Goal: Book appointment/travel/reservation

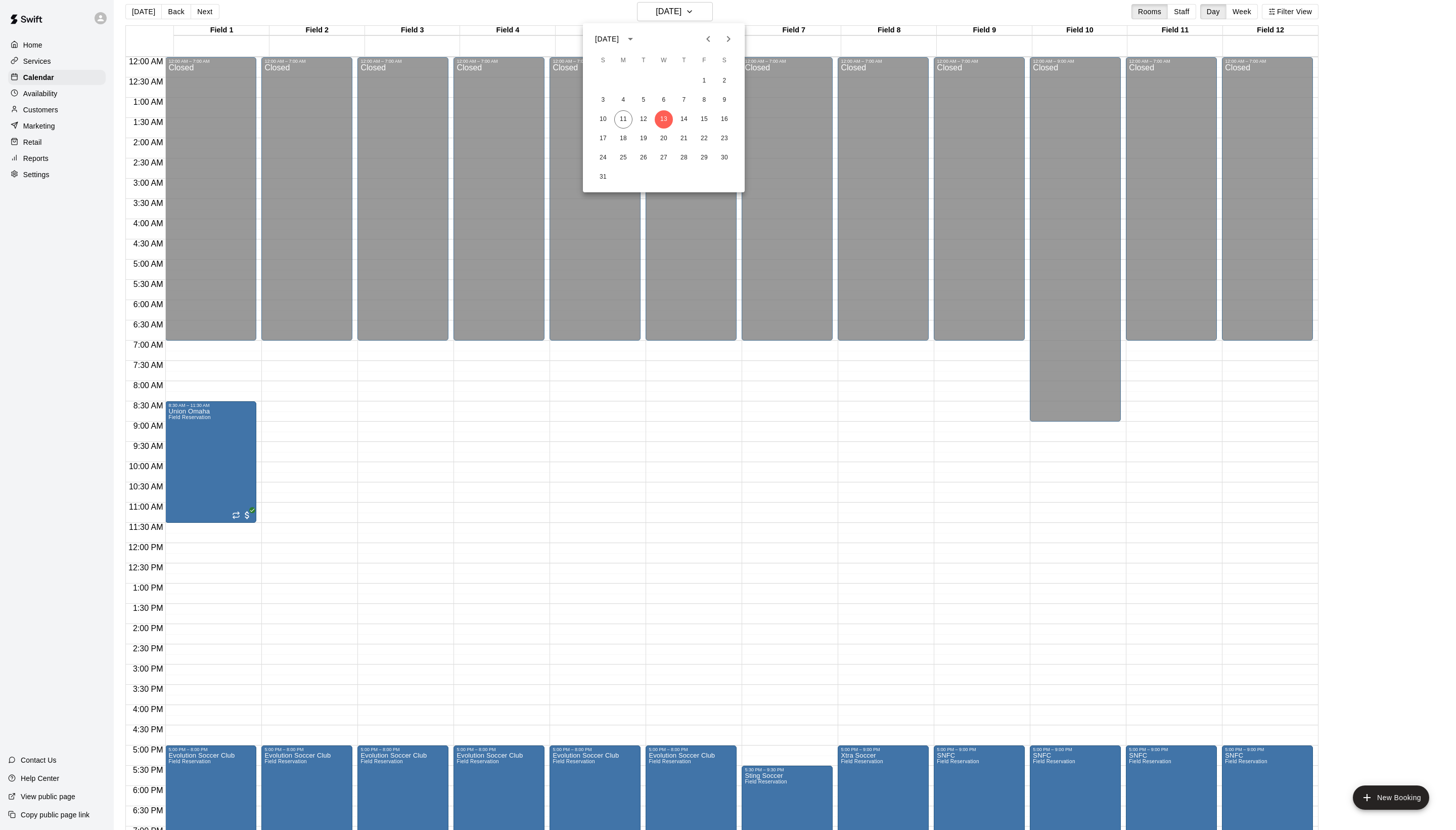
scroll to position [203, 0]
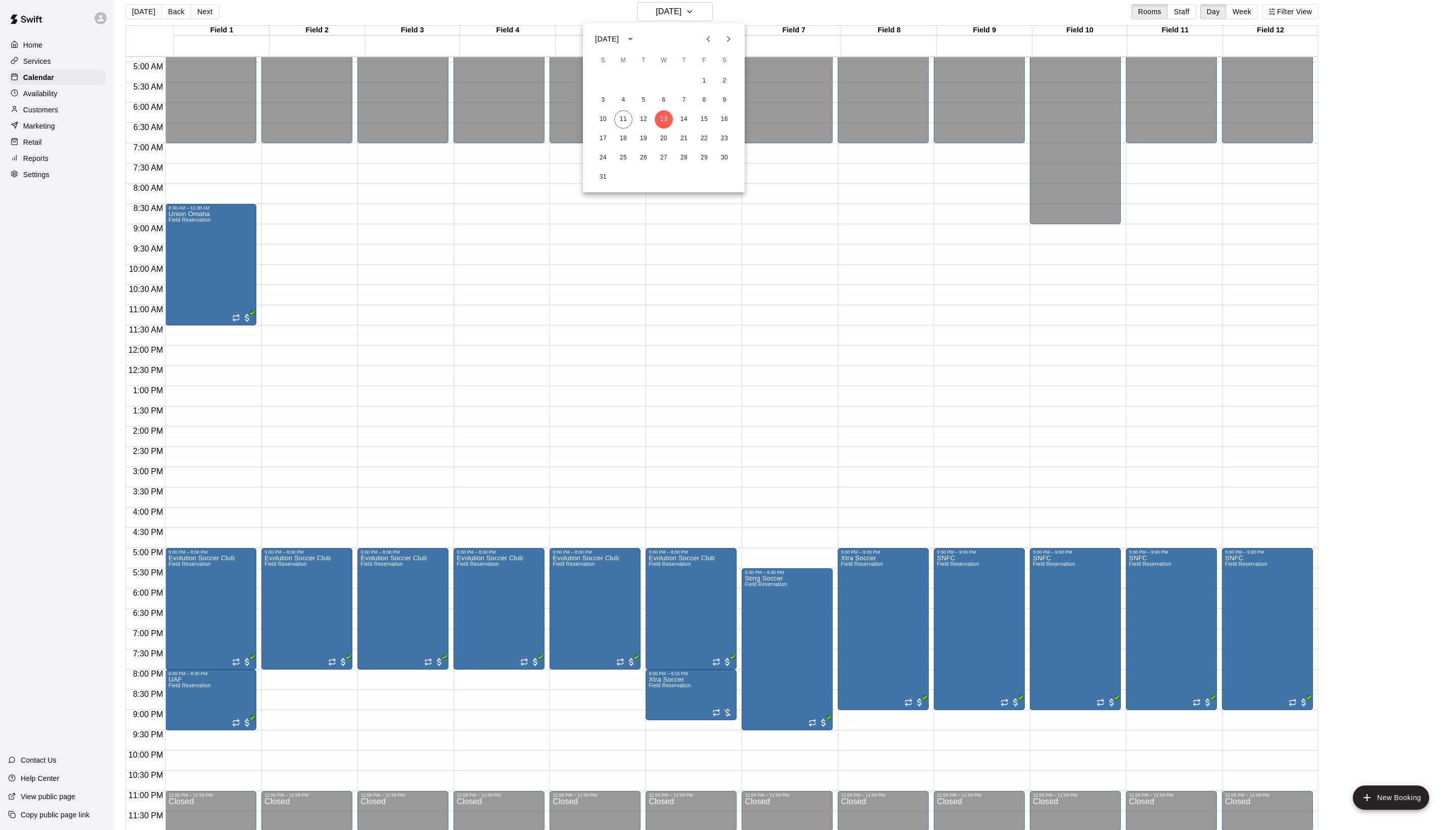
click at [730, 40] on icon "Next month" at bounding box center [728, 39] width 12 height 12
click at [727, 36] on icon "Next month" at bounding box center [728, 39] width 3 height 6
click at [702, 45] on icon "Previous month" at bounding box center [708, 39] width 12 height 12
click at [677, 90] on div "1 2 3 4 5 6 7 8 9 10 11 12 13 14 15 16 17 18 19 20 21 22 23 24 25 26 27 28 29 30" at bounding box center [663, 119] width 162 height 97
click at [681, 96] on button "11" at bounding box center [684, 100] width 18 height 18
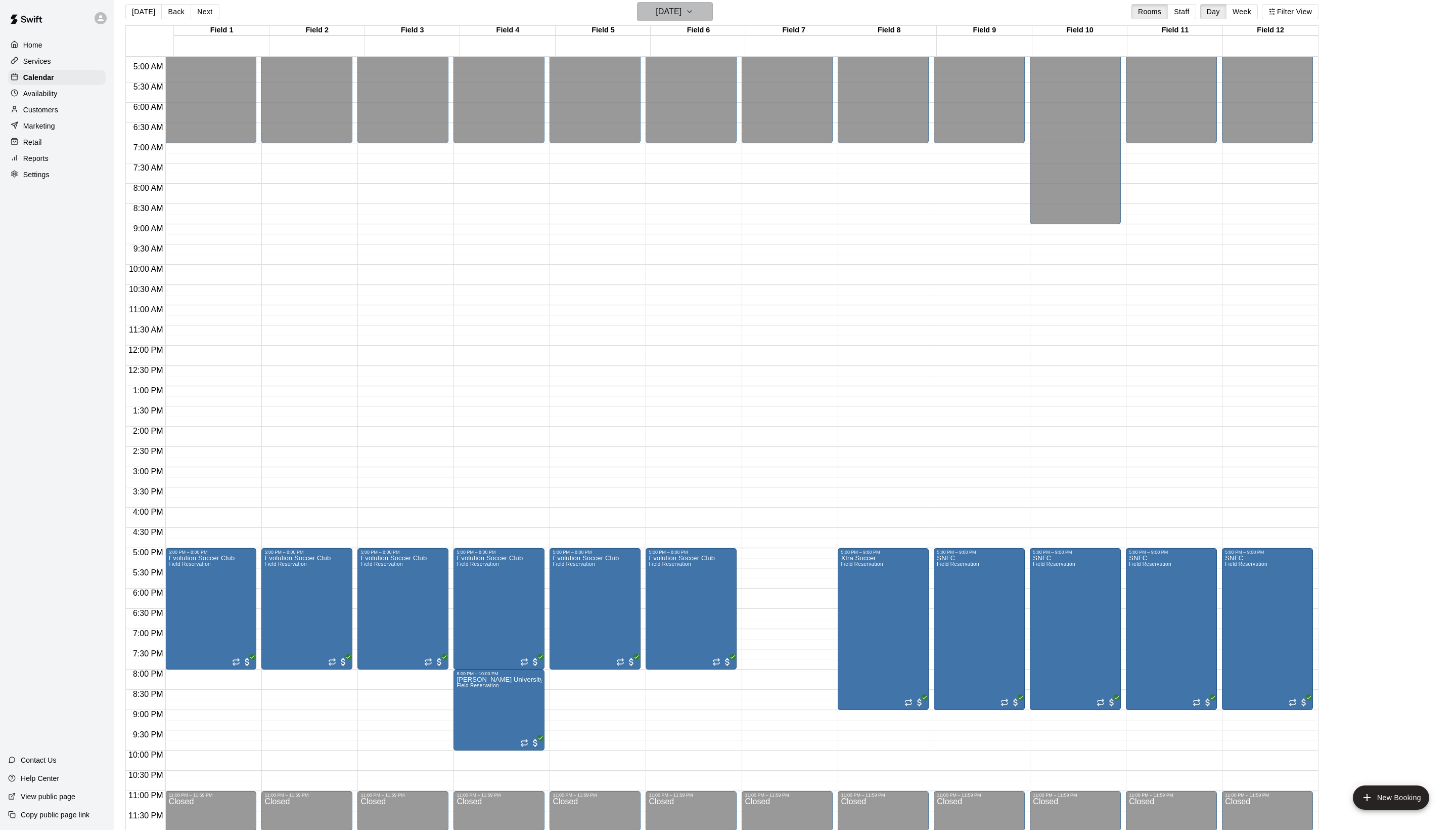
click at [657, 15] on h6 "[DATE]" at bounding box center [669, 11] width 25 height 14
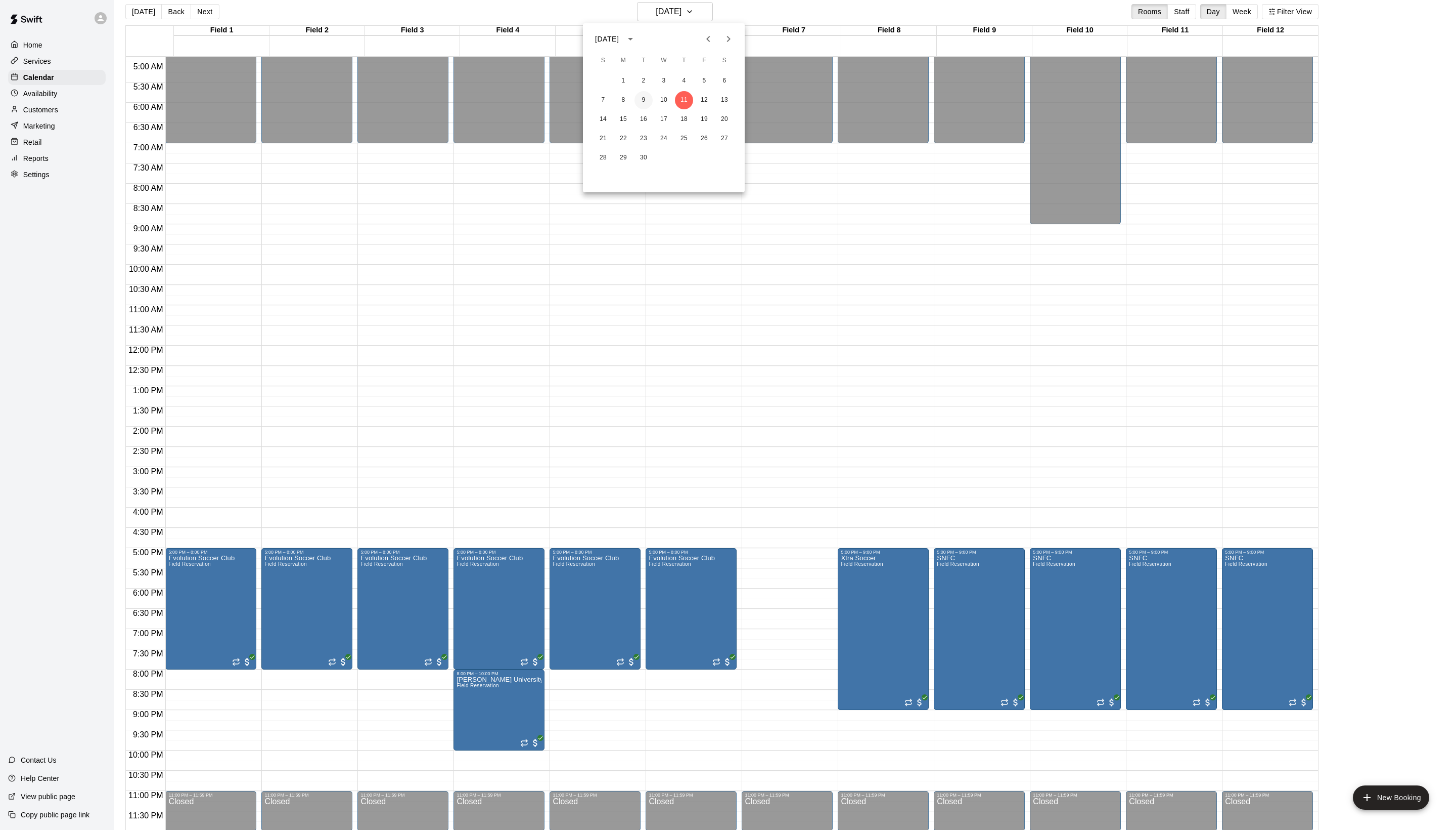
click at [641, 99] on button "9" at bounding box center [643, 100] width 18 height 18
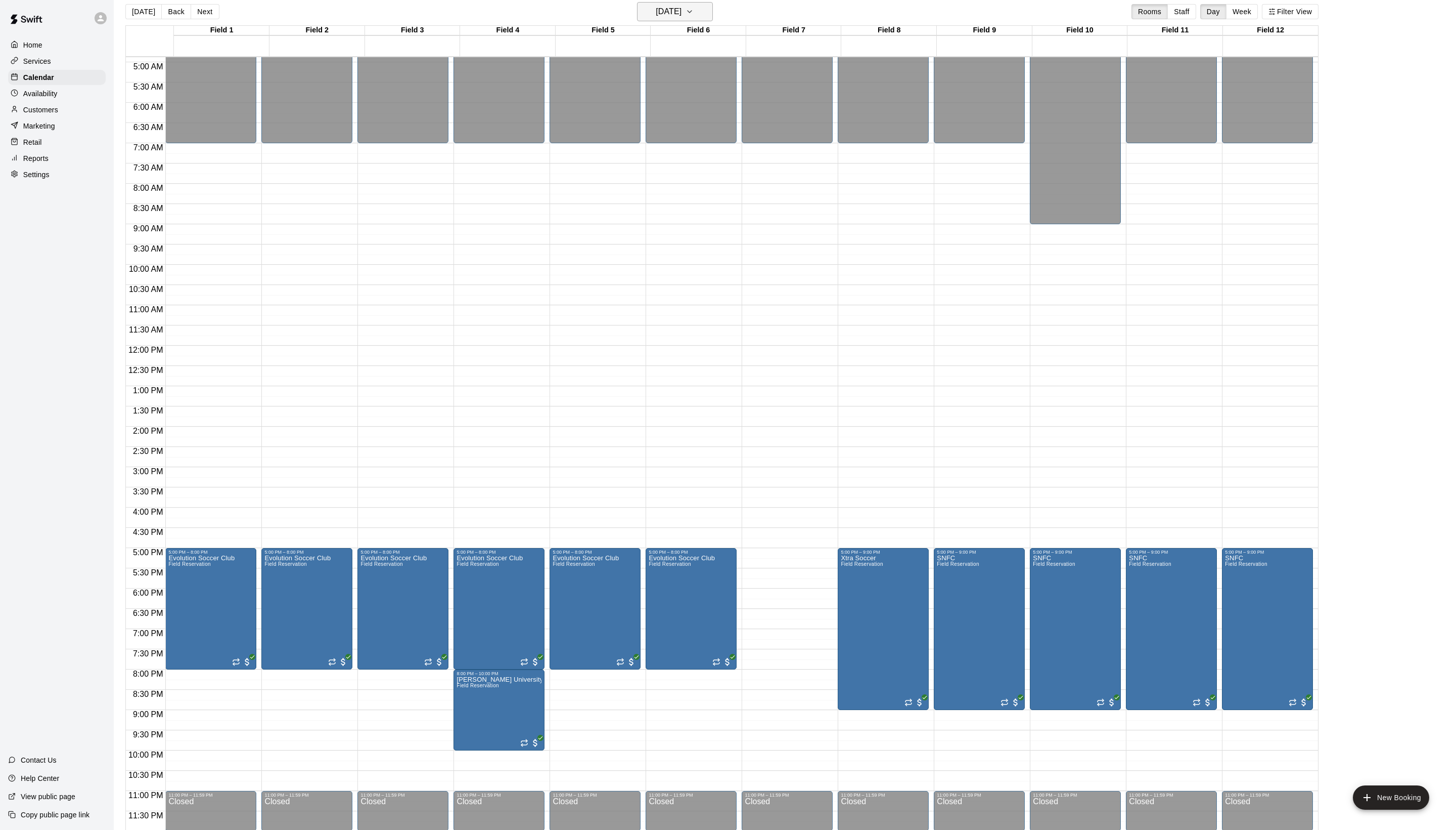
click at [665, 20] on button "[DATE]" at bounding box center [675, 11] width 76 height 19
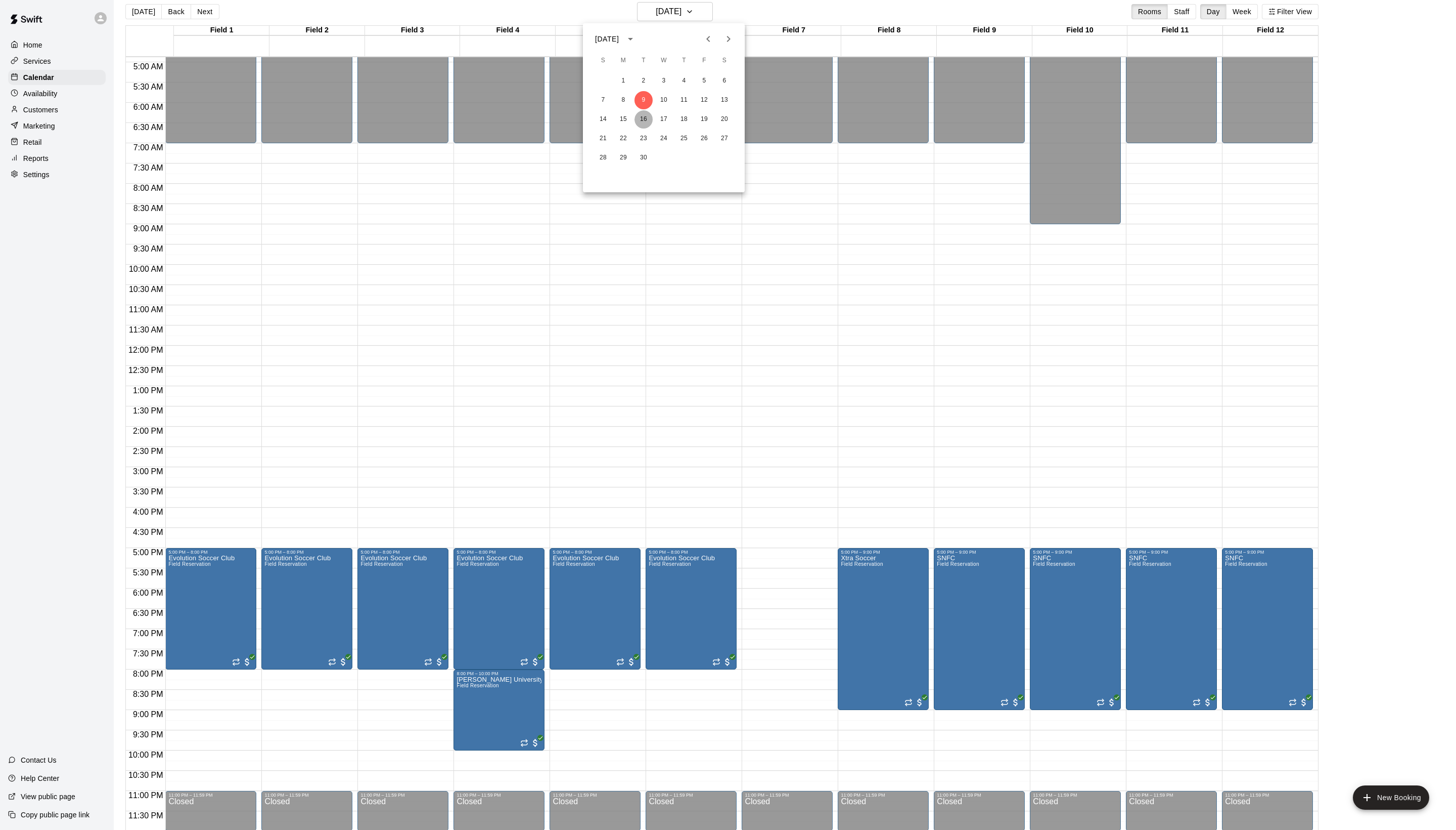
click at [643, 124] on button "16" at bounding box center [643, 119] width 18 height 18
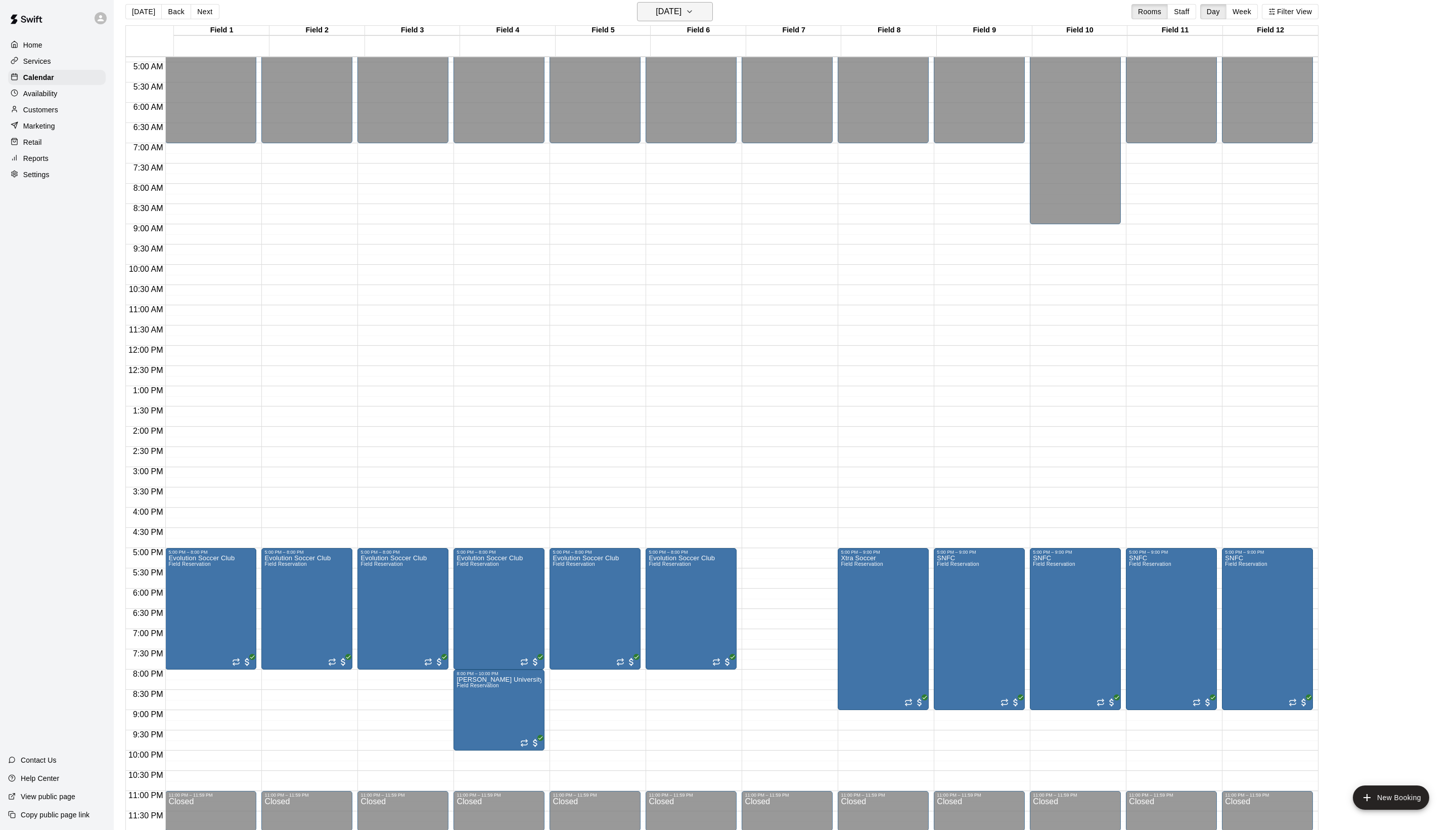
click at [665, 17] on h6 "[DATE]" at bounding box center [669, 11] width 25 height 14
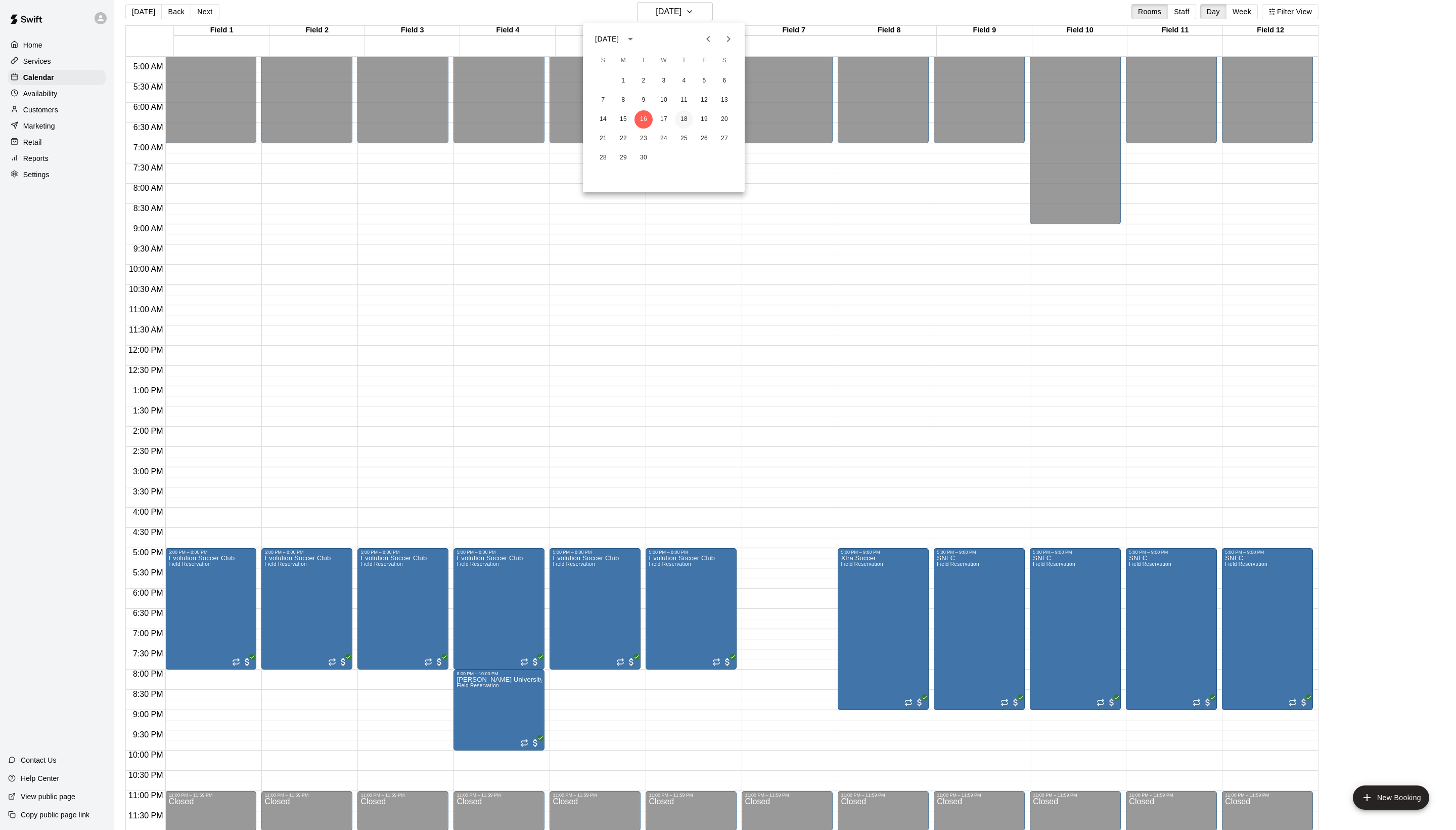
click at [677, 118] on button "18" at bounding box center [684, 119] width 18 height 18
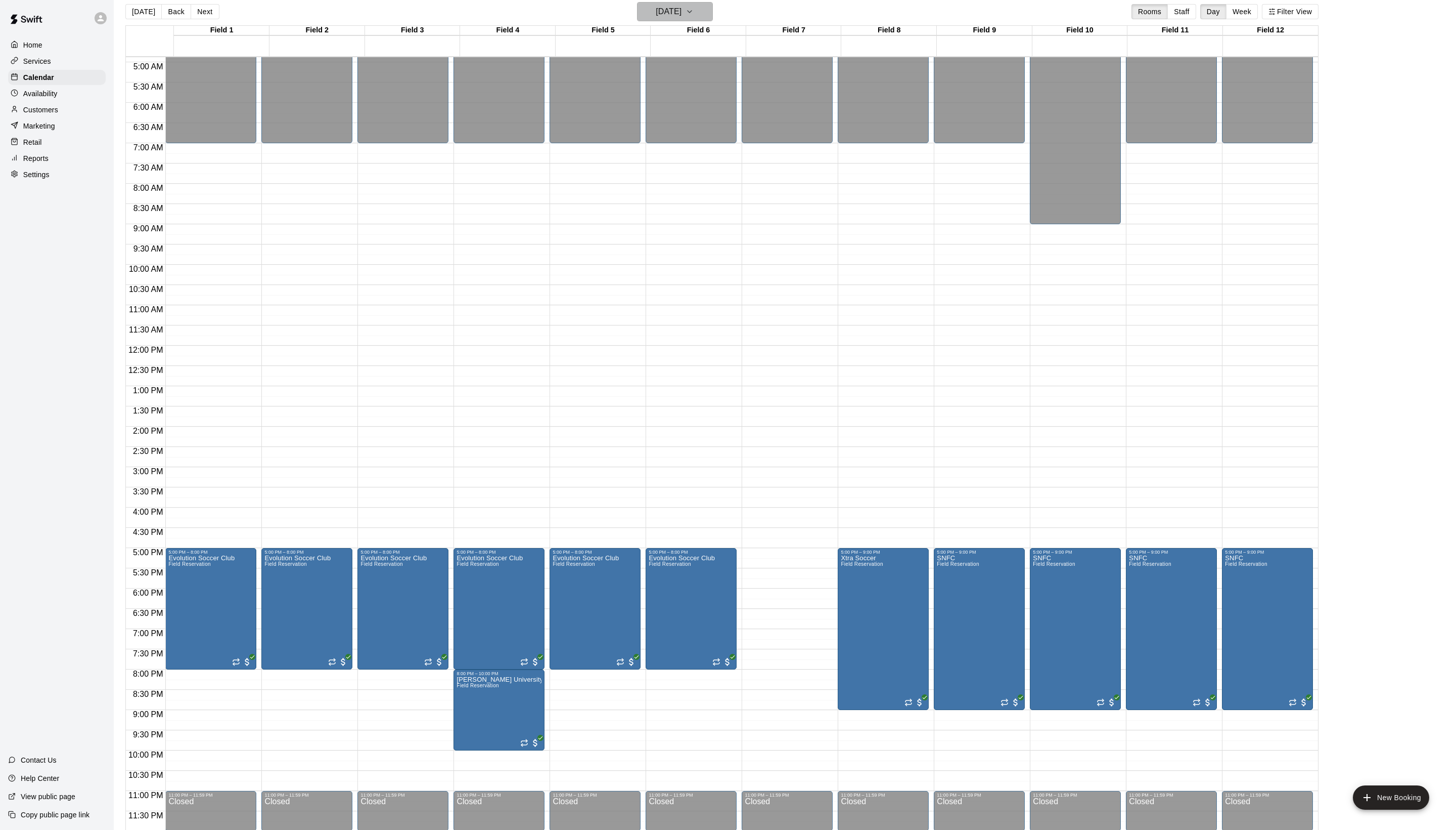
click at [656, 16] on h6 "[DATE]" at bounding box center [669, 11] width 25 height 14
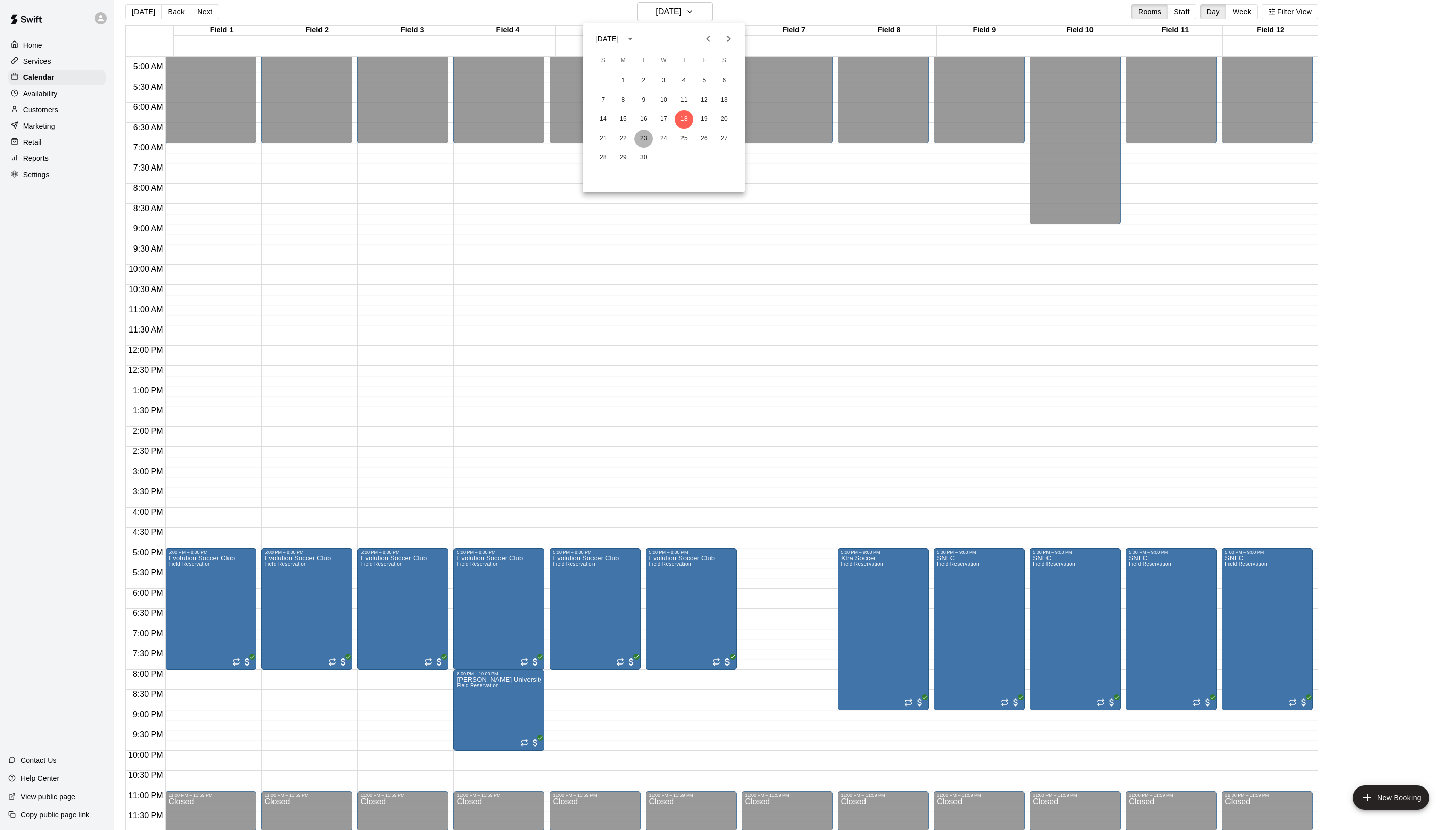
click at [634, 139] on button "23" at bounding box center [643, 138] width 18 height 18
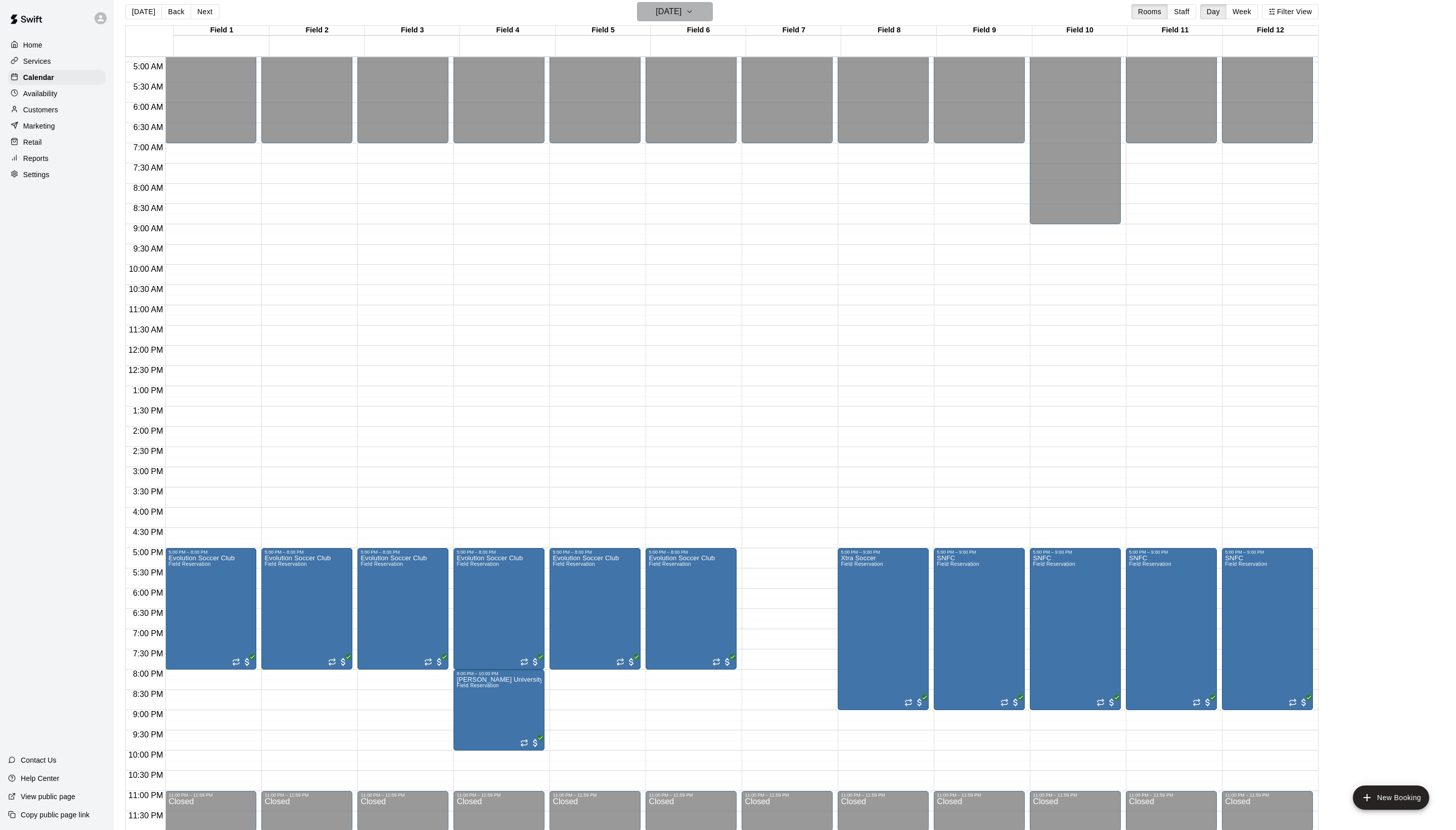
click at [656, 19] on h6 "[DATE]" at bounding box center [669, 11] width 25 height 14
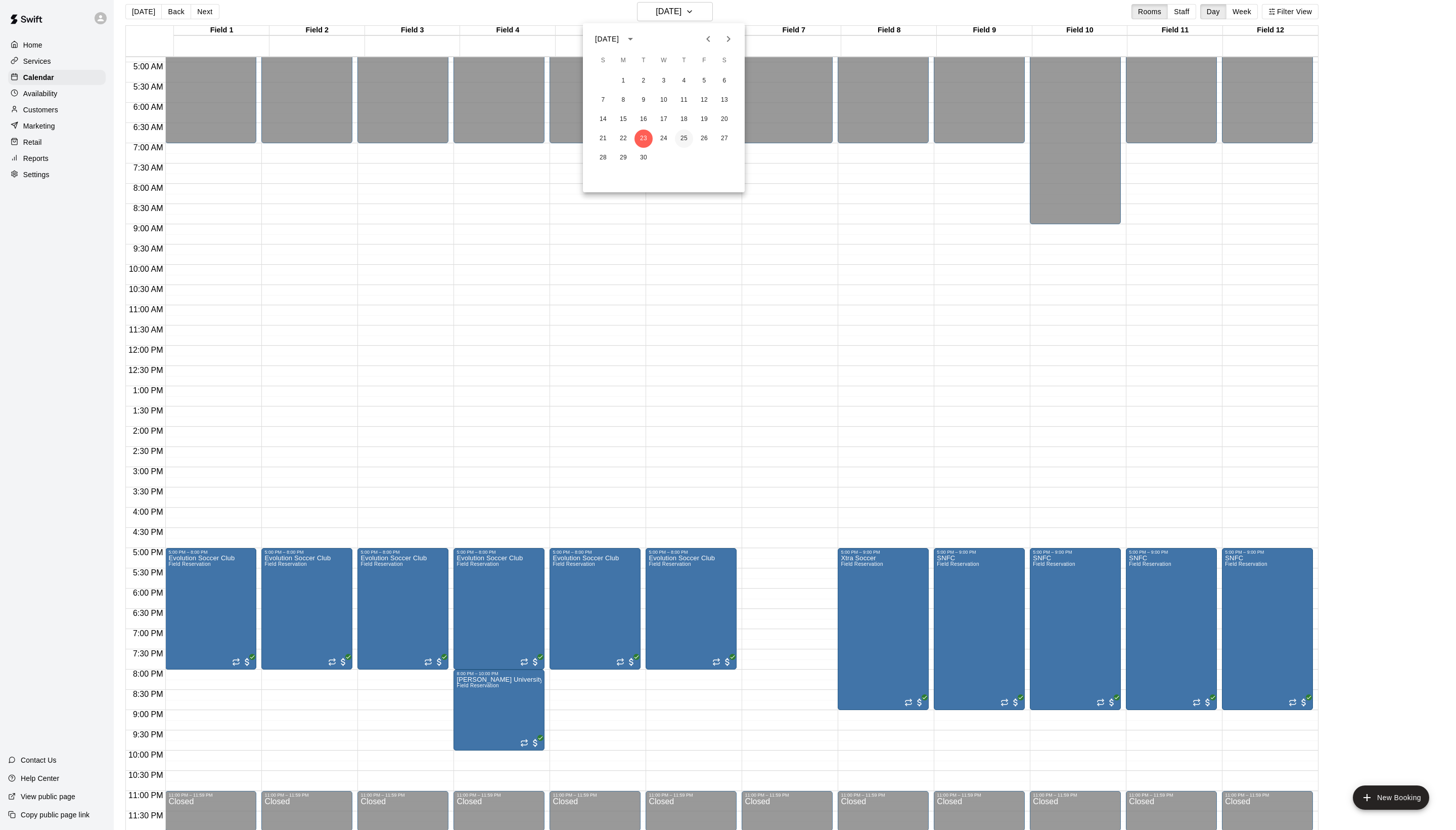
click at [683, 141] on button "25" at bounding box center [684, 138] width 18 height 18
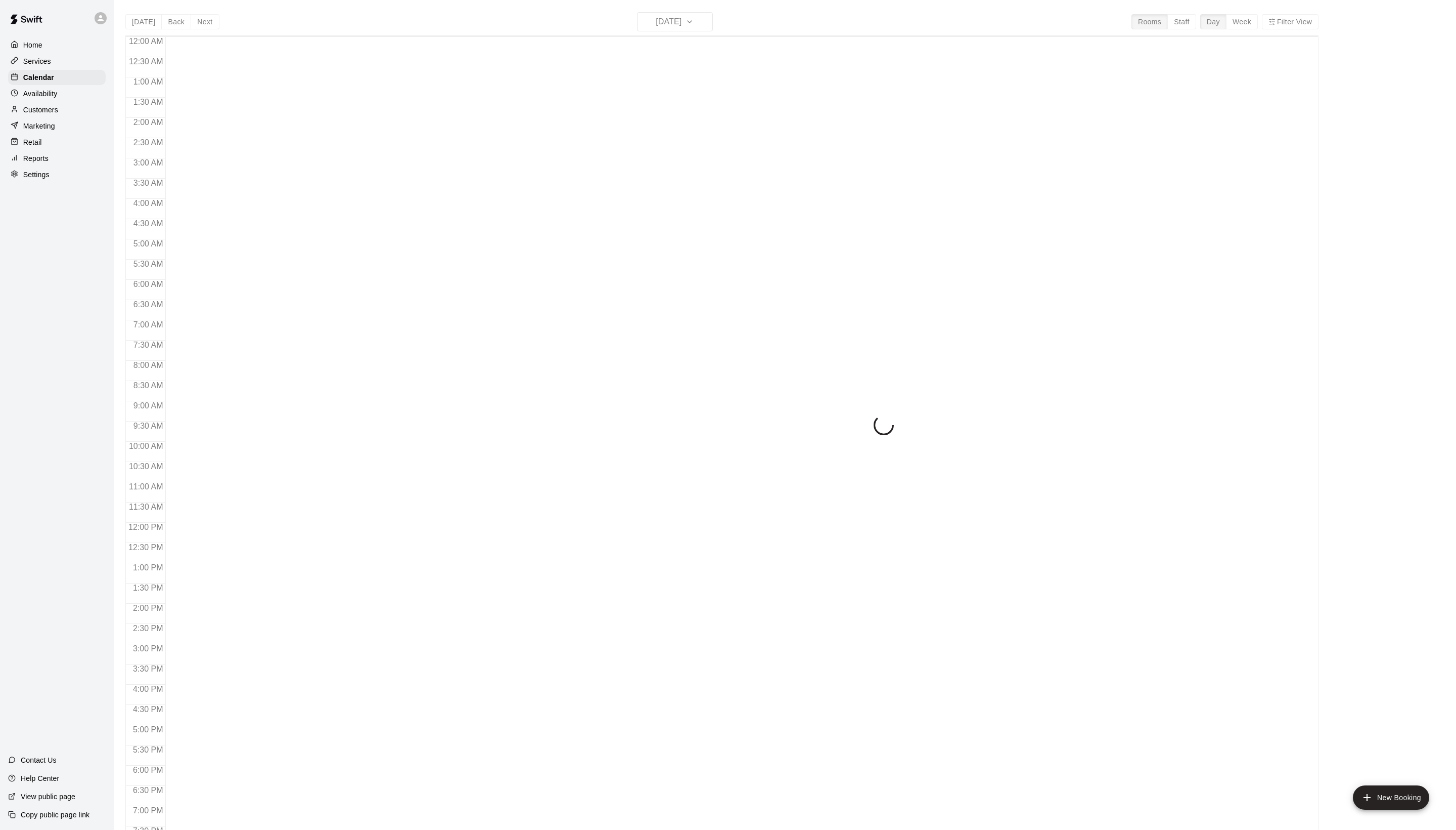
scroll to position [170, 0]
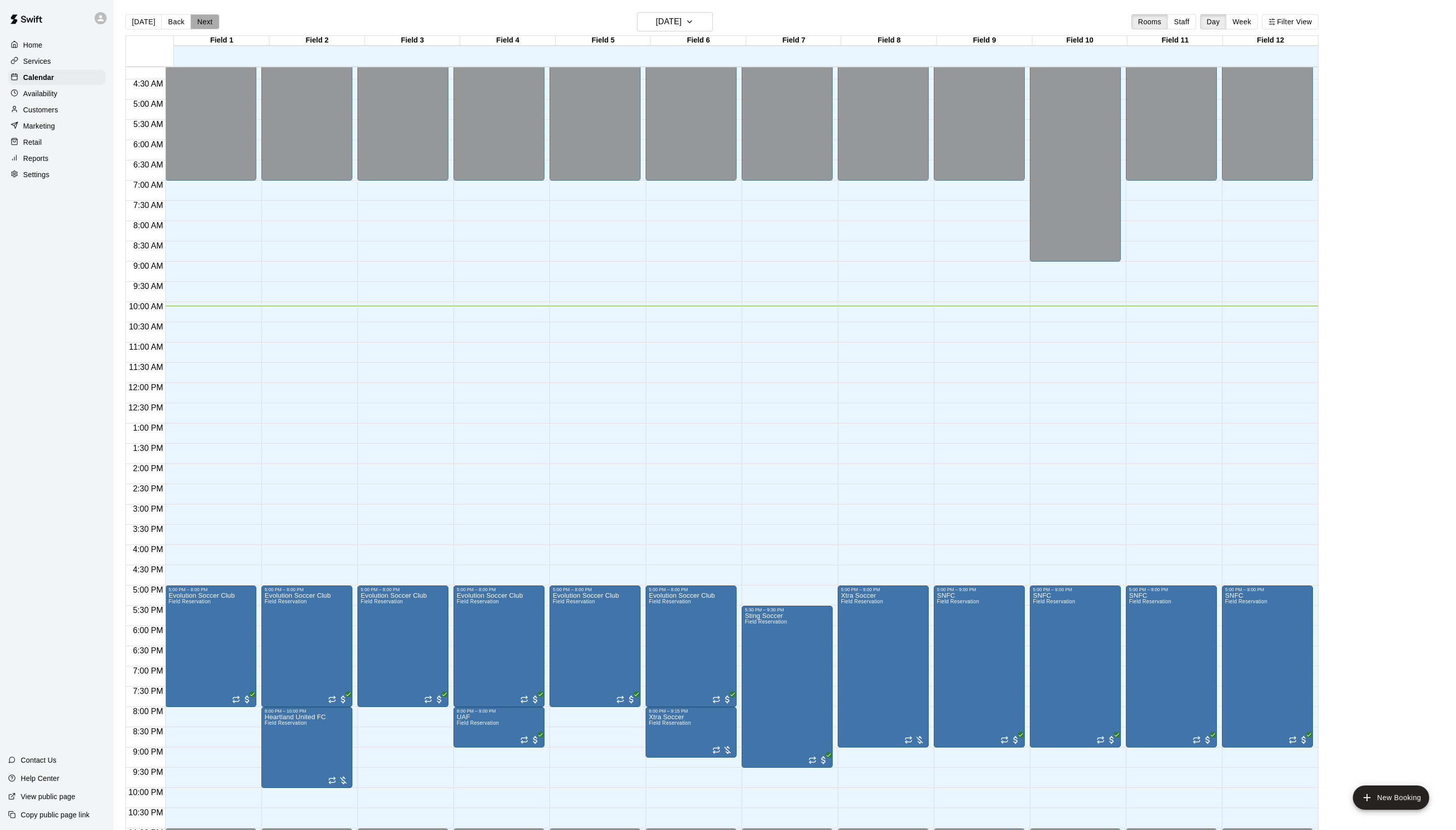
click at [217, 22] on button "Next" at bounding box center [205, 21] width 28 height 15
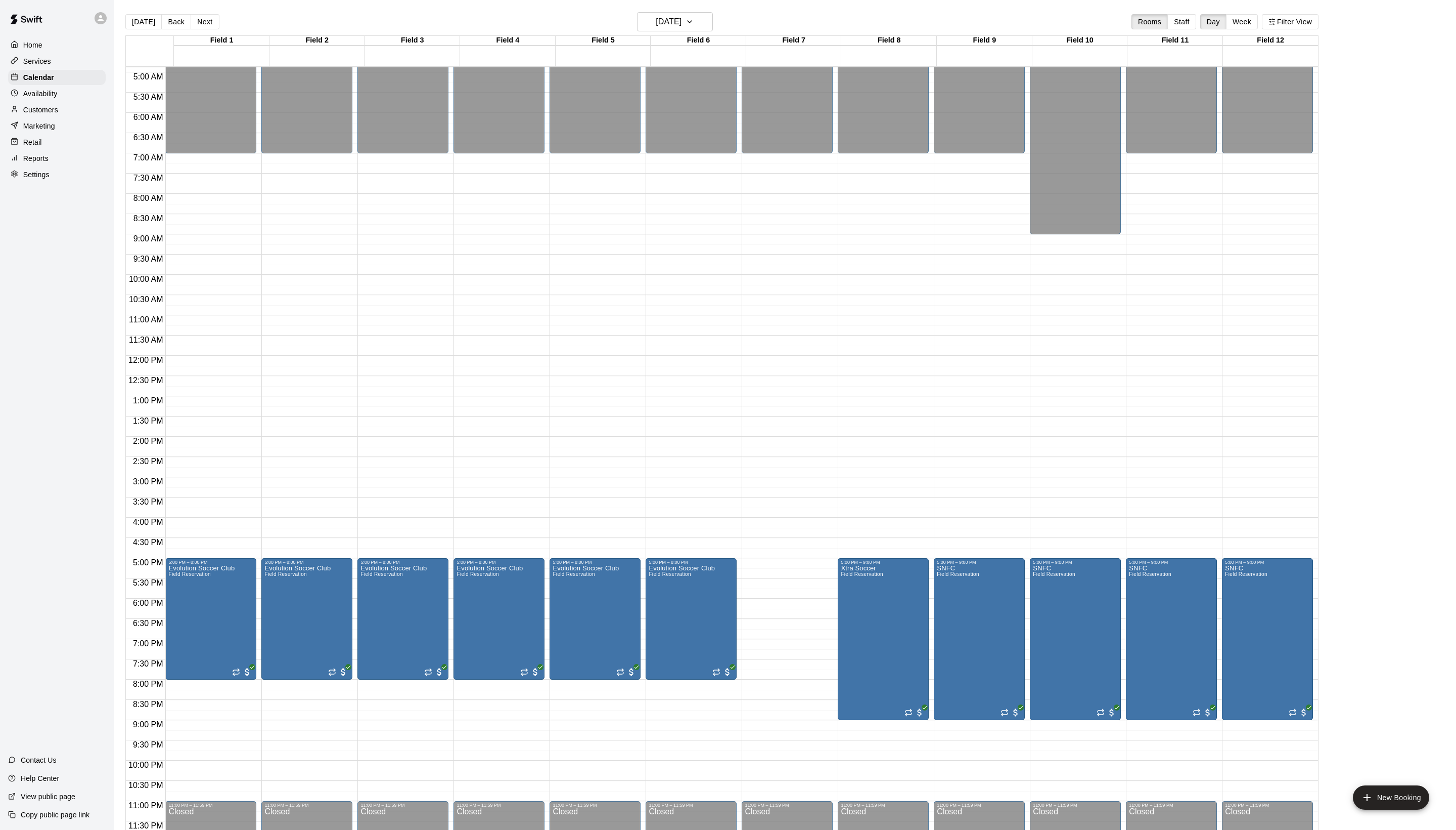
scroll to position [203, 0]
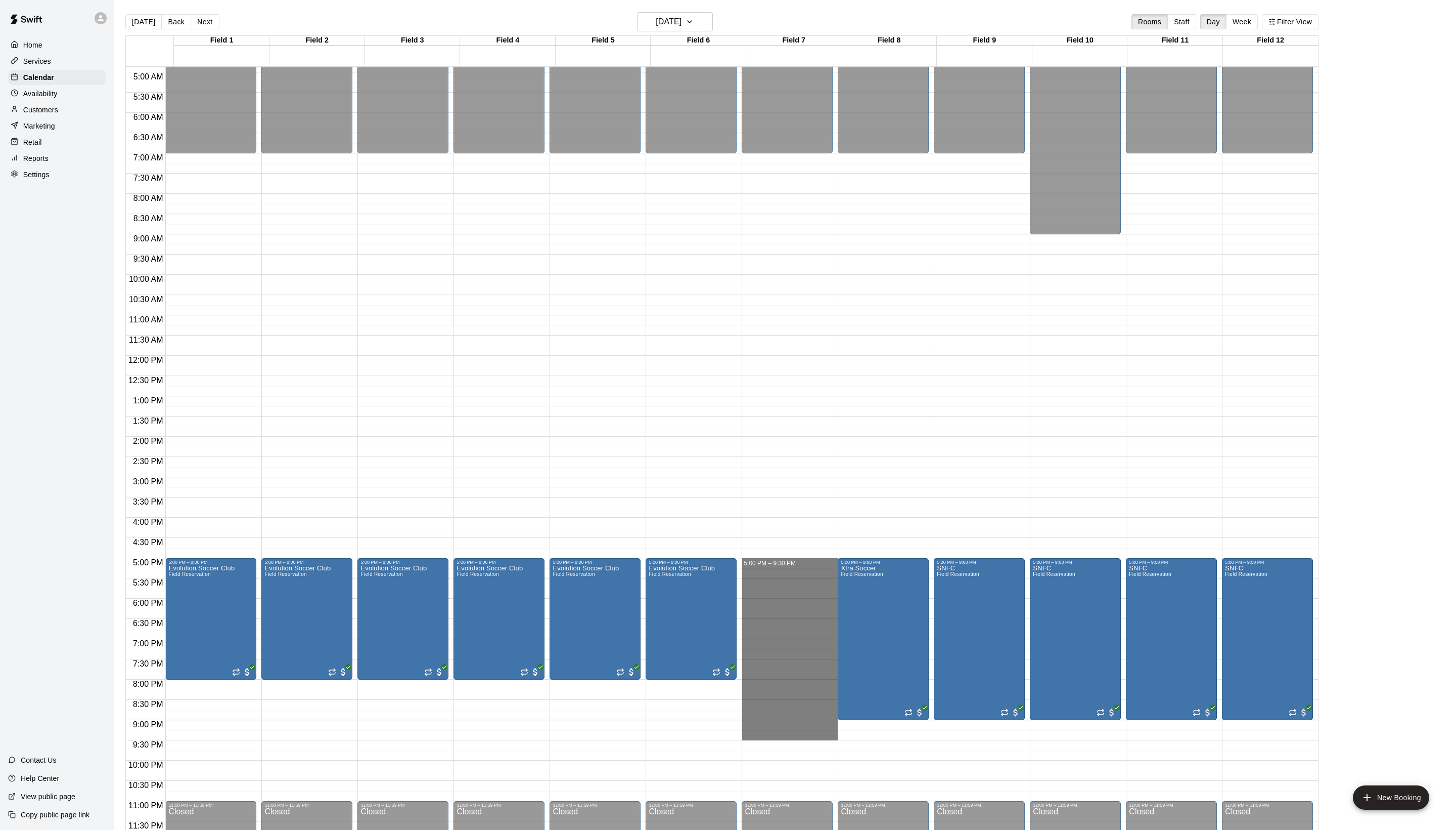
drag, startPoint x: 770, startPoint y: 564, endPoint x: 761, endPoint y: 737, distance: 173.2
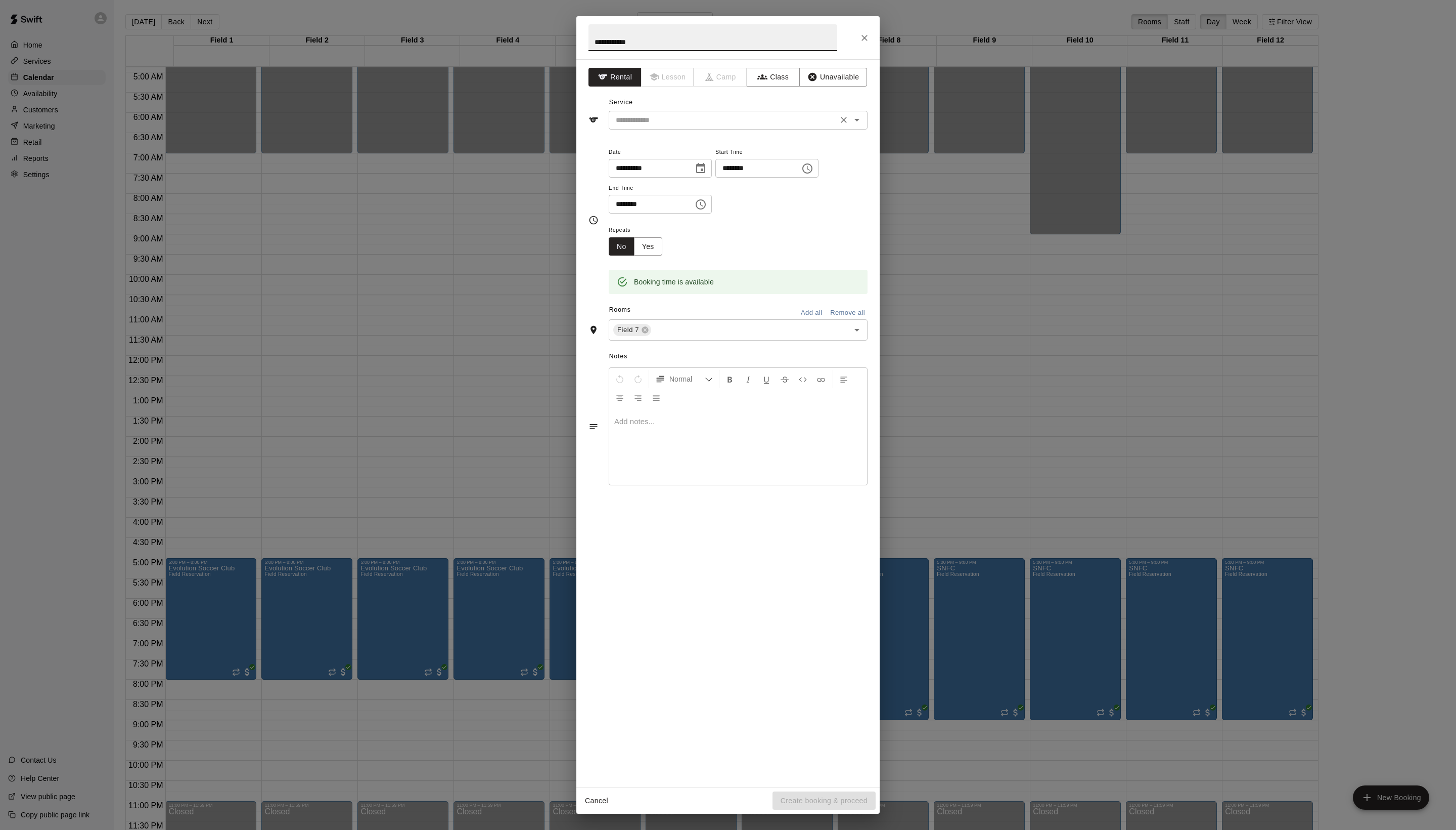
type input "**********"
click at [691, 126] on input "text" at bounding box center [723, 120] width 223 height 13
click at [691, 167] on li "Field Reservation" at bounding box center [748, 165] width 239 height 17
type input "**********"
click at [820, 792] on button "Create booking & proceed" at bounding box center [824, 800] width 103 height 19
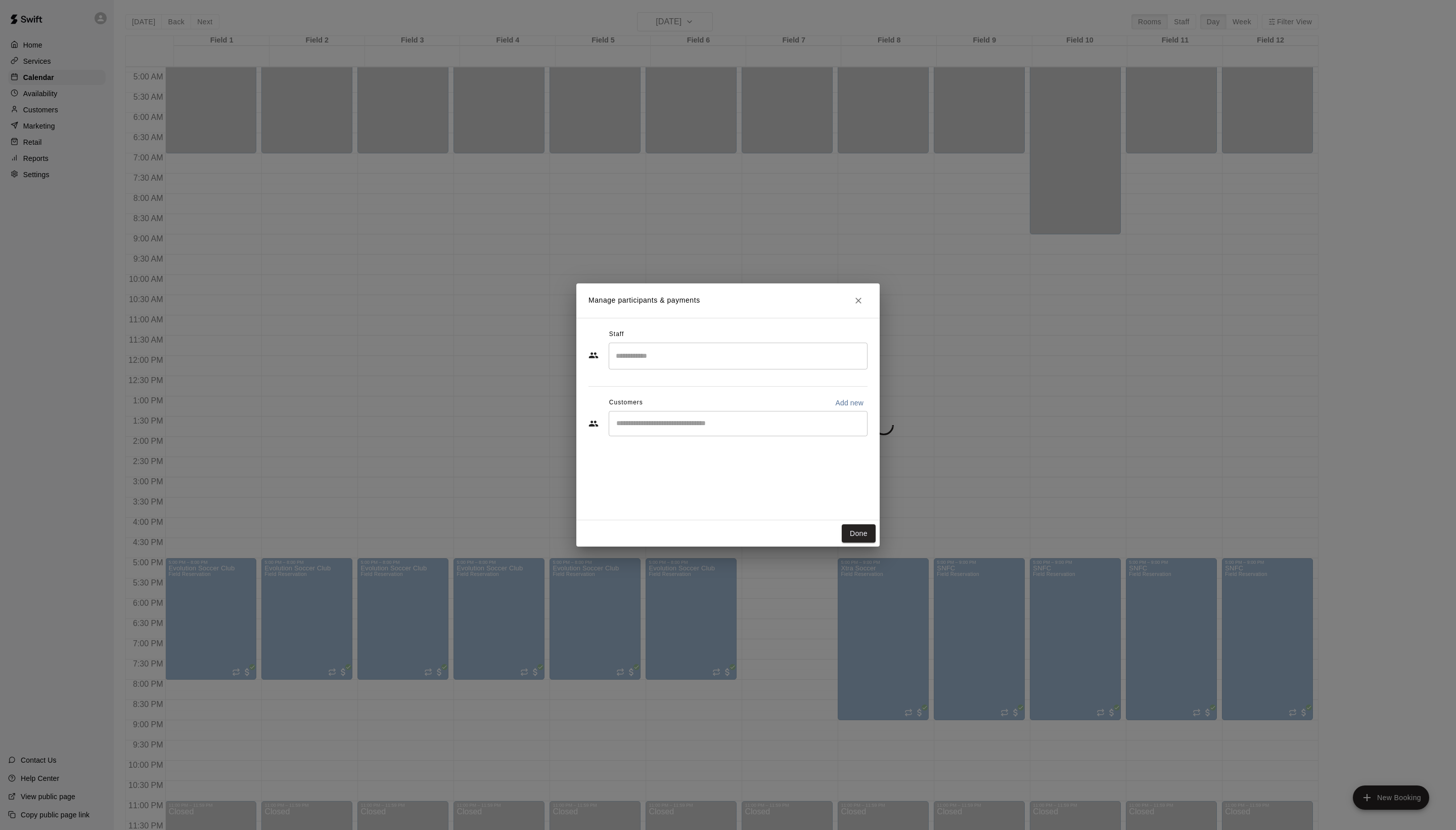
click at [675, 429] on input "Start typing to search customers..." at bounding box center [738, 423] width 249 height 10
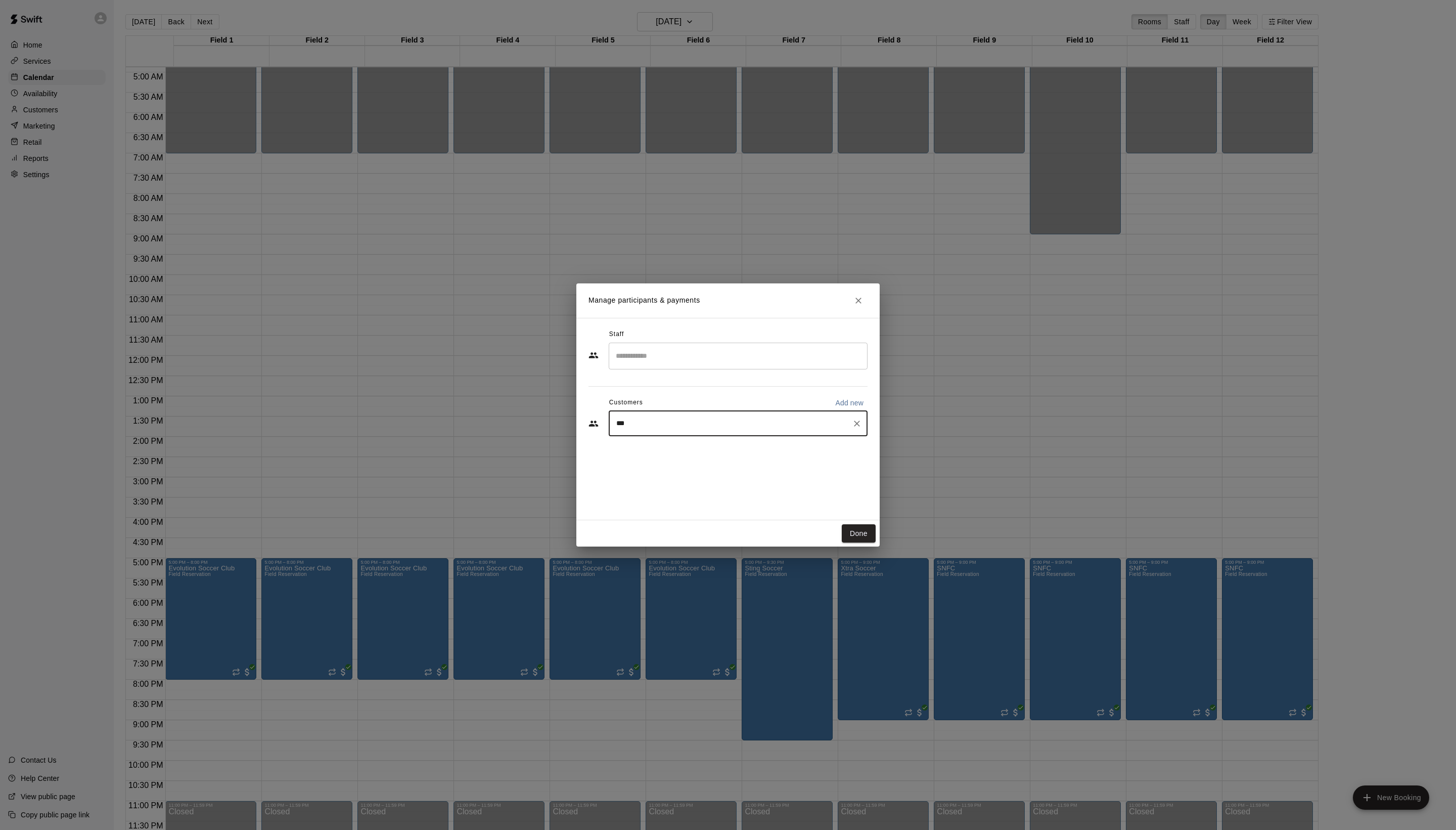
type input "****"
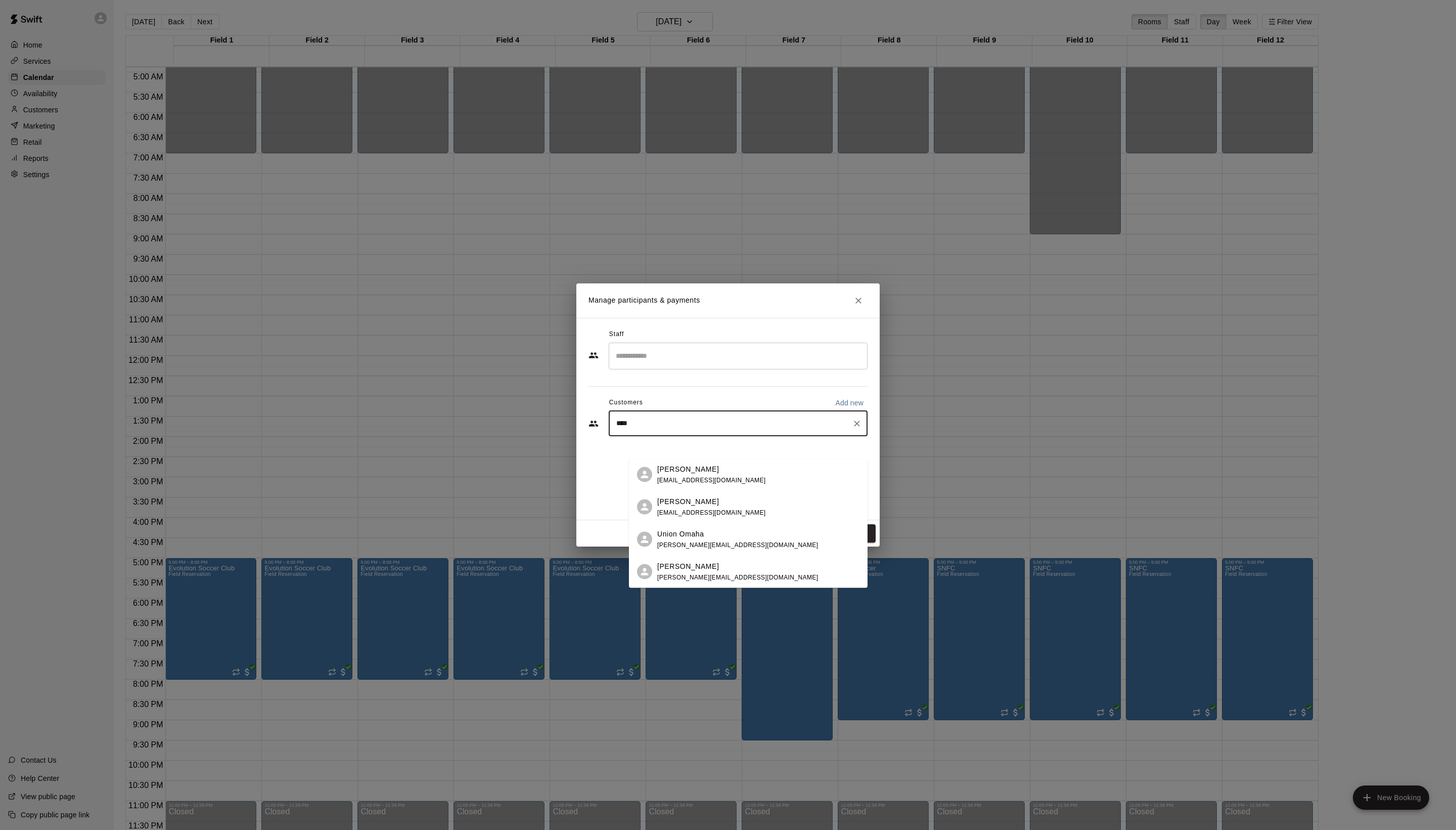
click at [717, 480] on span "ryandavis@stingsoccer.com" at bounding box center [712, 479] width 109 height 7
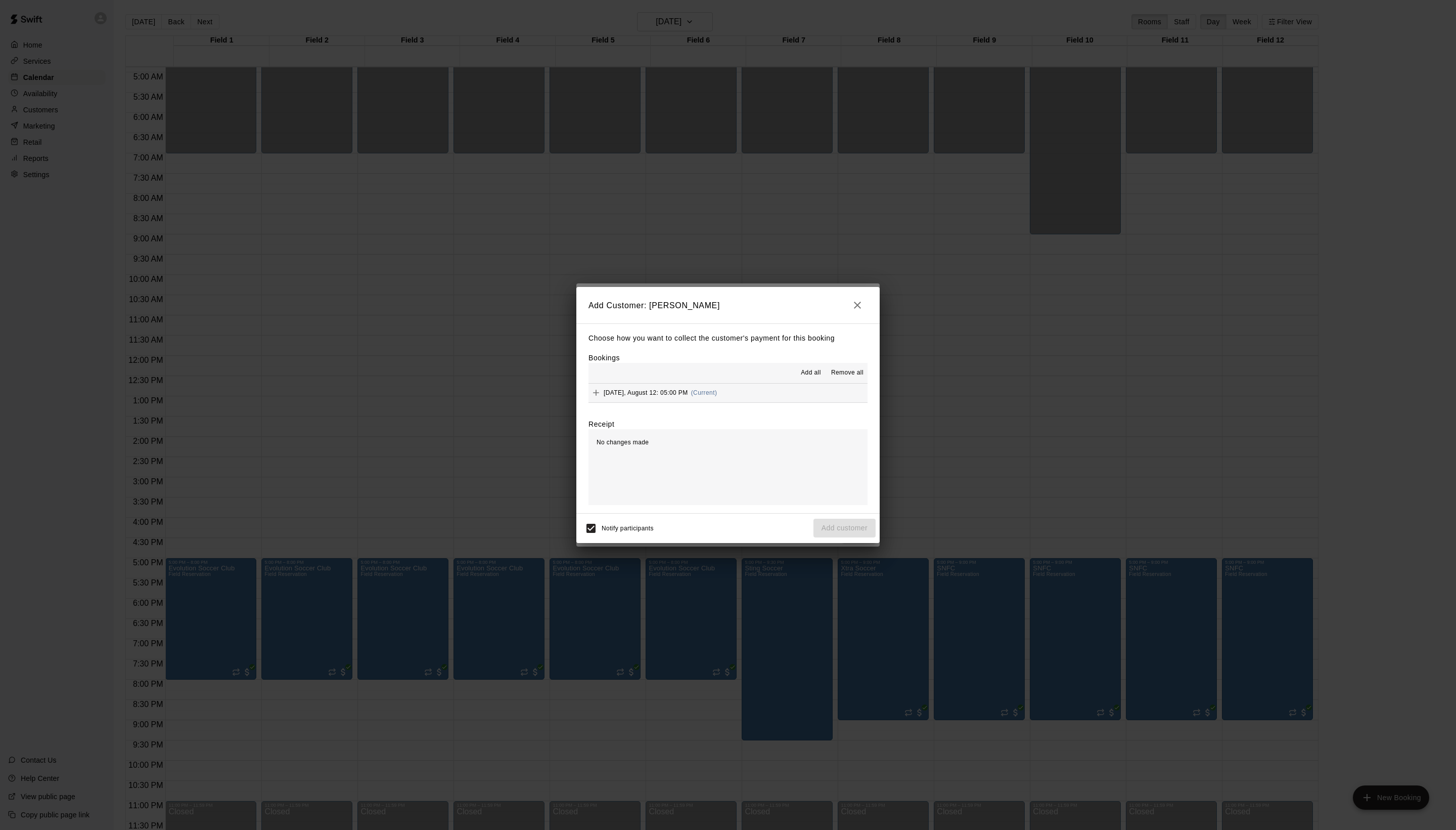
click at [798, 363] on div "Add all Remove all" at bounding box center [728, 373] width 279 height 20
click at [801, 368] on span "Add all" at bounding box center [811, 372] width 20 height 10
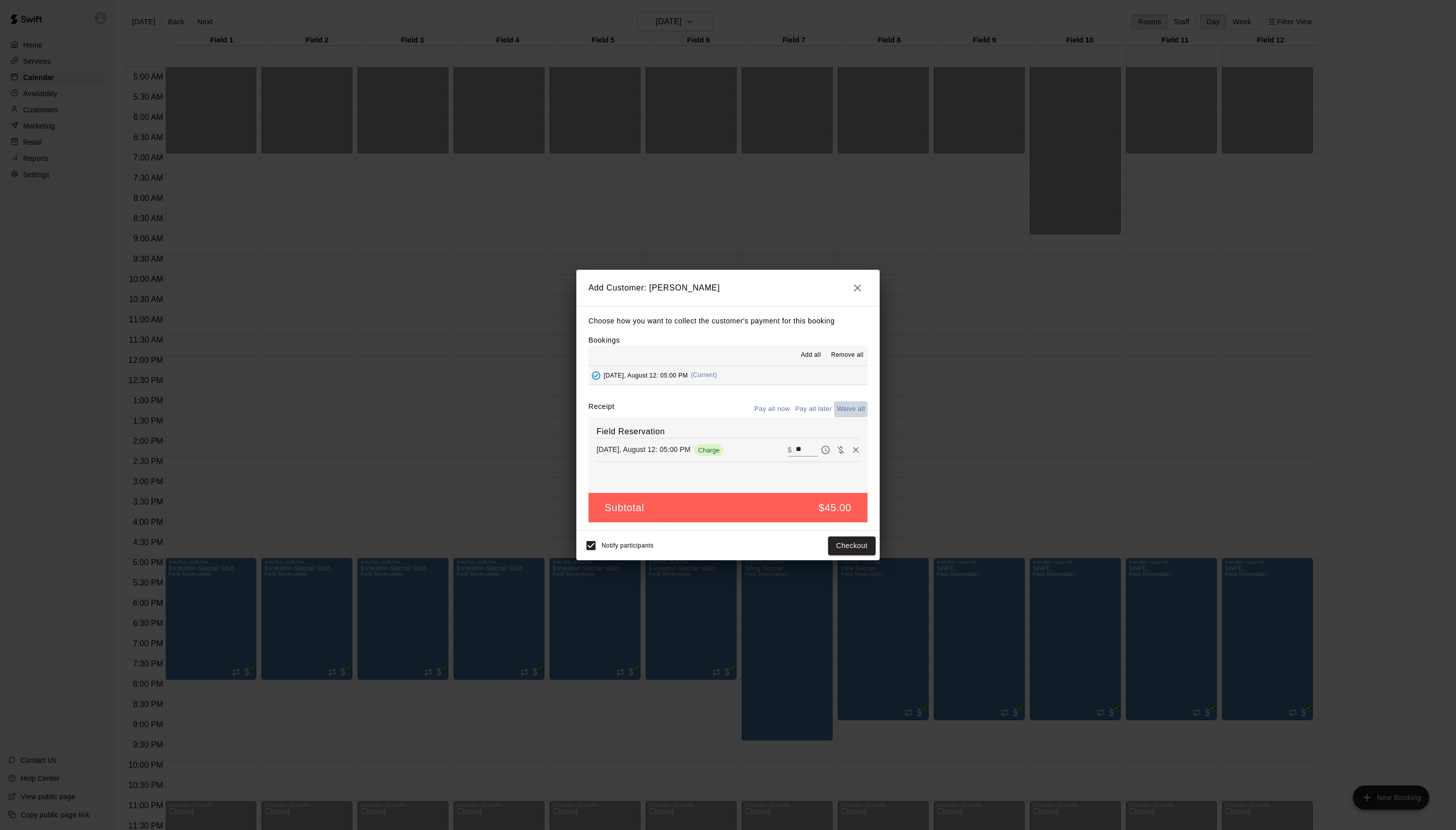
click at [854, 414] on button "Waive all" at bounding box center [851, 409] width 34 height 15
type input "*"
click at [842, 555] on button "Add customer" at bounding box center [844, 546] width 62 height 19
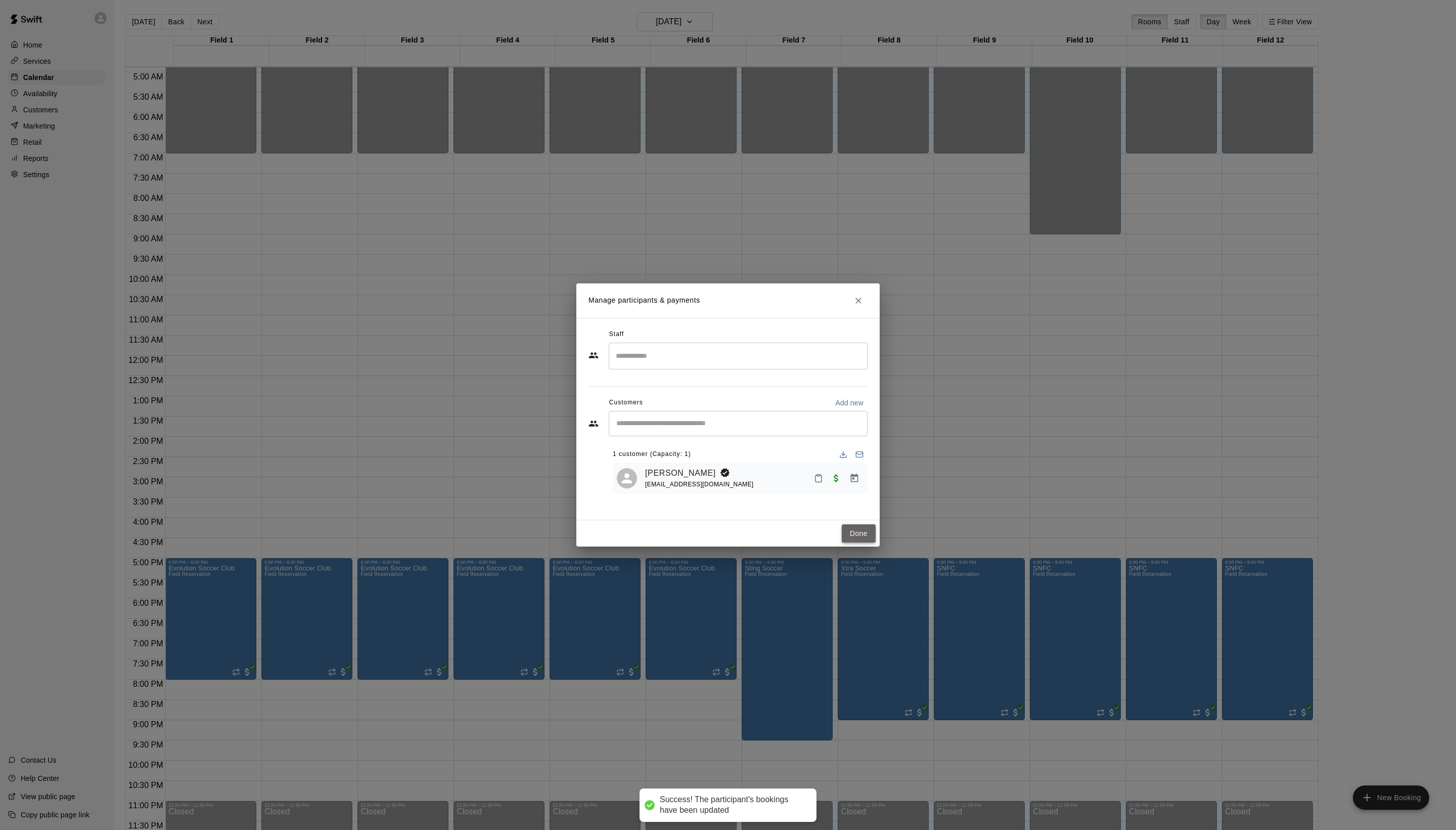
click at [862, 543] on button "Done" at bounding box center [858, 533] width 34 height 19
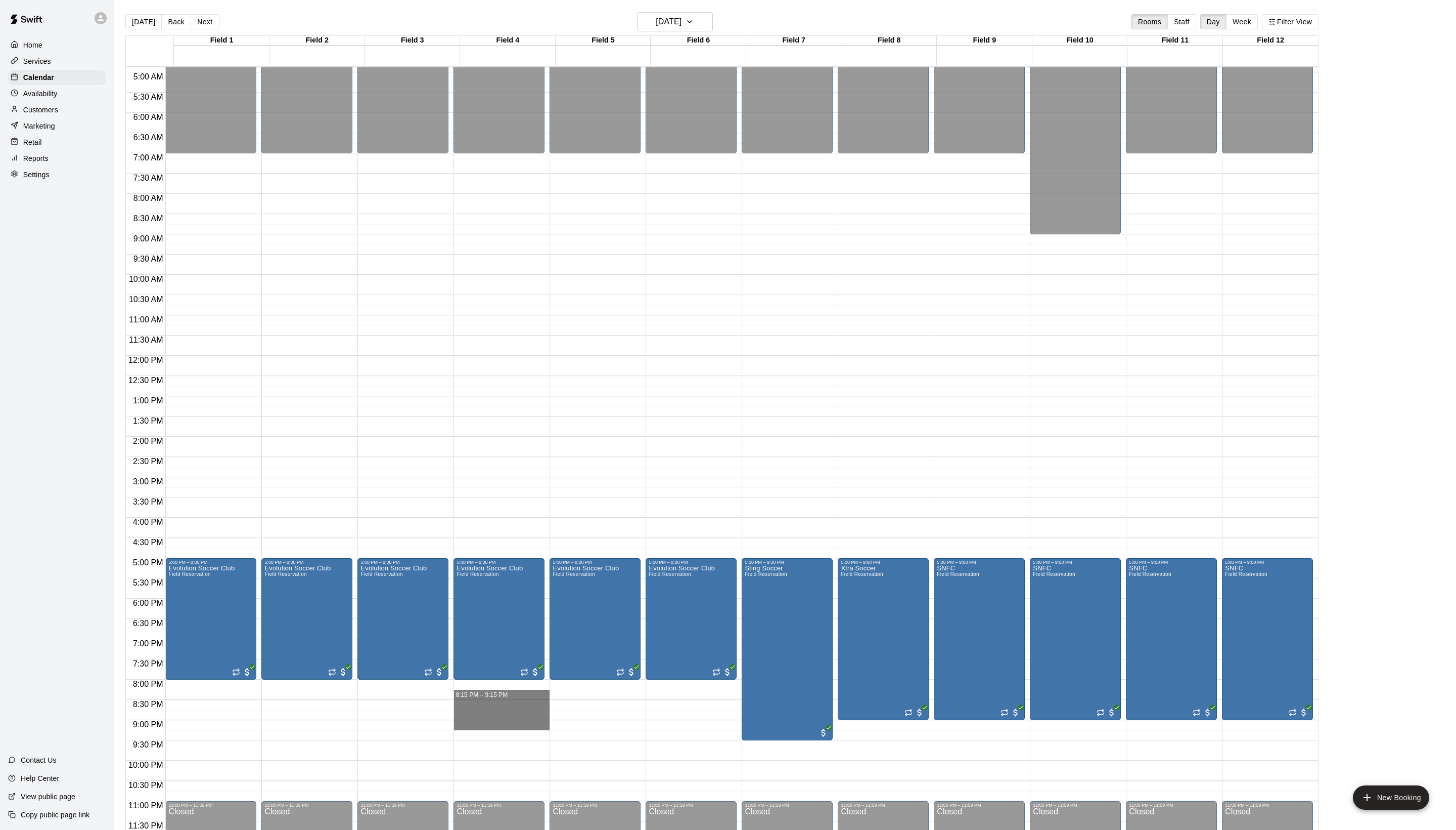
drag, startPoint x: 494, startPoint y: 686, endPoint x: 494, endPoint y: 721, distance: 35.0
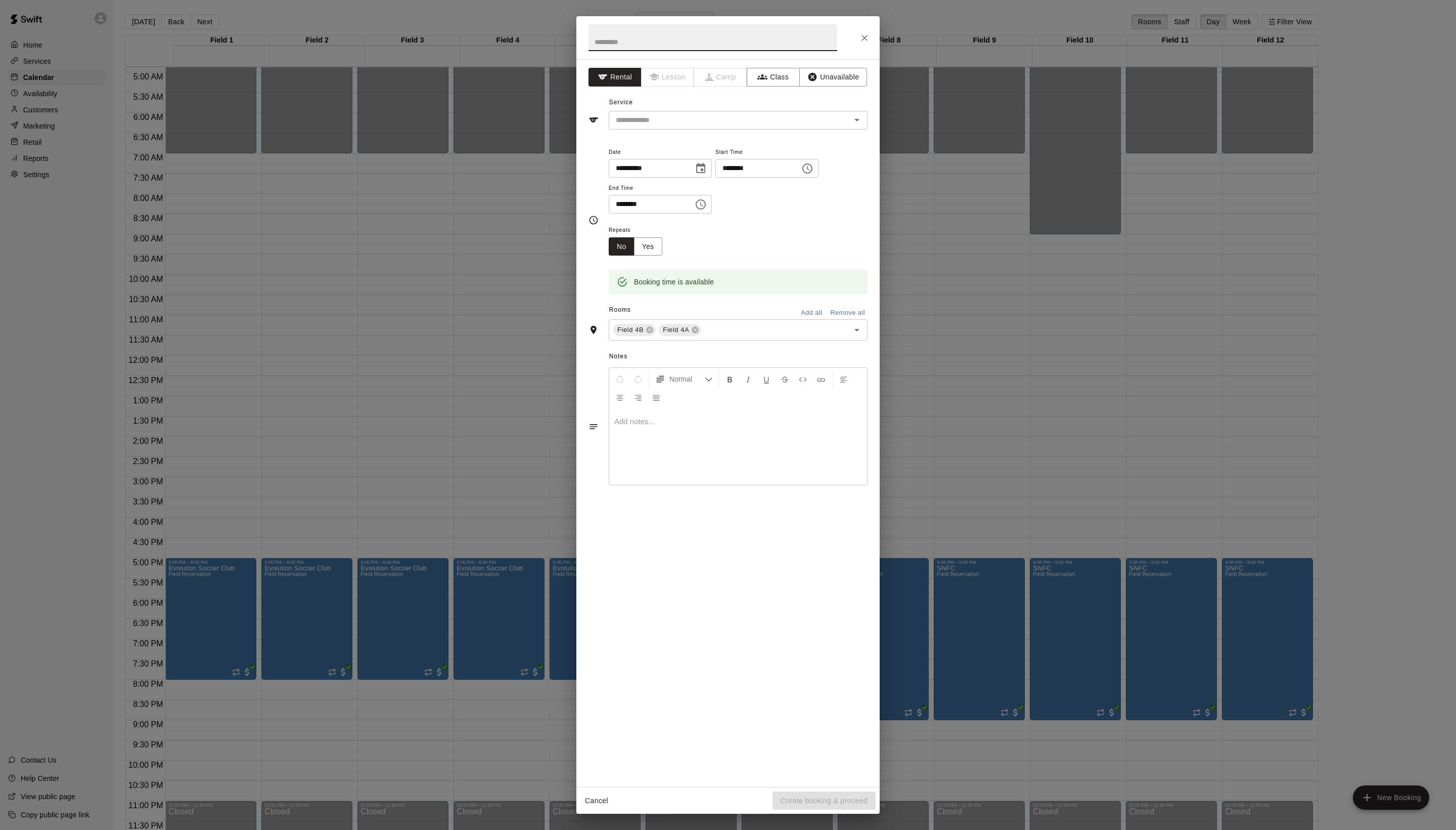
click at [864, 34] on icon "Close" at bounding box center [864, 38] width 10 height 10
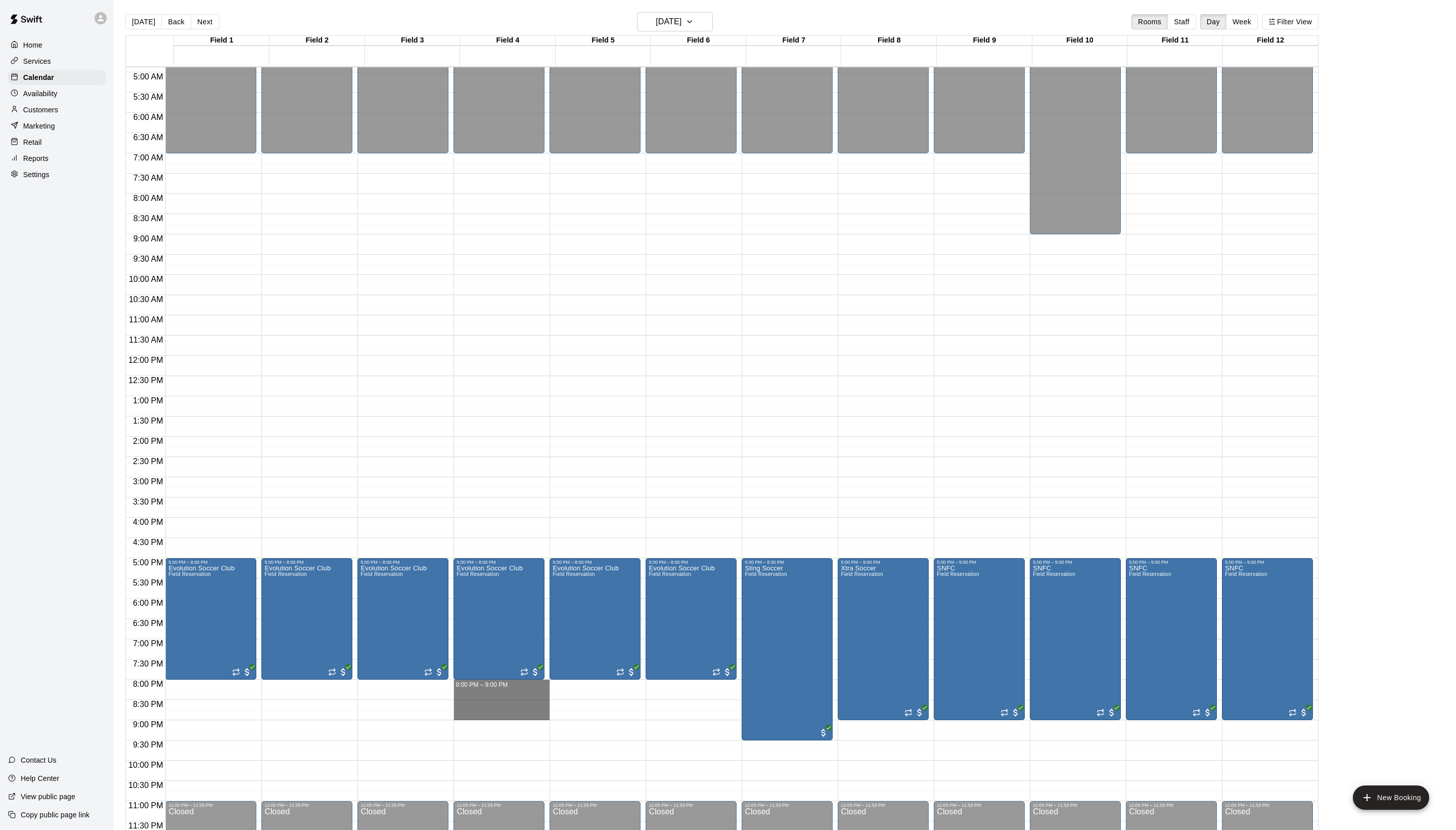
drag, startPoint x: 490, startPoint y: 685, endPoint x: 490, endPoint y: 711, distance: 26.0
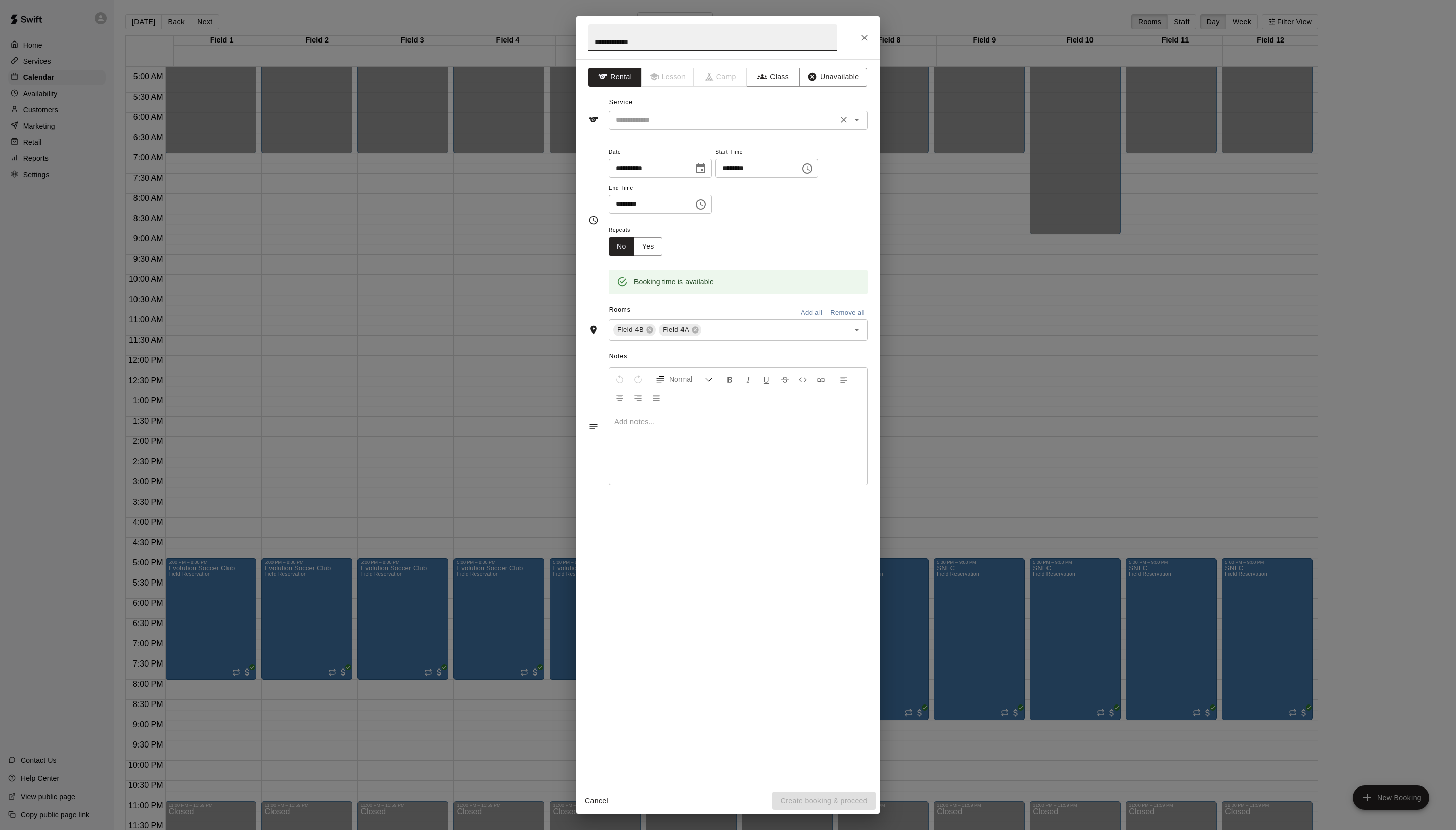
type input "**********"
click at [677, 126] on input "text" at bounding box center [723, 120] width 223 height 13
click at [677, 163] on li "Field Reservation" at bounding box center [748, 165] width 239 height 17
type input "**********"
click at [654, 334] on icon at bounding box center [650, 330] width 8 height 8
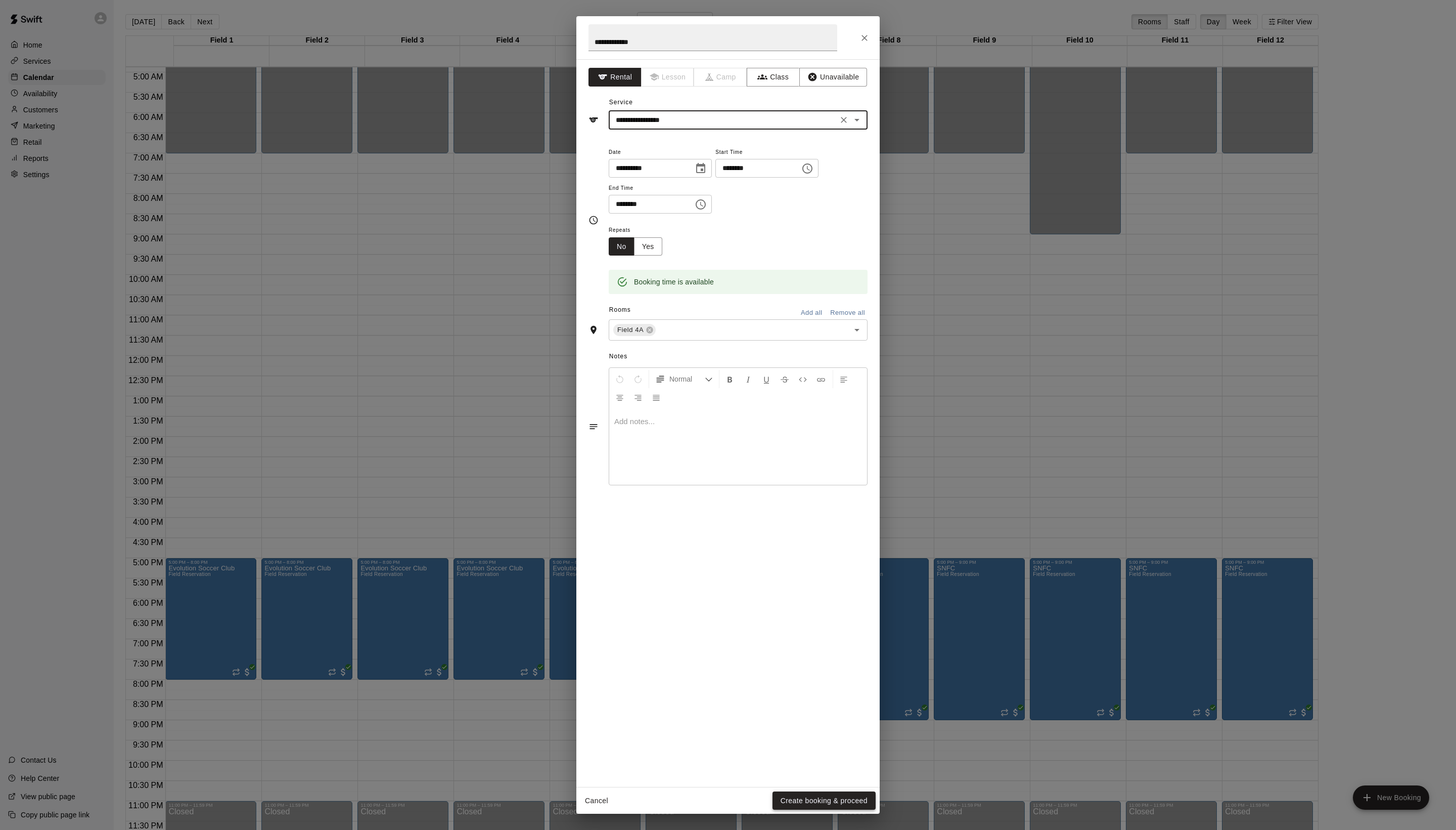
click at [801, 797] on button "Create booking & proceed" at bounding box center [824, 800] width 103 height 19
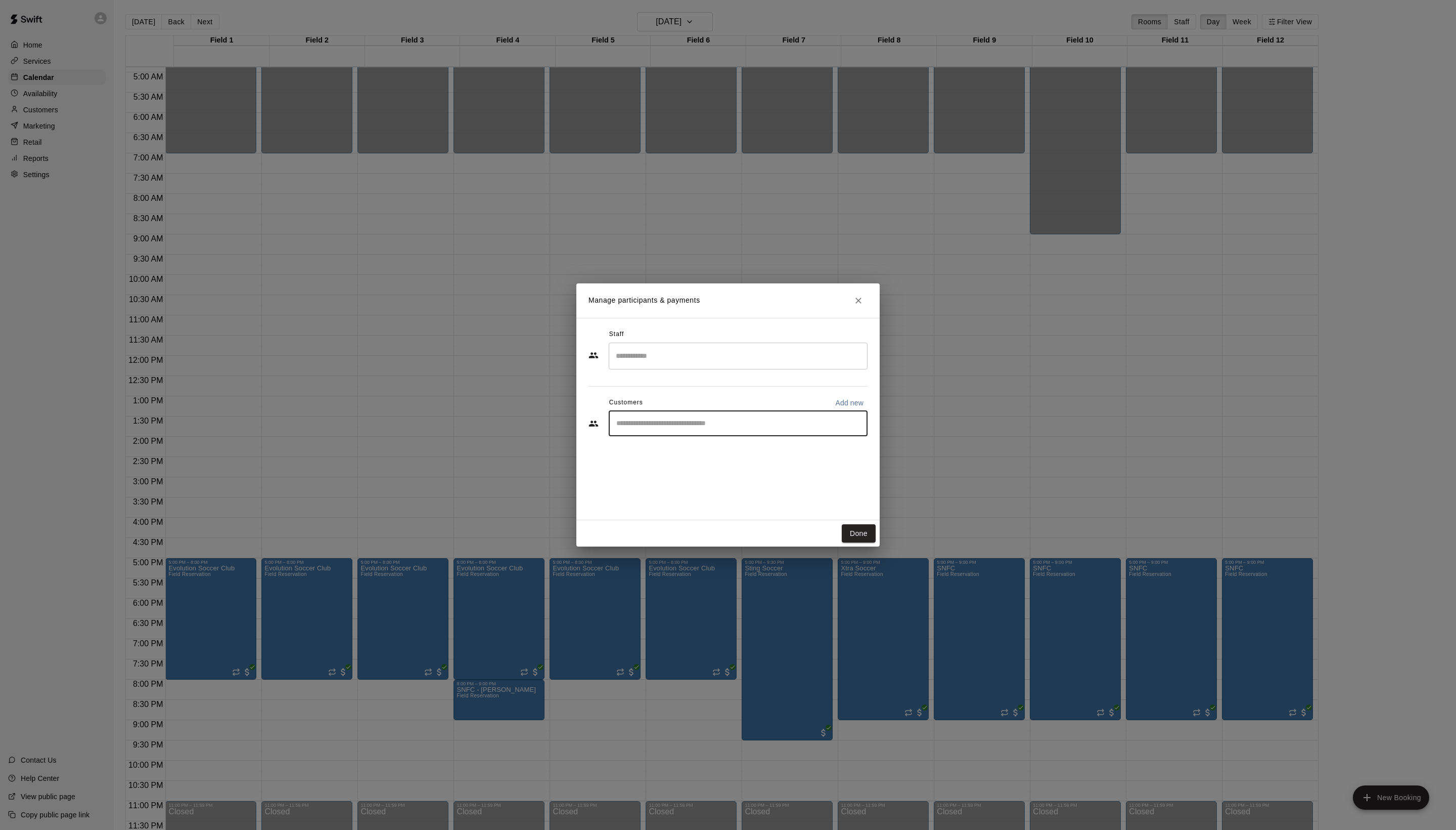
click at [673, 429] on input "Start typing to search customers..." at bounding box center [738, 423] width 249 height 10
type input "****"
click at [715, 483] on span "pfeifler85@gmail.com" at bounding box center [712, 479] width 109 height 7
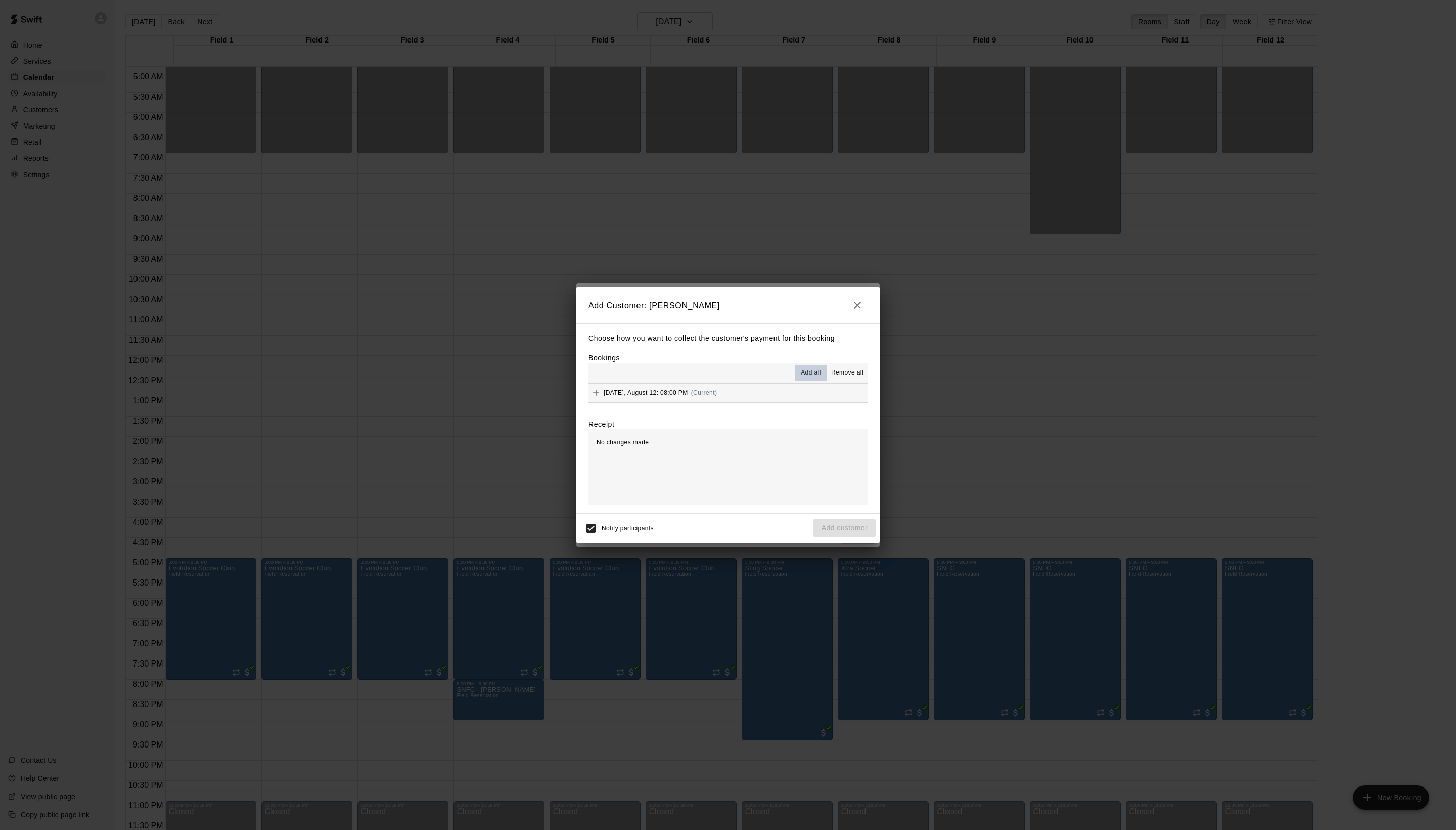
click at [801, 375] on span "Add all" at bounding box center [811, 372] width 20 height 10
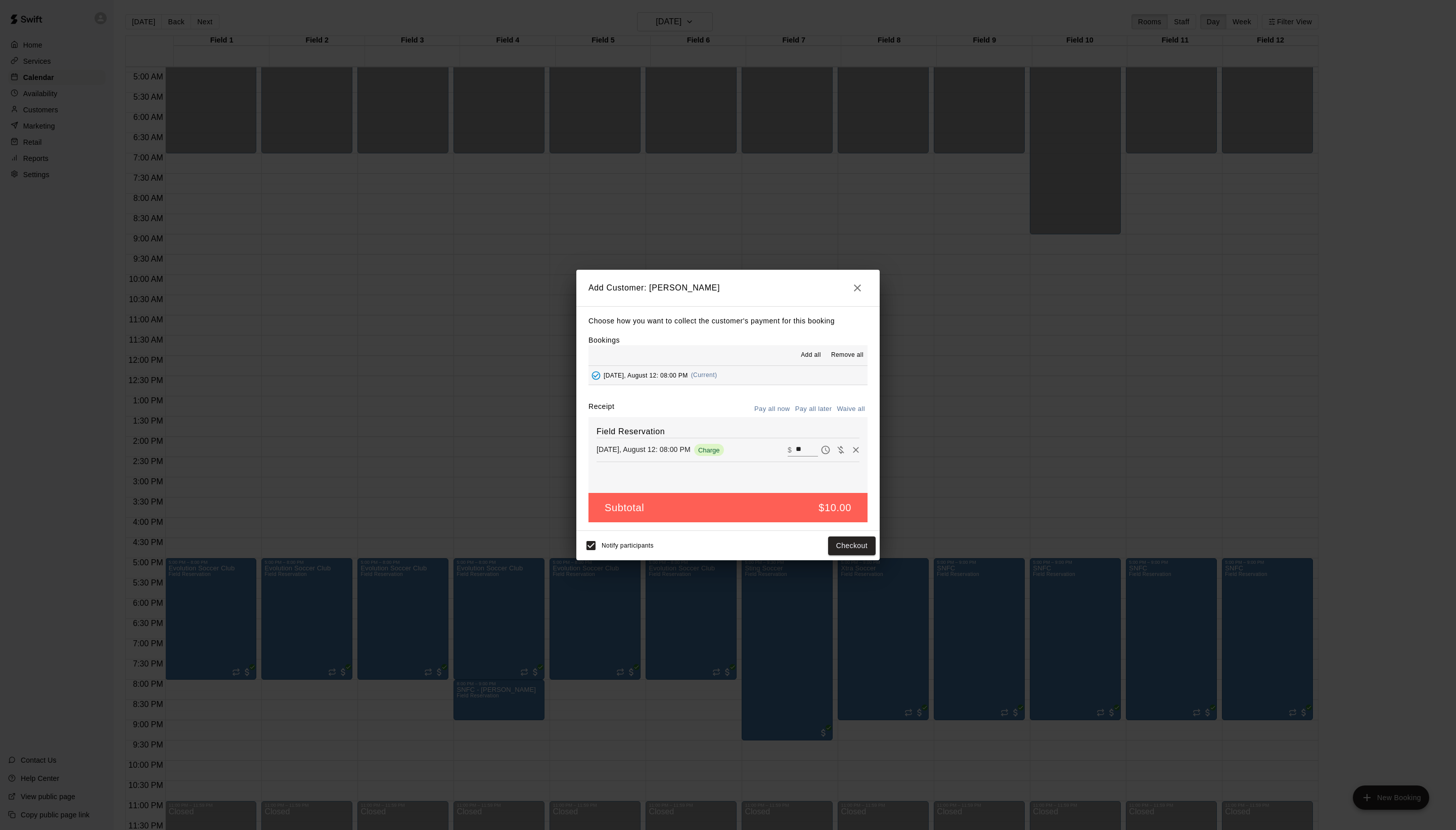
click at [844, 408] on div "Choose how you want to collect the customer's payment for this booking Bookings…" at bounding box center [728, 419] width 303 height 225
click at [842, 417] on button "Waive all" at bounding box center [851, 409] width 34 height 15
type input "*"
click at [832, 555] on button "Add customer" at bounding box center [844, 546] width 62 height 19
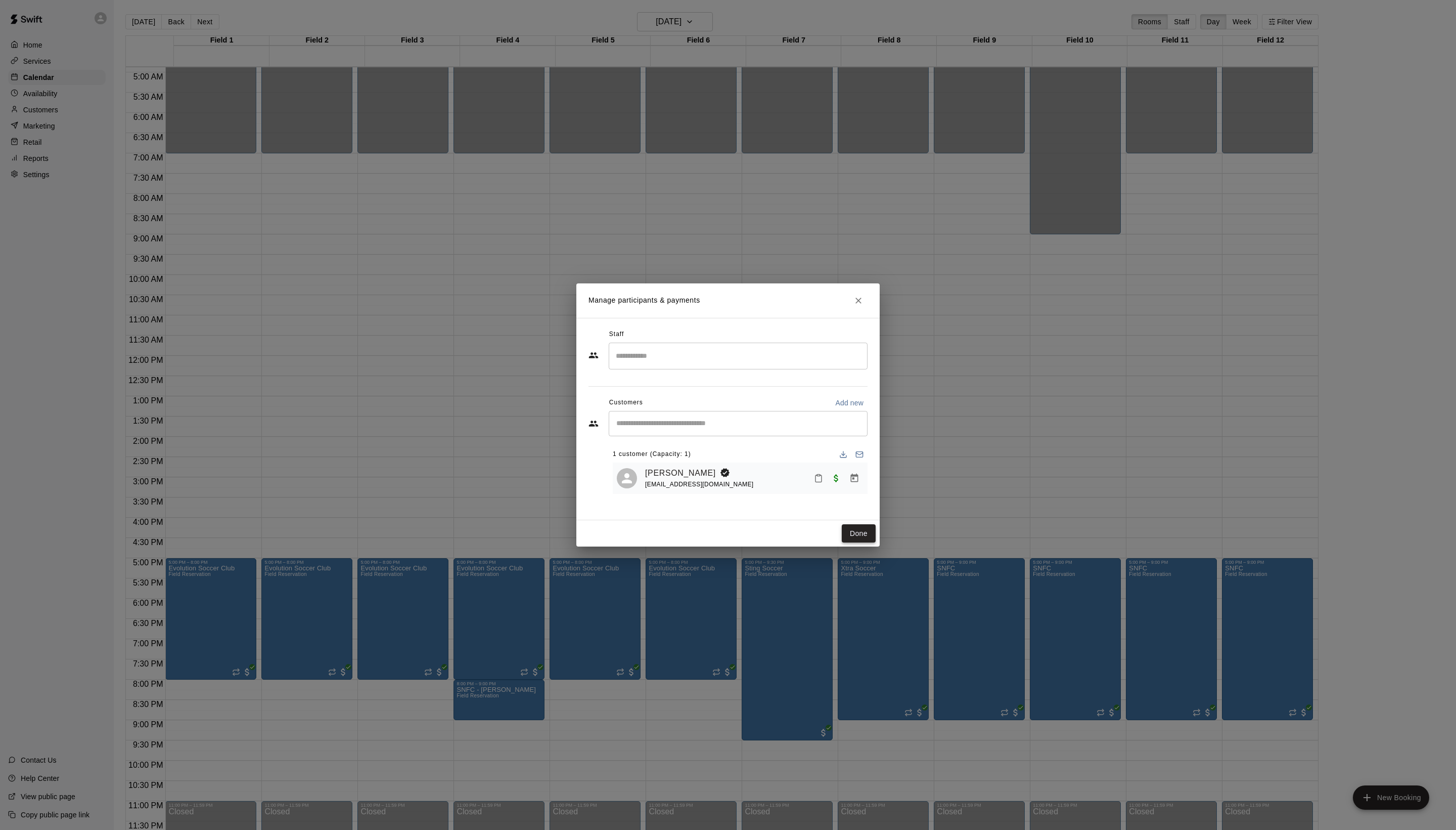
click at [844, 543] on button "Done" at bounding box center [858, 533] width 34 height 19
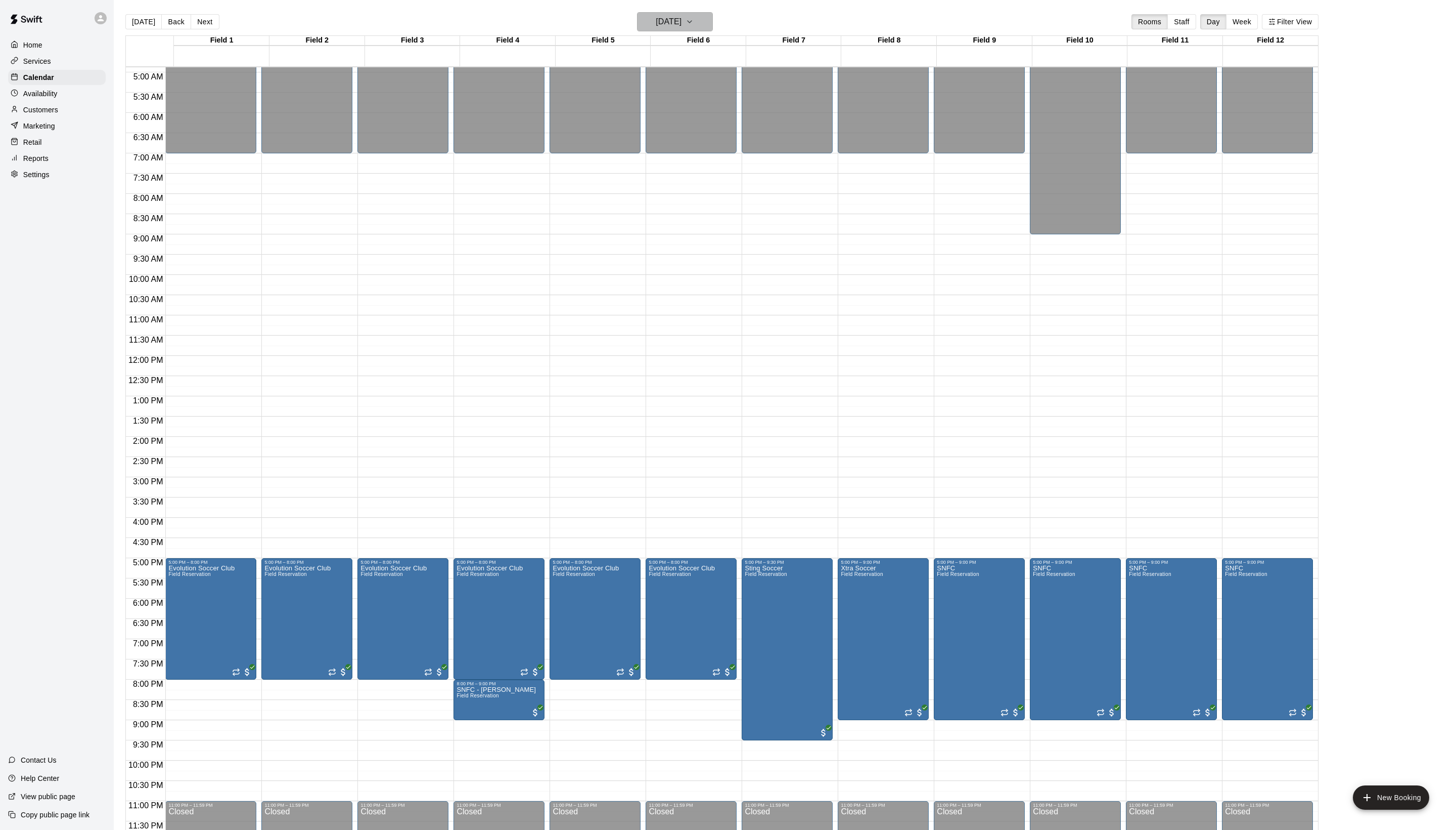
click at [656, 29] on h6 "[DATE]" at bounding box center [669, 21] width 25 height 14
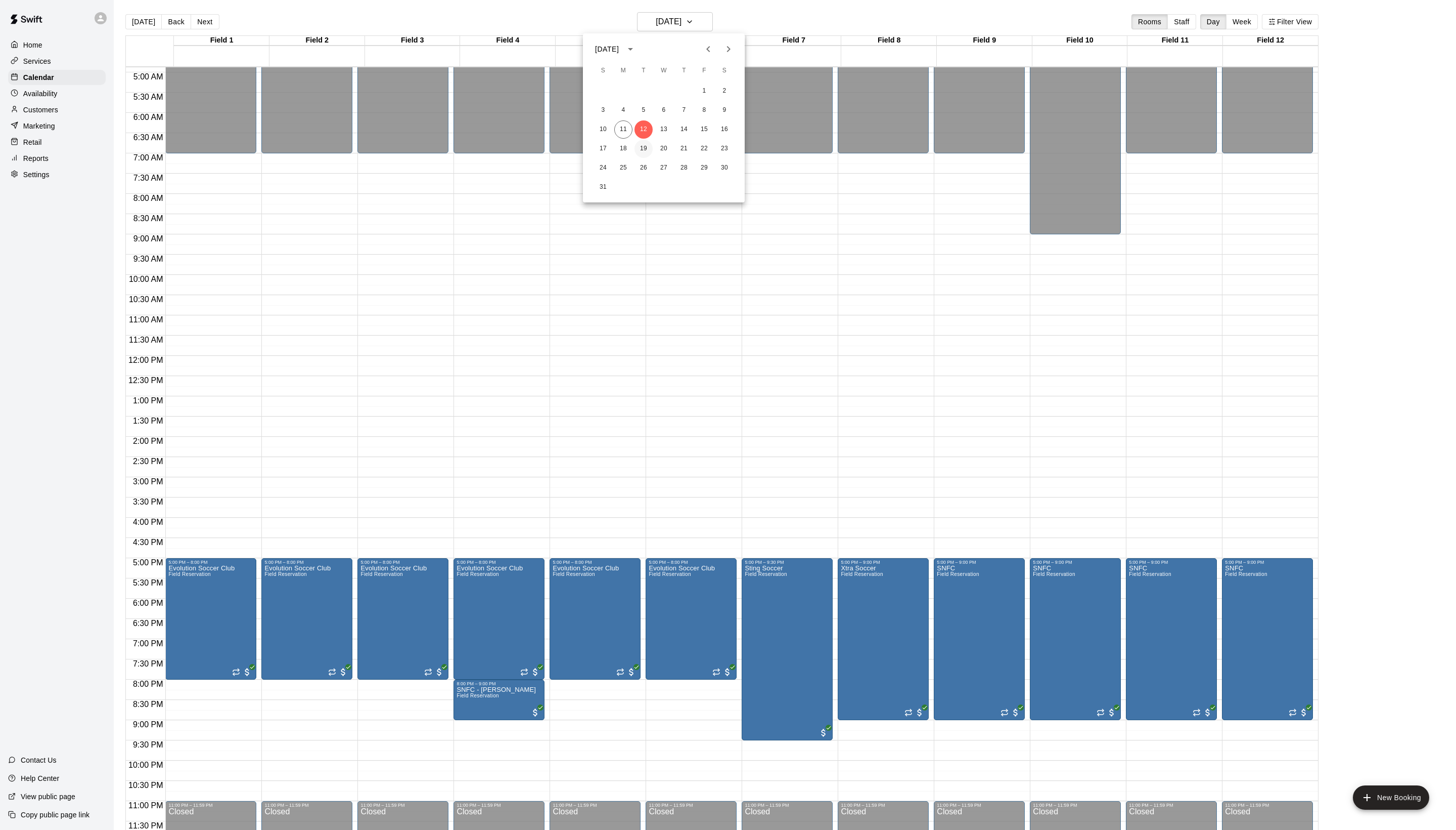
click at [649, 145] on button "19" at bounding box center [643, 148] width 18 height 18
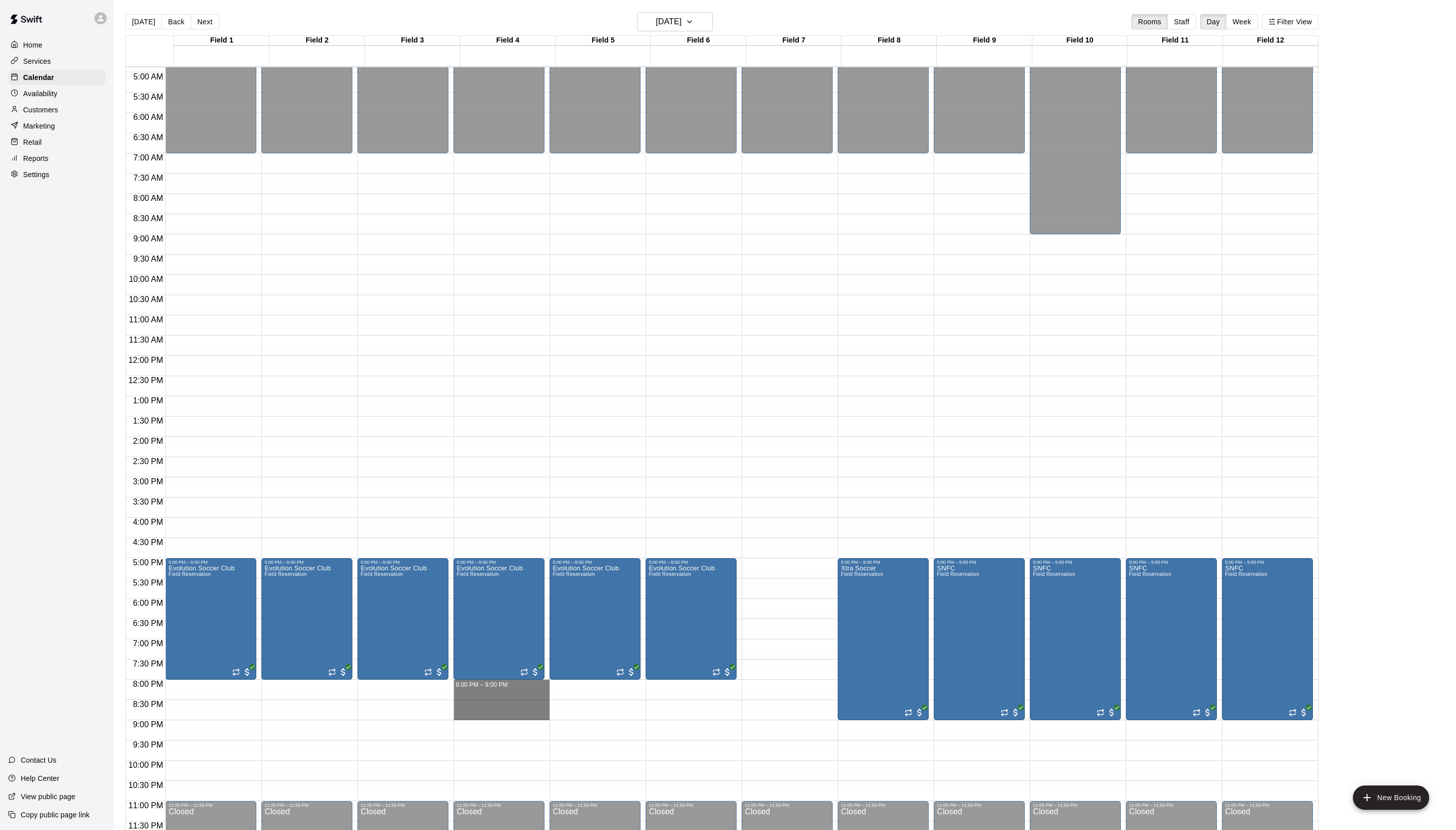
drag, startPoint x: 527, startPoint y: 684, endPoint x: 527, endPoint y: 715, distance: 31.0
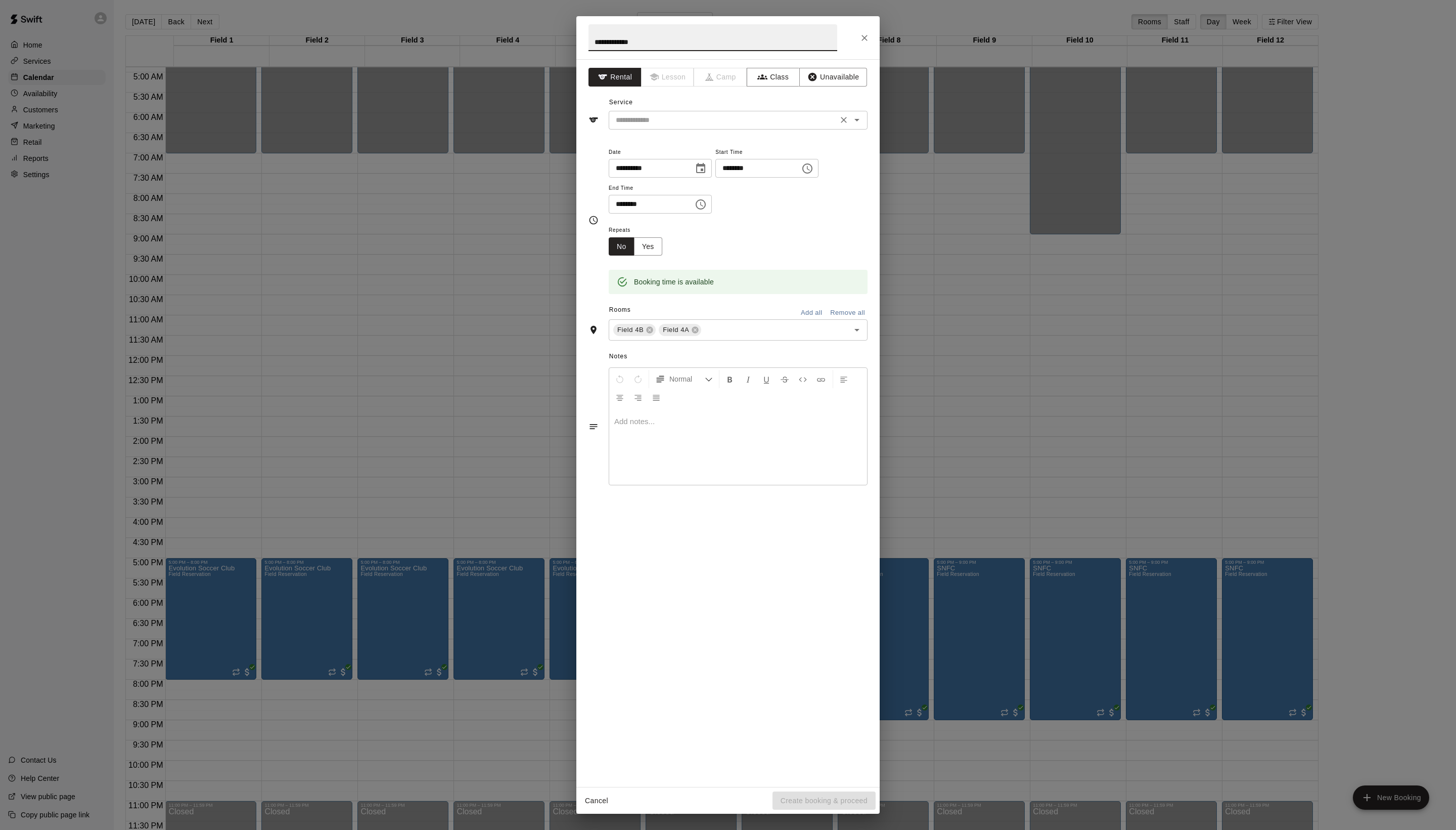
click at [683, 129] on div "​" at bounding box center [738, 120] width 259 height 19
type input "**********"
click at [673, 161] on li "Field Reservation" at bounding box center [748, 165] width 239 height 17
type input "**********"
click at [653, 333] on icon at bounding box center [650, 330] width 7 height 7
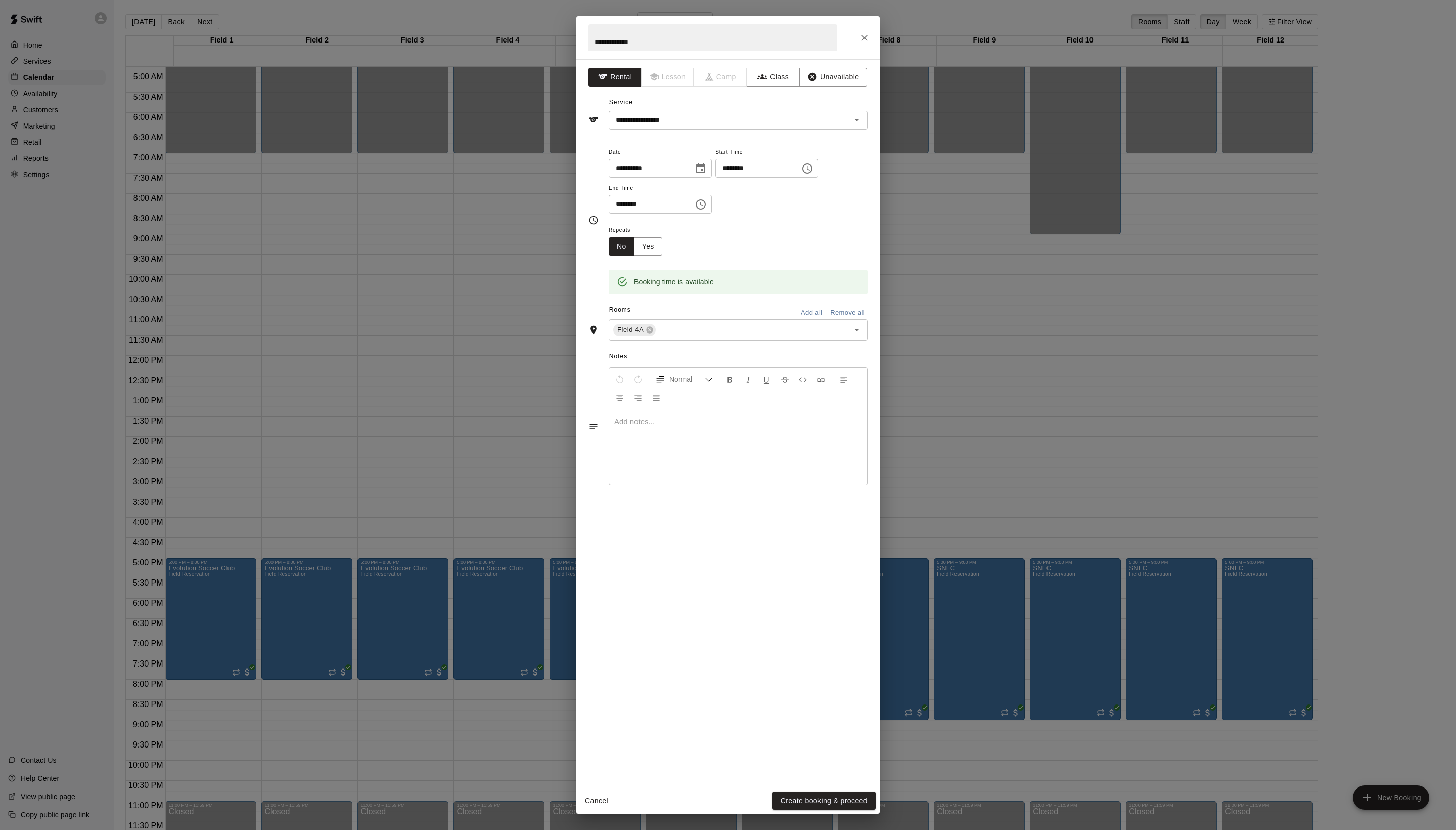
click at [797, 787] on div "Cancel Create booking & proceed" at bounding box center [728, 800] width 303 height 27
click at [797, 794] on button "Create booking & proceed" at bounding box center [824, 800] width 103 height 19
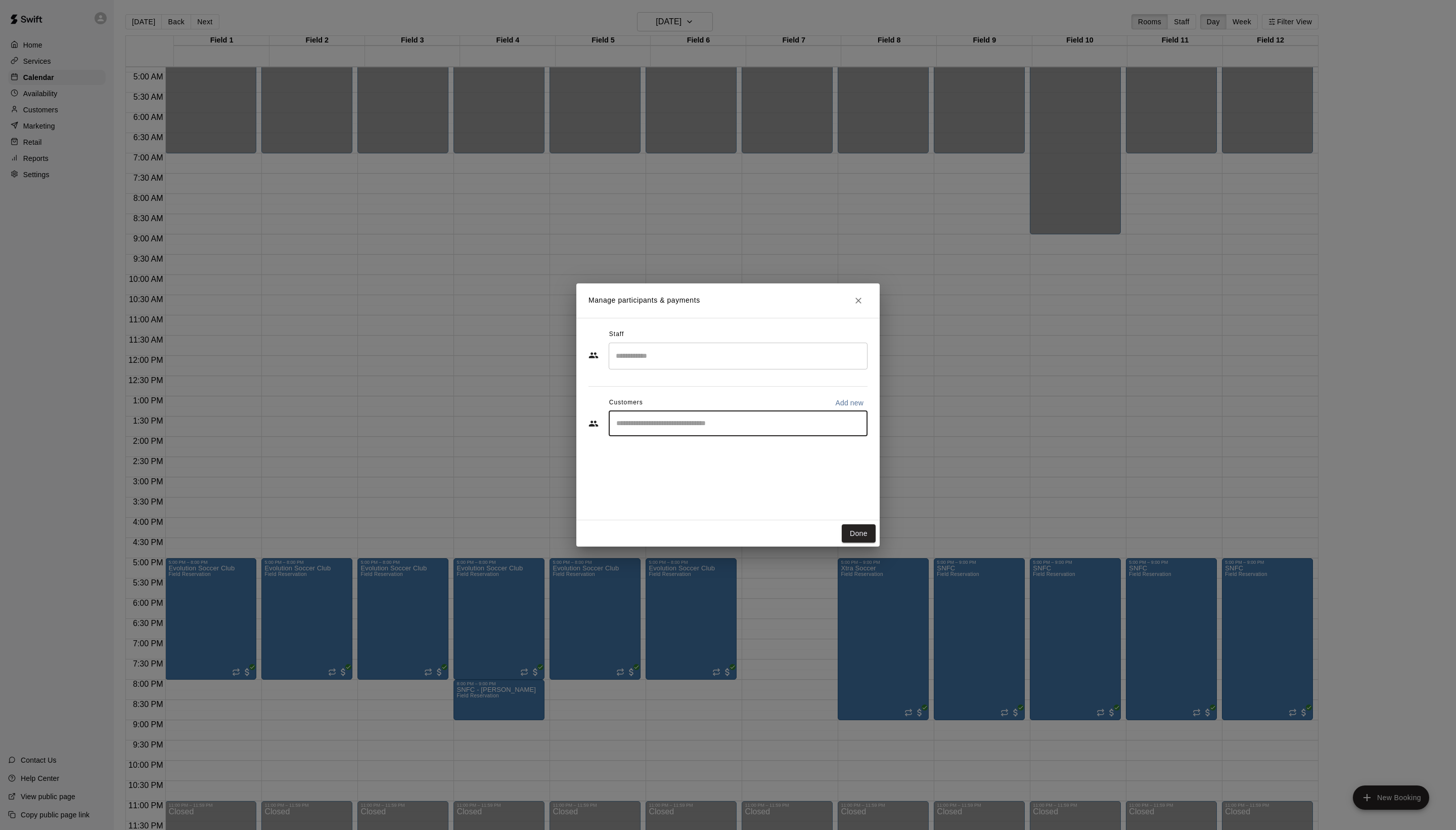
click at [710, 429] on input "Start typing to search customers..." at bounding box center [738, 423] width 249 height 10
type input "****"
click at [747, 483] on span "pfeifler85@gmail.com" at bounding box center [712, 479] width 109 height 7
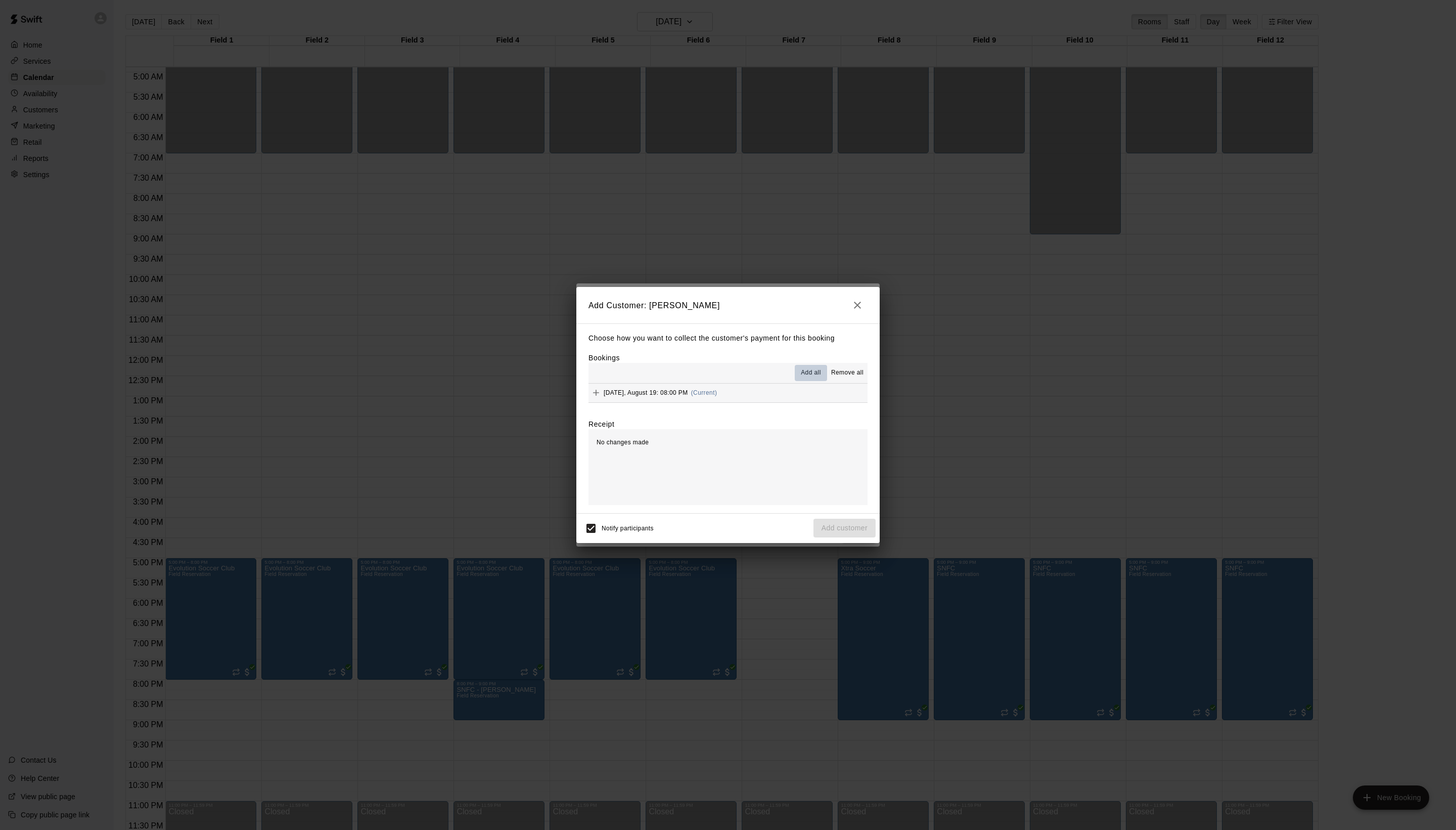
click at [801, 368] on span "Add all" at bounding box center [811, 372] width 20 height 10
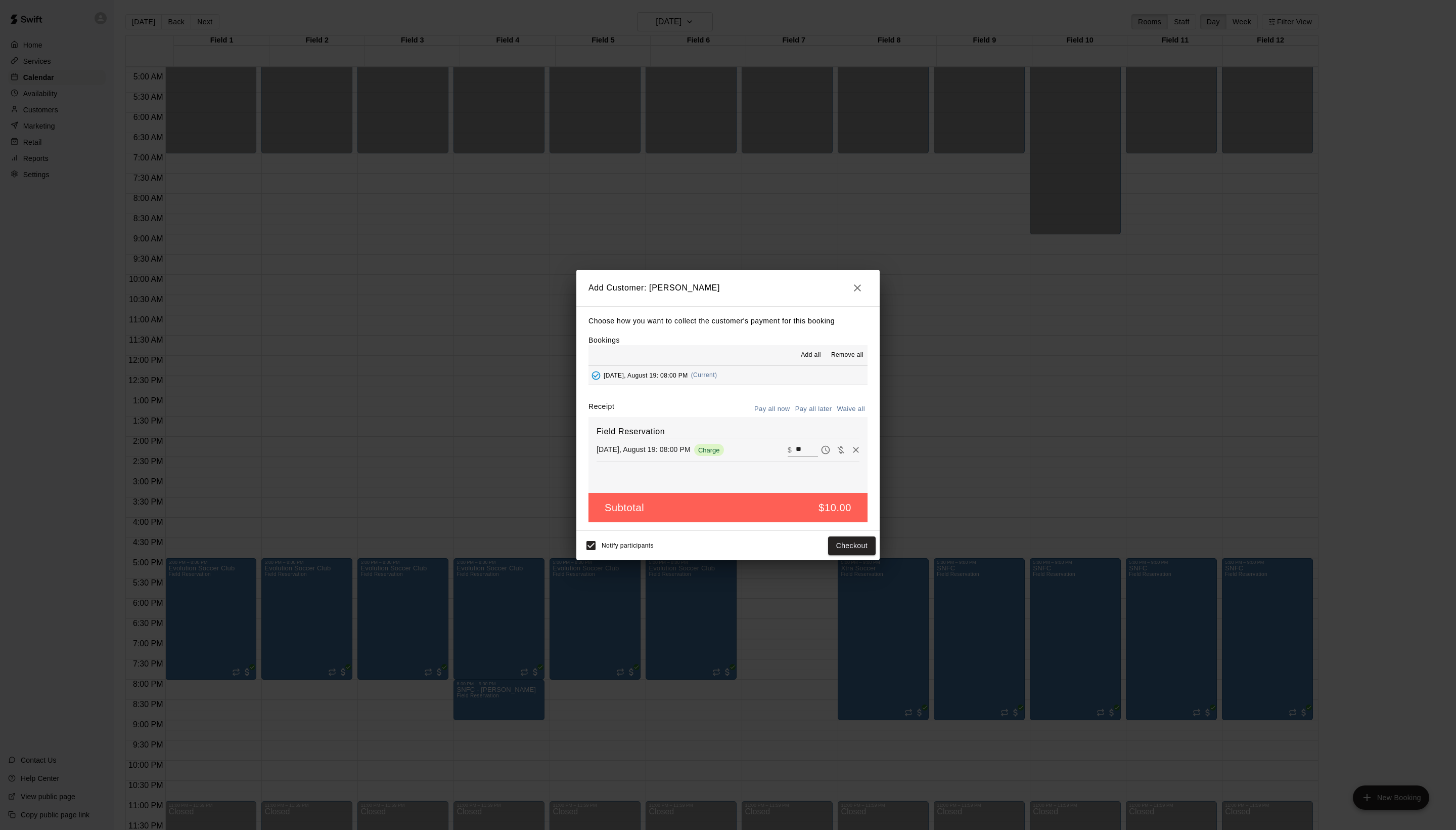
click at [850, 417] on button "Waive all" at bounding box center [851, 409] width 34 height 15
type input "*"
click at [834, 555] on button "Add customer" at bounding box center [844, 546] width 62 height 19
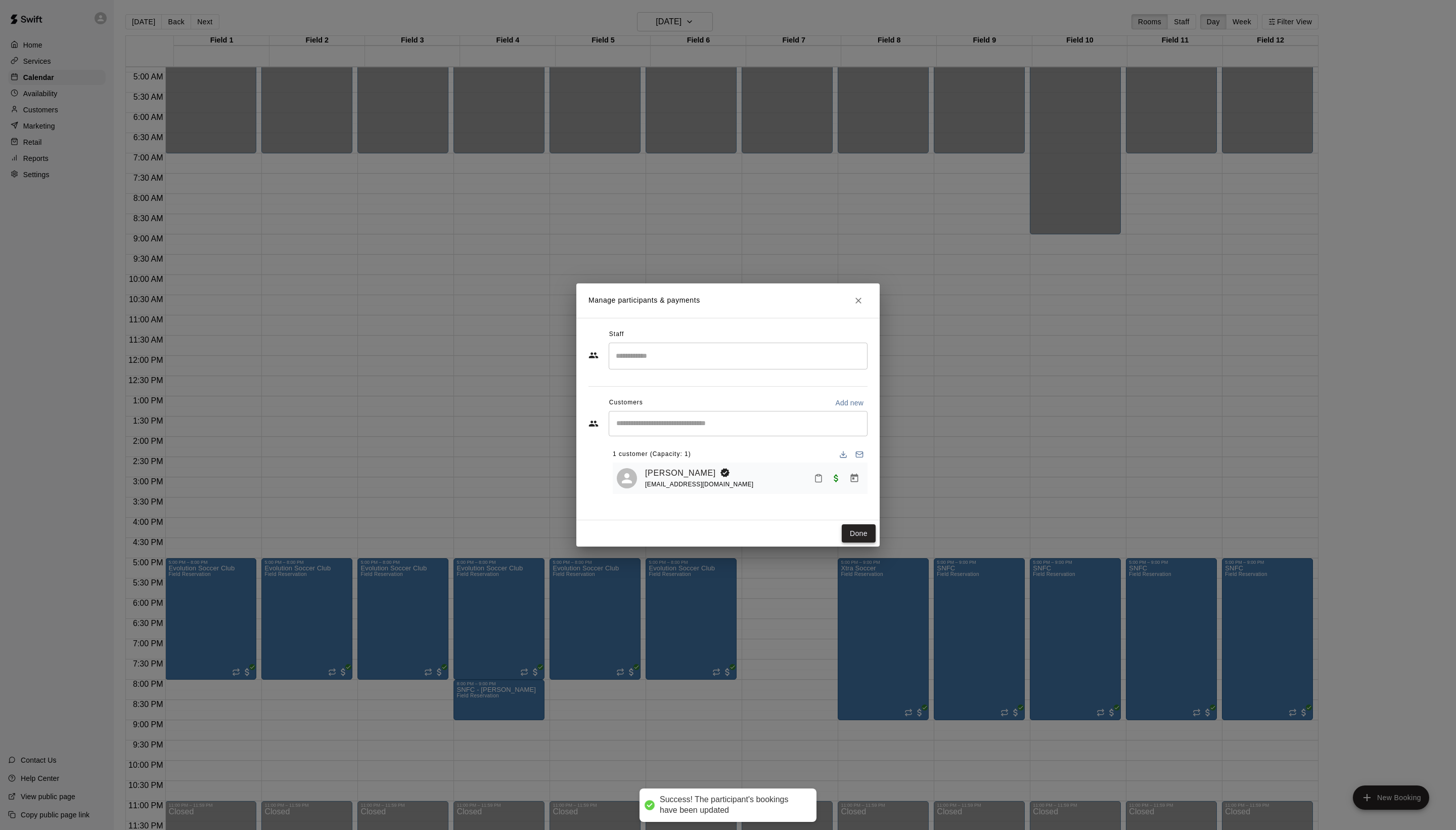
click at [848, 543] on button "Done" at bounding box center [858, 533] width 34 height 19
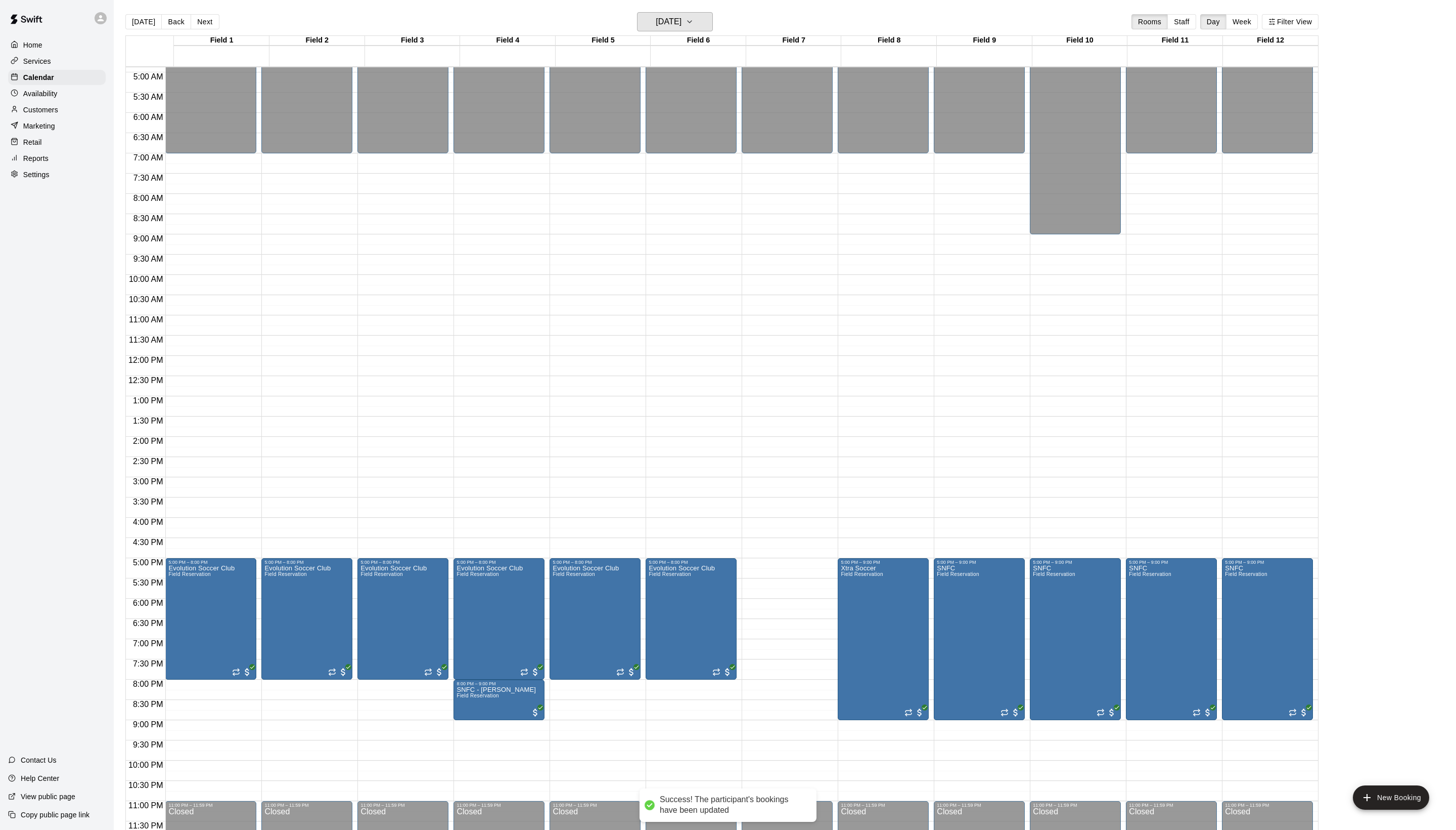
click at [656, 22] on h6 "[DATE]" at bounding box center [669, 21] width 25 height 14
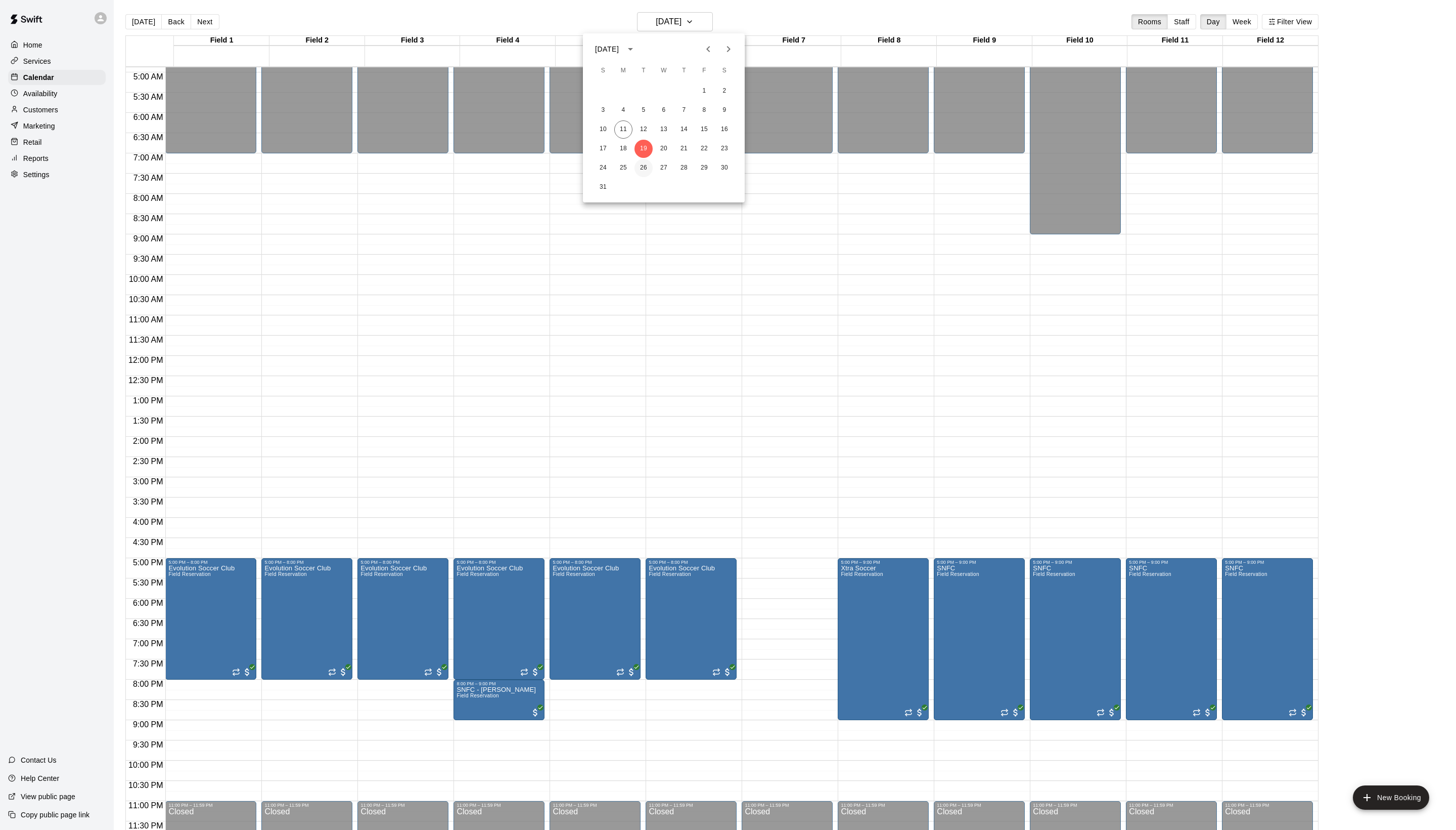
click at [642, 169] on button "26" at bounding box center [643, 168] width 18 height 18
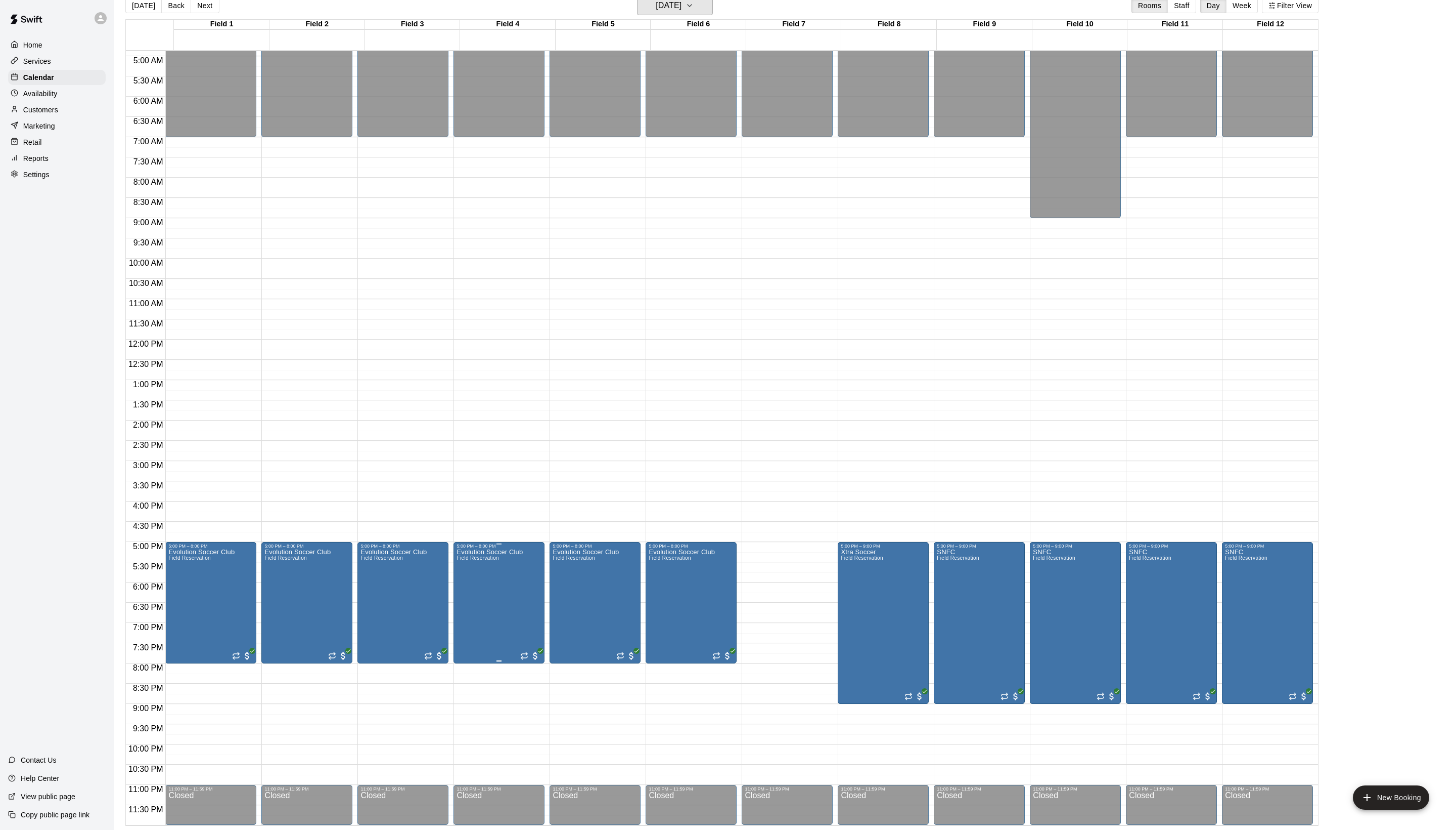
scroll to position [16, 0]
drag, startPoint x: 494, startPoint y: 671, endPoint x: 504, endPoint y: 698, distance: 28.8
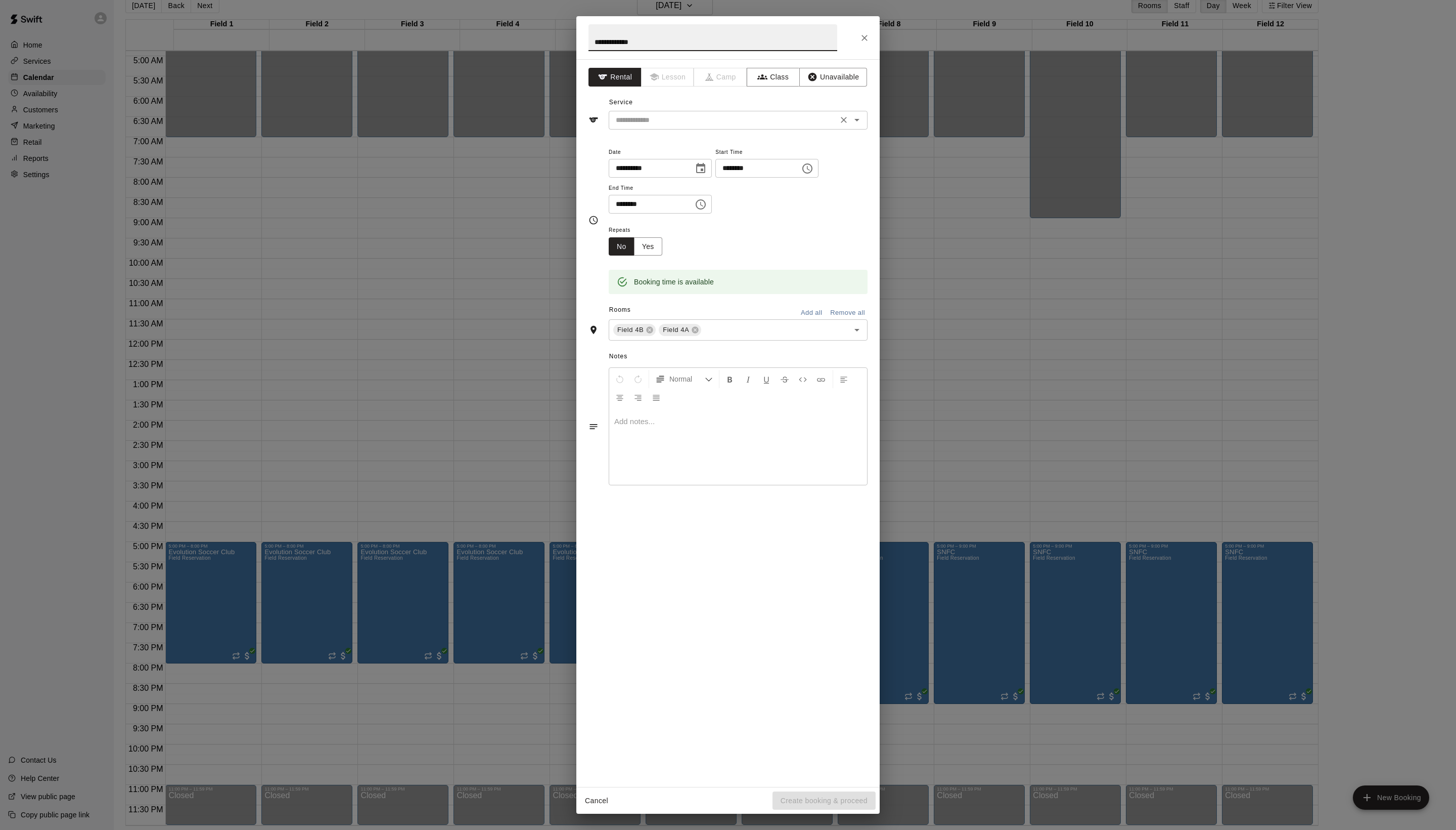
type input "**********"
click at [711, 126] on input "text" at bounding box center [723, 120] width 223 height 13
click at [689, 161] on li "Field Reservation" at bounding box center [748, 165] width 239 height 17
type input "**********"
click at [654, 334] on icon at bounding box center [650, 330] width 8 height 8
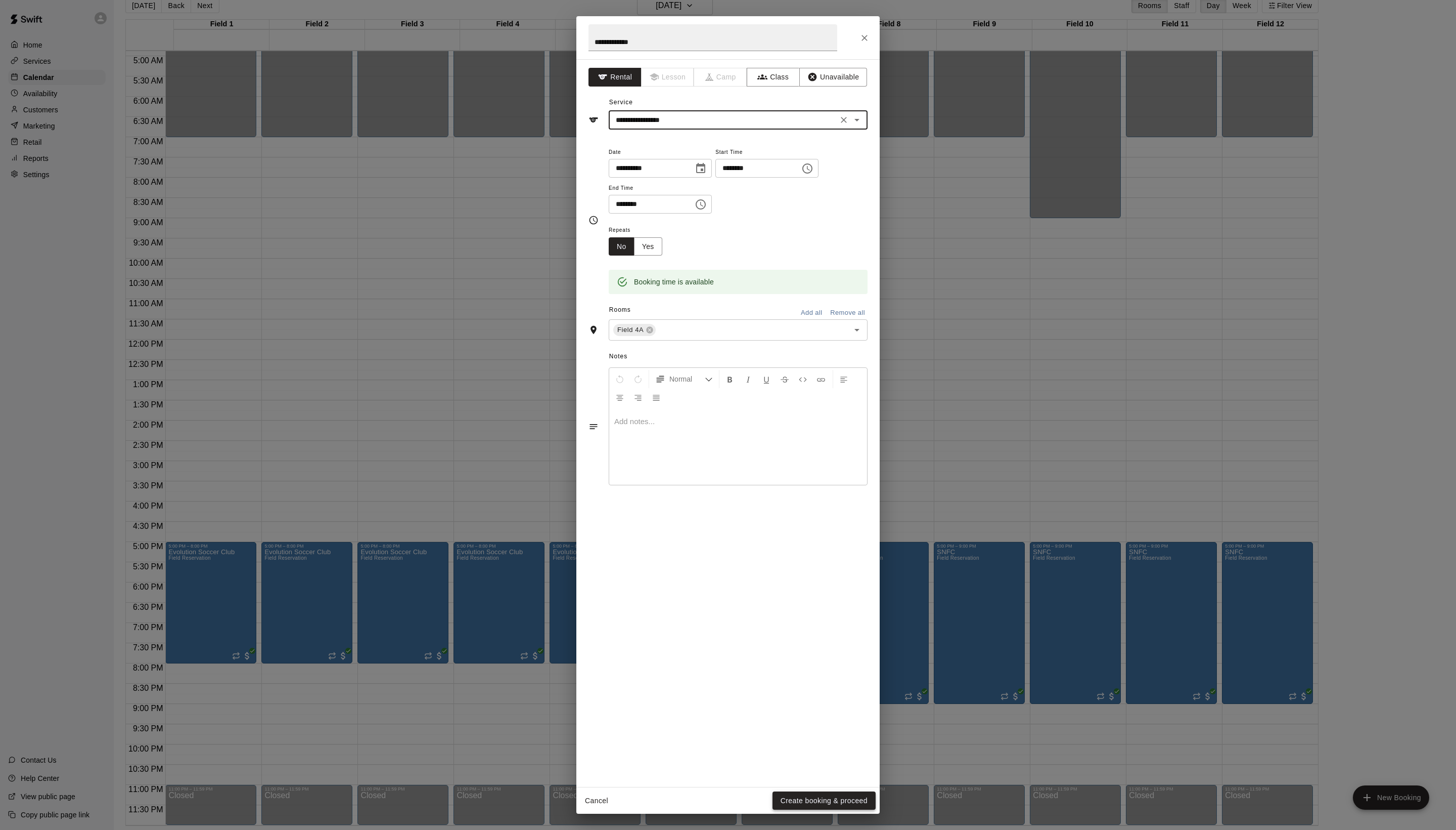
click at [856, 796] on button "Create booking & proceed" at bounding box center [824, 800] width 103 height 19
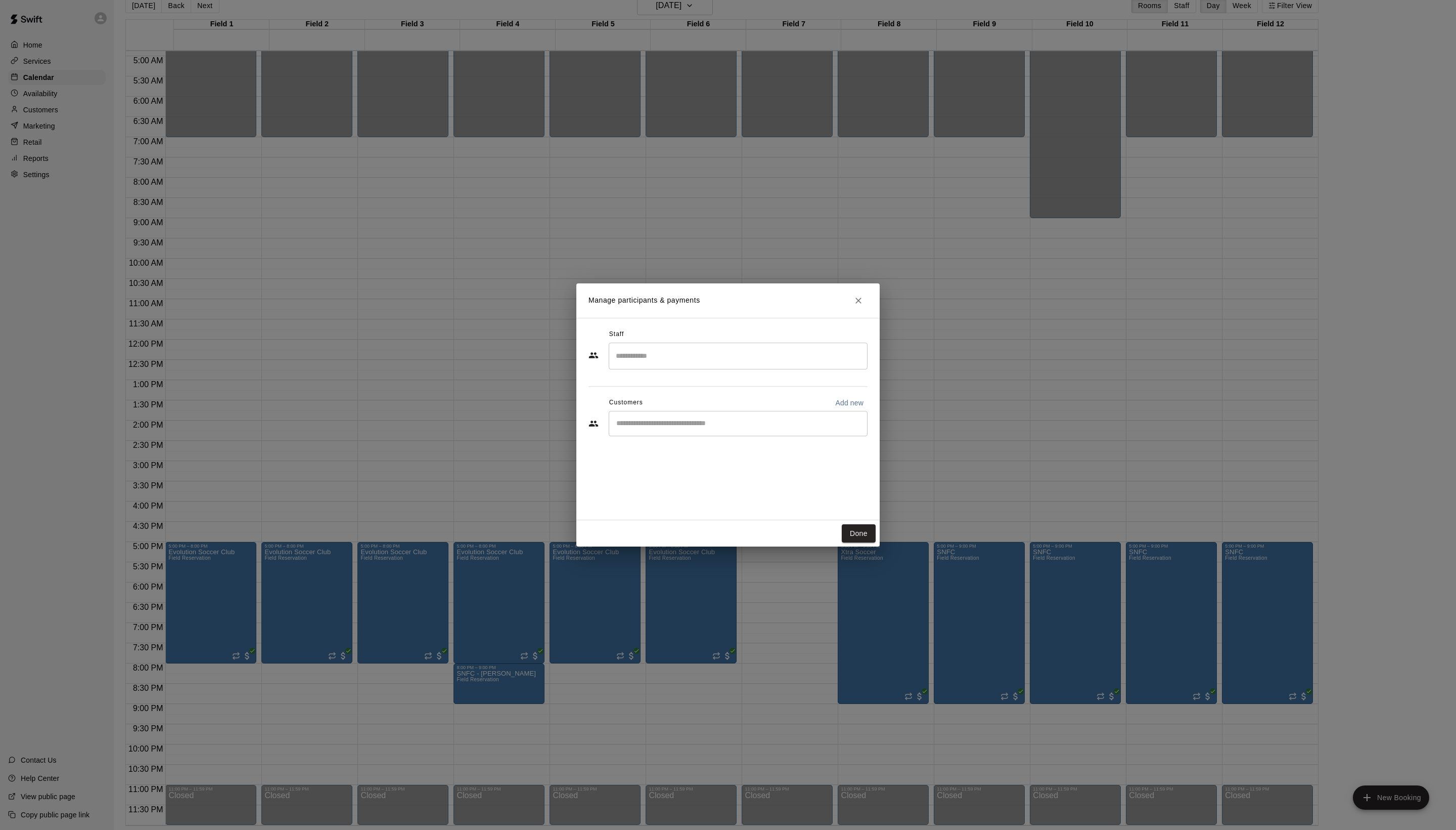
click at [665, 429] on input "Start typing to search customers..." at bounding box center [738, 423] width 249 height 10
type input "****"
click at [717, 476] on span "pfeifler85@gmail.com" at bounding box center [712, 479] width 109 height 7
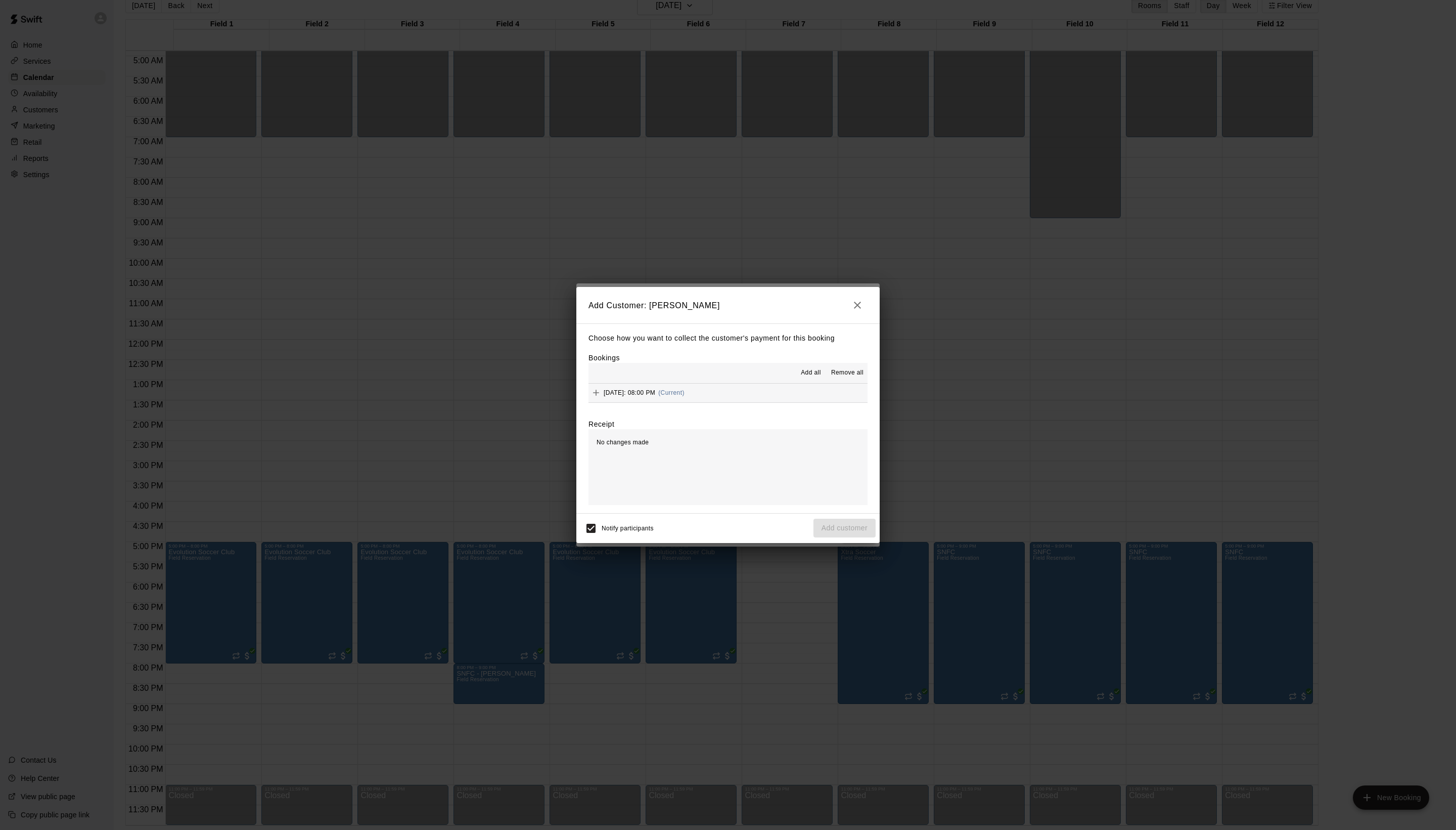
click at [803, 374] on span "Add all" at bounding box center [811, 372] width 20 height 10
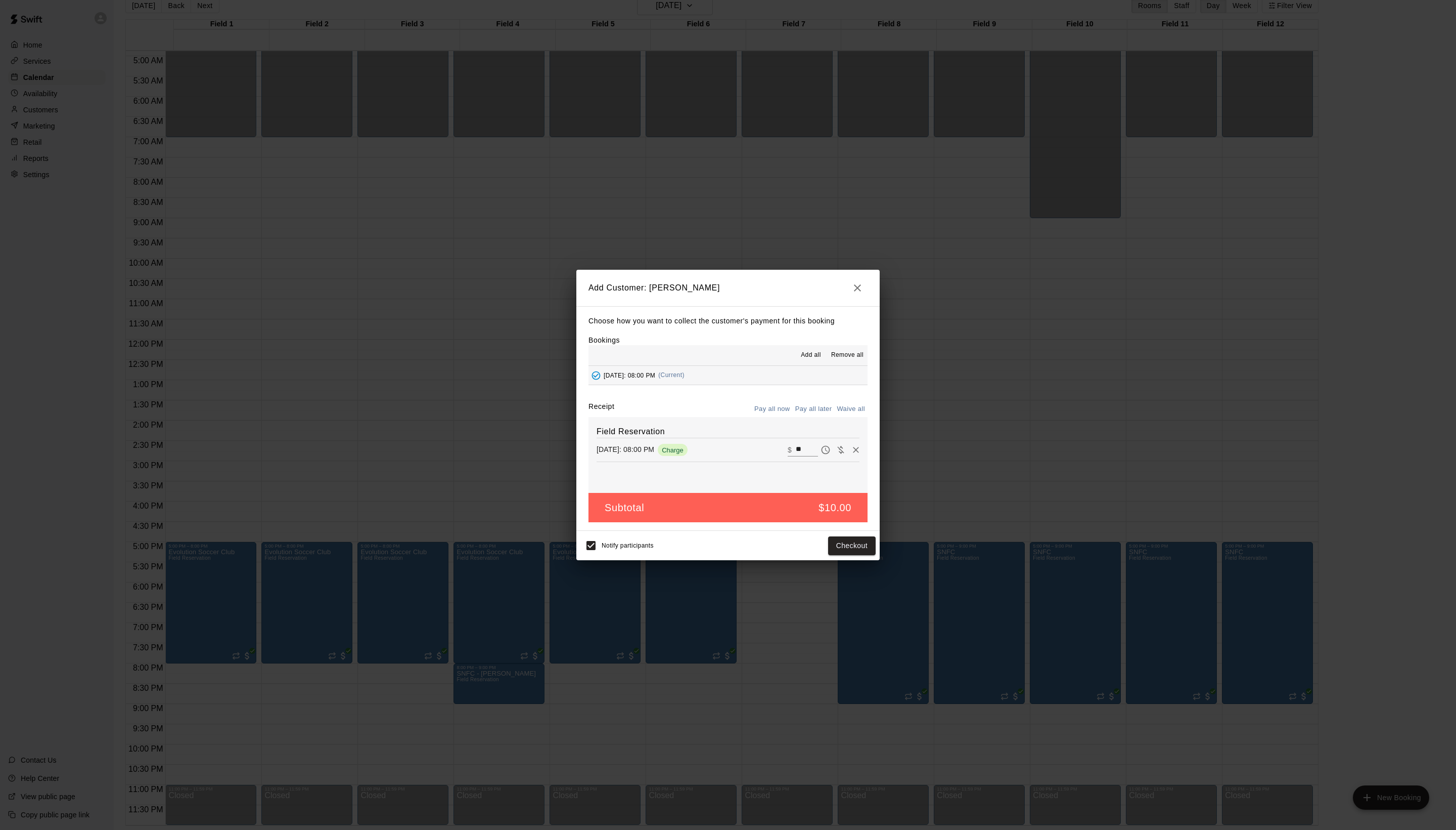
click at [838, 415] on button "Waive all" at bounding box center [851, 409] width 34 height 15
type input "*"
click at [838, 555] on button "Add customer" at bounding box center [844, 546] width 62 height 19
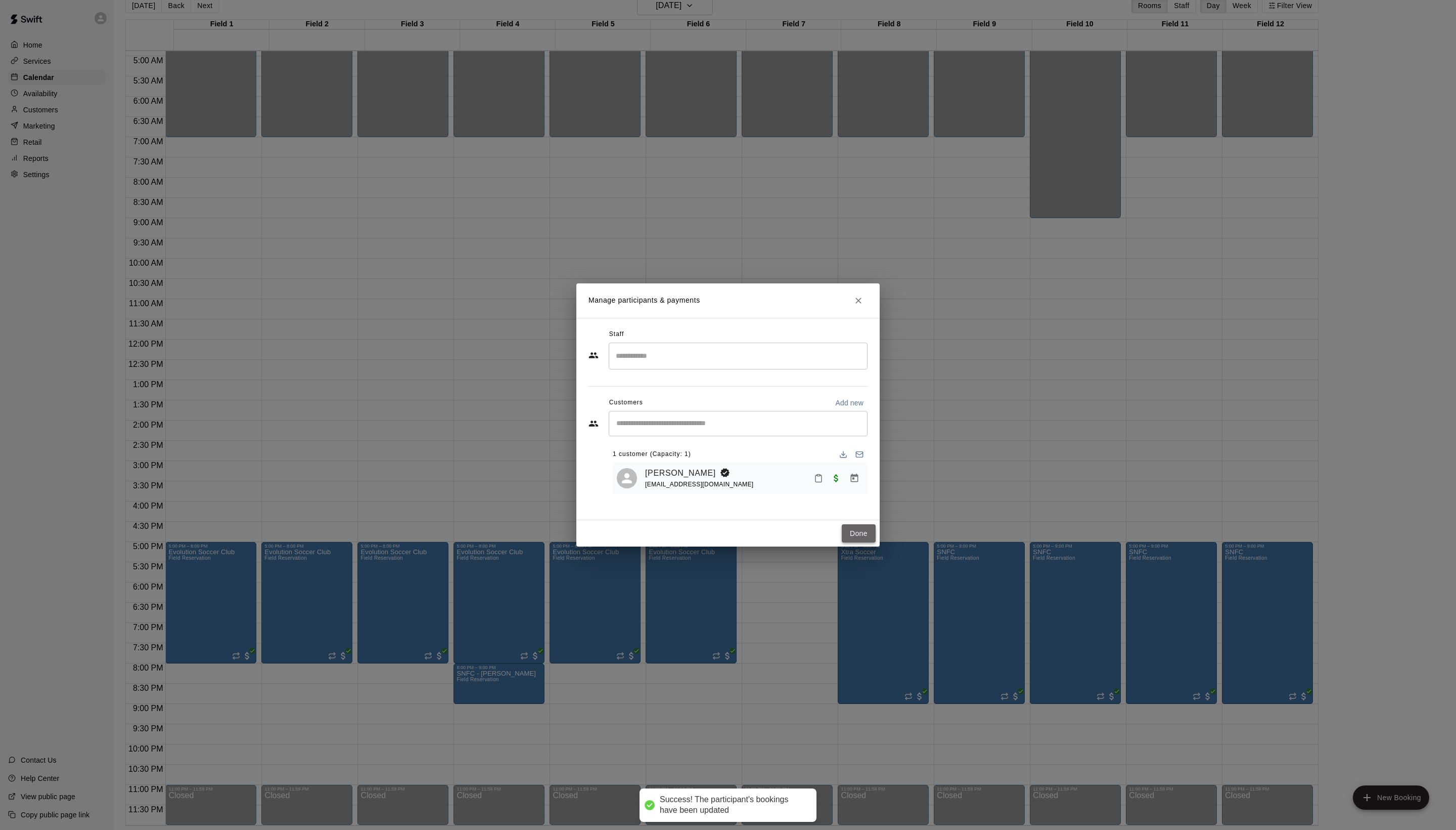
click at [860, 543] on button "Done" at bounding box center [858, 533] width 34 height 19
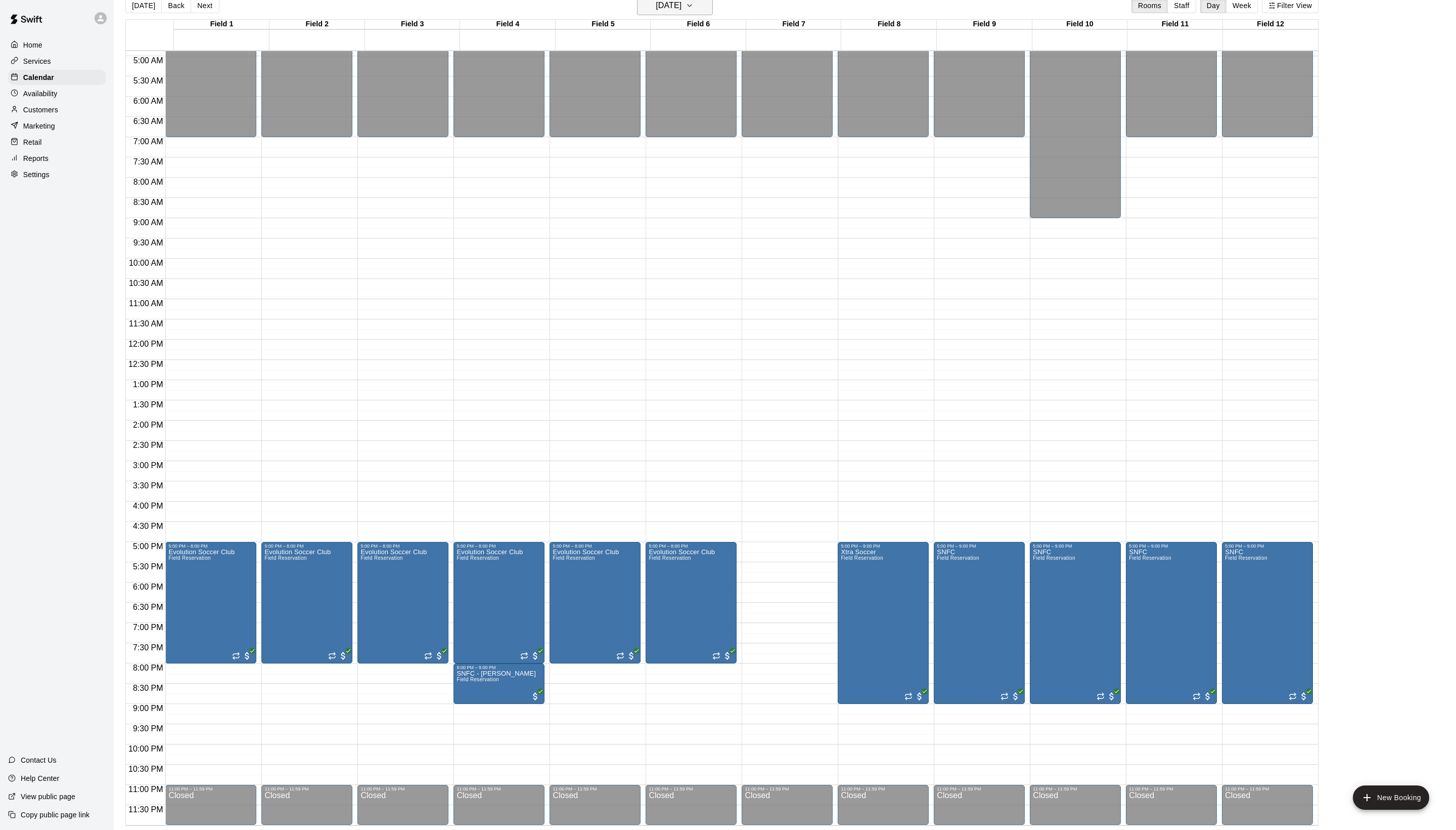
click at [685, 15] on button "[DATE]" at bounding box center [675, 5] width 76 height 19
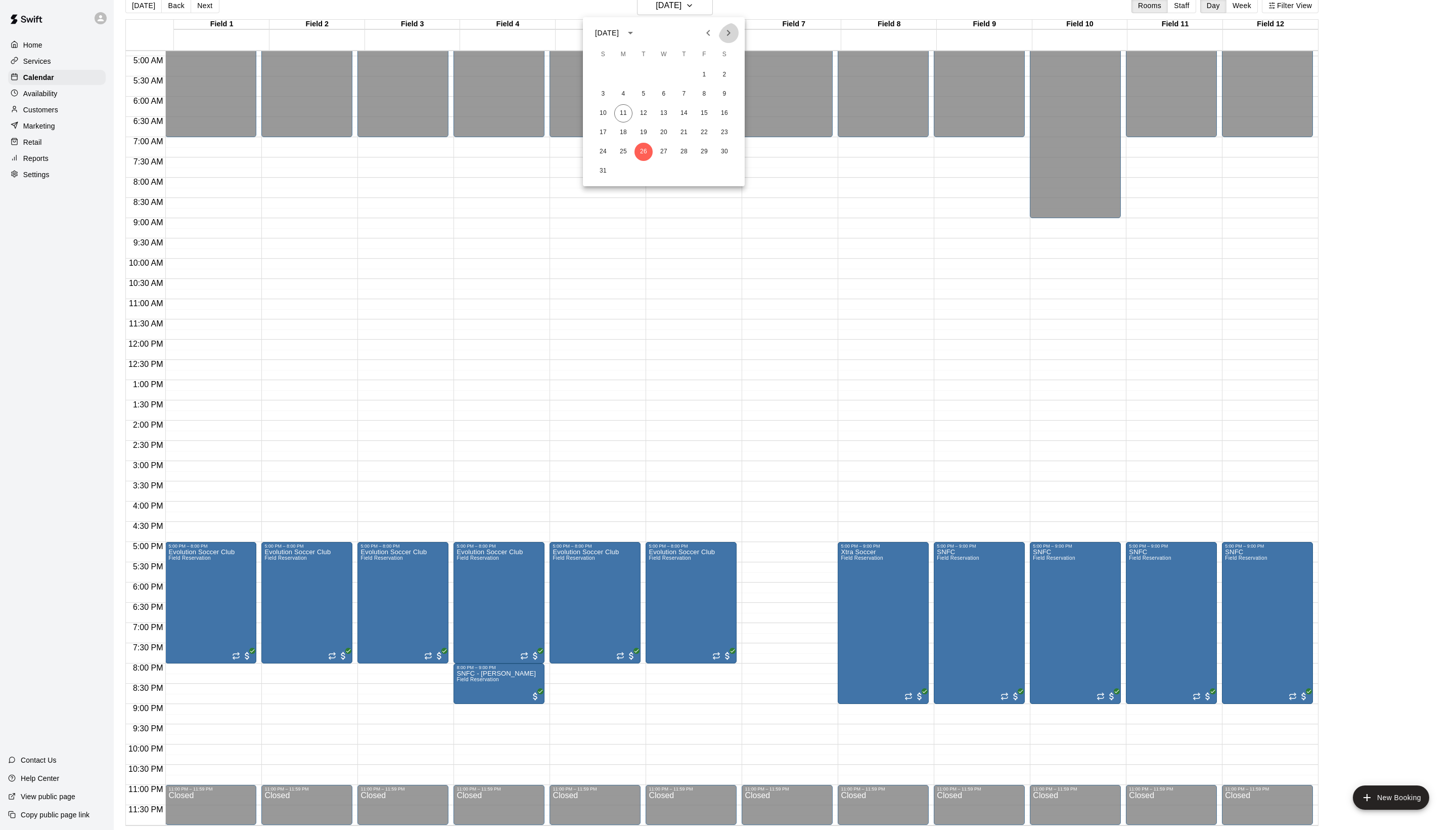
click at [722, 34] on icon "Next month" at bounding box center [728, 33] width 12 height 12
click at [702, 32] on icon "Previous month" at bounding box center [708, 33] width 12 height 12
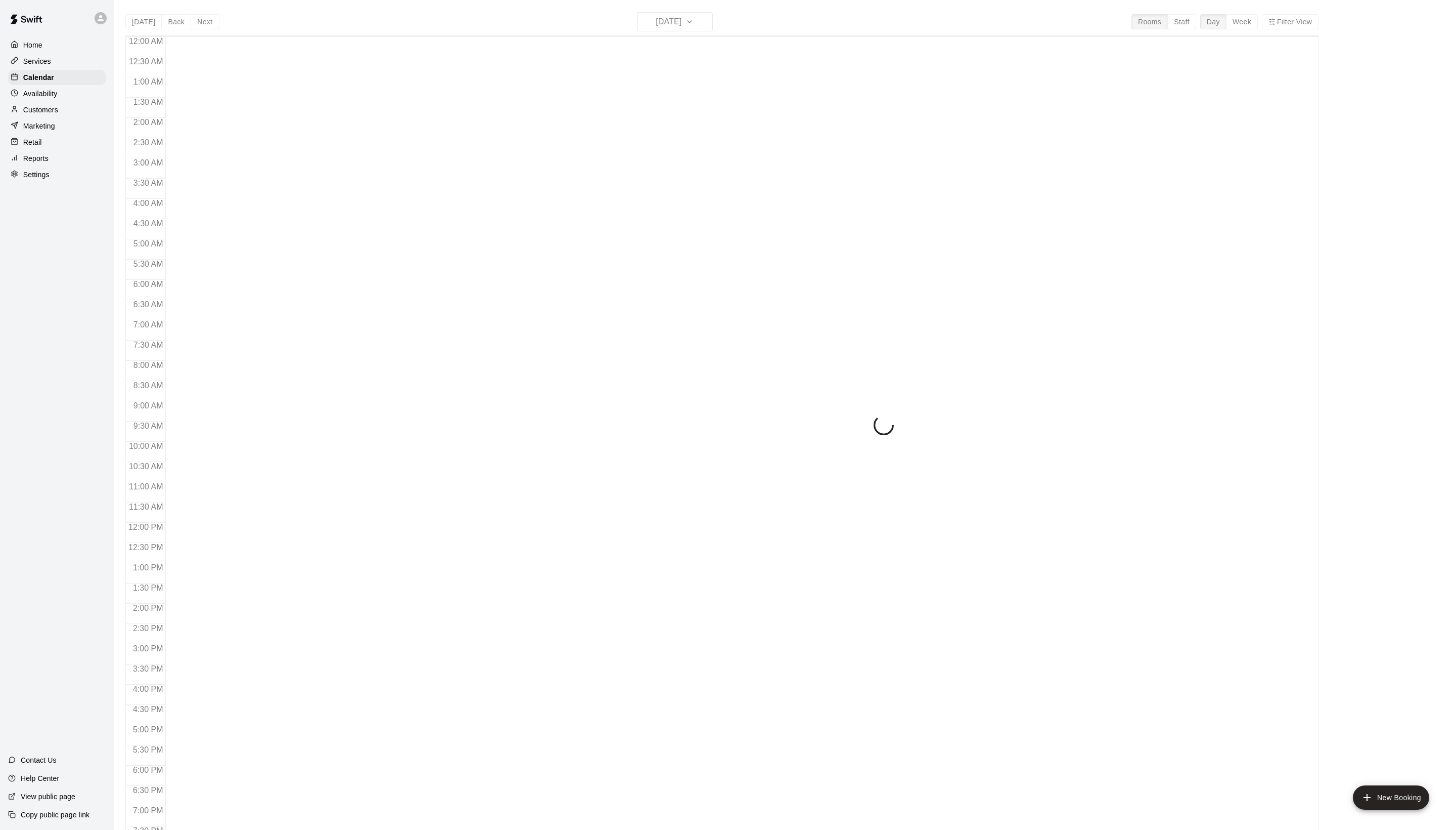
scroll to position [170, 0]
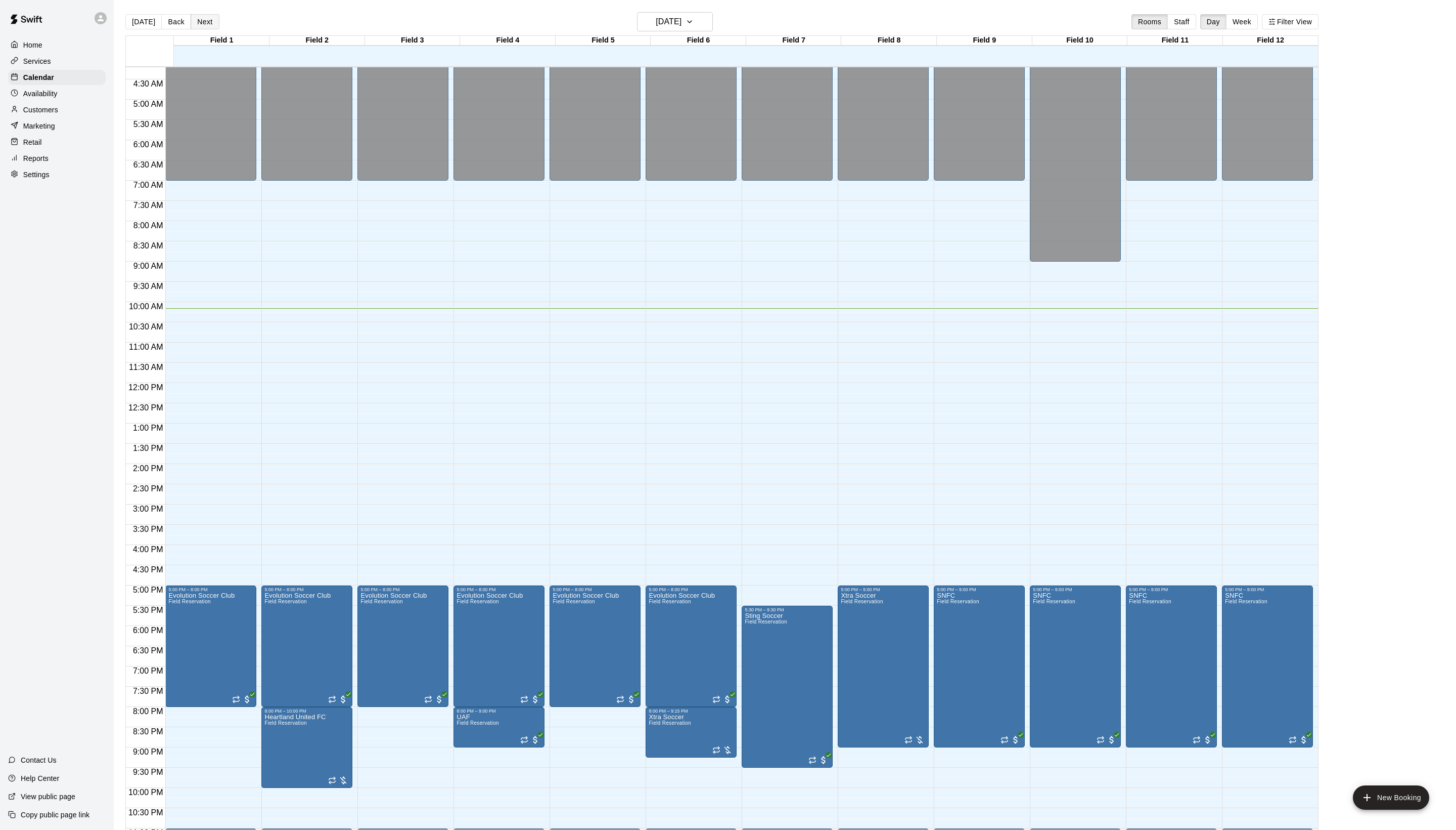
click at [217, 19] on button "Next" at bounding box center [205, 21] width 28 height 15
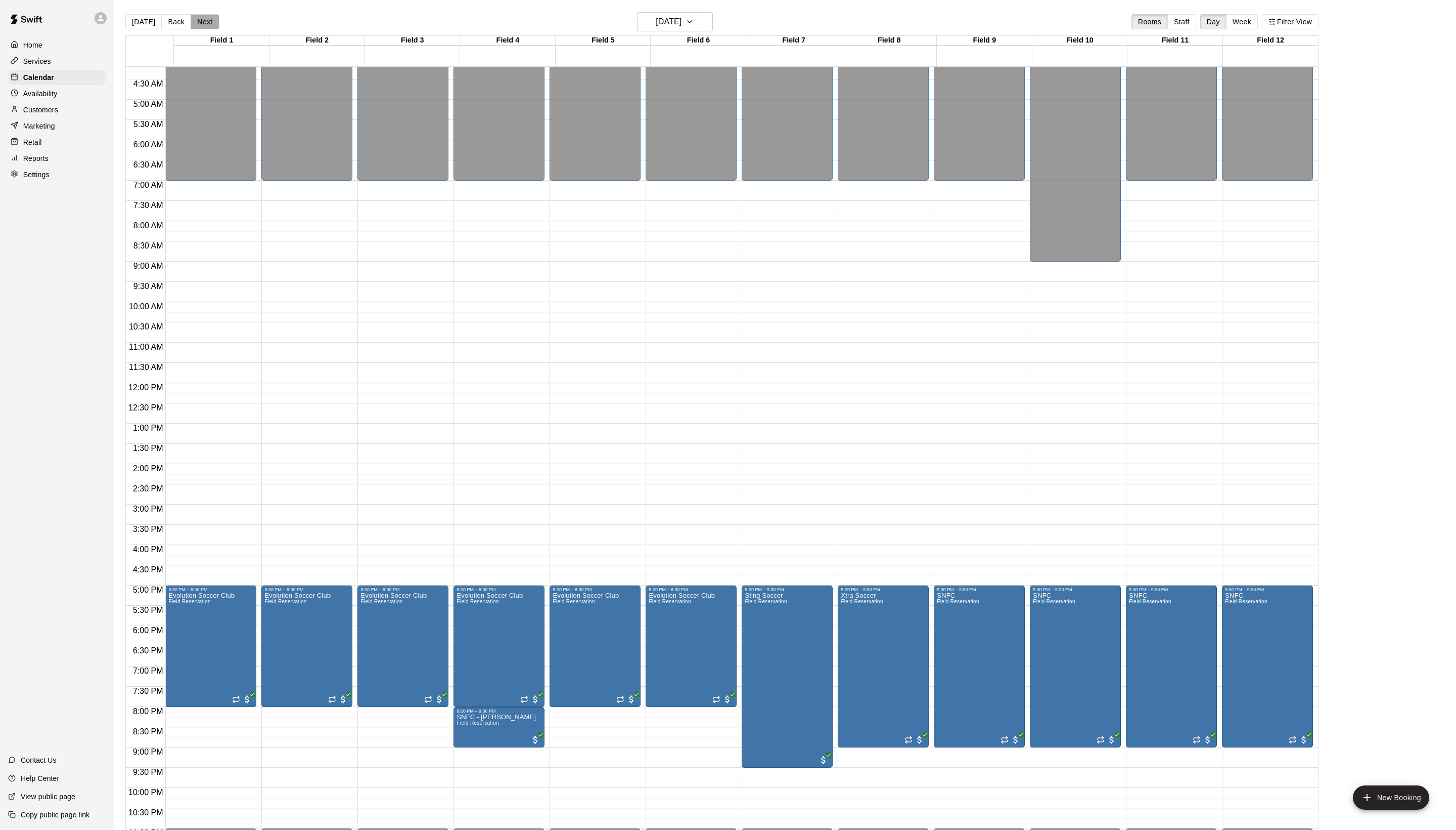
click at [217, 19] on button "Next" at bounding box center [205, 21] width 28 height 15
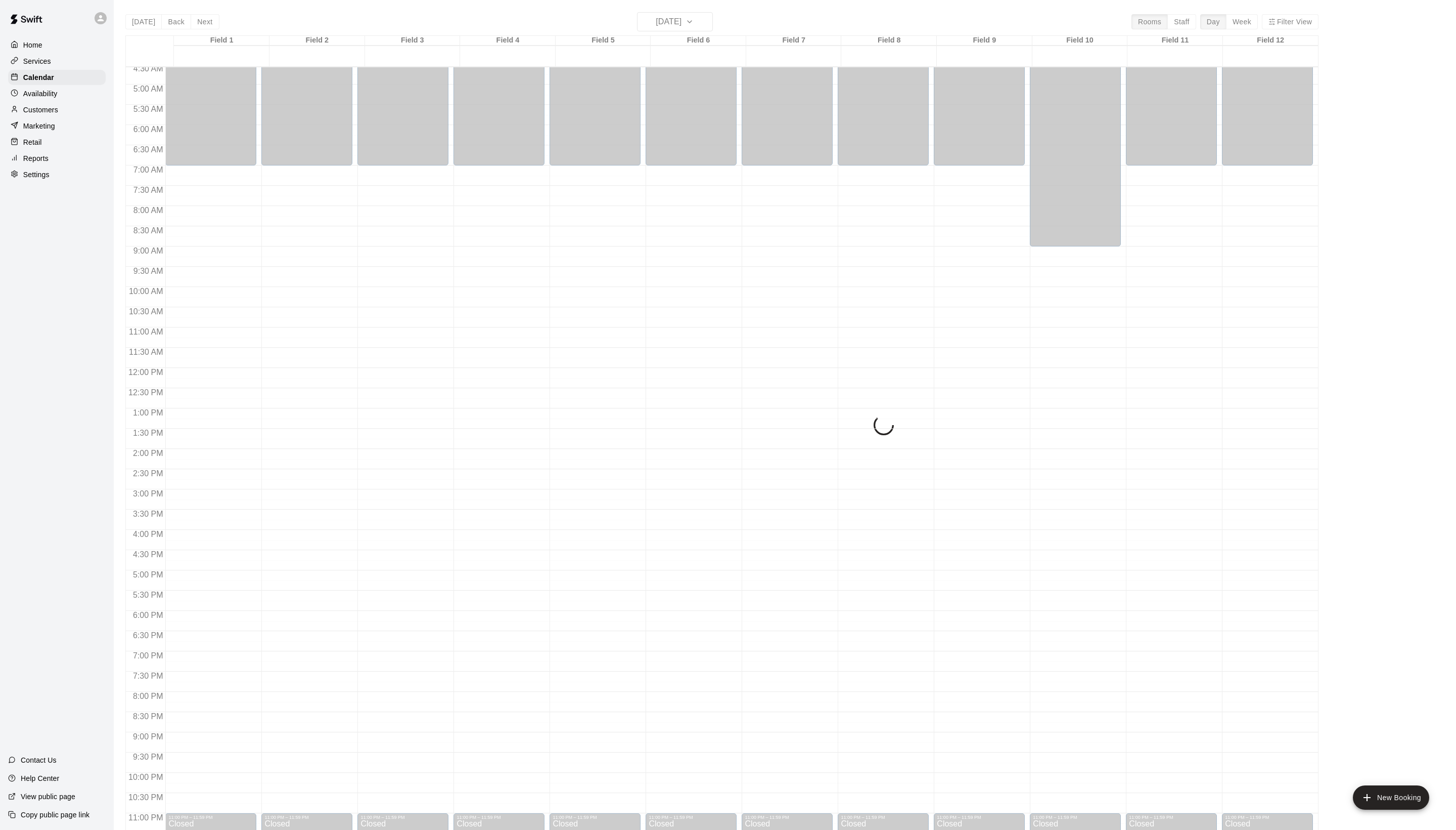
scroll to position [193, 0]
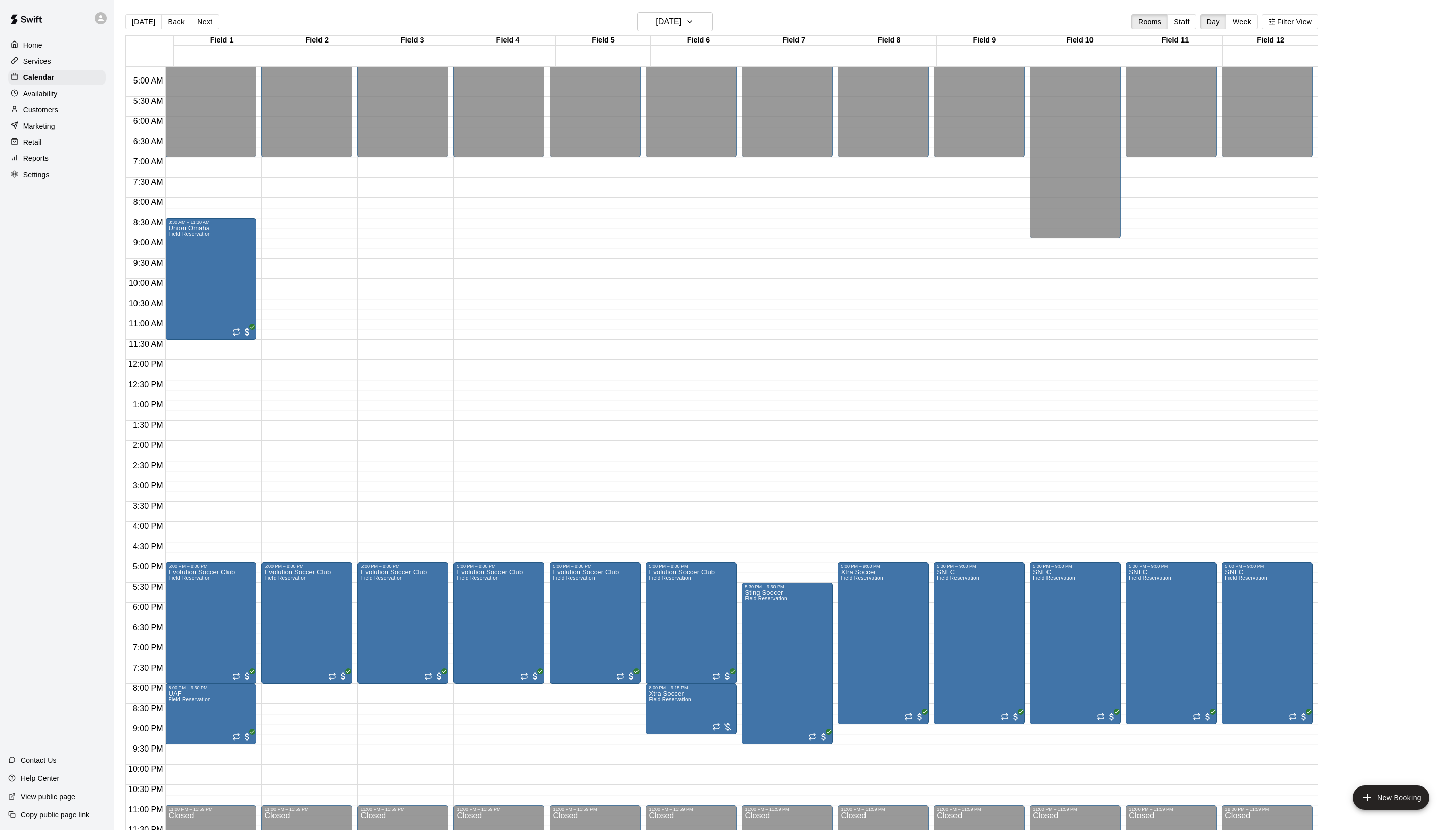
click at [48, 182] on div "Settings" at bounding box center [57, 174] width 98 height 15
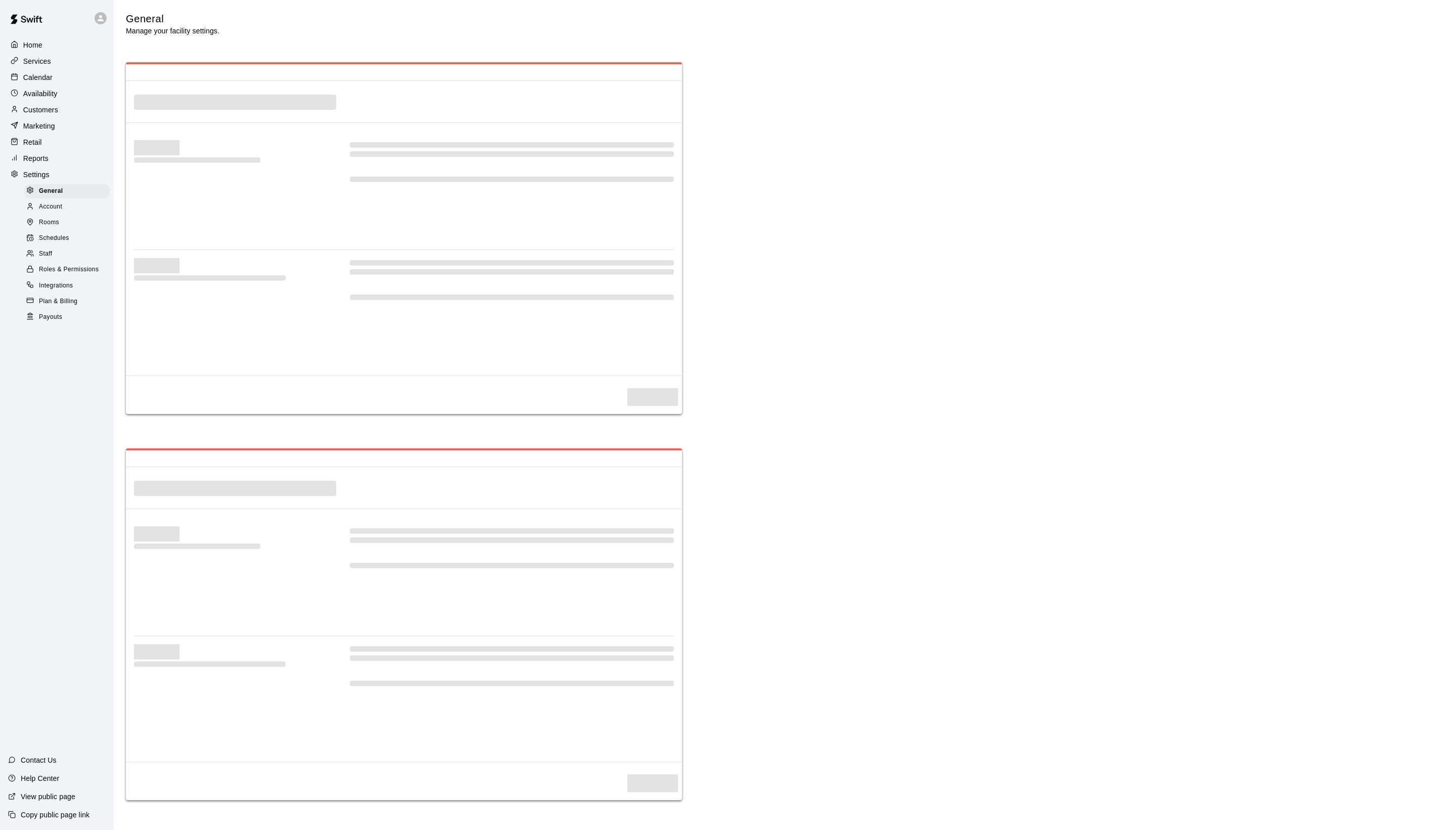
select select "**"
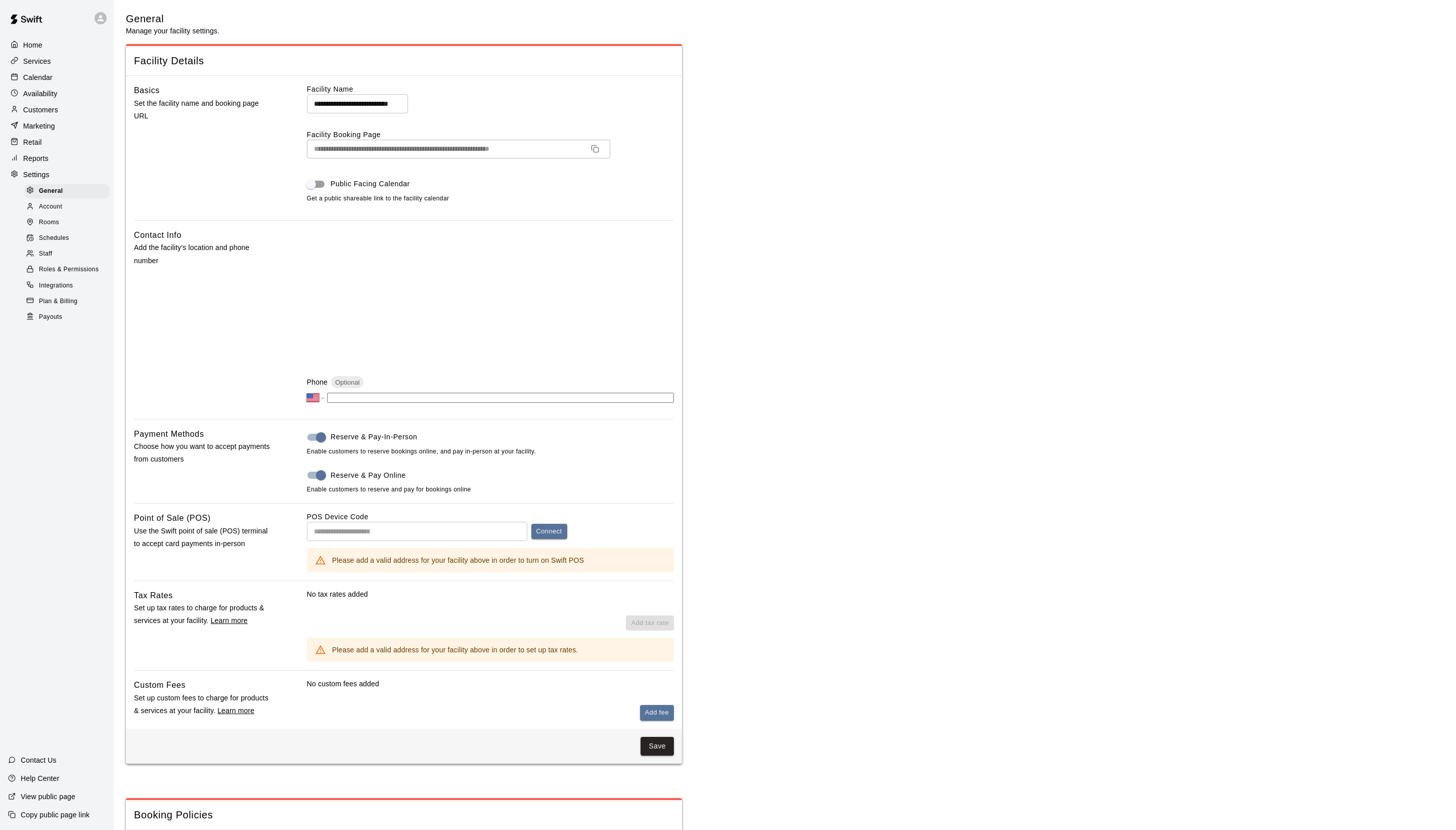
click at [79, 229] on div "Rooms" at bounding box center [66, 222] width 85 height 14
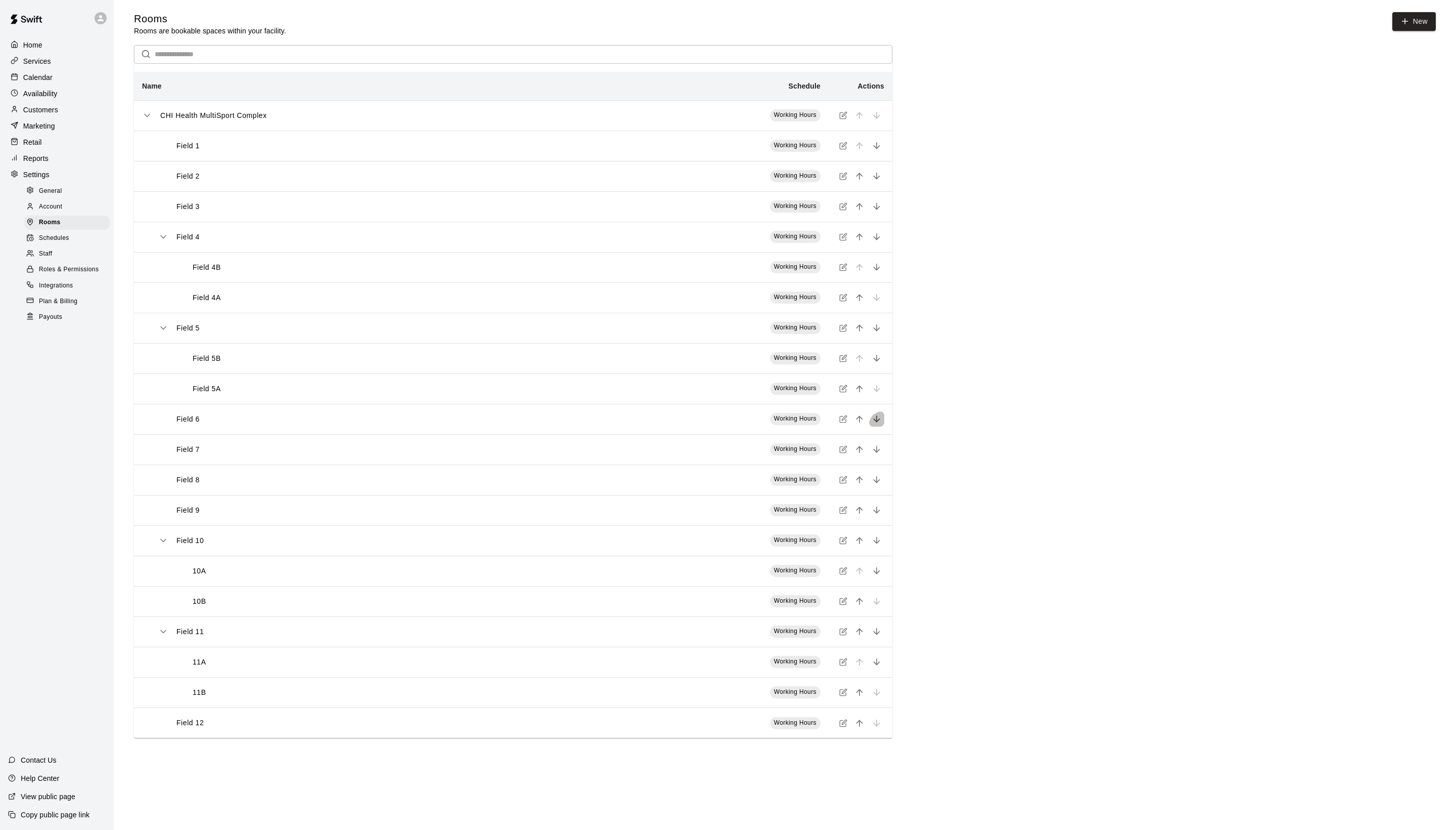
click at [874, 423] on icon "move item down" at bounding box center [877, 419] width 7 height 7
click at [873, 423] on icon "move item down" at bounding box center [877, 419] width 7 height 7
click at [638, 434] on td "Working Hours" at bounding box center [717, 419] width 223 height 30
click at [842, 421] on icon "simple table" at bounding box center [844, 418] width 5 height 5
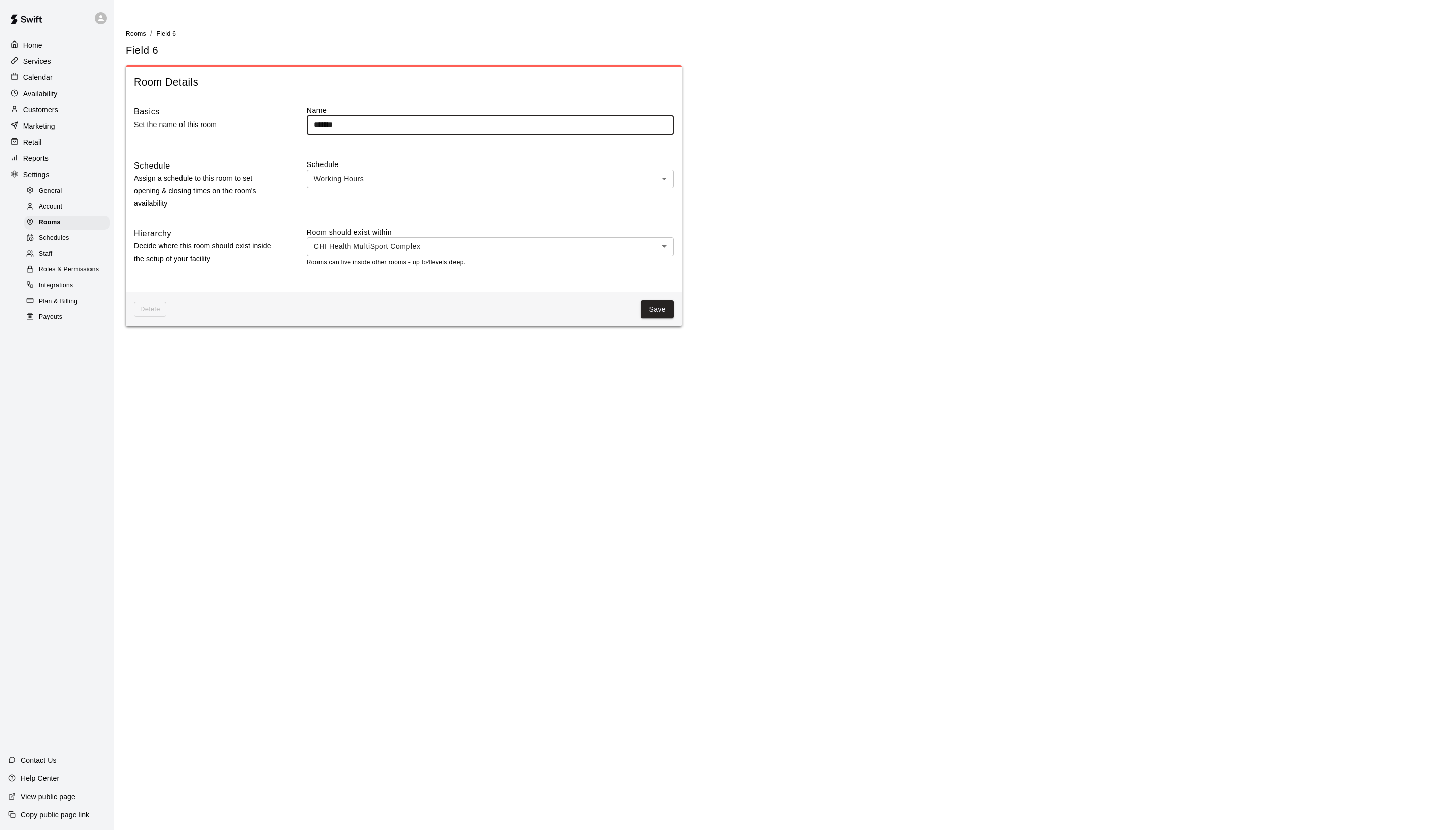
click at [465, 283] on body "Home Services Calendar Availability Customers Marketing Retail Reports Settings…" at bounding box center [728, 169] width 1456 height 338
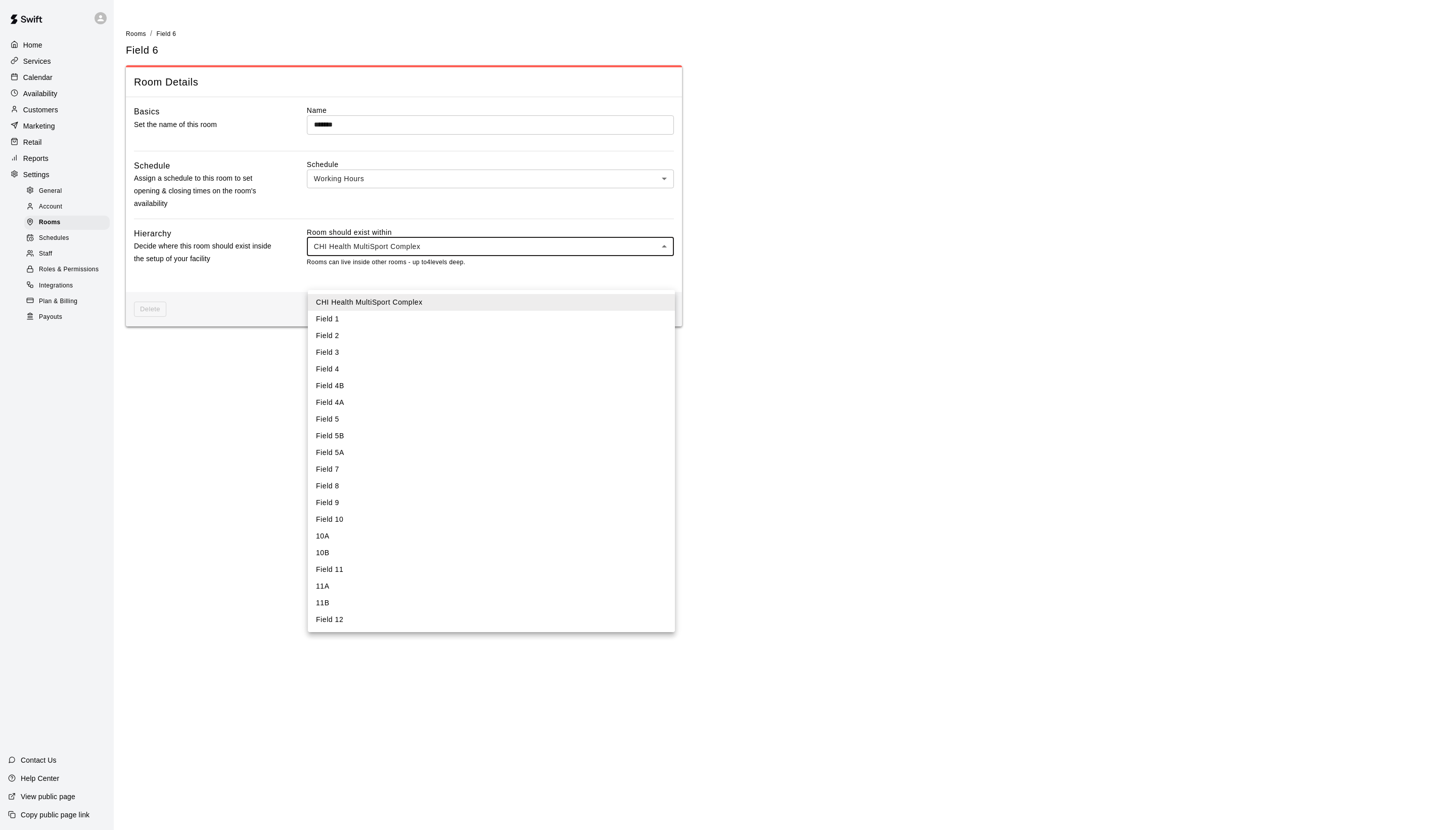
click at [810, 307] on div at bounding box center [728, 415] width 1456 height 830
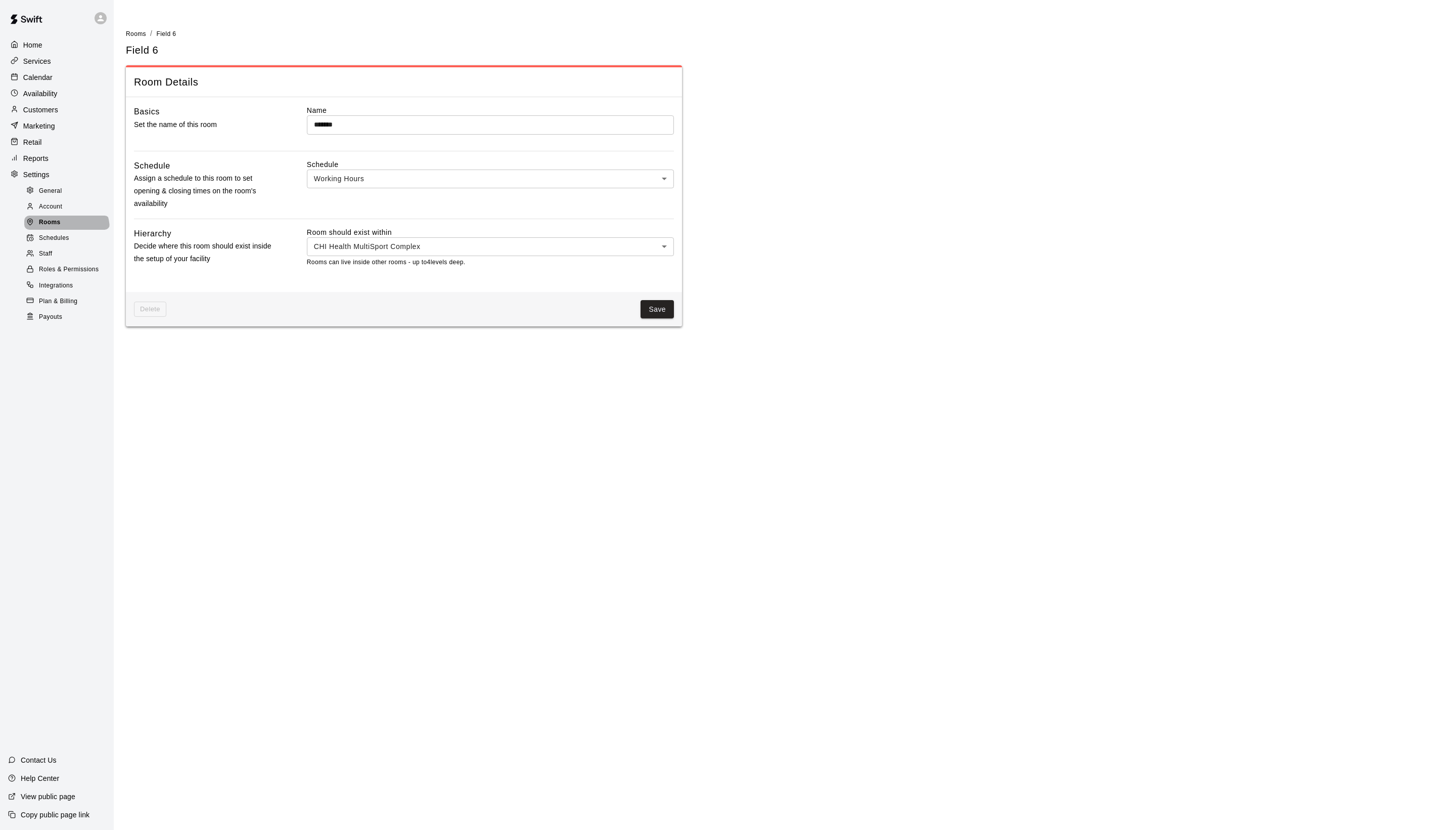
click at [60, 227] on span "Rooms" at bounding box center [50, 222] width 21 height 10
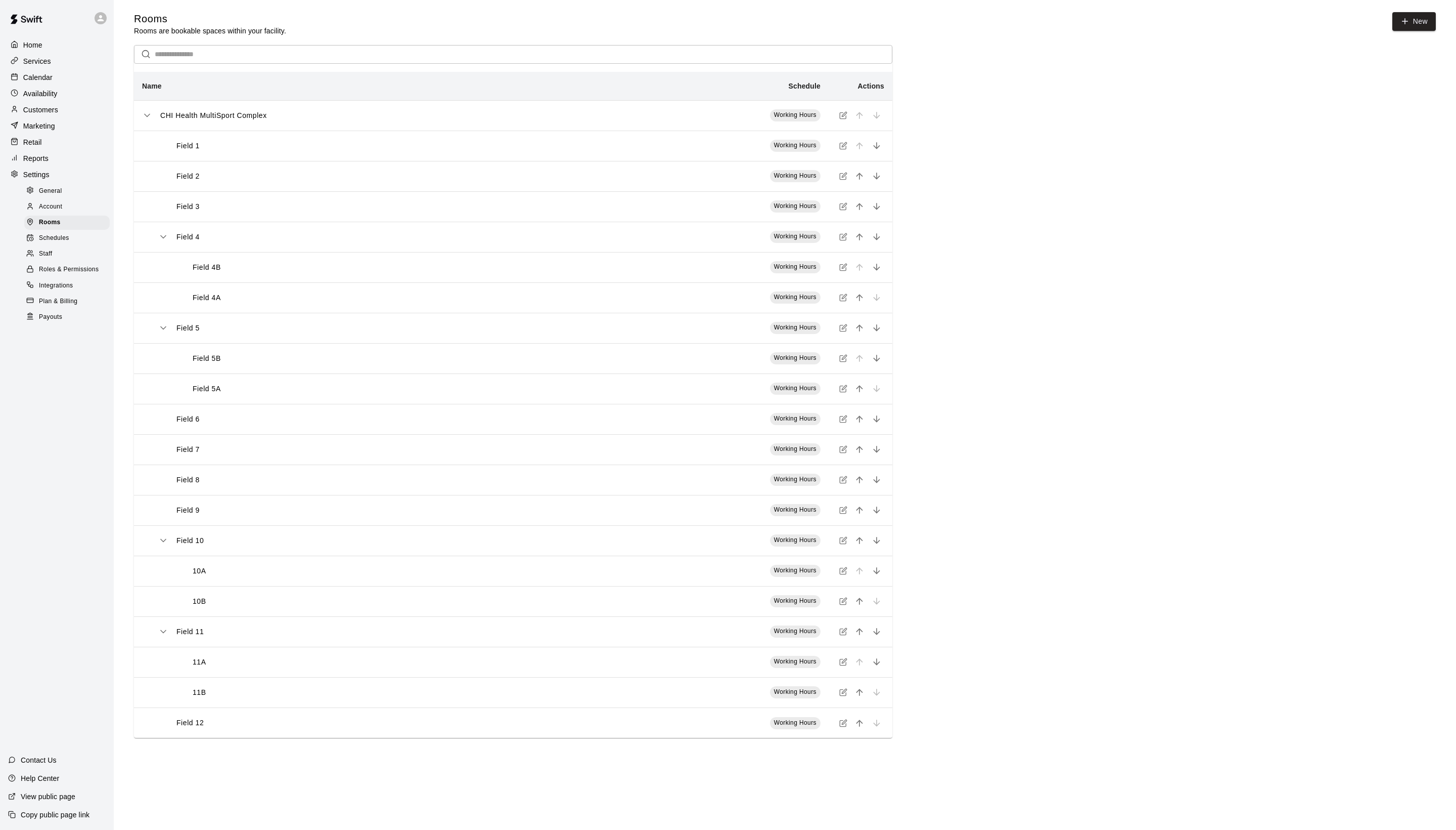
click at [837, 365] on button "simple table" at bounding box center [844, 358] width 13 height 13
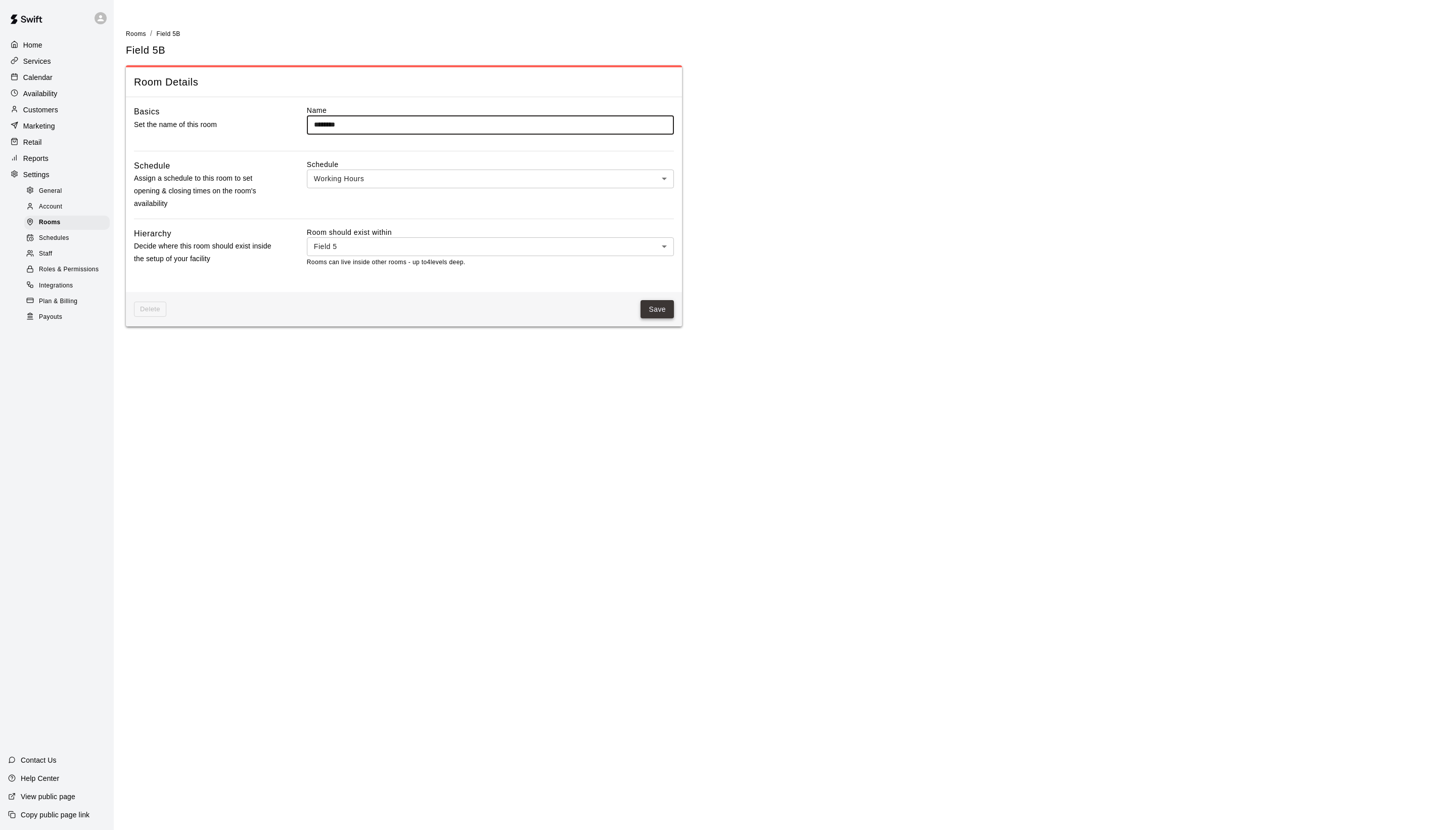
click at [661, 319] on button "Save" at bounding box center [657, 309] width 34 height 19
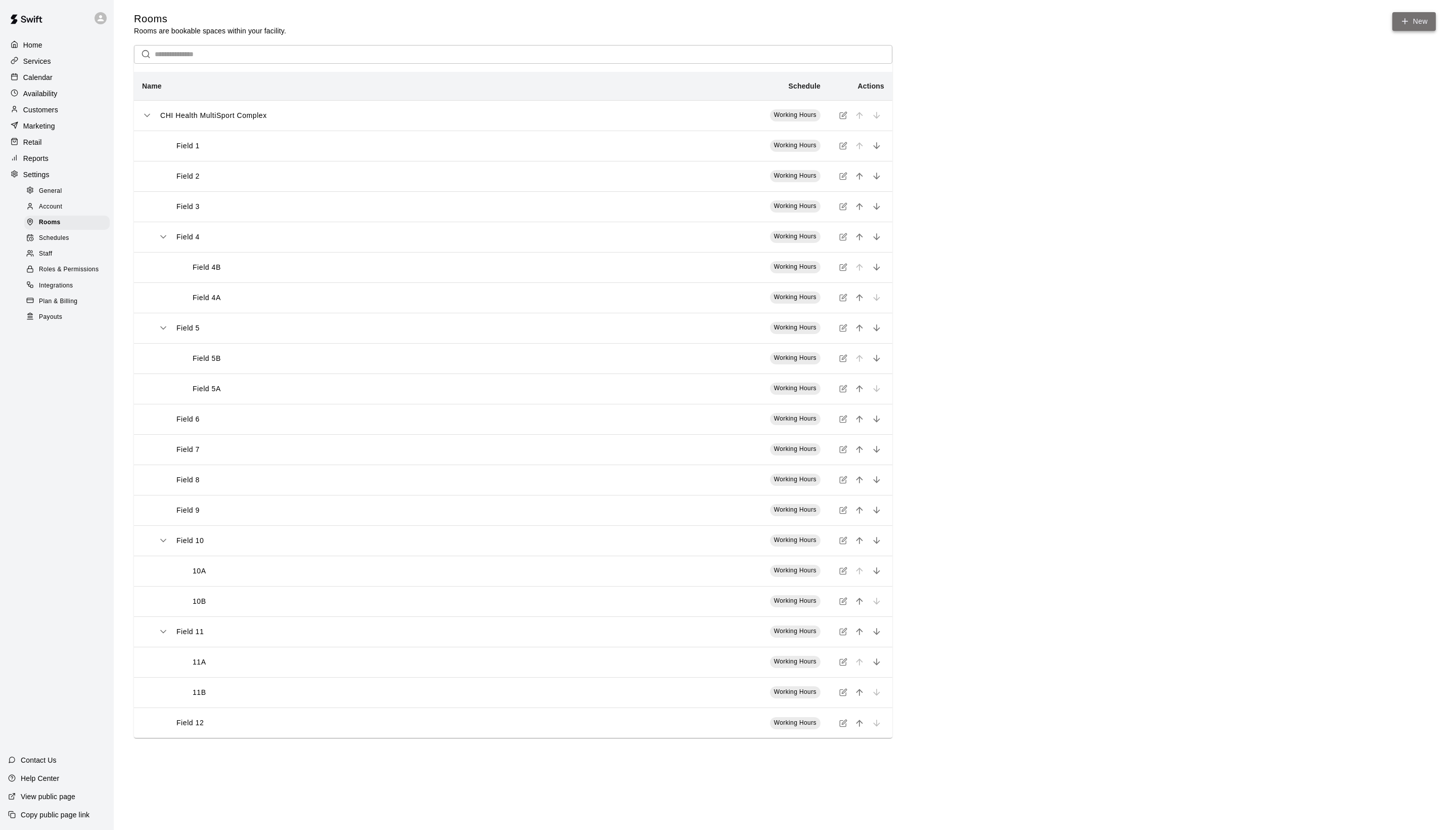
click at [1412, 23] on link "New" at bounding box center [1414, 21] width 44 height 19
click at [1423, 31] on link "New" at bounding box center [1414, 21] width 44 height 19
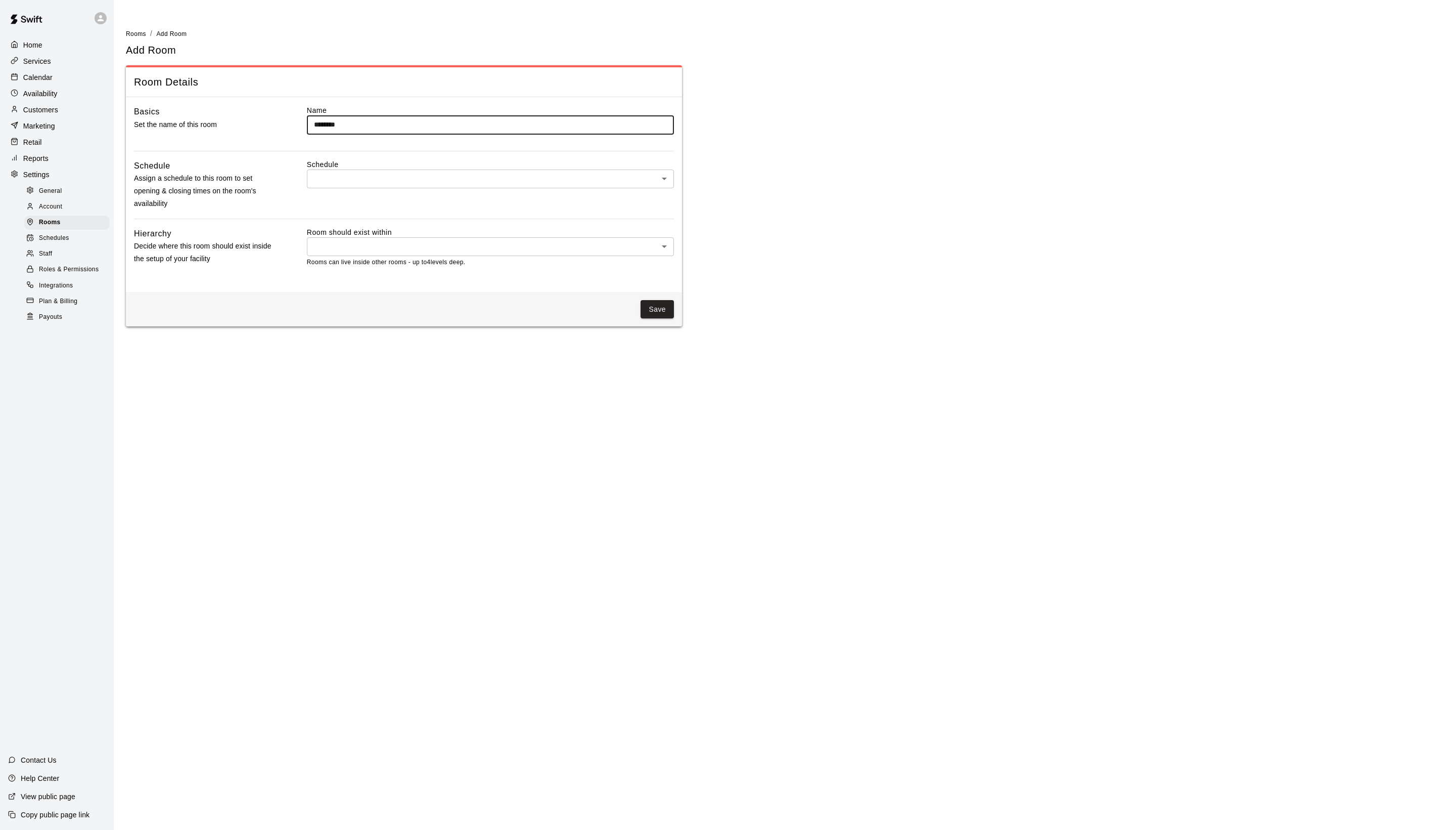
type input "********"
click at [371, 170] on label "Schedule" at bounding box center [490, 164] width 367 height 10
click at [363, 193] on body "Home Services Calendar Availability Customers Marketing Retail Reports Settings…" at bounding box center [728, 169] width 1456 height 338
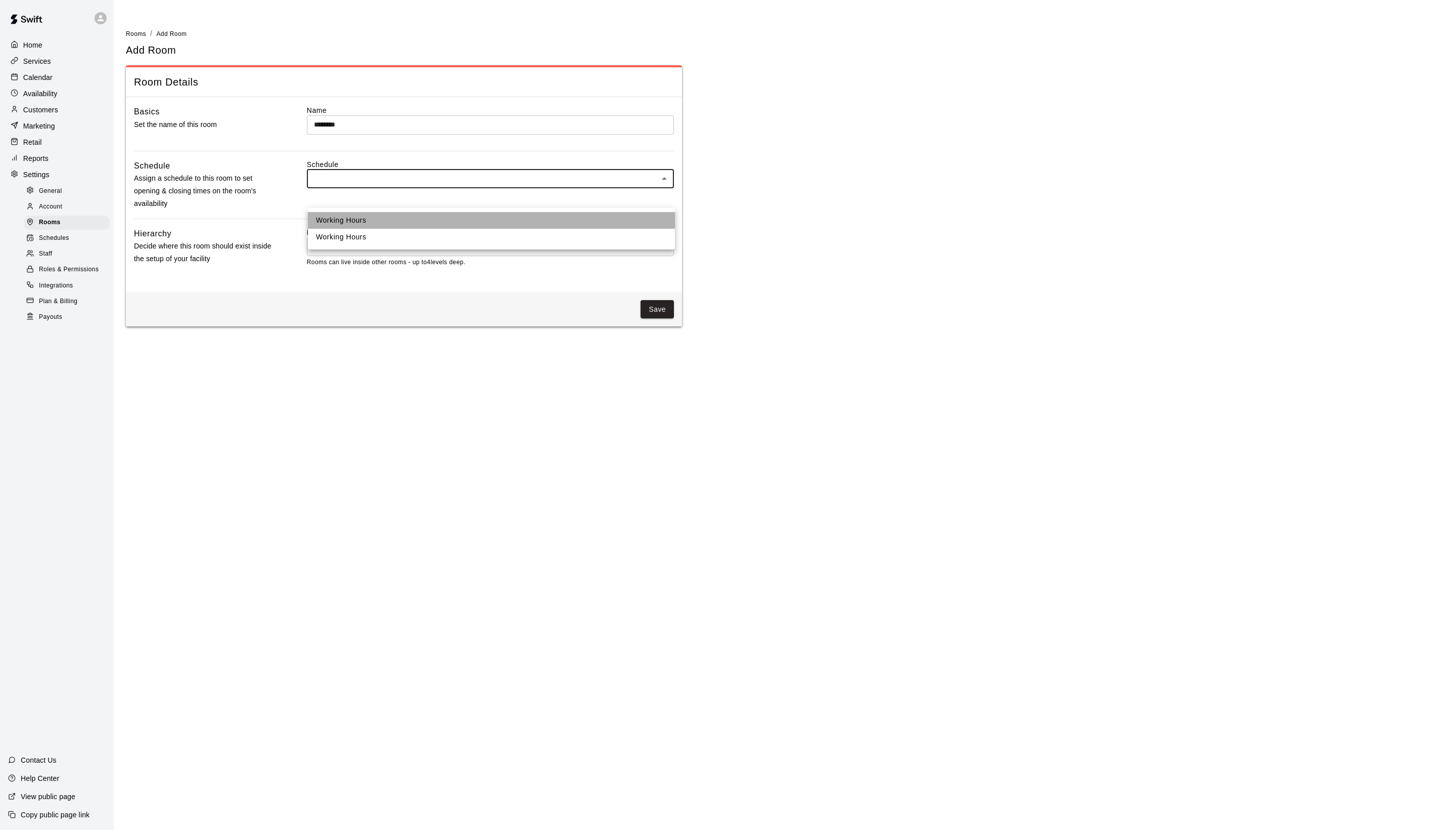
click at [363, 223] on li "Working Hours" at bounding box center [491, 220] width 367 height 17
type input "***"
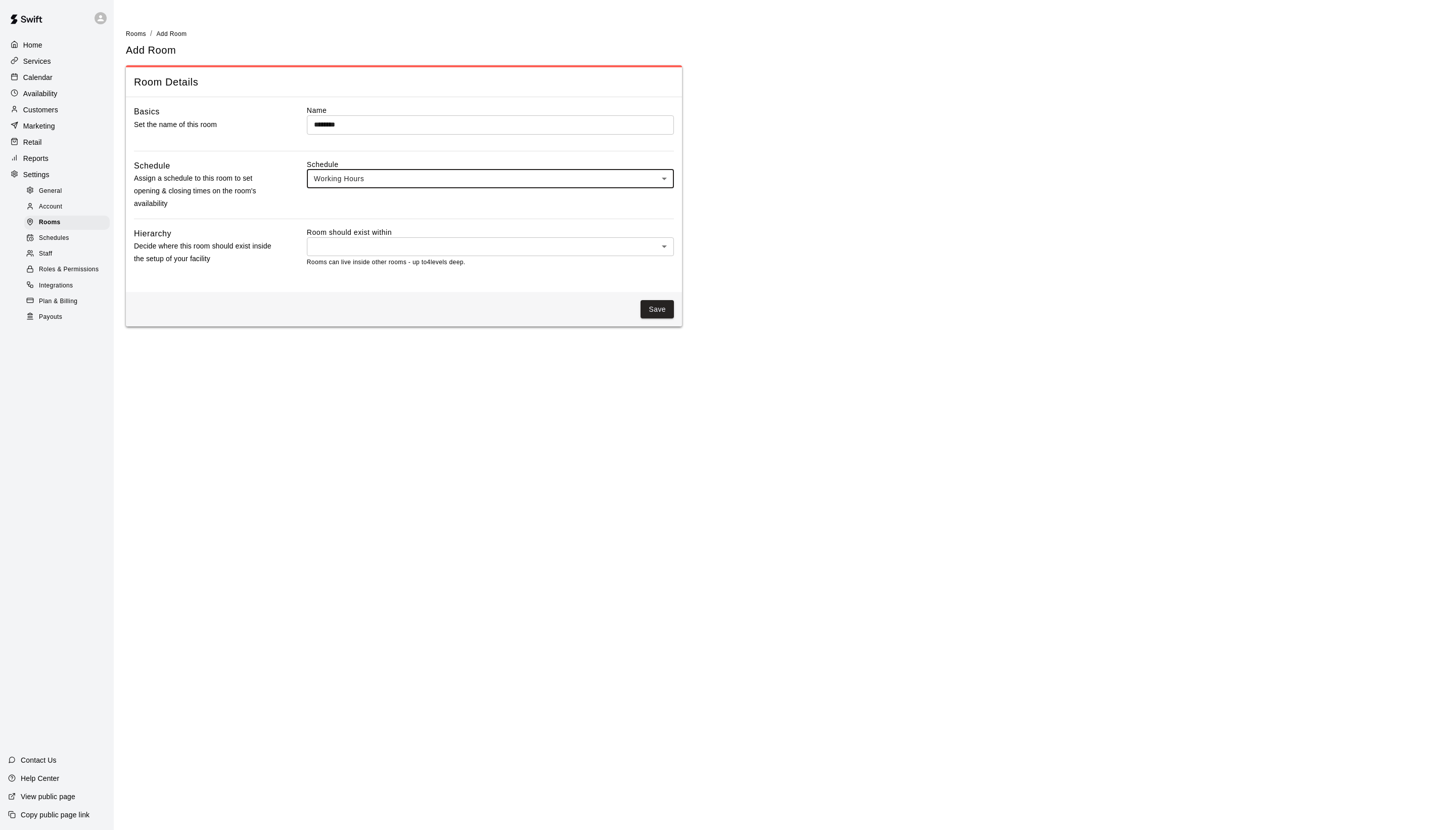
click at [376, 280] on body "Home Services Calendar Availability Customers Marketing Retail Reports Settings…" at bounding box center [728, 169] width 1456 height 338
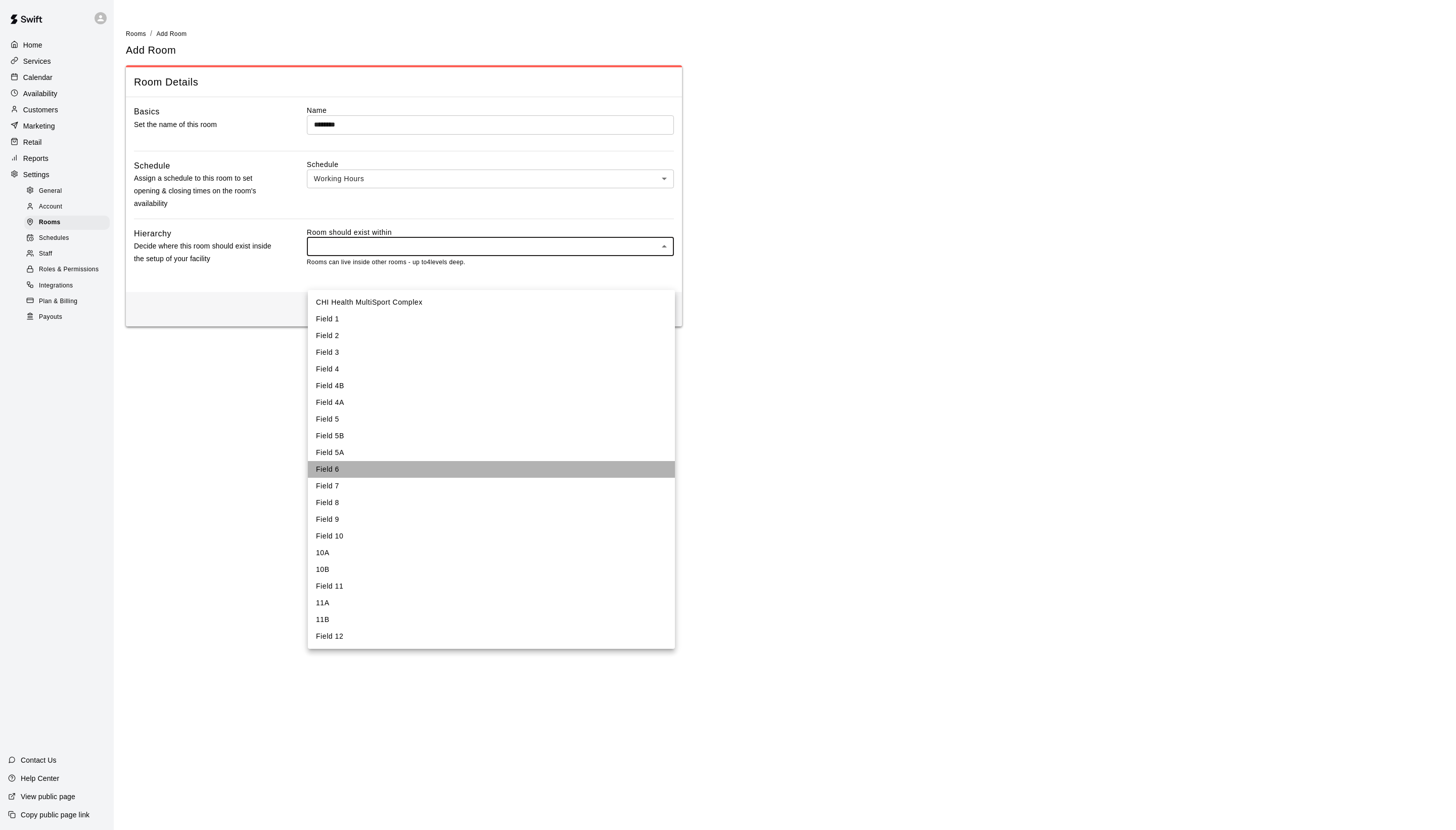
click at [364, 478] on li "Field 6" at bounding box center [491, 469] width 367 height 17
type input "****"
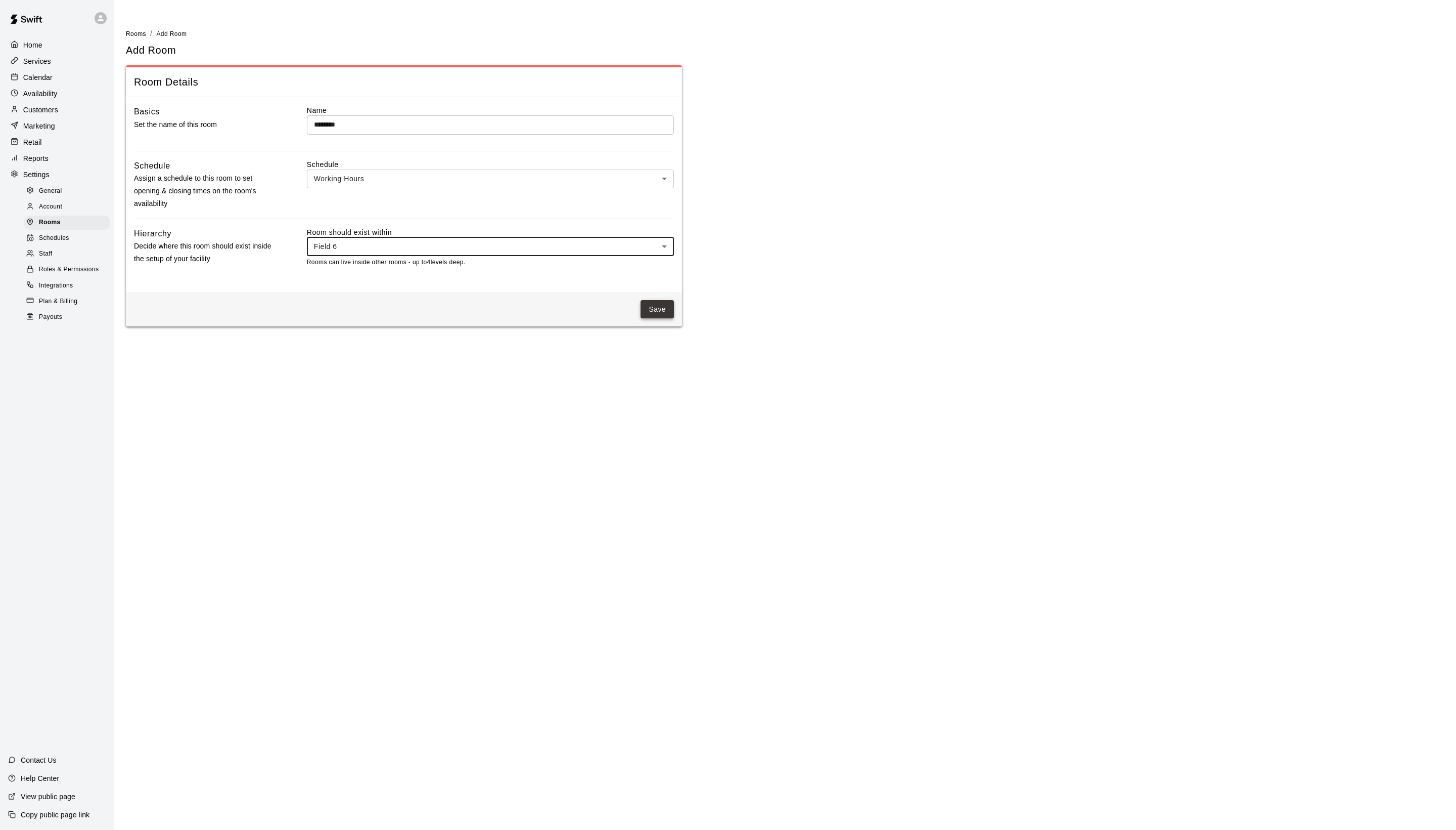
click at [663, 319] on button "Save" at bounding box center [657, 309] width 34 height 19
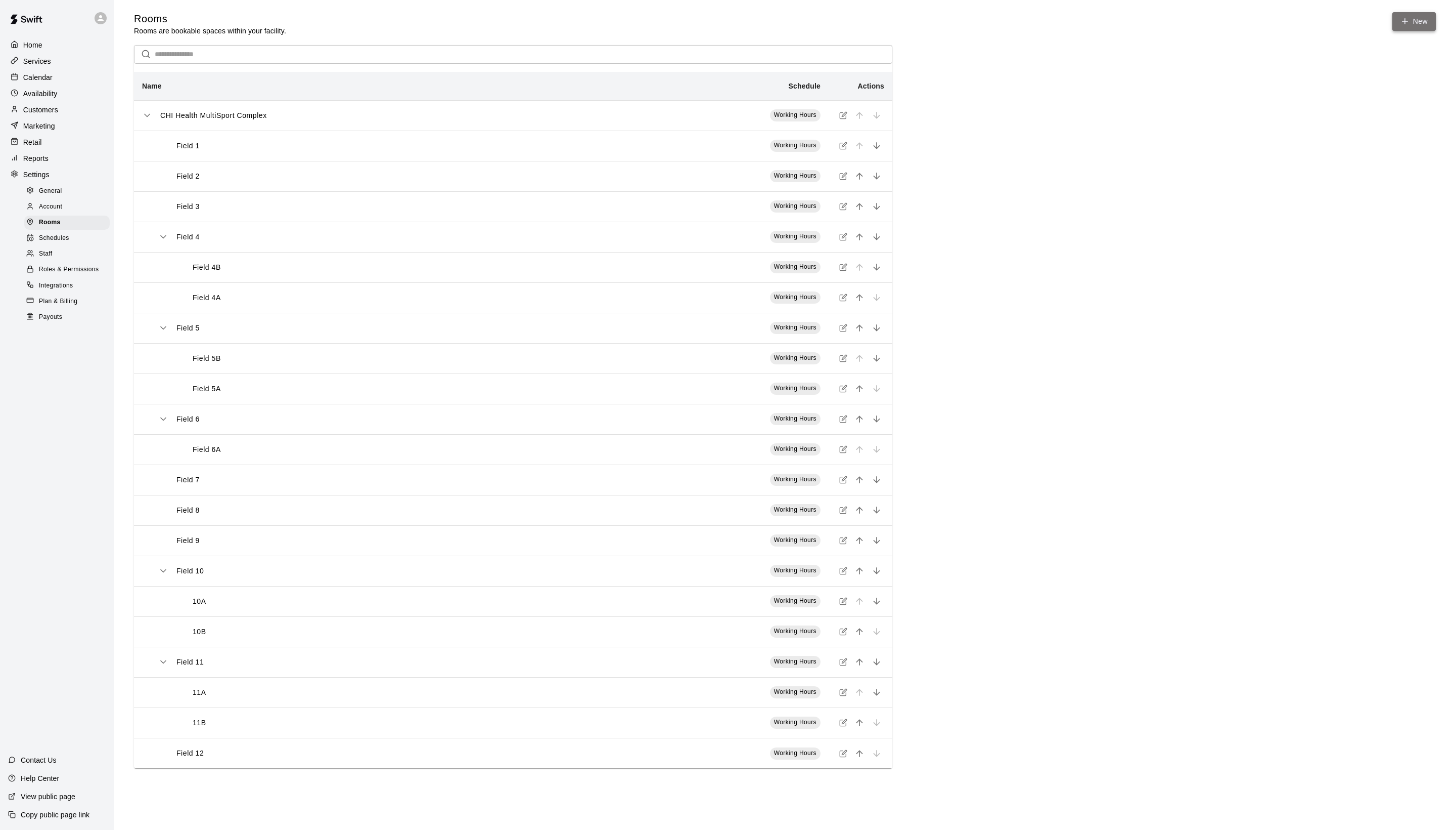
click at [1394, 16] on link "New" at bounding box center [1414, 21] width 44 height 19
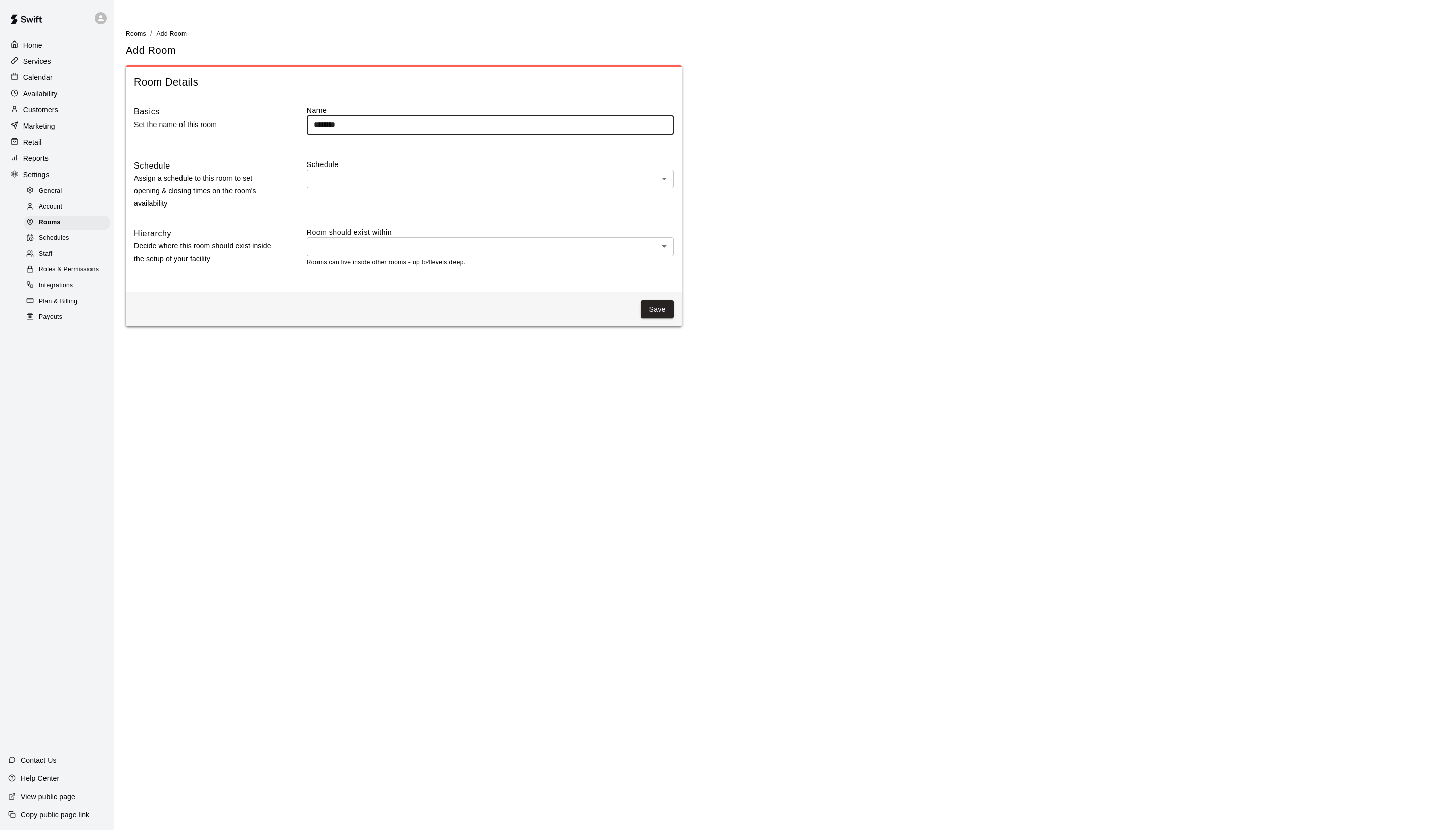
type input "********"
click at [345, 193] on body "Home Services Calendar Availability Customers Marketing Retail Reports Settings…" at bounding box center [728, 169] width 1456 height 338
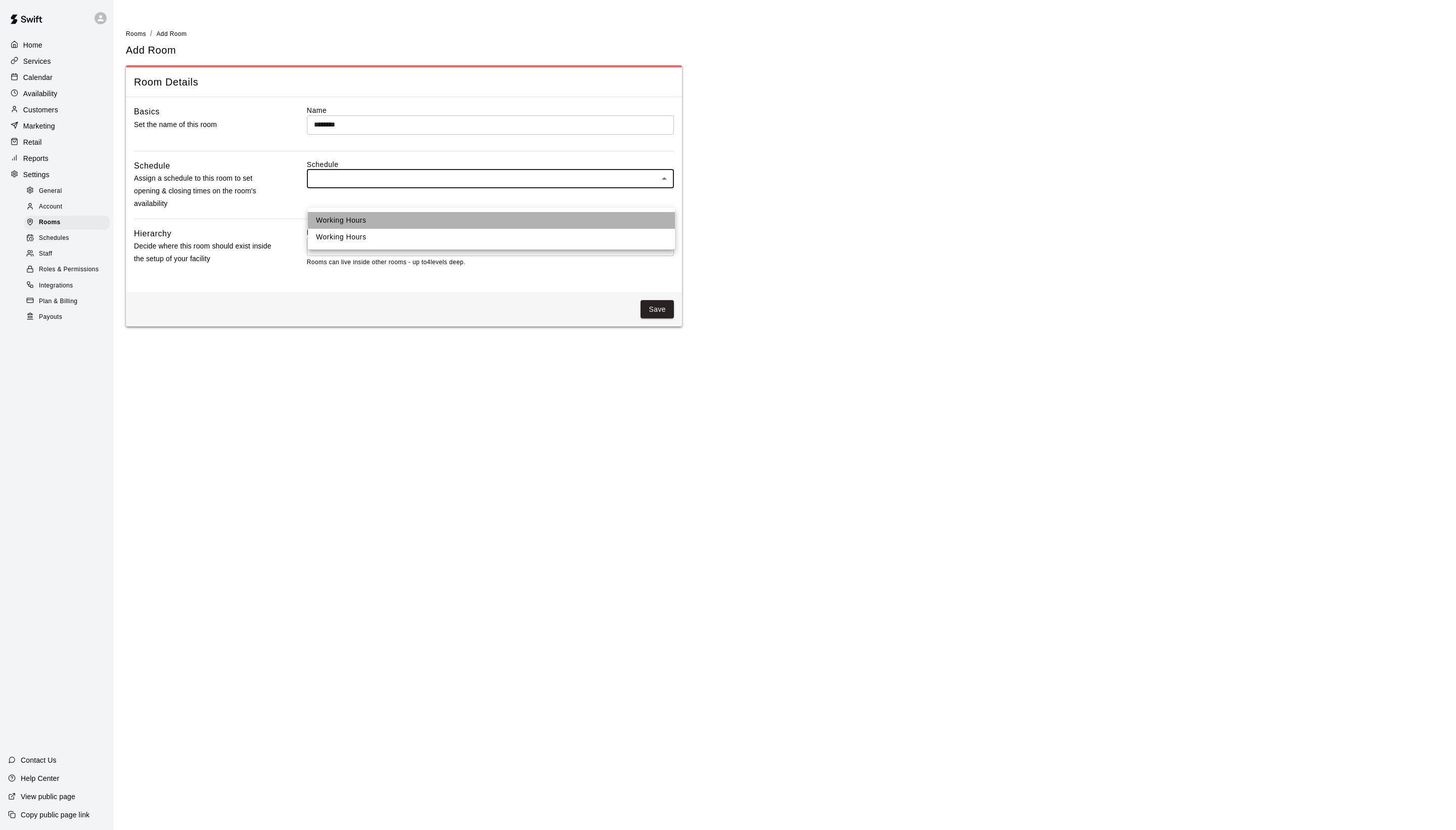
click at [345, 219] on li "Working Hours" at bounding box center [491, 220] width 367 height 17
type input "***"
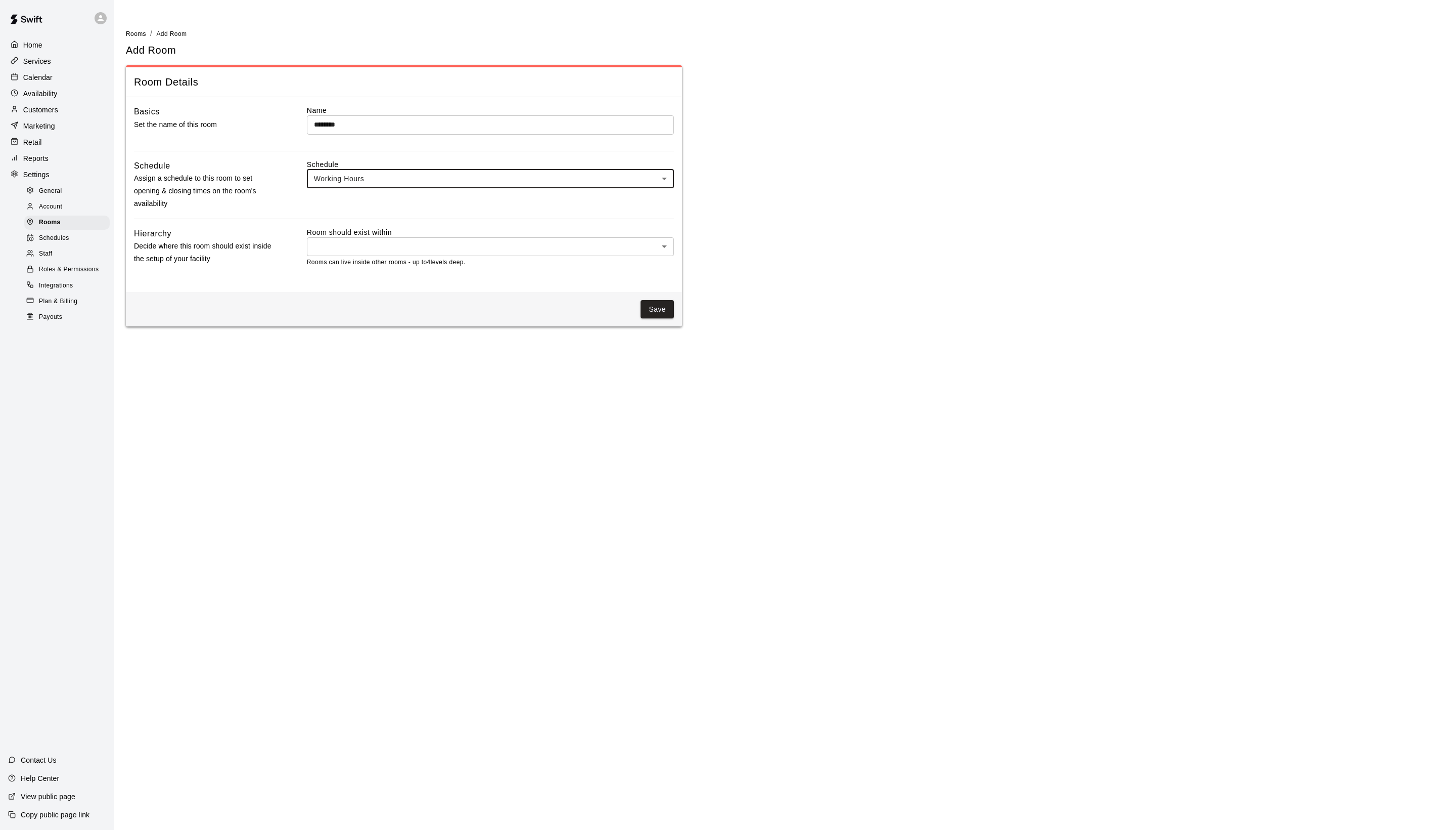
click at [472, 268] on p "Rooms can live inside other rooms - up to 4 levels deep." at bounding box center [490, 262] width 367 height 10
click at [462, 287] on body "Home Services Calendar Availability Customers Marketing Retail Reports Settings…" at bounding box center [728, 169] width 1456 height 338
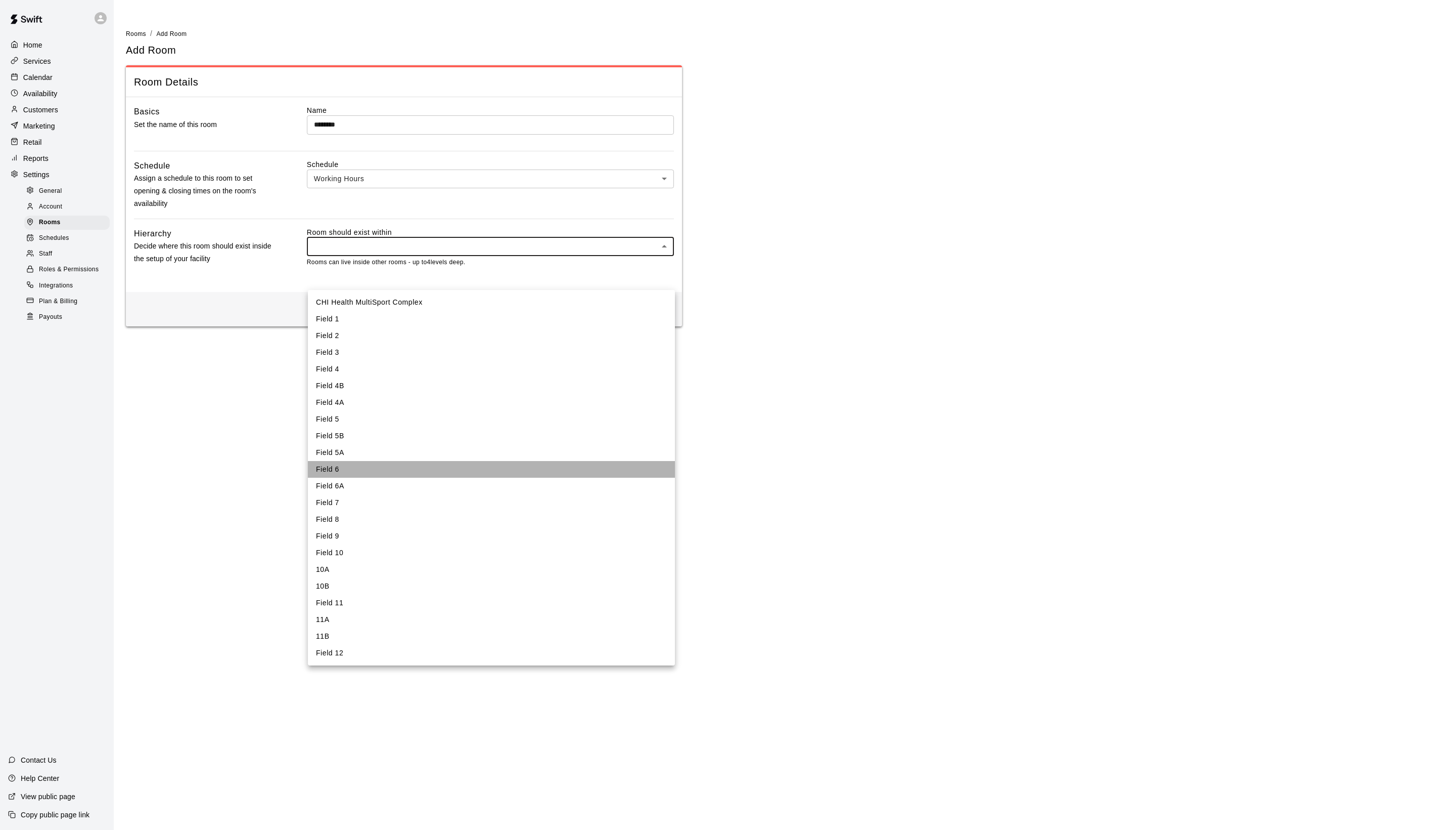
click at [358, 478] on li "Field 6" at bounding box center [491, 469] width 367 height 17
type input "****"
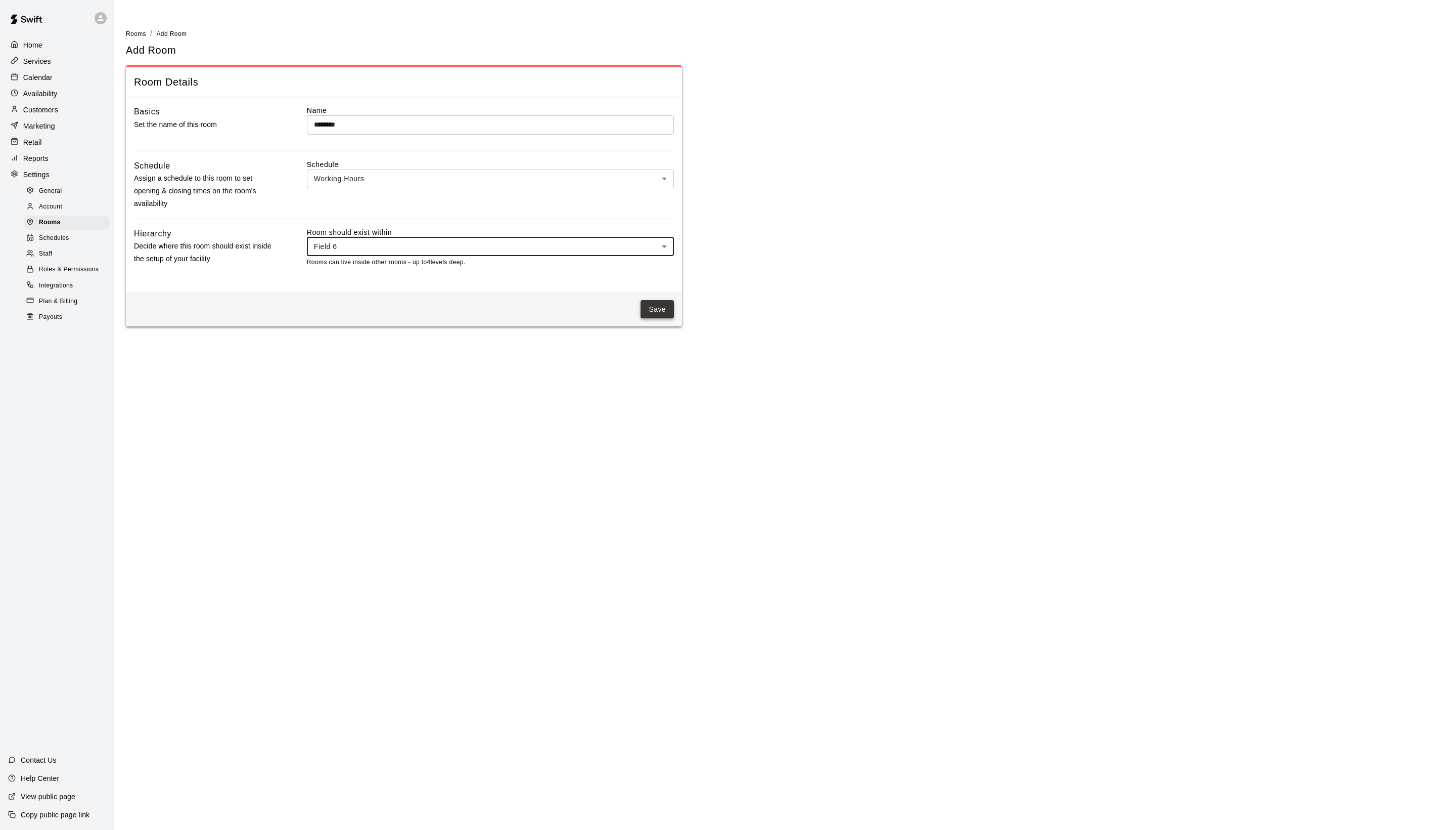
click at [655, 319] on button "Save" at bounding box center [657, 309] width 34 height 19
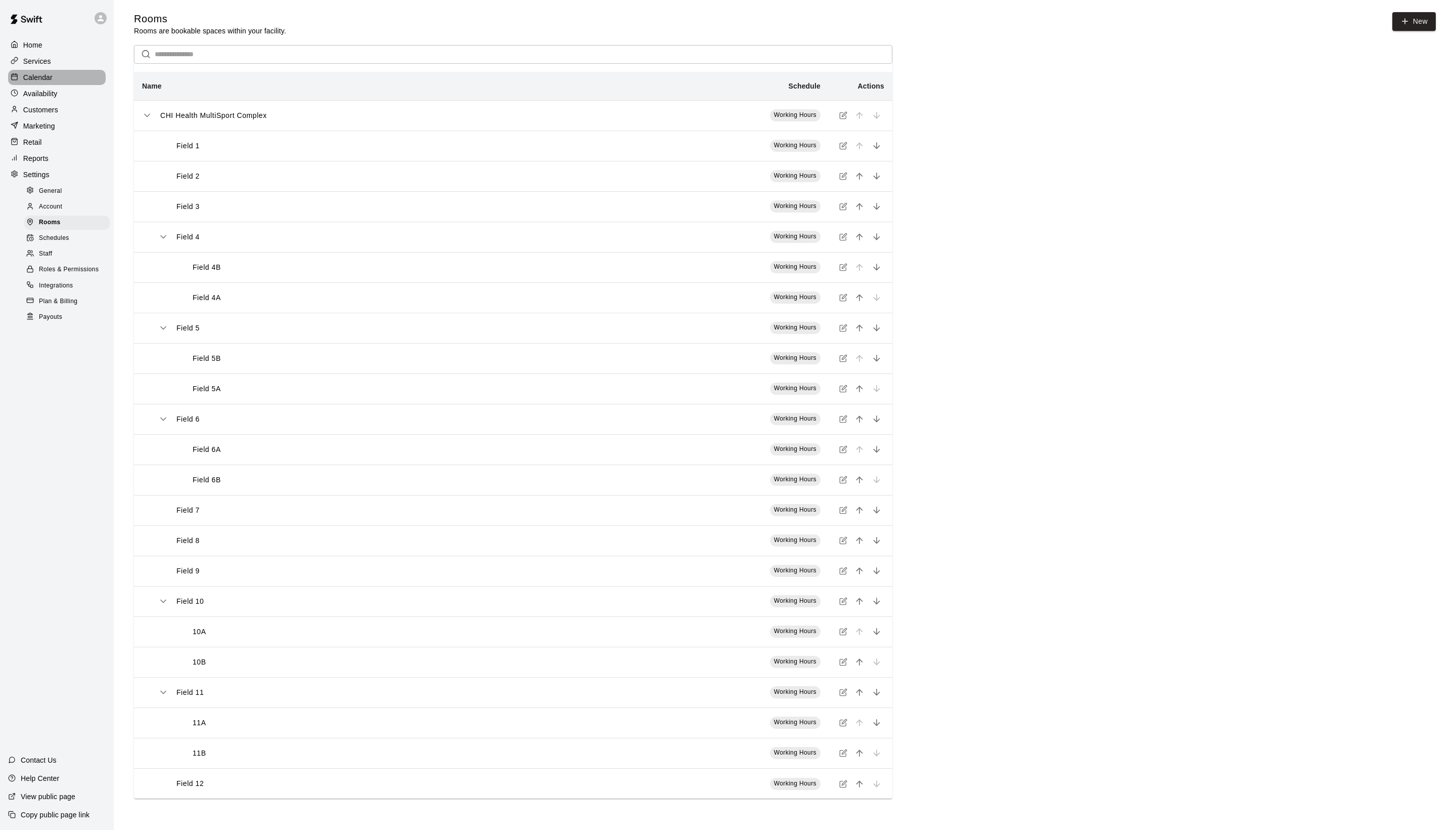
click at [52, 83] on p "Calendar" at bounding box center [38, 77] width 30 height 10
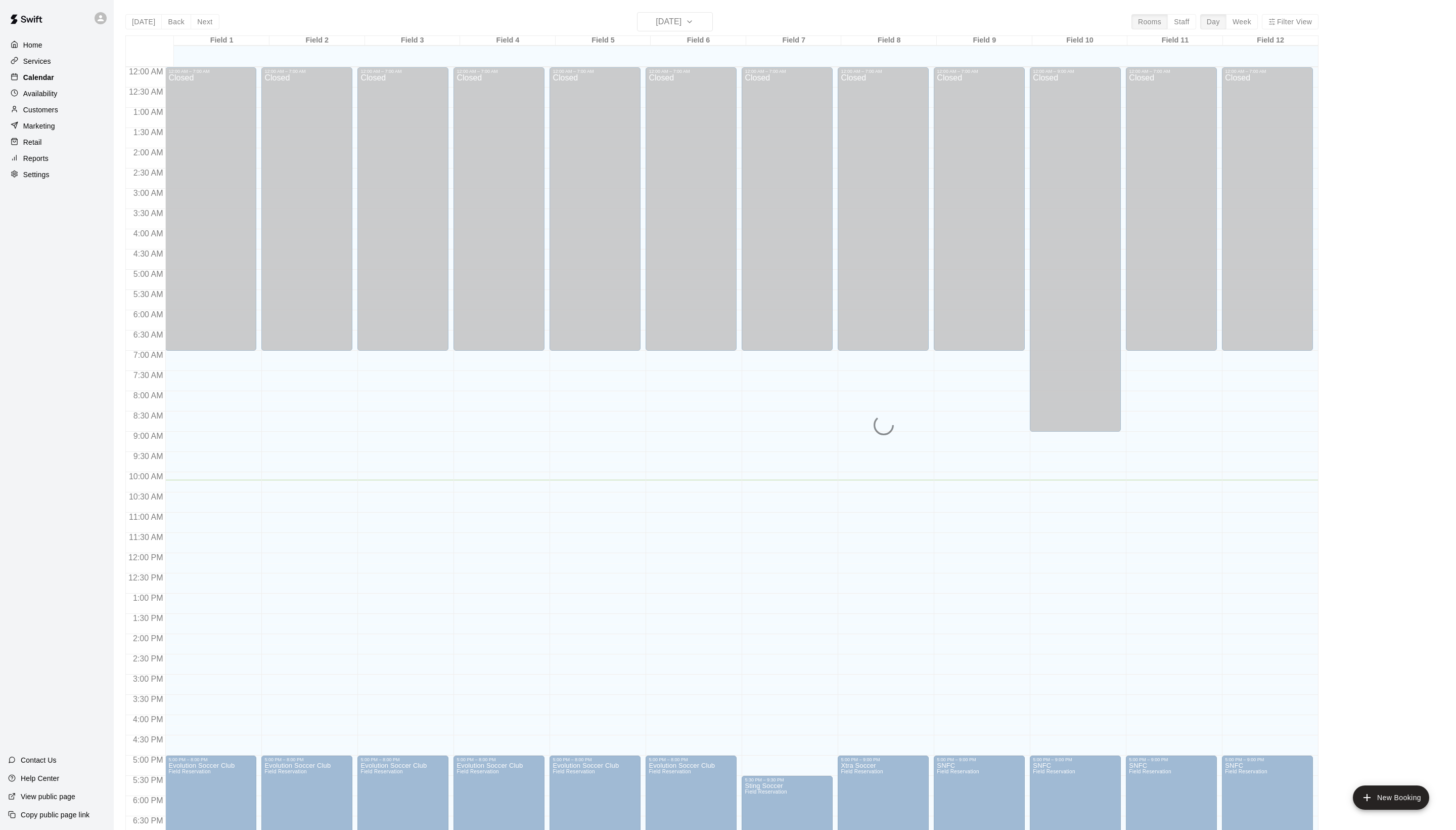
scroll to position [170, 0]
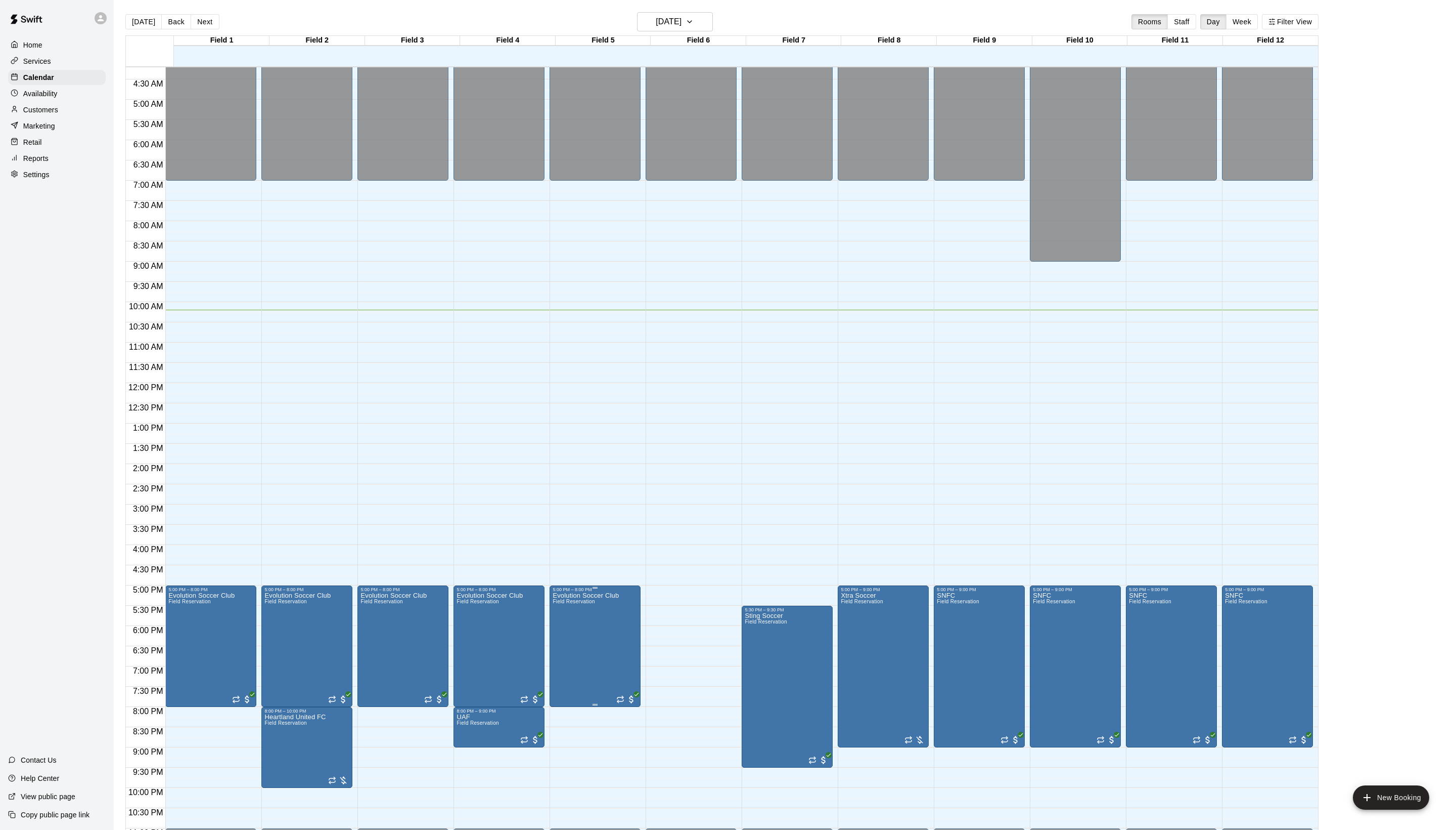
click at [575, 618] on icon "edit" at bounding box center [569, 614] width 12 height 12
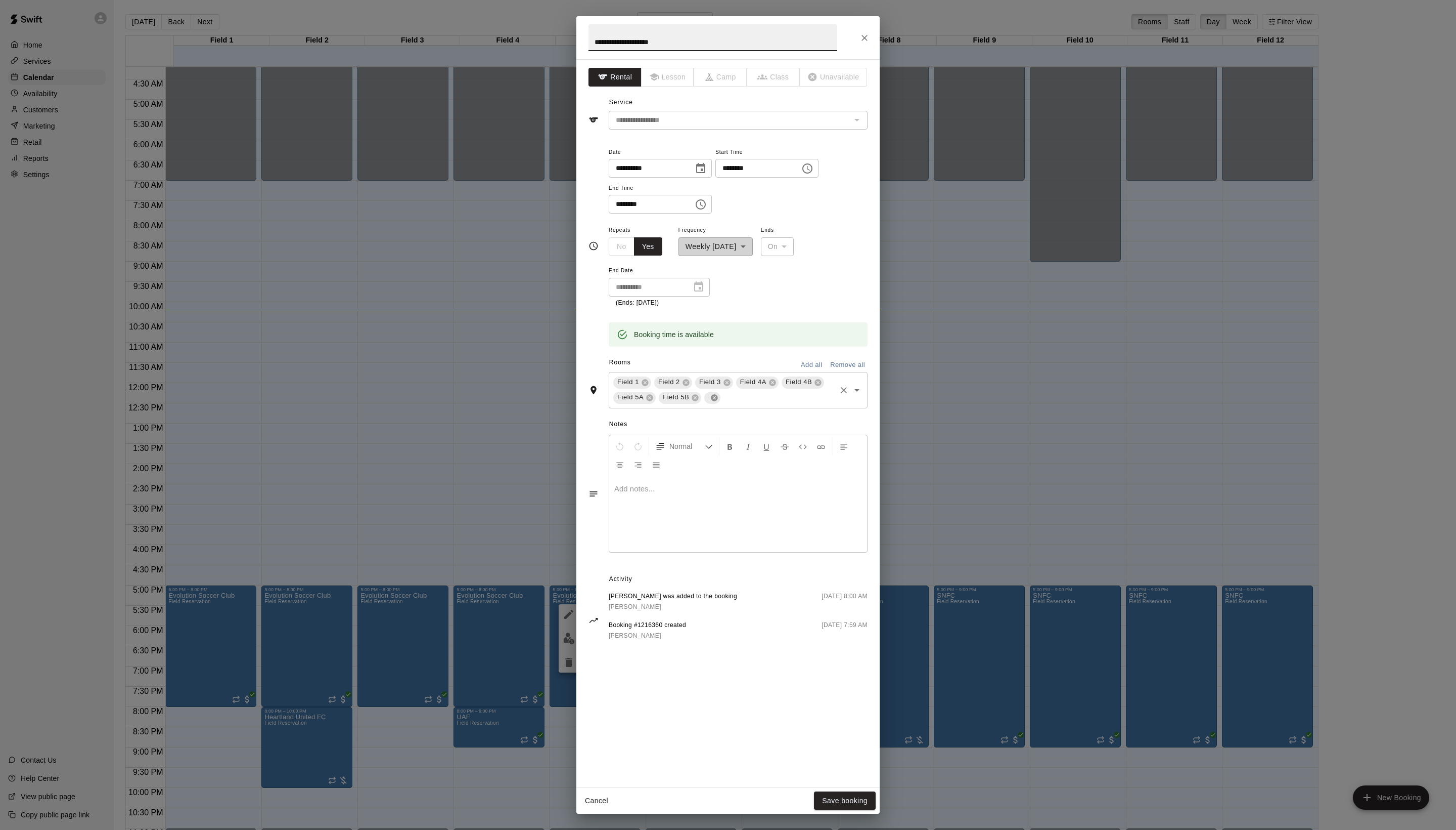
click at [710, 402] on icon at bounding box center [714, 398] width 8 height 8
click at [718, 404] on input "text" at bounding box center [769, 397] width 132 height 13
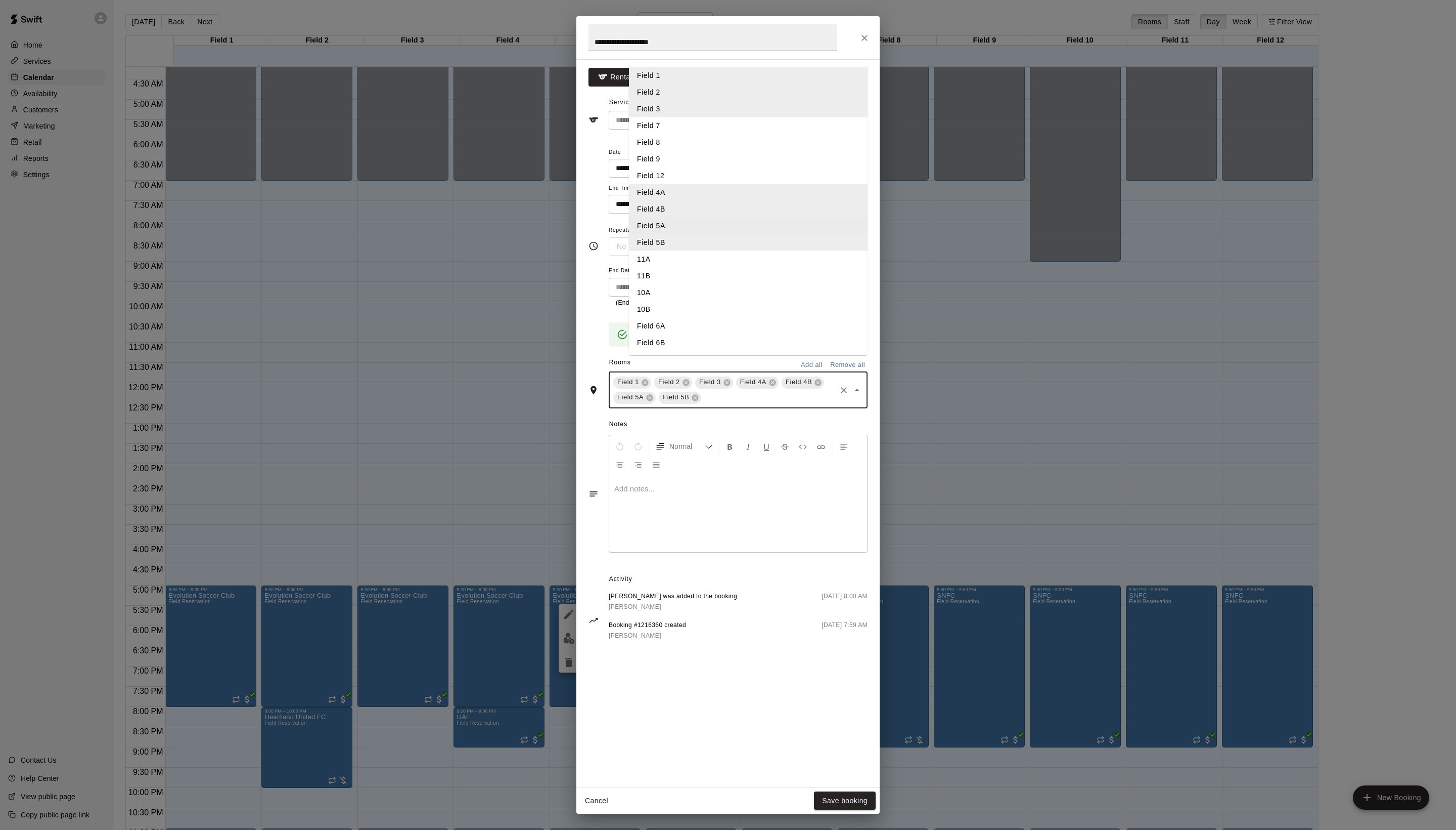
scroll to position [3, 0]
click at [683, 334] on li "Field 6A" at bounding box center [748, 325] width 239 height 17
click at [766, 404] on input "text" at bounding box center [792, 397] width 86 height 13
click at [683, 351] on li "Field 6B" at bounding box center [748, 342] width 239 height 17
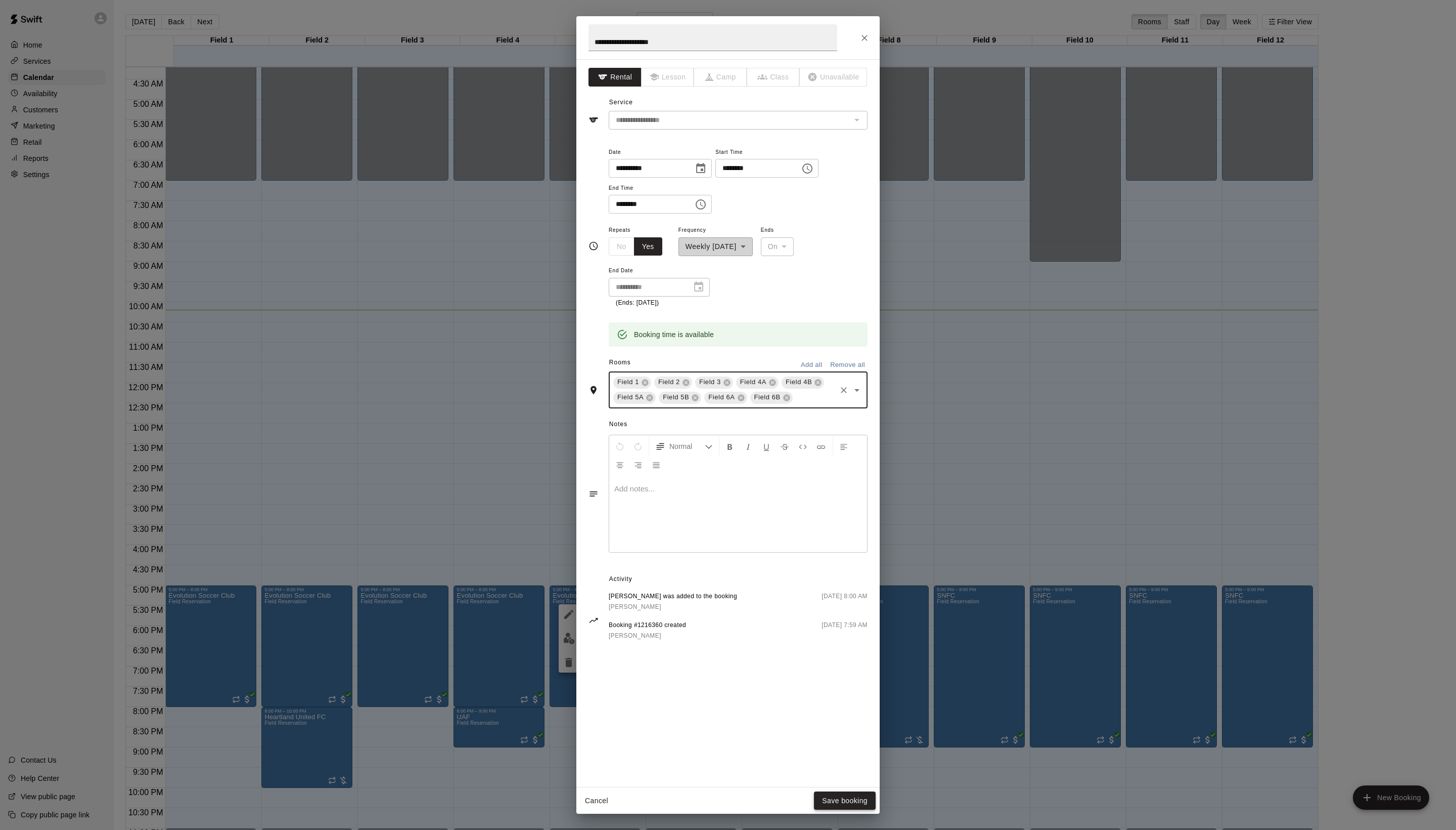
click at [840, 794] on button "Save booking" at bounding box center [845, 800] width 62 height 19
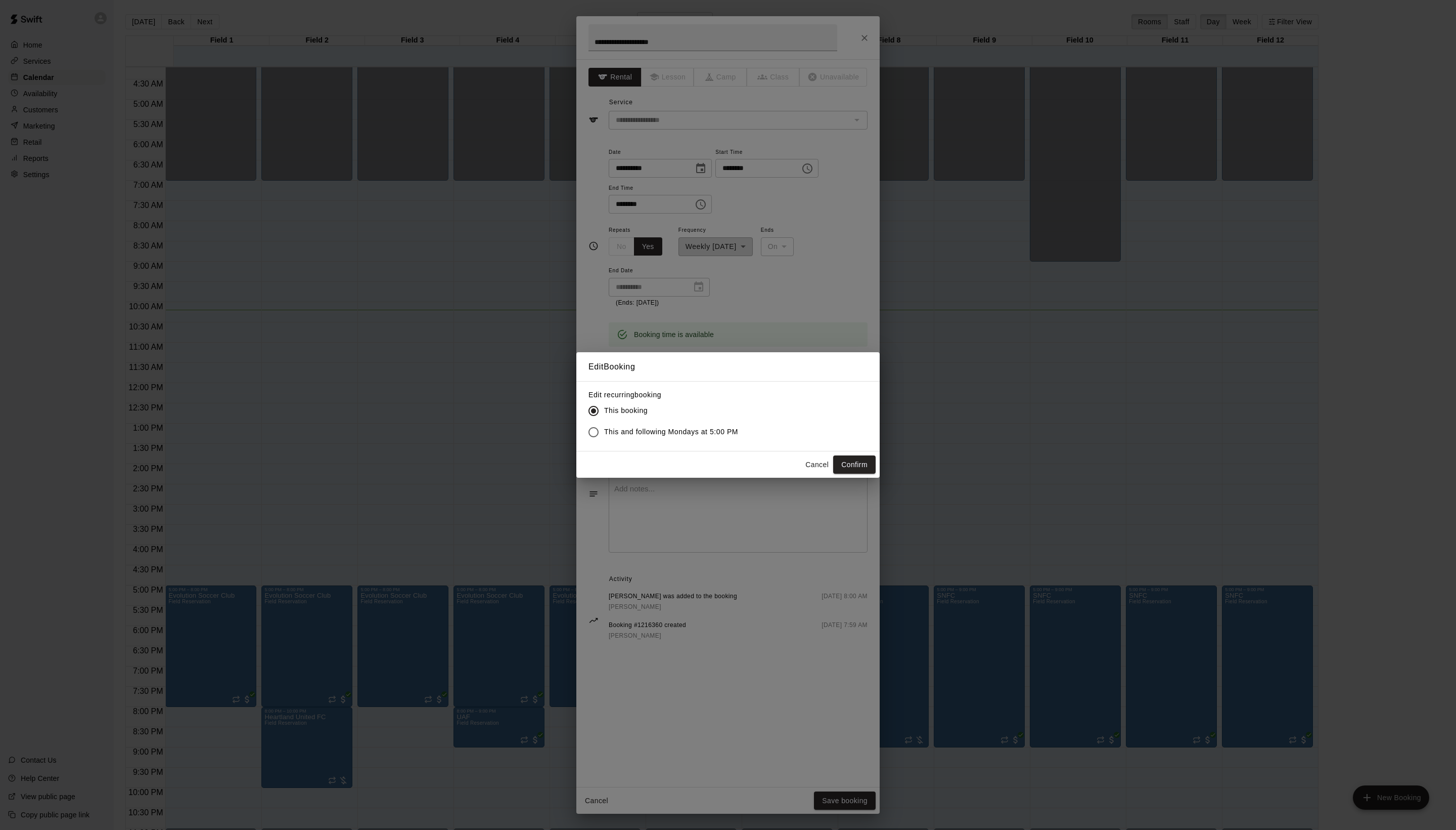
click at [728, 432] on span "This and following Mondays at 5:00 PM" at bounding box center [671, 432] width 134 height 11
click at [846, 474] on button "Confirm" at bounding box center [854, 465] width 42 height 19
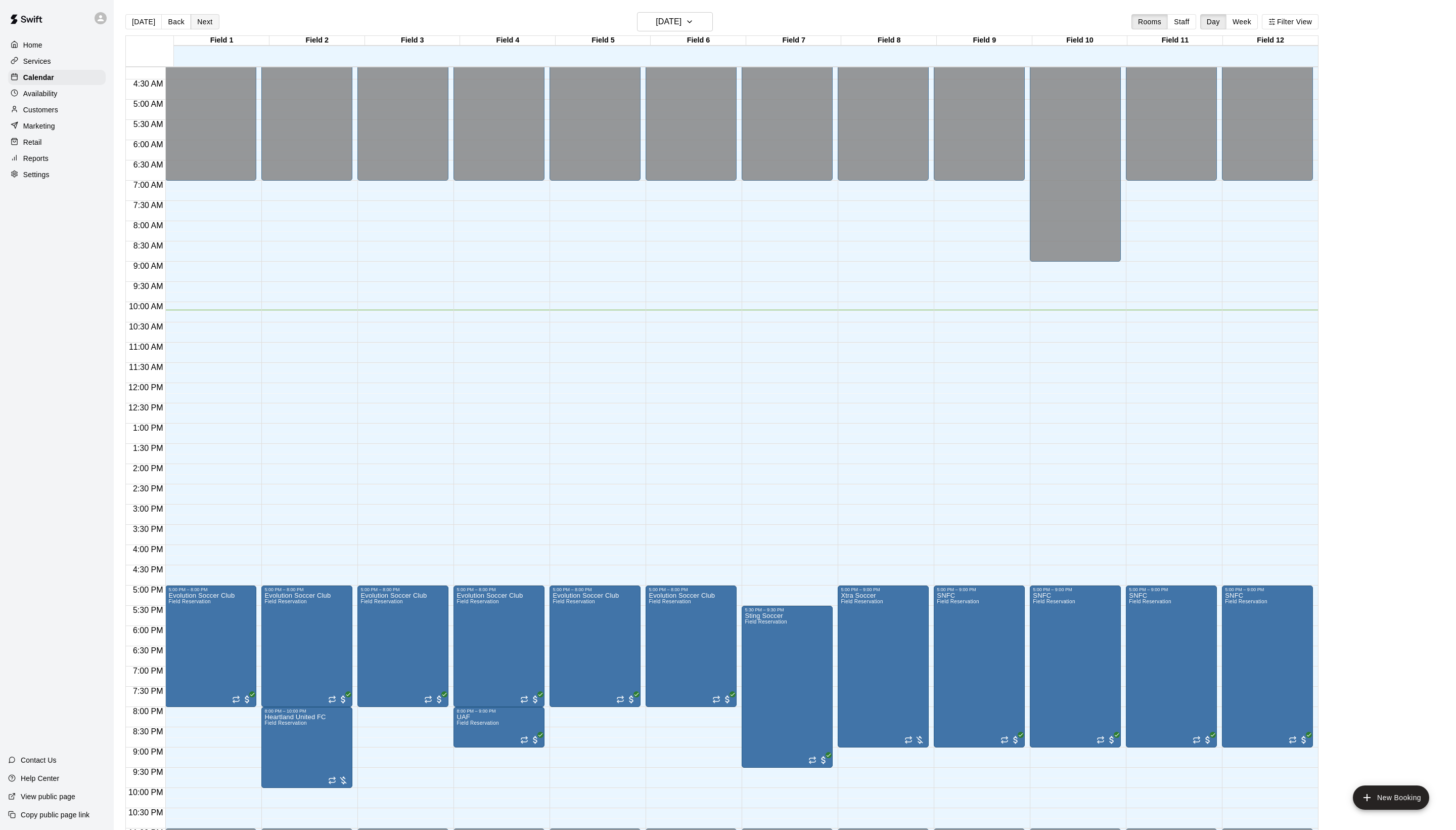
click at [215, 30] on button "Next" at bounding box center [205, 21] width 28 height 15
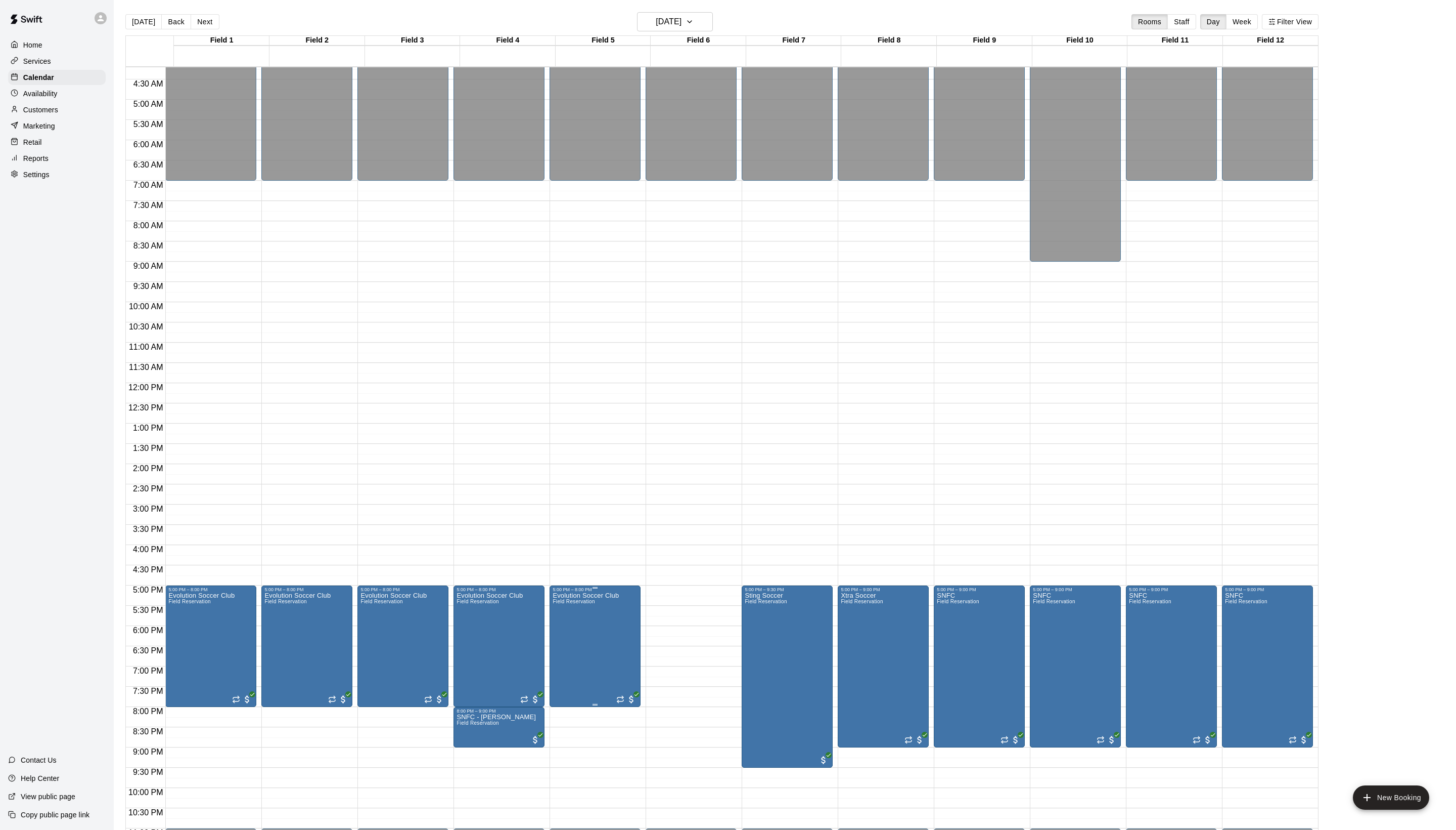
click at [566, 620] on icon "edit" at bounding box center [569, 614] width 12 height 12
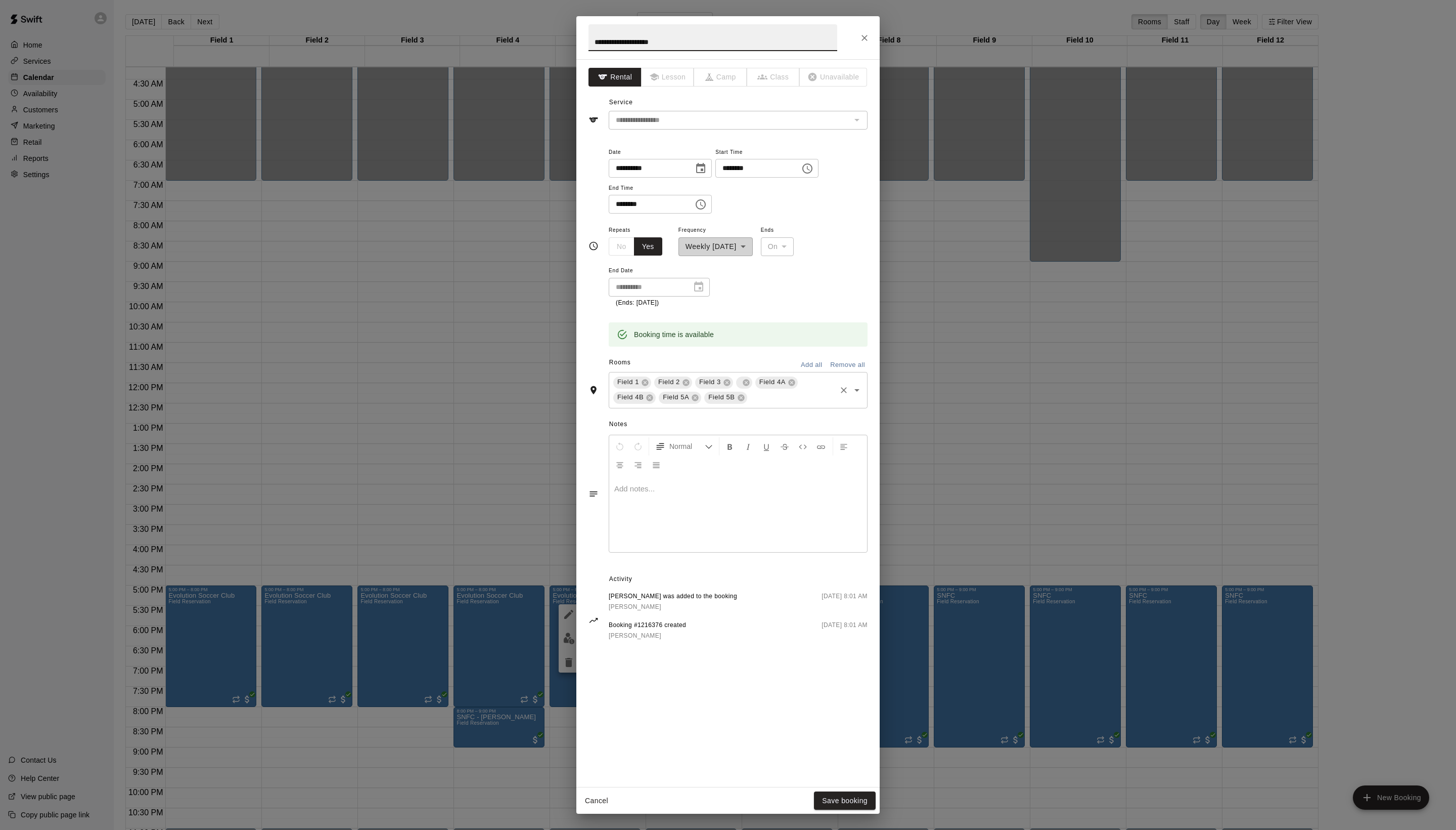
scroll to position [30, 0]
click at [749, 386] on icon at bounding box center [746, 382] width 7 height 7
click at [721, 404] on input "text" at bounding box center [769, 397] width 132 height 13
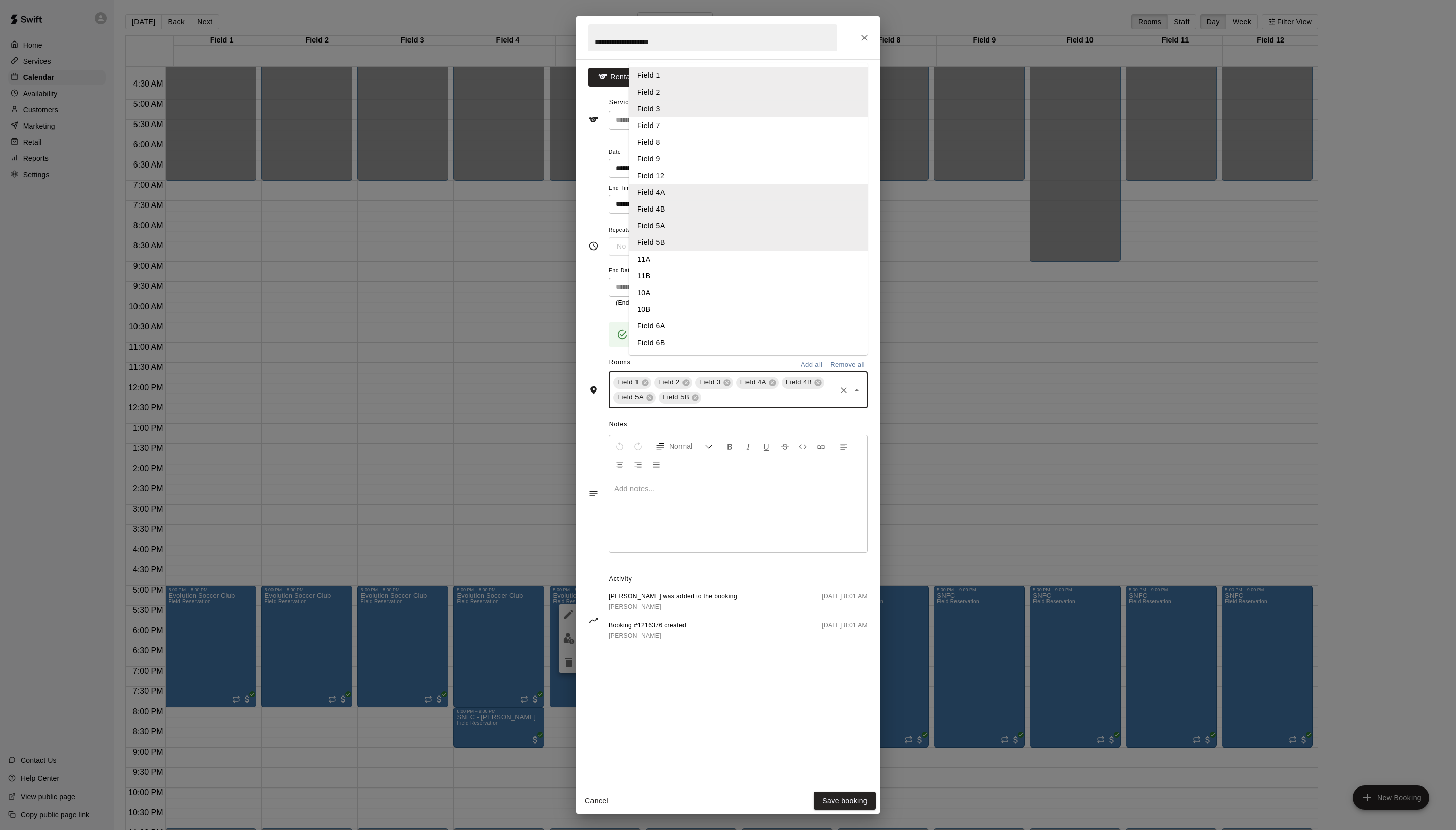
scroll to position [52, 0]
click at [685, 334] on li "Field 6A" at bounding box center [748, 326] width 239 height 17
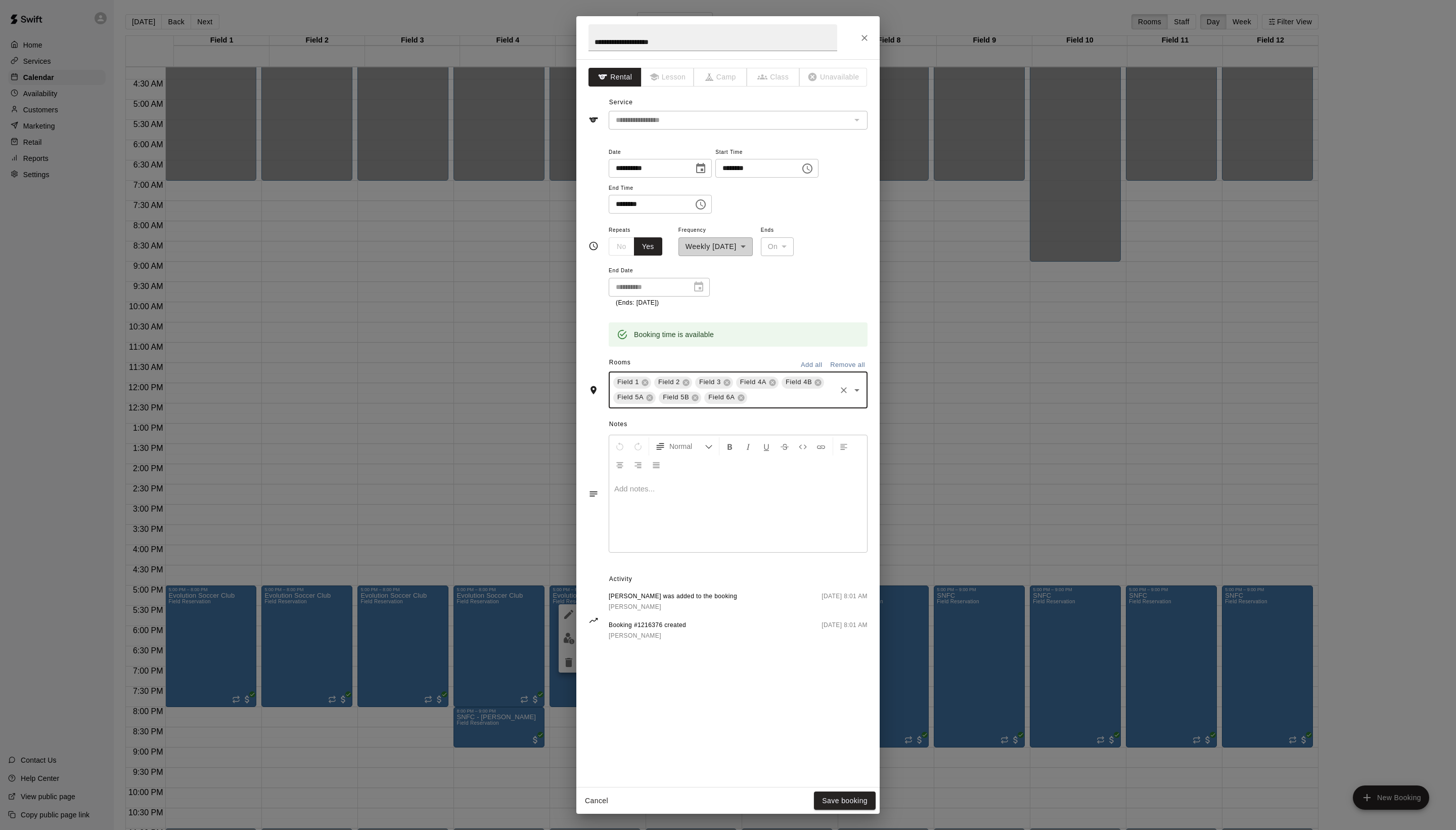
click at [767, 404] on input "text" at bounding box center [792, 397] width 86 height 13
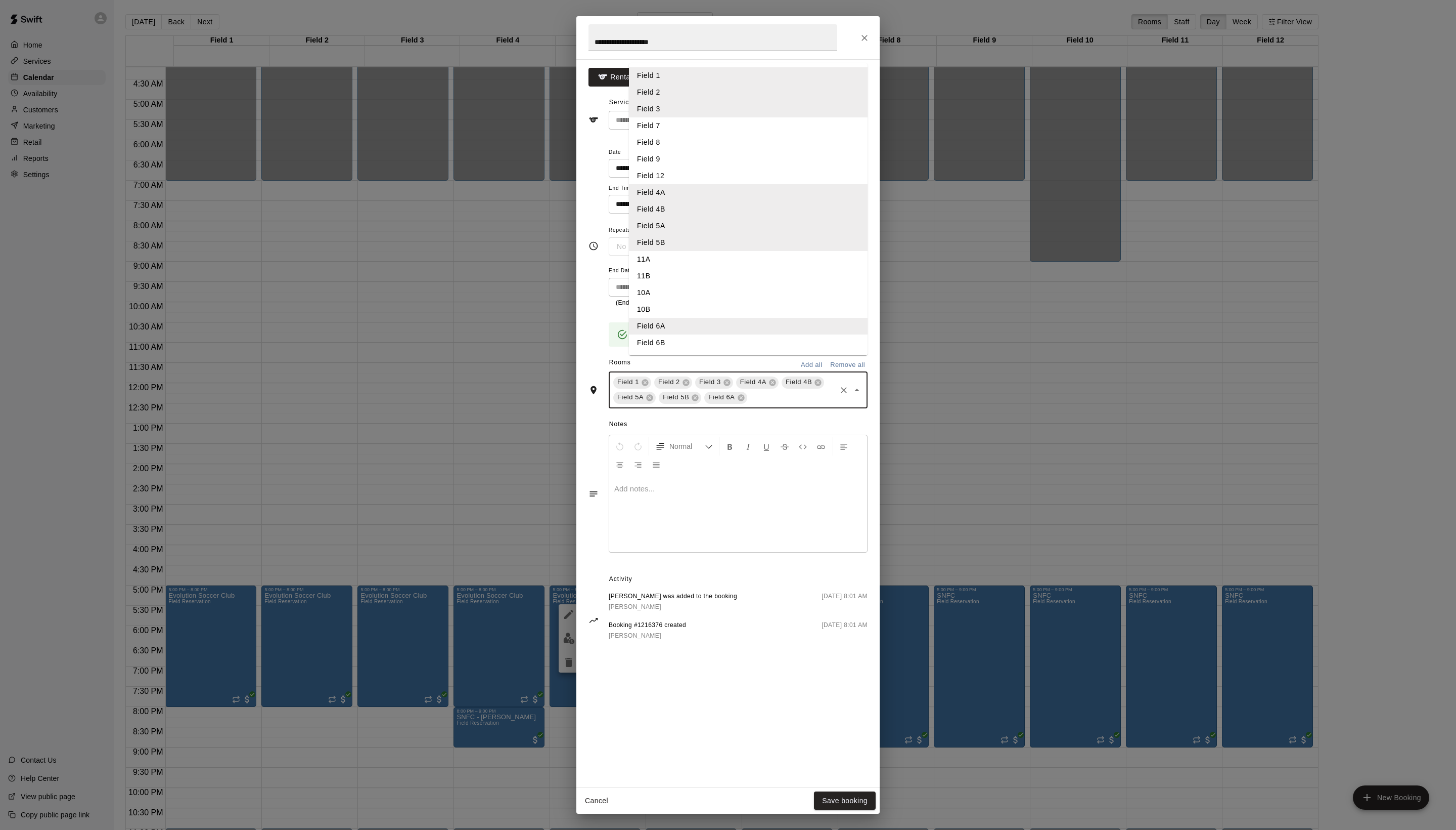
click at [704, 351] on li "Field 6B" at bounding box center [748, 342] width 239 height 17
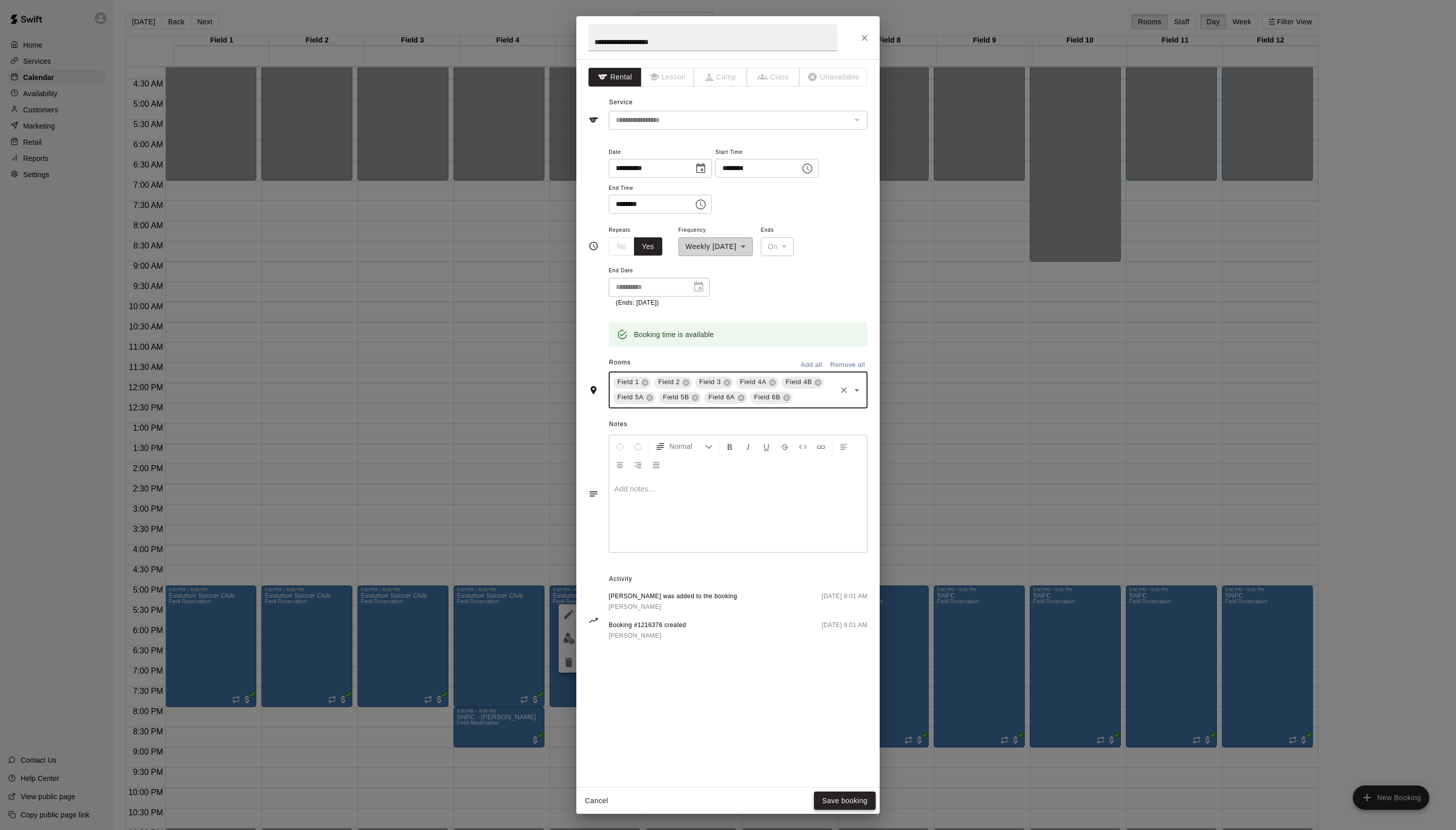
click at [846, 793] on button "Save booking" at bounding box center [845, 800] width 62 height 19
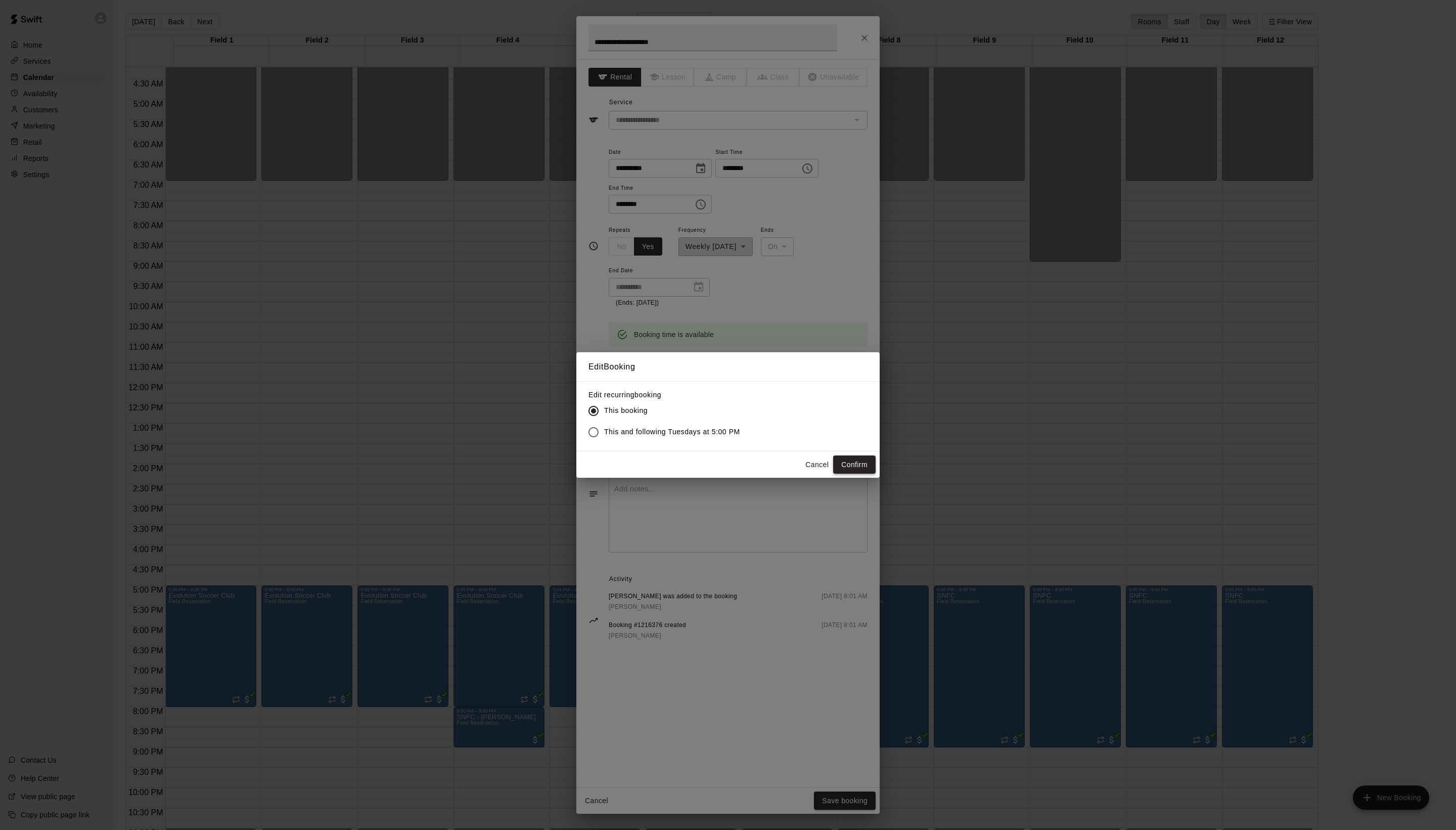
click at [840, 474] on button "Confirm" at bounding box center [854, 465] width 42 height 19
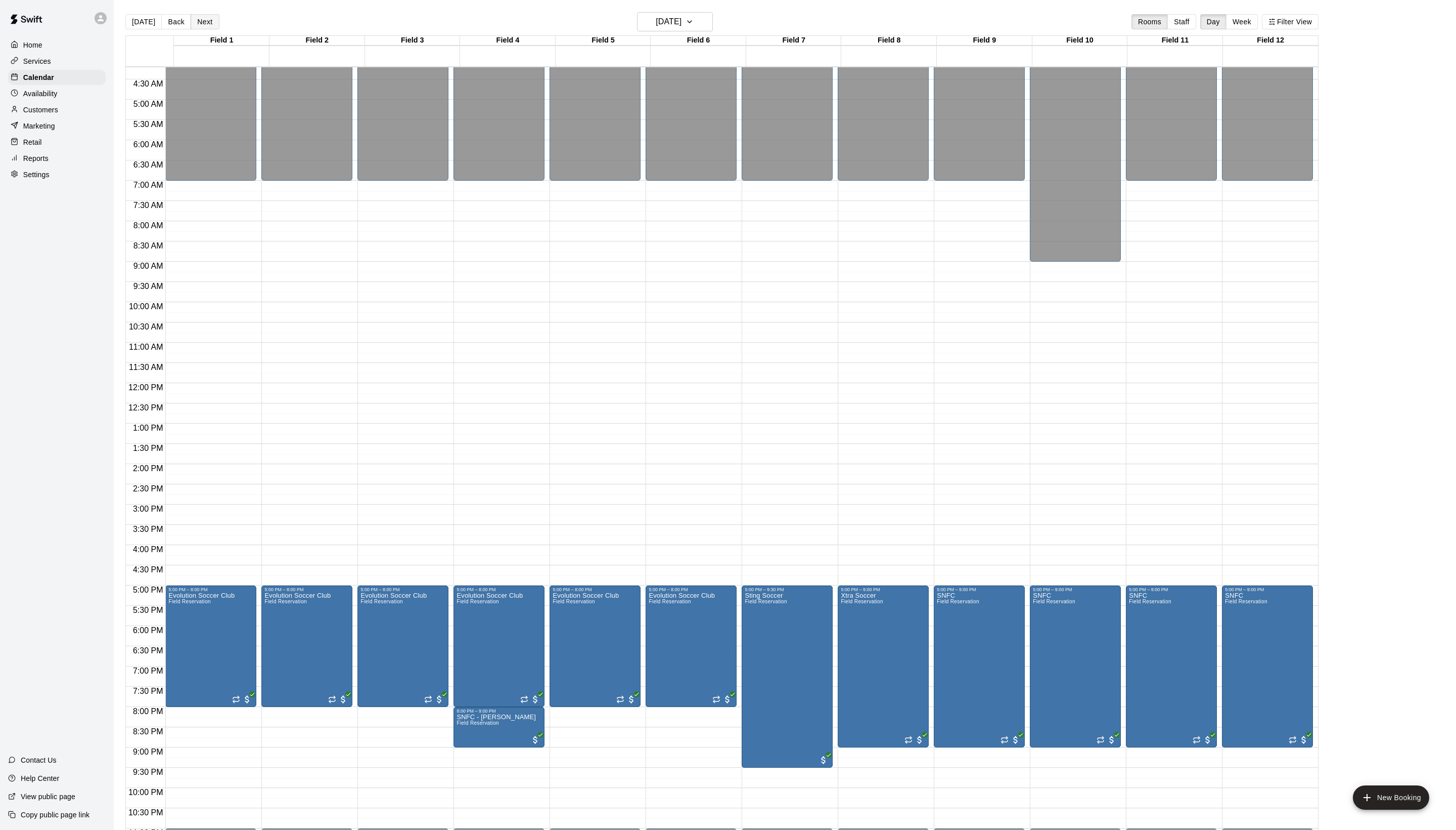
click at [217, 23] on button "Next" at bounding box center [205, 21] width 28 height 15
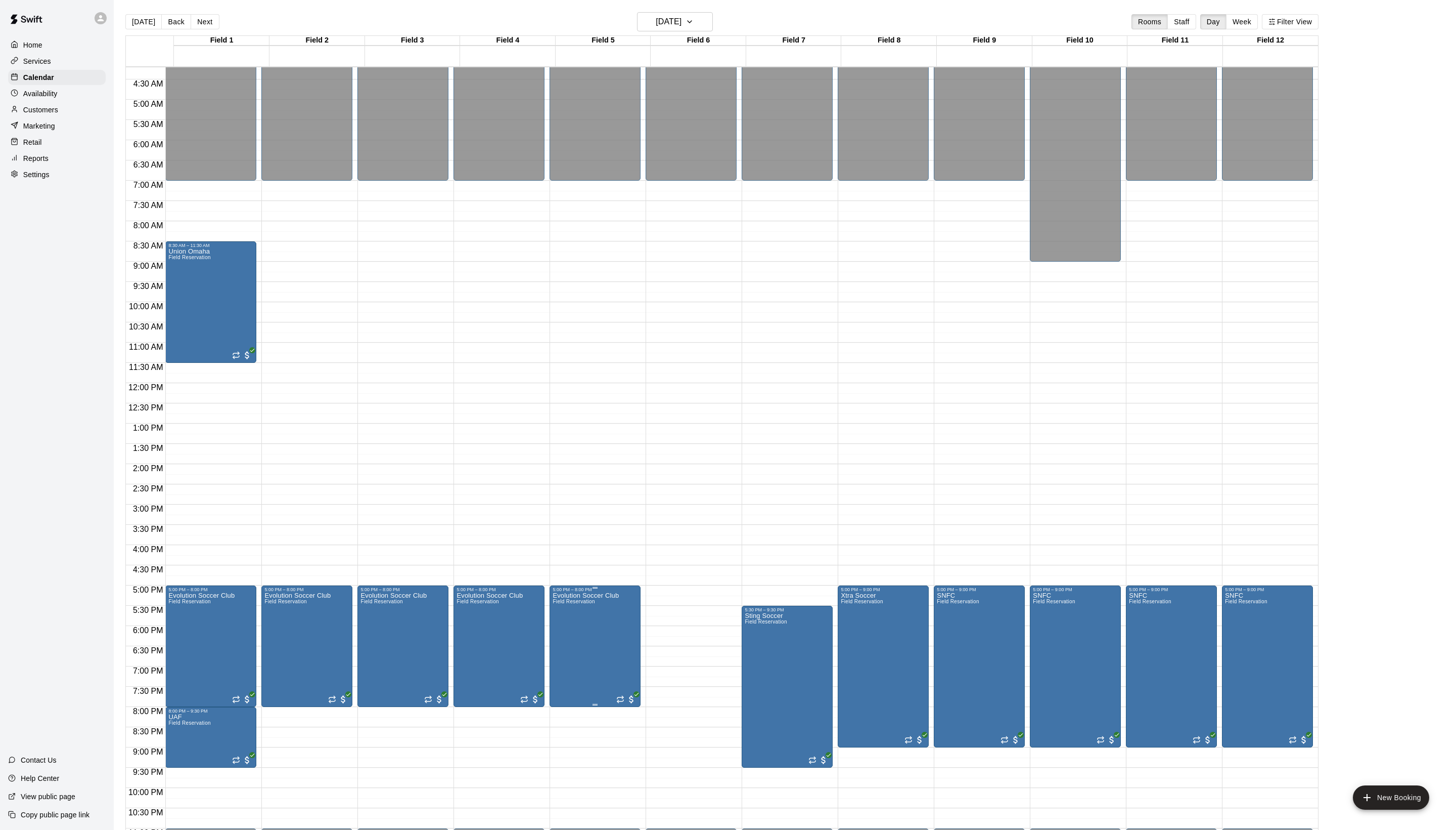
click at [575, 620] on icon "edit" at bounding box center [569, 614] width 12 height 12
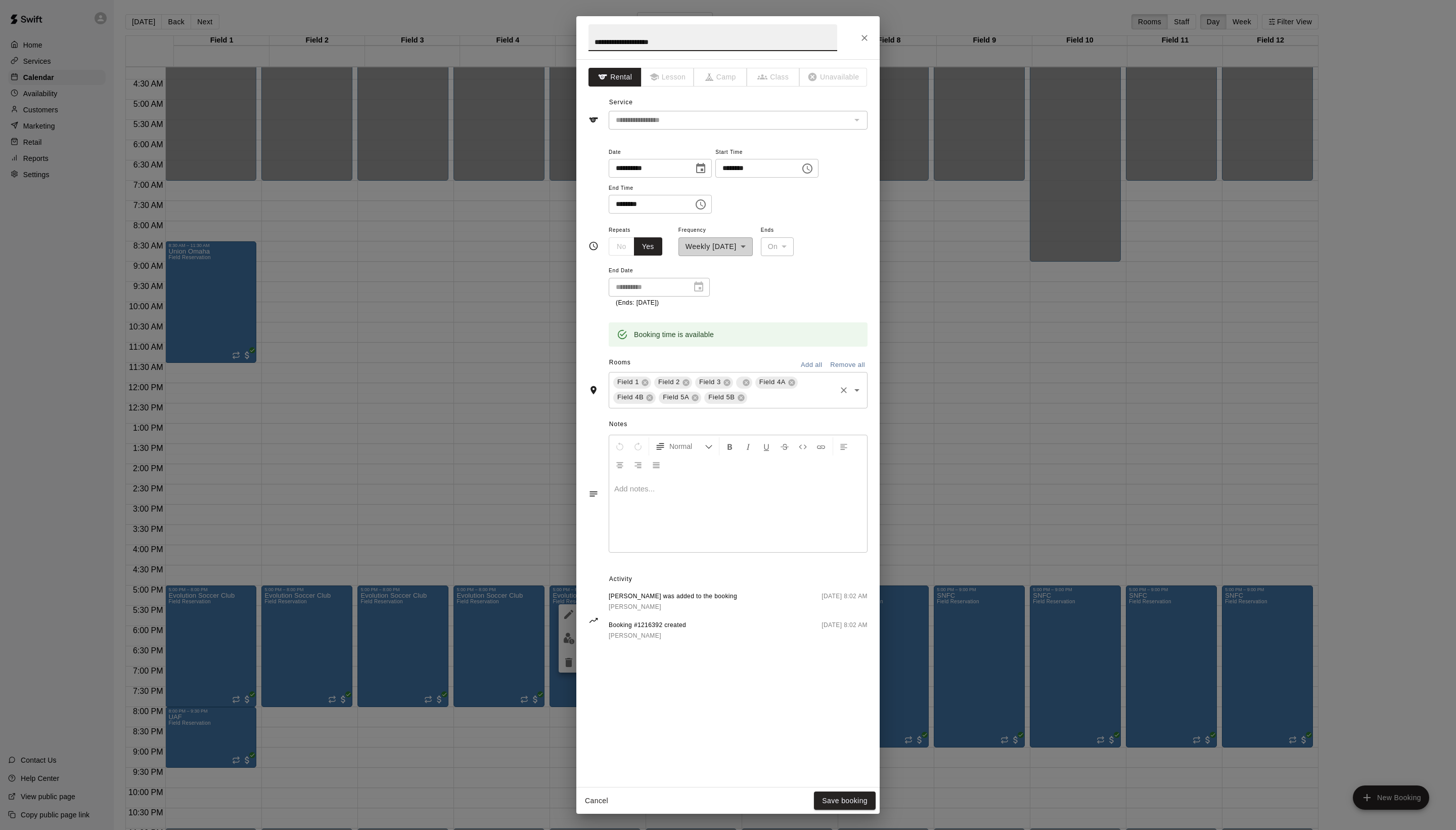
click at [706, 408] on div "Field 1 Field 2 Field 3 Field 4A Field 4B Field 5A Field 5B ​" at bounding box center [738, 390] width 259 height 36
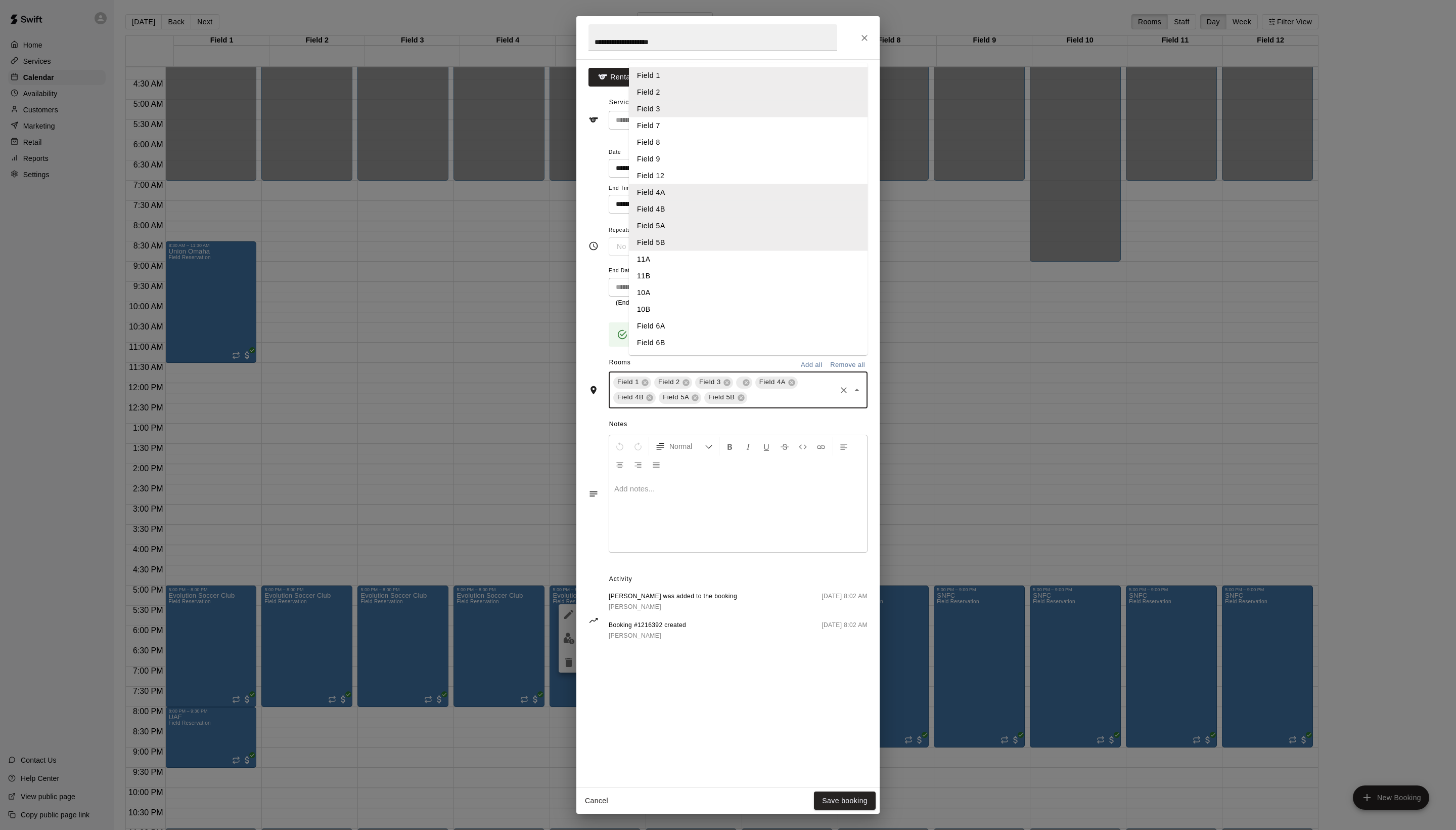
click at [693, 334] on li "Field 6A" at bounding box center [748, 325] width 239 height 17
click at [795, 404] on input "text" at bounding box center [815, 397] width 40 height 13
click at [687, 351] on li "Field 6B" at bounding box center [748, 342] width 239 height 17
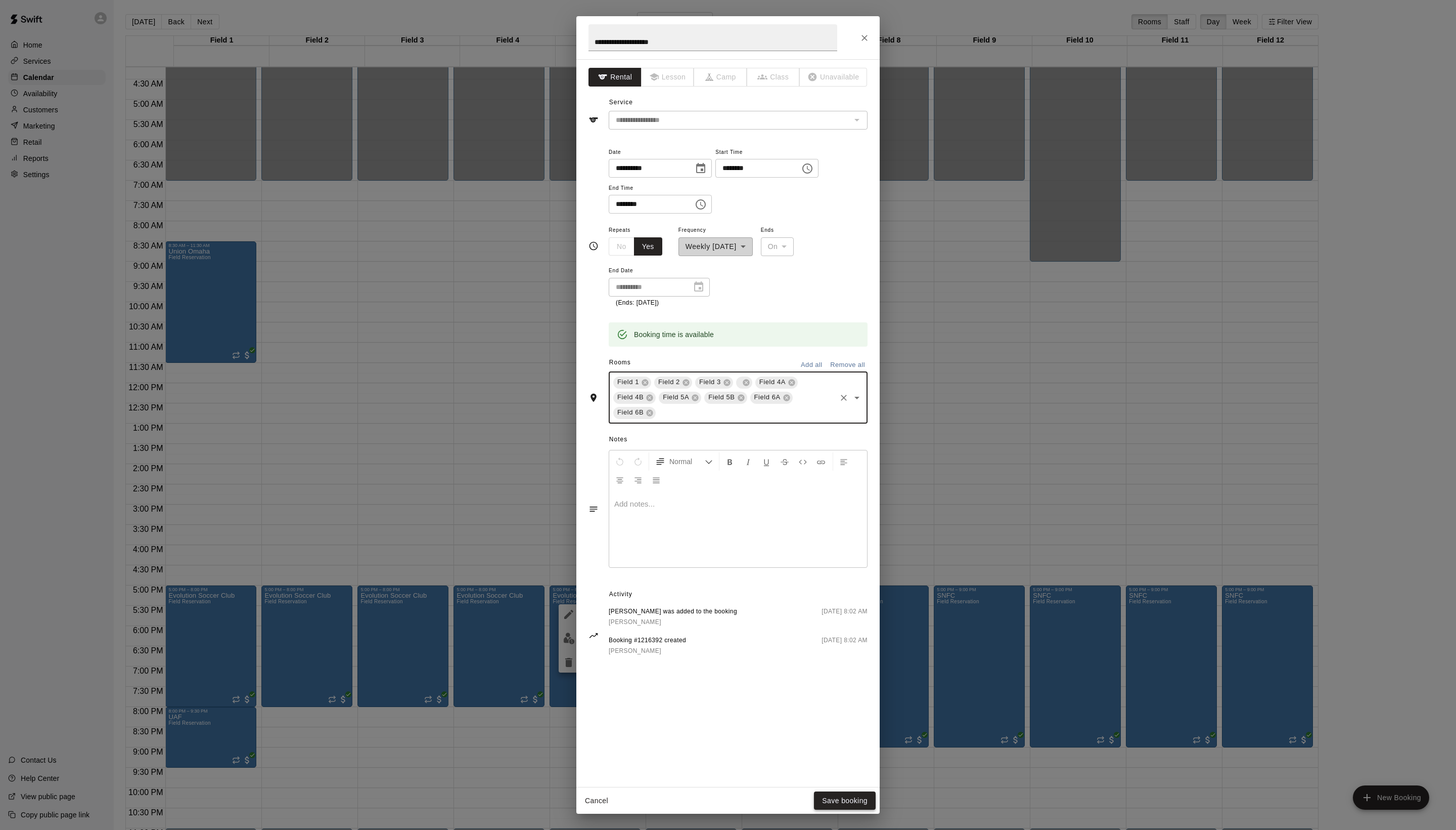
click at [840, 793] on button "Save booking" at bounding box center [845, 800] width 62 height 19
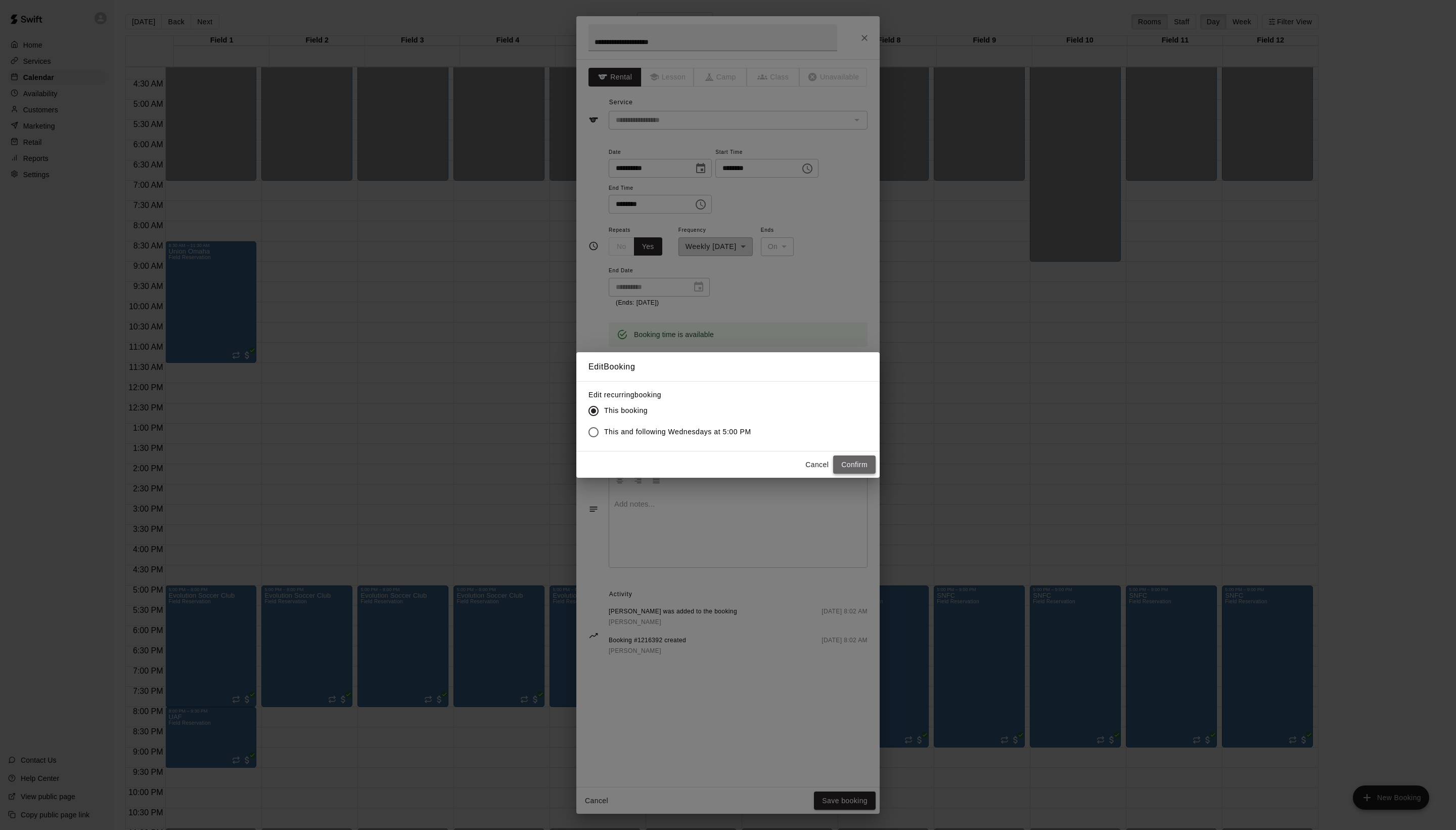
click at [850, 472] on button "Confirm" at bounding box center [854, 465] width 42 height 19
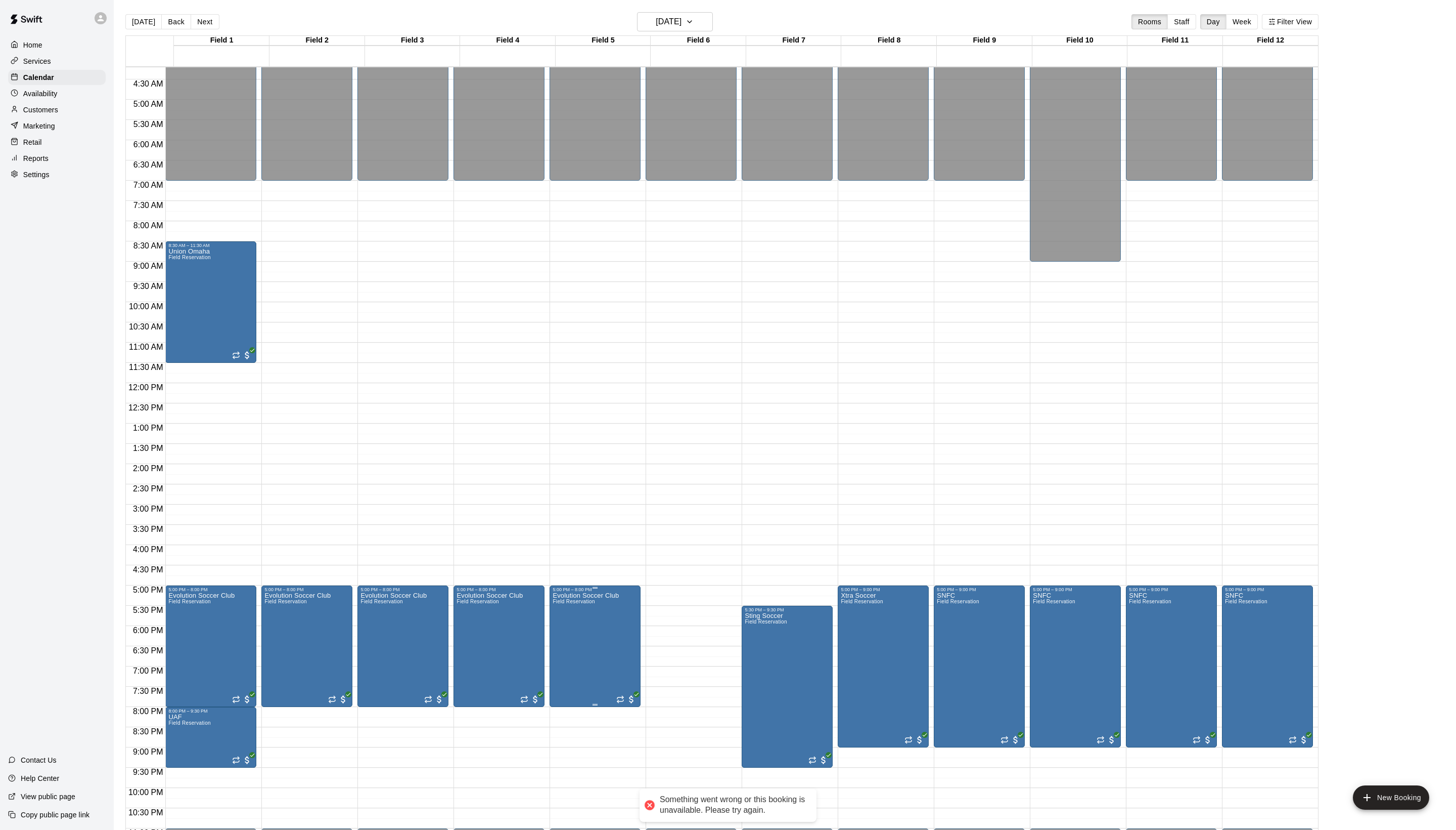
click at [573, 619] on icon "edit" at bounding box center [569, 615] width 9 height 9
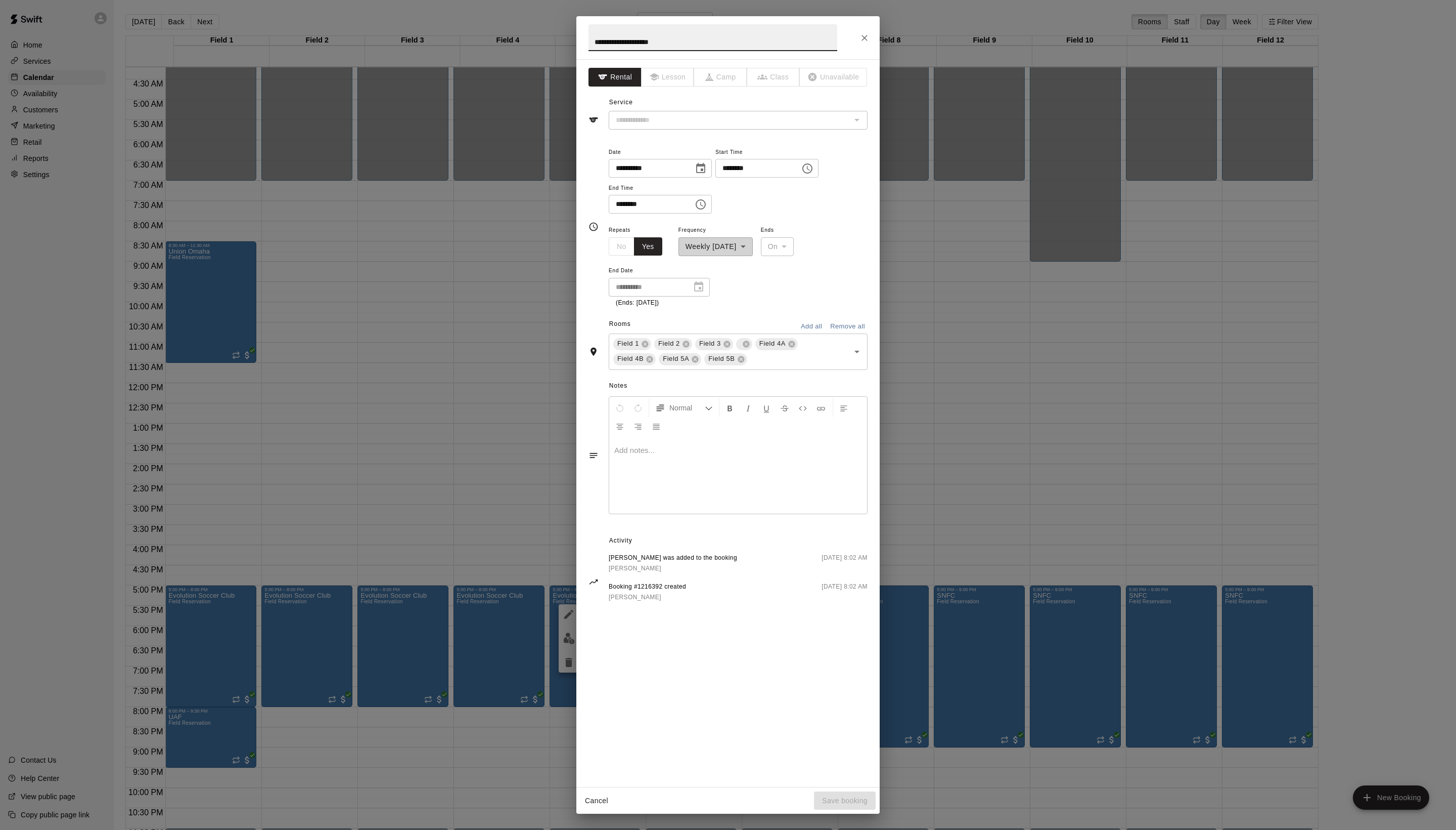
type input "**********"
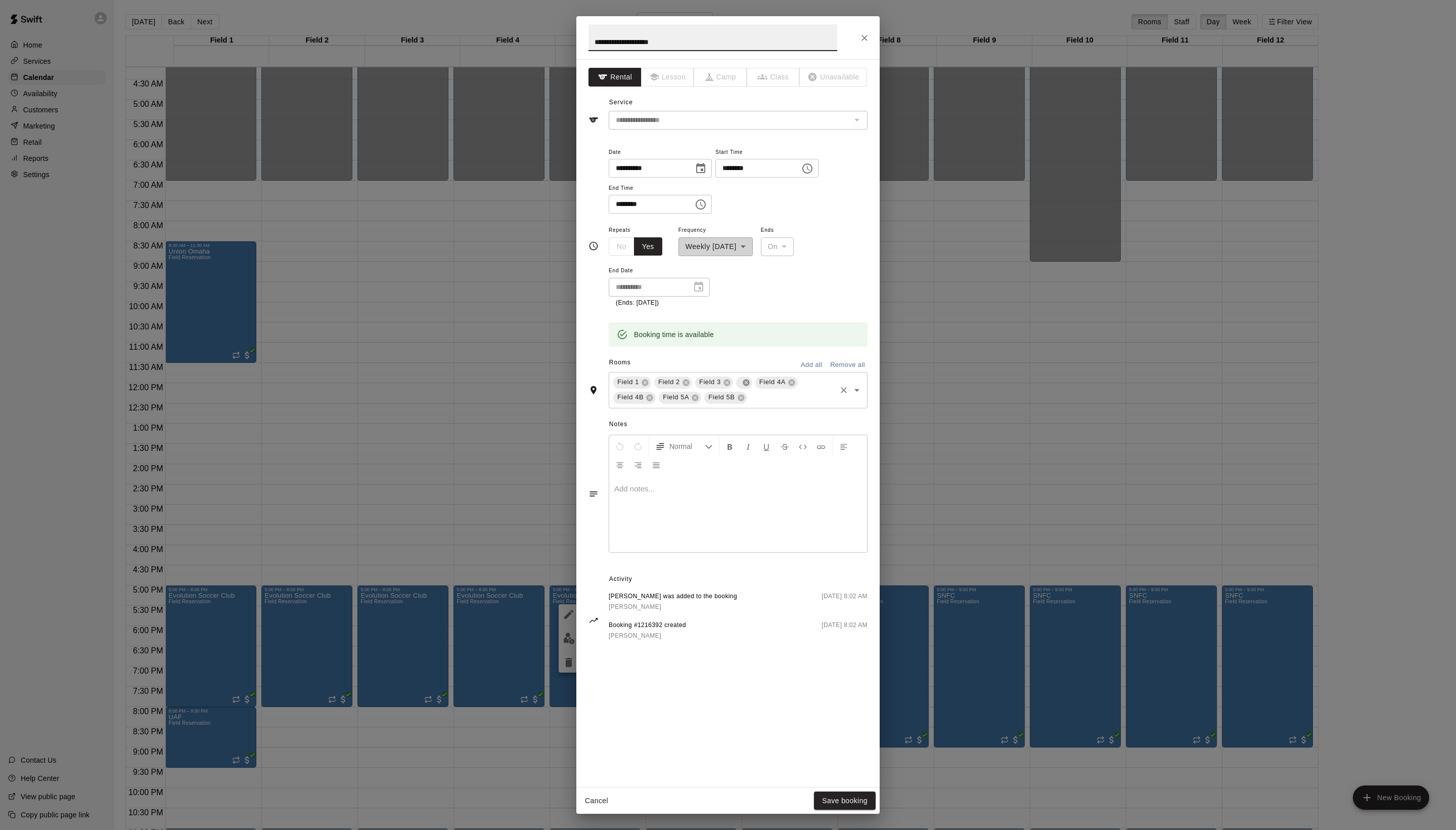
click at [750, 386] on icon at bounding box center [746, 382] width 8 height 8
click at [718, 404] on input "text" at bounding box center [769, 397] width 132 height 13
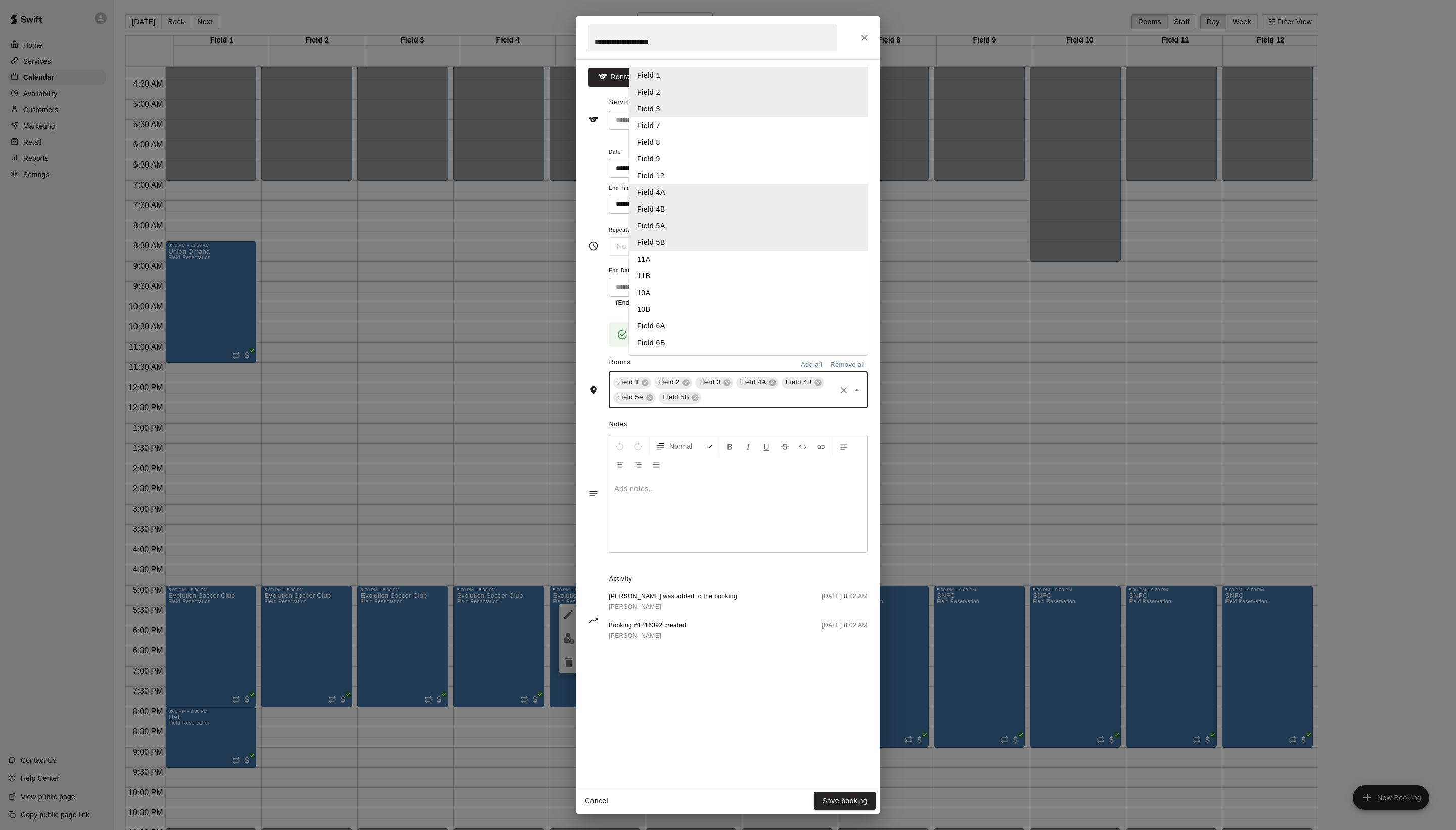
click at [691, 334] on li "Field 6A" at bounding box center [748, 325] width 239 height 17
click at [777, 404] on input "text" at bounding box center [792, 397] width 86 height 13
click at [685, 351] on li "Field 6B" at bounding box center [748, 342] width 239 height 17
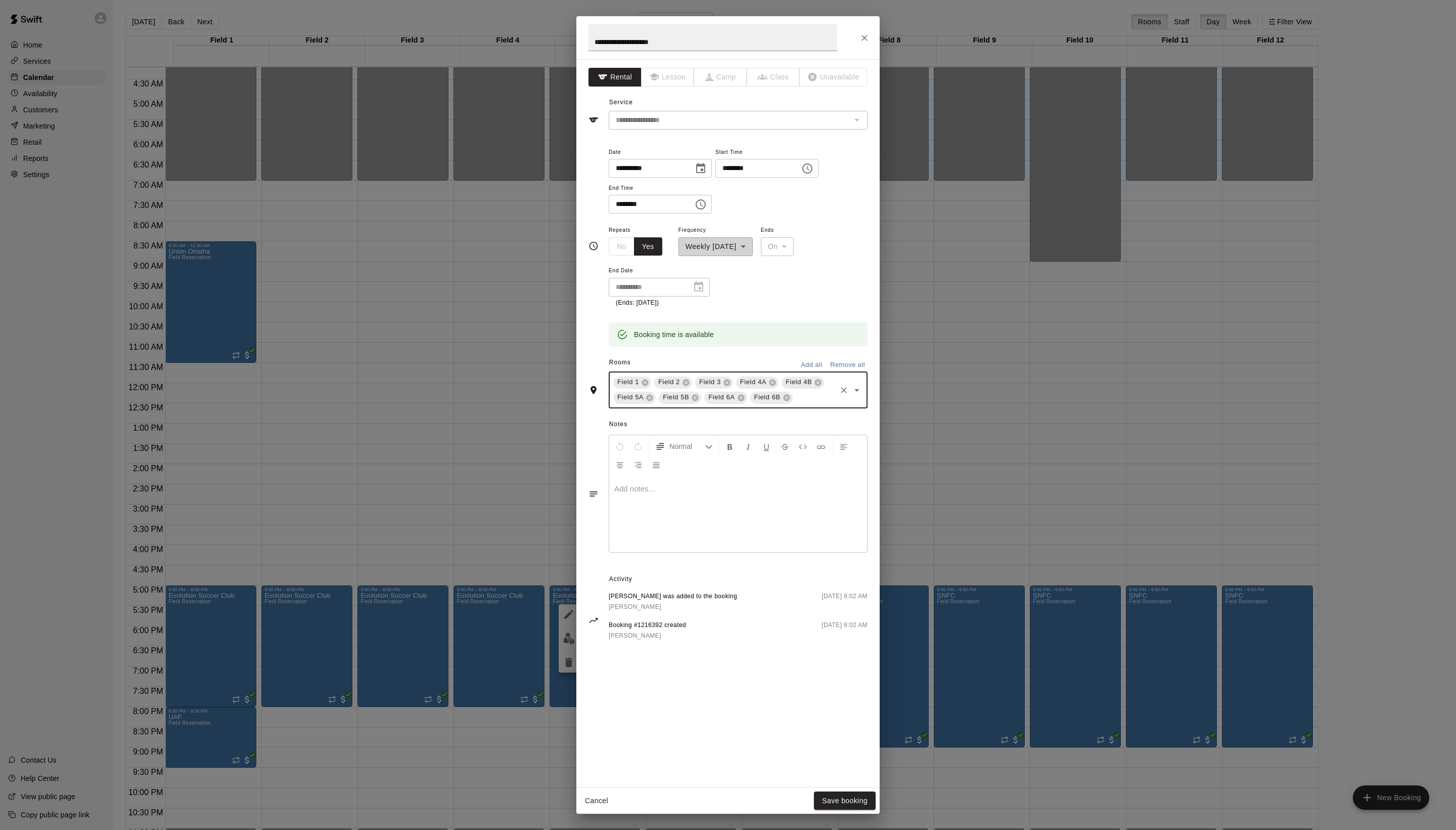
scroll to position [0, 0]
click at [830, 799] on button "Save booking" at bounding box center [845, 800] width 62 height 19
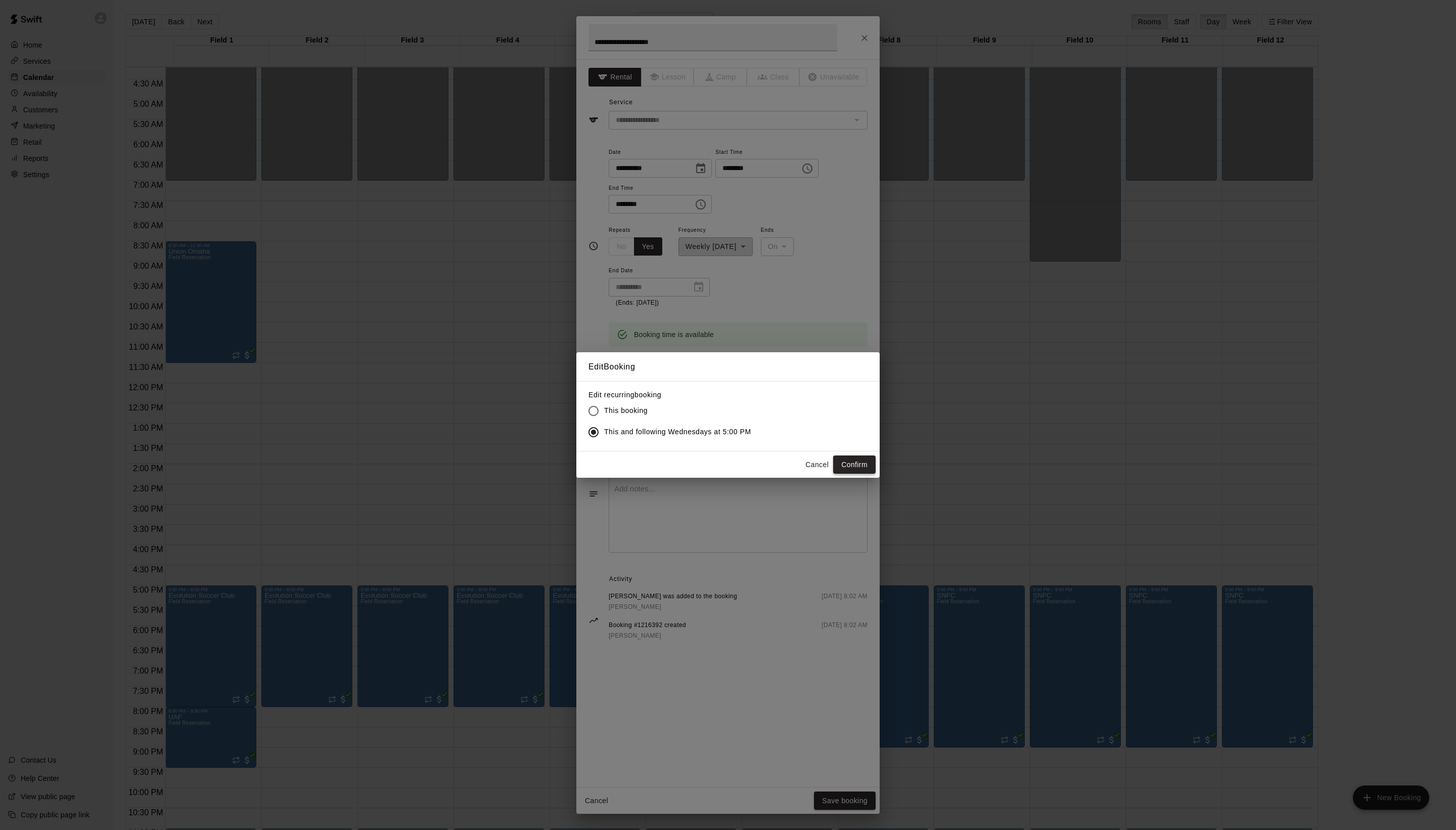
click at [860, 474] on button "Confirm" at bounding box center [854, 465] width 42 height 19
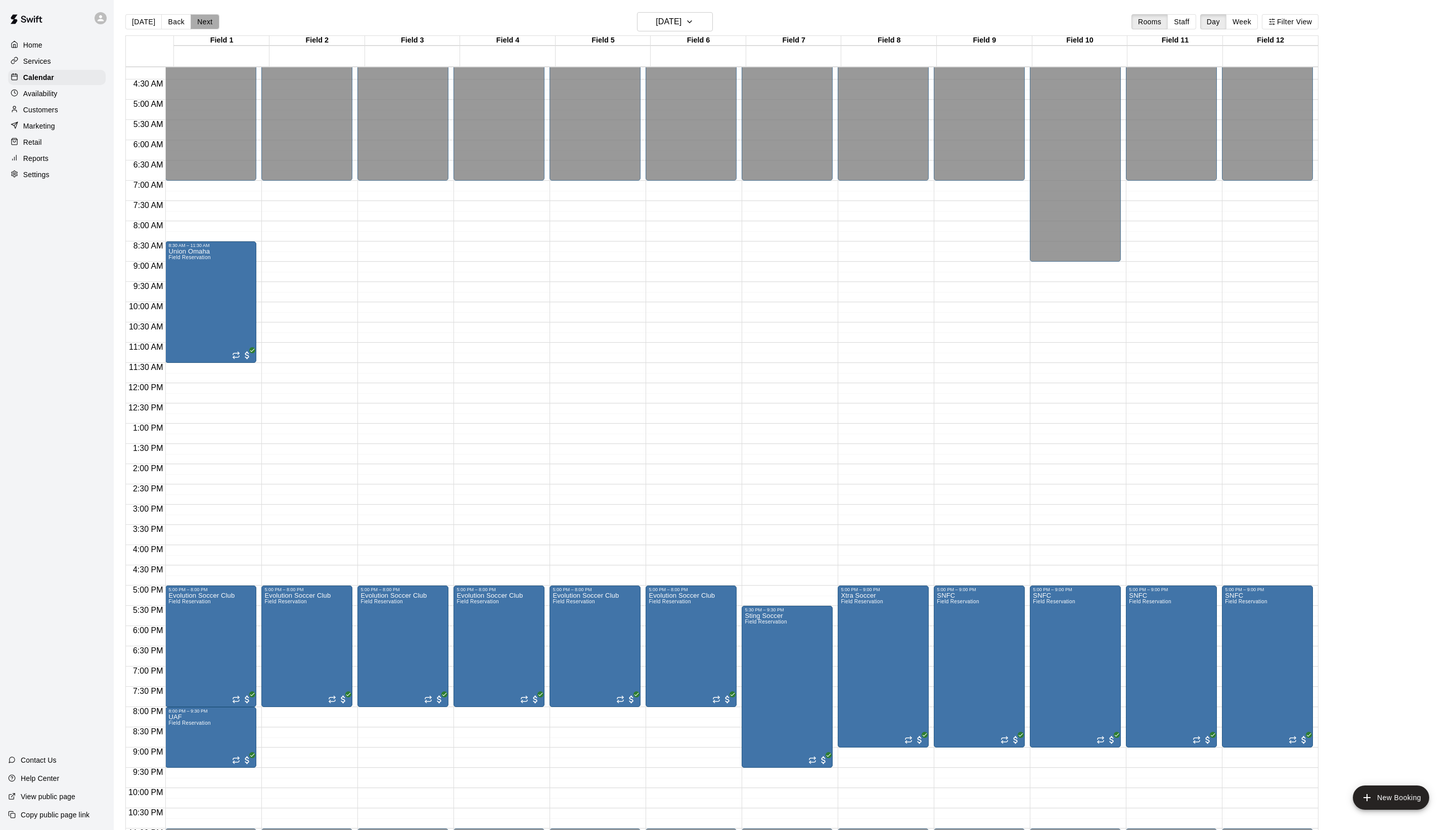
click at [219, 26] on button "Next" at bounding box center [205, 21] width 28 height 15
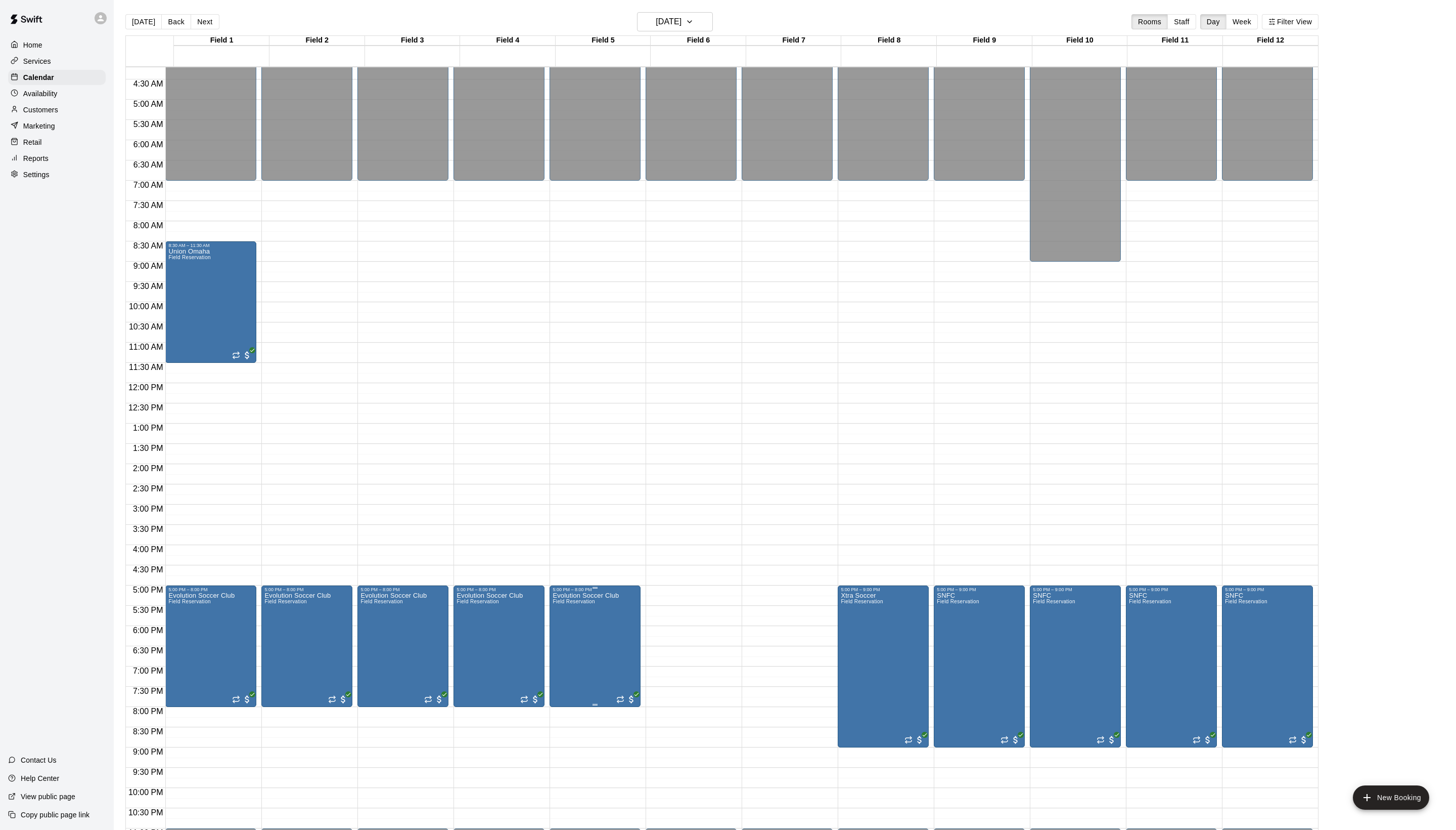
click at [575, 619] on icon "edit" at bounding box center [569, 614] width 12 height 12
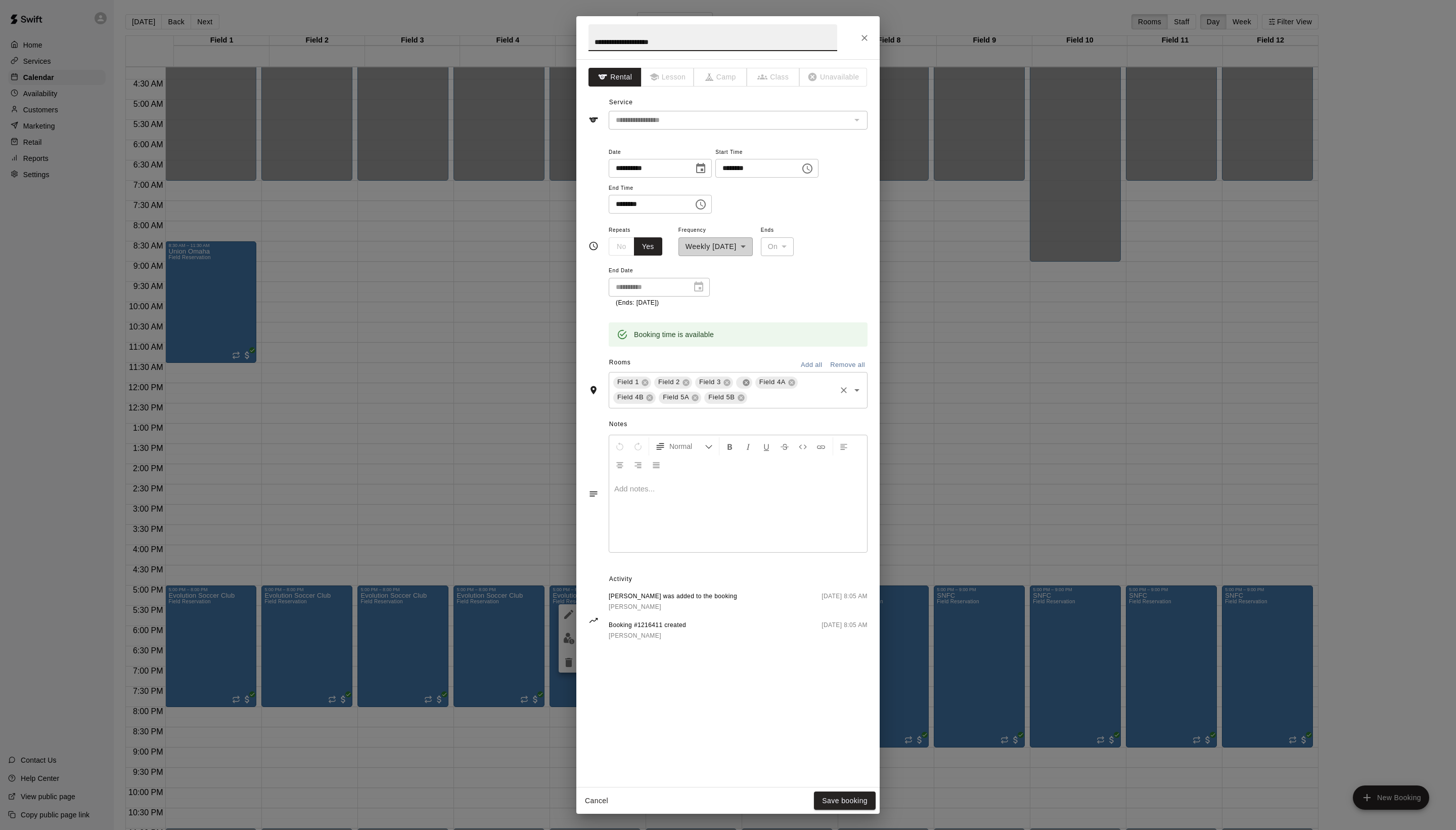
click at [749, 386] on icon at bounding box center [746, 382] width 7 height 7
click at [717, 404] on input "text" at bounding box center [769, 397] width 132 height 13
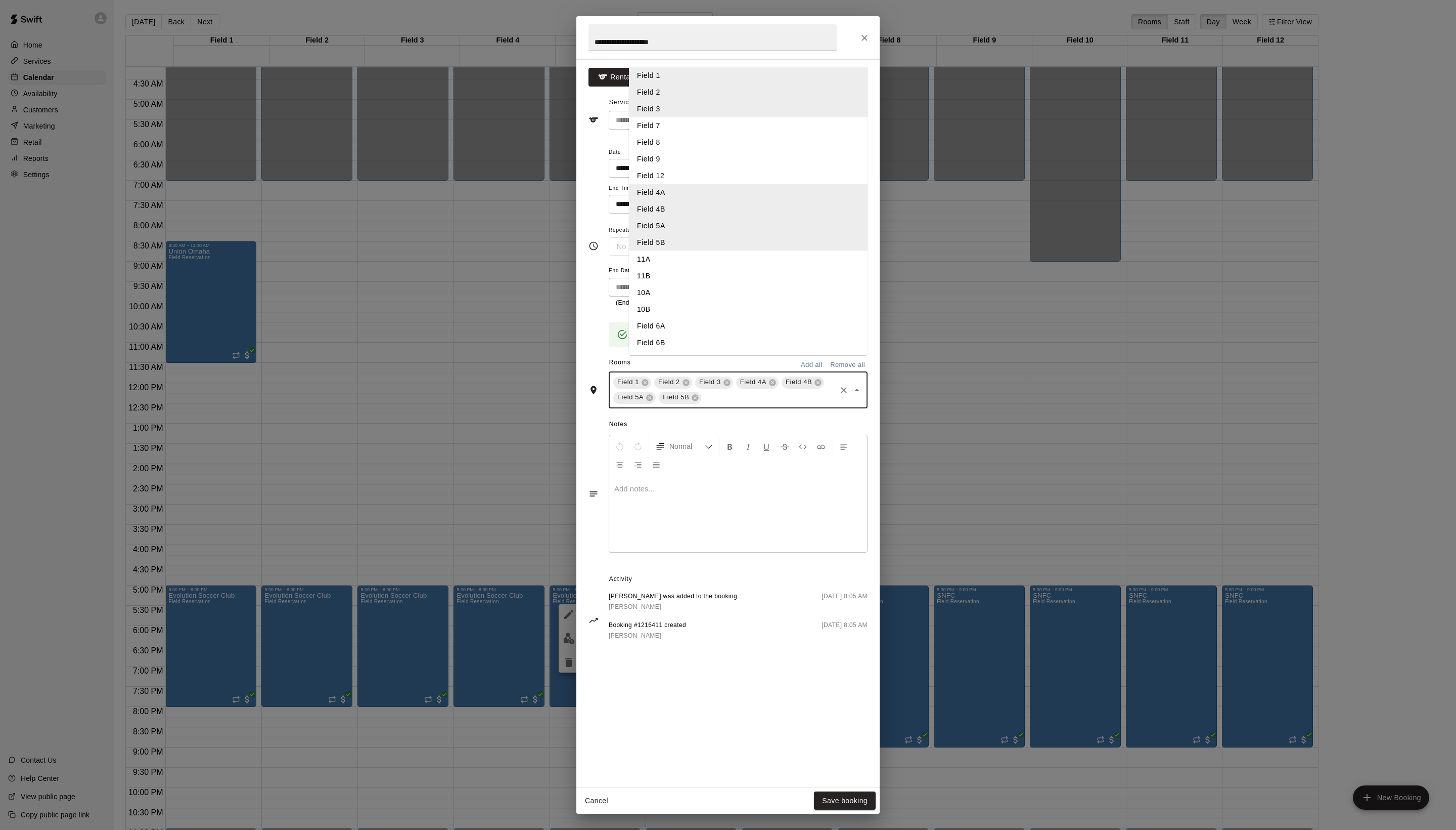
scroll to position [3, 0]
click at [695, 334] on li "Field 6A" at bounding box center [748, 325] width 239 height 17
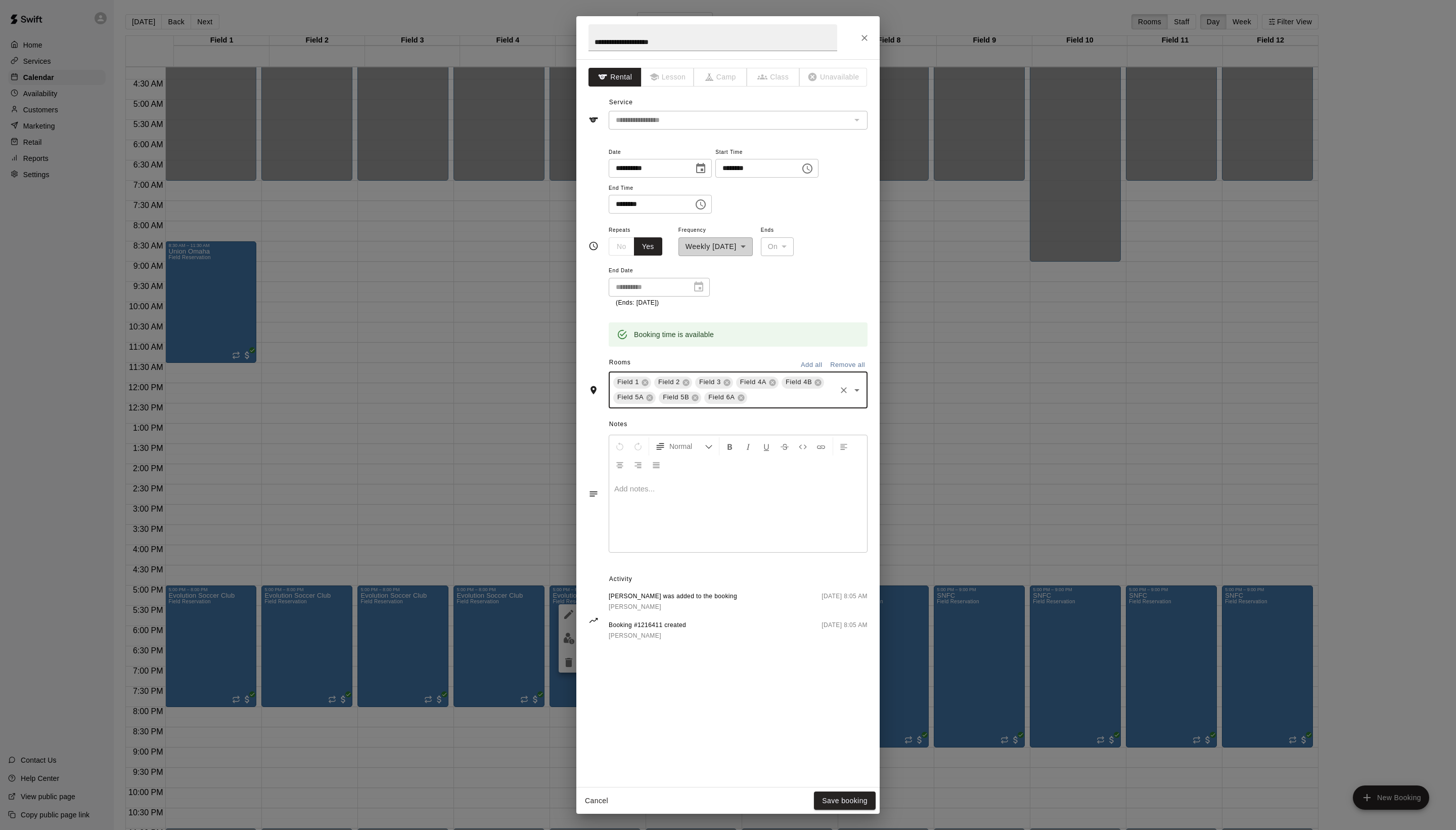
click at [767, 404] on input "text" at bounding box center [792, 397] width 86 height 13
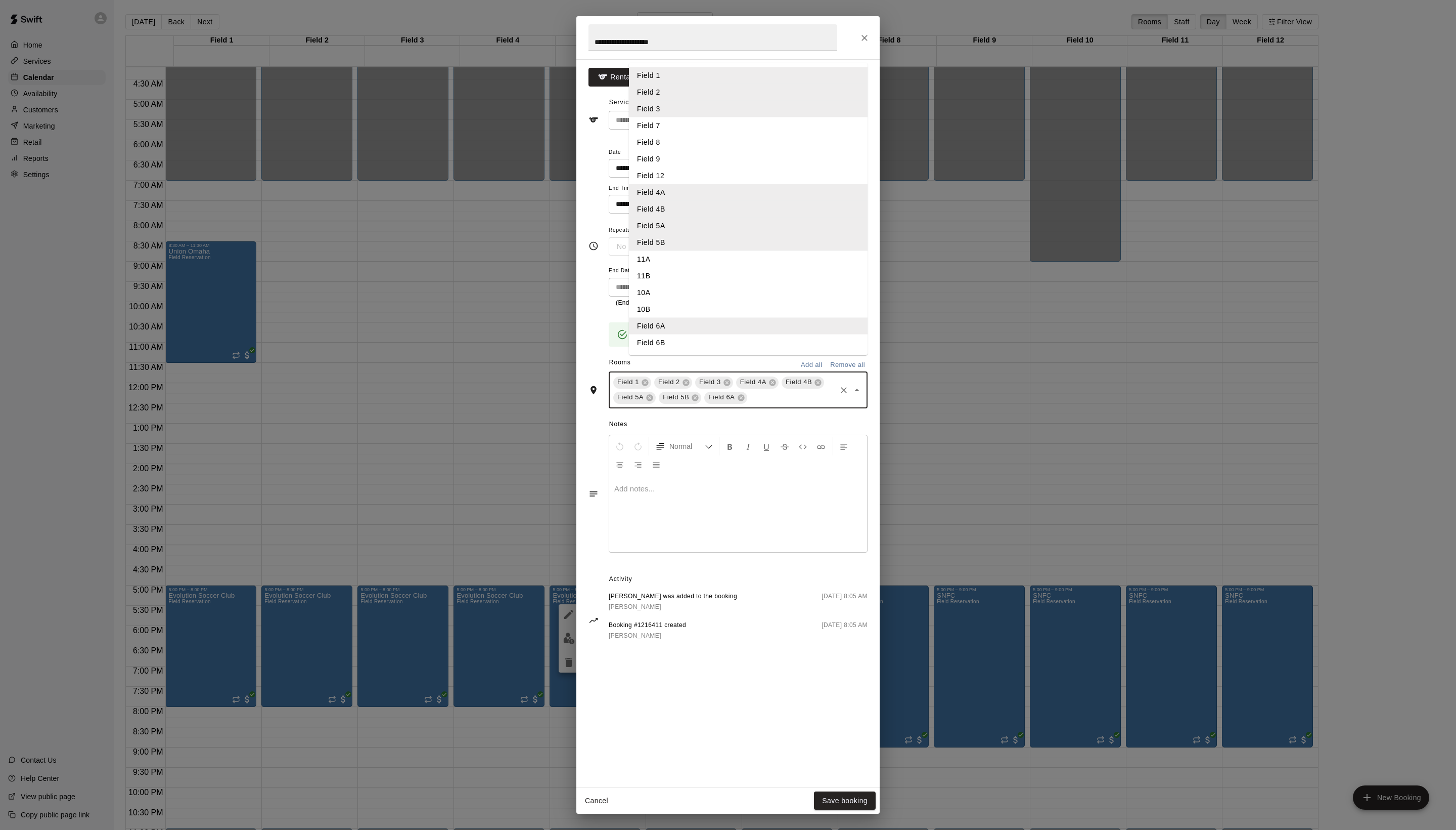
click at [693, 351] on li "Field 6B" at bounding box center [748, 342] width 239 height 17
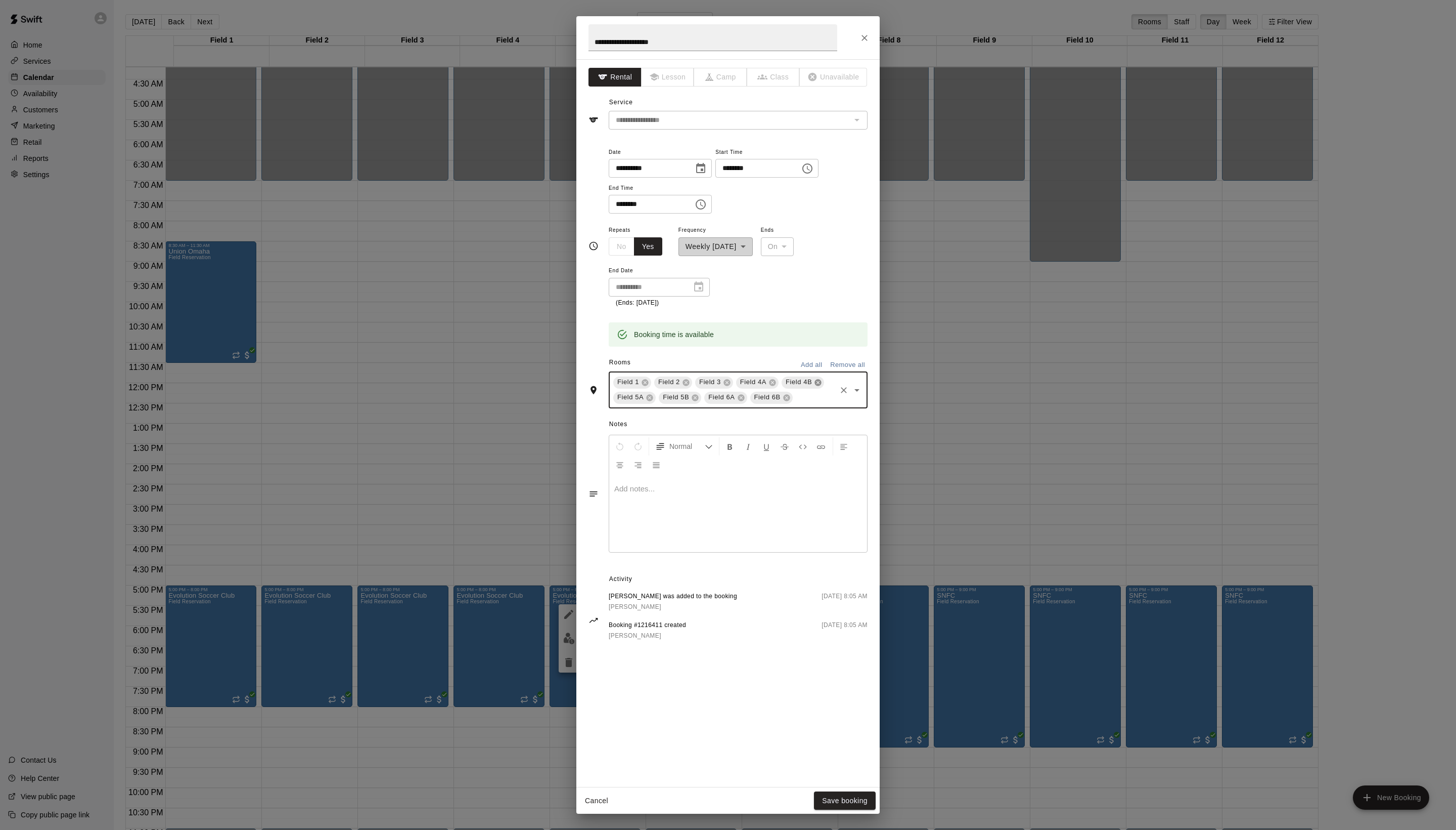
scroll to position [0, 0]
click at [848, 798] on button "Save booking" at bounding box center [845, 800] width 62 height 19
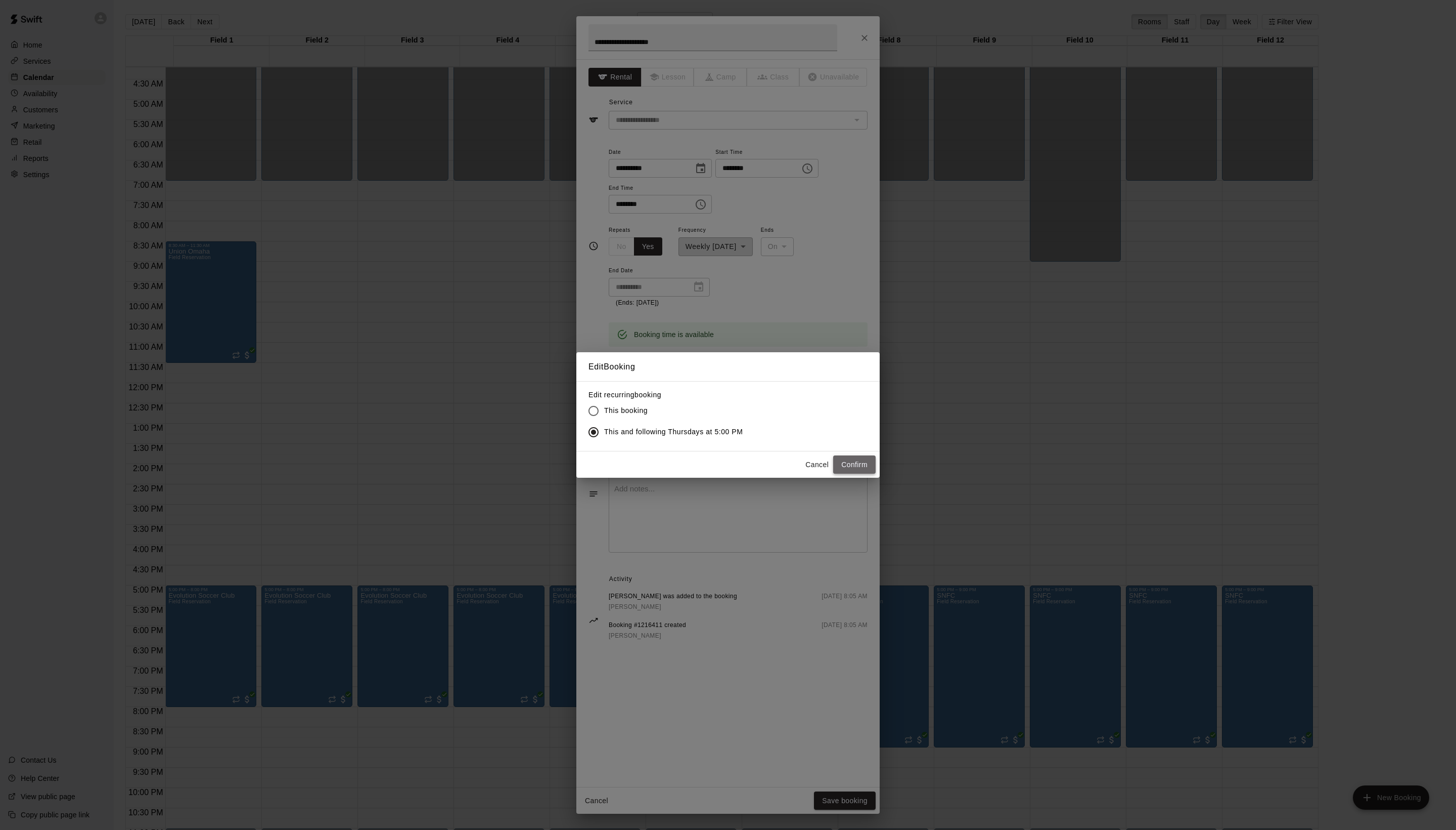
click at [856, 474] on button "Confirm" at bounding box center [854, 465] width 42 height 19
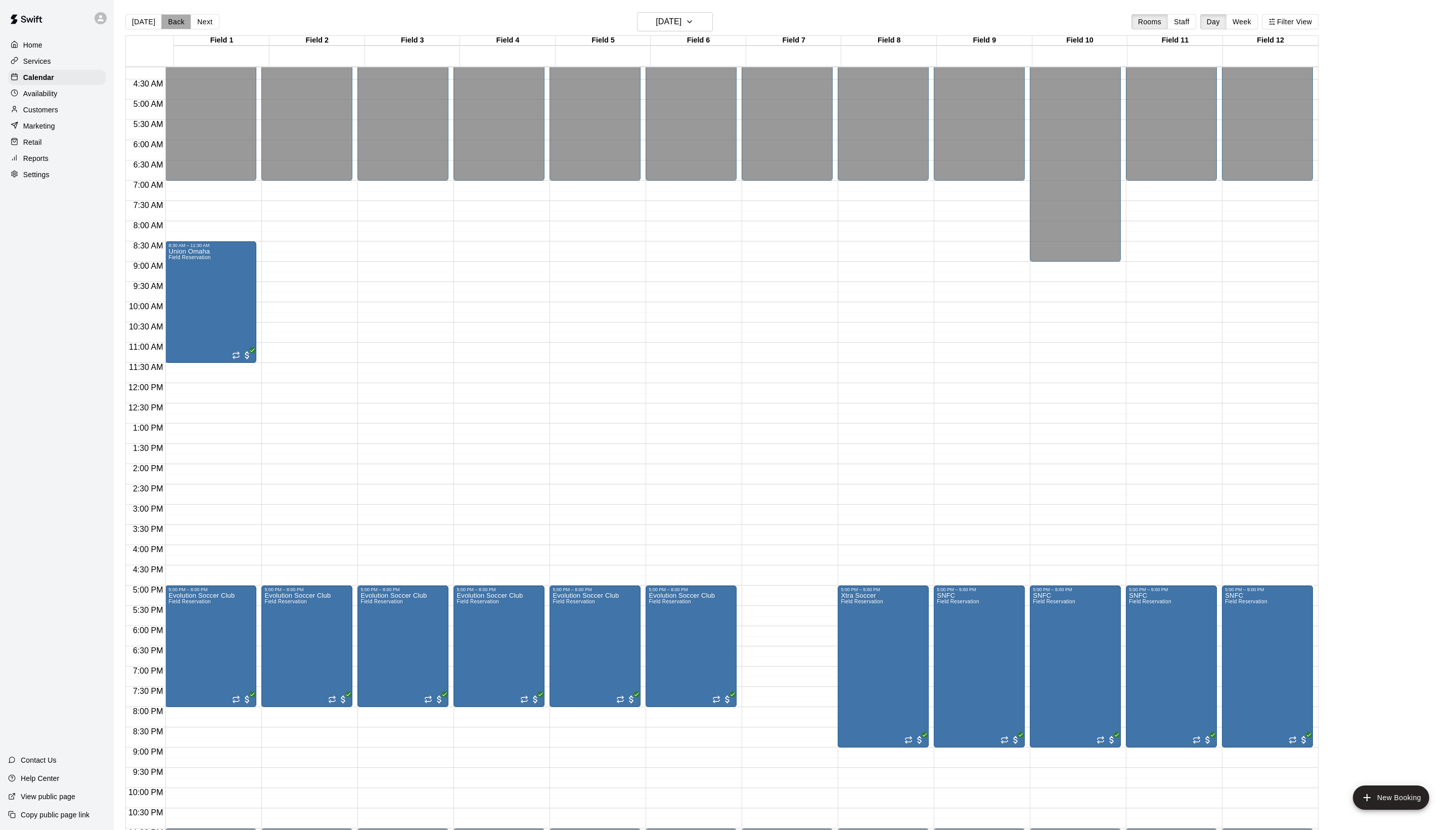
click at [170, 19] on button "Back" at bounding box center [176, 21] width 30 height 15
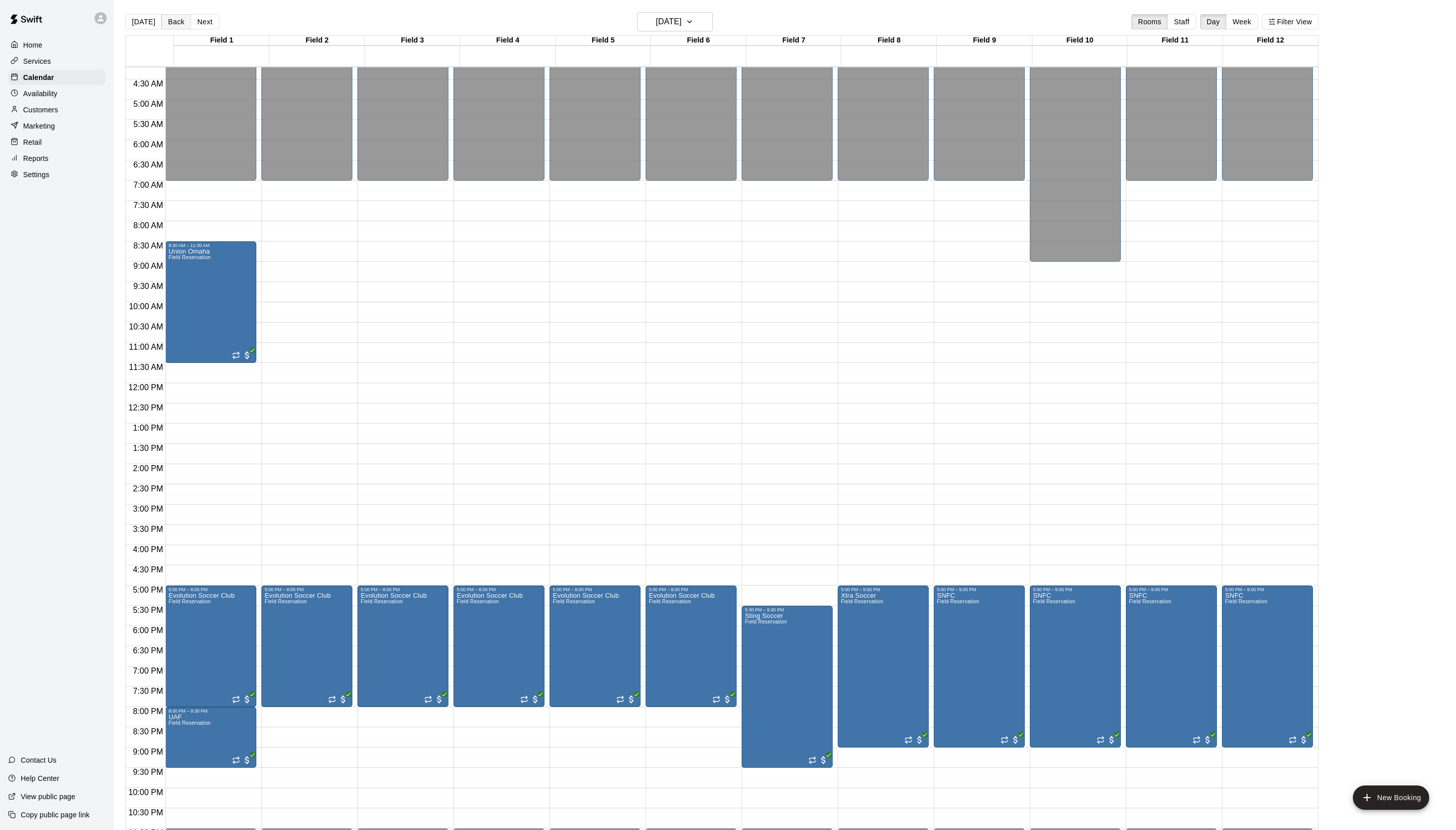
click at [170, 19] on button "Back" at bounding box center [176, 21] width 30 height 15
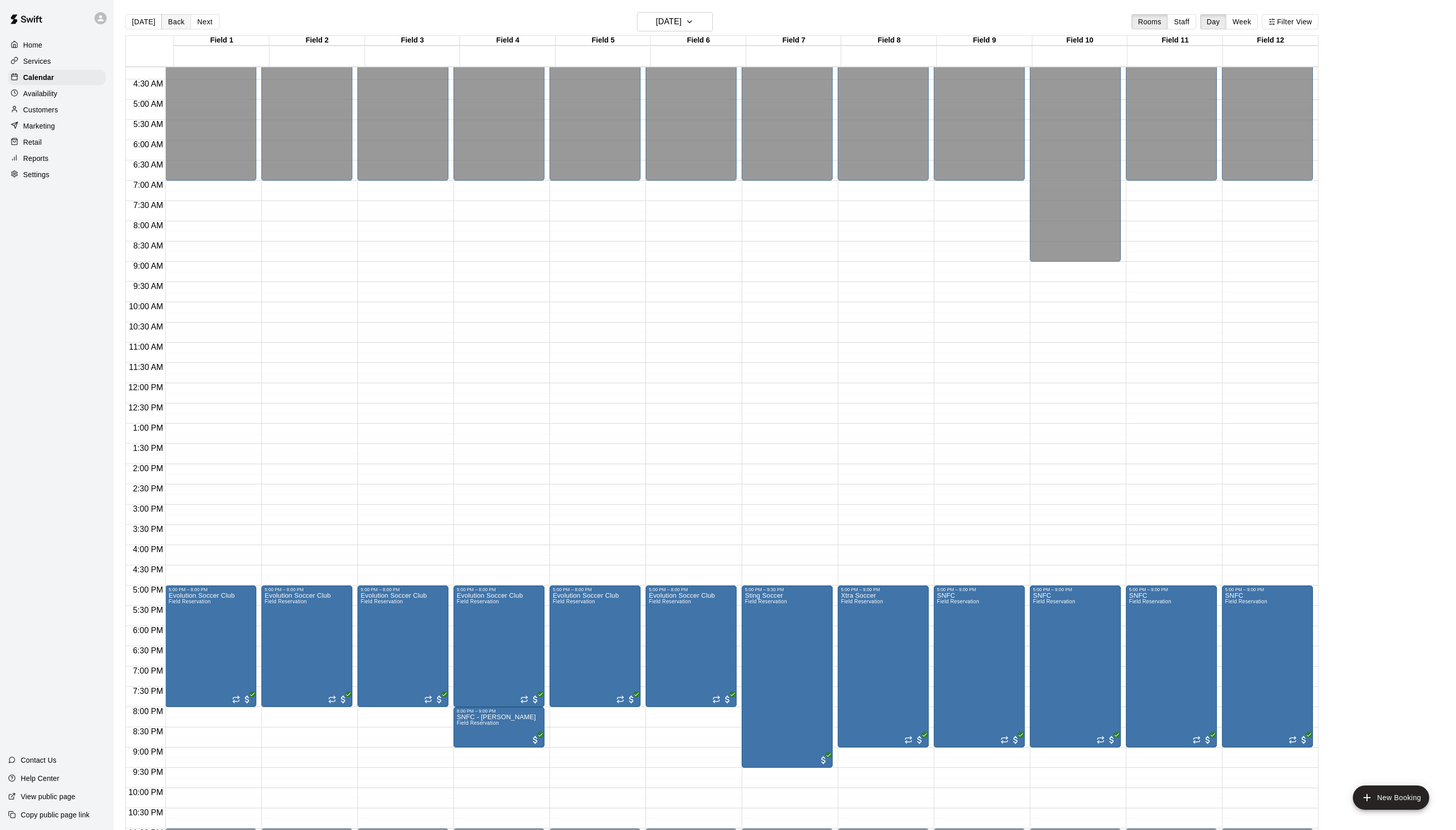
click at [170, 19] on button "Back" at bounding box center [176, 21] width 30 height 15
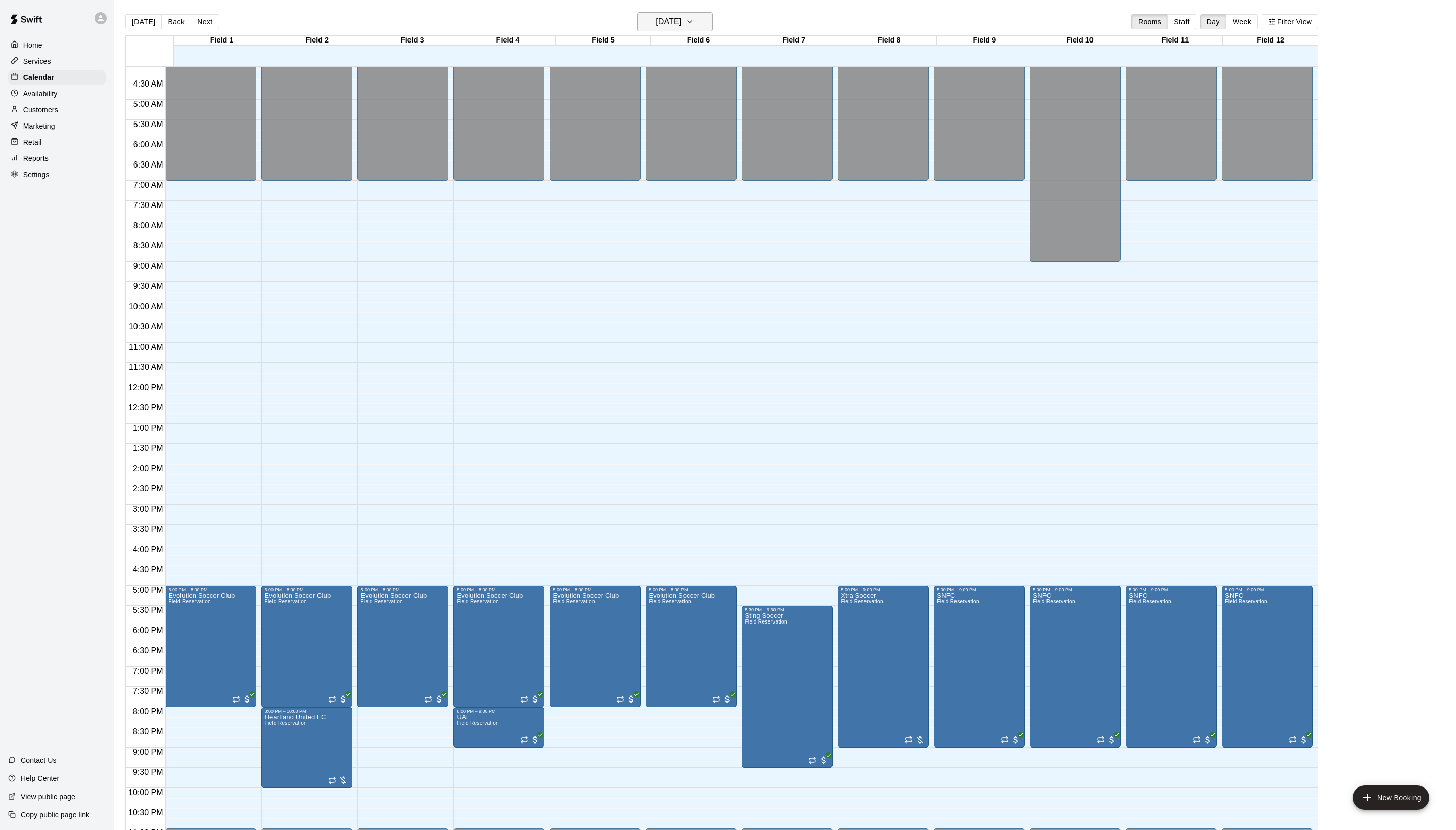
click at [679, 28] on h6 "[DATE]" at bounding box center [669, 21] width 25 height 14
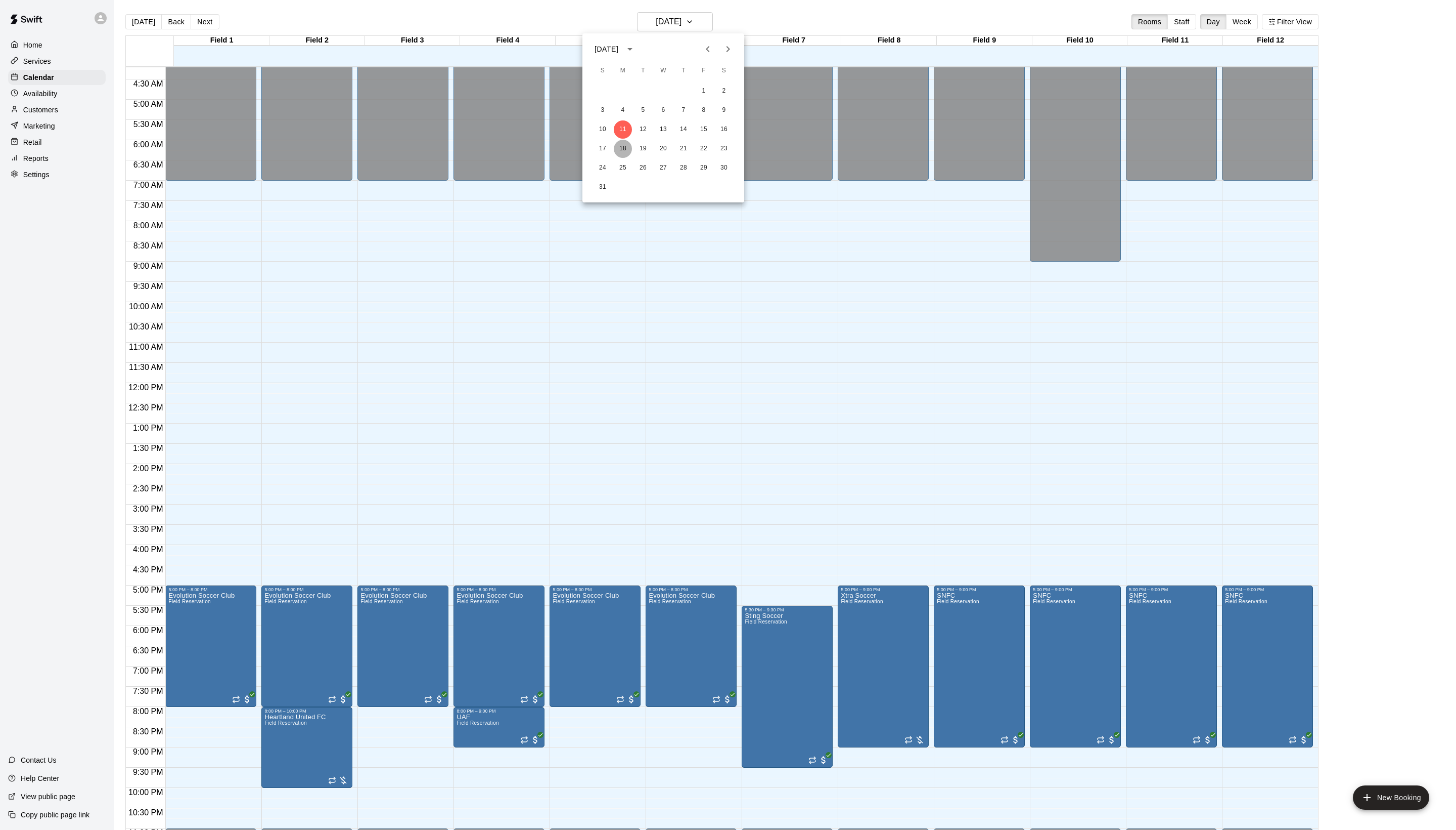
click at [628, 145] on button "18" at bounding box center [622, 148] width 18 height 18
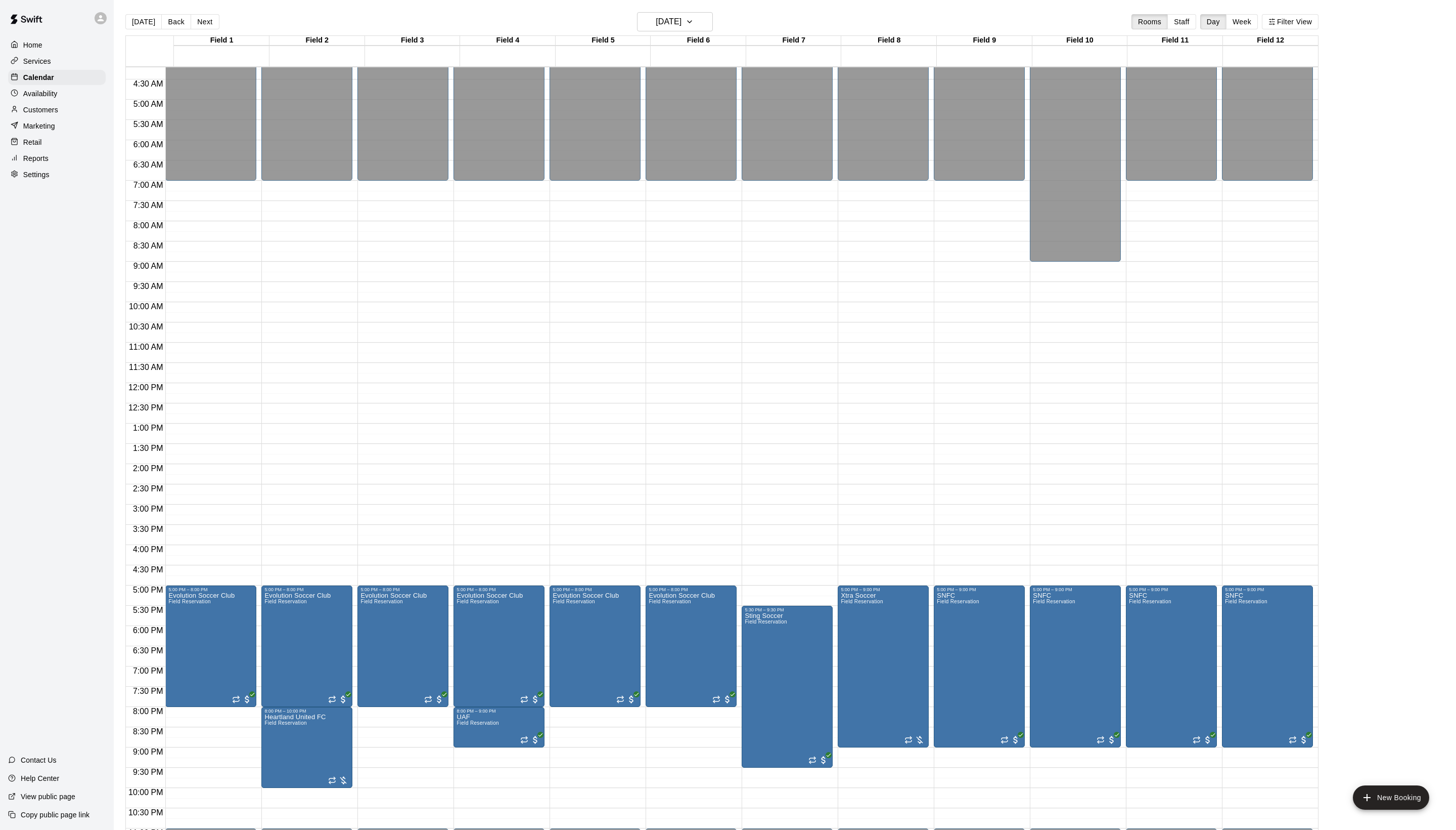
click at [235, 22] on div "[DATE] Back [DATE][DATE] Rooms Staff Day Week Filter View" at bounding box center [722, 23] width 1193 height 23
click at [656, 25] on h6 "[DATE]" at bounding box center [669, 21] width 25 height 14
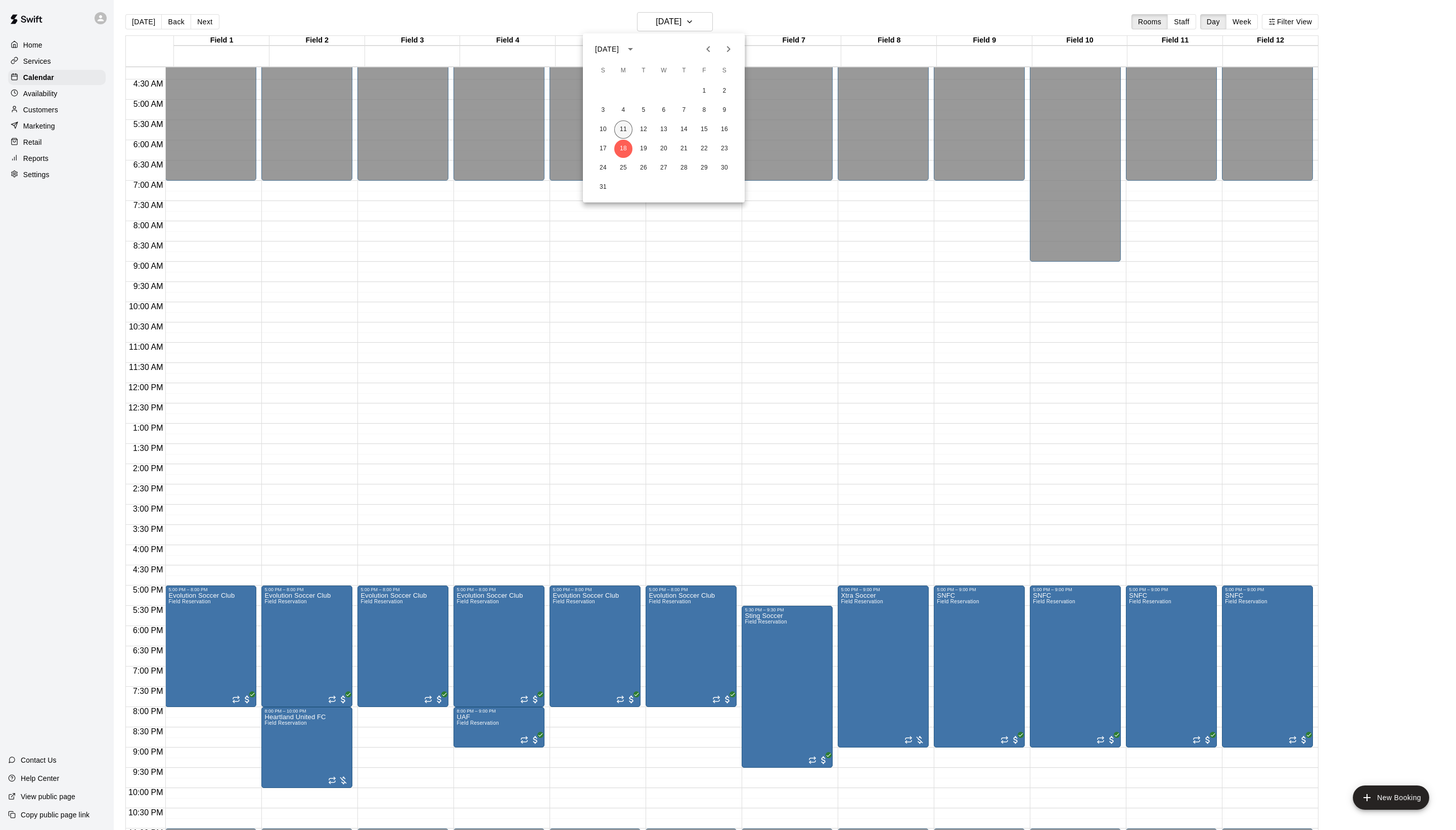
click at [622, 133] on button "11" at bounding box center [623, 129] width 18 height 18
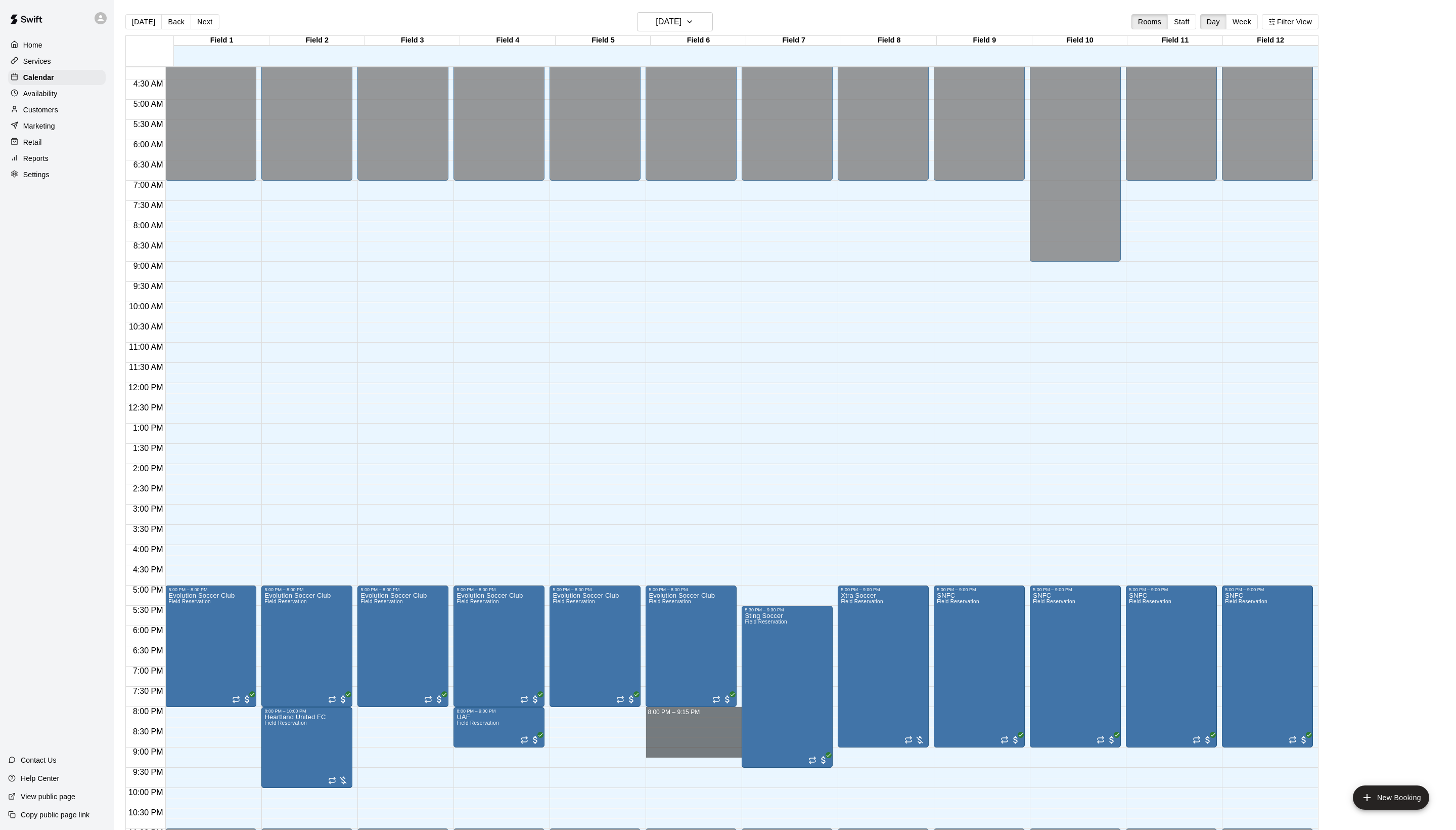
drag, startPoint x: 689, startPoint y: 719, endPoint x: 691, endPoint y: 761, distance: 42.0
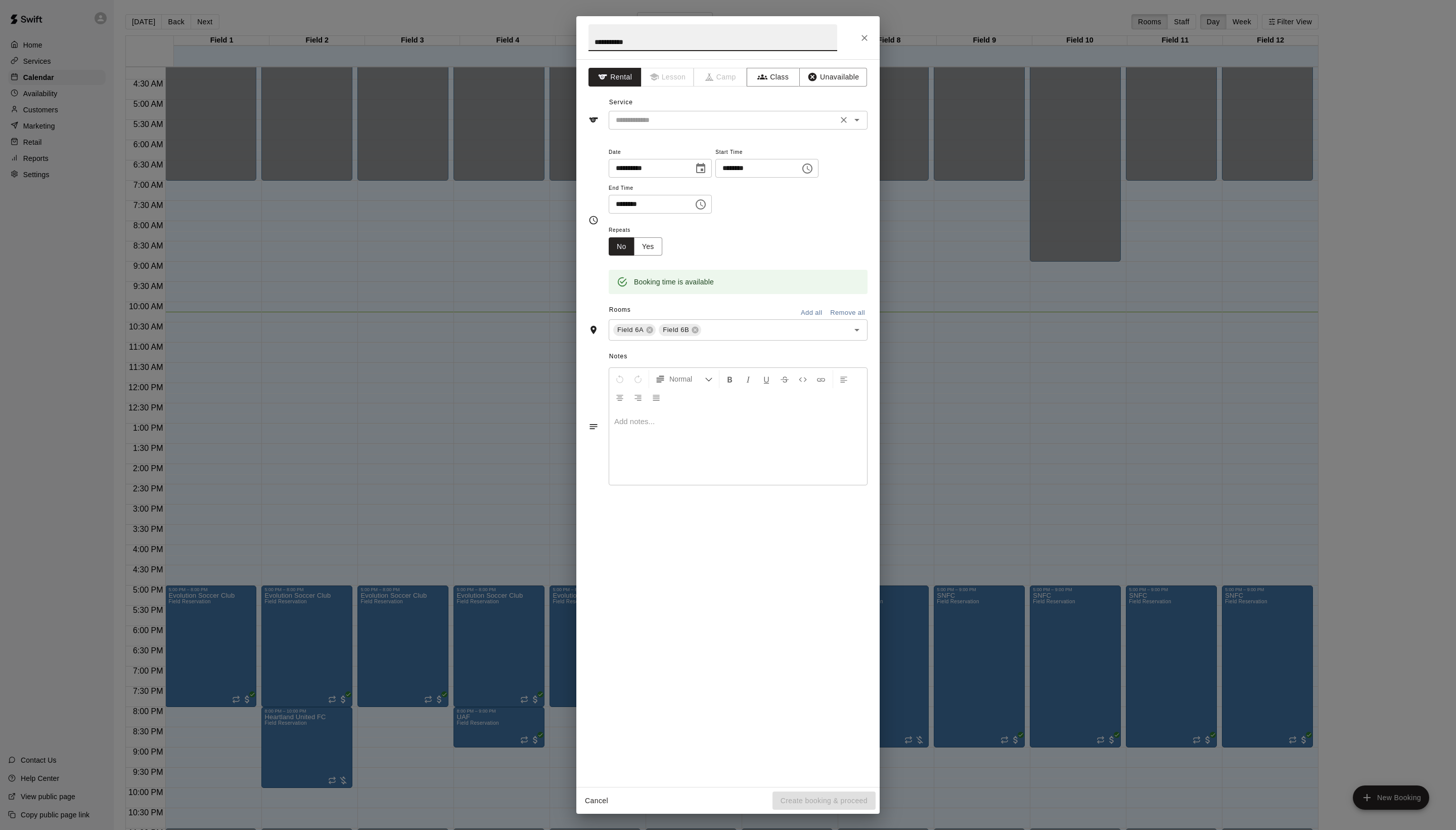
type input "**********"
click at [697, 126] on input "text" at bounding box center [723, 120] width 223 height 13
click at [697, 156] on ul "Field Reservation" at bounding box center [748, 165] width 239 height 25
click at [693, 161] on li "Field Reservation" at bounding box center [748, 165] width 239 height 17
type input "**********"
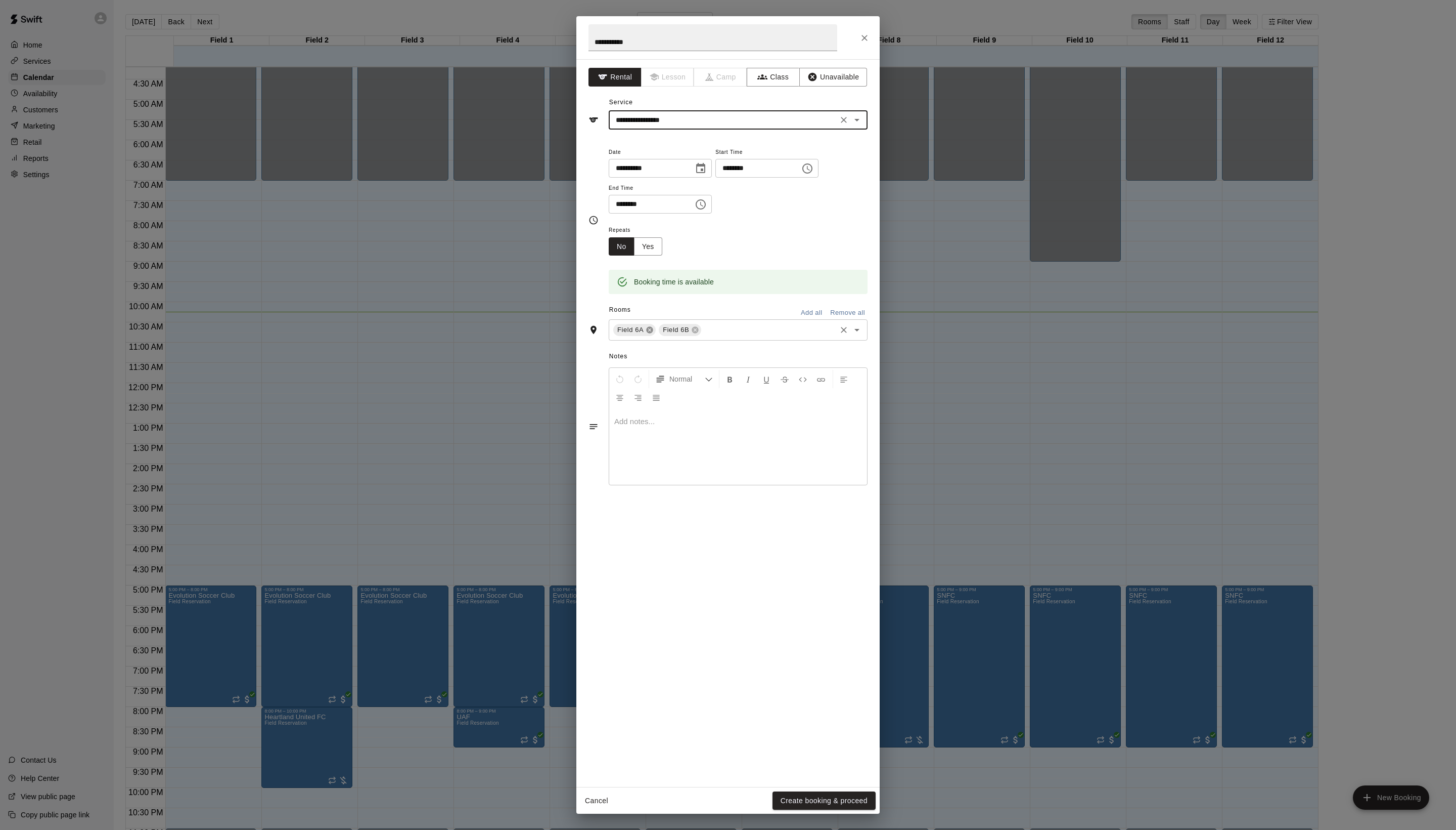
click at [654, 334] on icon at bounding box center [650, 330] width 8 height 8
click at [663, 256] on button "Yes" at bounding box center [648, 247] width 28 height 19
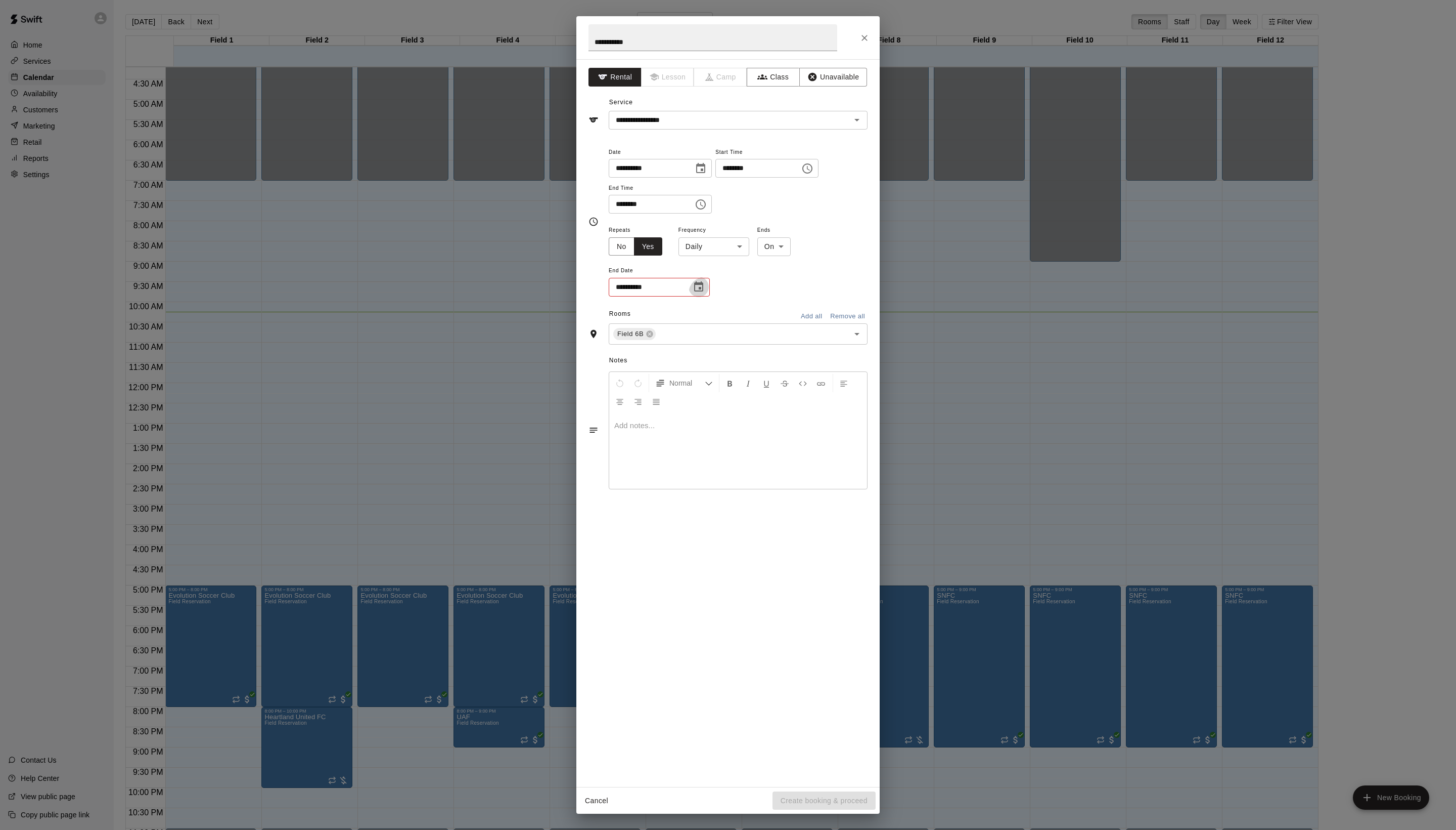
click at [705, 293] on icon "Choose date" at bounding box center [699, 287] width 12 height 12
click at [789, 297] on div "**********" at bounding box center [738, 260] width 259 height 74
click at [764, 297] on div "**********" at bounding box center [738, 260] width 259 height 74
click at [763, 364] on body "Home Services Calendar Availability Customers Marketing Retail Reports Settings…" at bounding box center [728, 423] width 1456 height 846
click at [763, 398] on li "Weekly [DATE]" at bounding box center [744, 397] width 126 height 17
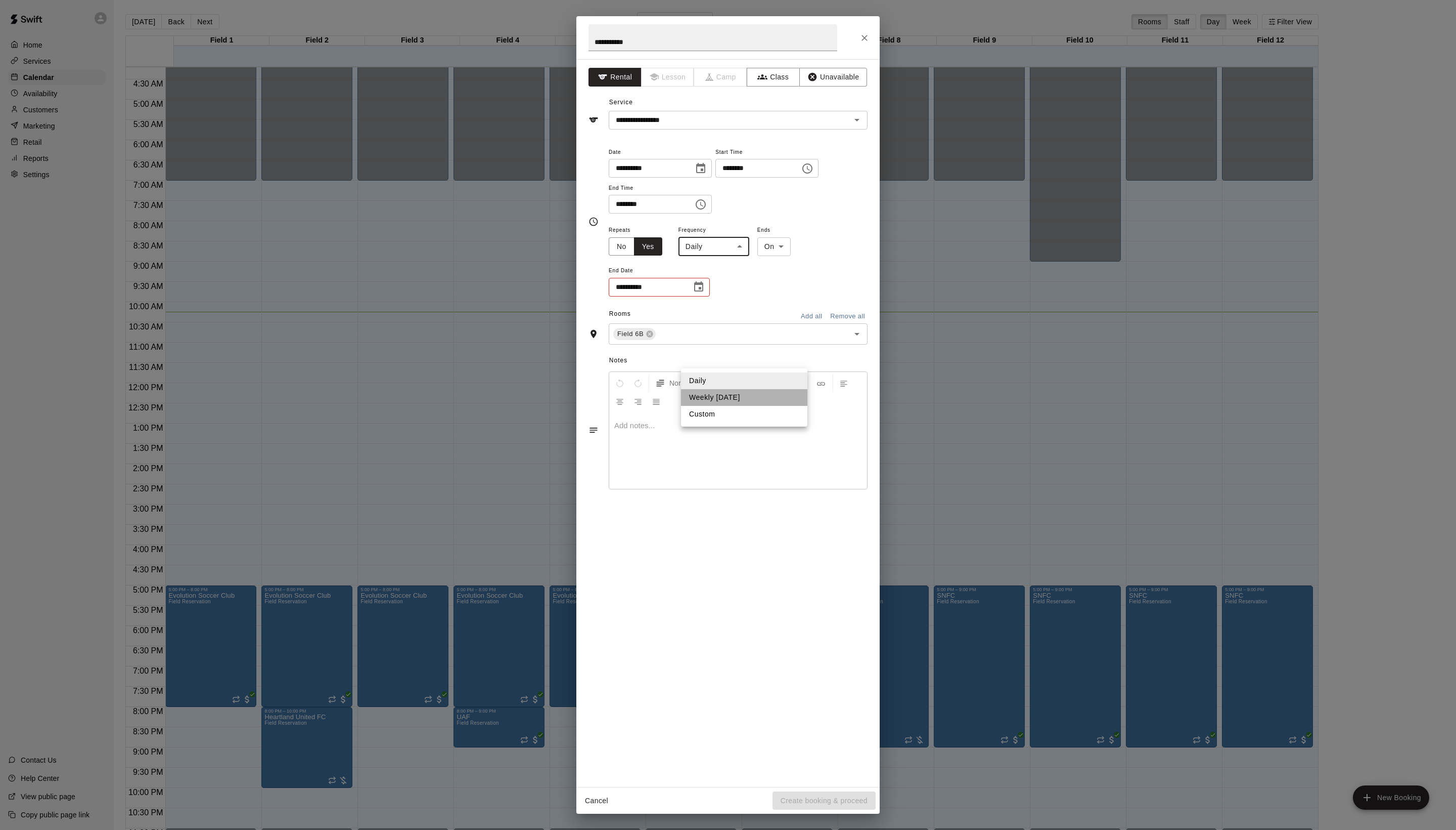
type input "******"
click at [704, 291] on icon "Choose date" at bounding box center [699, 286] width 9 height 10
click at [773, 445] on icon "Next month" at bounding box center [775, 439] width 12 height 12
click at [771, 444] on icon "Next month" at bounding box center [775, 439] width 12 height 12
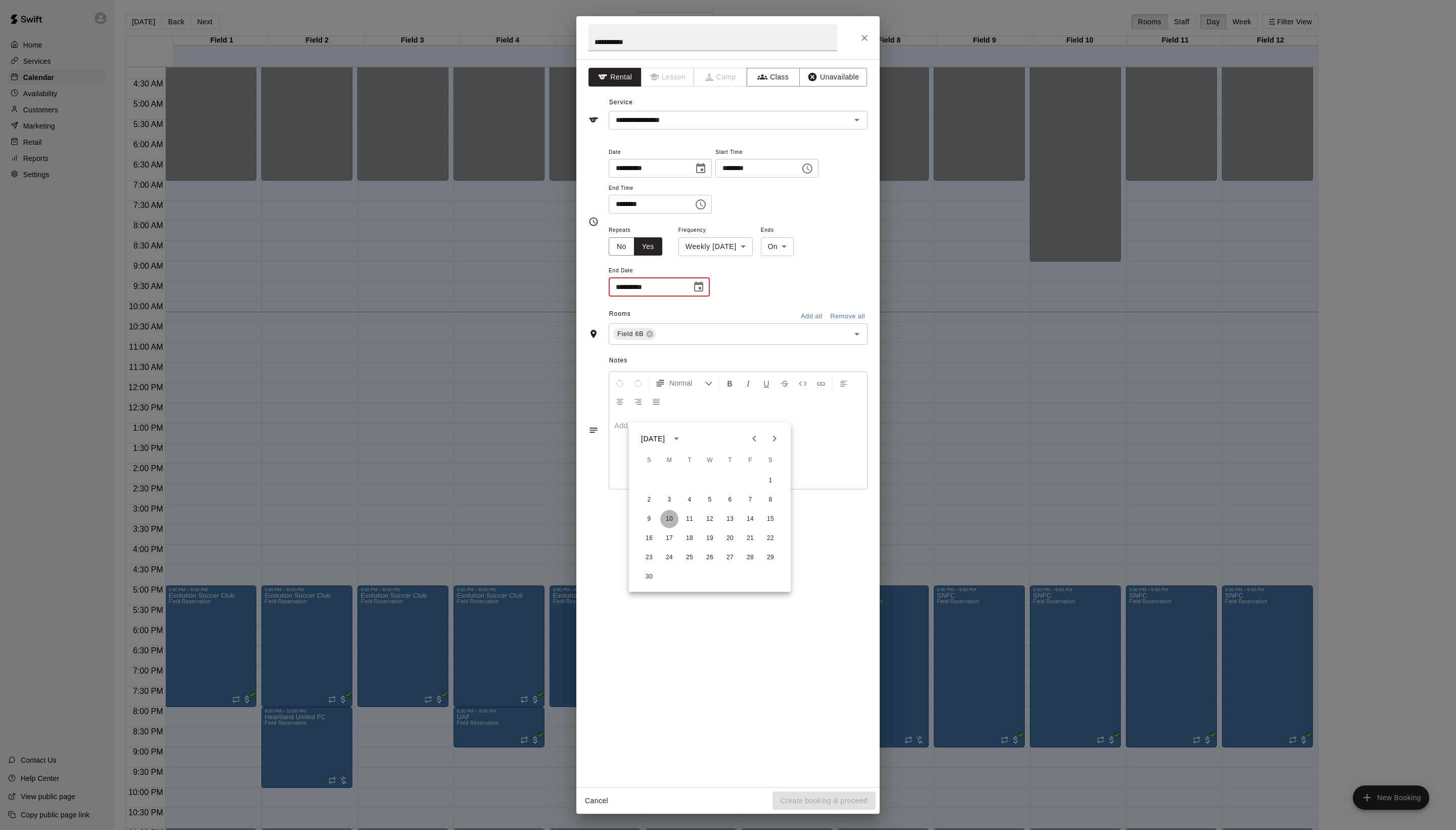
click at [671, 521] on button "10" at bounding box center [669, 519] width 18 height 18
type input "**********"
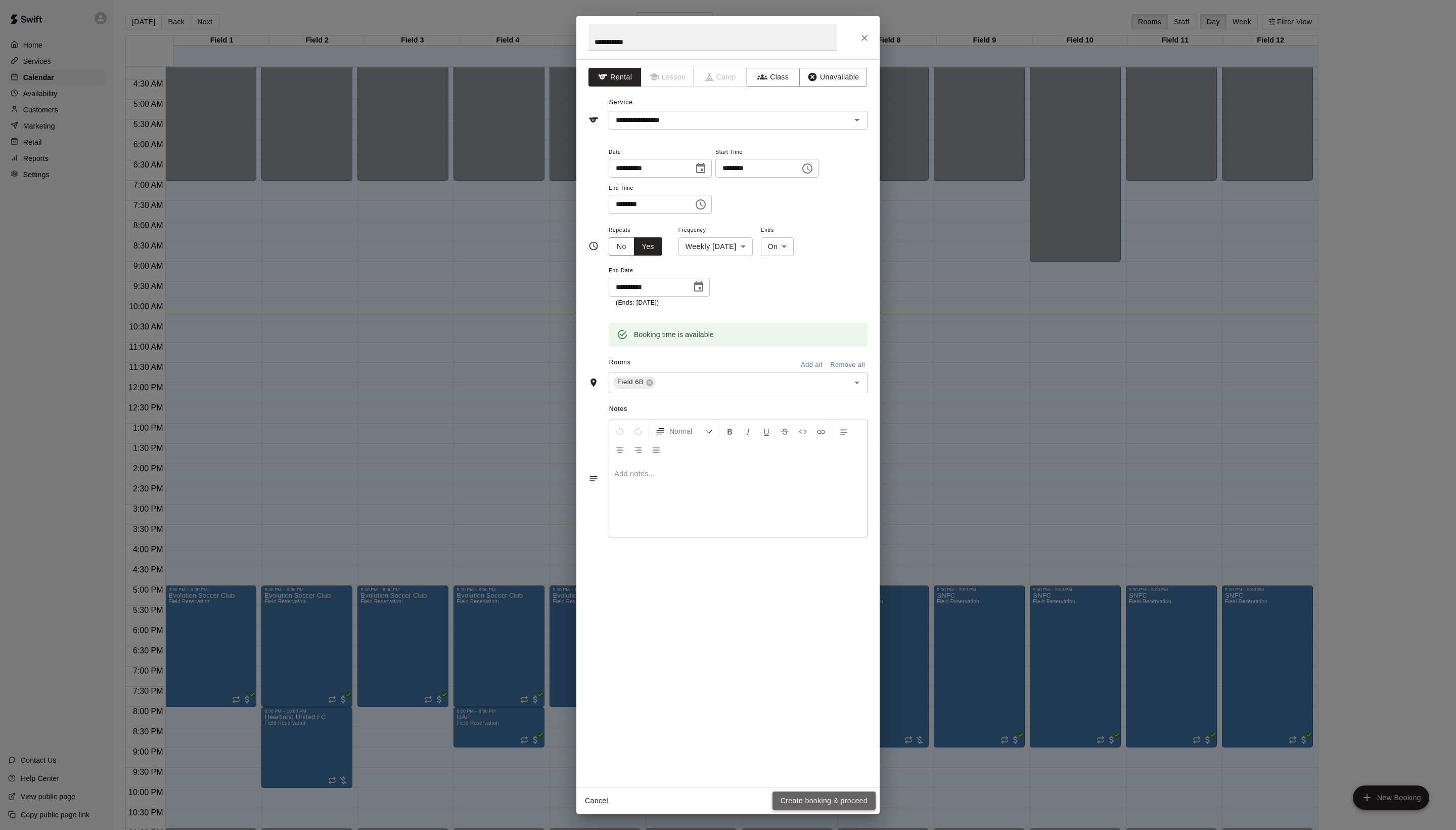
click at [838, 799] on button "Create booking & proceed" at bounding box center [824, 800] width 103 height 19
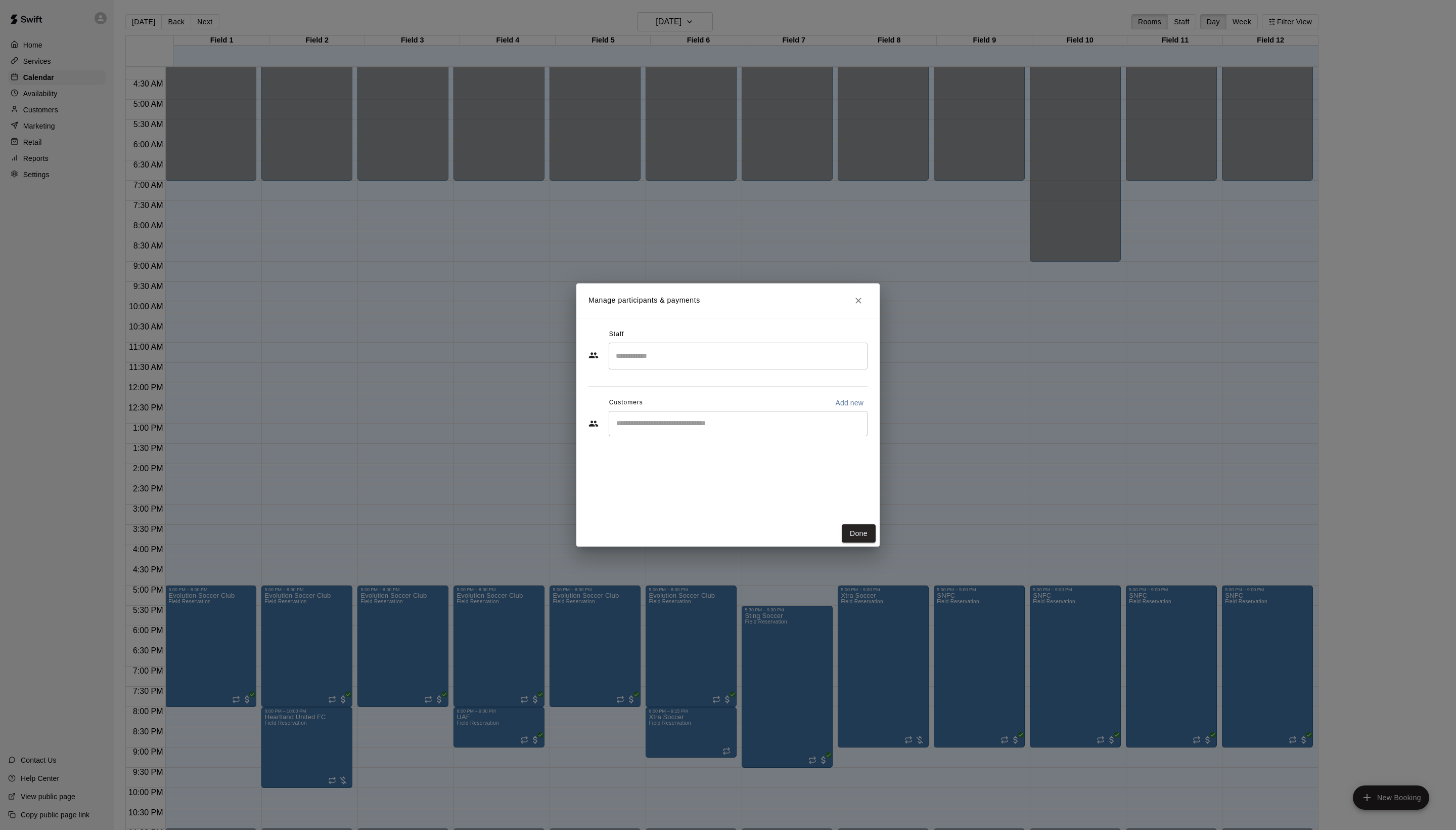
click at [685, 436] on div "​" at bounding box center [738, 423] width 259 height 25
type input "****"
click at [717, 478] on span "[PERSON_NAME][EMAIL_ADDRESS][DOMAIN_NAME]" at bounding box center [738, 479] width 161 height 7
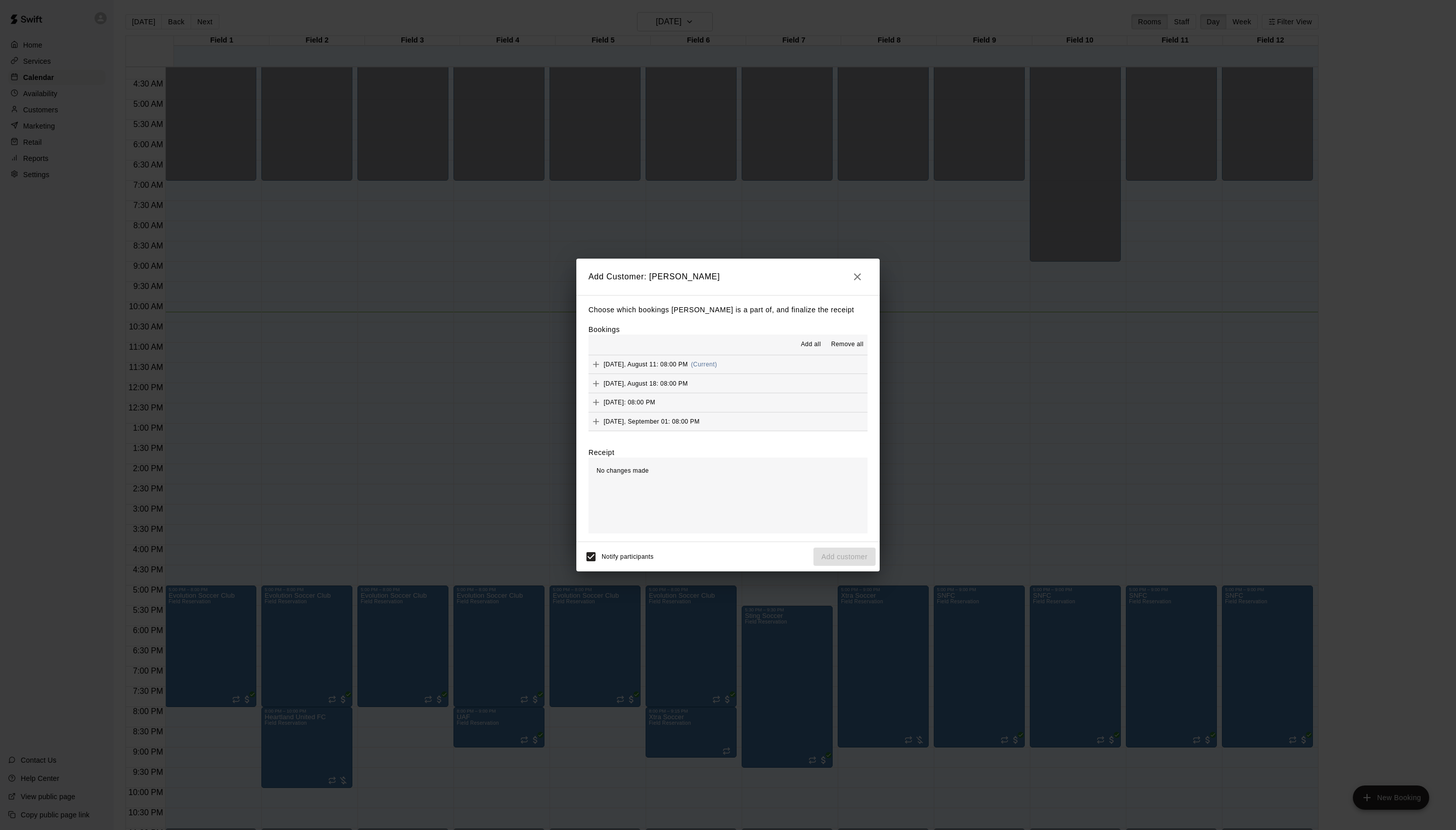
click at [801, 350] on span "Add all" at bounding box center [811, 344] width 20 height 10
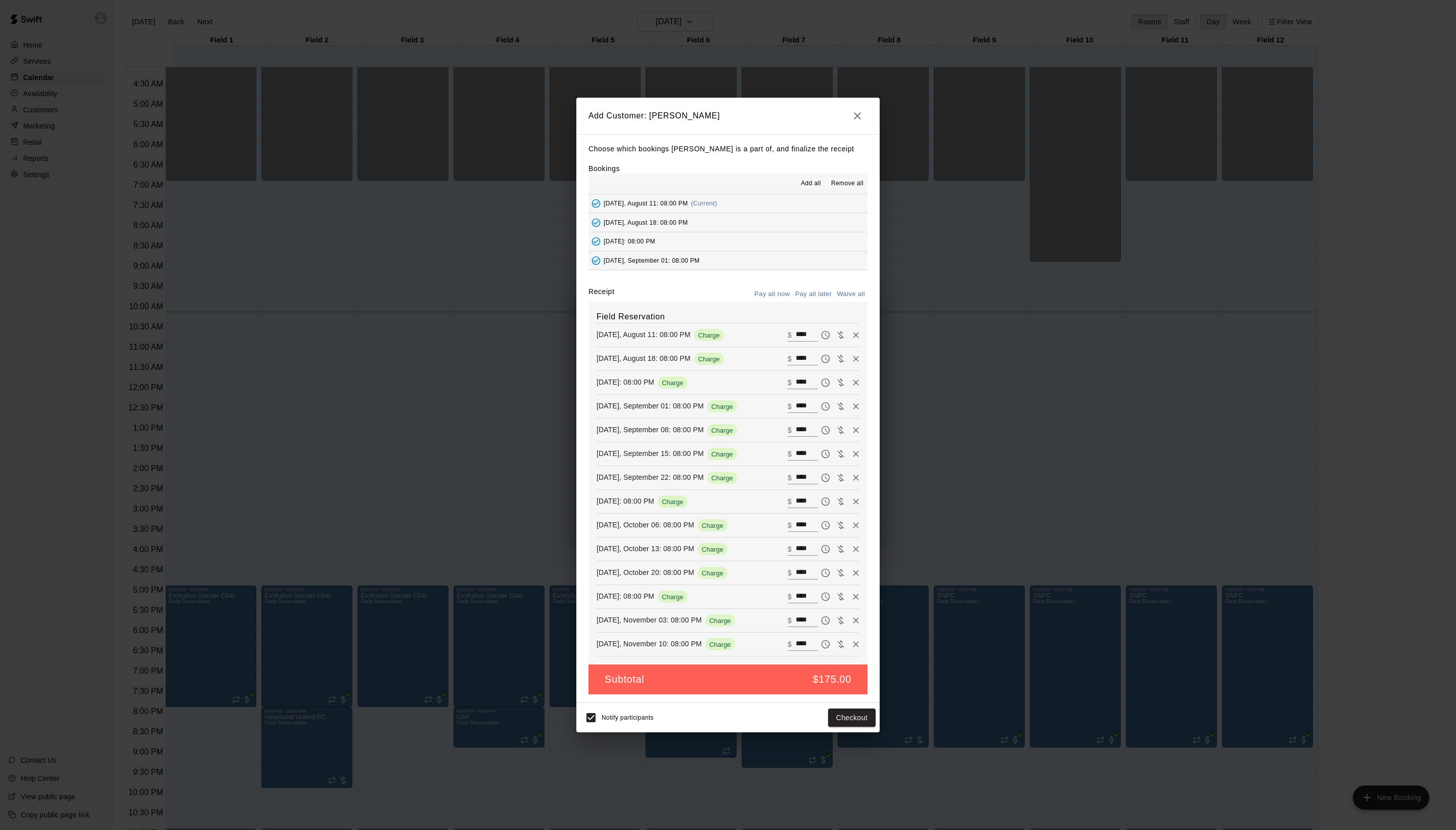
click at [856, 287] on button "Waive all" at bounding box center [851, 294] width 34 height 15
type input "*"
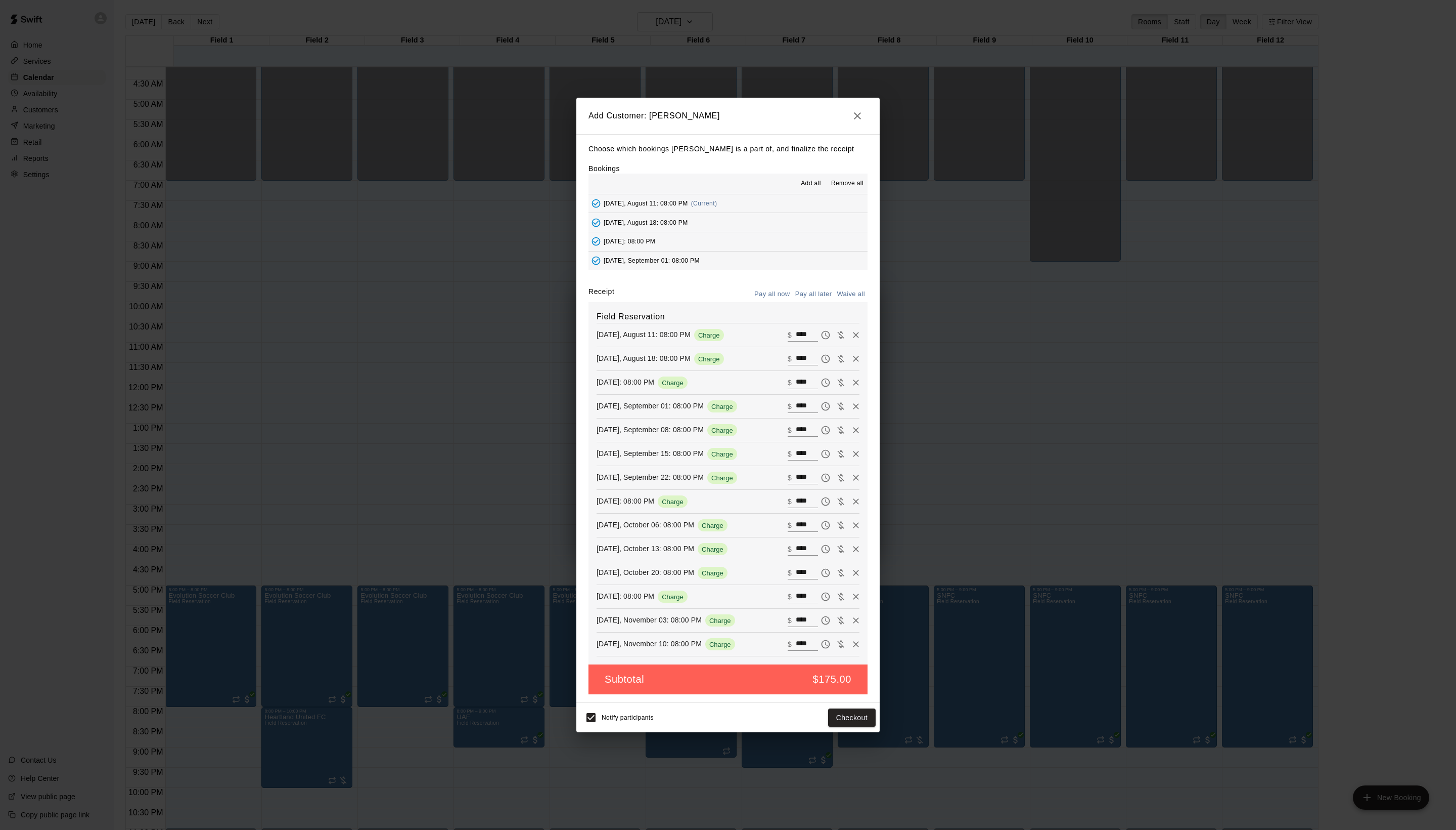
type input "*"
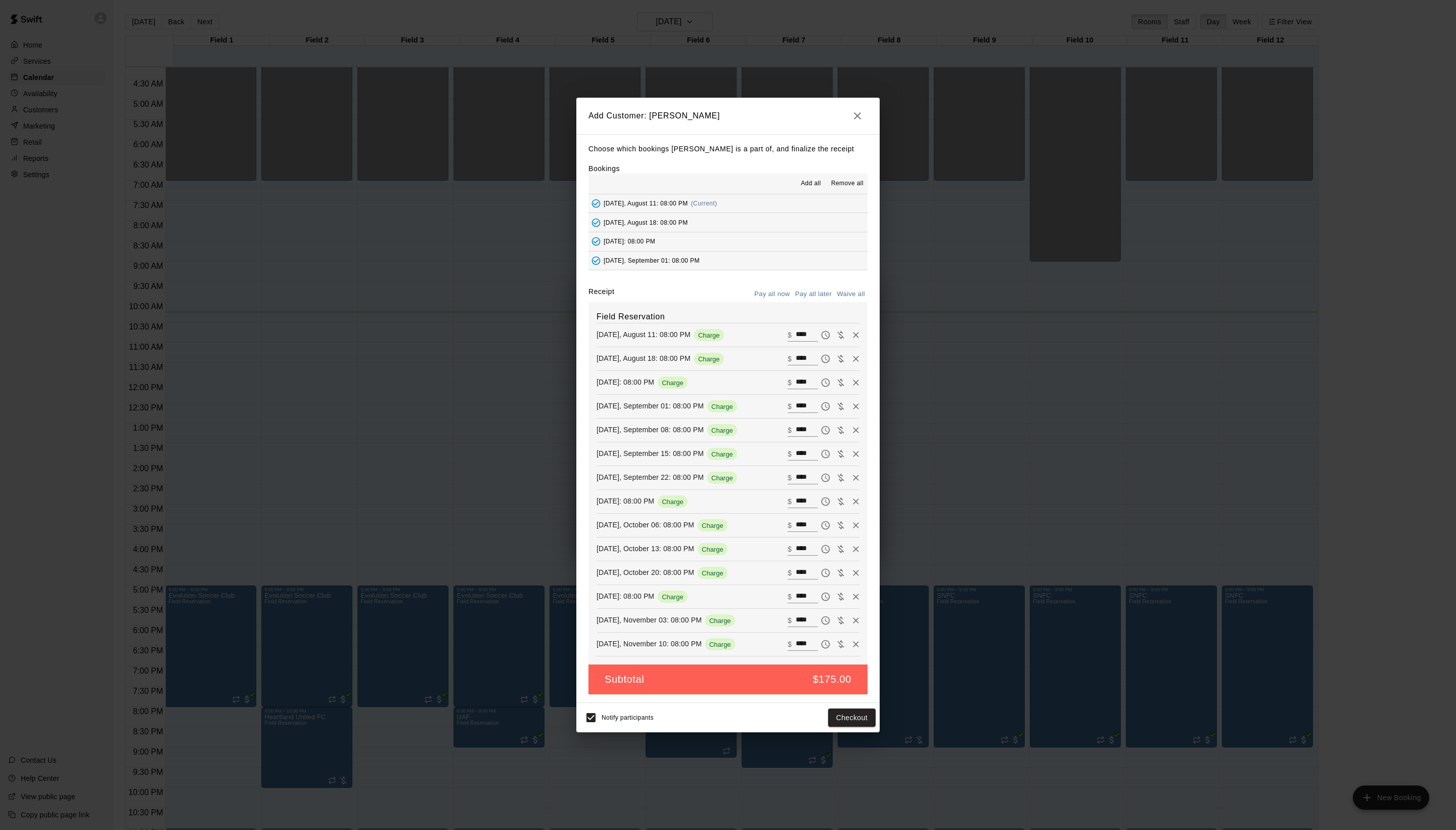
type input "*"
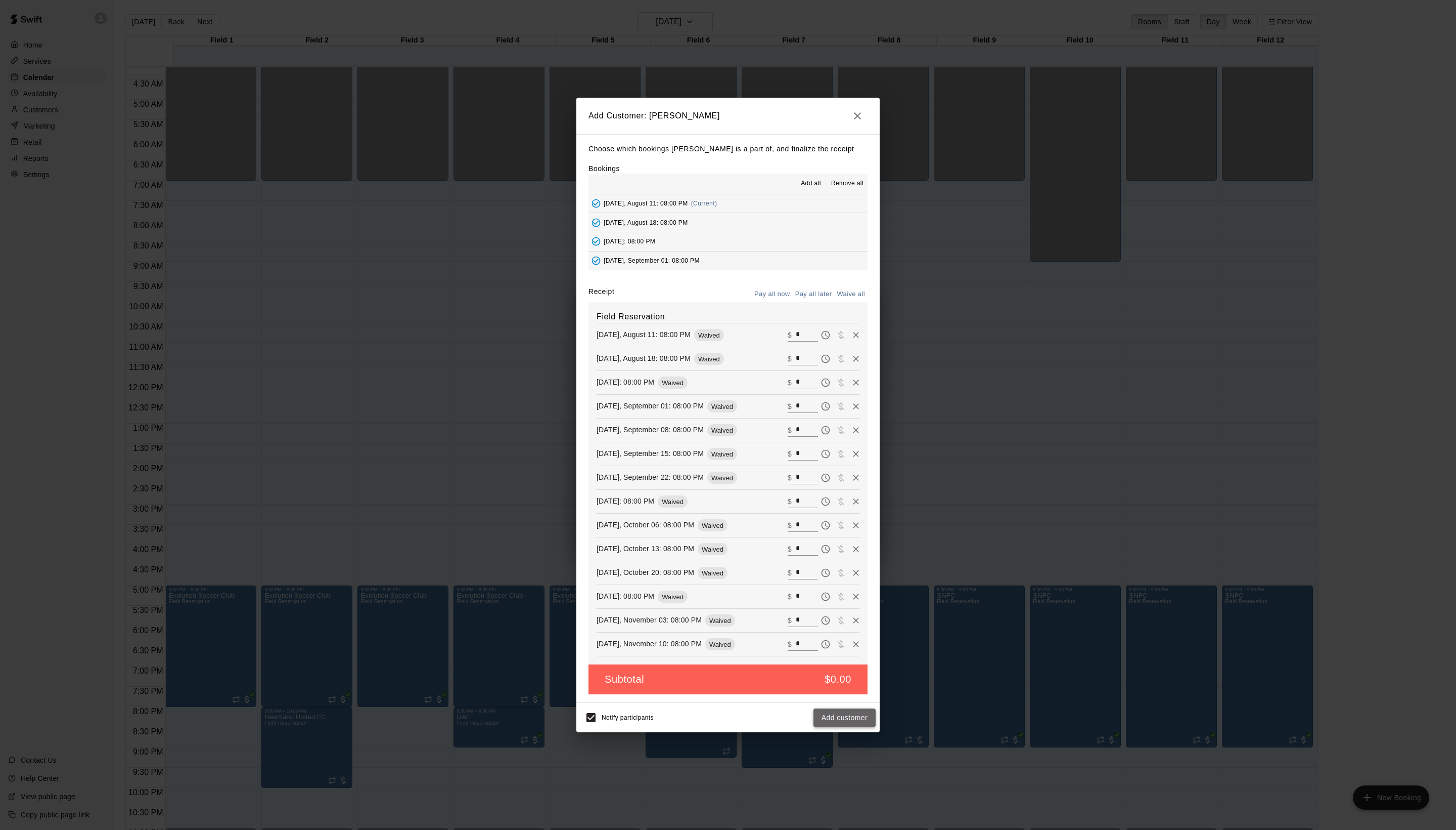
click at [860, 727] on button "Add customer" at bounding box center [844, 718] width 62 height 19
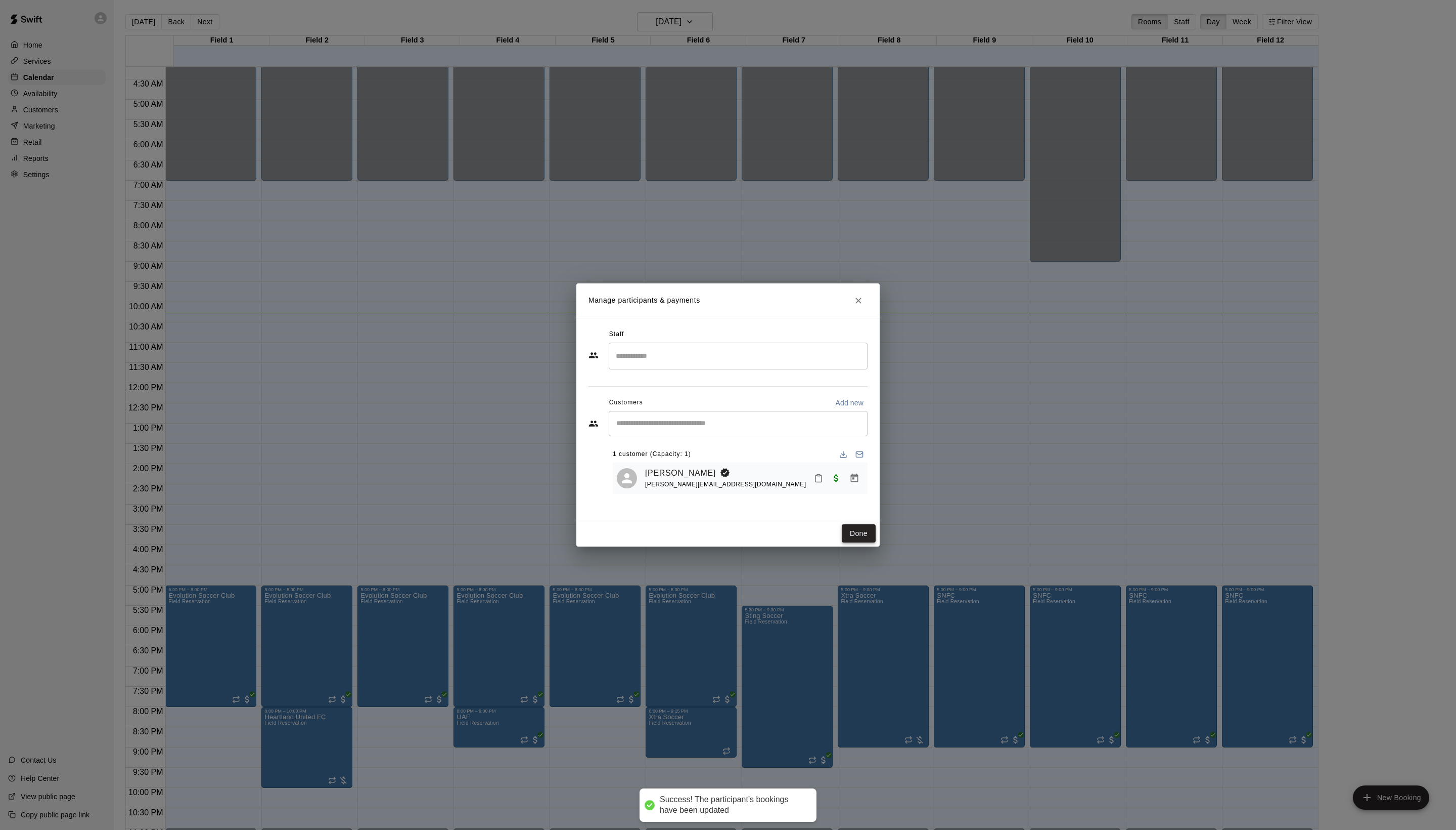
click at [856, 543] on button "Done" at bounding box center [858, 533] width 34 height 19
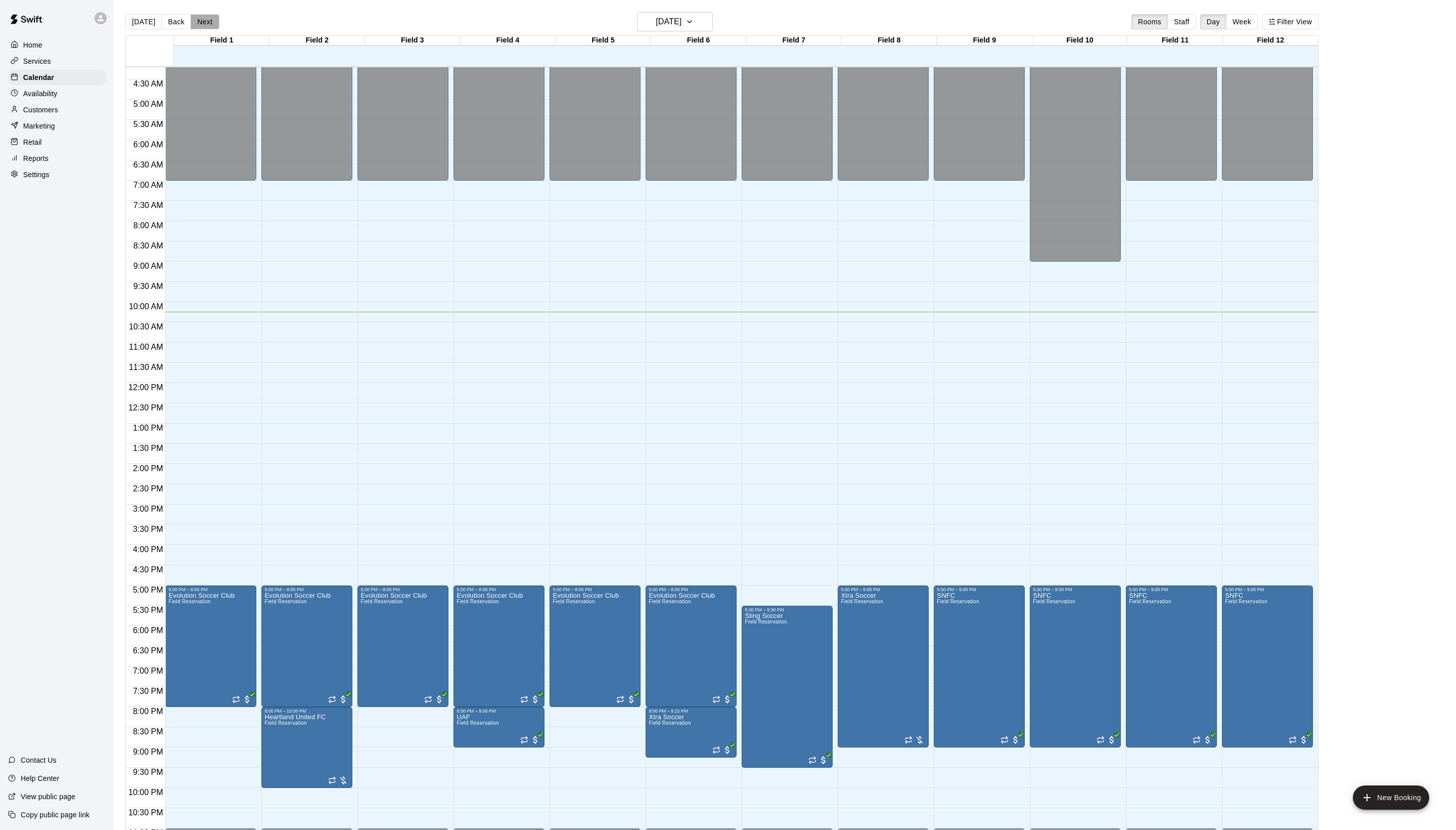
click at [215, 20] on button "Next" at bounding box center [205, 21] width 28 height 15
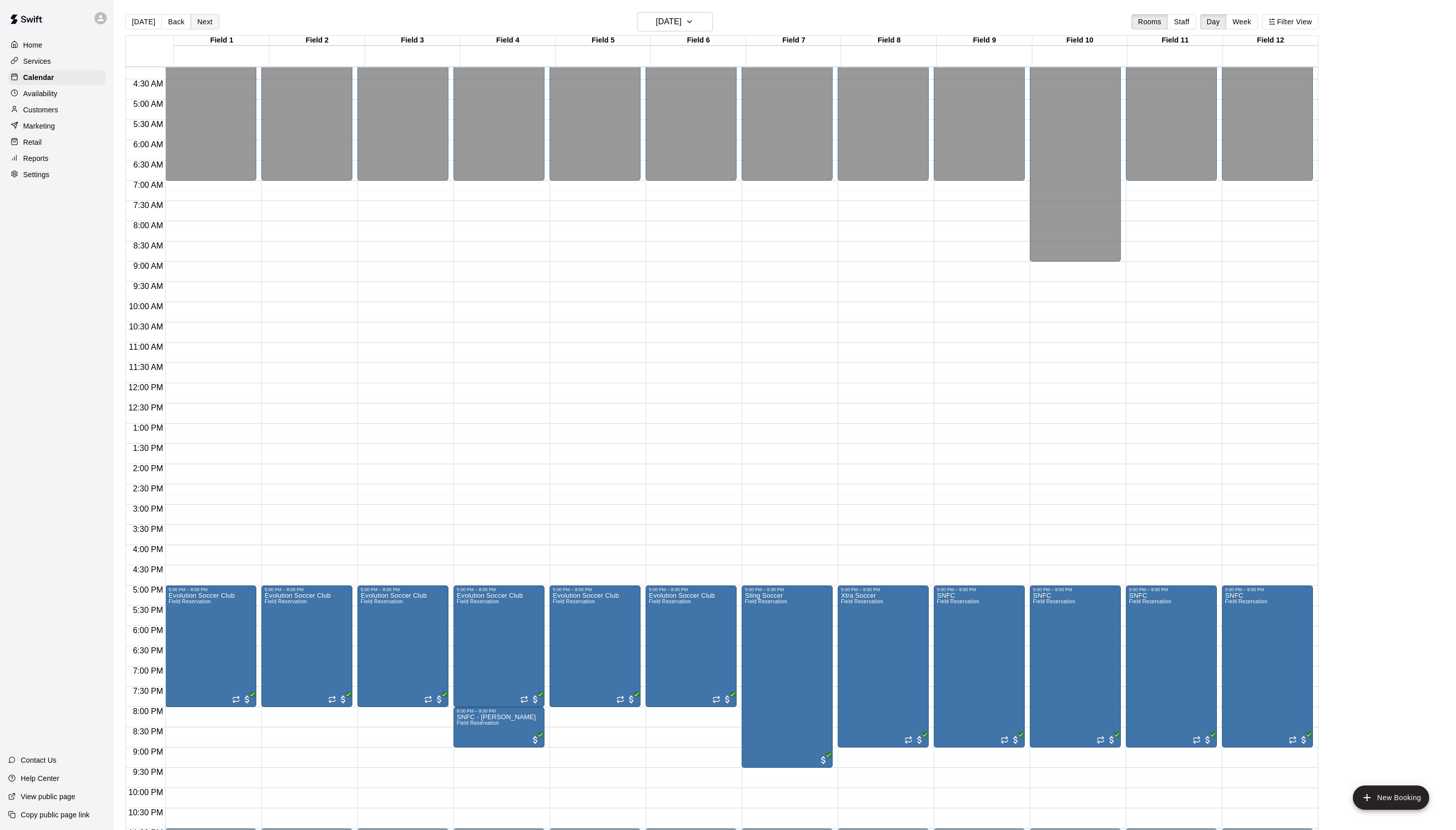
click at [215, 20] on button "Next" at bounding box center [205, 21] width 28 height 15
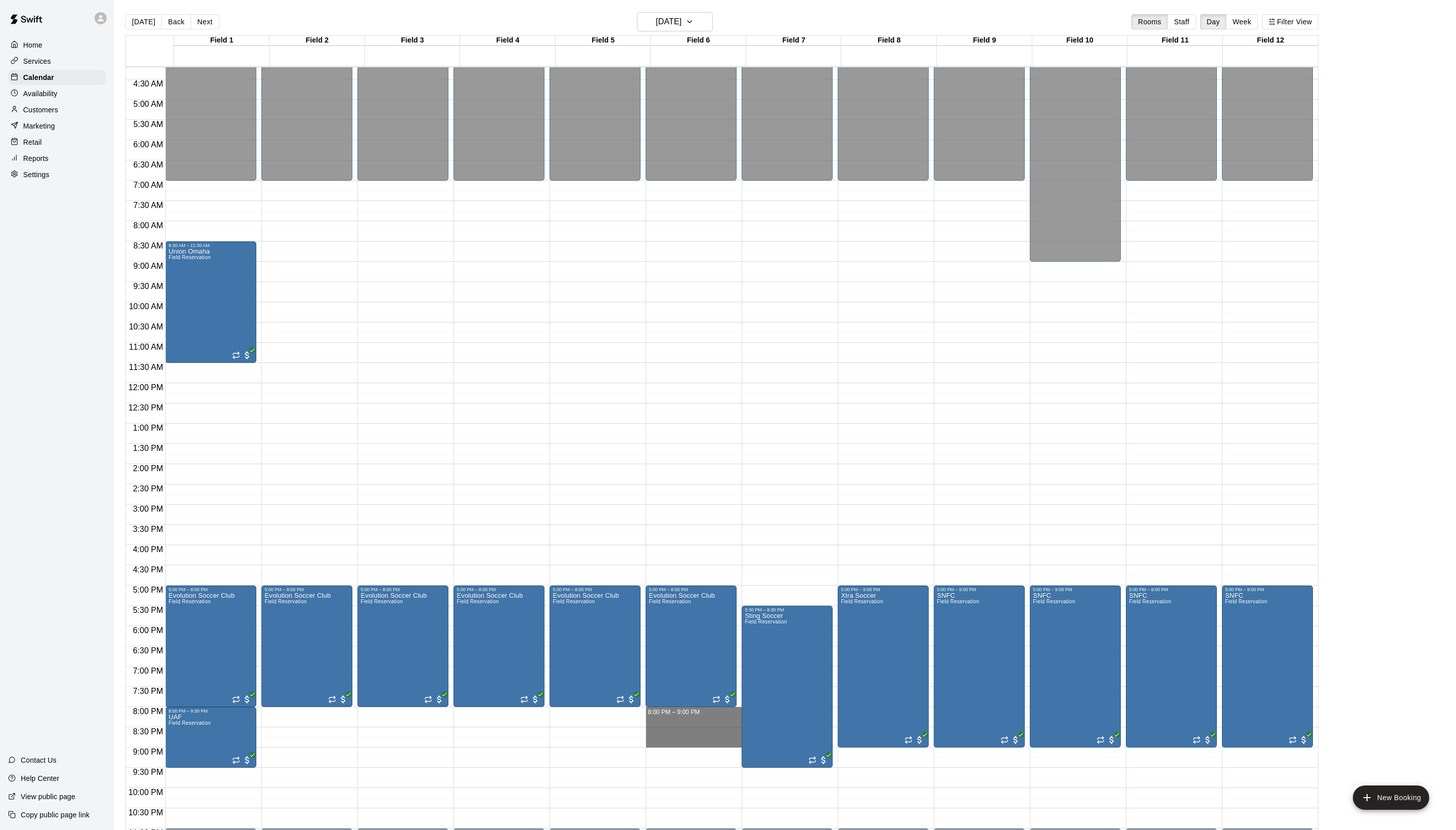
drag, startPoint x: 669, startPoint y: 719, endPoint x: 669, endPoint y: 745, distance: 26.0
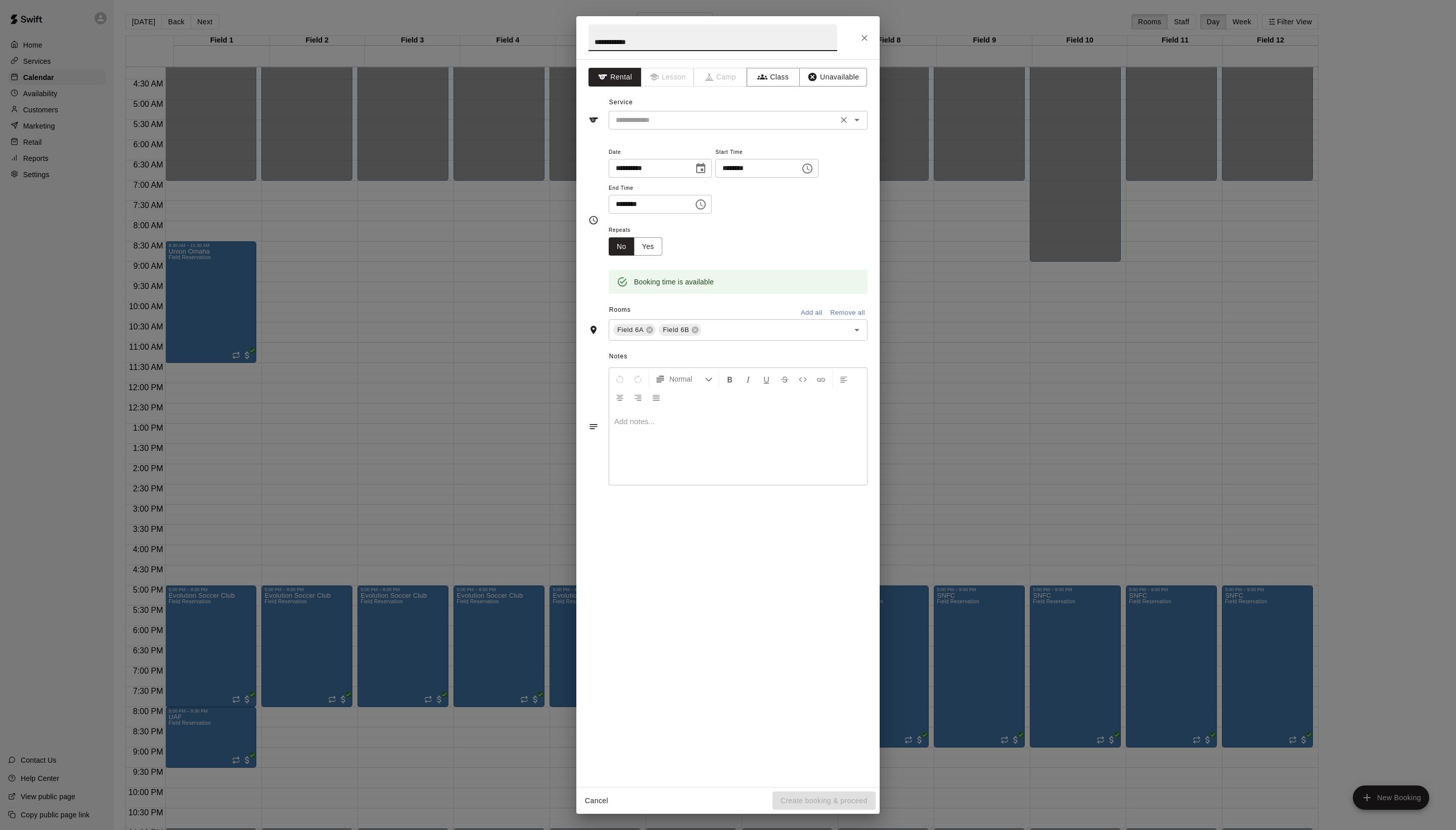
type input "**********"
click at [722, 126] on input "text" at bounding box center [723, 120] width 223 height 13
click at [713, 157] on li "Field Reservation" at bounding box center [748, 165] width 239 height 17
type input "**********"
click at [654, 334] on icon at bounding box center [650, 330] width 8 height 8
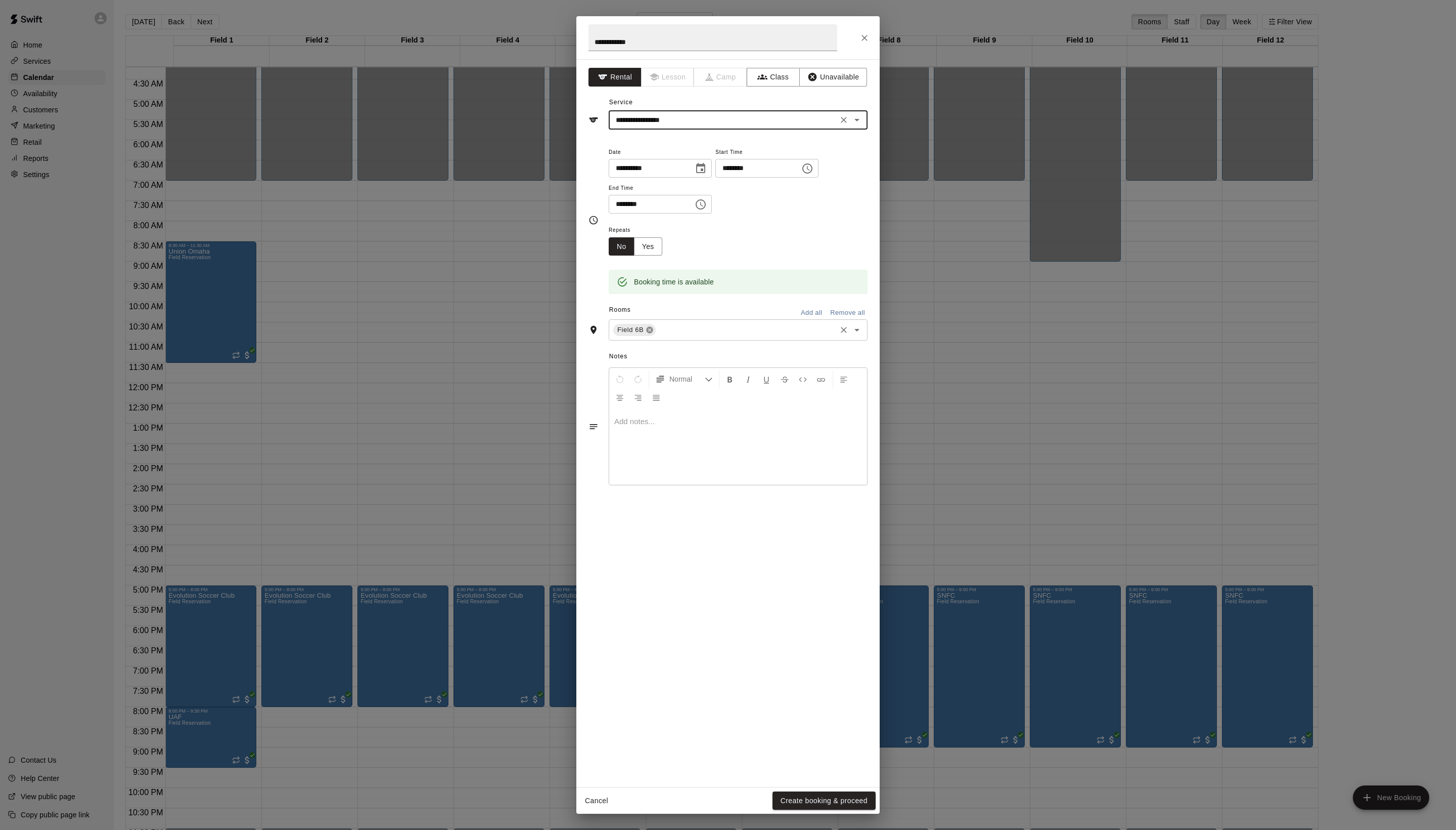
click at [653, 333] on icon at bounding box center [650, 330] width 7 height 7
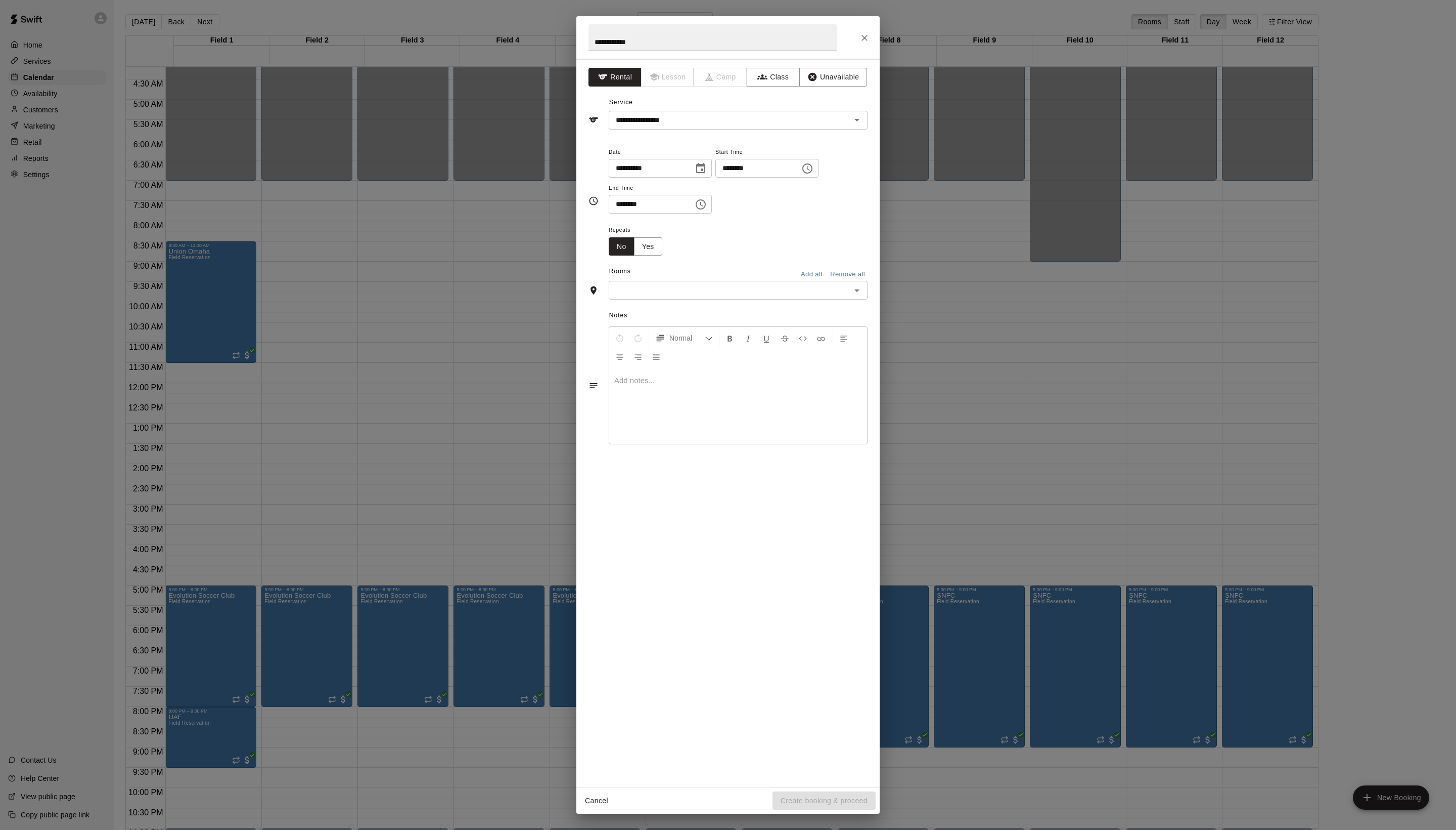
click at [669, 428] on div "Notes Normal Add notes..." at bounding box center [728, 376] width 279 height 155
click at [669, 299] on div "​" at bounding box center [738, 290] width 259 height 19
click at [677, 575] on li "Field 6A" at bounding box center [748, 566] width 239 height 17
click at [813, 803] on button "Create booking & proceed" at bounding box center [824, 800] width 103 height 19
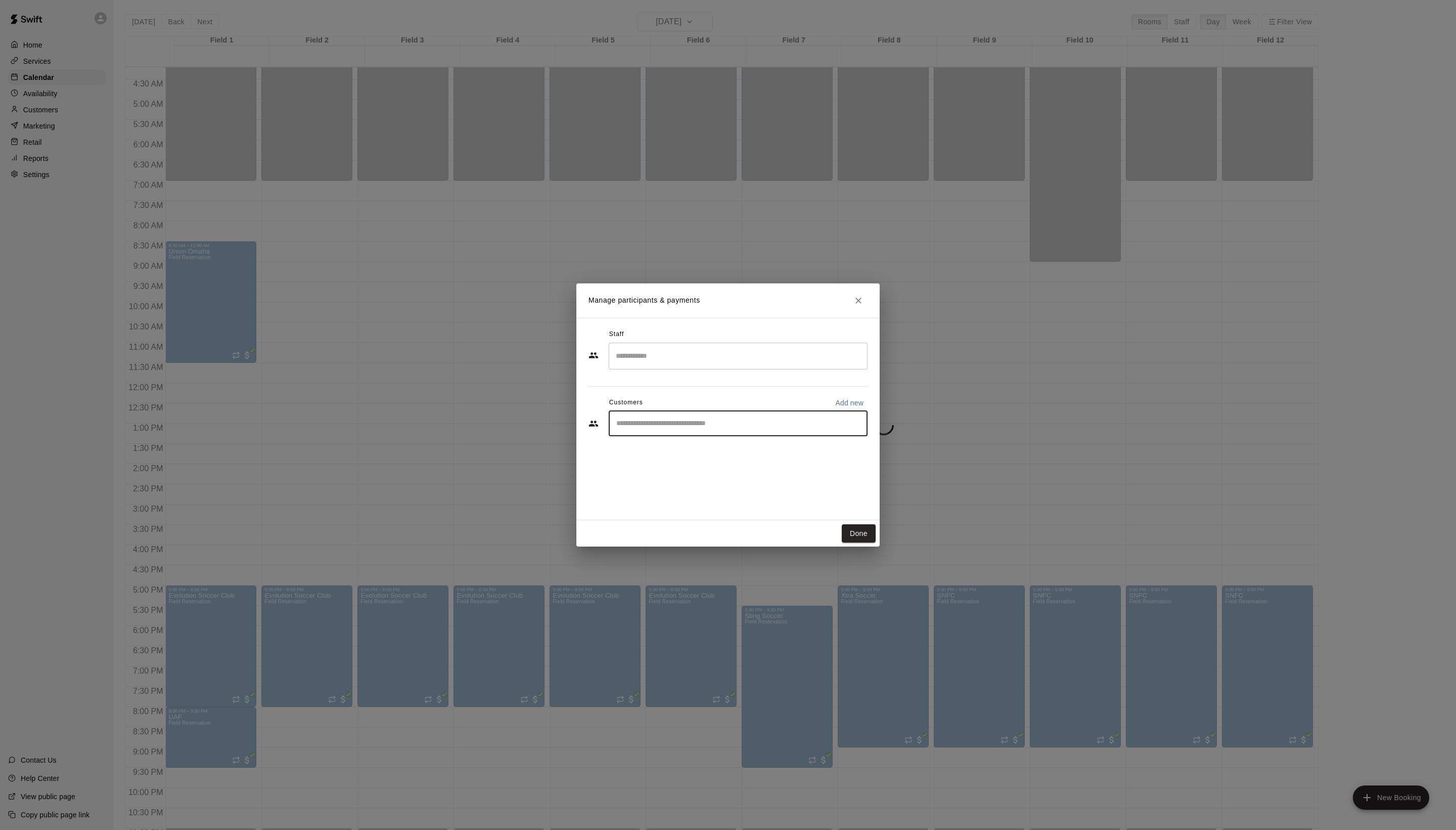
click at [712, 429] on input "Start typing to search customers..." at bounding box center [738, 423] width 249 height 10
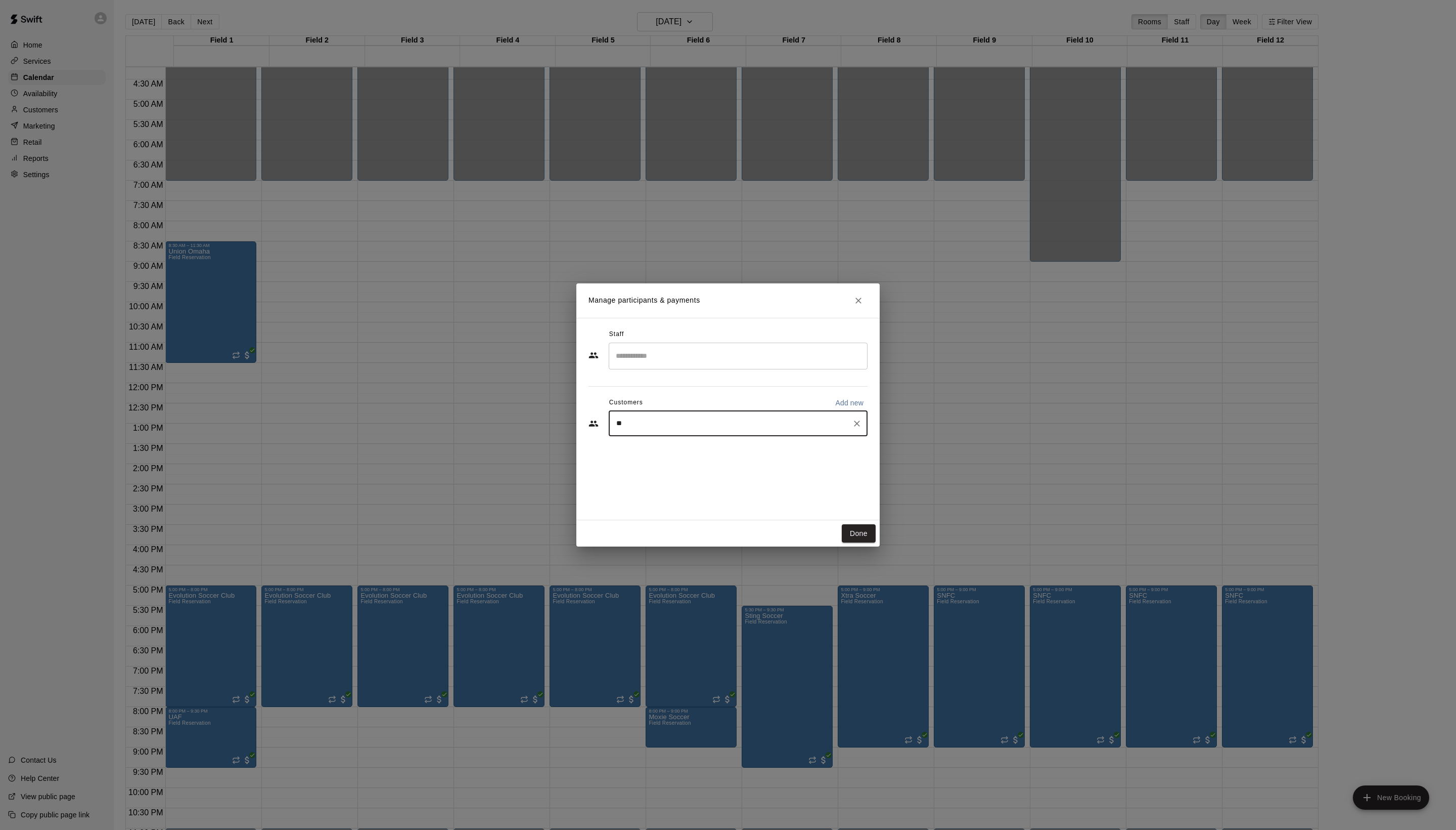
type input "*"
type input "***"
click at [717, 507] on div "[PERSON_NAME] [EMAIL_ADDRESS][DOMAIN_NAME]" at bounding box center [712, 507] width 109 height 21
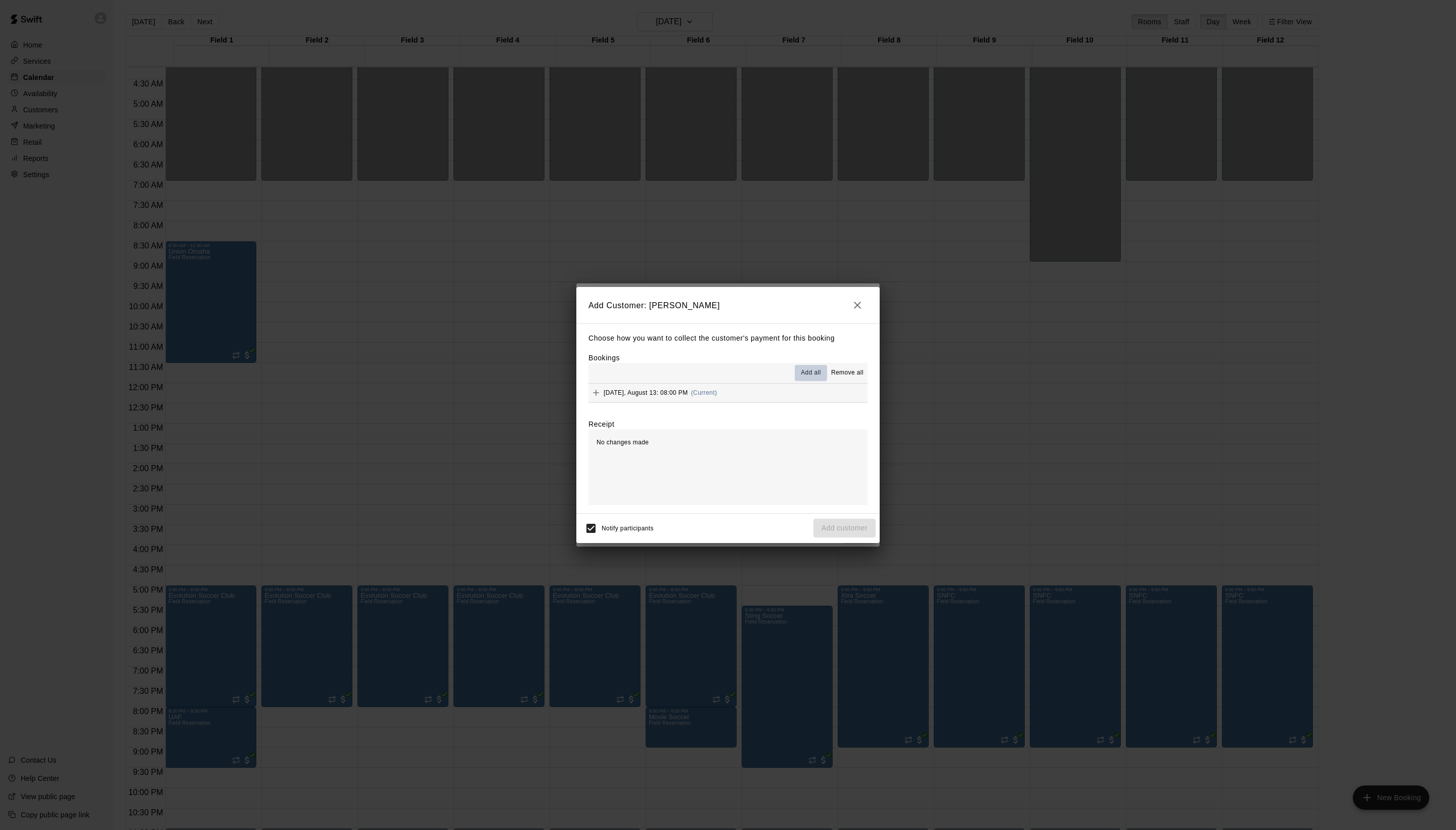
click at [798, 365] on button "Add all" at bounding box center [811, 373] width 32 height 16
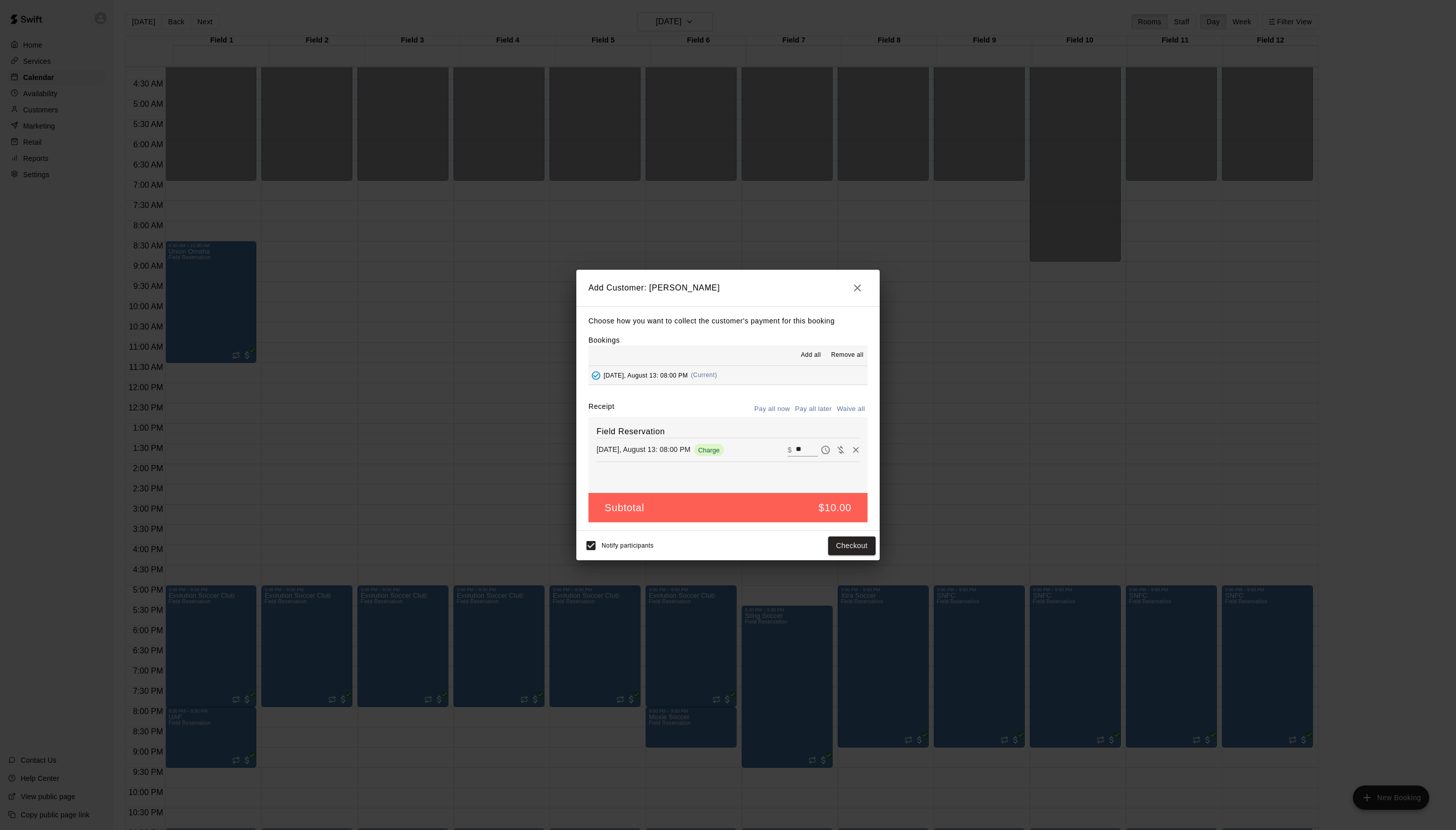
click at [838, 414] on button "Waive all" at bounding box center [851, 409] width 34 height 15
type input "*"
click at [858, 555] on button "Add customer" at bounding box center [844, 546] width 62 height 19
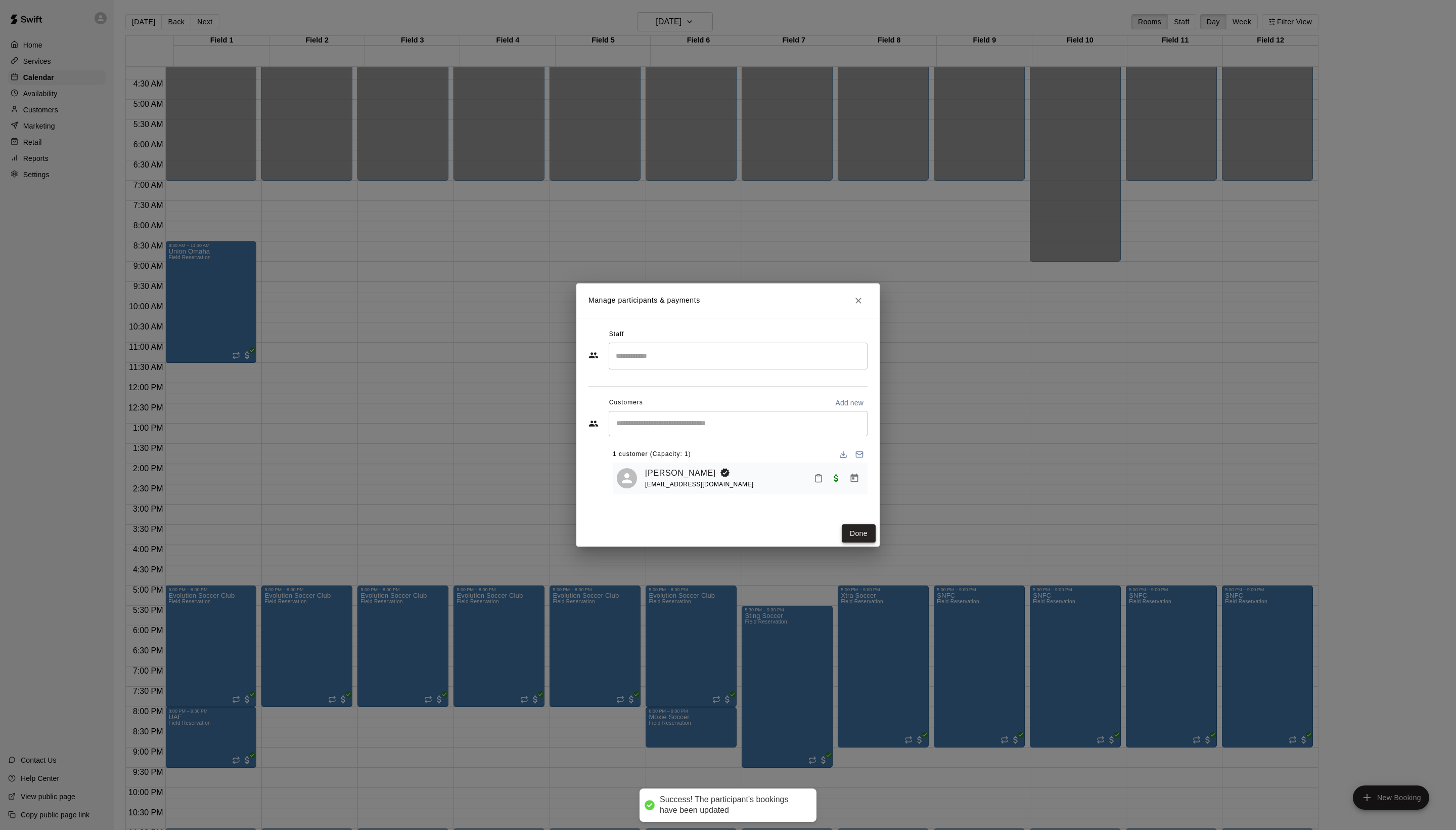
click at [856, 543] on button "Done" at bounding box center [858, 533] width 34 height 19
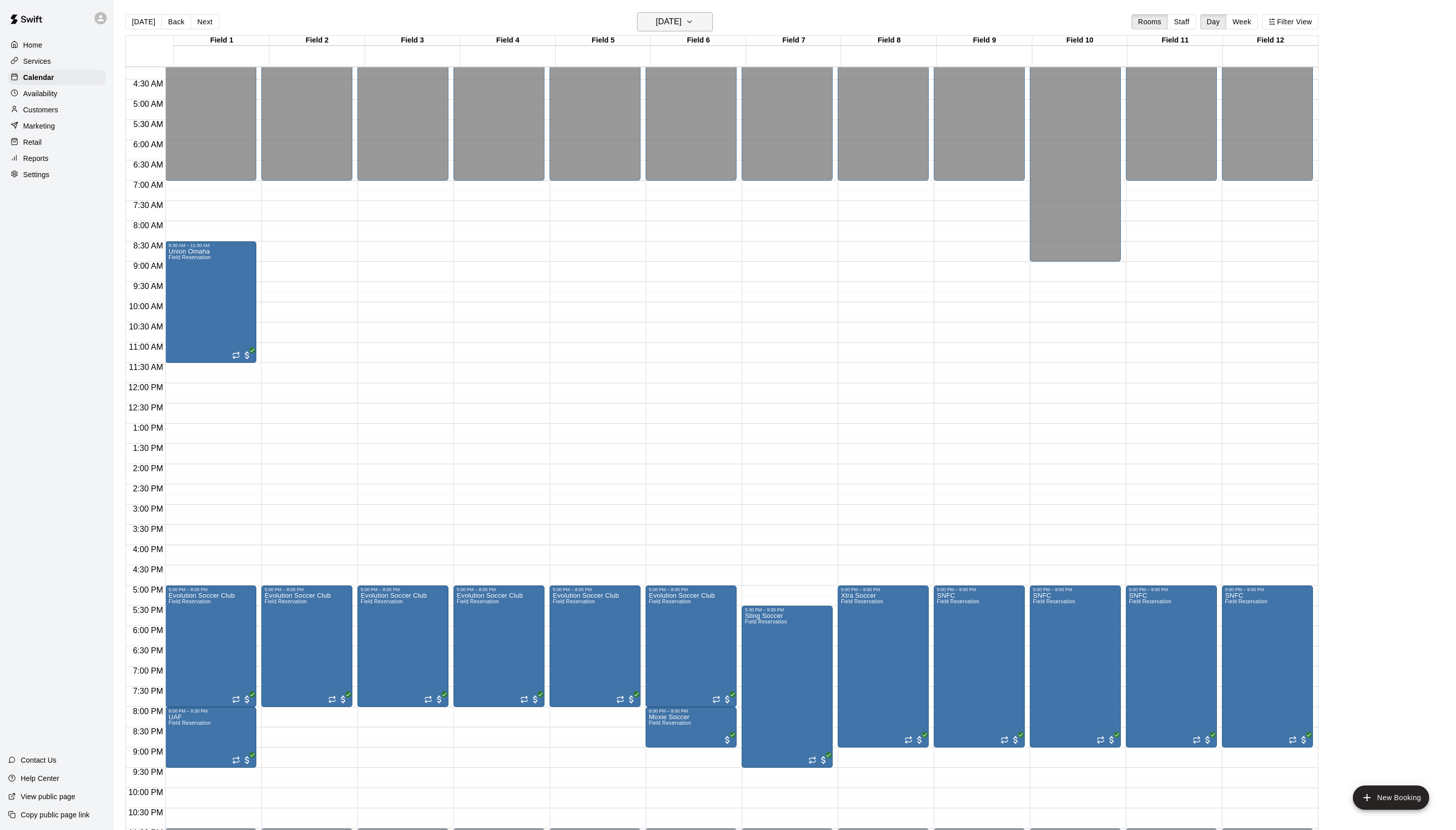
click at [677, 17] on h6 "[DATE]" at bounding box center [669, 21] width 25 height 14
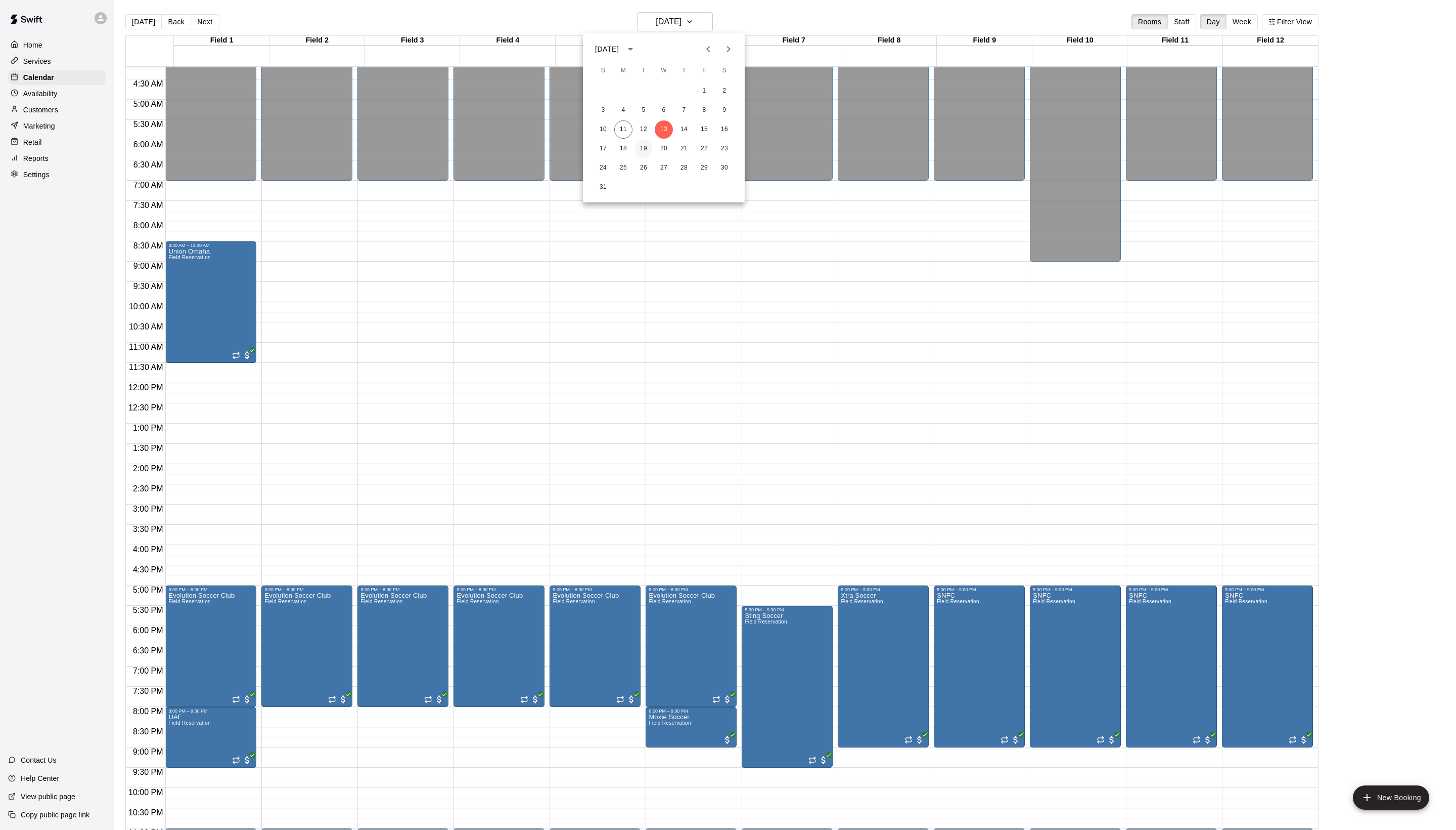
click at [639, 150] on button "19" at bounding box center [643, 148] width 18 height 18
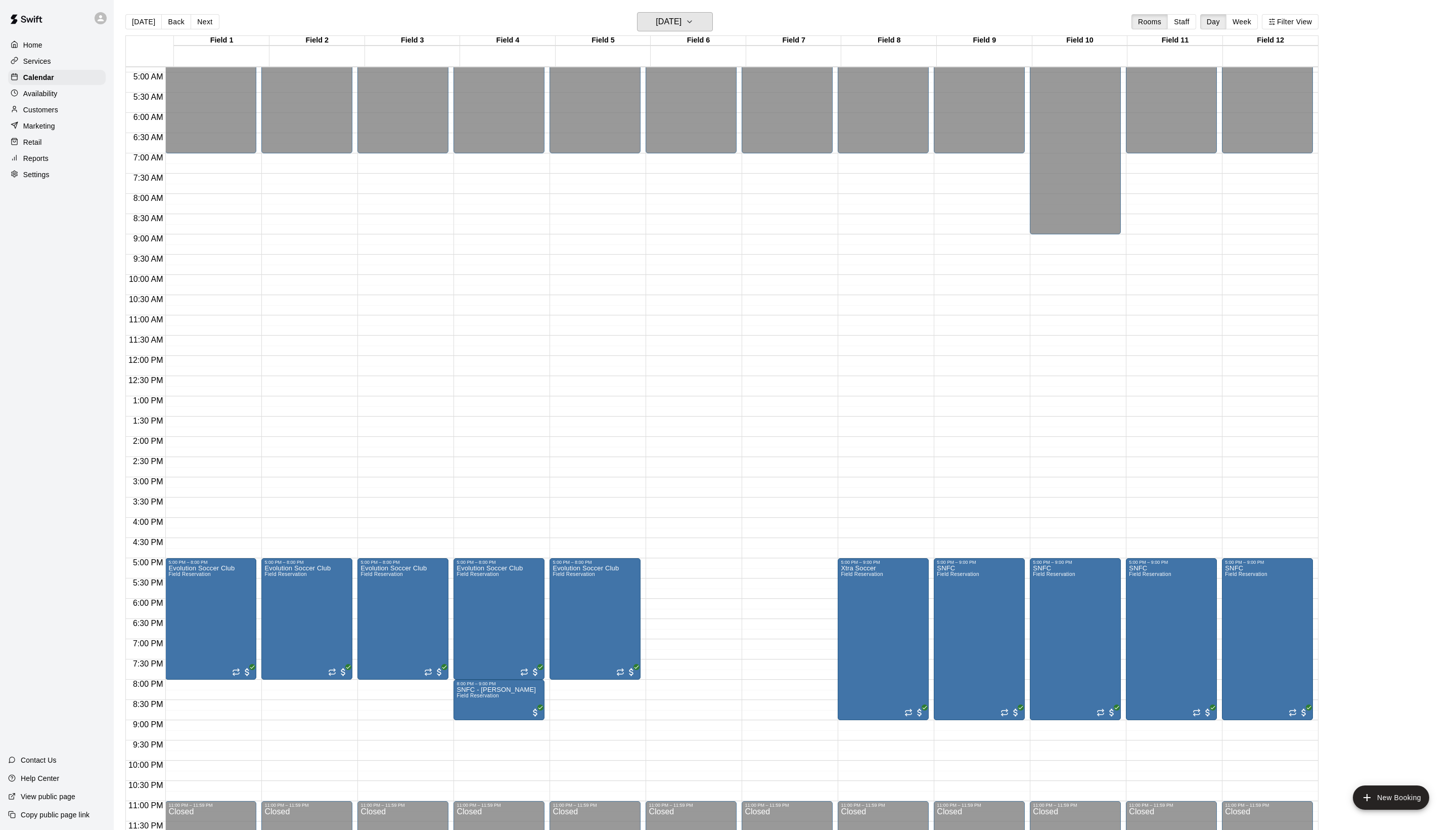
scroll to position [203, 0]
click at [573, 579] on icon "edit" at bounding box center [569, 581] width 12 height 12
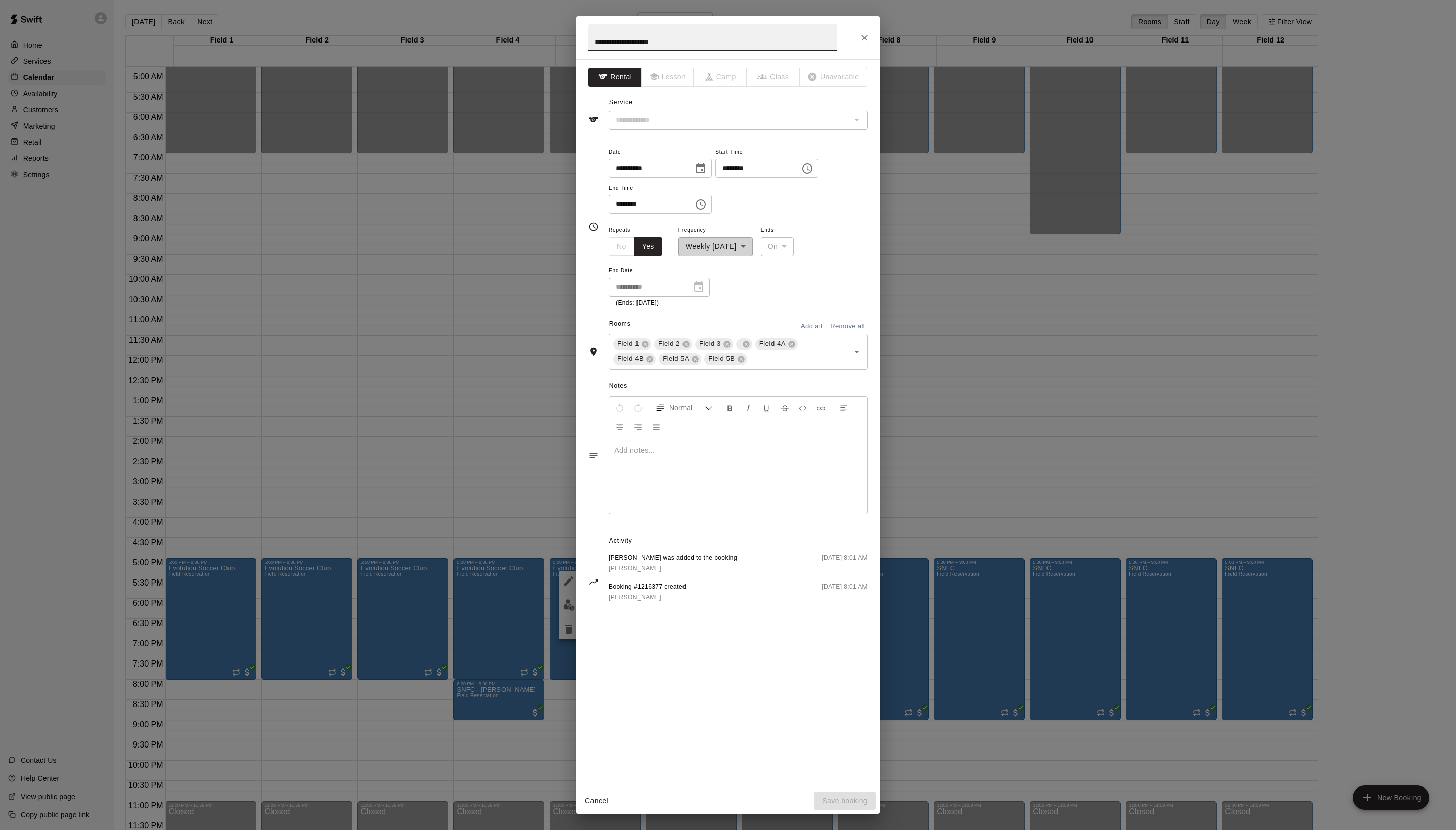
type input "**********"
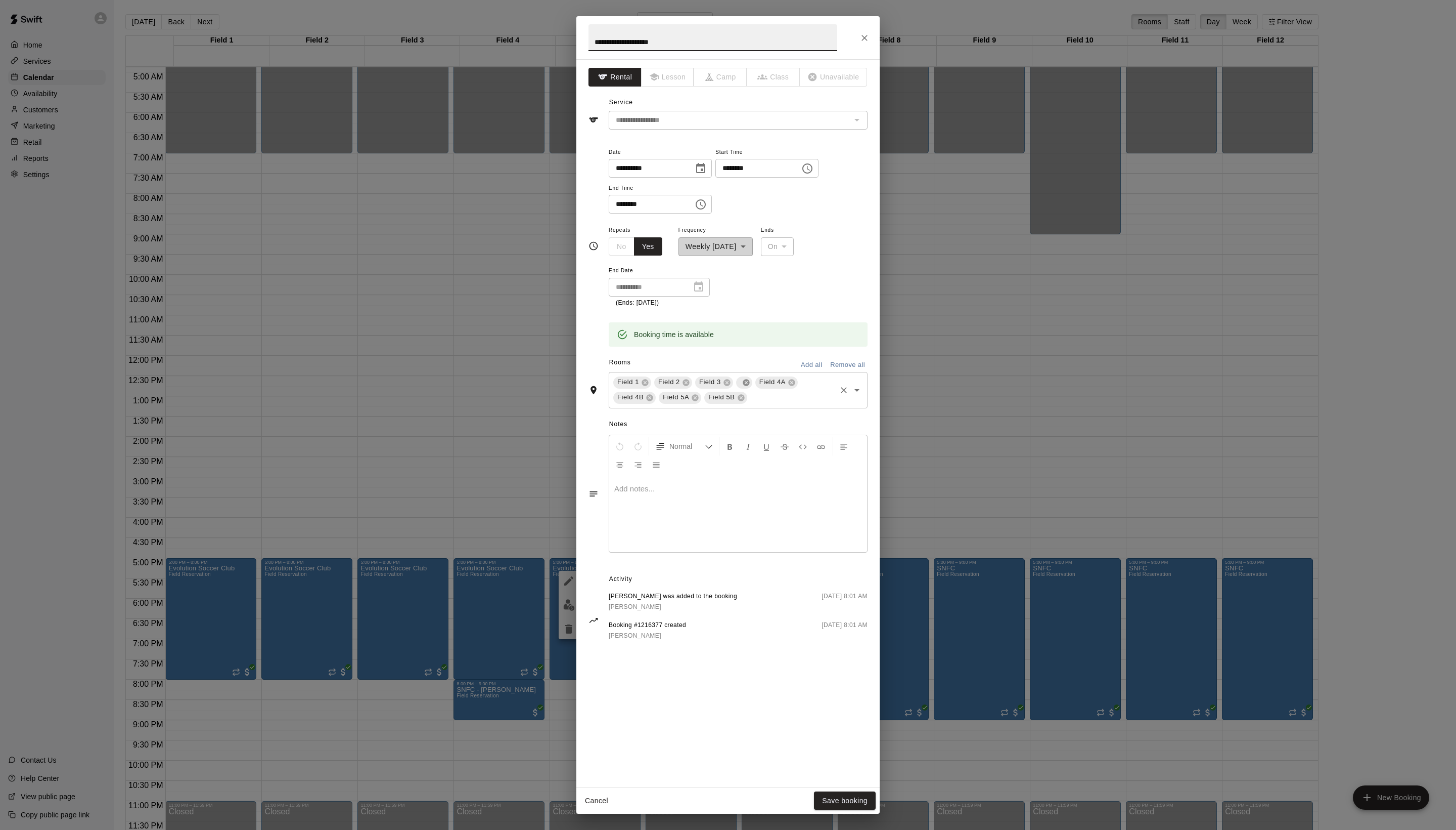
click at [749, 386] on icon at bounding box center [746, 382] width 7 height 7
click at [721, 404] on input "text" at bounding box center [769, 397] width 132 height 13
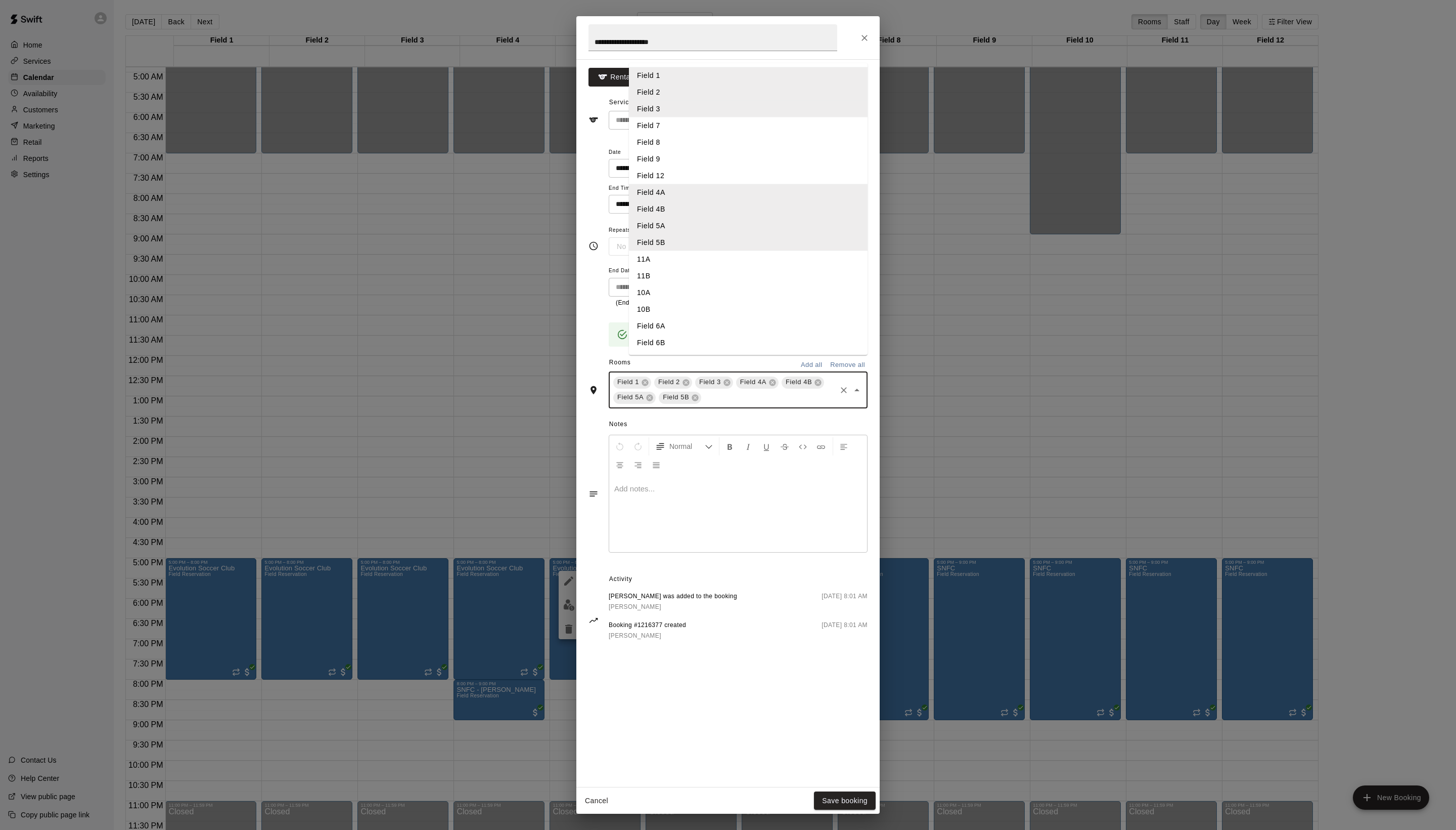
scroll to position [3, 0]
click at [675, 334] on li "Field 6A" at bounding box center [748, 325] width 239 height 17
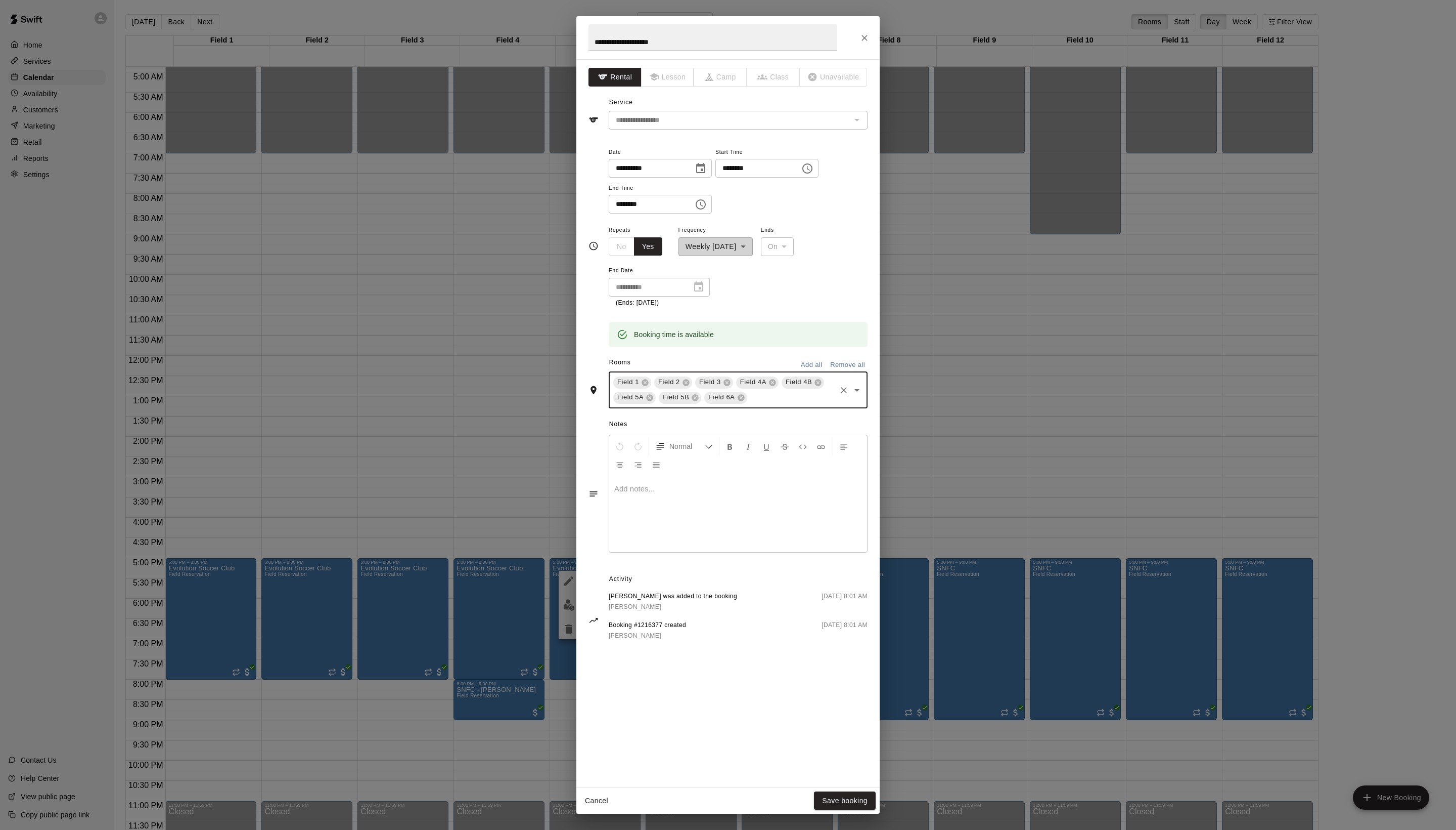
click at [761, 404] on input "text" at bounding box center [792, 397] width 86 height 13
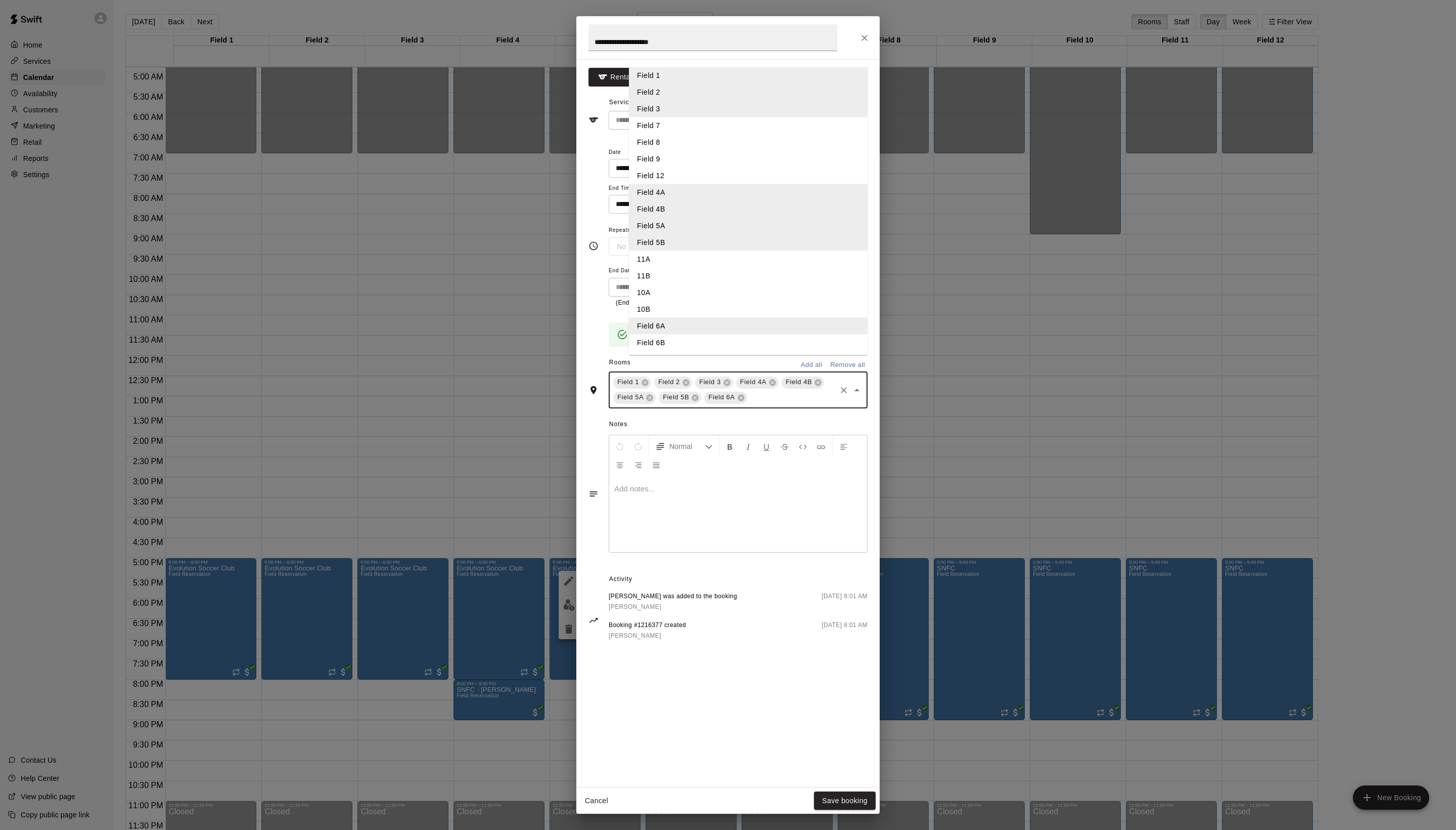
click at [695, 351] on li "Field 6B" at bounding box center [748, 342] width 239 height 17
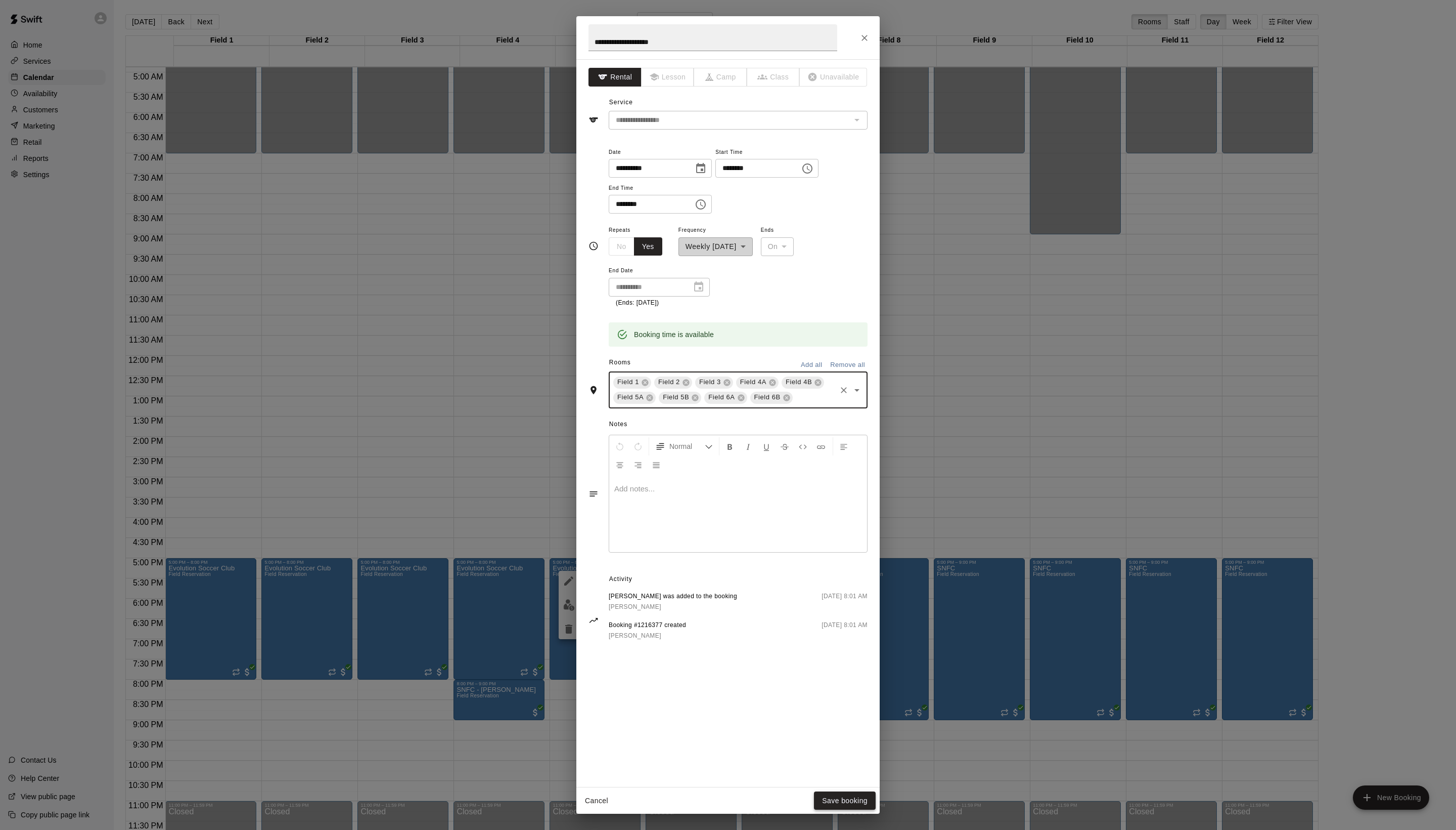
click at [826, 794] on button "Save booking" at bounding box center [845, 800] width 62 height 19
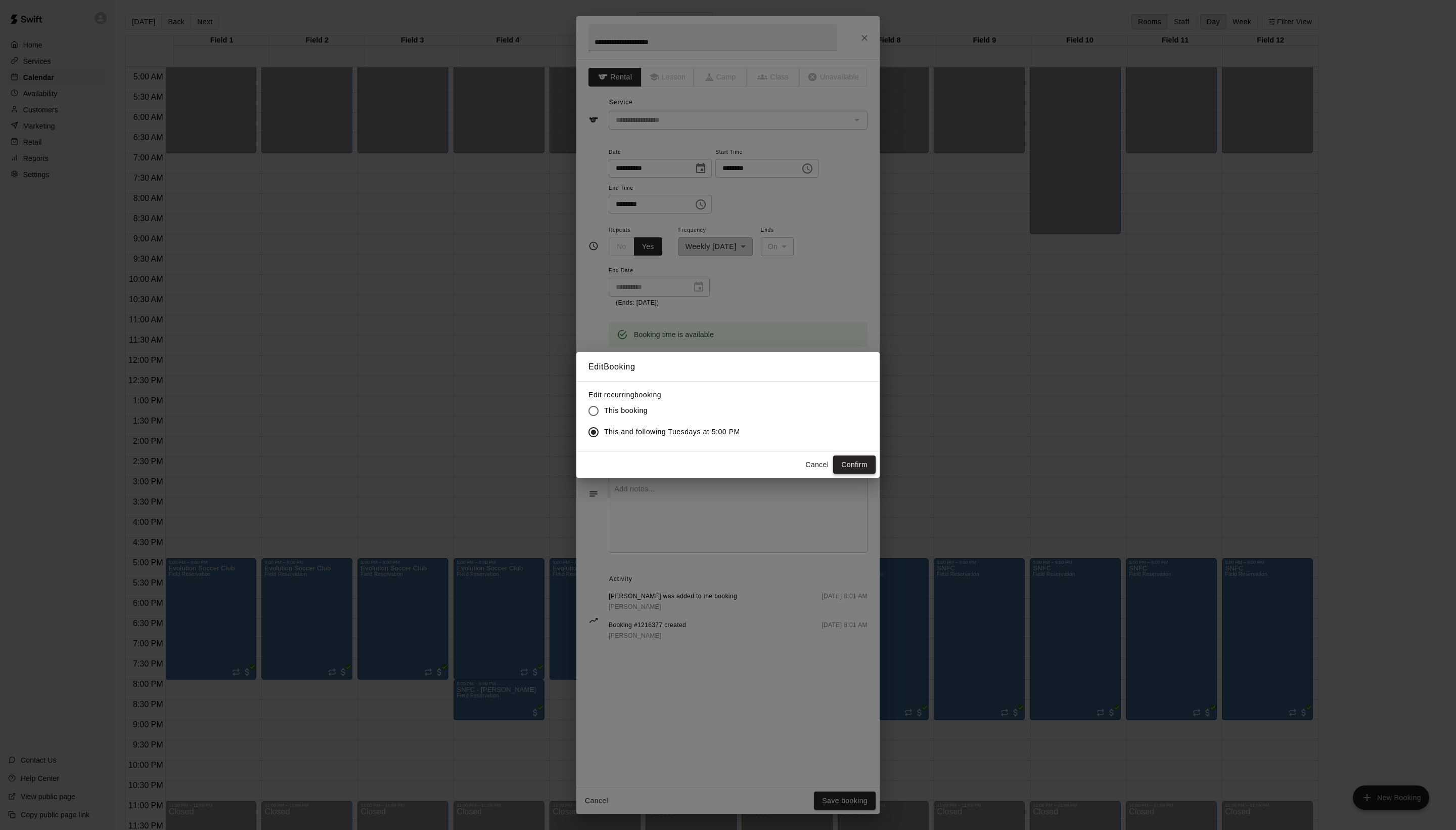
click at [844, 474] on button "Confirm" at bounding box center [854, 465] width 42 height 19
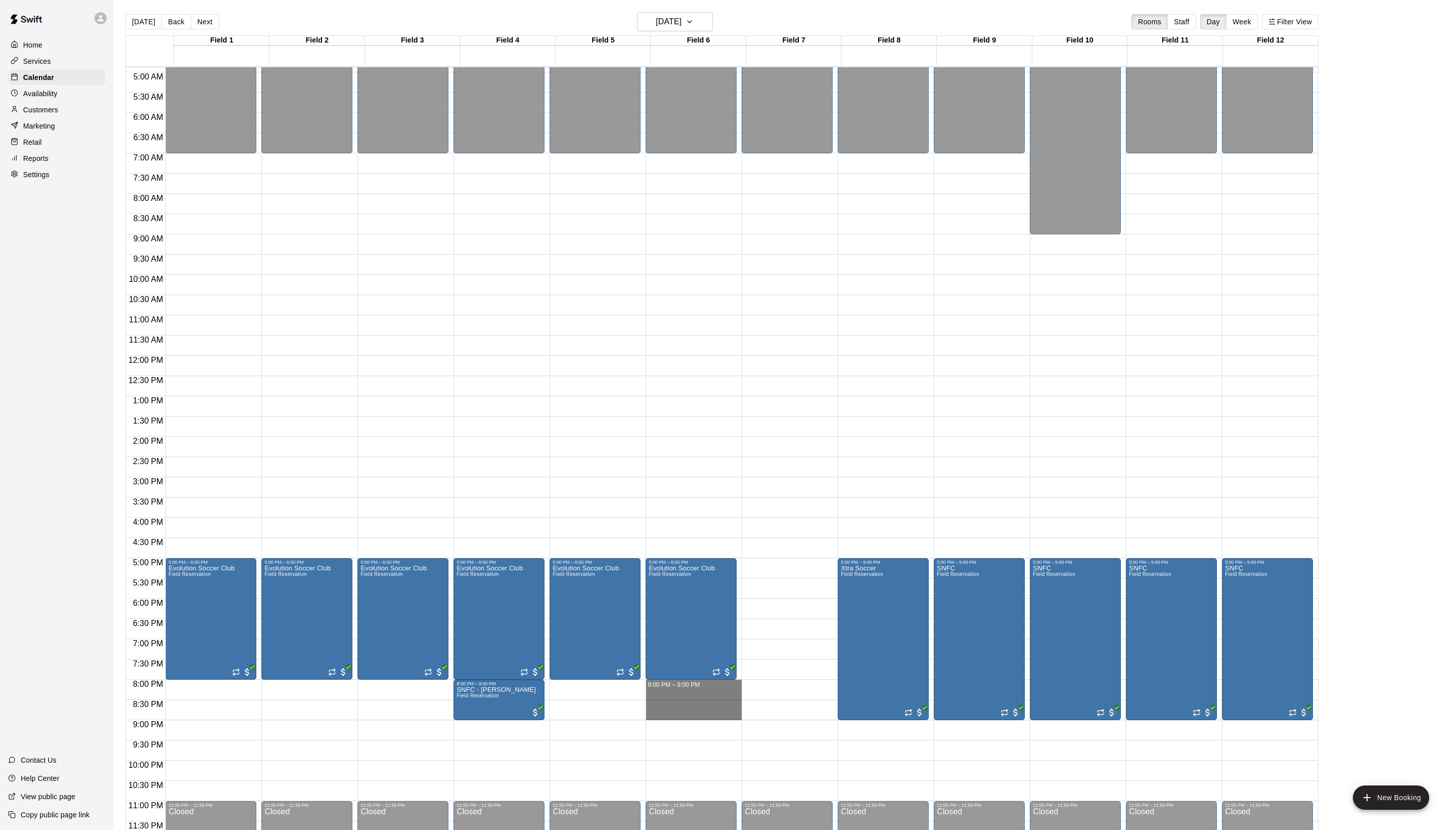
drag, startPoint x: 677, startPoint y: 683, endPoint x: 681, endPoint y: 711, distance: 28.3
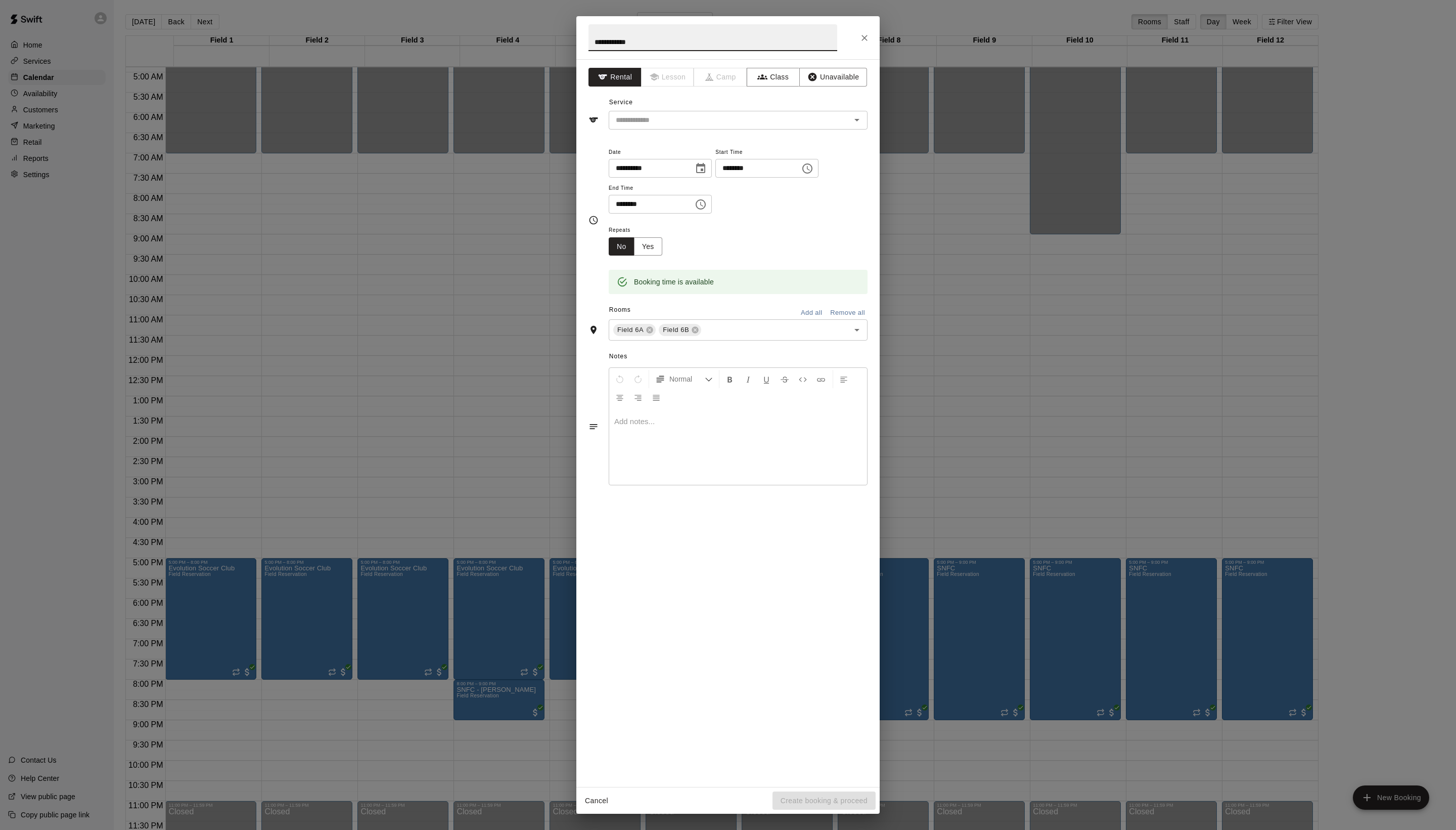
click at [718, 51] on input "**********" at bounding box center [713, 38] width 249 height 27
type input "**********"
click at [665, 126] on input "text" at bounding box center [723, 120] width 223 height 13
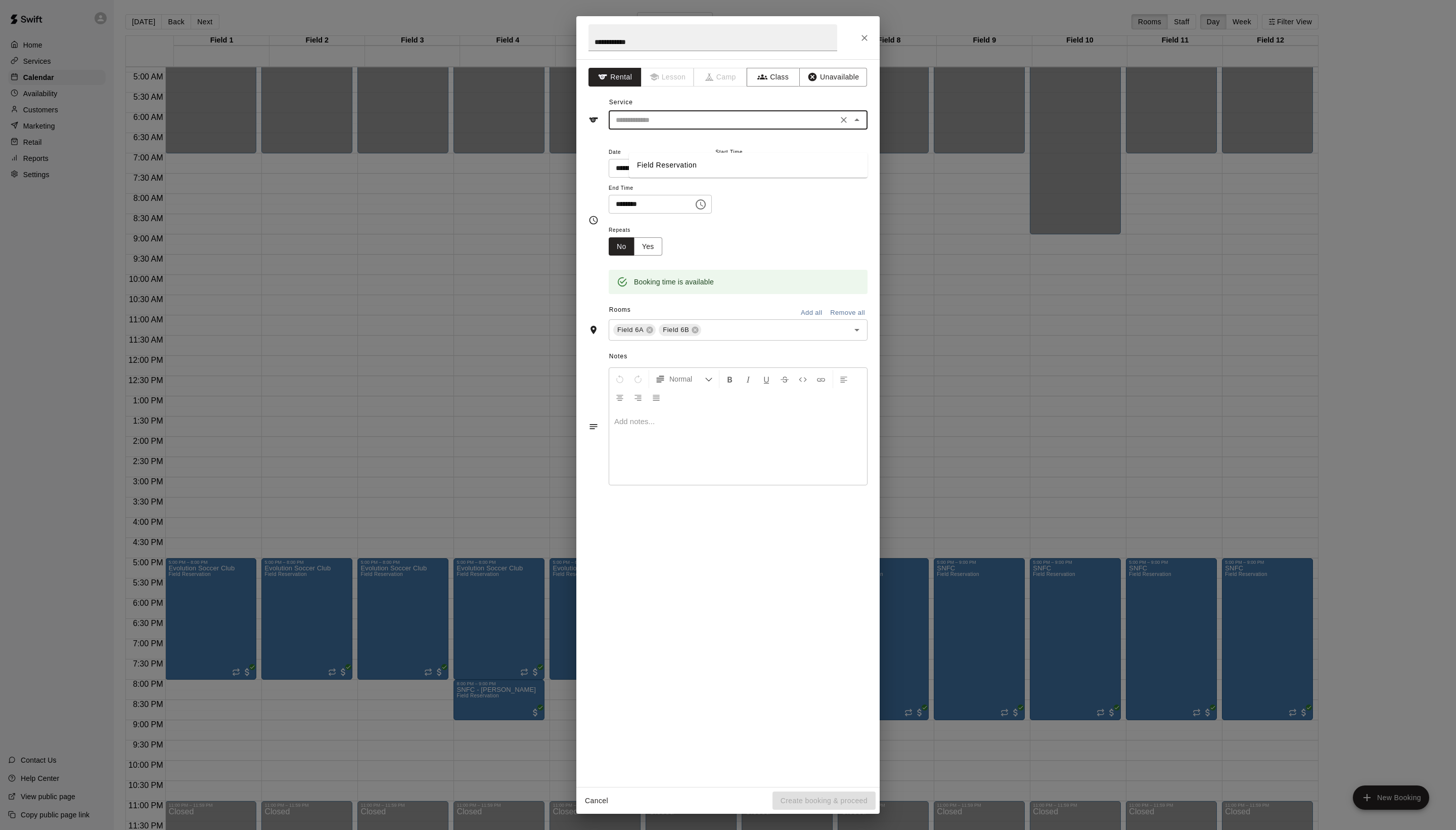
click at [665, 171] on li "Field Reservation" at bounding box center [748, 165] width 239 height 17
type input "**********"
click at [699, 334] on icon at bounding box center [695, 330] width 8 height 8
click at [803, 793] on button "Create booking & proceed" at bounding box center [824, 800] width 103 height 19
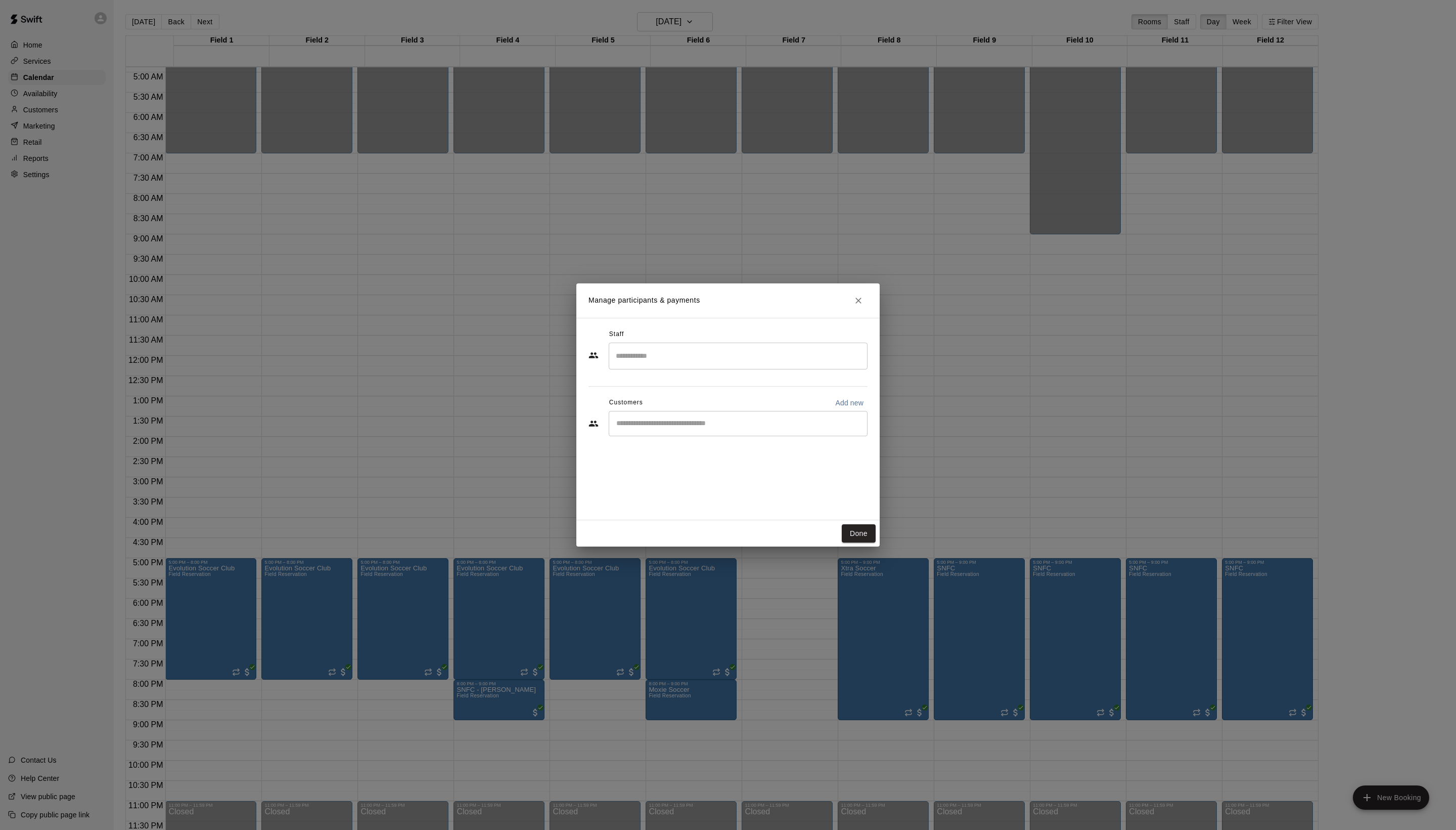
click at [695, 470] on div "Staff ​ Customers Add new ​" at bounding box center [728, 419] width 303 height 203
click at [695, 436] on div "​" at bounding box center [738, 423] width 259 height 25
type input "****"
click at [718, 476] on span "[EMAIL_ADDRESS][DOMAIN_NAME]" at bounding box center [712, 479] width 109 height 7
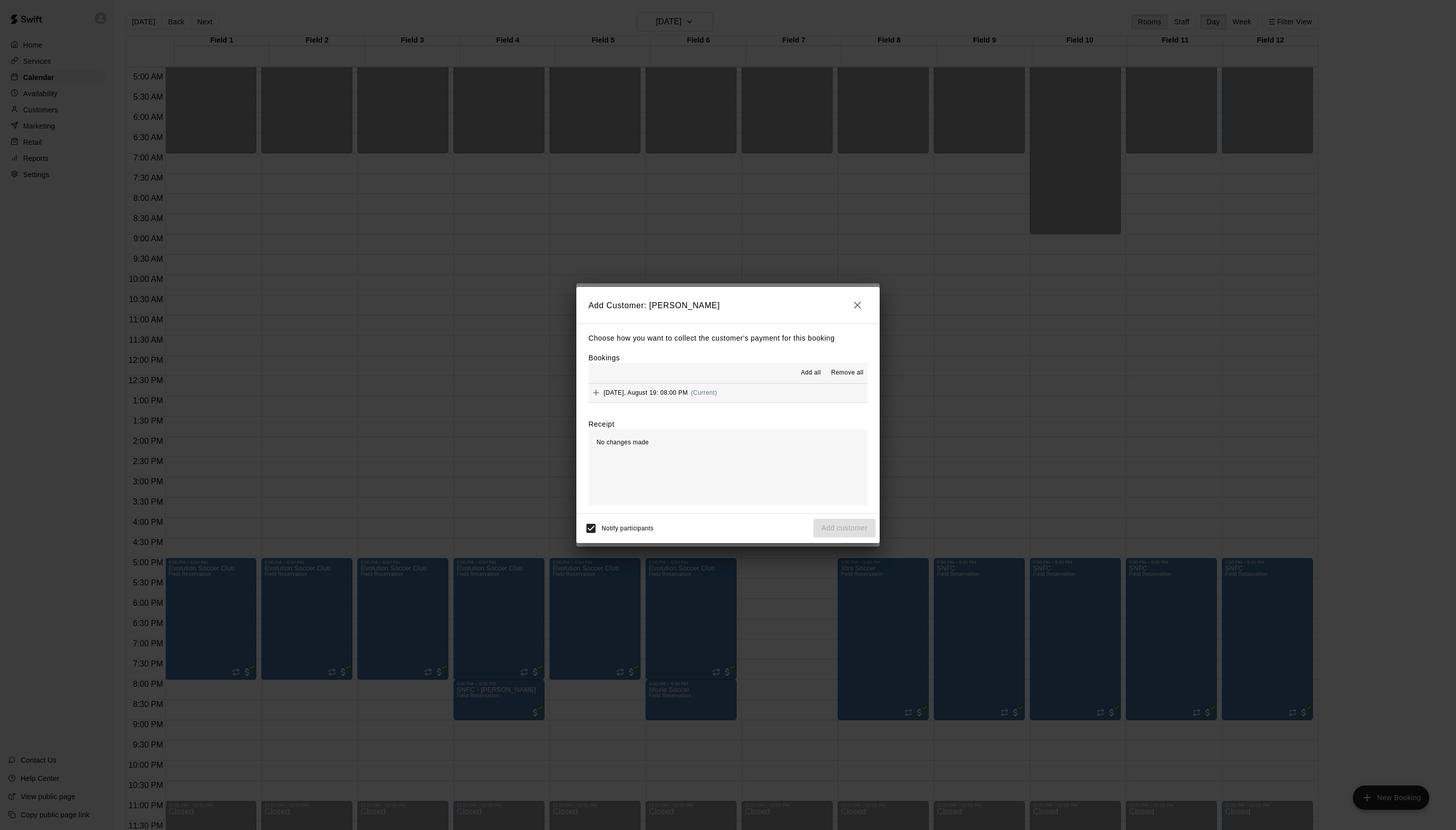
click at [803, 378] on span "Add all" at bounding box center [811, 372] width 20 height 10
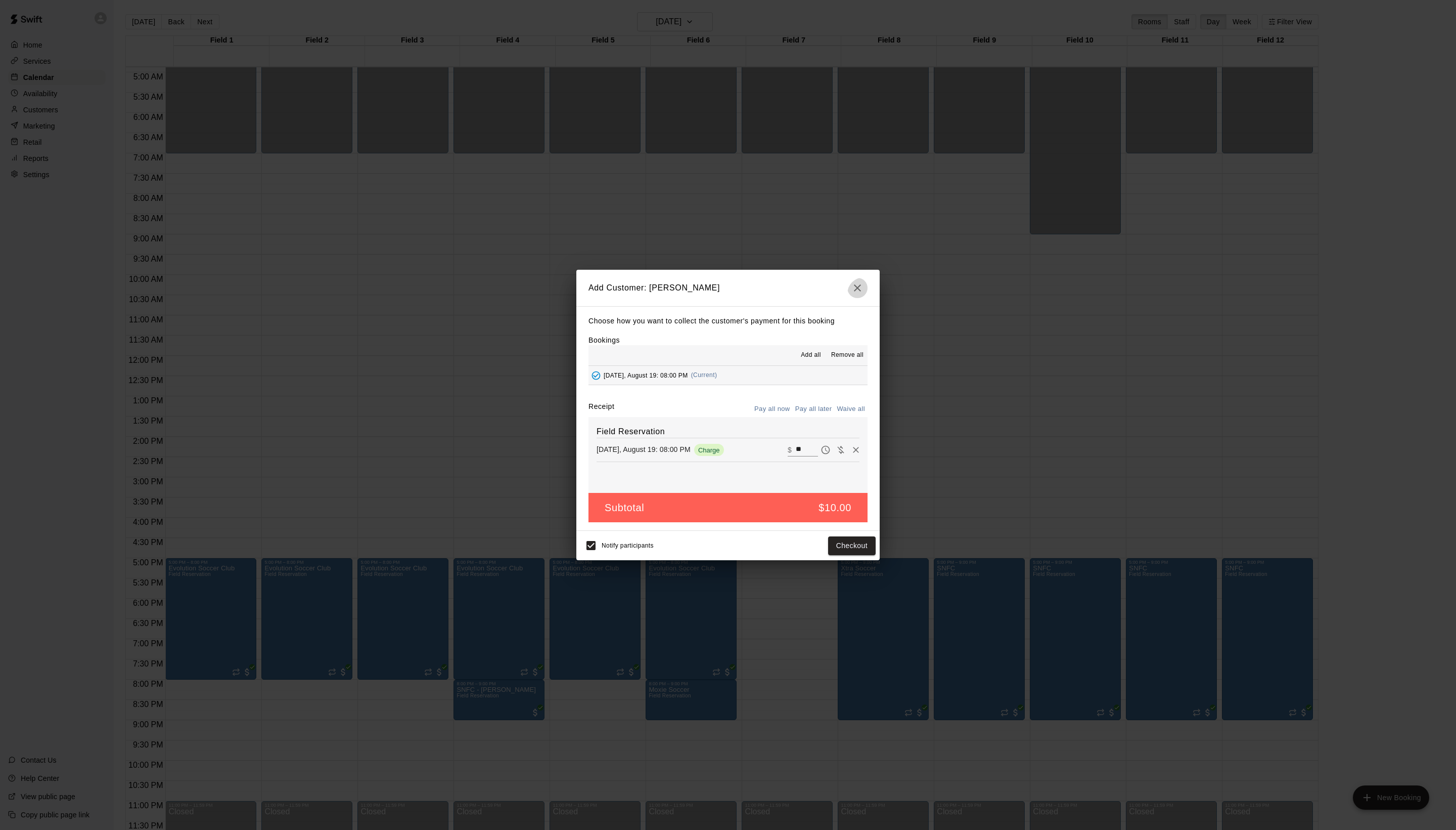
click at [854, 284] on icon "button" at bounding box center [857, 288] width 7 height 7
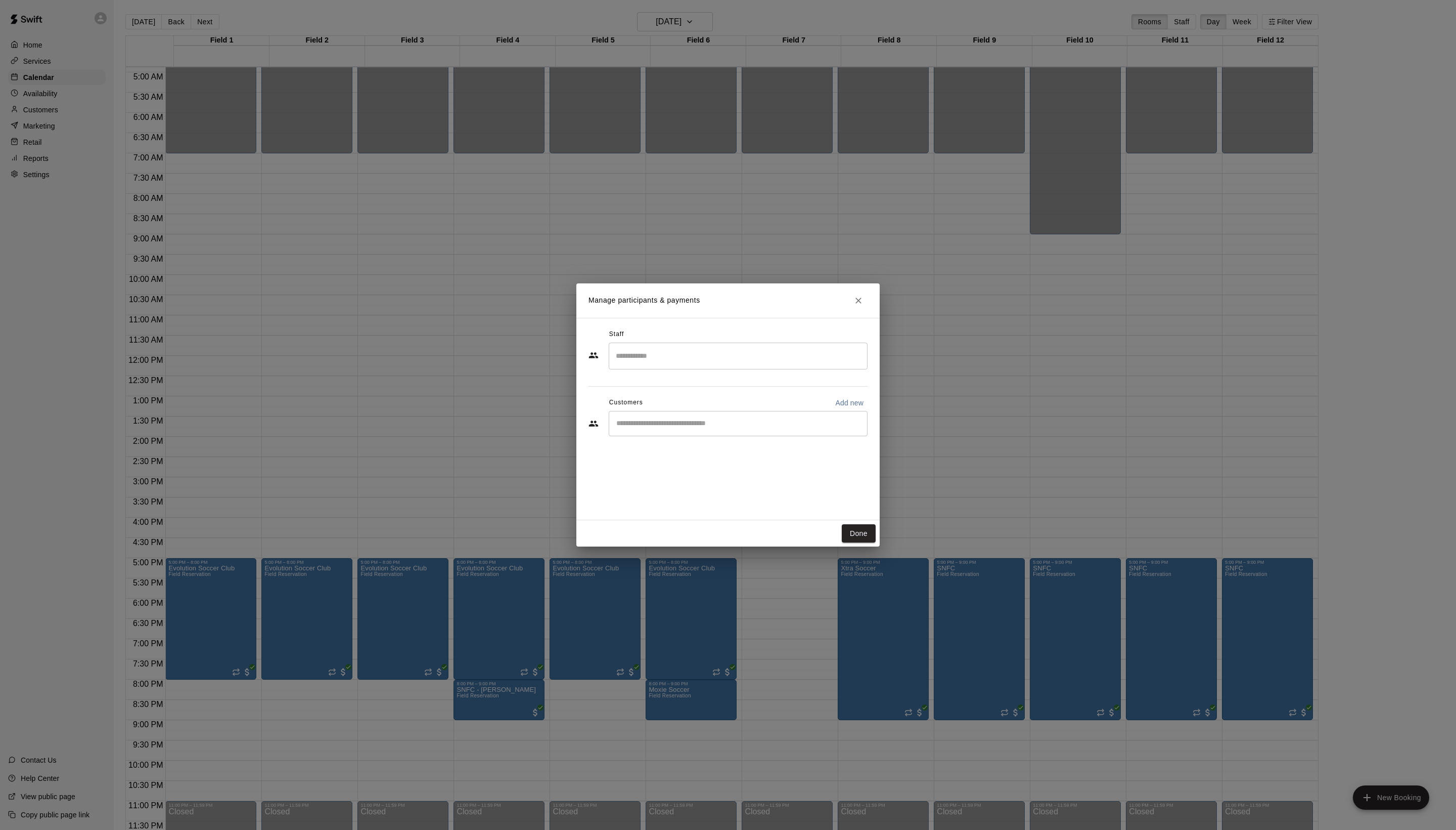
click at [856, 297] on icon "Close" at bounding box center [858, 300] width 6 height 6
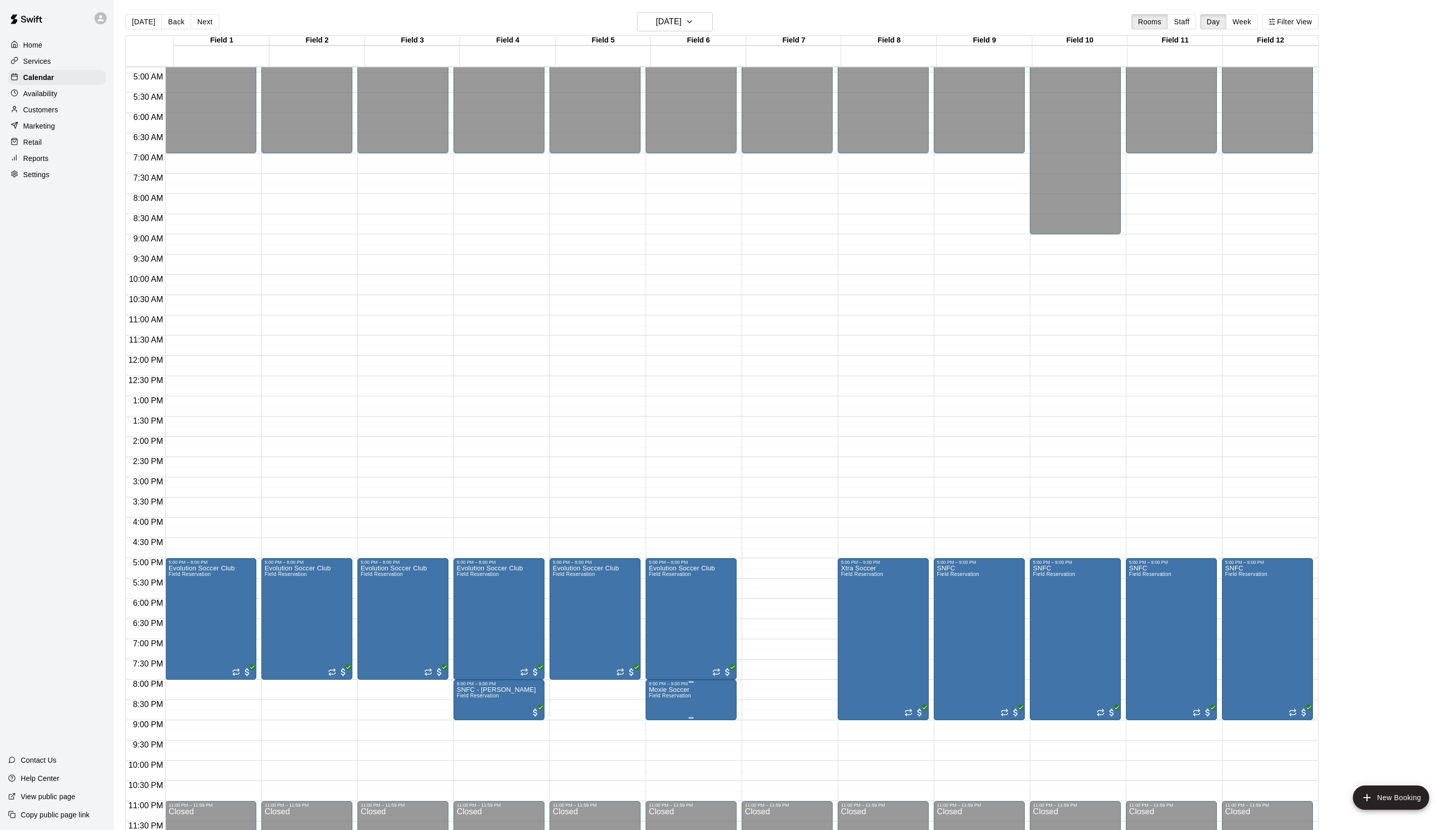
click at [677, 717] on div at bounding box center [691, 717] width 85 height 1
click at [668, 778] on icon "delete" at bounding box center [664, 774] width 7 height 9
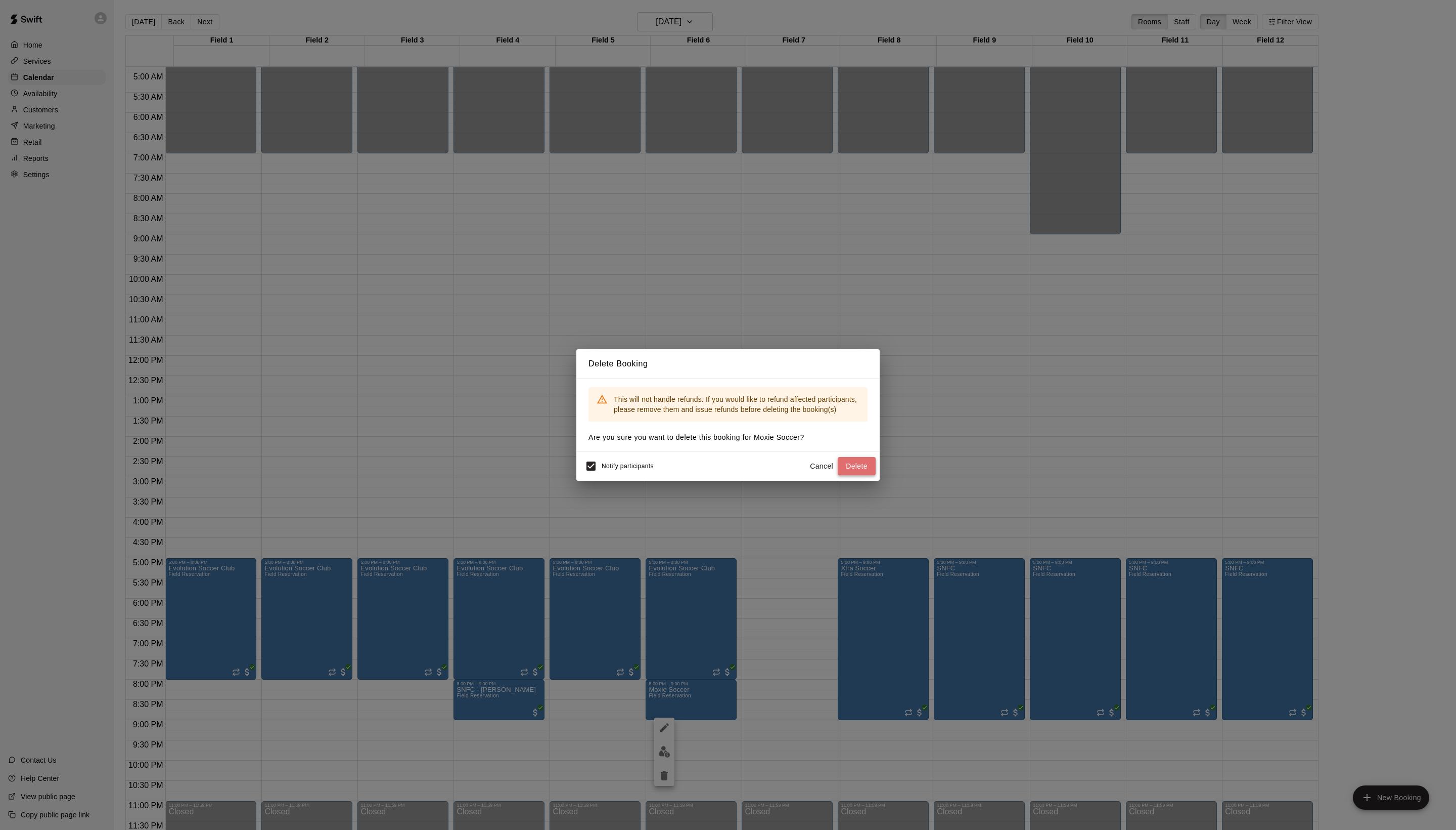
click at [860, 476] on button "Delete" at bounding box center [856, 466] width 38 height 19
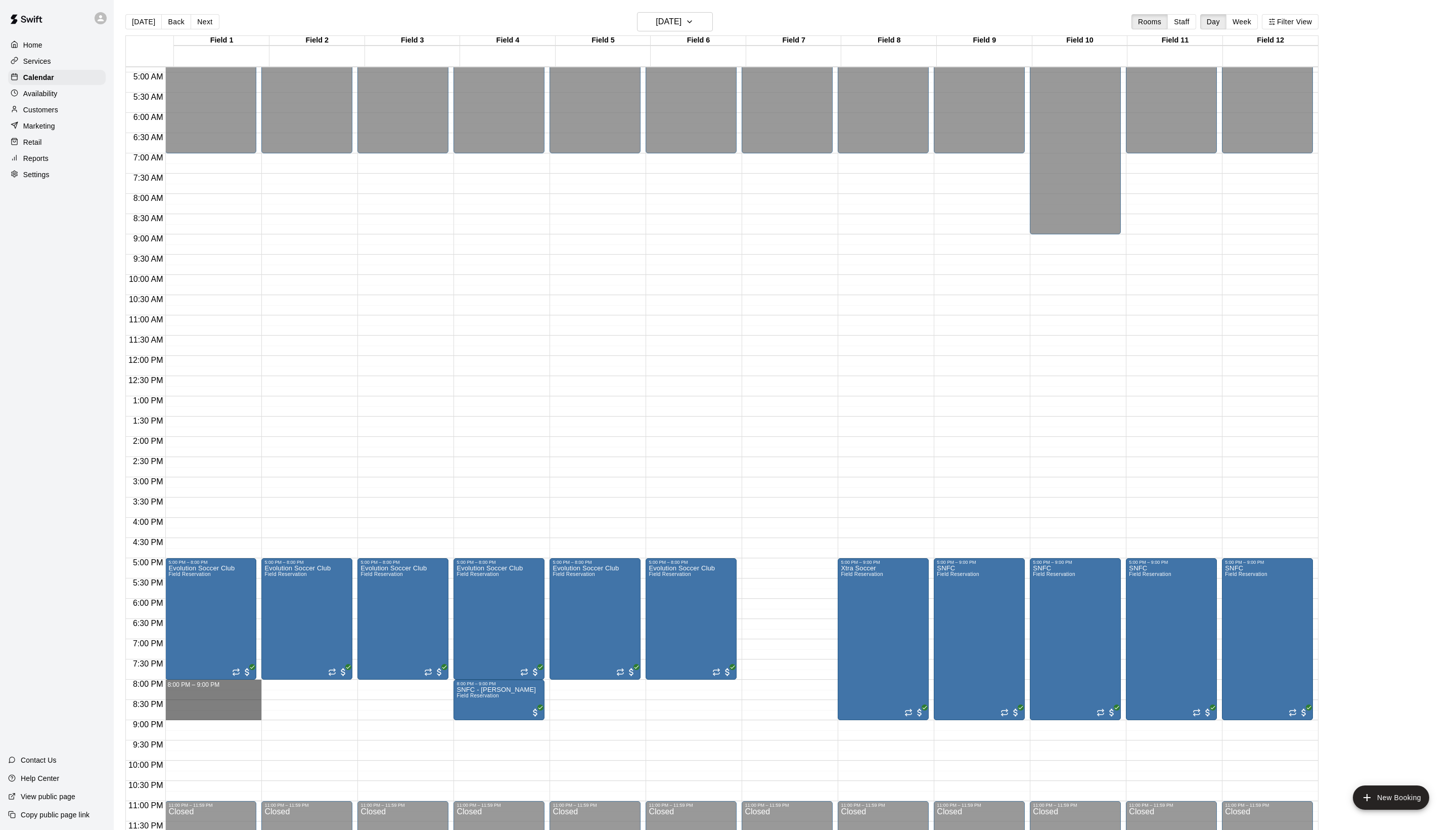
drag, startPoint x: 194, startPoint y: 686, endPoint x: 195, endPoint y: 719, distance: 33.0
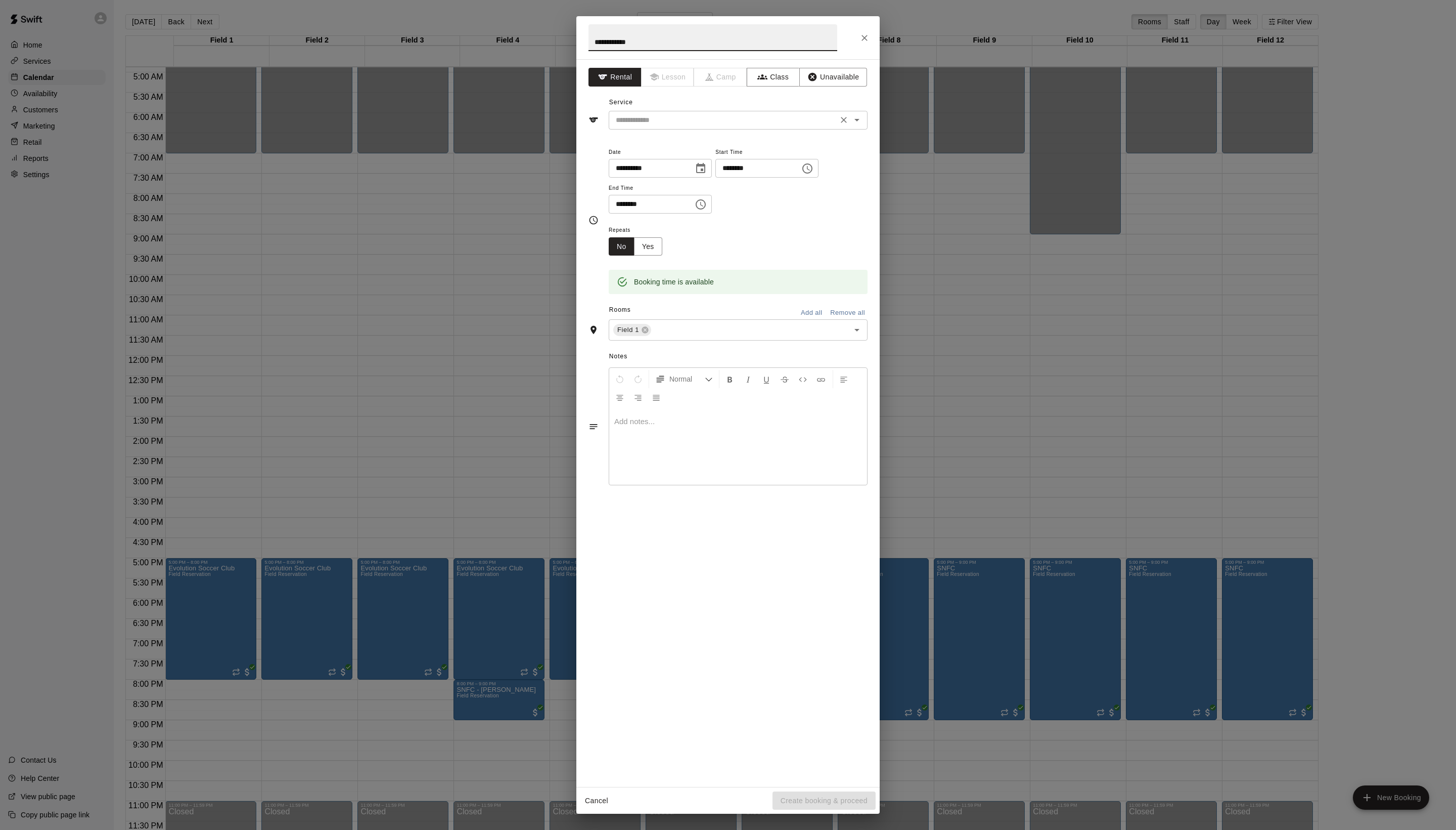
type input "**********"
click at [673, 126] on input "text" at bounding box center [723, 120] width 223 height 13
click at [673, 158] on li "Field Reservation" at bounding box center [748, 165] width 239 height 17
type input "**********"
click at [808, 803] on button "Create booking & proceed" at bounding box center [824, 800] width 103 height 19
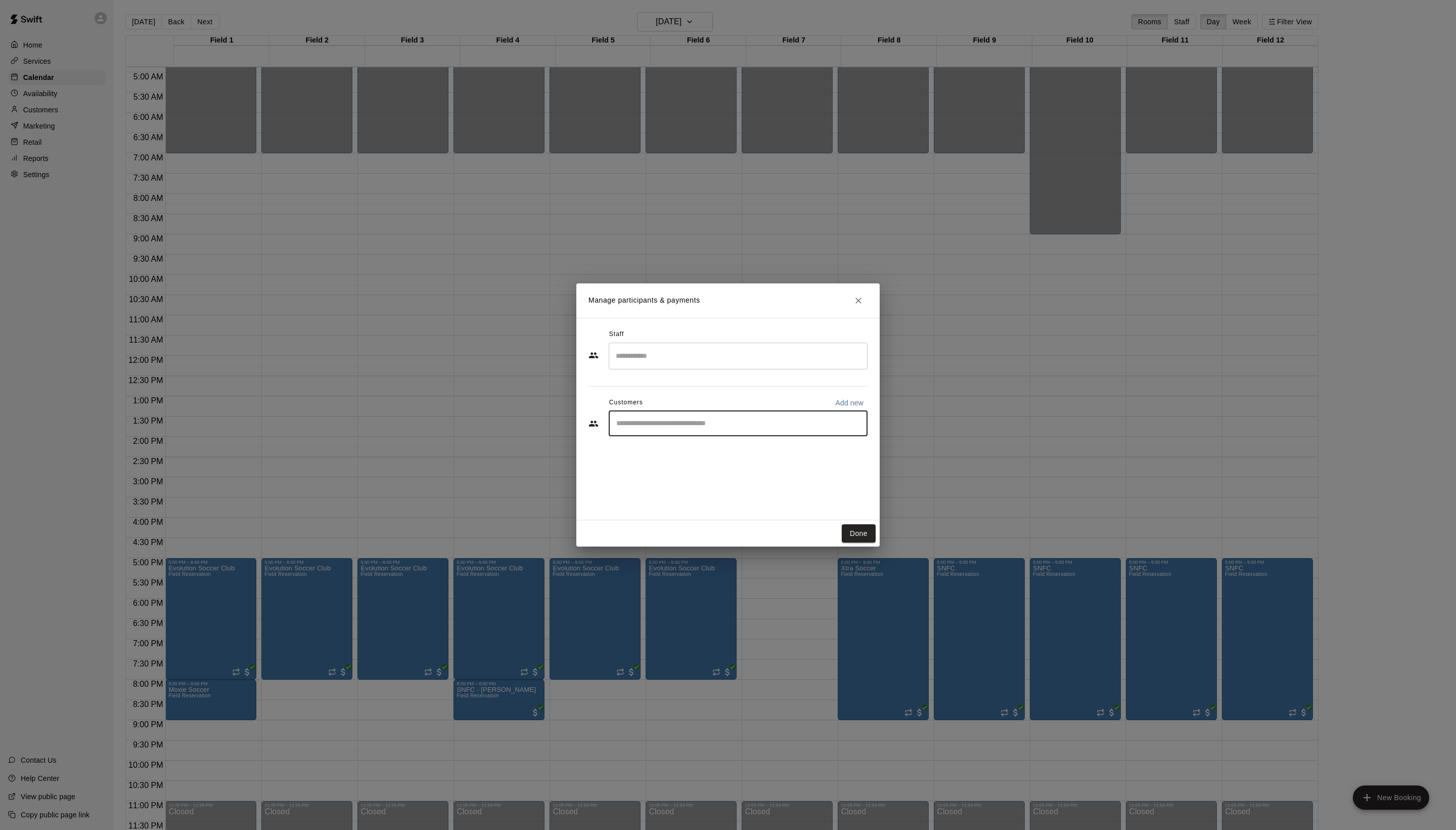
click at [683, 429] on input "Start typing to search customers..." at bounding box center [738, 423] width 249 height 10
type input "*"
type input "****"
click at [706, 476] on span "[EMAIL_ADDRESS][DOMAIN_NAME]" at bounding box center [712, 479] width 109 height 7
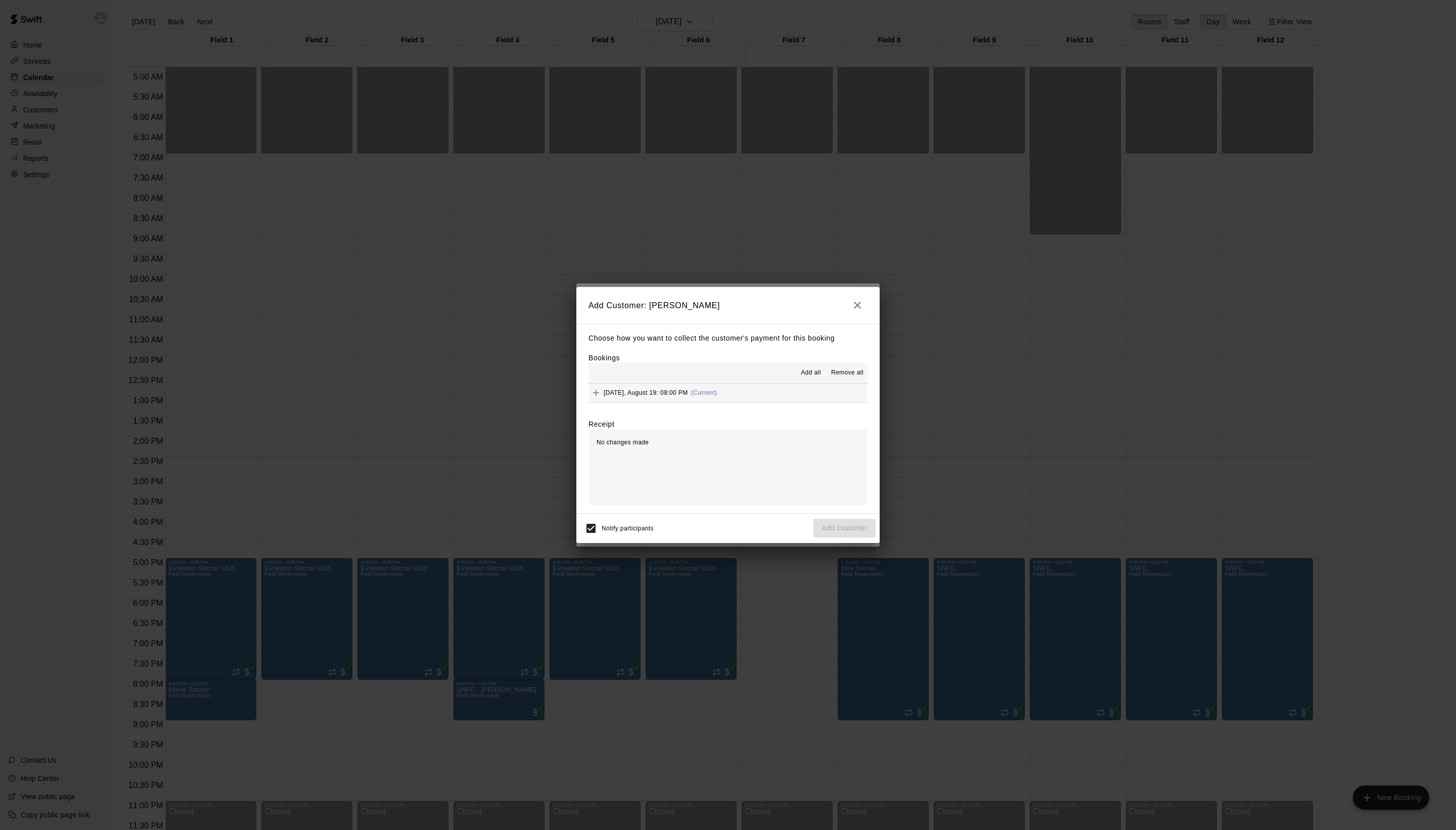
click at [801, 373] on span "Add all" at bounding box center [811, 372] width 20 height 10
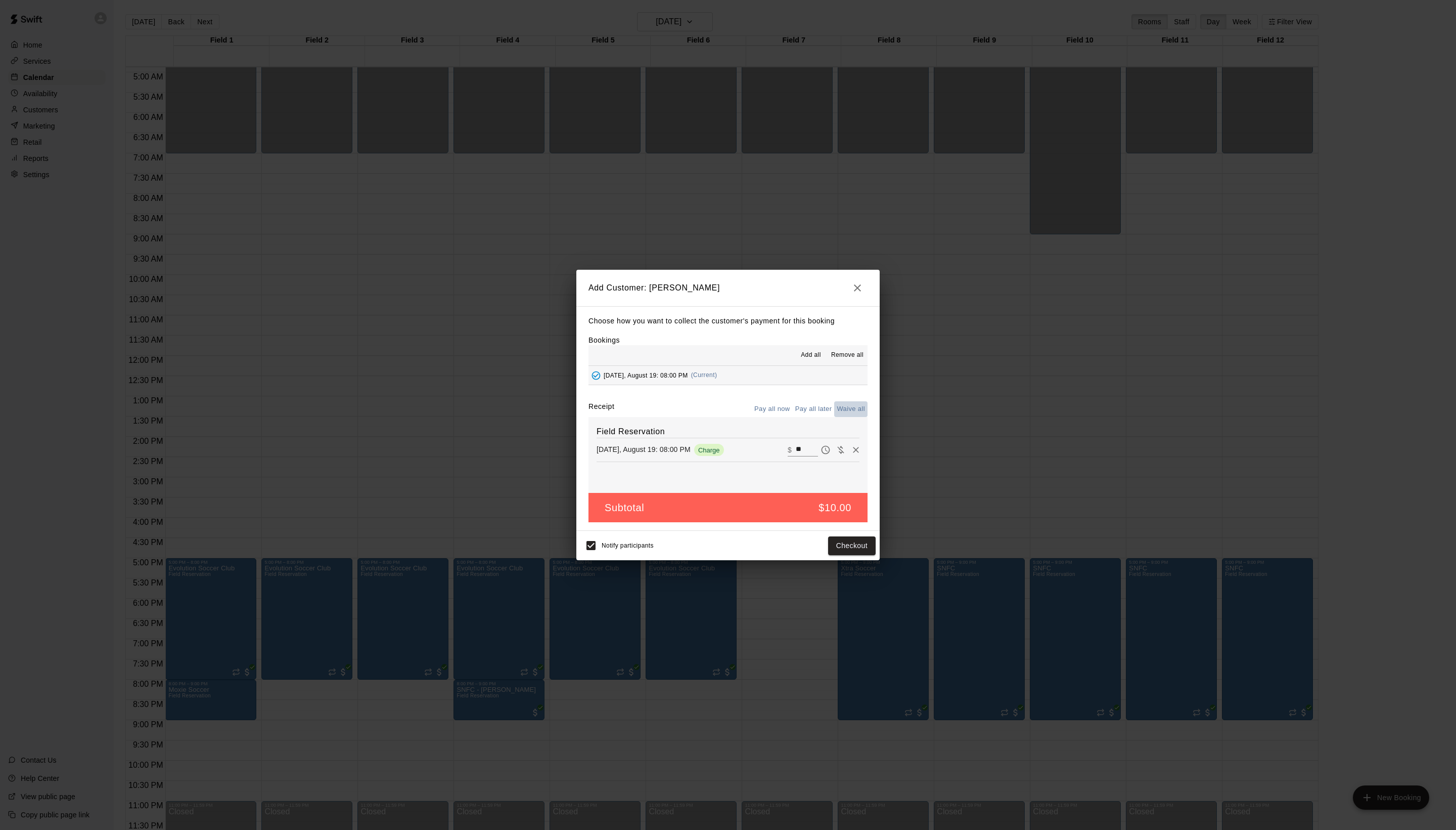
click at [842, 417] on button "Waive all" at bounding box center [851, 409] width 34 height 15
type input "*"
click at [838, 555] on button "Add customer" at bounding box center [844, 546] width 62 height 19
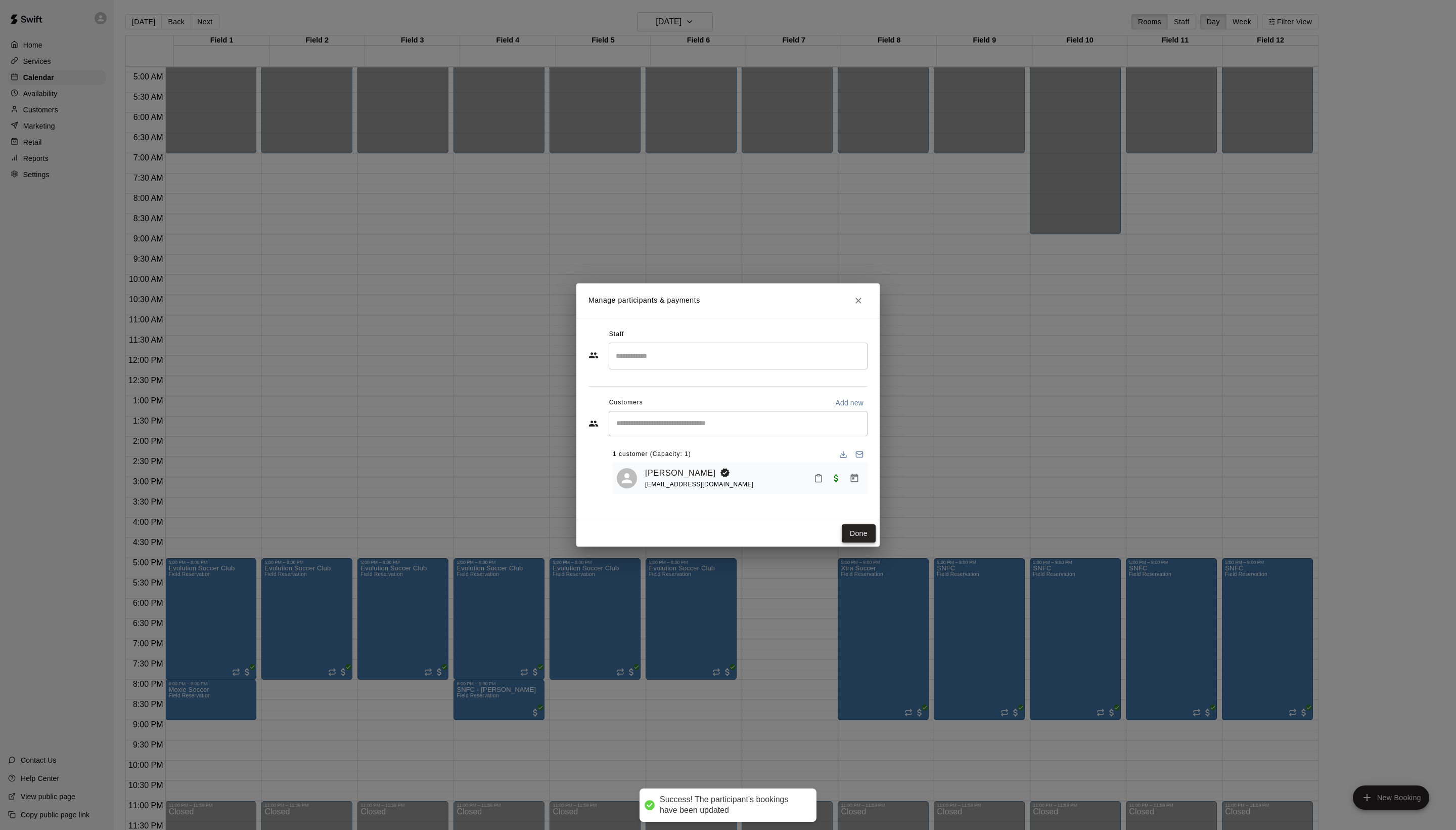
click at [860, 543] on button "Done" at bounding box center [858, 533] width 34 height 19
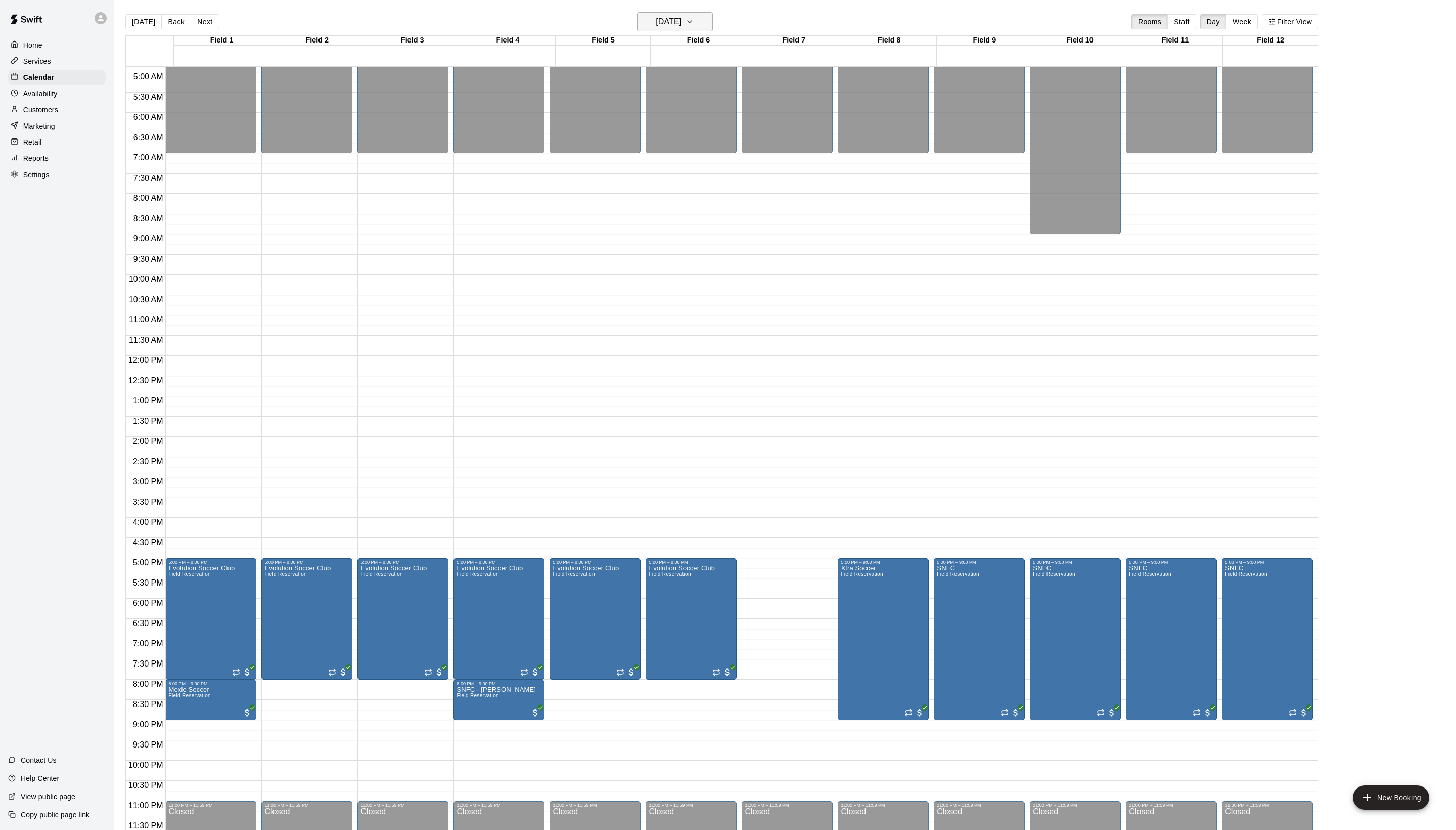
click at [675, 17] on h6 "[DATE]" at bounding box center [669, 21] width 25 height 14
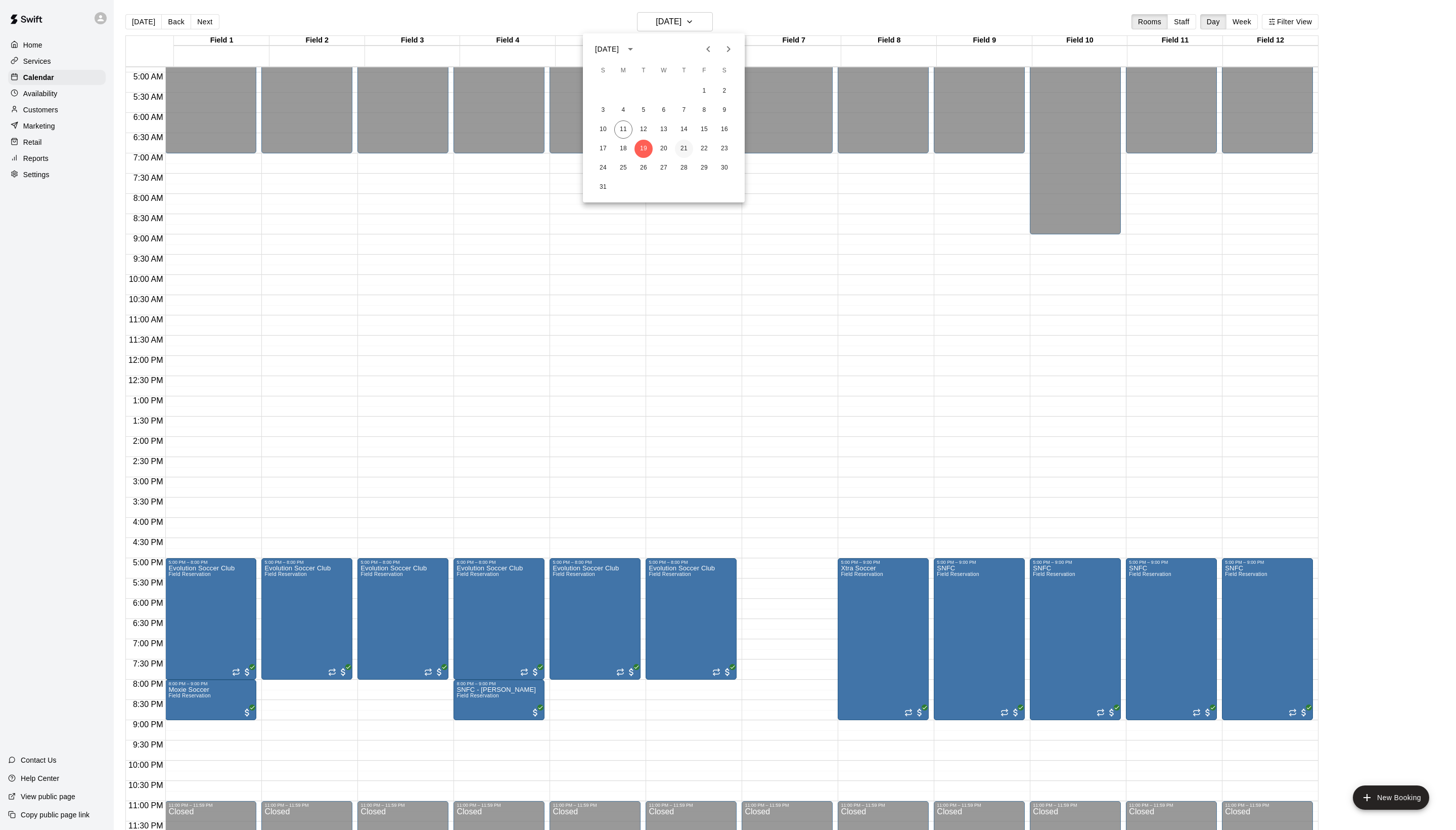
click at [683, 153] on button "21" at bounding box center [684, 148] width 18 height 18
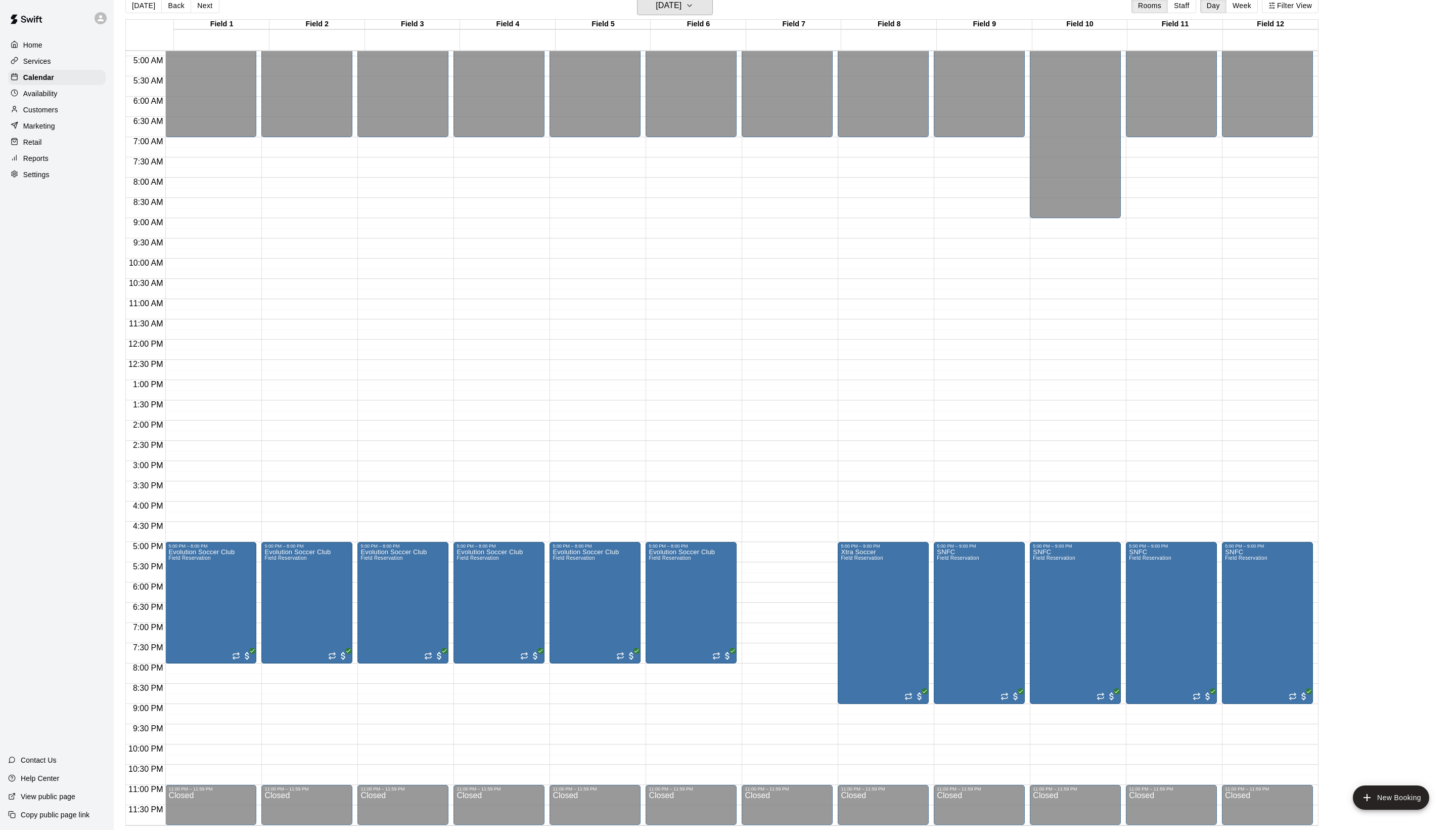
scroll to position [16, 0]
drag, startPoint x: 583, startPoint y: 669, endPoint x: 583, endPoint y: 699, distance: 30.0
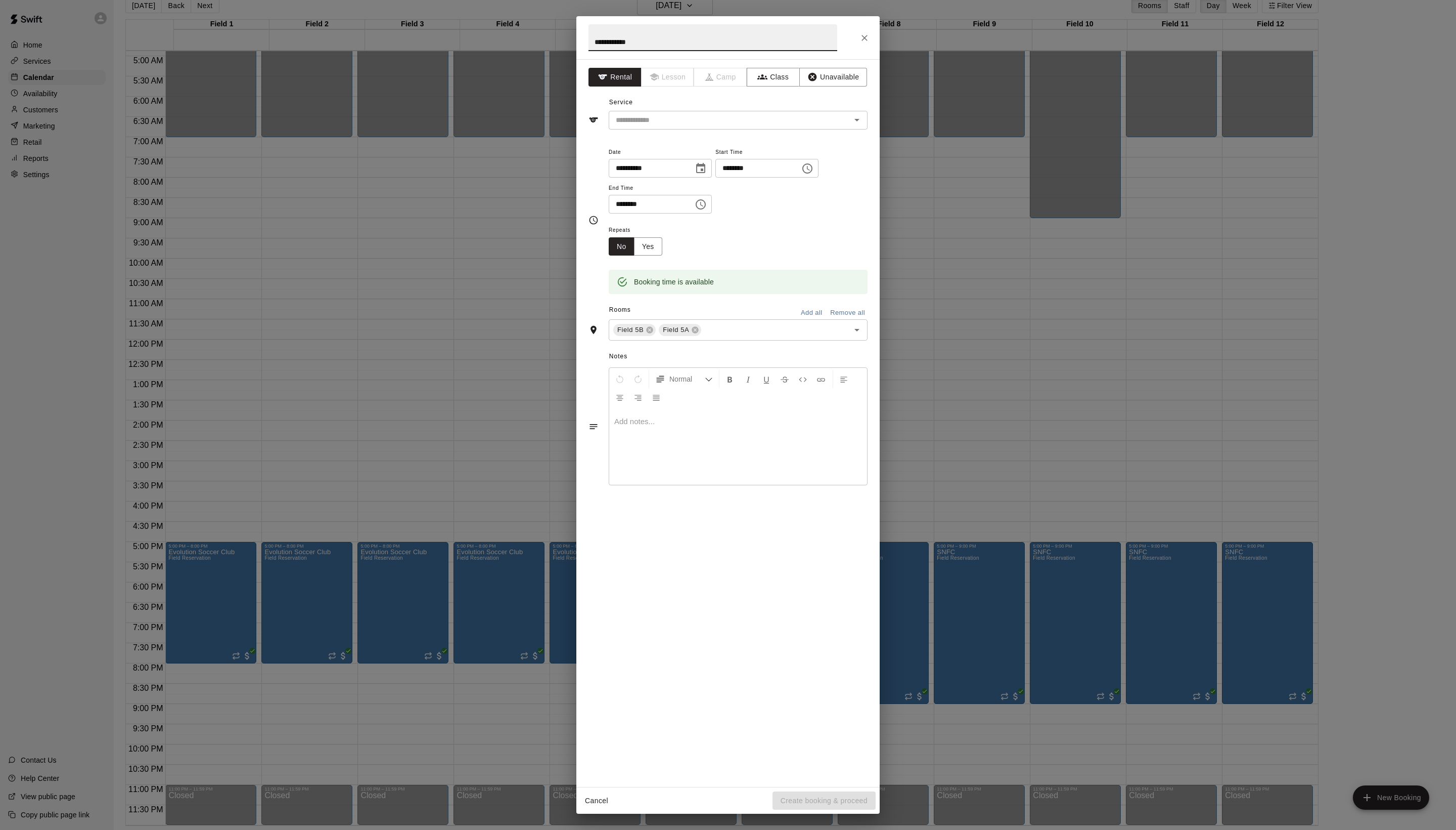
type input "**********"
click at [669, 129] on div "Service ​" at bounding box center [728, 112] width 279 height 35
click at [669, 126] on input "text" at bounding box center [723, 120] width 223 height 13
click at [669, 164] on li "Field Reservation" at bounding box center [748, 165] width 239 height 17
type input "**********"
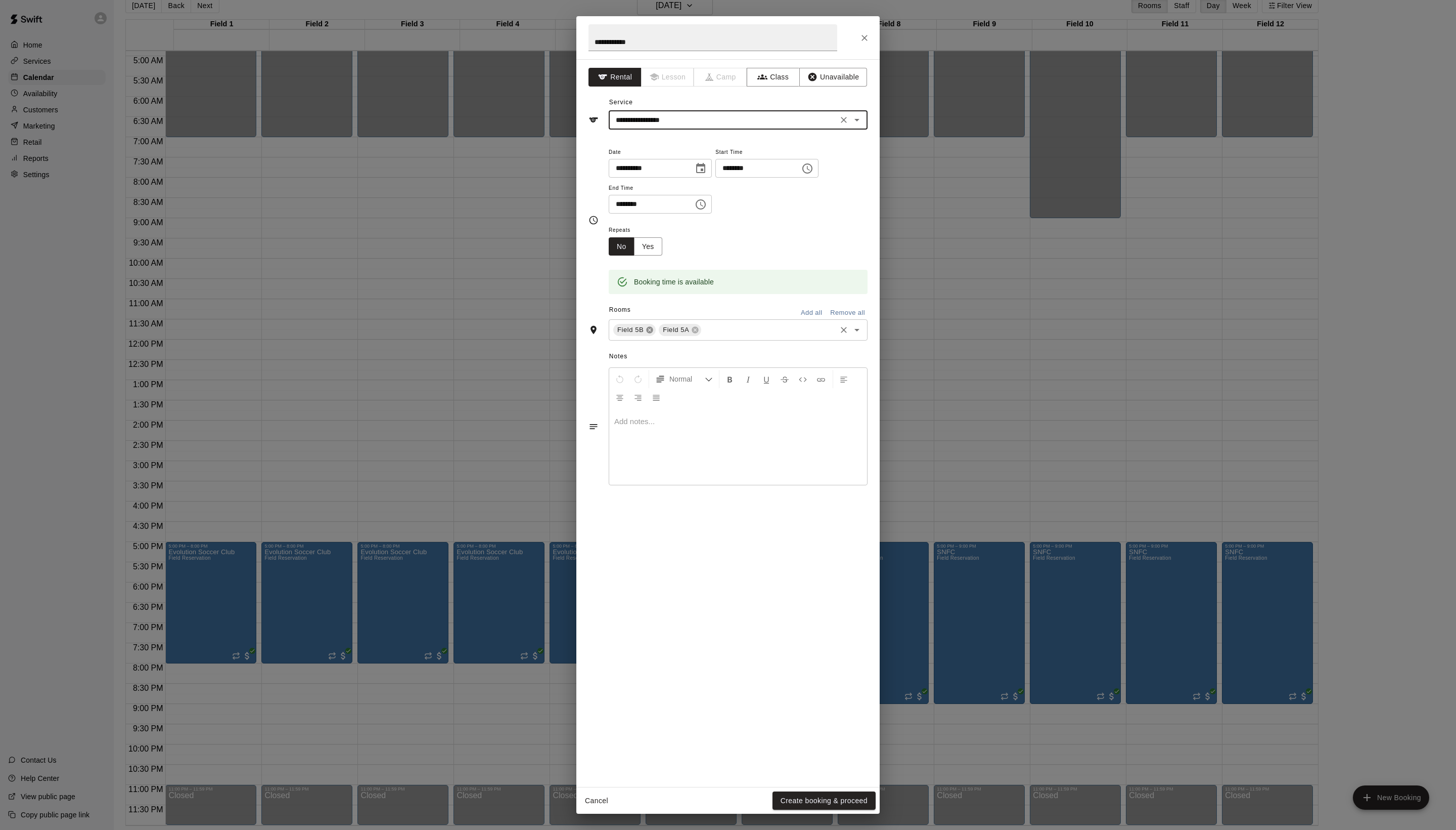
click at [653, 333] on icon at bounding box center [650, 330] width 7 height 7
click at [828, 807] on button "Create booking & proceed" at bounding box center [824, 800] width 103 height 19
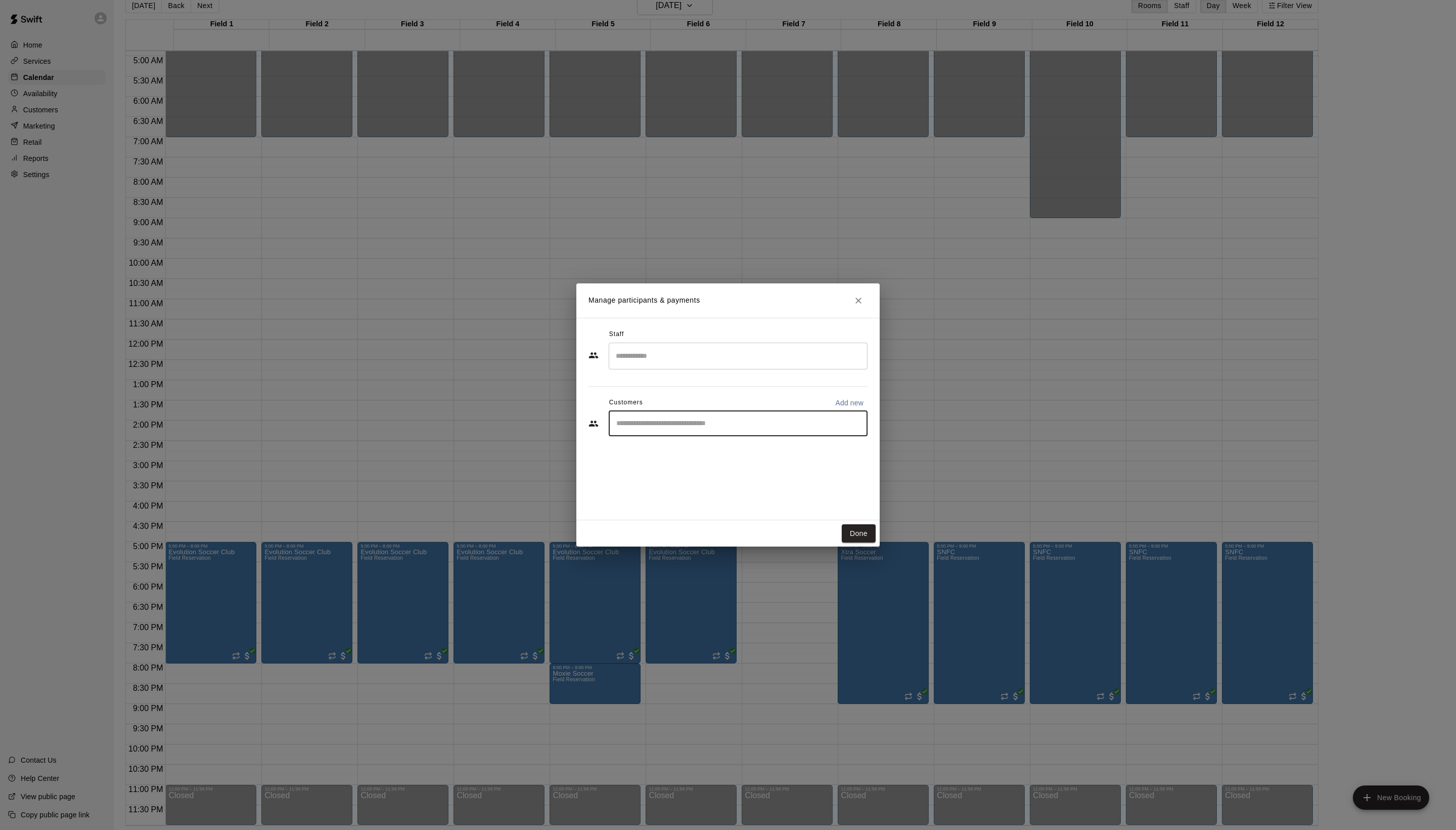
click at [675, 429] on input "Start typing to search customers..." at bounding box center [738, 423] width 249 height 10
type input "*"
type input "****"
click at [749, 464] on div "[PERSON_NAME] [EMAIL_ADDRESS][DOMAIN_NAME]" at bounding box center [759, 474] width 203 height 21
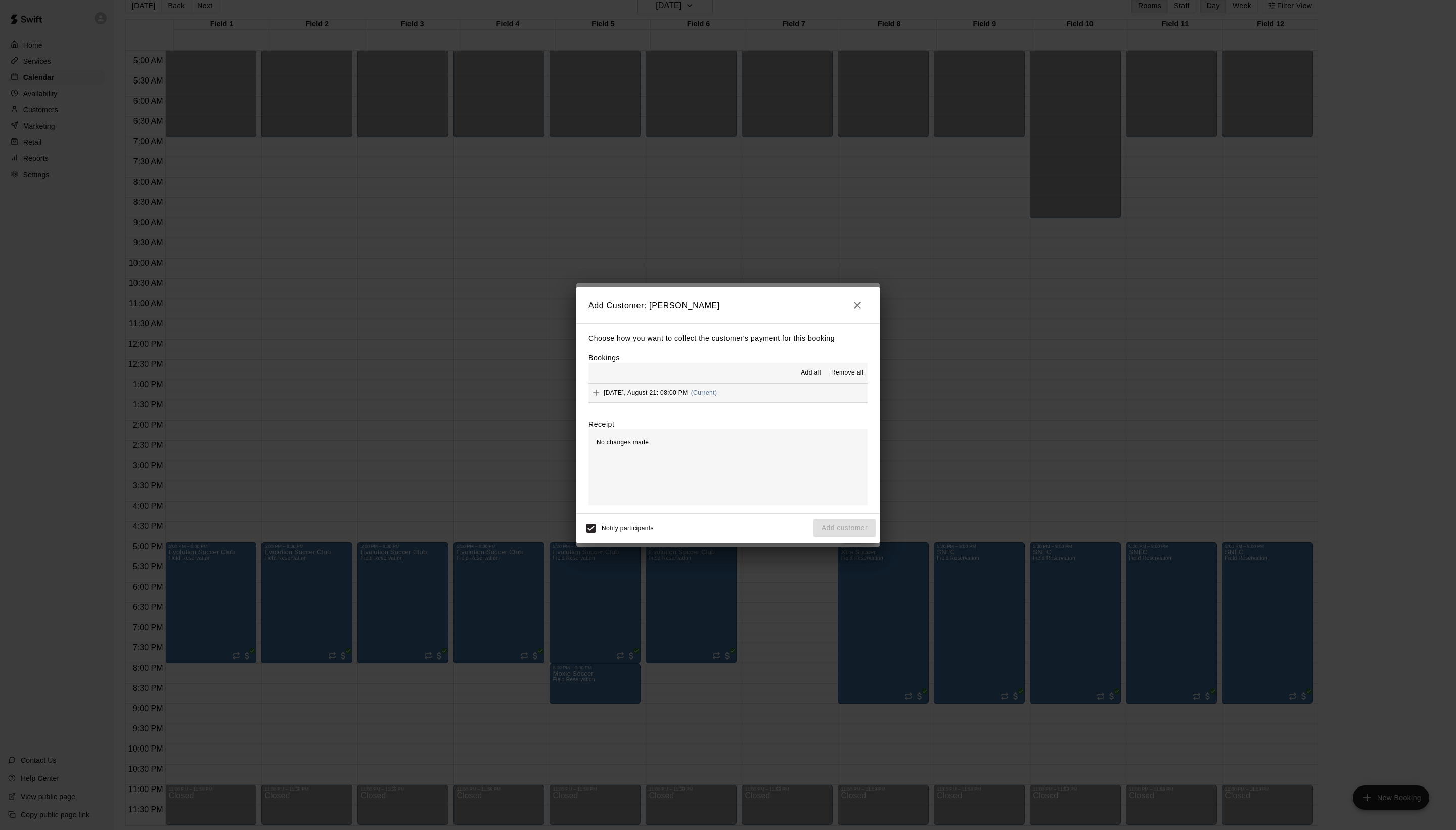
click at [796, 381] on button "Add all" at bounding box center [811, 373] width 32 height 16
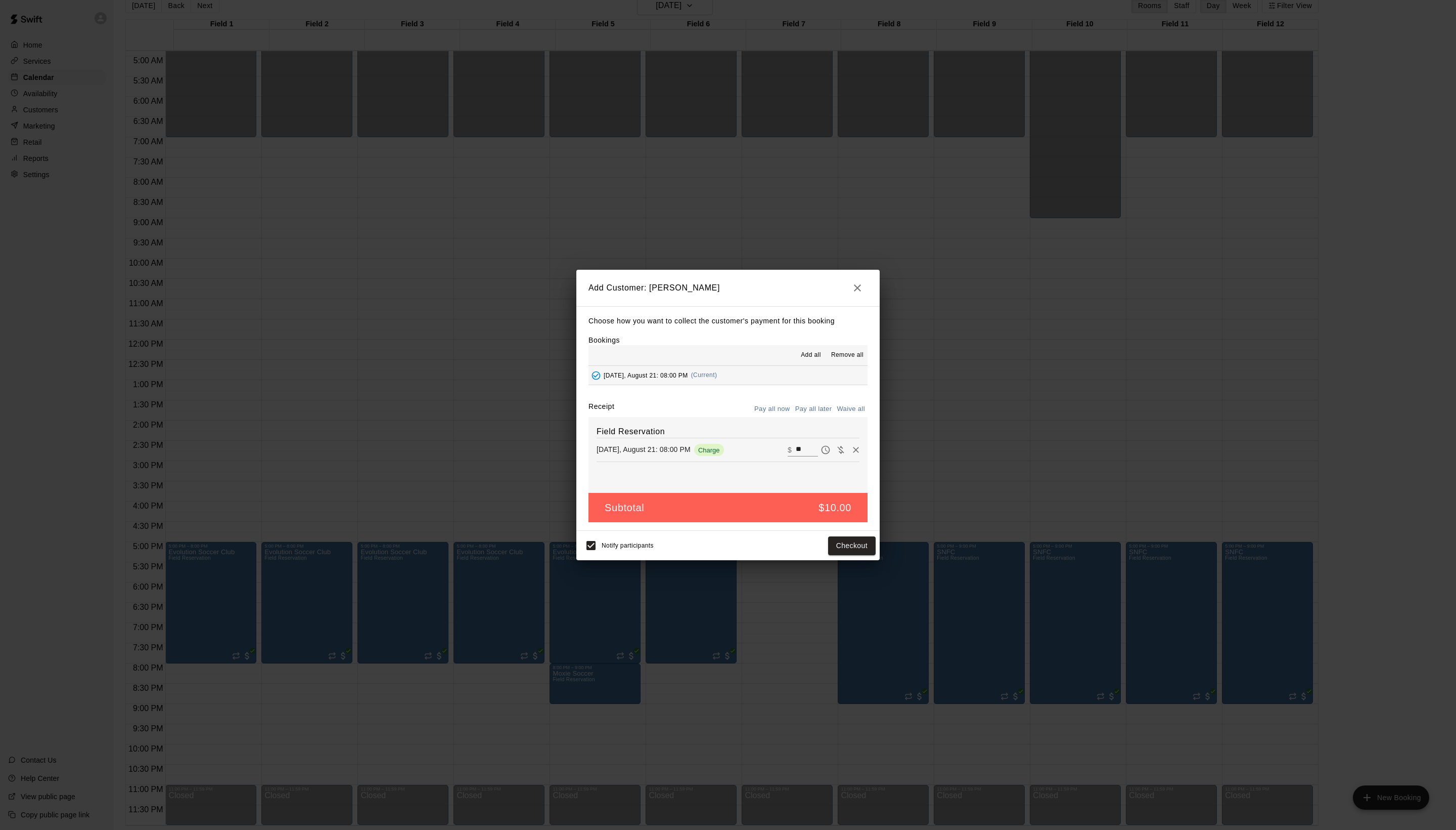
click at [838, 408] on div "Choose how you want to collect the customer's payment for this booking Bookings…" at bounding box center [728, 419] width 303 height 225
click at [838, 416] on button "Waive all" at bounding box center [851, 409] width 34 height 15
type input "*"
click at [852, 555] on button "Add customer" at bounding box center [844, 546] width 62 height 19
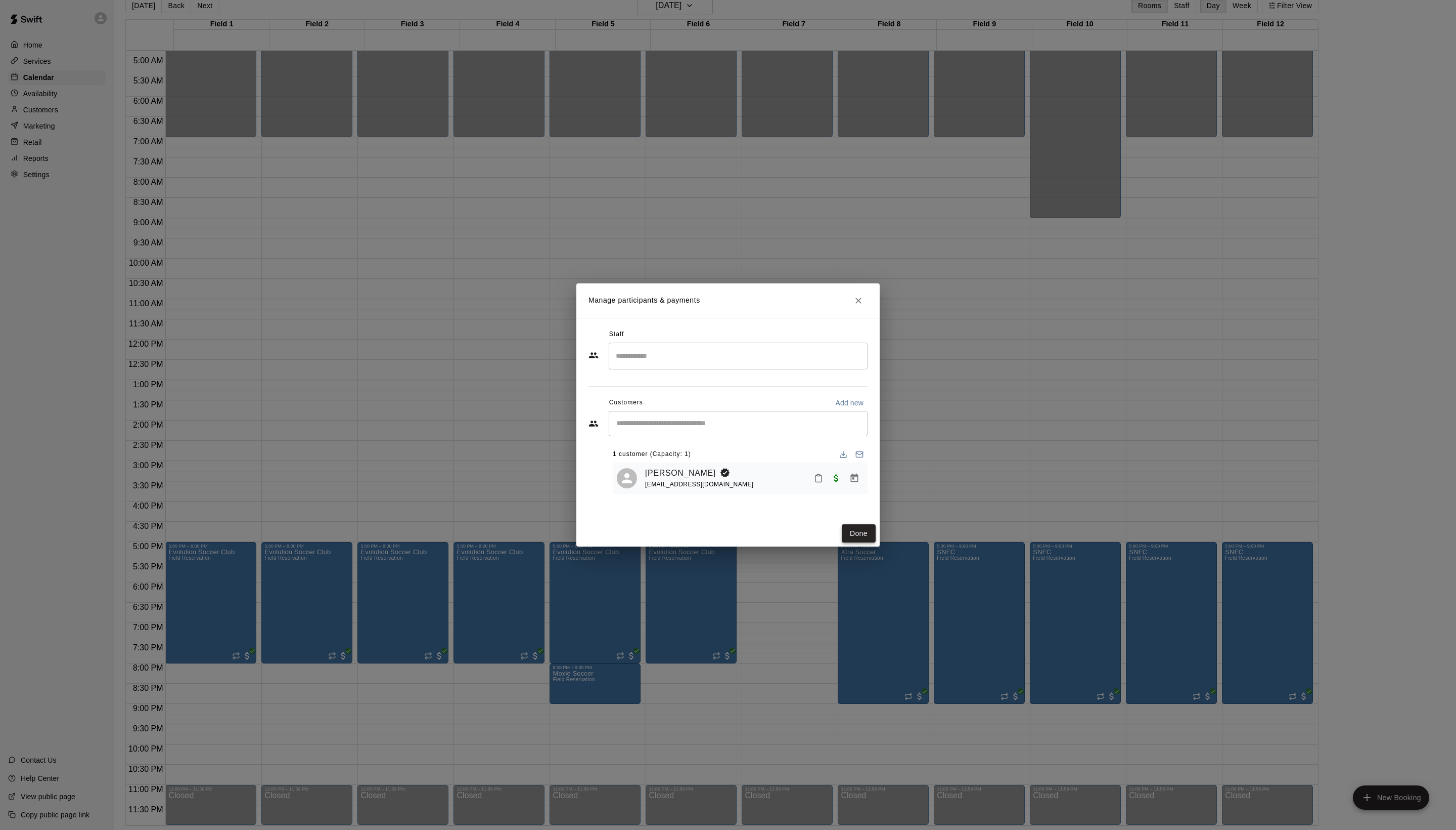
click at [844, 543] on button "Done" at bounding box center [858, 533] width 34 height 19
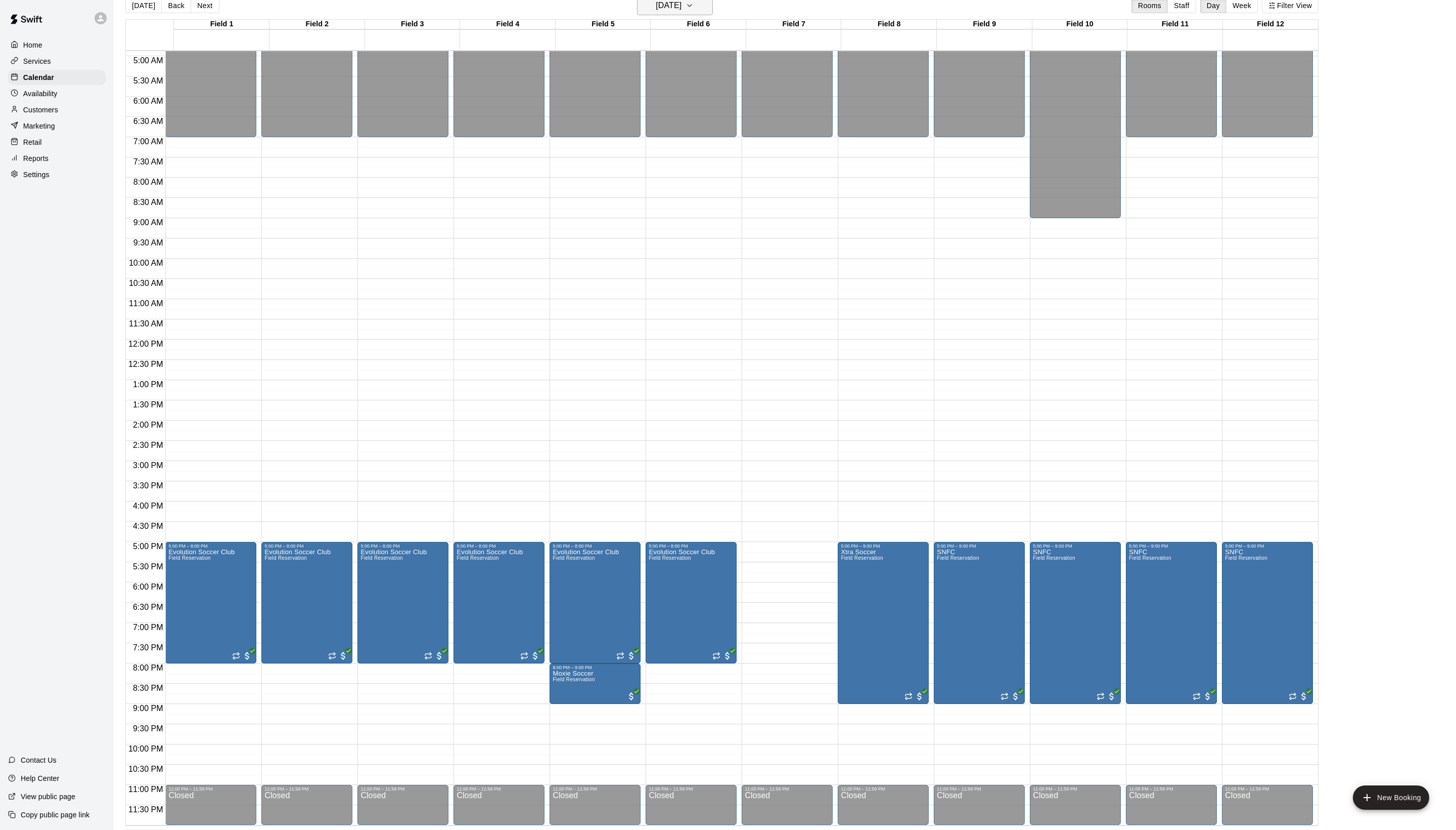
click at [665, 12] on h6 "[DATE]" at bounding box center [669, 5] width 25 height 14
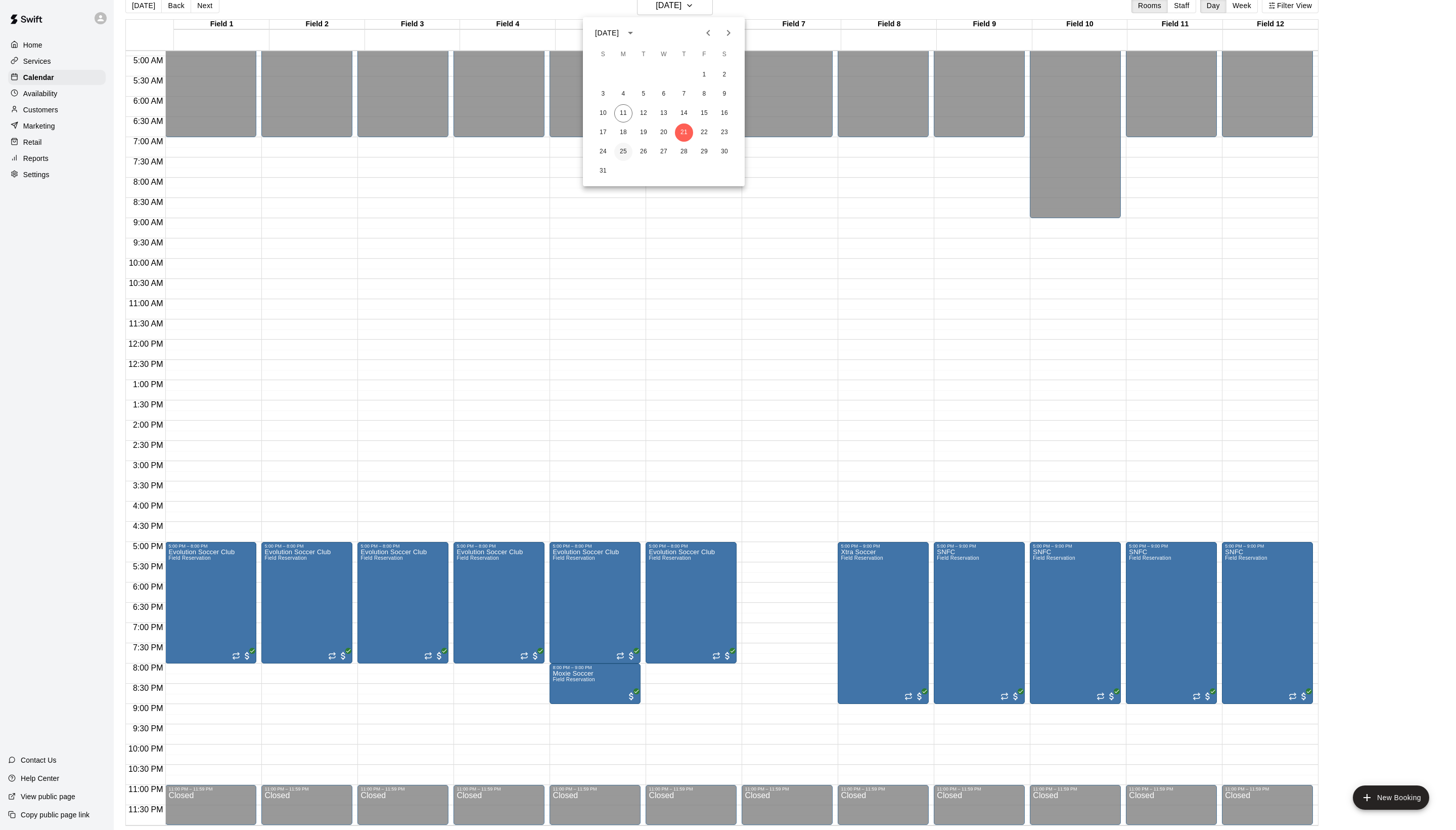
click at [624, 150] on button "25" at bounding box center [623, 152] width 18 height 18
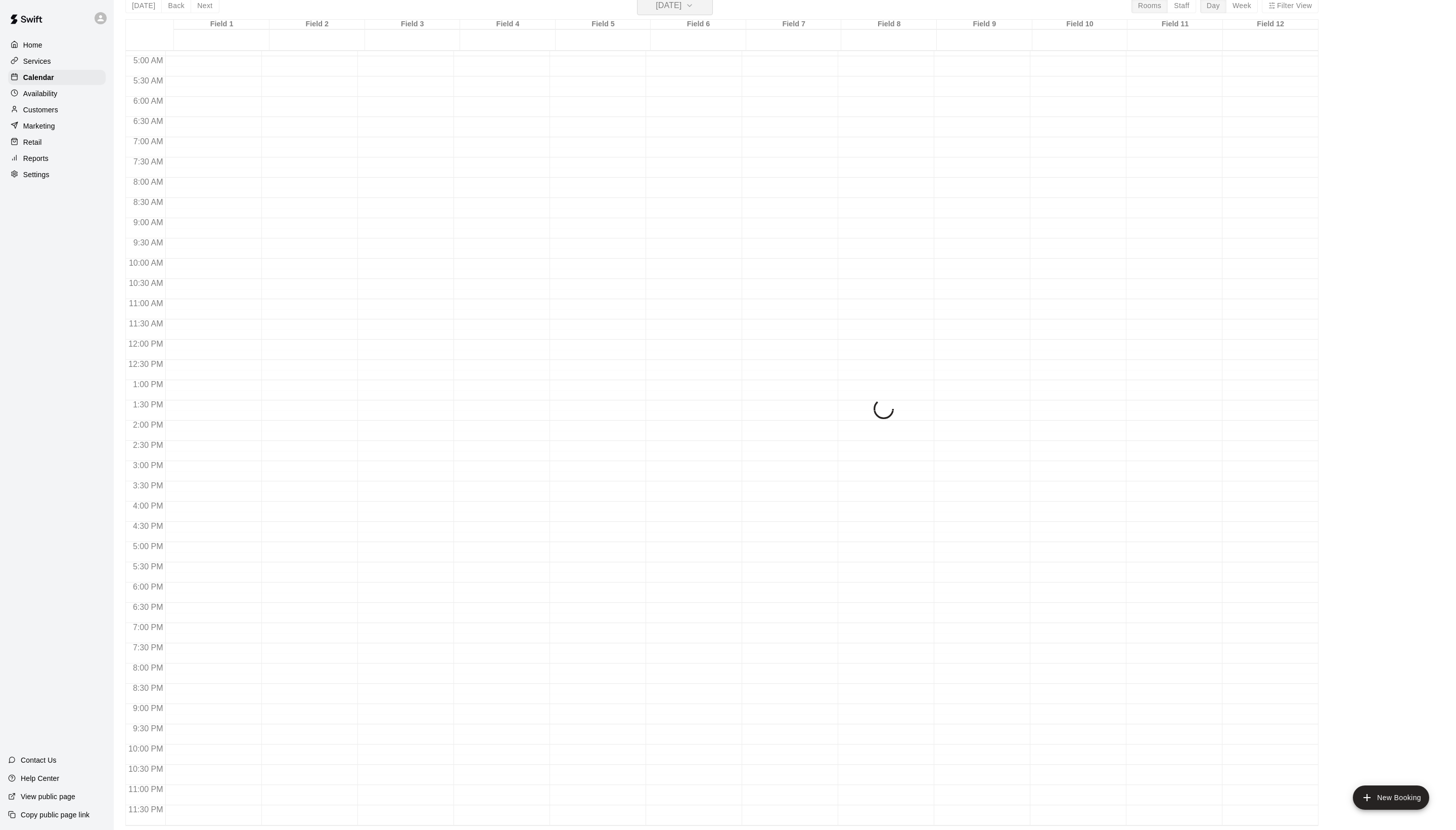
scroll to position [12, 0]
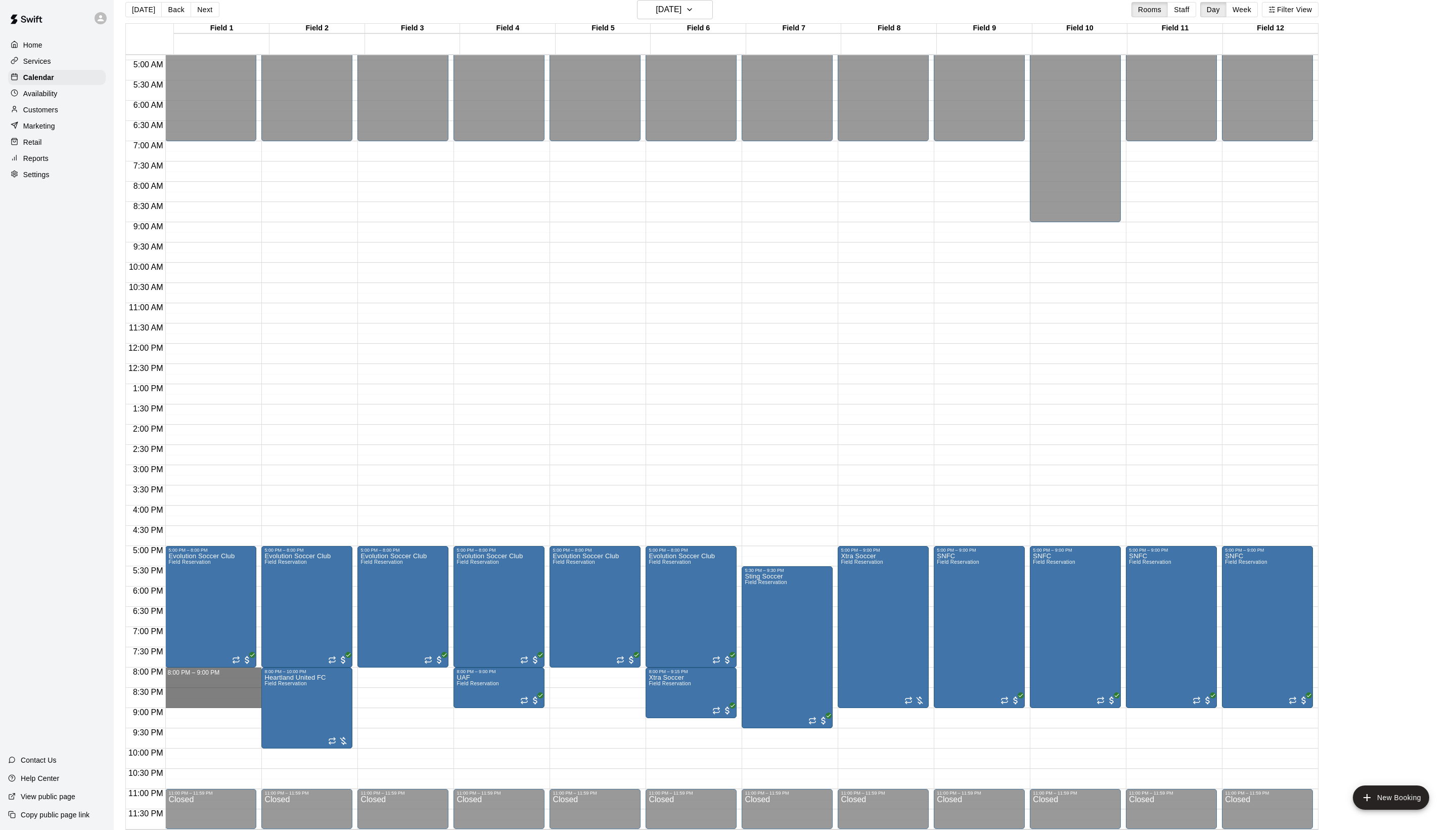
drag, startPoint x: 205, startPoint y: 674, endPoint x: 205, endPoint y: 698, distance: 24.0
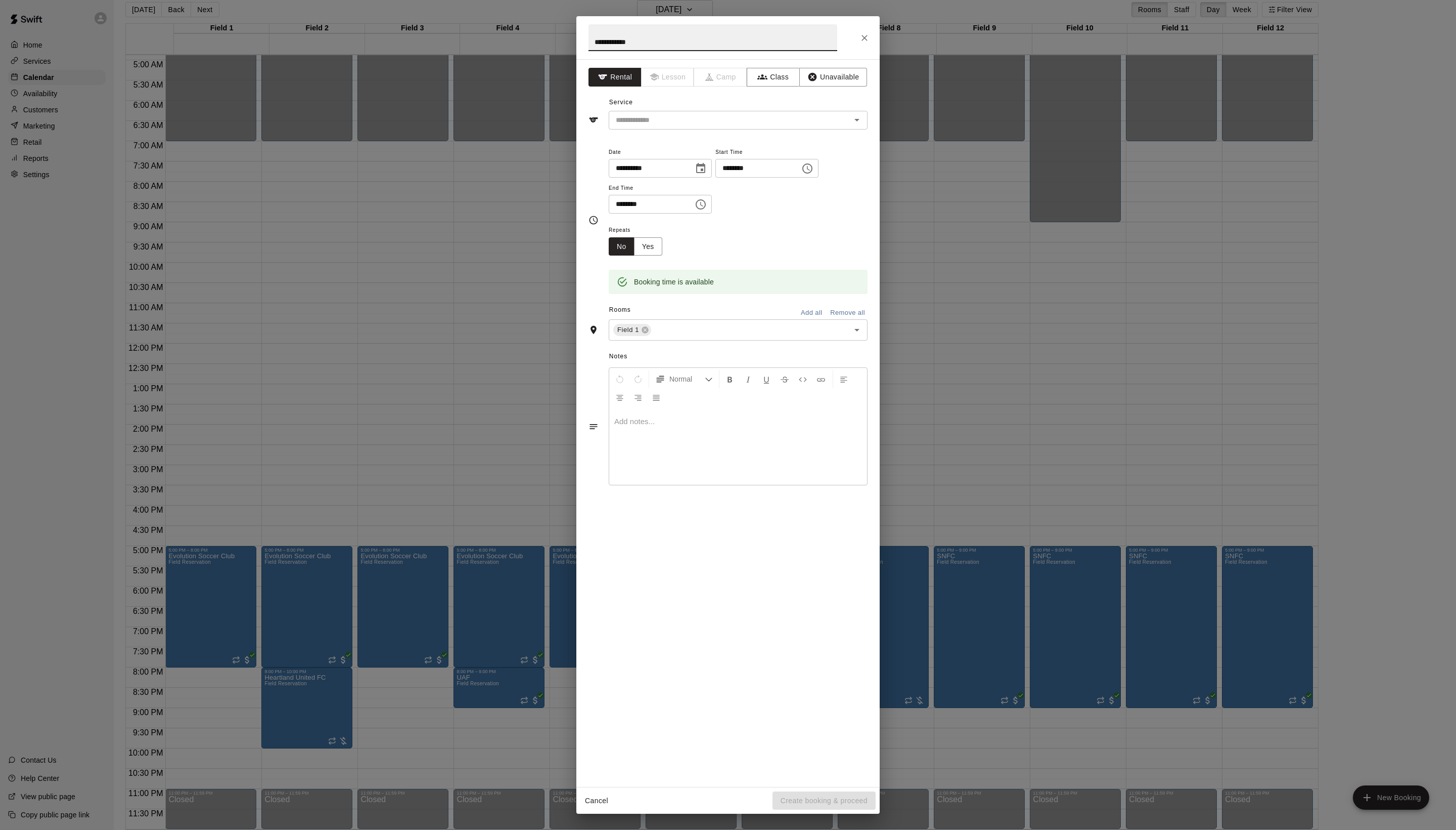
type input "**********"
click at [671, 122] on div "Service ​" at bounding box center [728, 112] width 279 height 35
click at [671, 155] on div "**********" at bounding box center [728, 423] width 303 height 727
click at [671, 126] on input "text" at bounding box center [723, 120] width 223 height 13
click at [671, 156] on ul "Field Reservation" at bounding box center [748, 165] width 239 height 25
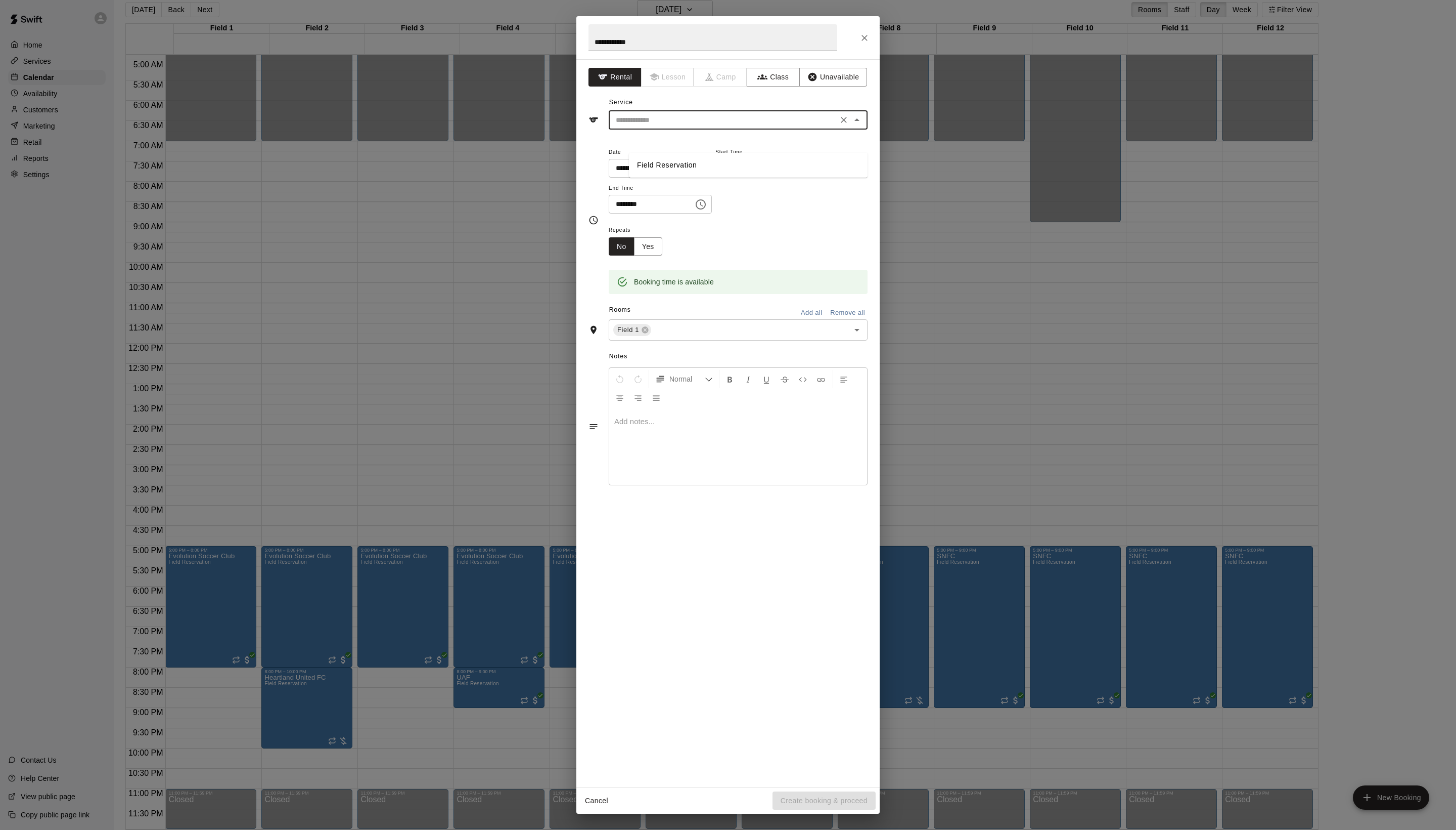
click at [671, 156] on ul "Field Reservation" at bounding box center [748, 165] width 239 height 25
click at [665, 162] on li "Field Reservation" at bounding box center [748, 165] width 239 height 17
type input "**********"
click at [820, 795] on button "Create booking & proceed" at bounding box center [824, 800] width 103 height 19
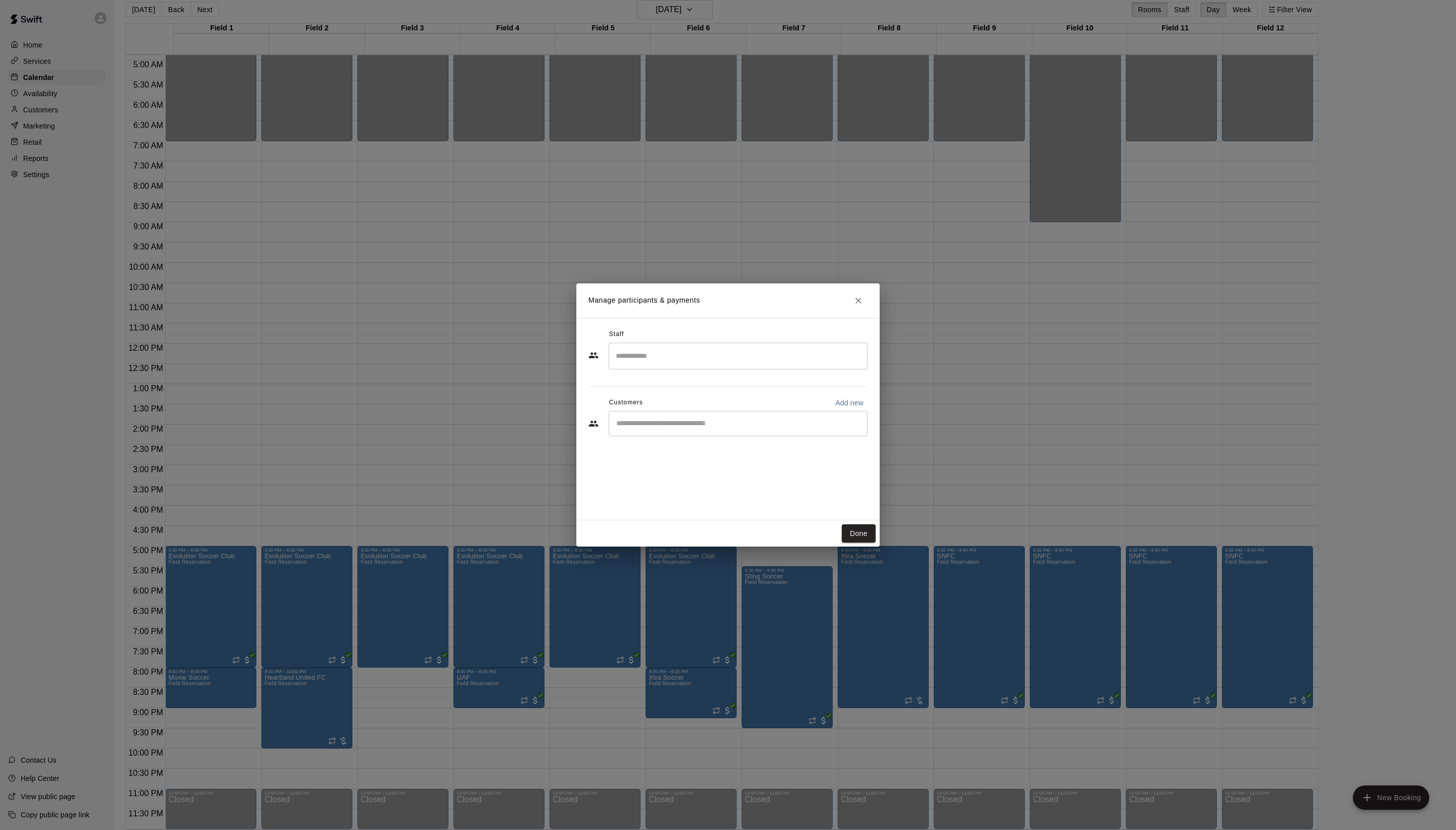
click at [687, 429] on input "Start typing to search customers..." at bounding box center [738, 423] width 249 height 10
type input "****"
click at [667, 474] on p "[PERSON_NAME]" at bounding box center [688, 469] width 62 height 11
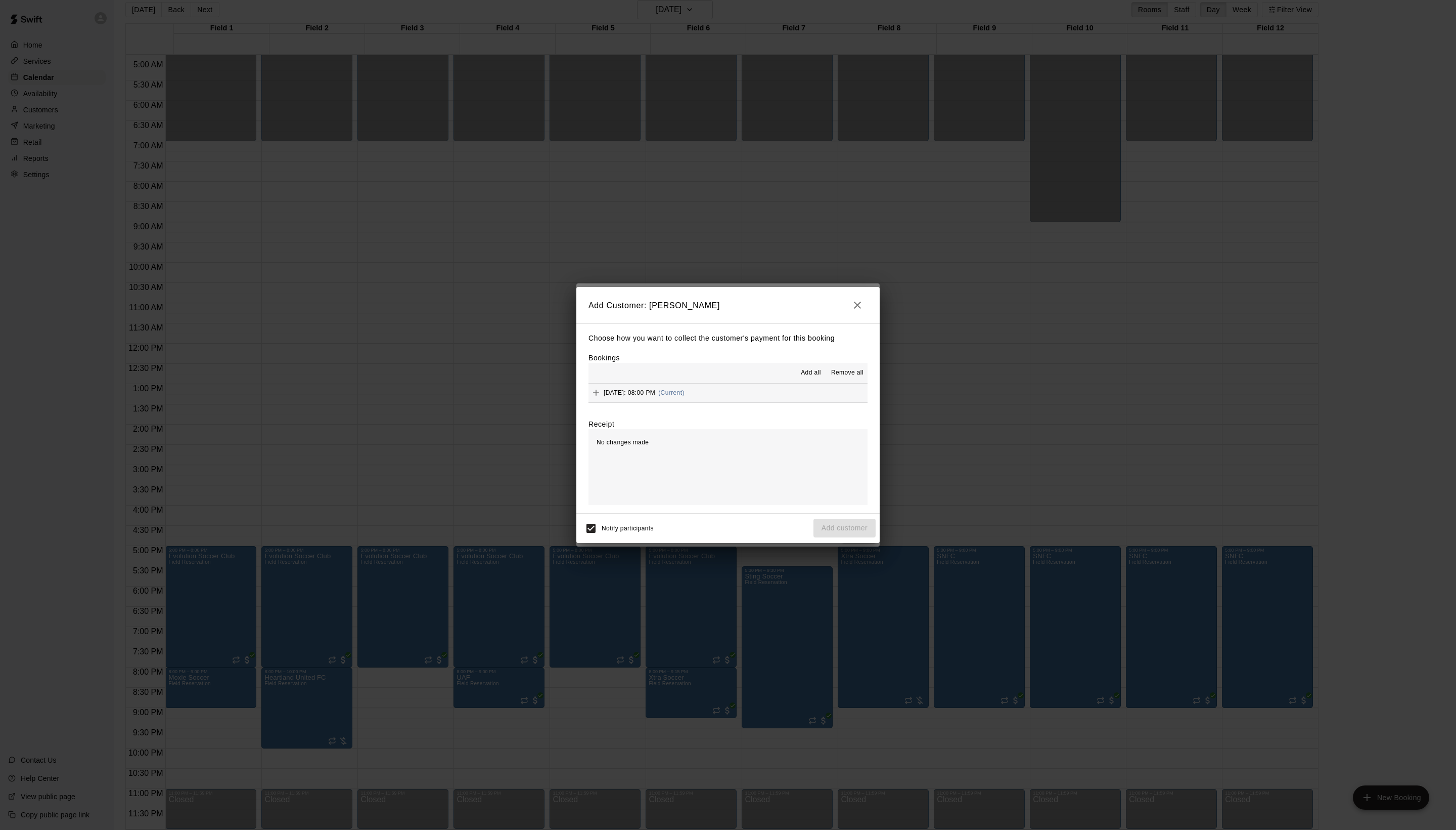
click at [801, 375] on span "Add all" at bounding box center [811, 372] width 20 height 10
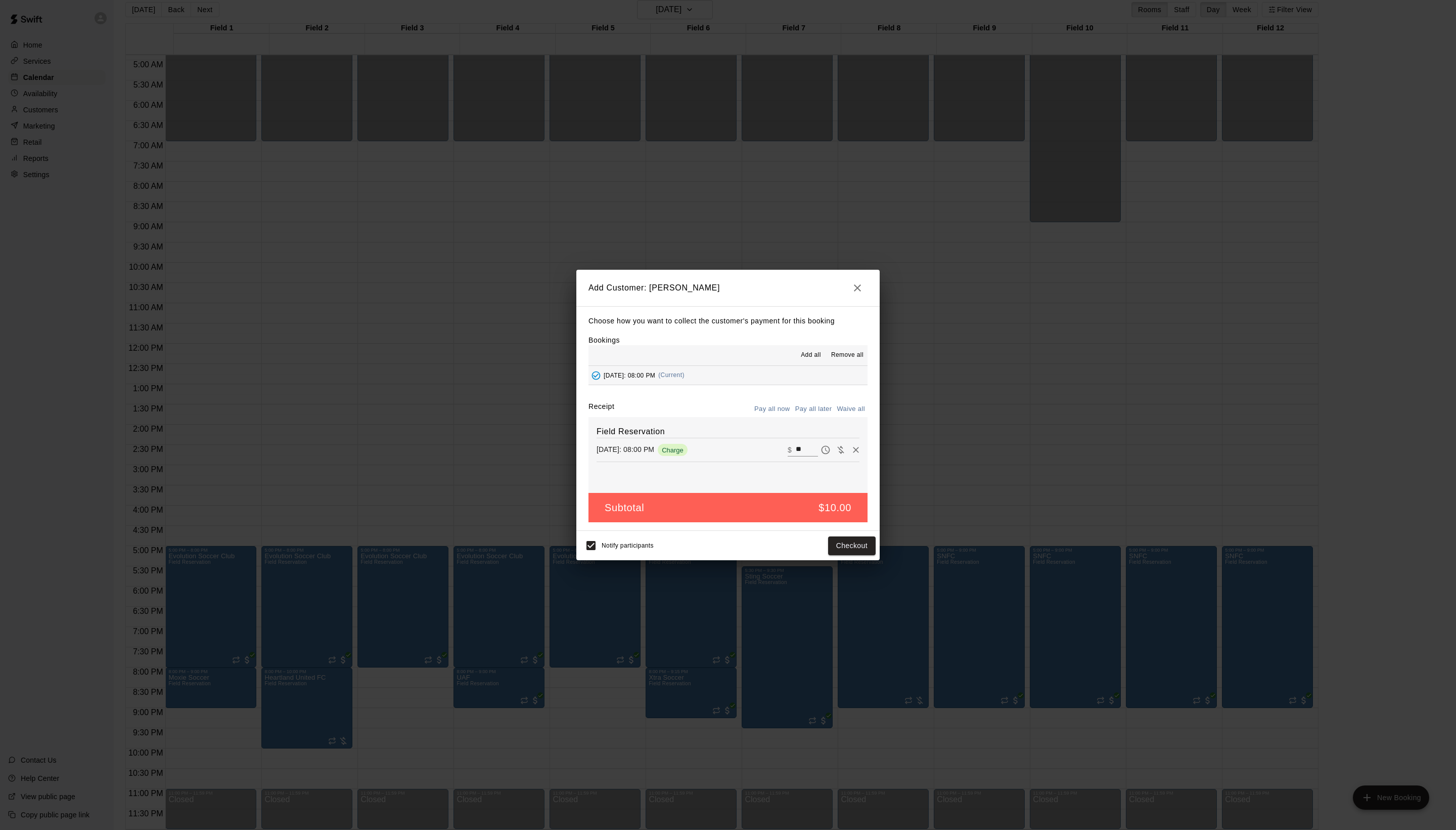
click at [842, 417] on button "Waive all" at bounding box center [851, 409] width 34 height 15
type input "*"
click at [852, 555] on button "Add customer" at bounding box center [844, 546] width 62 height 19
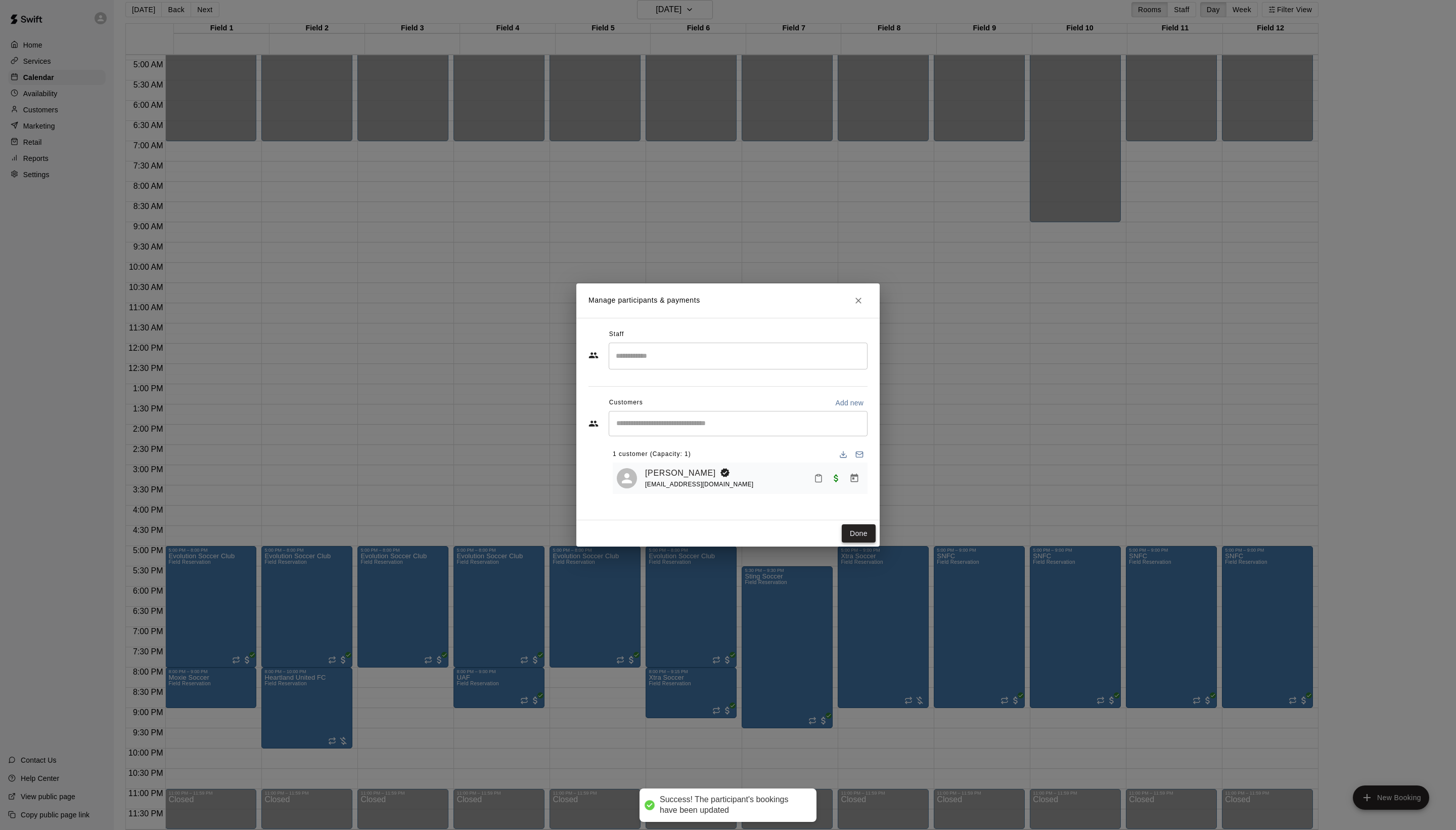
click at [854, 543] on button "Done" at bounding box center [858, 533] width 34 height 19
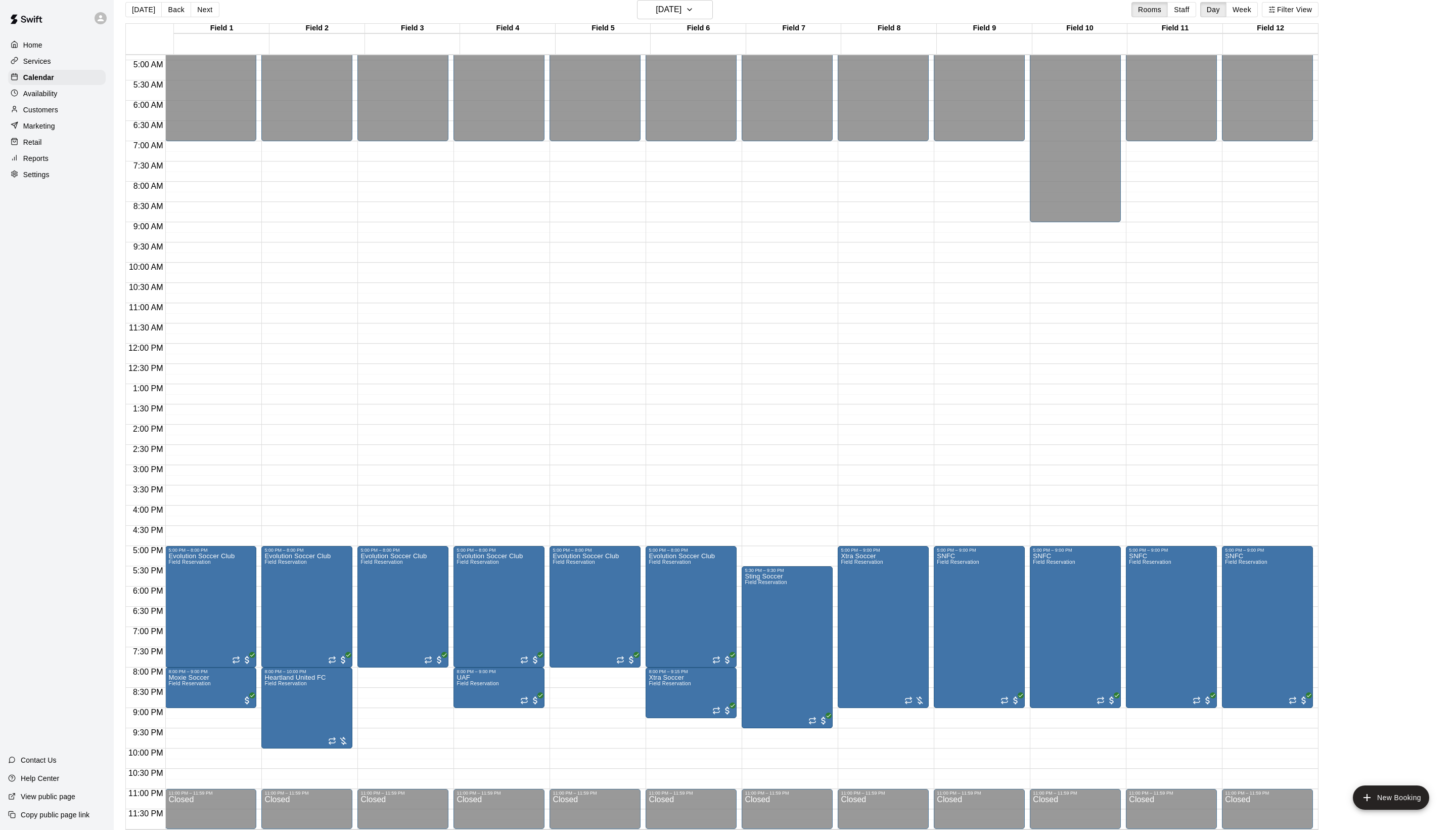
click at [691, 22] on div "[DATE] Back [DATE][DATE] Rooms Staff Day Week Filter View" at bounding box center [722, 11] width 1193 height 23
click at [691, 16] on button "[DATE]" at bounding box center [675, 9] width 76 height 19
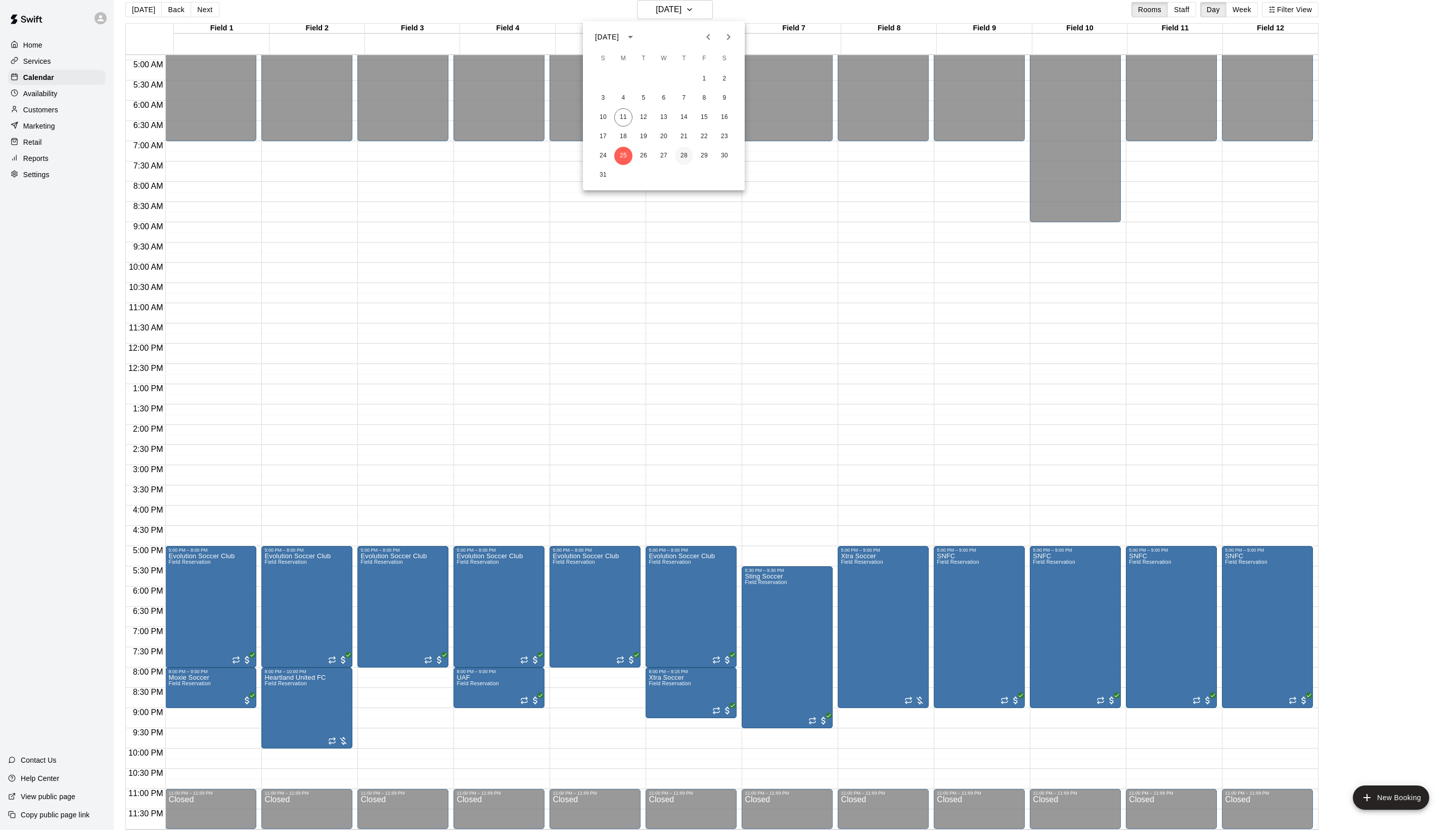
click at [683, 157] on button "28" at bounding box center [684, 156] width 18 height 18
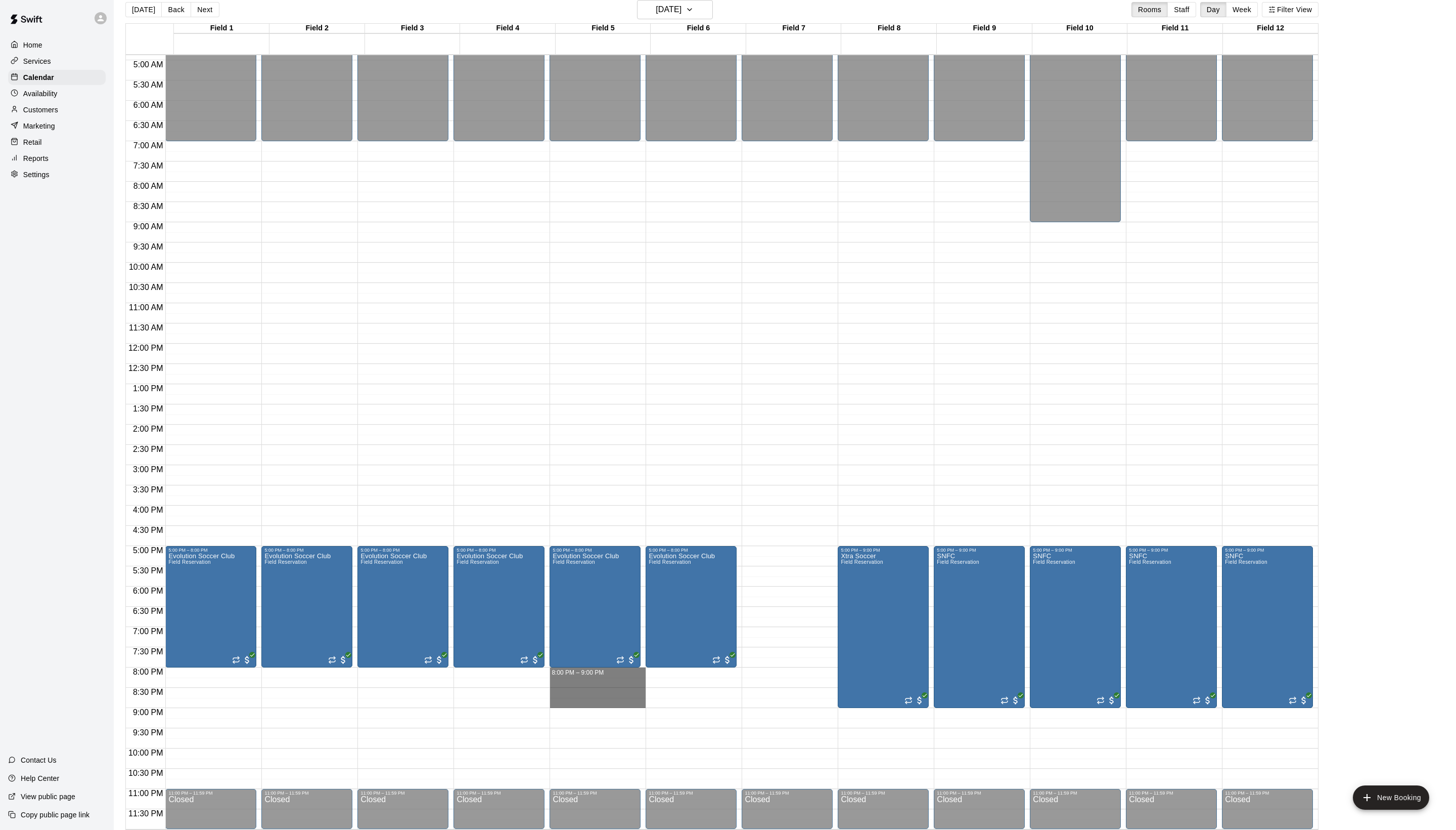
drag, startPoint x: 601, startPoint y: 676, endPoint x: 601, endPoint y: 703, distance: 27.0
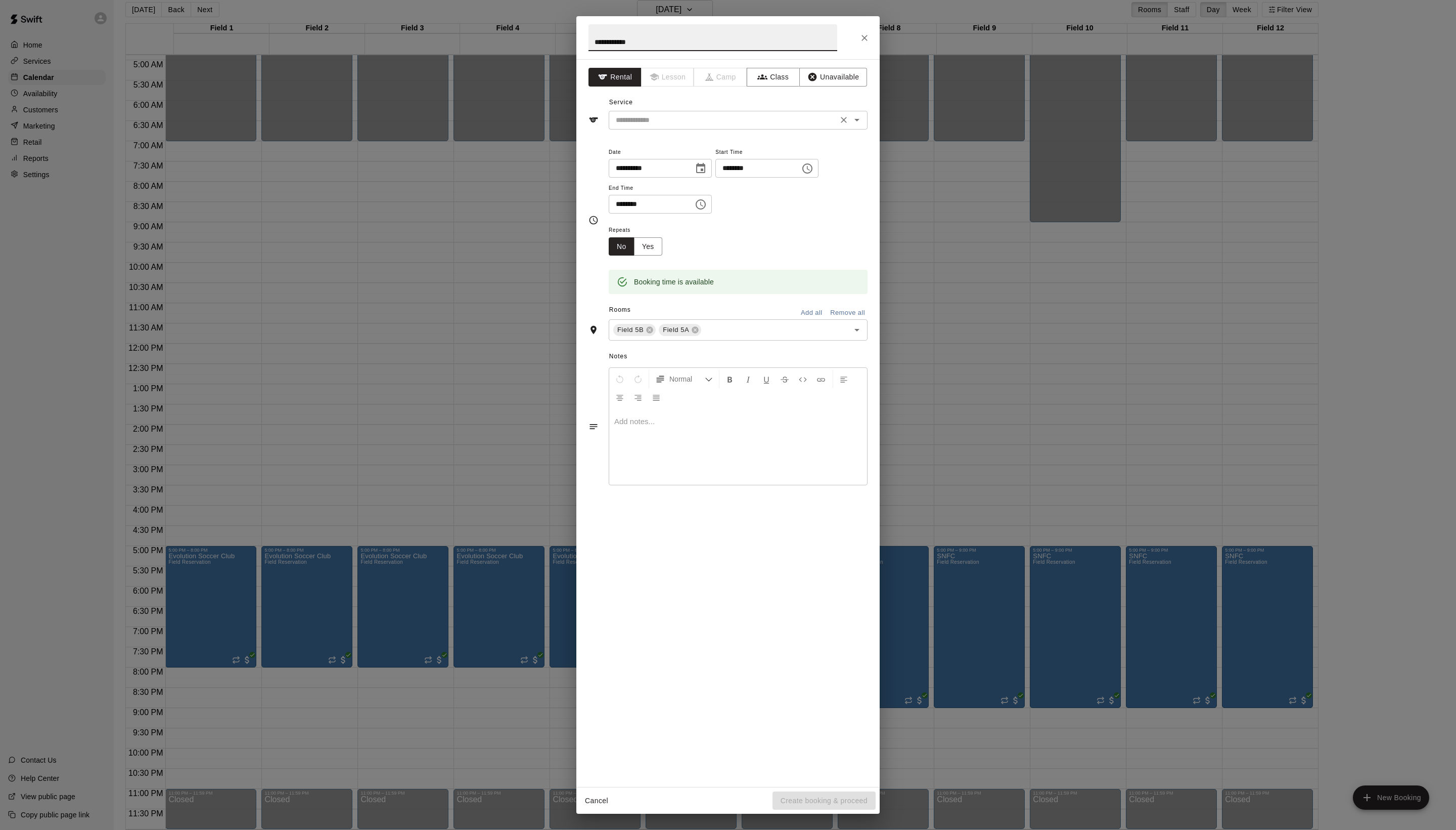
type input "**********"
click at [687, 126] on input "text" at bounding box center [723, 120] width 223 height 13
click at [687, 171] on li "Field Reservation" at bounding box center [748, 165] width 239 height 17
type input "**********"
click at [653, 333] on icon at bounding box center [650, 330] width 7 height 7
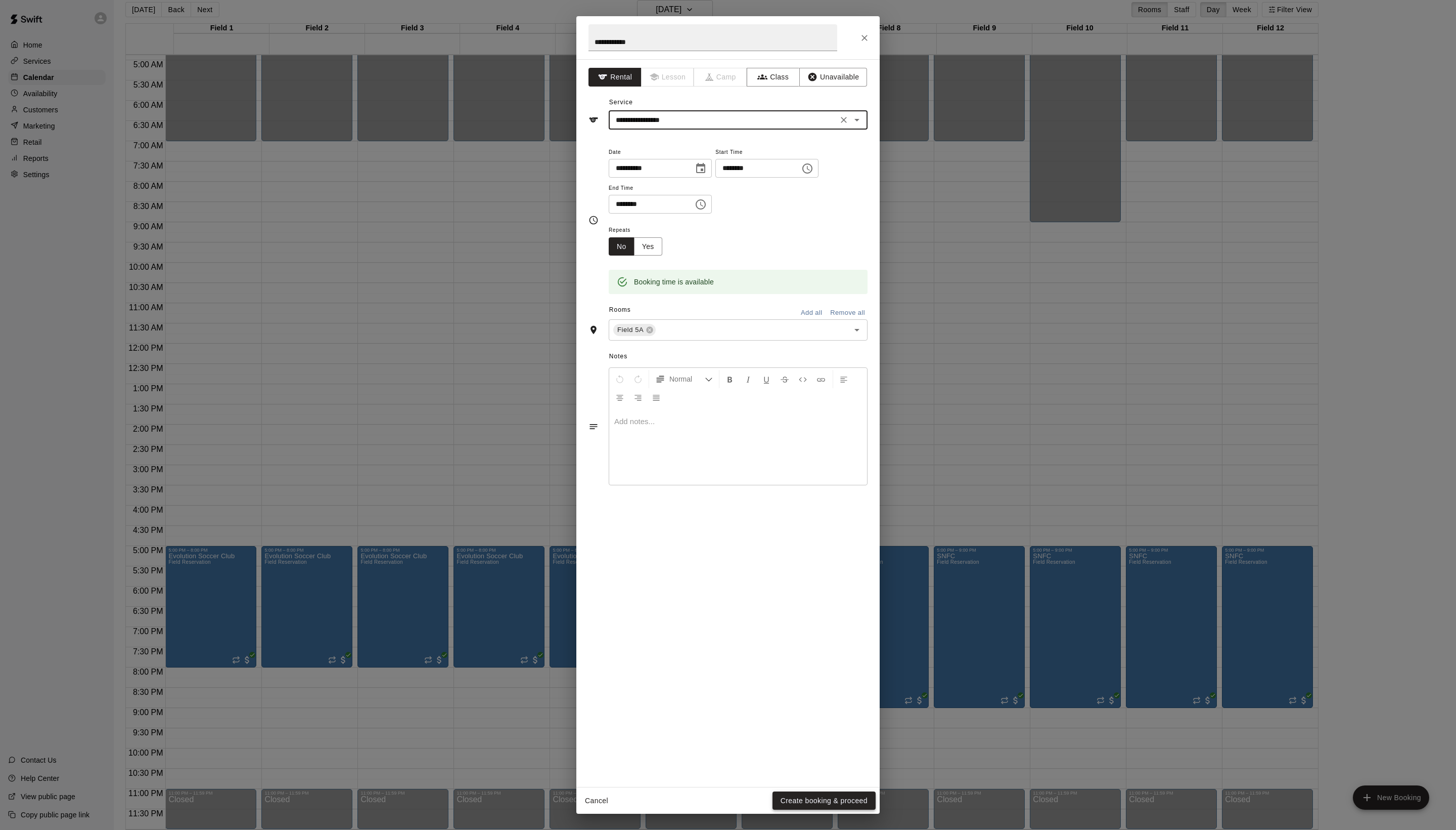
click at [814, 805] on button "Create booking & proceed" at bounding box center [824, 800] width 103 height 19
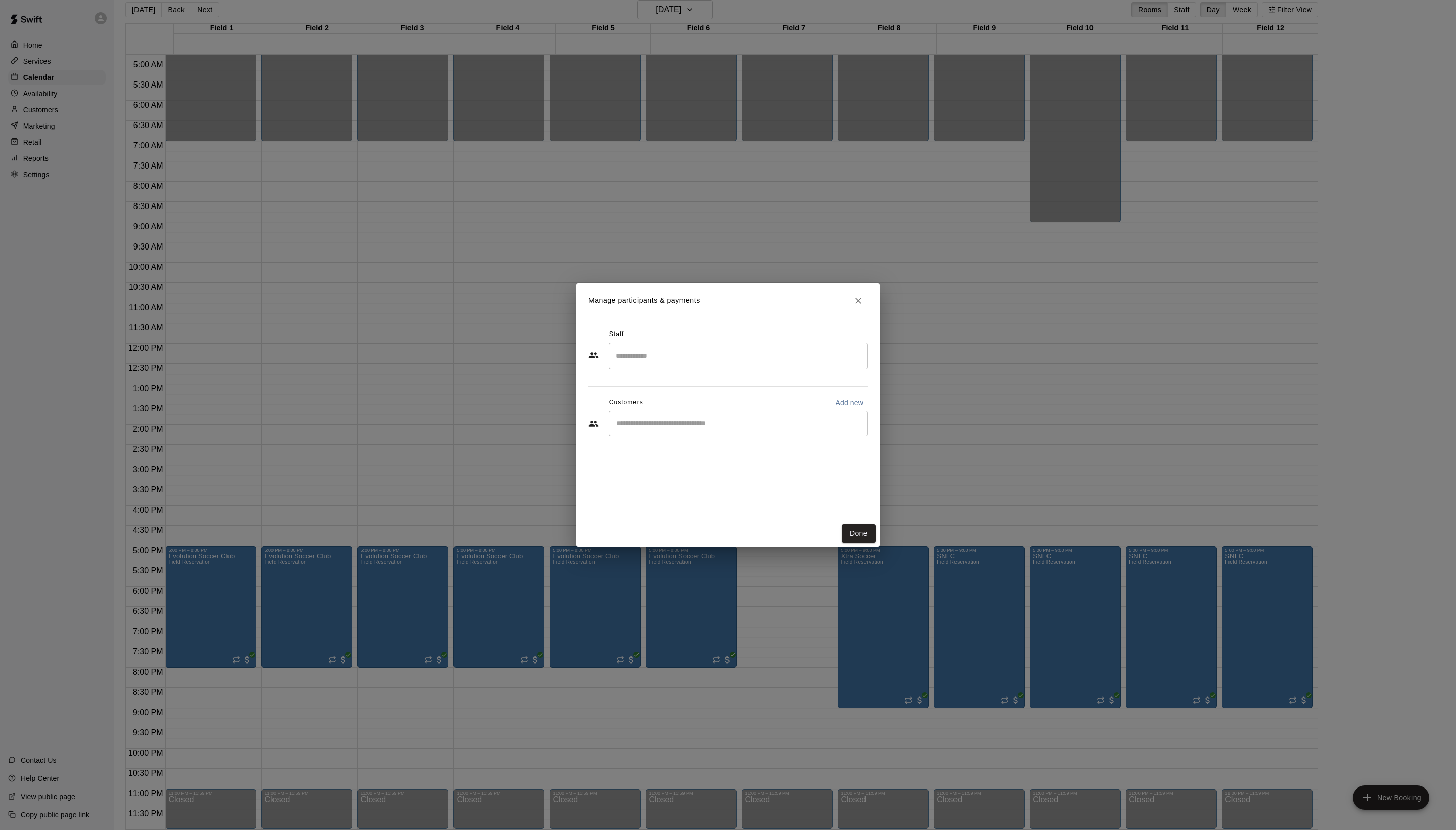
click at [685, 429] on input "Start typing to search customers..." at bounding box center [738, 423] width 249 height 10
type input "****"
click at [740, 468] on div "[PERSON_NAME]" at bounding box center [712, 469] width 109 height 11
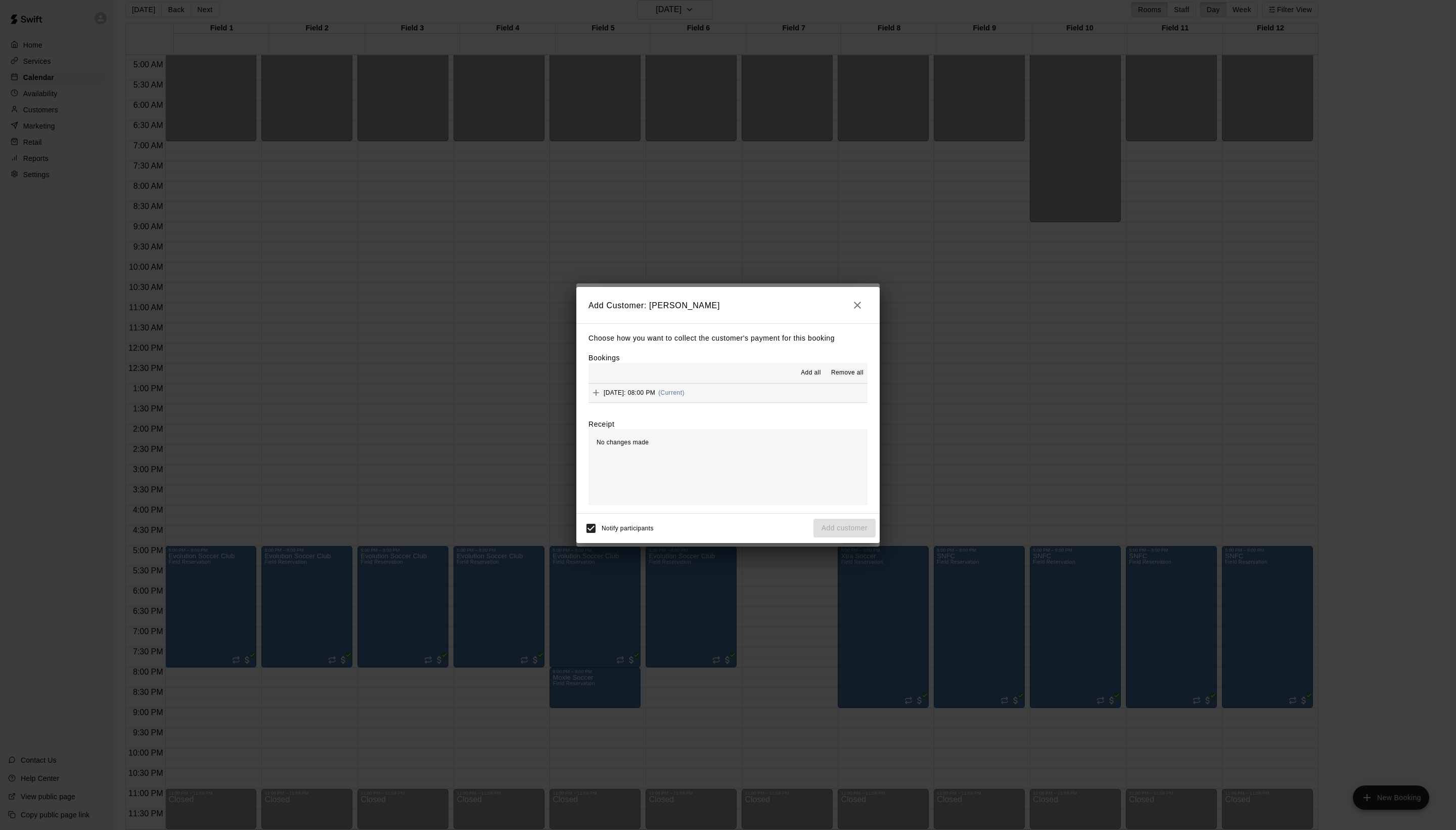
click at [801, 374] on span "Add all" at bounding box center [811, 372] width 20 height 10
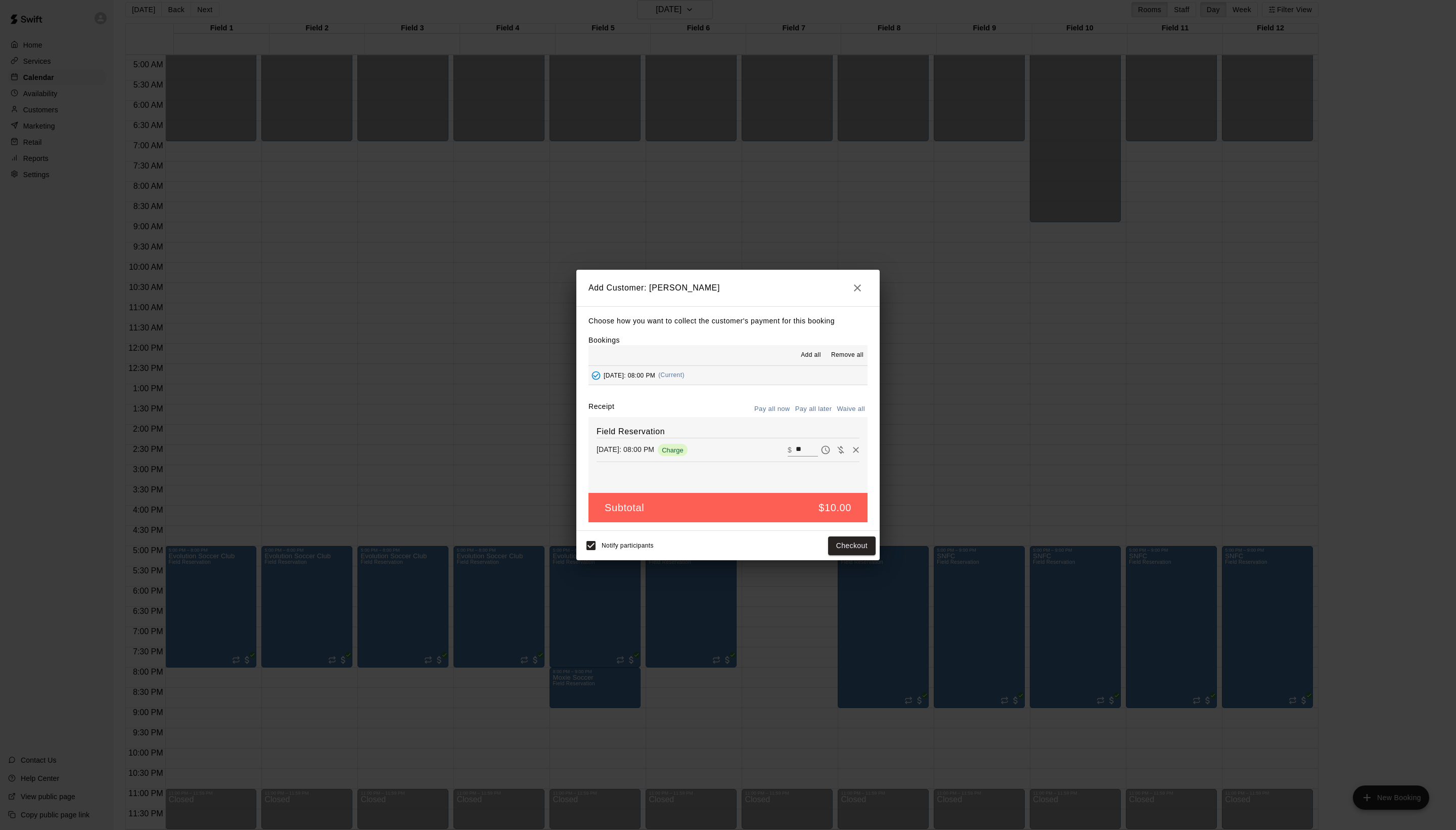
click at [844, 410] on button "Waive all" at bounding box center [851, 409] width 34 height 15
type input "*"
click at [852, 555] on button "Add customer" at bounding box center [844, 546] width 62 height 19
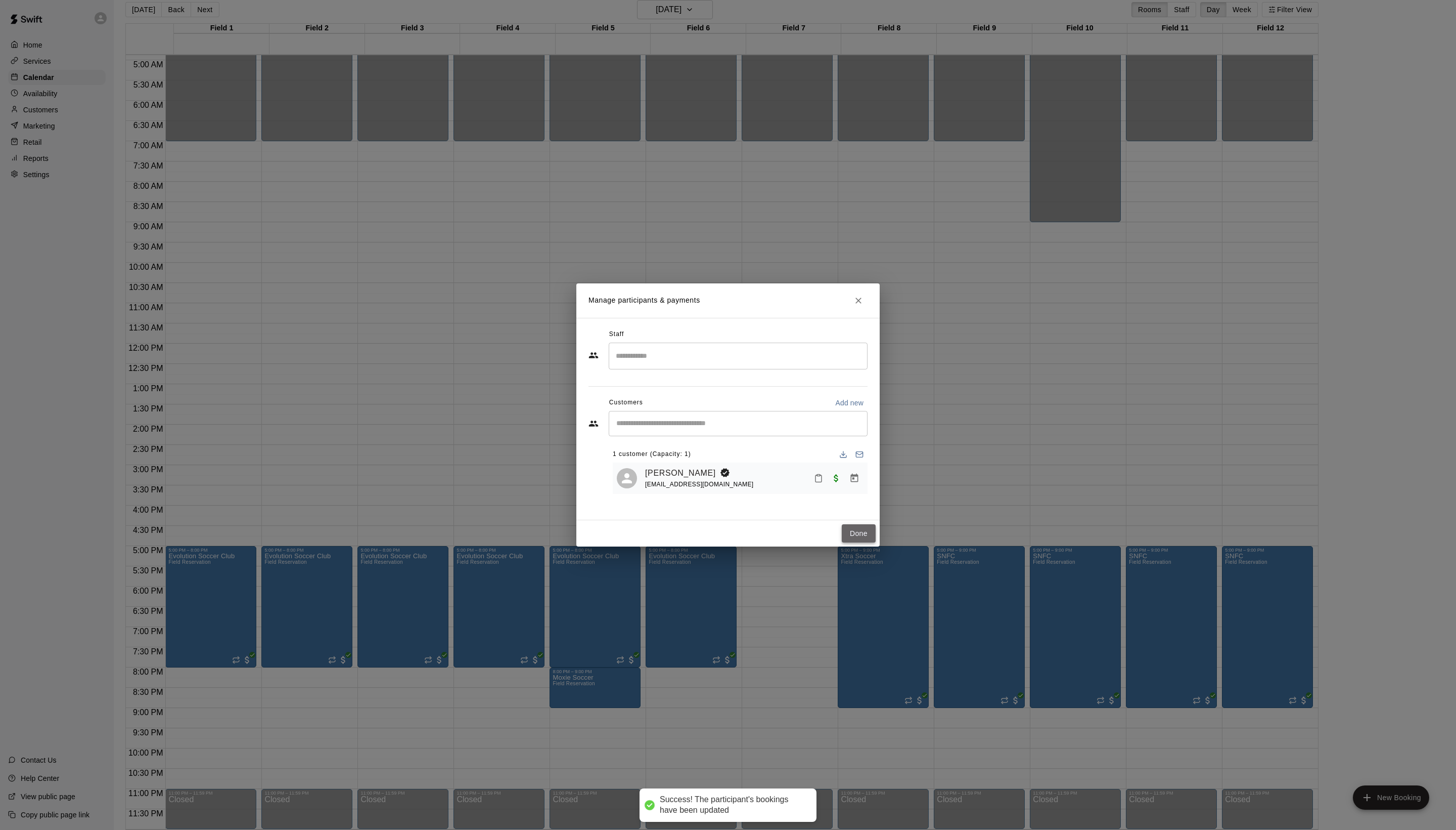
click at [854, 543] on button "Done" at bounding box center [858, 533] width 34 height 19
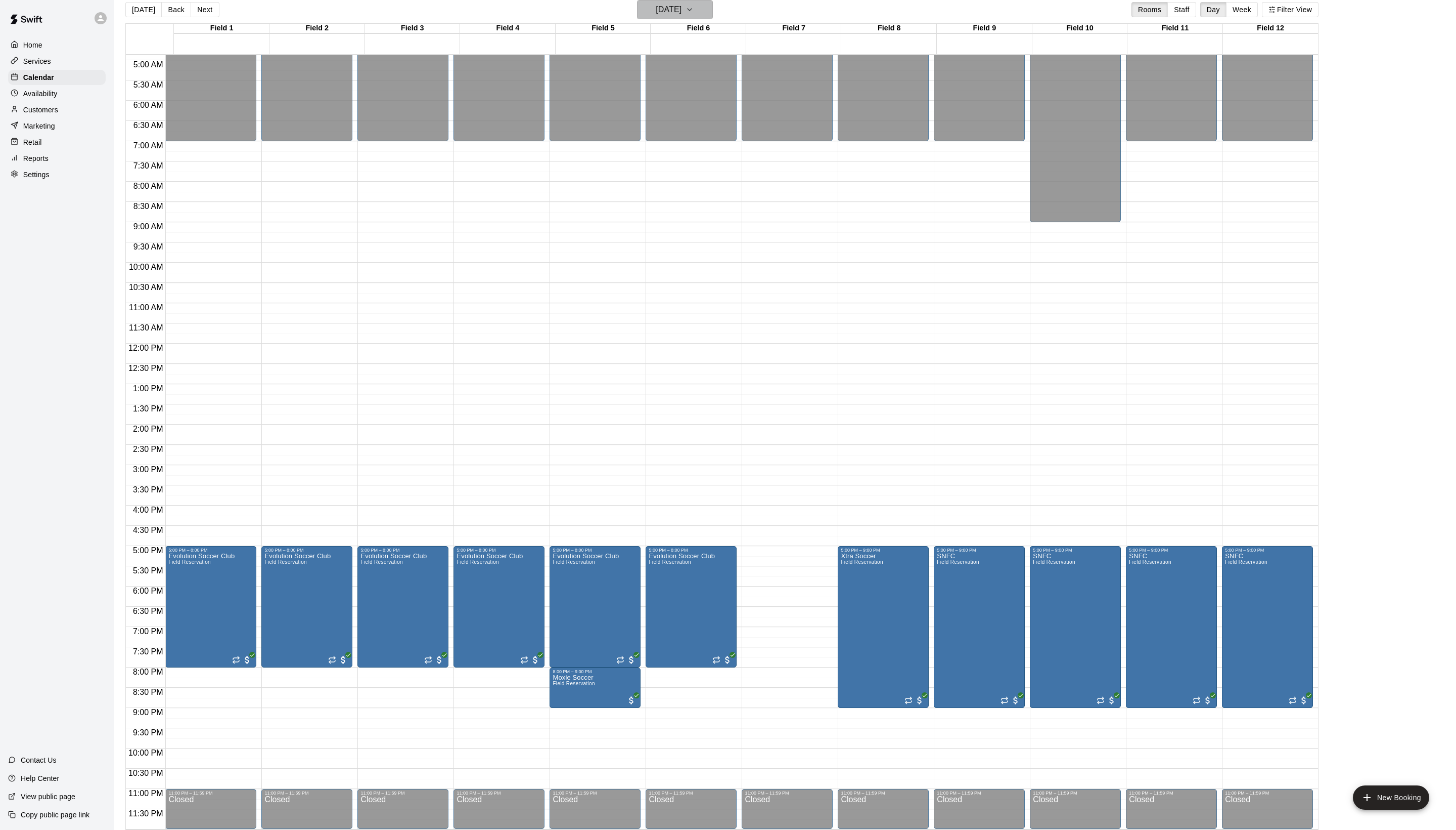
click at [681, 6] on h6 "[DATE]" at bounding box center [669, 9] width 25 height 14
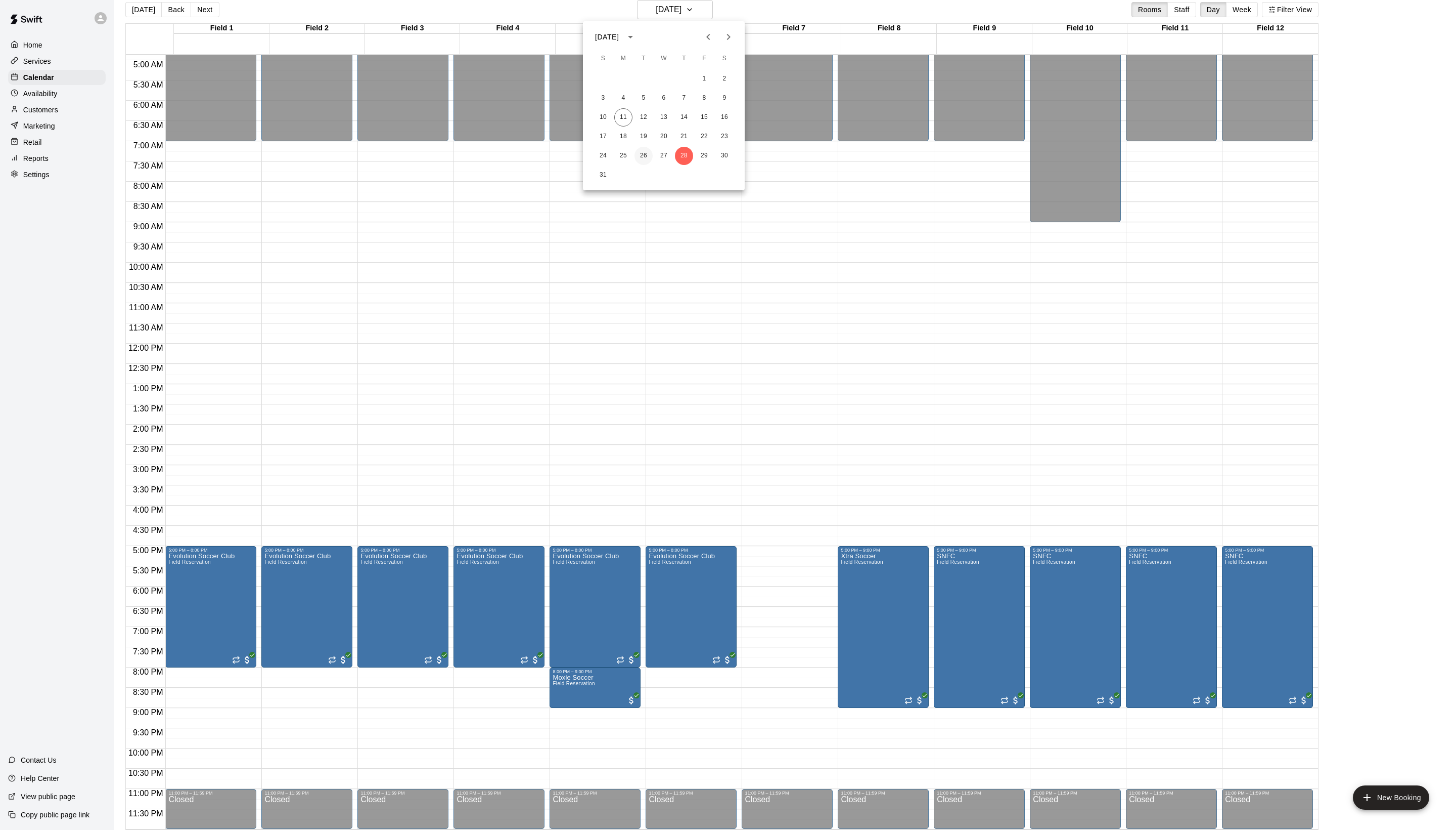
click at [640, 159] on button "26" at bounding box center [643, 156] width 18 height 18
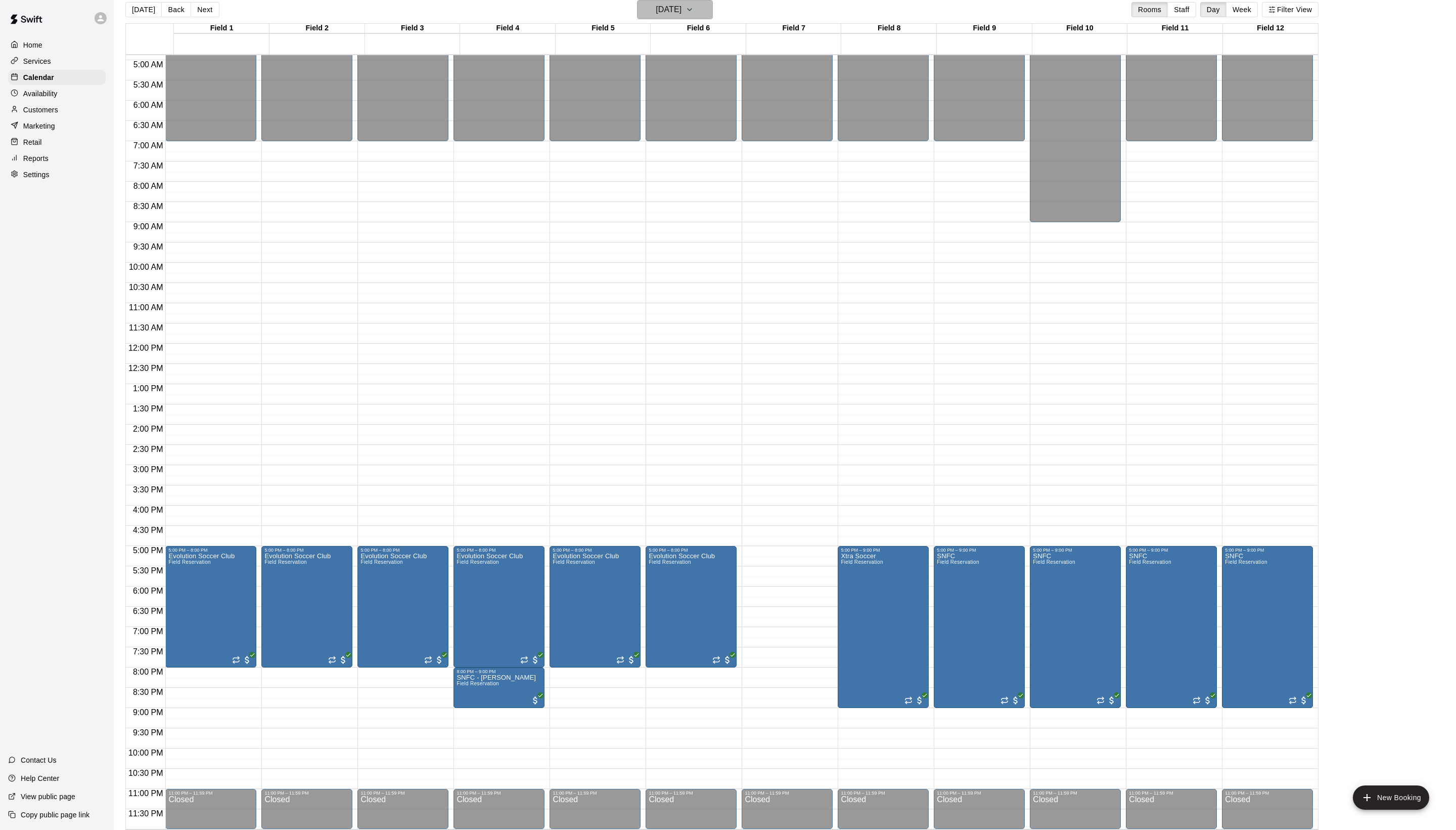
click at [671, 12] on h6 "[DATE]" at bounding box center [669, 9] width 25 height 14
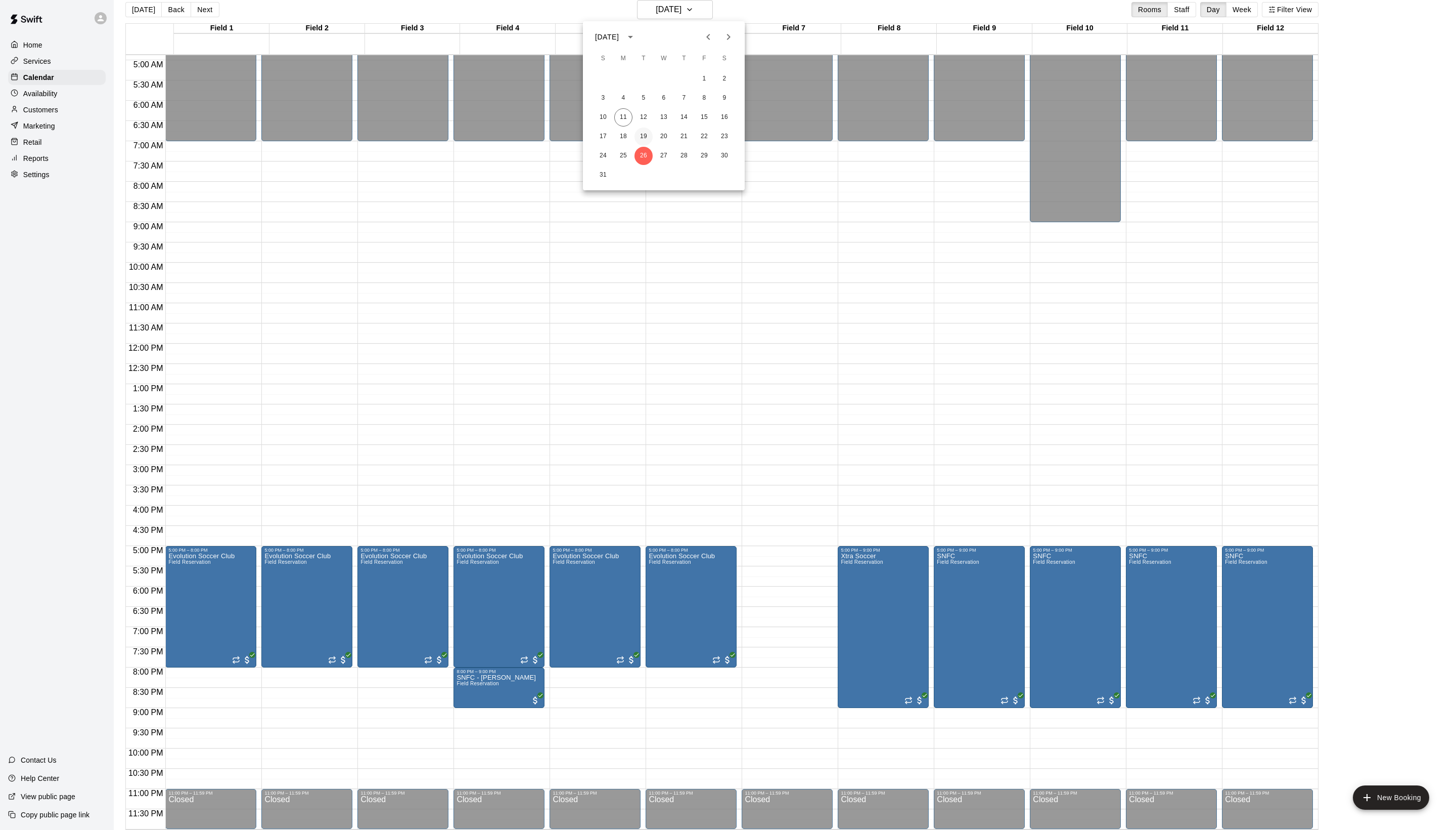
click at [647, 139] on button "19" at bounding box center [643, 136] width 18 height 18
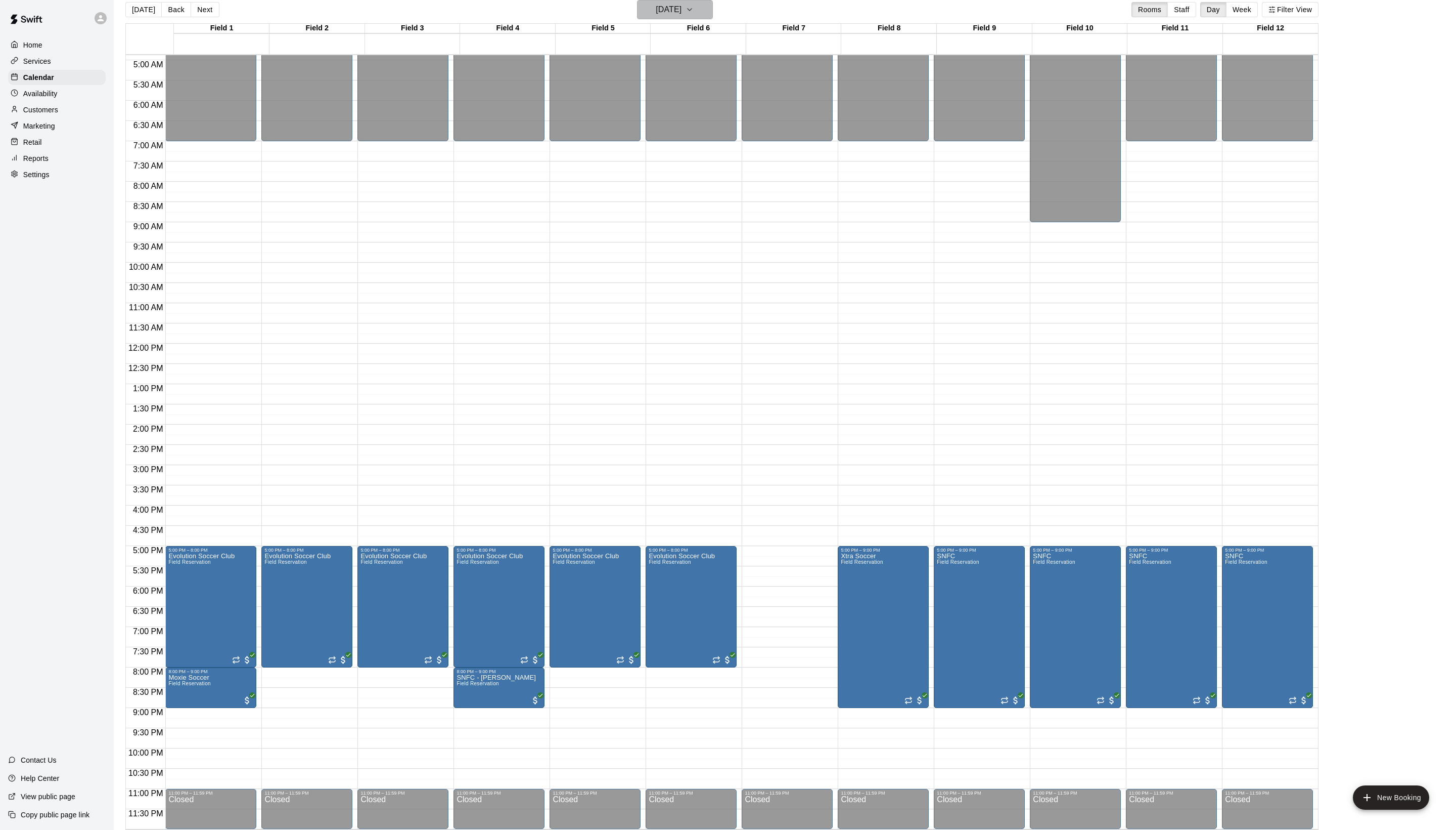
click at [693, 10] on icon "button" at bounding box center [689, 9] width 8 height 12
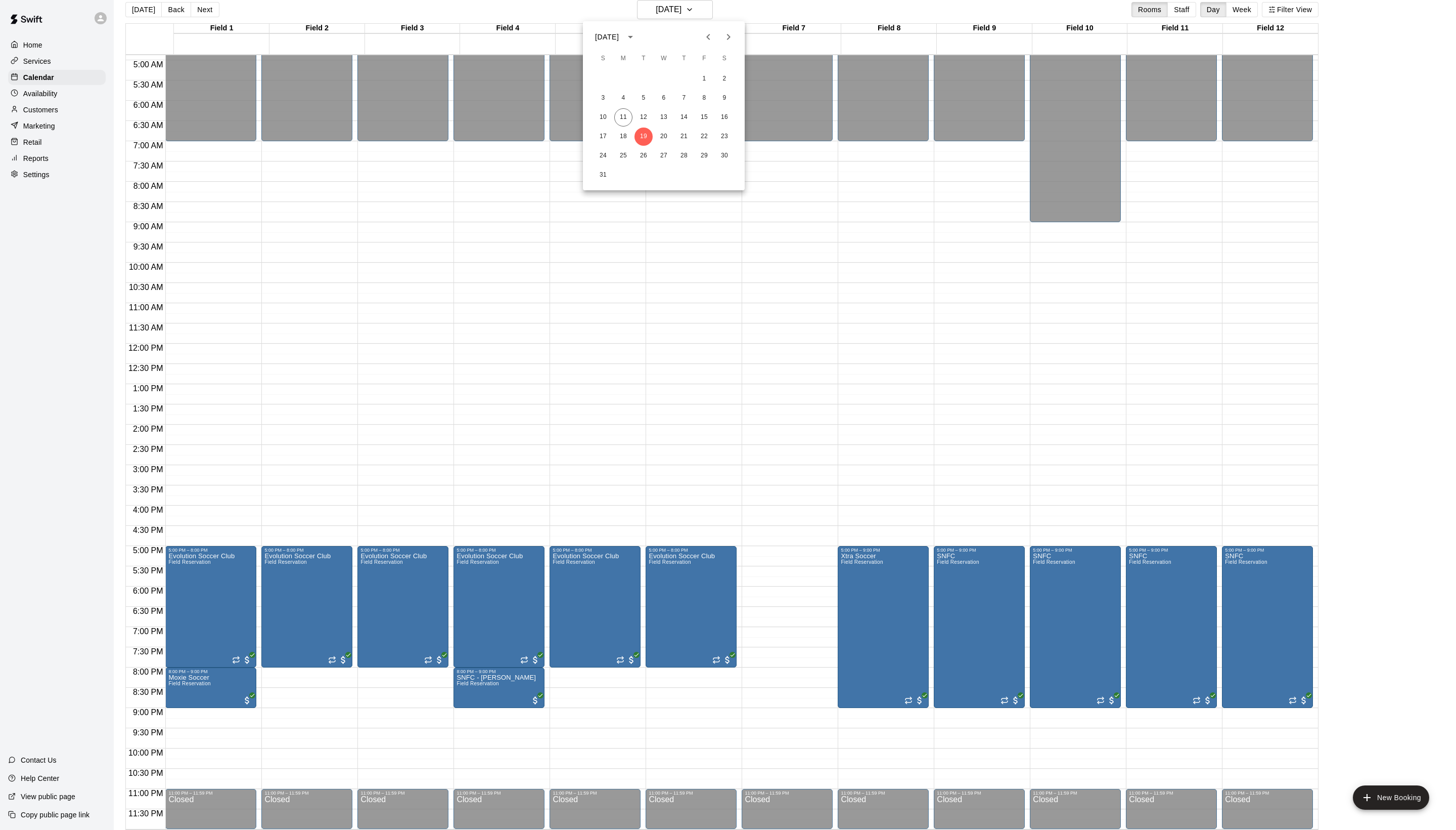
click at [724, 42] on icon "Next month" at bounding box center [728, 37] width 12 height 12
click at [647, 84] on button "2" at bounding box center [643, 79] width 18 height 18
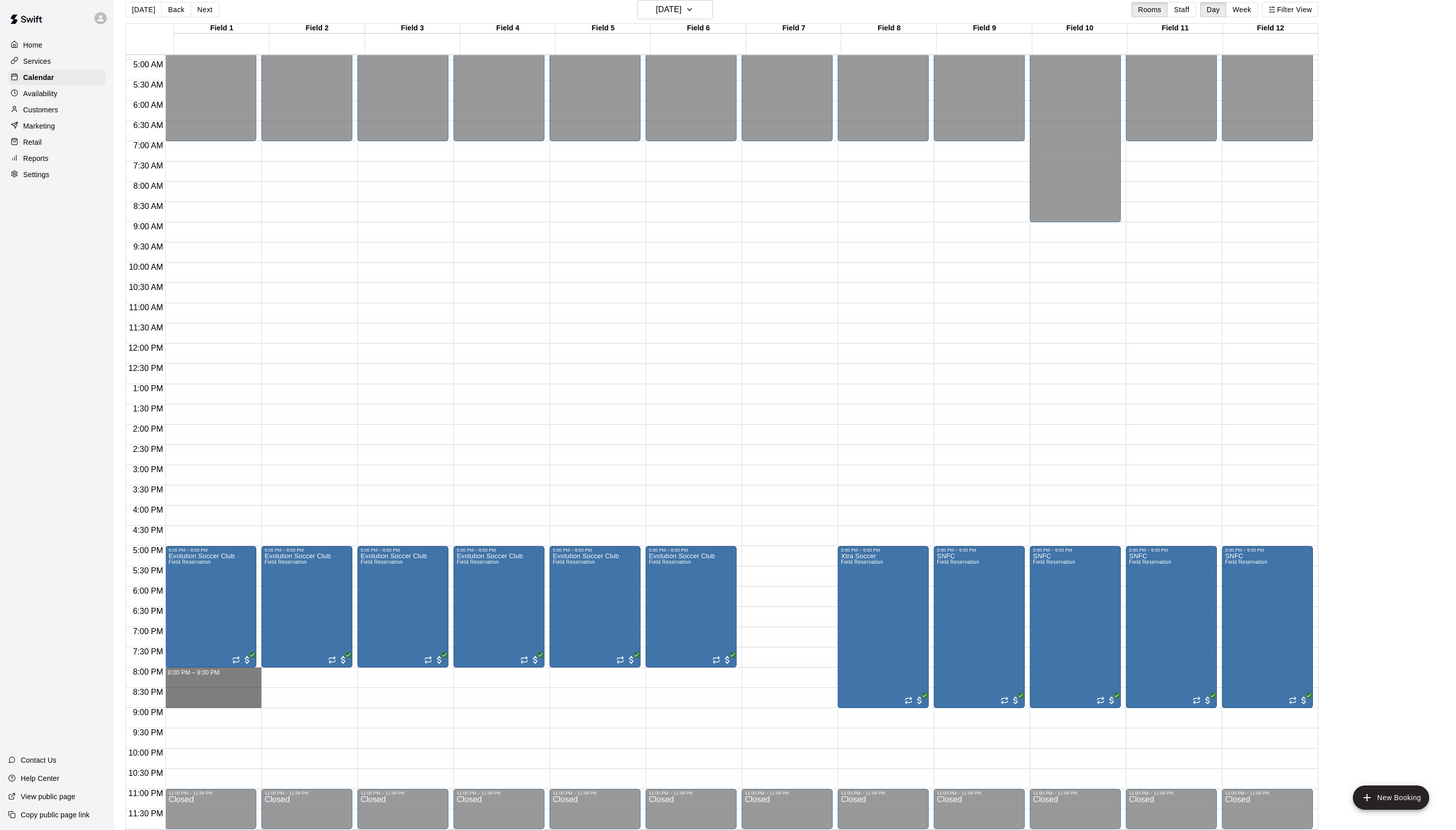
drag, startPoint x: 211, startPoint y: 675, endPoint x: 211, endPoint y: 697, distance: 22.0
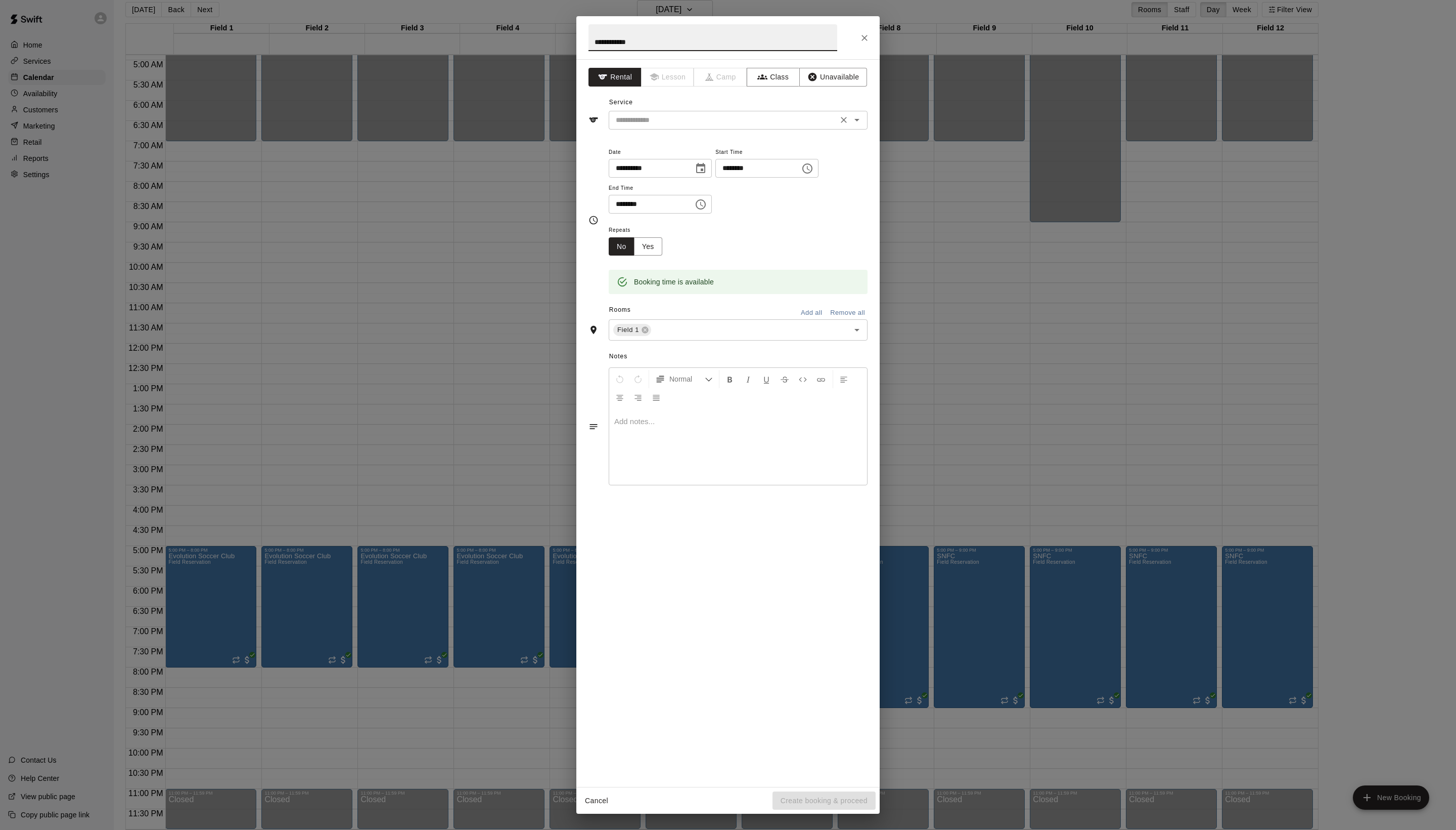
type input "**********"
click at [655, 126] on input "text" at bounding box center [723, 120] width 223 height 13
click at [655, 166] on li "Field Reservation" at bounding box center [748, 165] width 239 height 17
type input "**********"
click at [802, 795] on button "Create booking & proceed" at bounding box center [824, 800] width 103 height 19
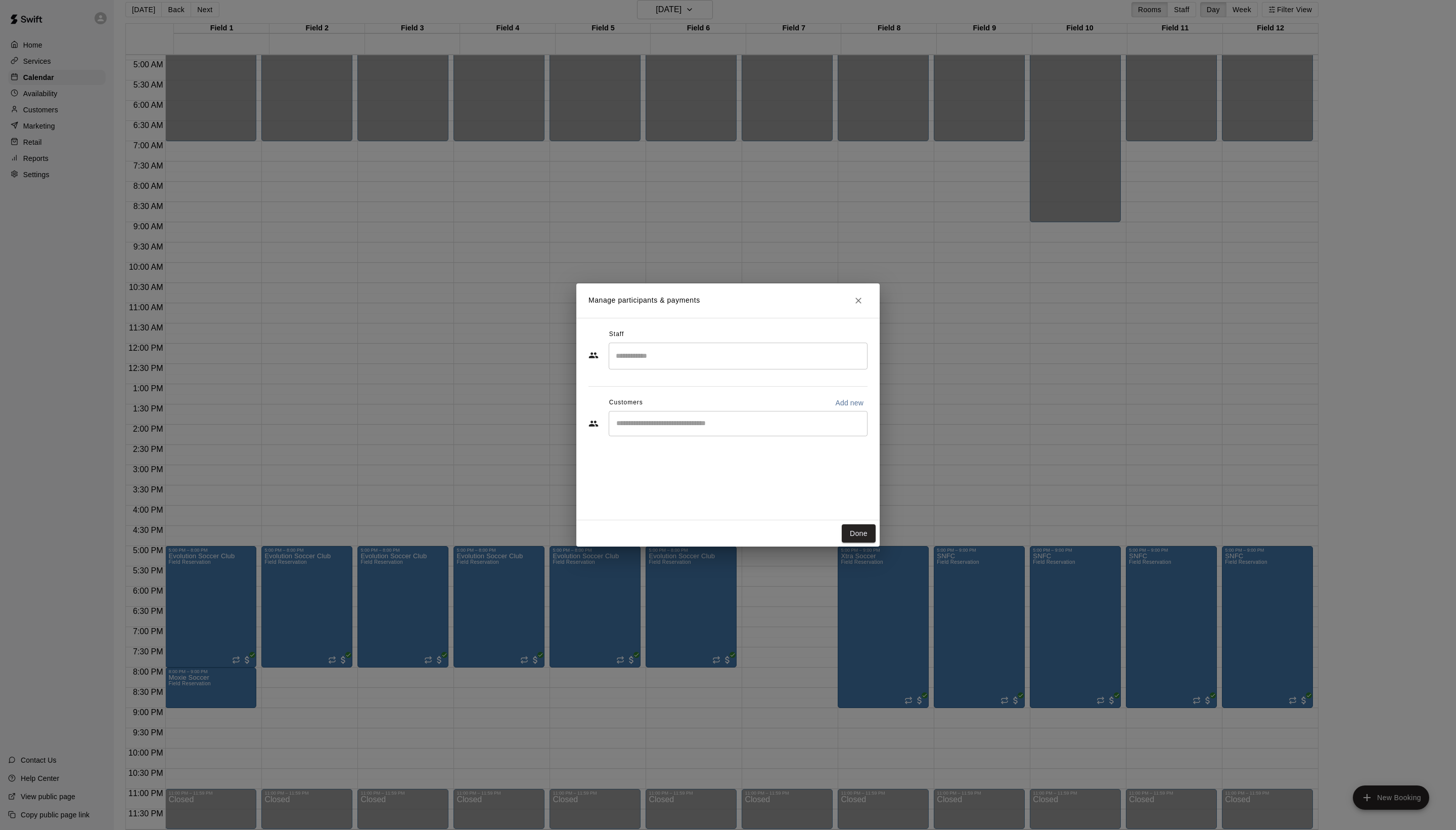
click at [713, 436] on div "​" at bounding box center [738, 423] width 259 height 25
type input "****"
click at [729, 470] on div "[PERSON_NAME]" at bounding box center [712, 469] width 109 height 11
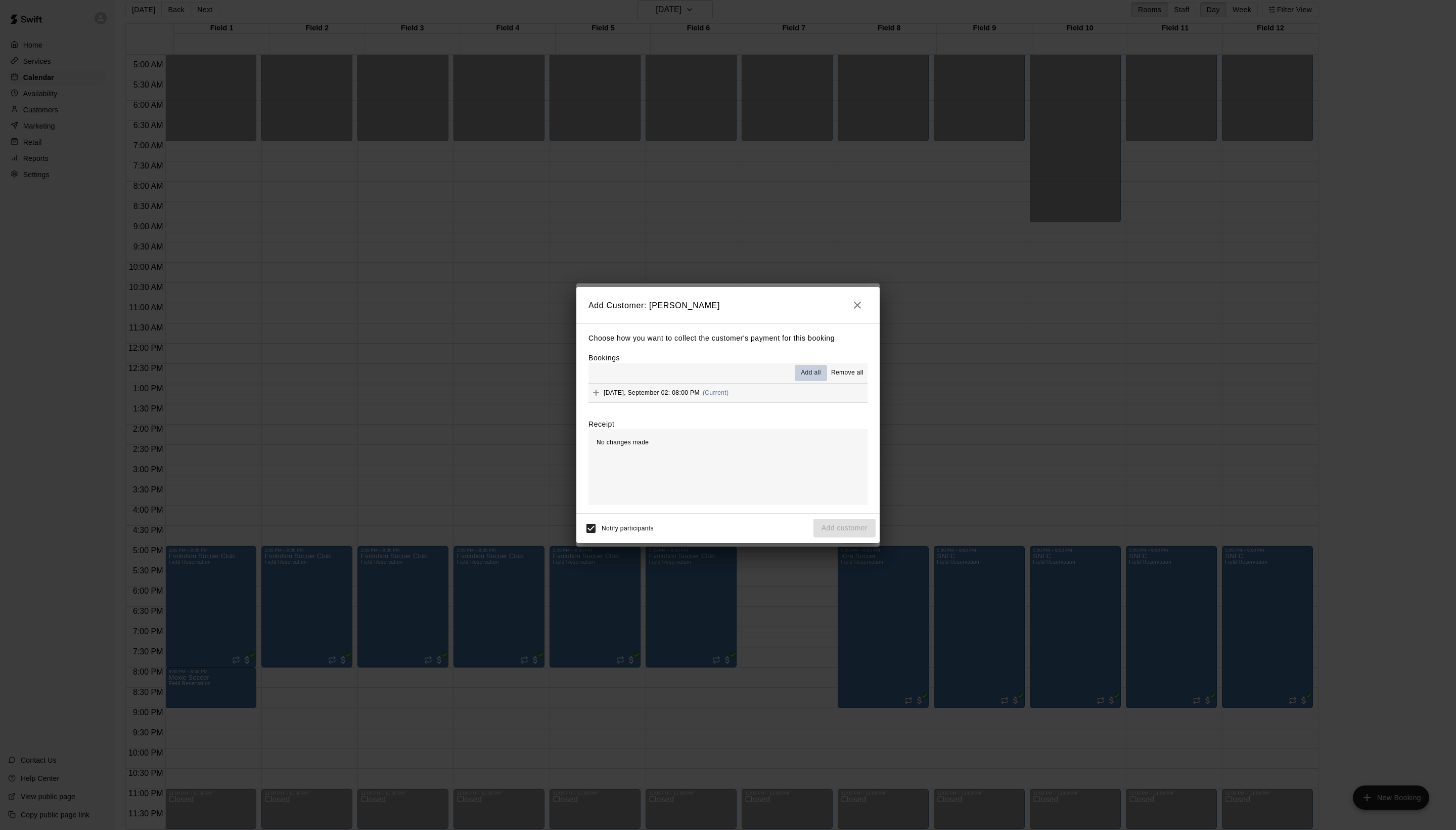
click at [801, 374] on span "Add all" at bounding box center [811, 372] width 20 height 10
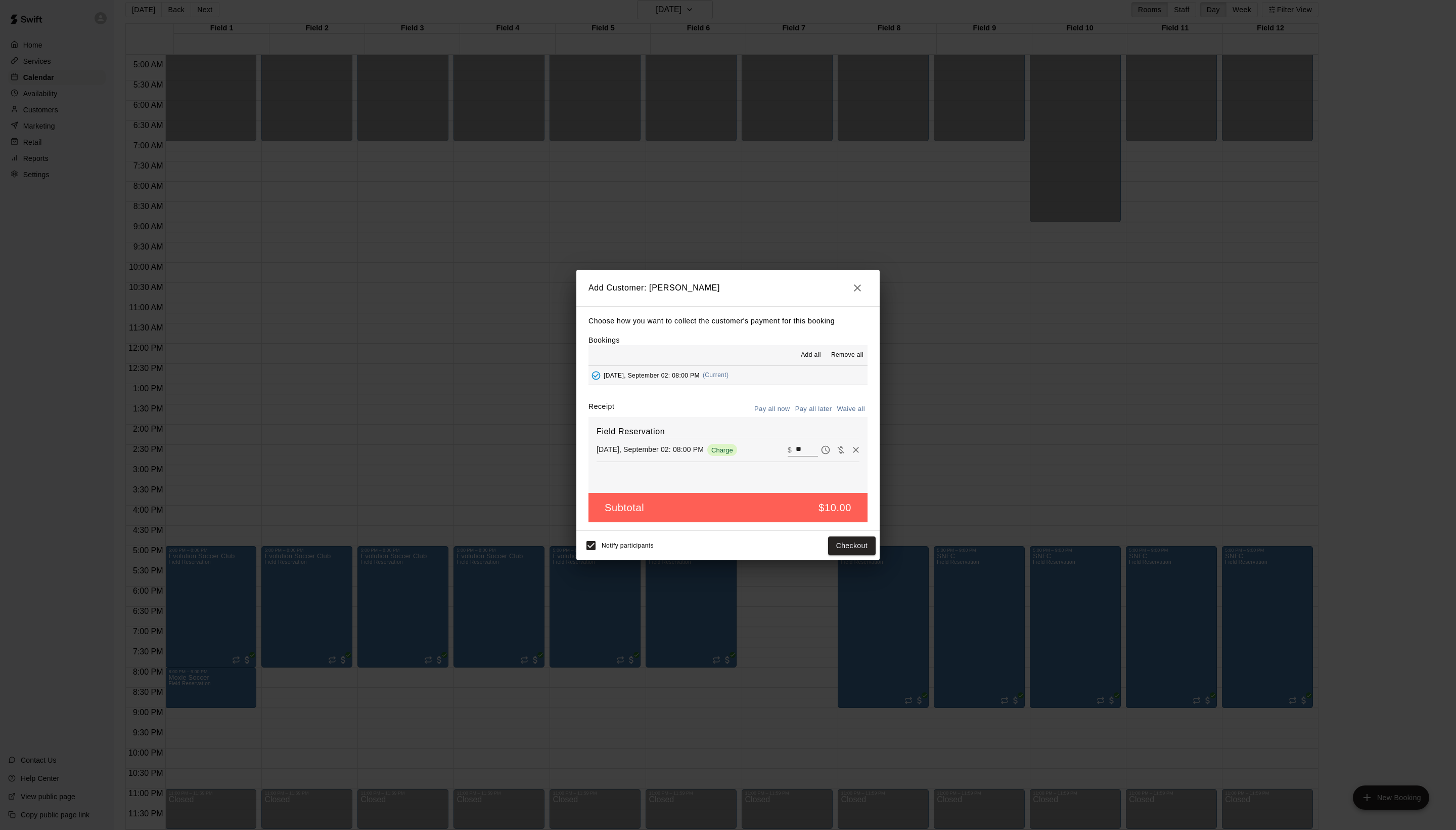
click at [838, 411] on button "Waive all" at bounding box center [851, 409] width 34 height 15
type input "*"
click at [856, 555] on button "Add customer" at bounding box center [844, 546] width 62 height 19
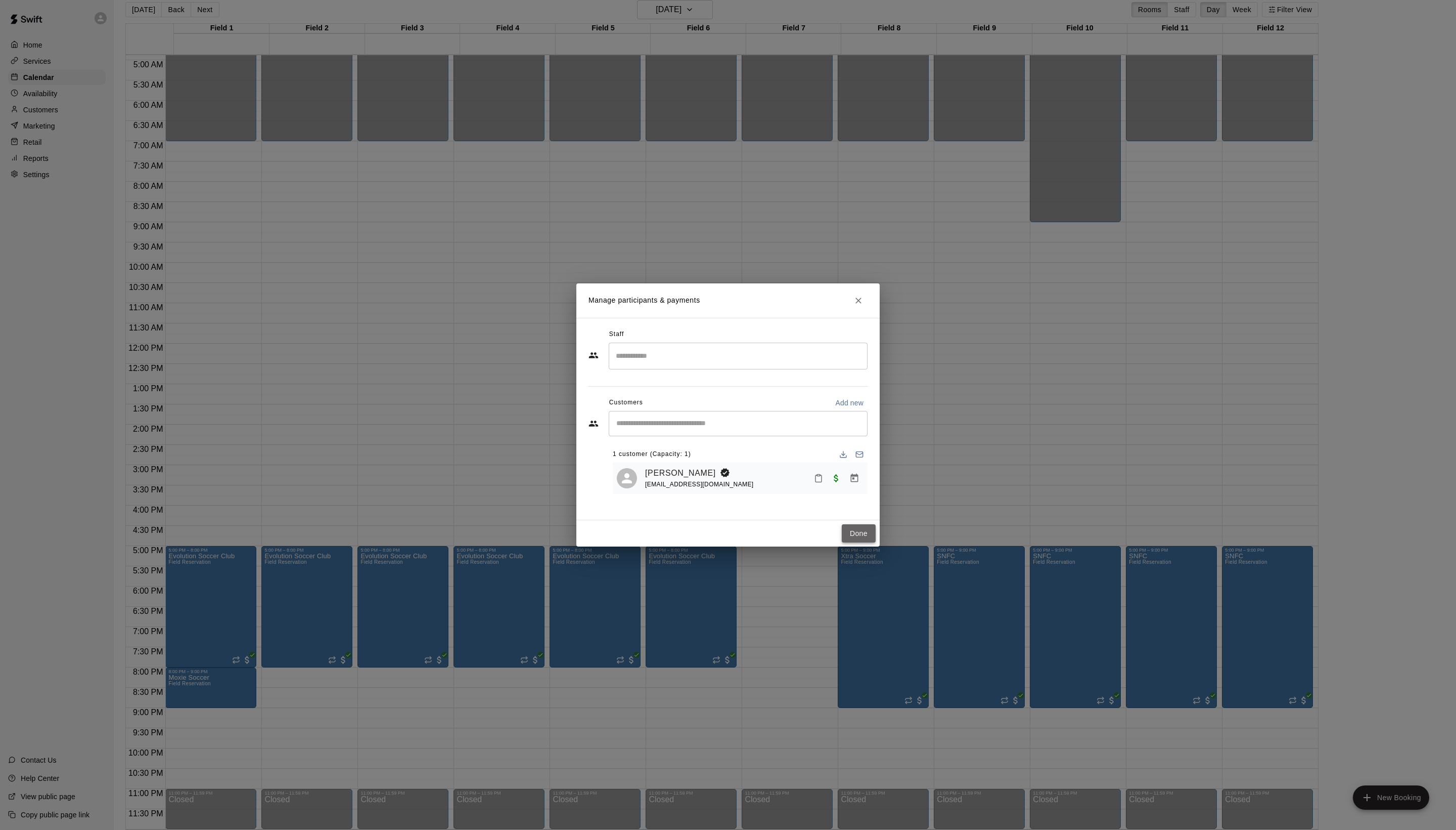
click at [848, 543] on button "Done" at bounding box center [858, 533] width 34 height 19
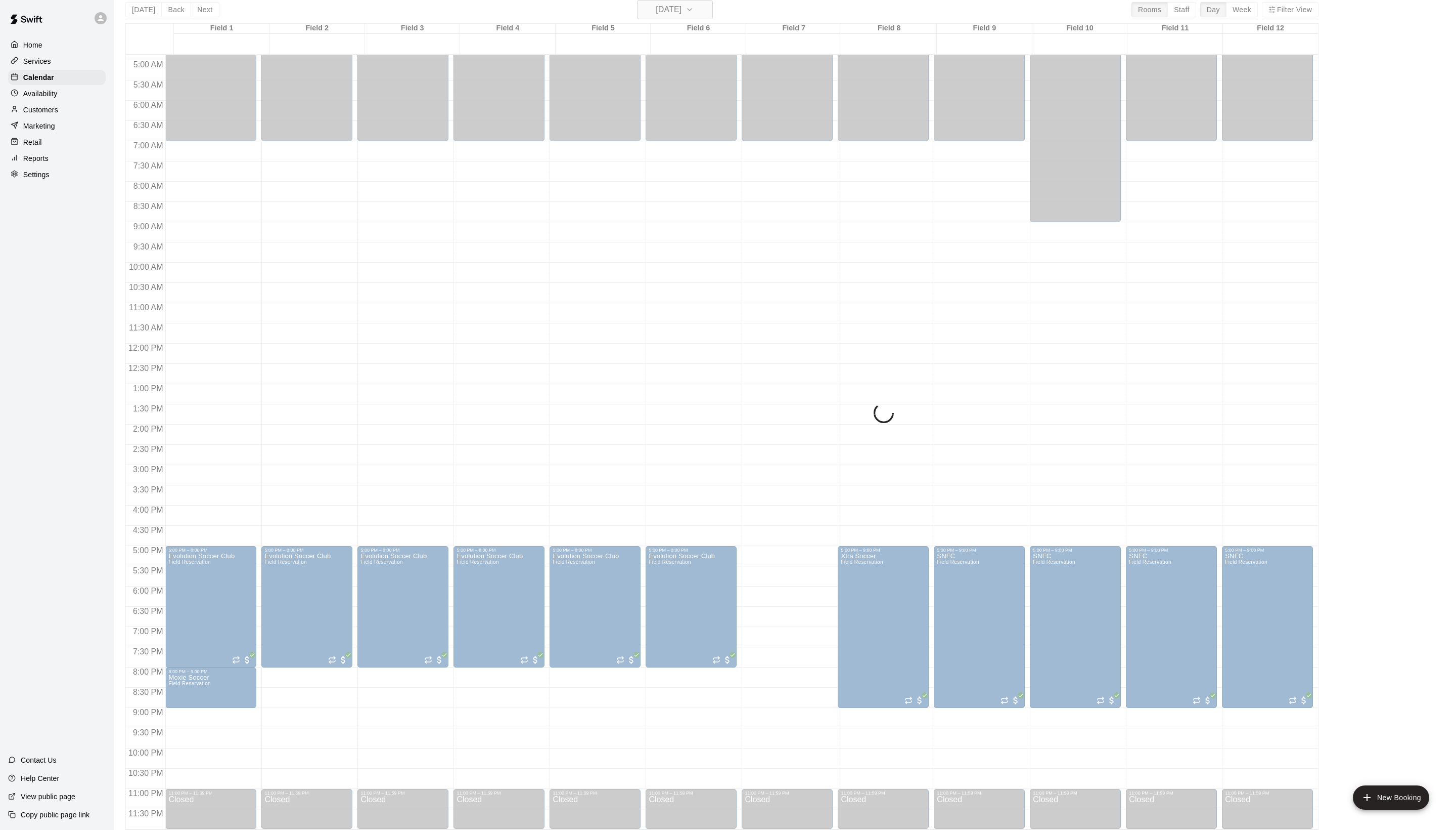
click at [673, 18] on button "[DATE]" at bounding box center [675, 9] width 76 height 19
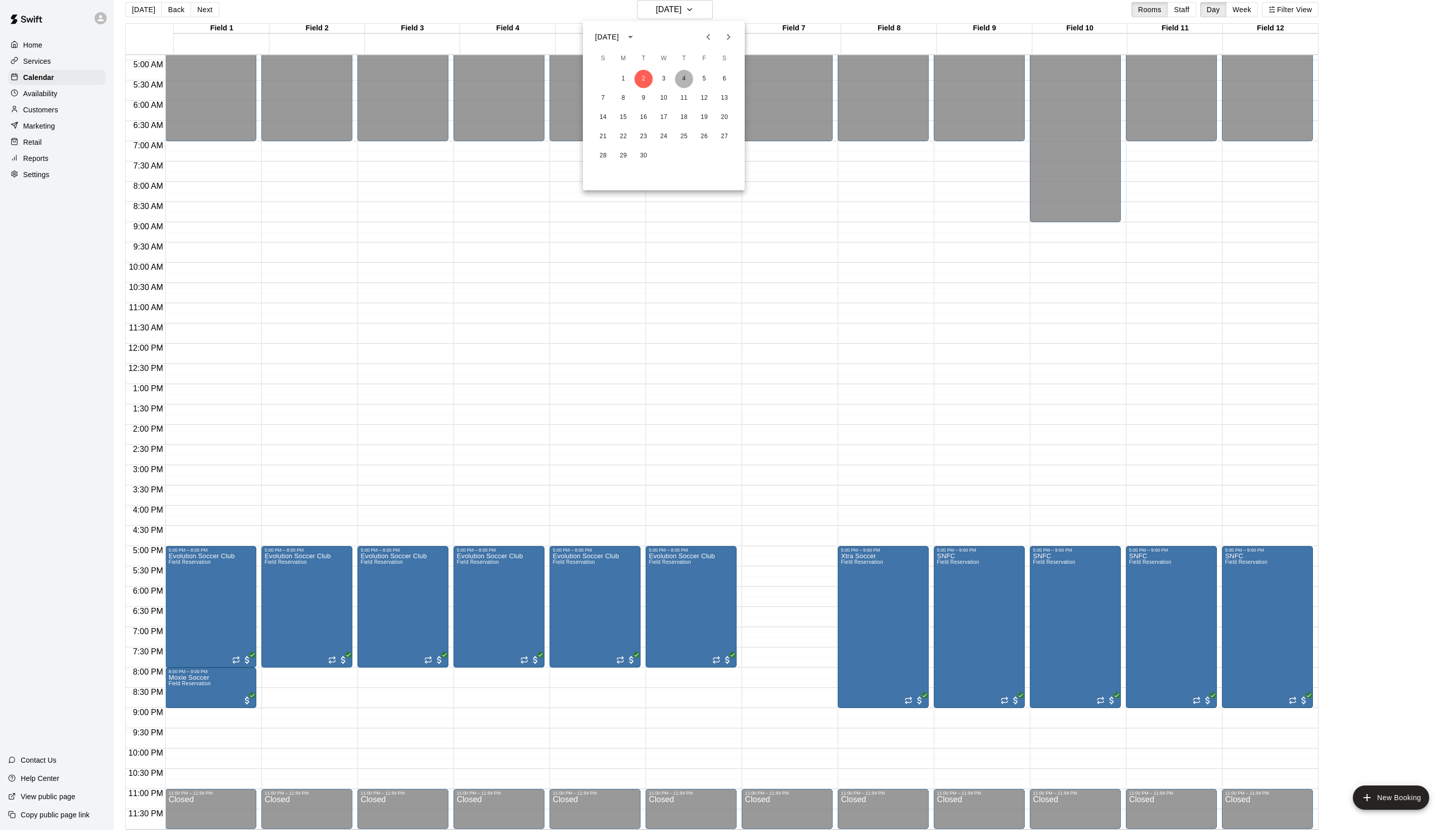
click at [685, 82] on button "4" at bounding box center [684, 79] width 18 height 18
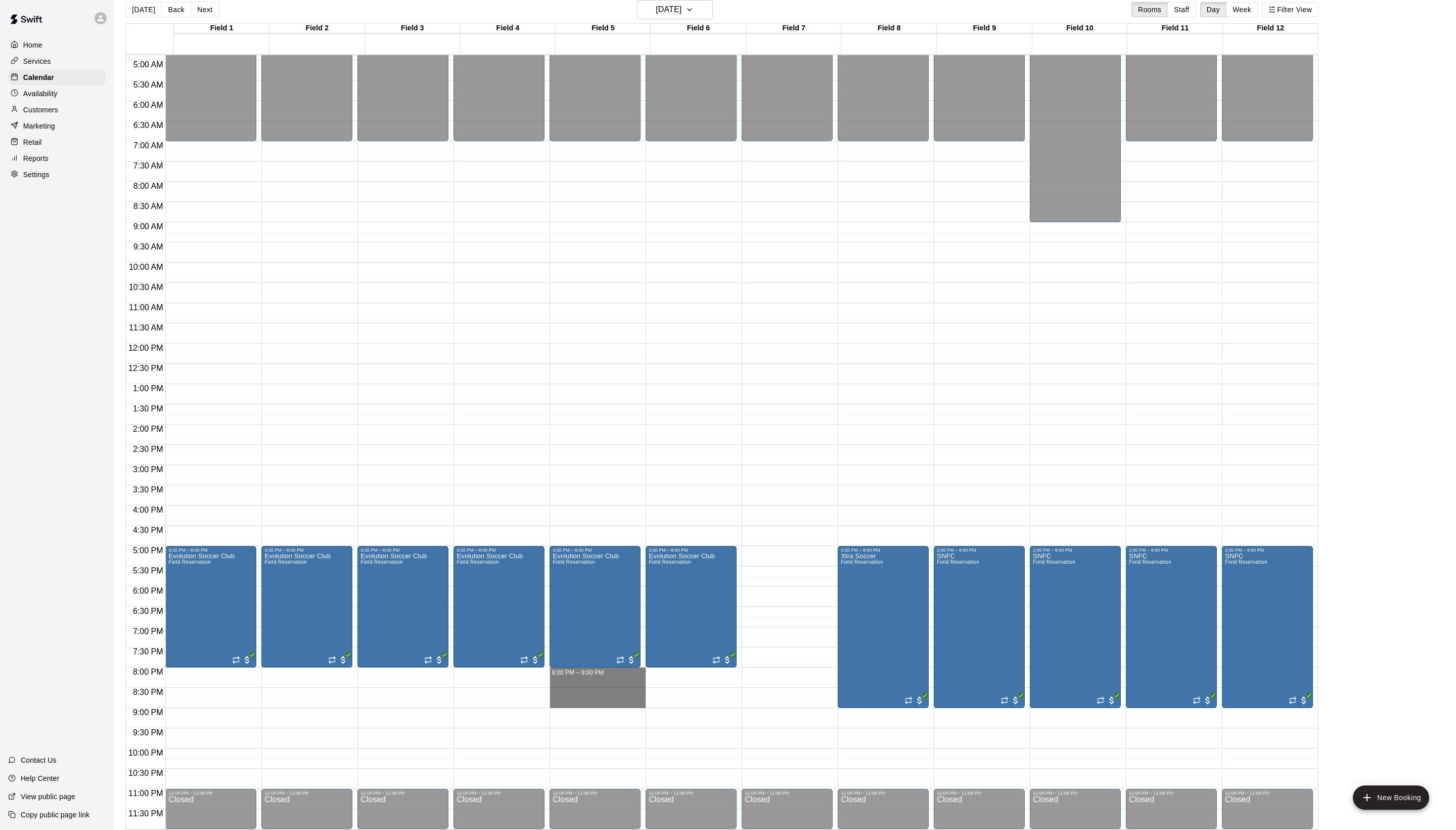
drag, startPoint x: 579, startPoint y: 672, endPoint x: 579, endPoint y: 701, distance: 29.0
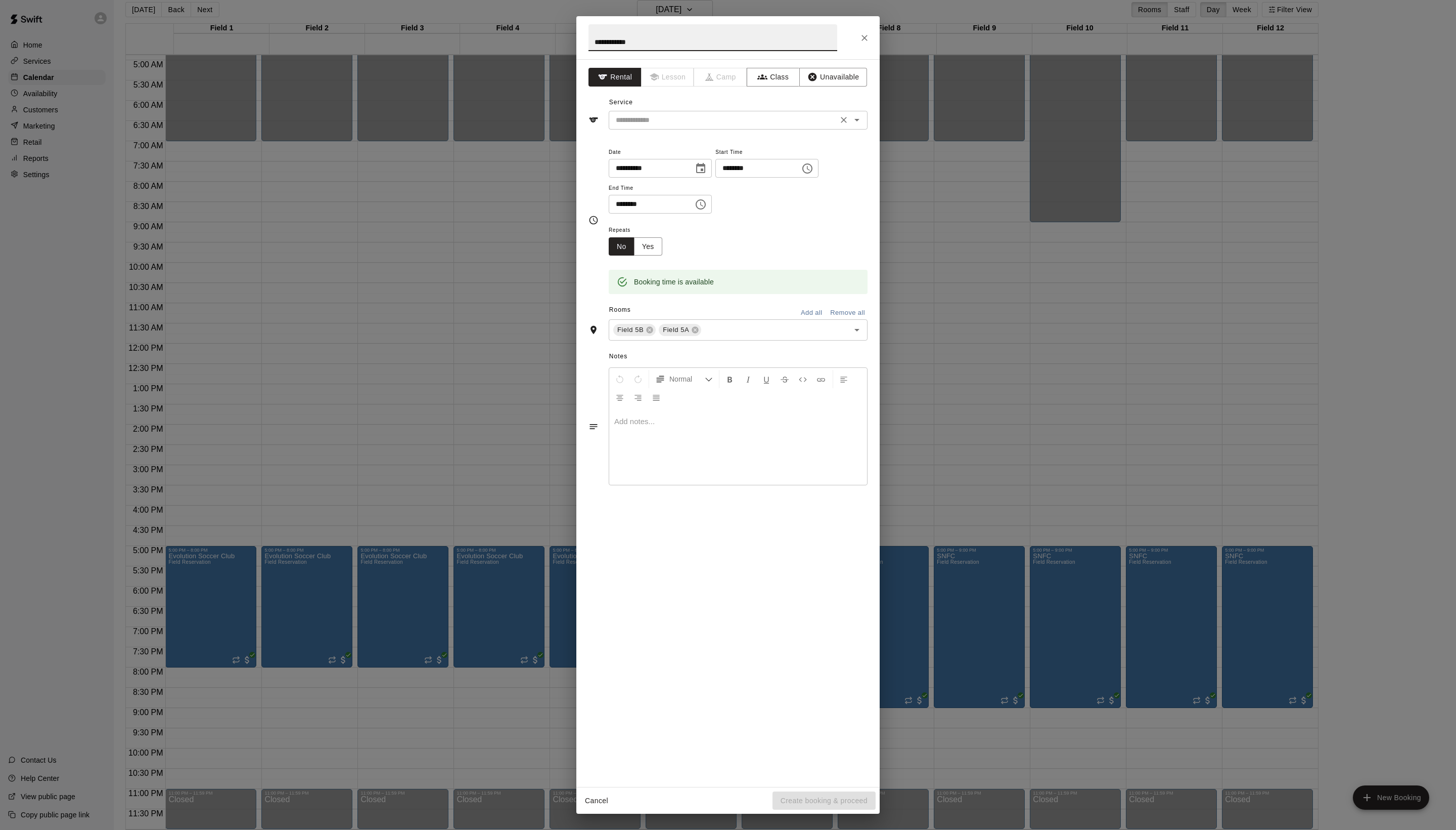
type input "**********"
click at [675, 126] on input "text" at bounding box center [723, 120] width 223 height 13
click at [675, 160] on span "Date" at bounding box center [661, 152] width 103 height 13
click at [675, 129] on div "​" at bounding box center [738, 120] width 259 height 19
click at [675, 163] on li "Field Reservation" at bounding box center [748, 165] width 239 height 17
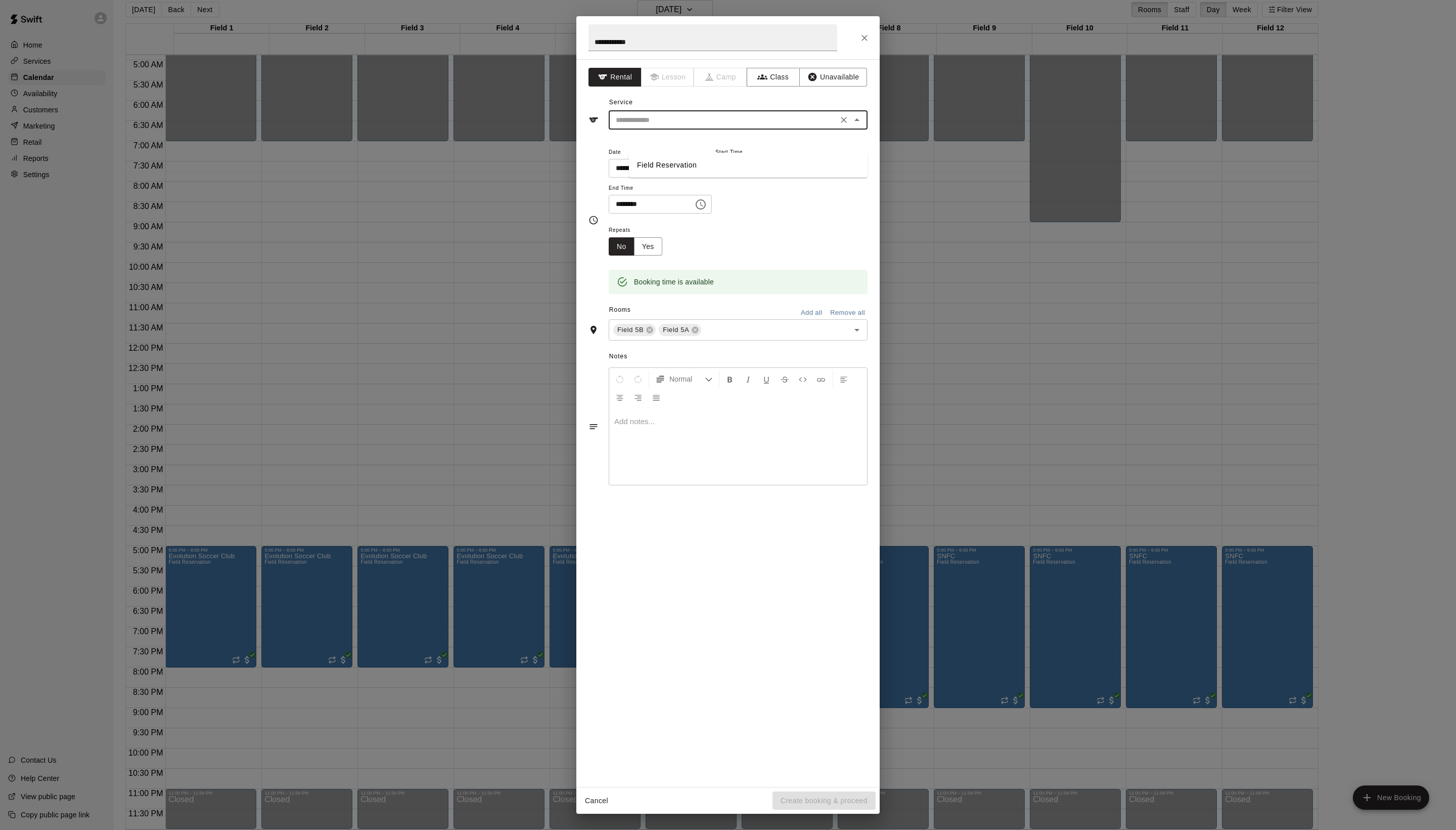
type input "**********"
click at [653, 333] on icon at bounding box center [650, 330] width 7 height 7
click at [820, 798] on button "Create booking & proceed" at bounding box center [824, 800] width 103 height 19
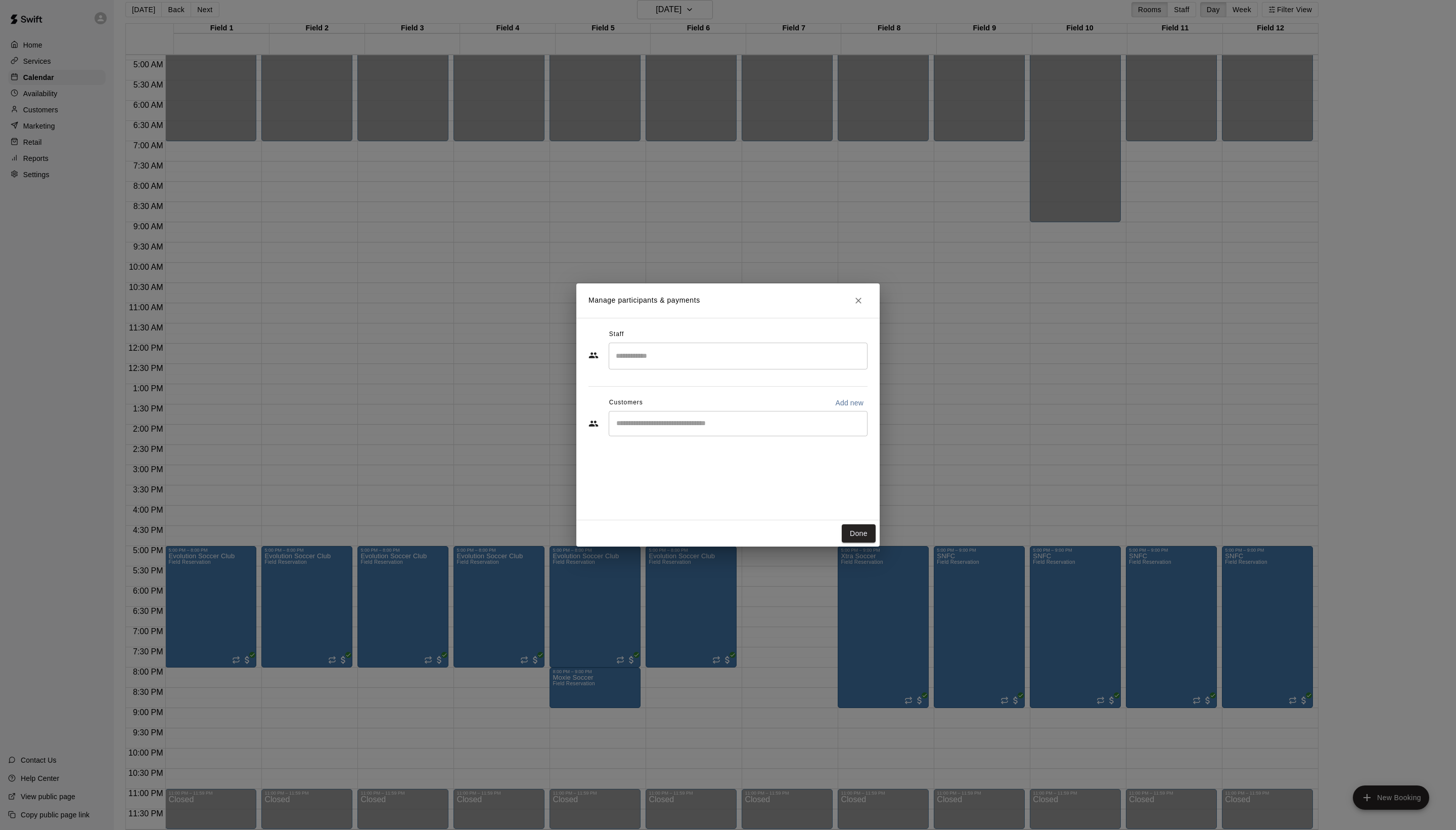
click at [691, 411] on div "Customers Add new" at bounding box center [728, 403] width 279 height 16
click at [691, 429] on input "Start typing to search customers..." at bounding box center [738, 423] width 249 height 10
type input "****"
click at [713, 472] on div "[PERSON_NAME]" at bounding box center [712, 469] width 109 height 11
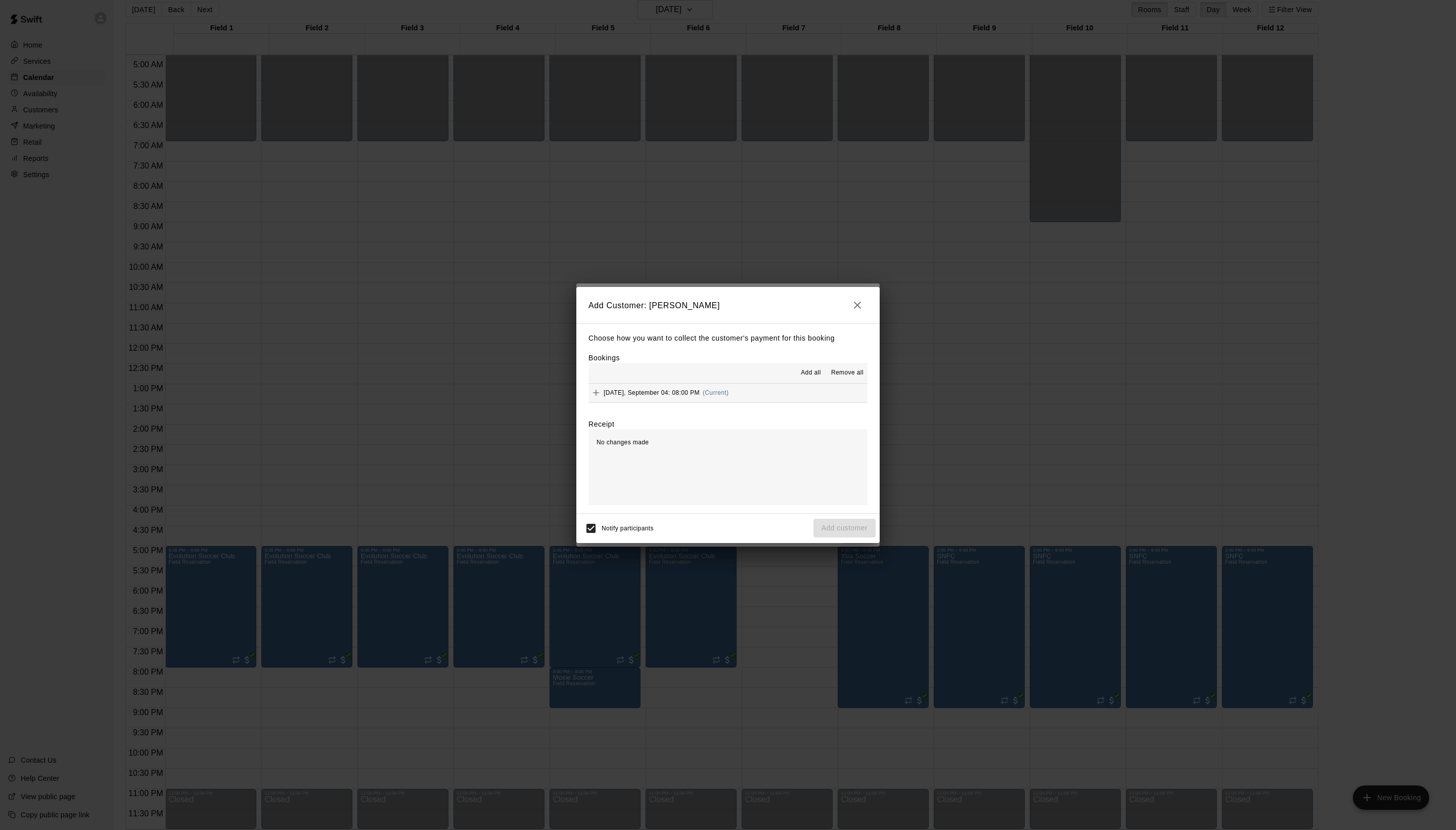
click at [801, 370] on span "Add all" at bounding box center [811, 372] width 20 height 10
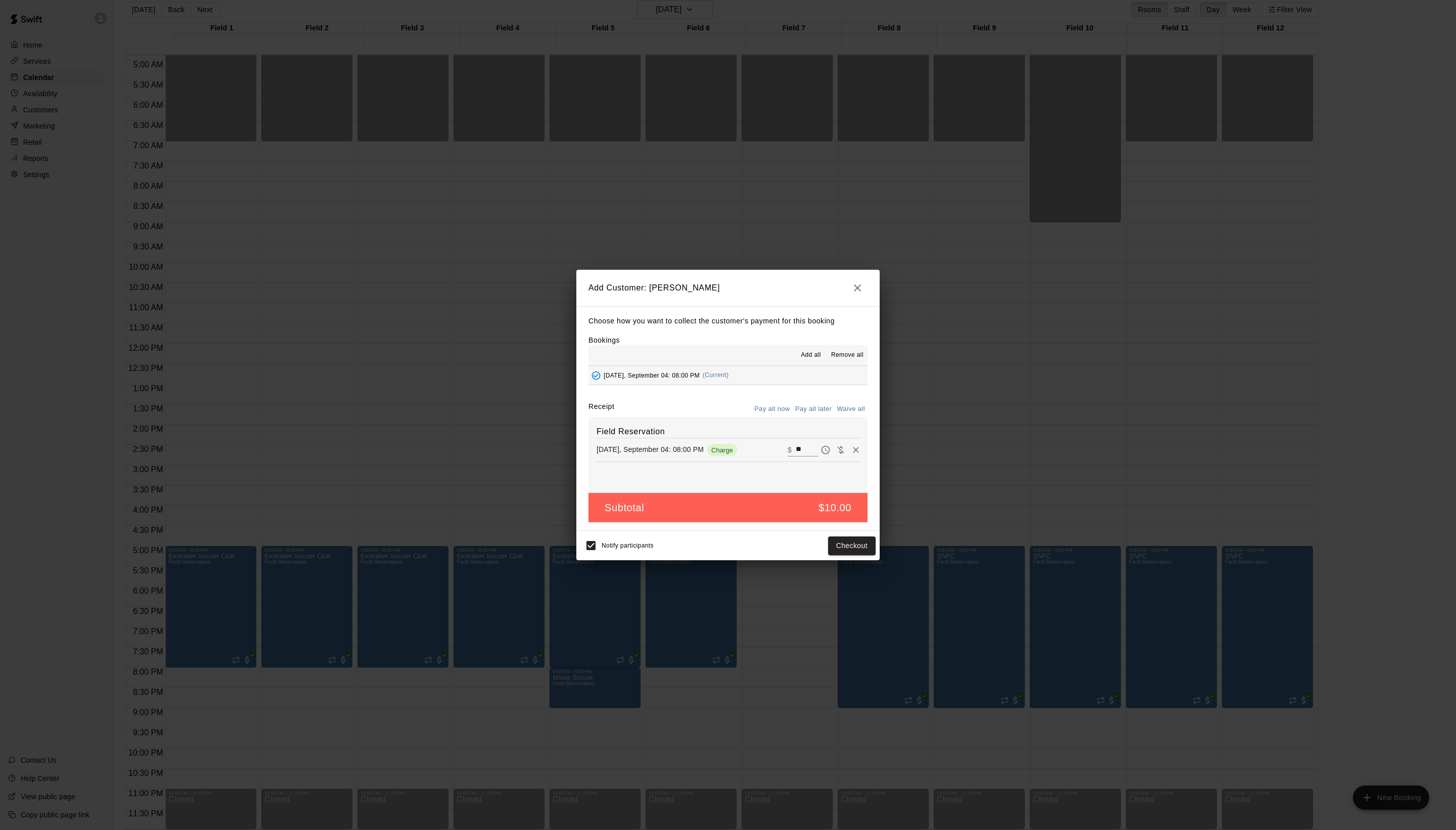
click at [856, 417] on button "Waive all" at bounding box center [851, 409] width 34 height 15
type input "*"
click at [862, 555] on button "Add customer" at bounding box center [844, 546] width 62 height 19
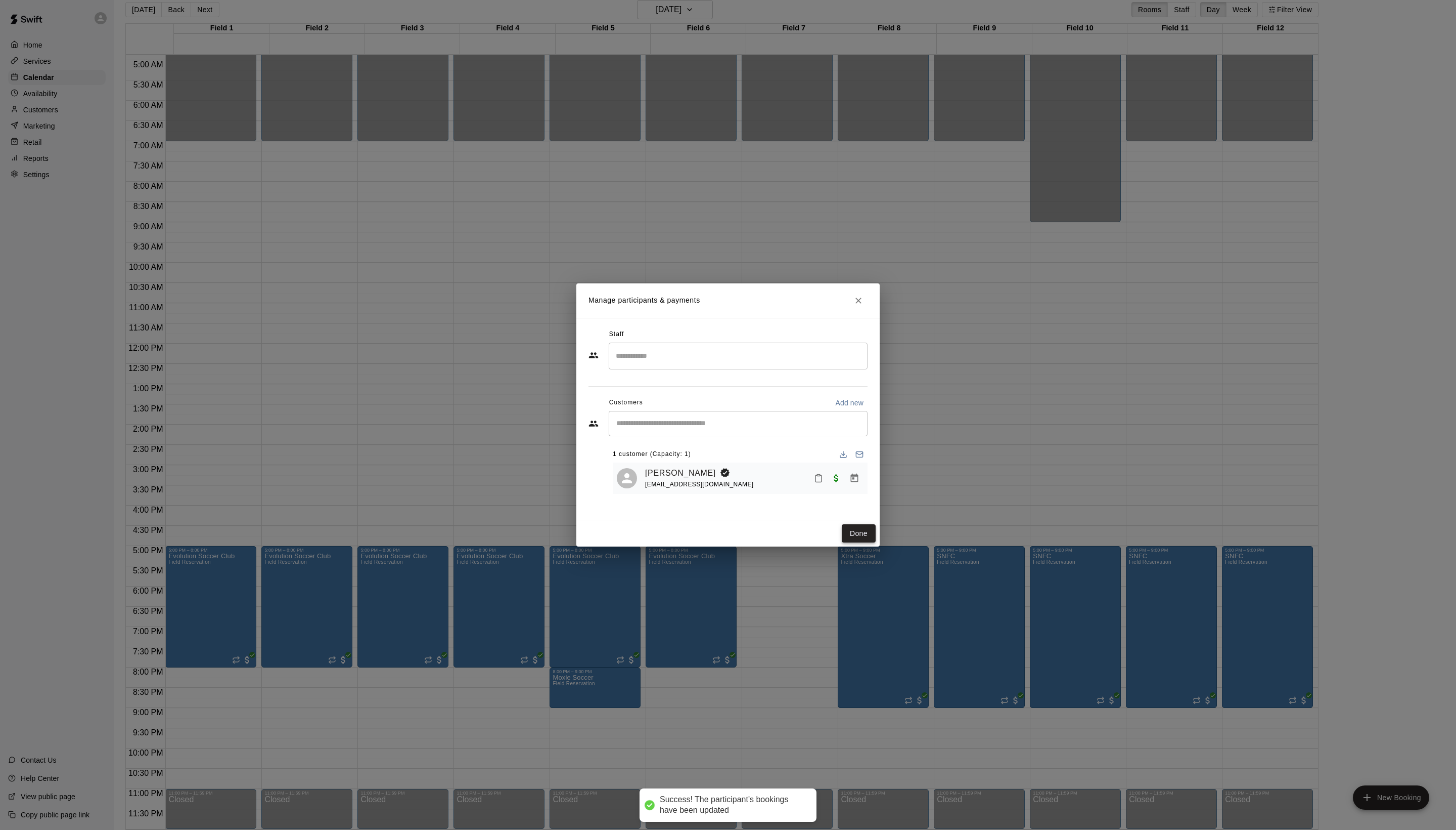
click at [858, 543] on button "Done" at bounding box center [858, 533] width 34 height 19
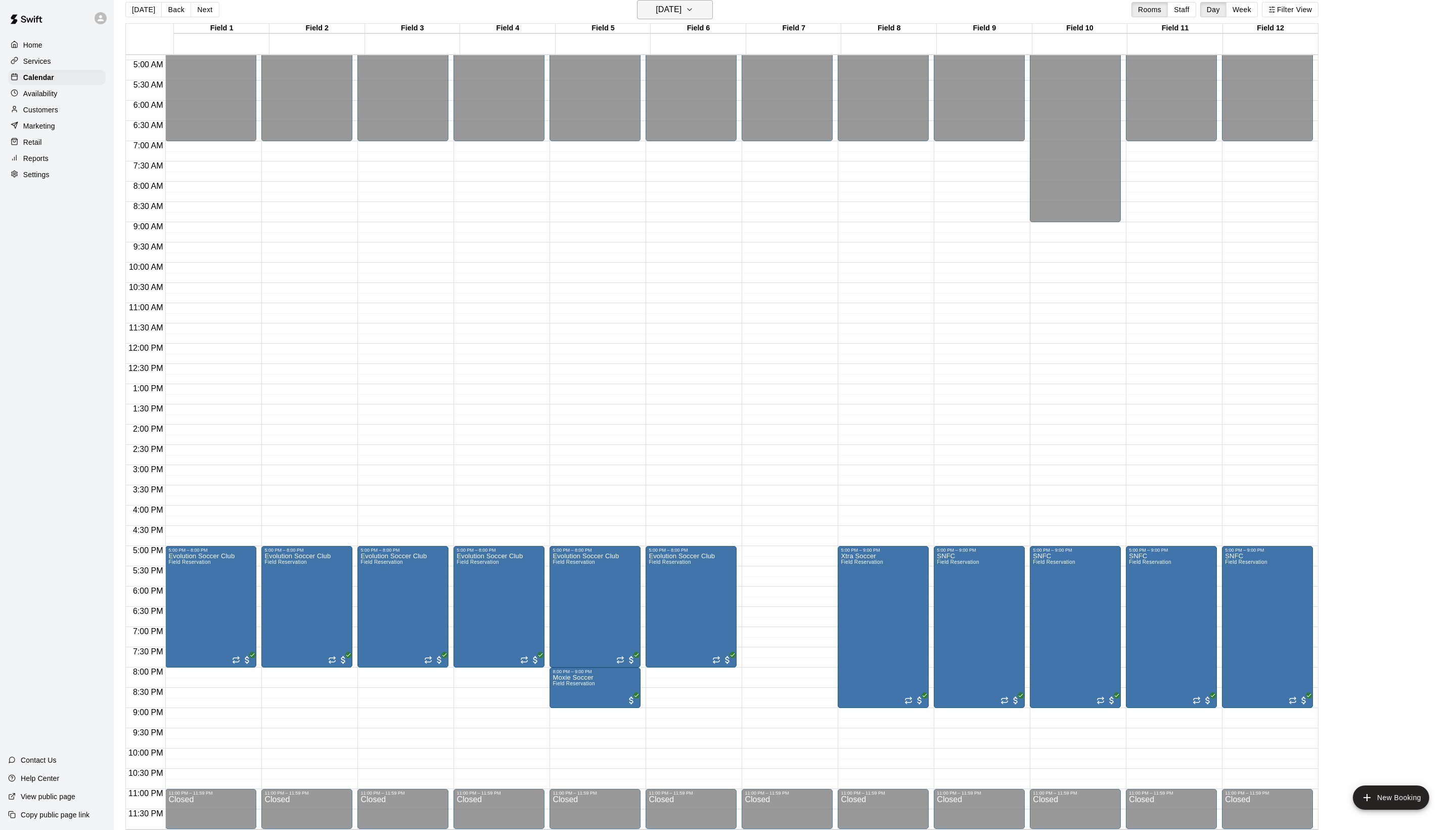
click at [656, 16] on h6 "[DATE]" at bounding box center [669, 9] width 25 height 14
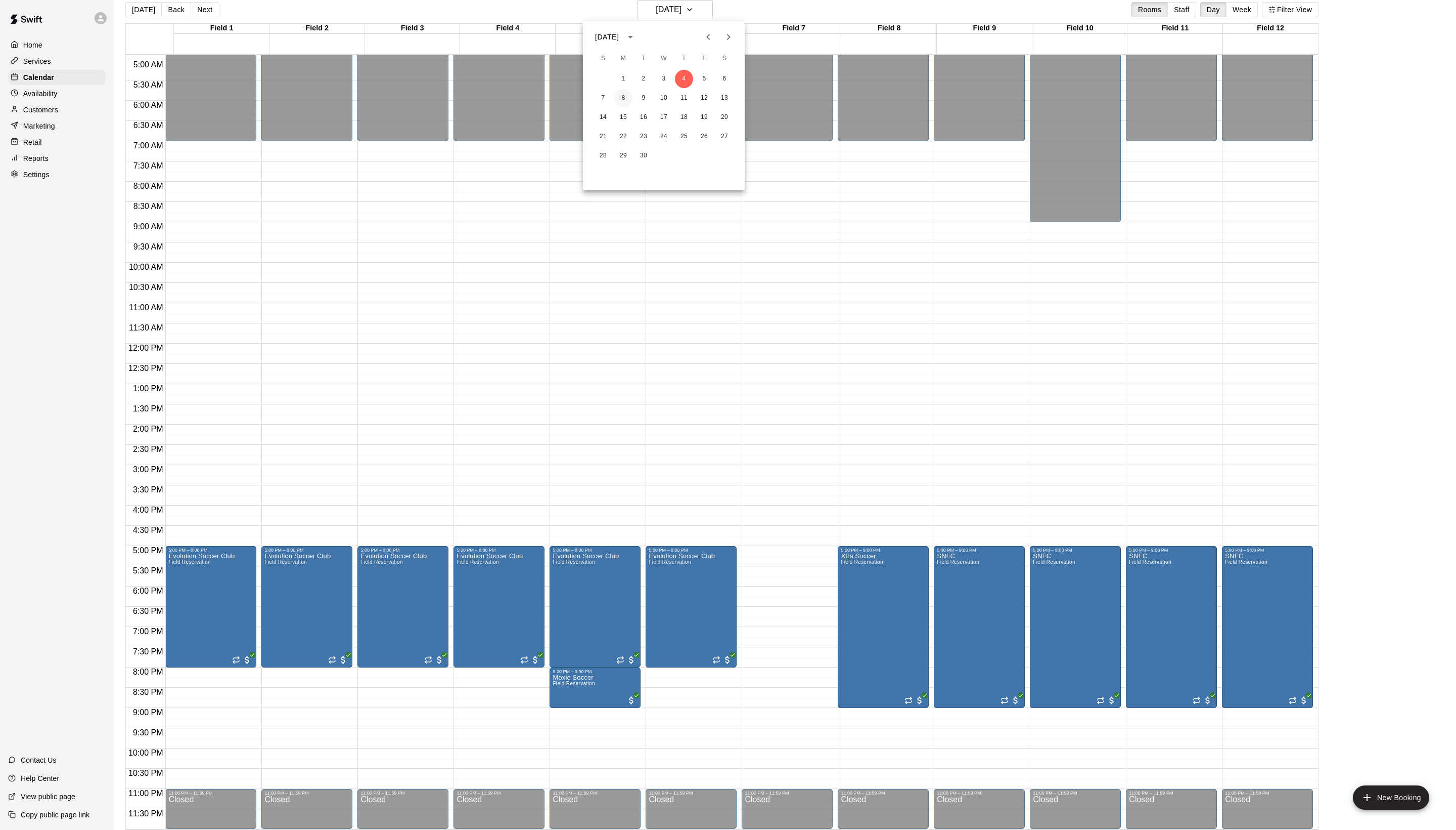
click at [626, 100] on button "8" at bounding box center [623, 98] width 18 height 18
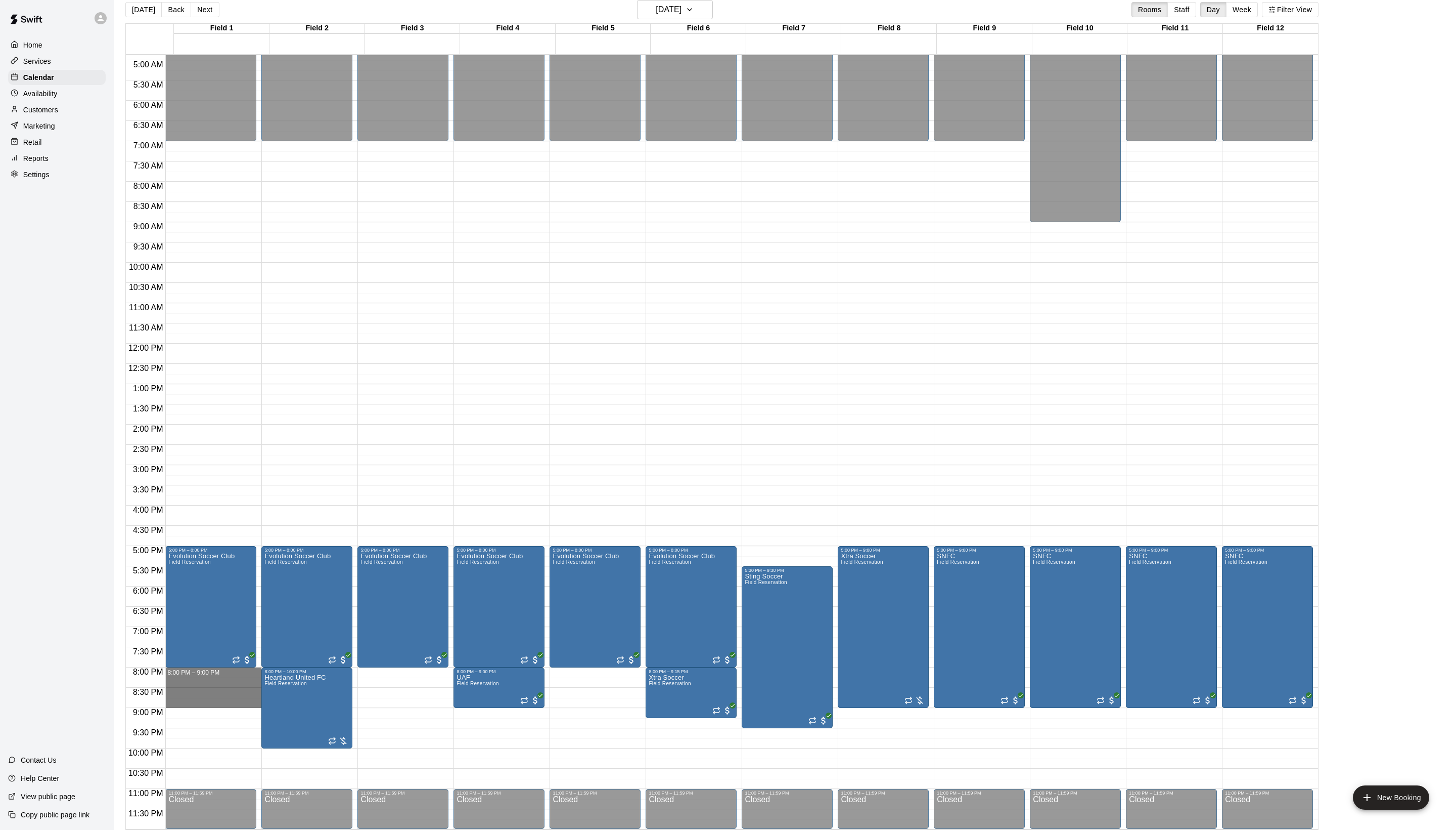
drag, startPoint x: 203, startPoint y: 674, endPoint x: 203, endPoint y: 701, distance: 27.0
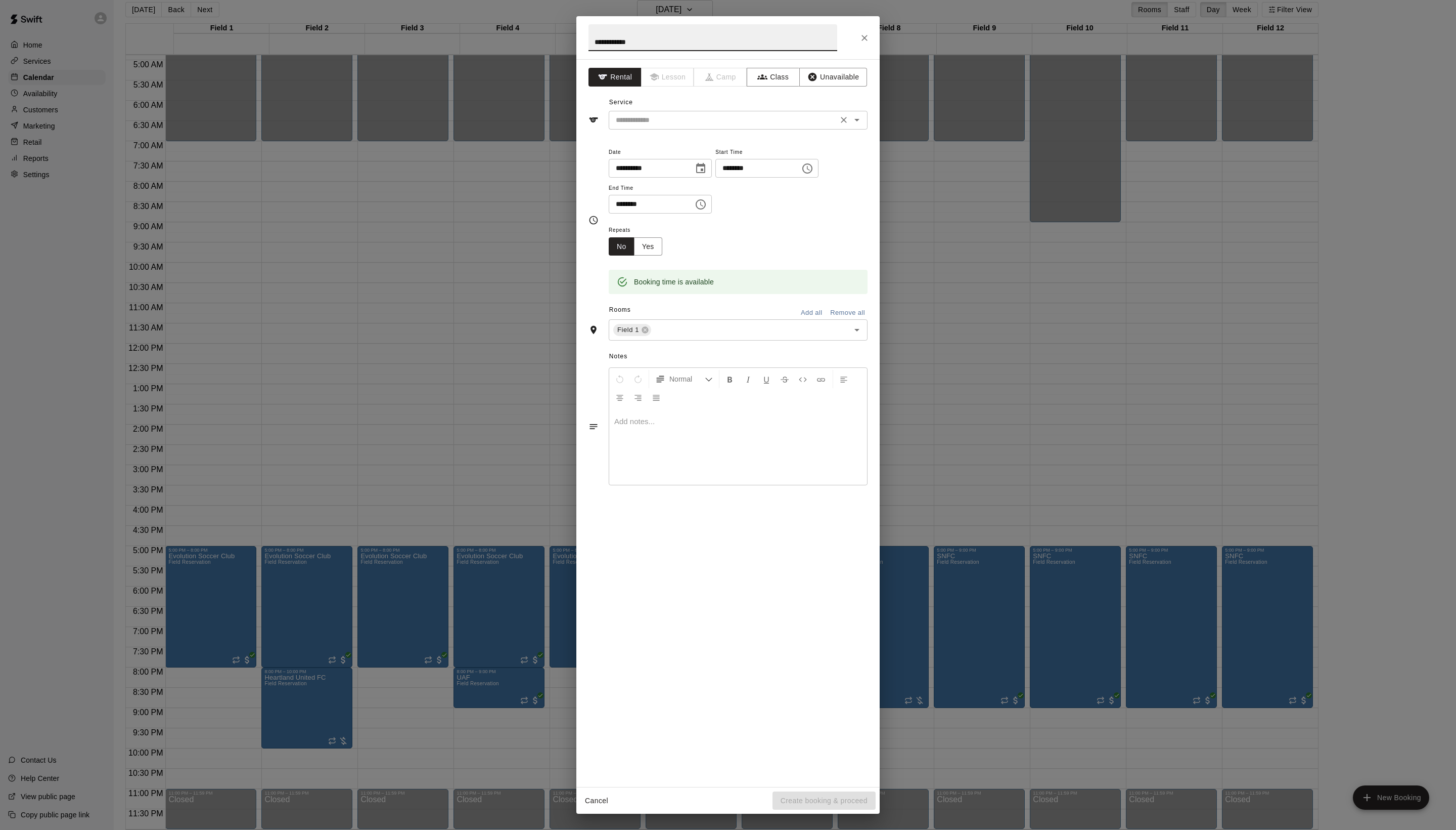
type input "**********"
click at [675, 126] on input "text" at bounding box center [723, 120] width 223 height 13
click at [675, 169] on li "Field Reservation" at bounding box center [748, 165] width 239 height 17
type input "**********"
click at [813, 787] on div "Cancel Create booking & proceed" at bounding box center [728, 800] width 303 height 27
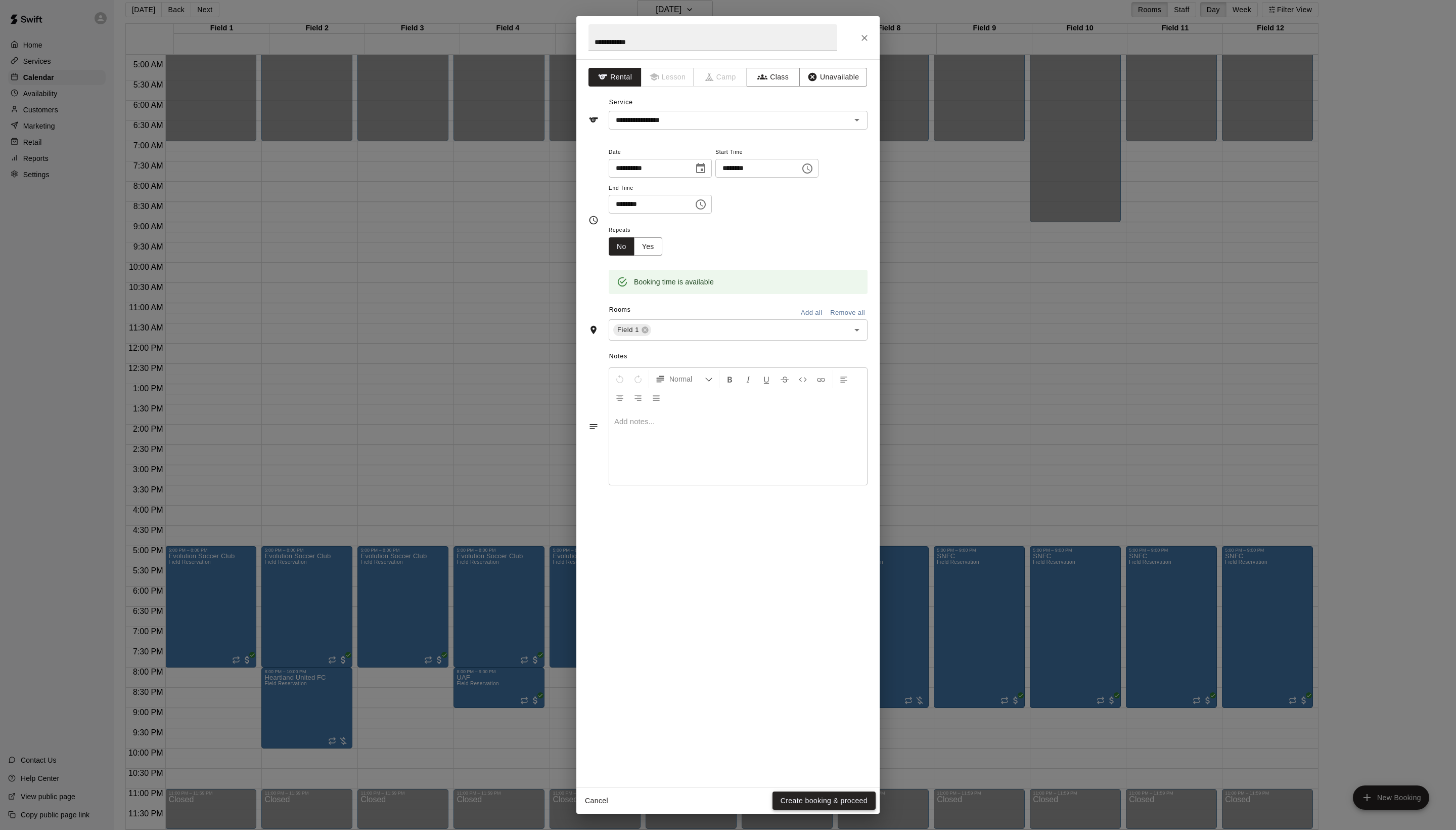
click at [808, 792] on button "Create booking & proceed" at bounding box center [824, 800] width 103 height 19
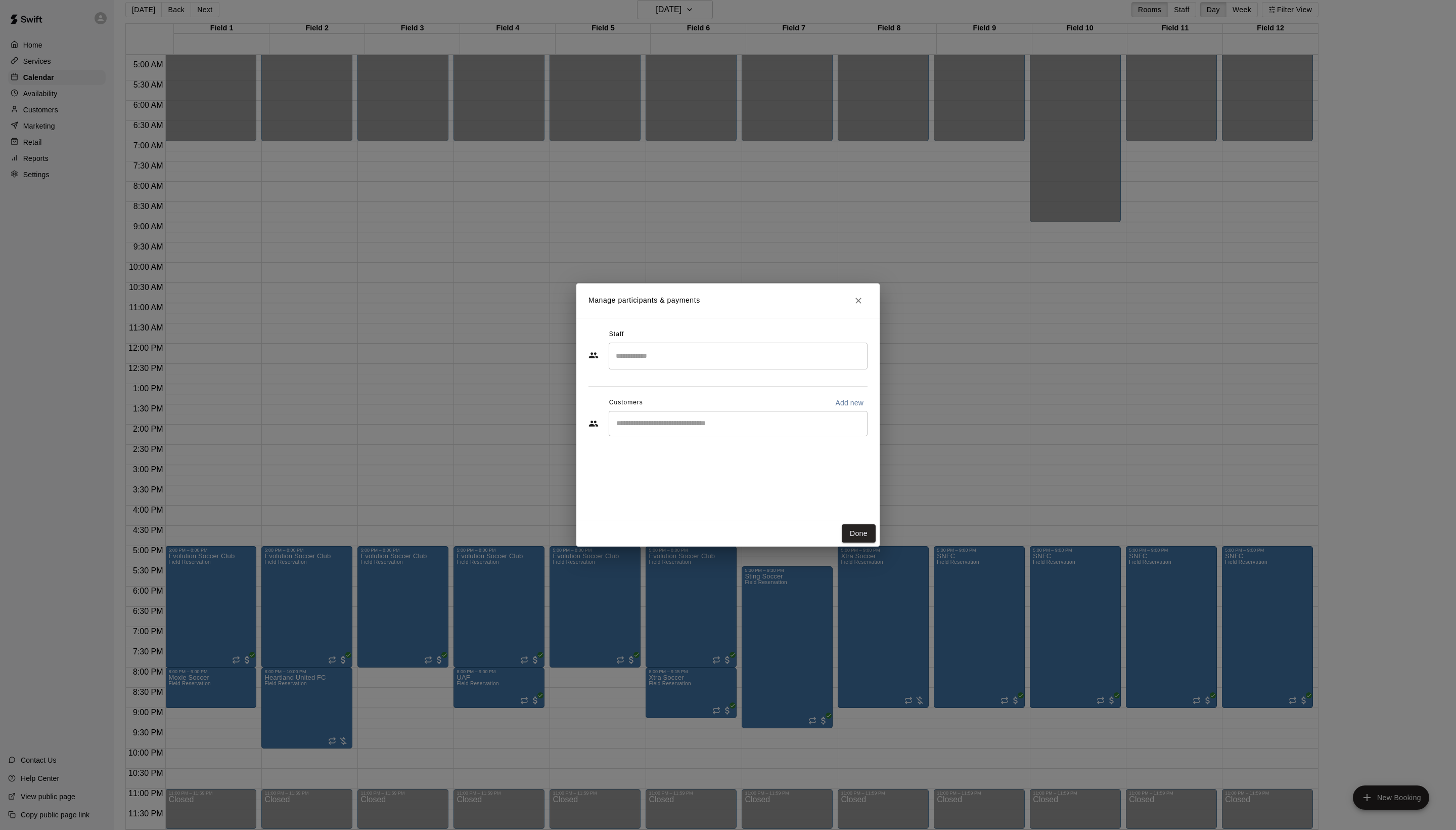
click at [731, 470] on div "Staff ​ Customers Add new ​" at bounding box center [728, 419] width 303 height 203
click at [727, 436] on div "​" at bounding box center [738, 423] width 259 height 25
type input "****"
click at [746, 476] on span "[EMAIL_ADDRESS][DOMAIN_NAME]" at bounding box center [712, 479] width 109 height 7
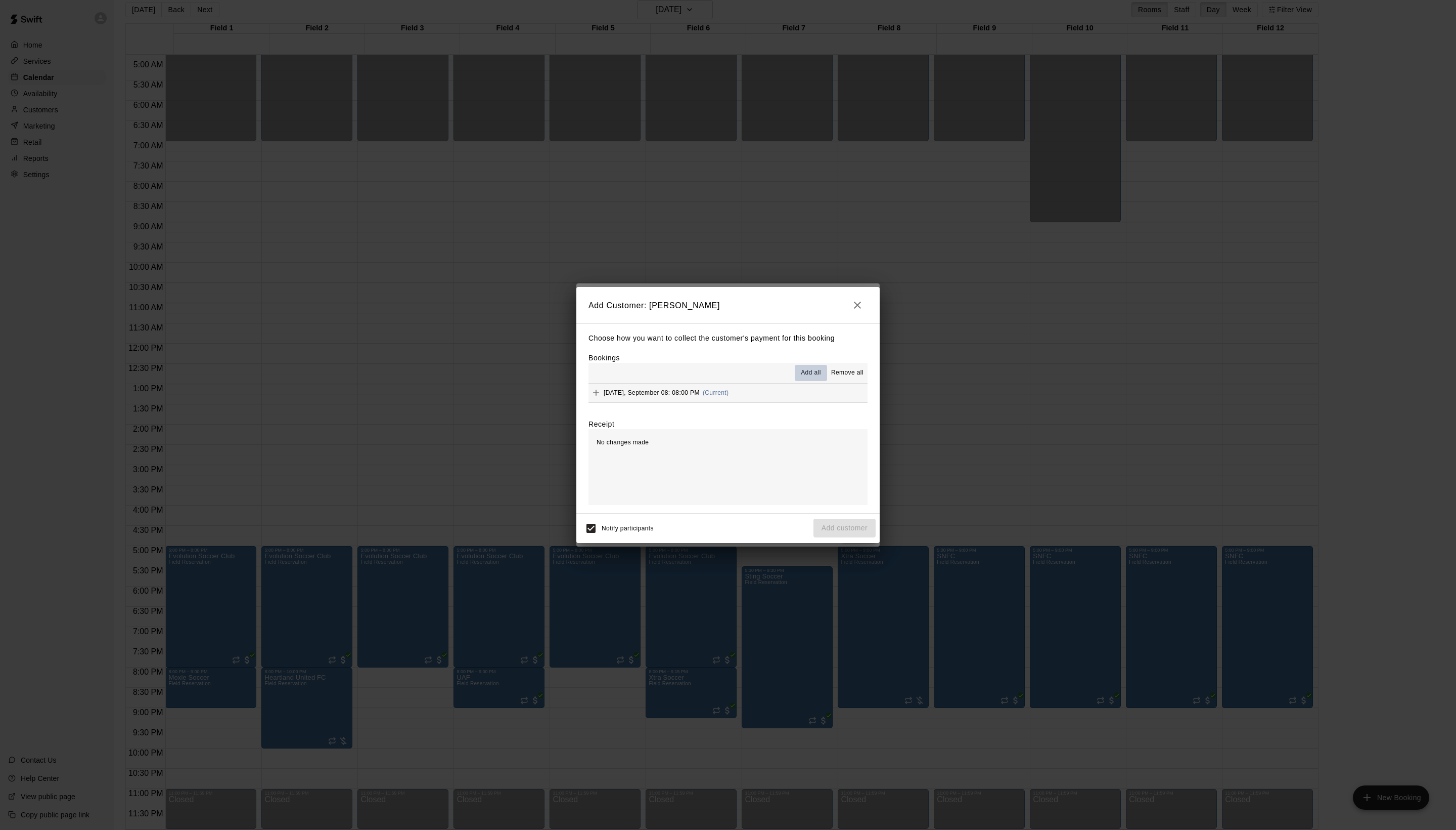
click at [801, 368] on span "Add all" at bounding box center [811, 372] width 20 height 10
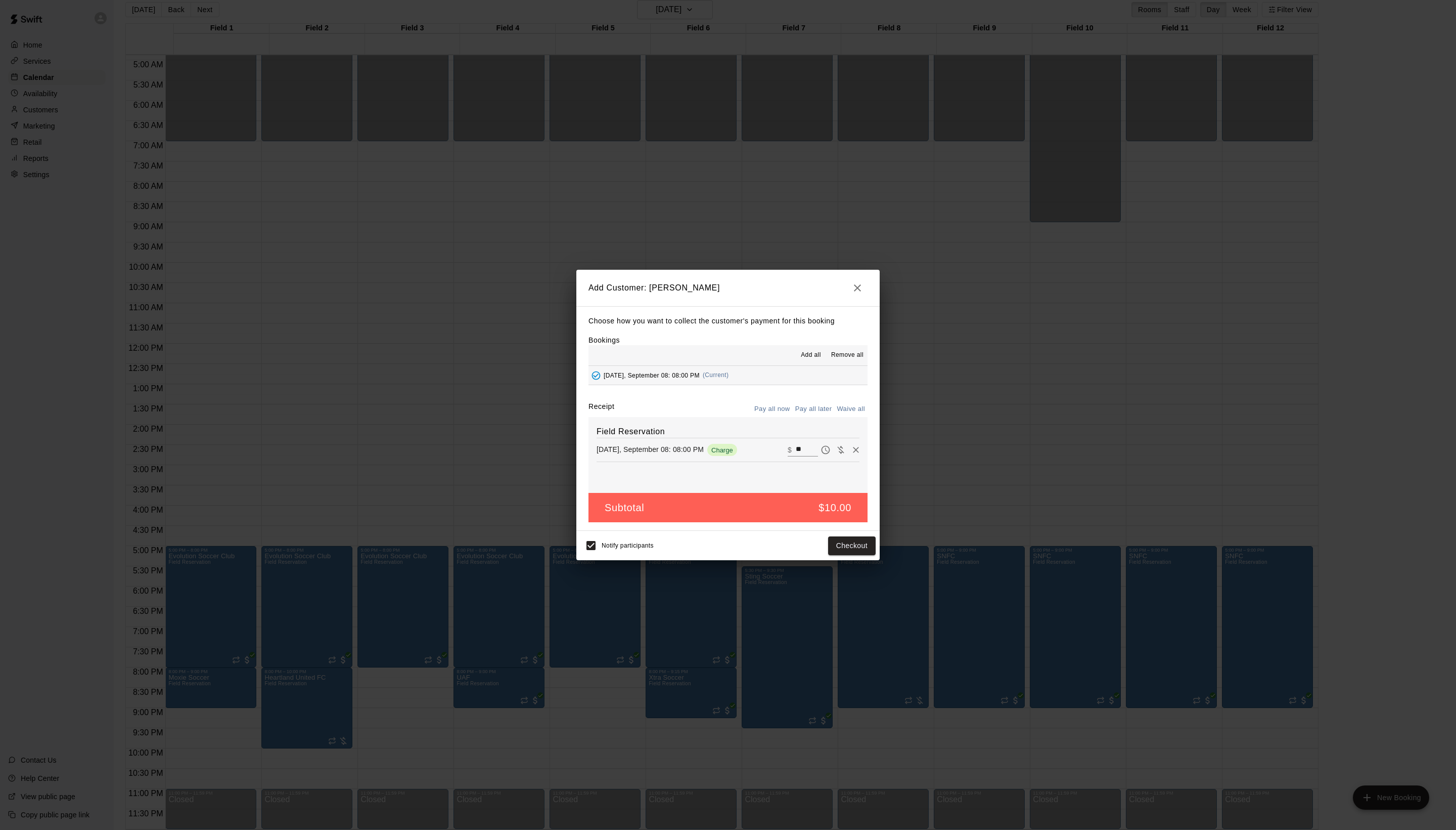
click at [854, 417] on button "Waive all" at bounding box center [851, 409] width 34 height 15
type input "*"
click at [858, 555] on button "Add customer" at bounding box center [844, 546] width 62 height 19
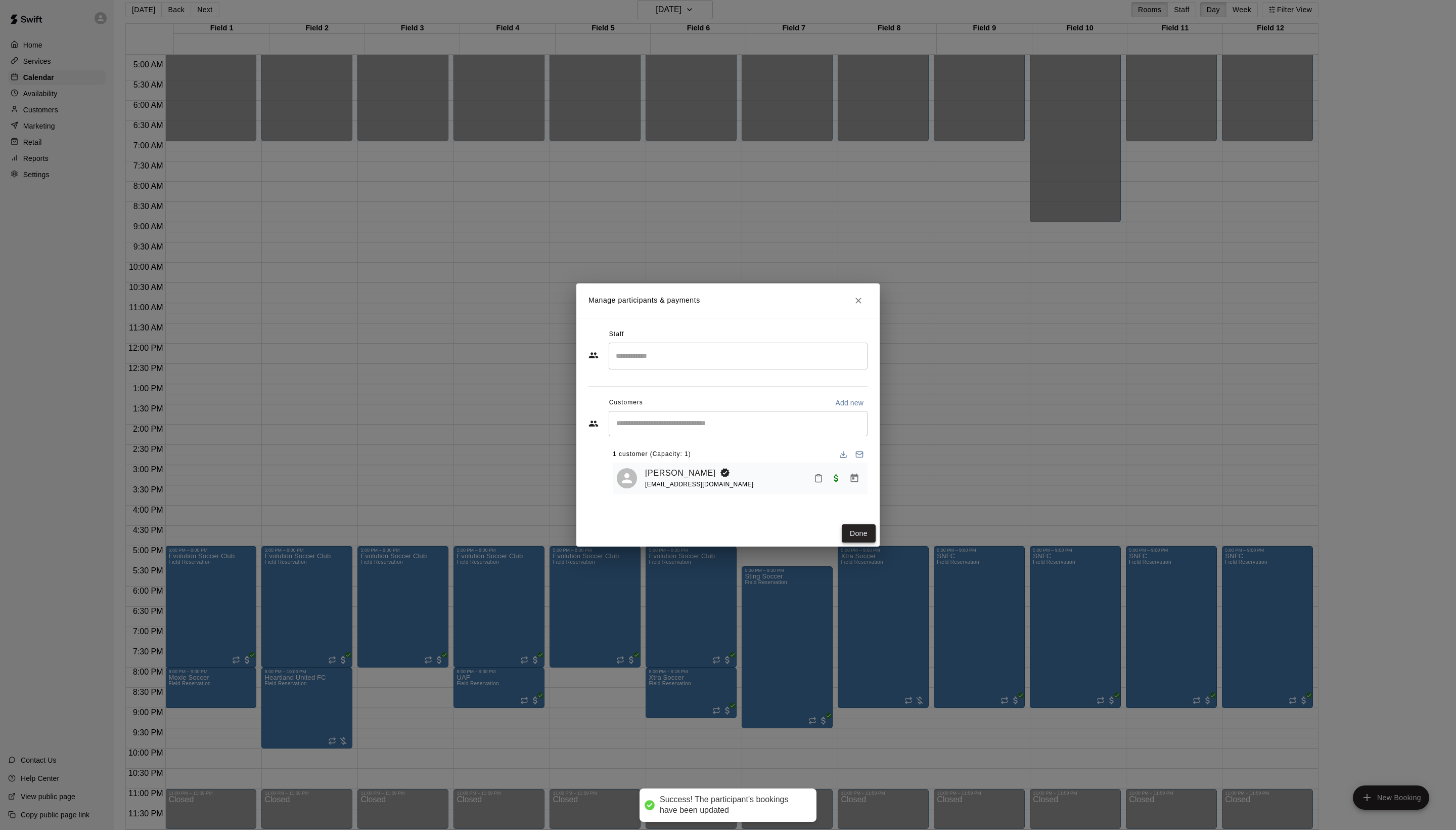
click at [862, 543] on button "Done" at bounding box center [858, 533] width 34 height 19
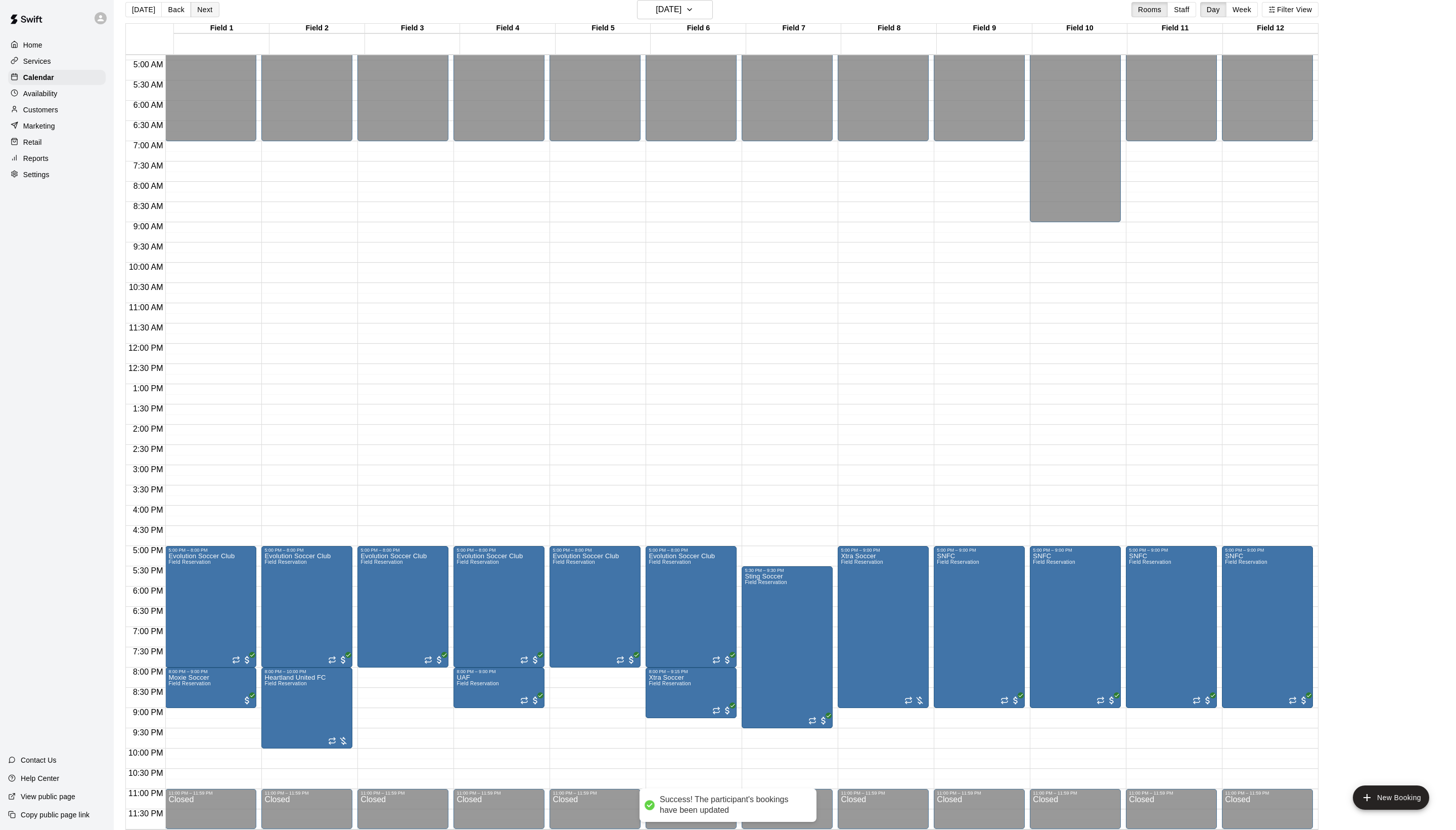
click at [217, 13] on button "Next" at bounding box center [205, 9] width 28 height 15
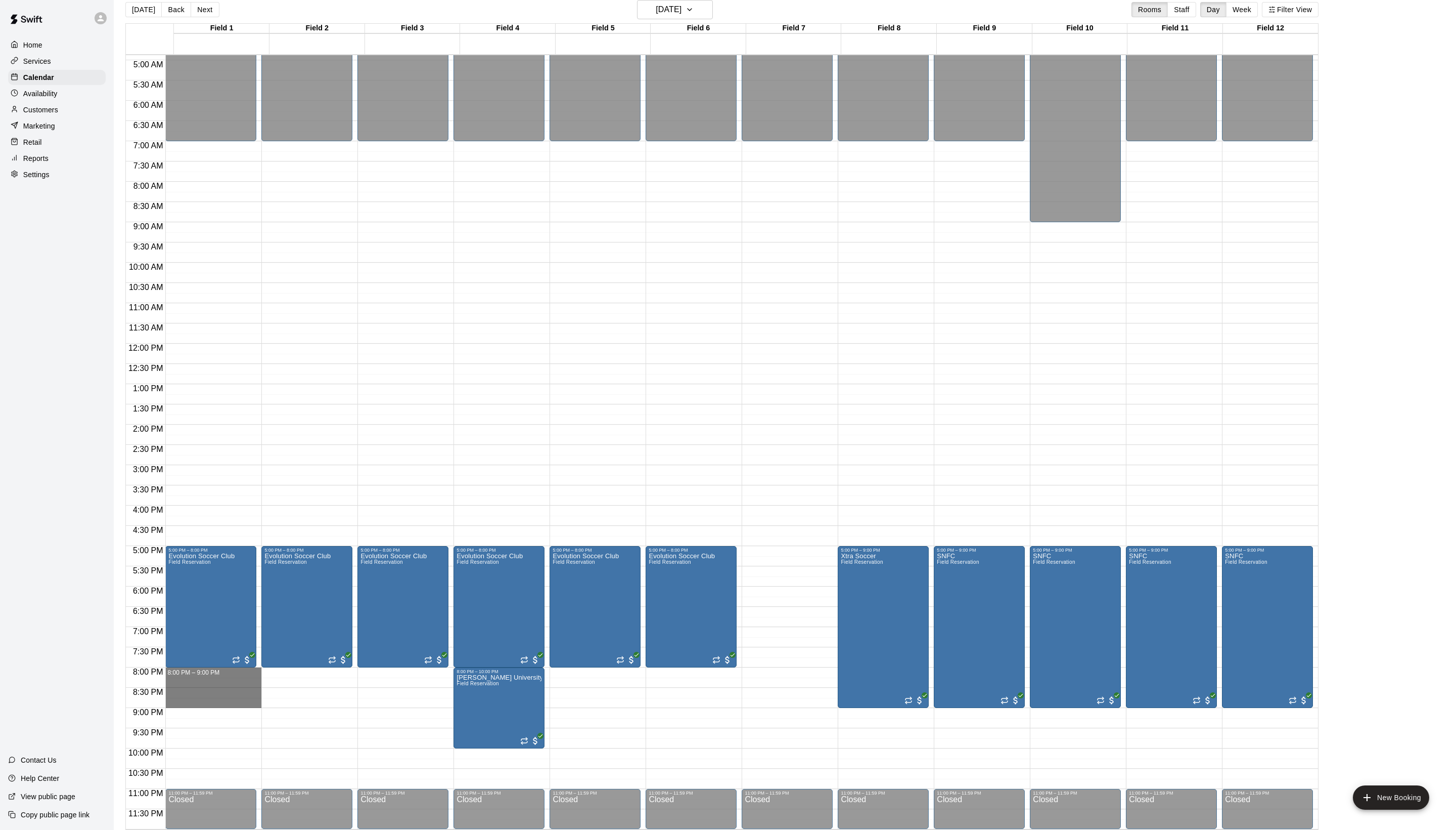
drag, startPoint x: 233, startPoint y: 671, endPoint x: 231, endPoint y: 703, distance: 32.1
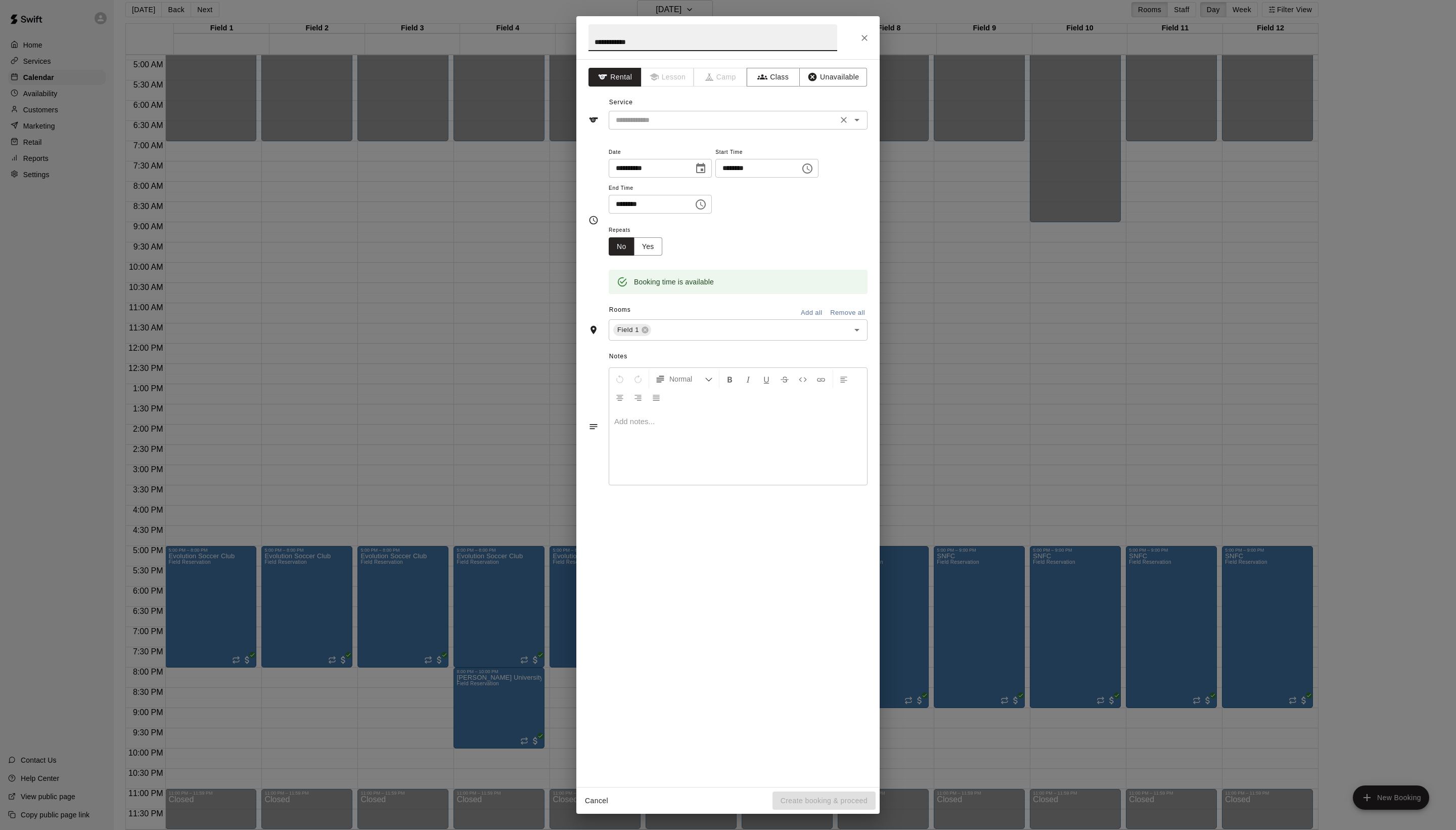
type input "**********"
click at [679, 126] on input "text" at bounding box center [723, 120] width 223 height 13
click at [679, 167] on li "Field Reservation" at bounding box center [748, 165] width 239 height 17
type input "**********"
click at [821, 791] on button "Create booking & proceed" at bounding box center [824, 800] width 103 height 19
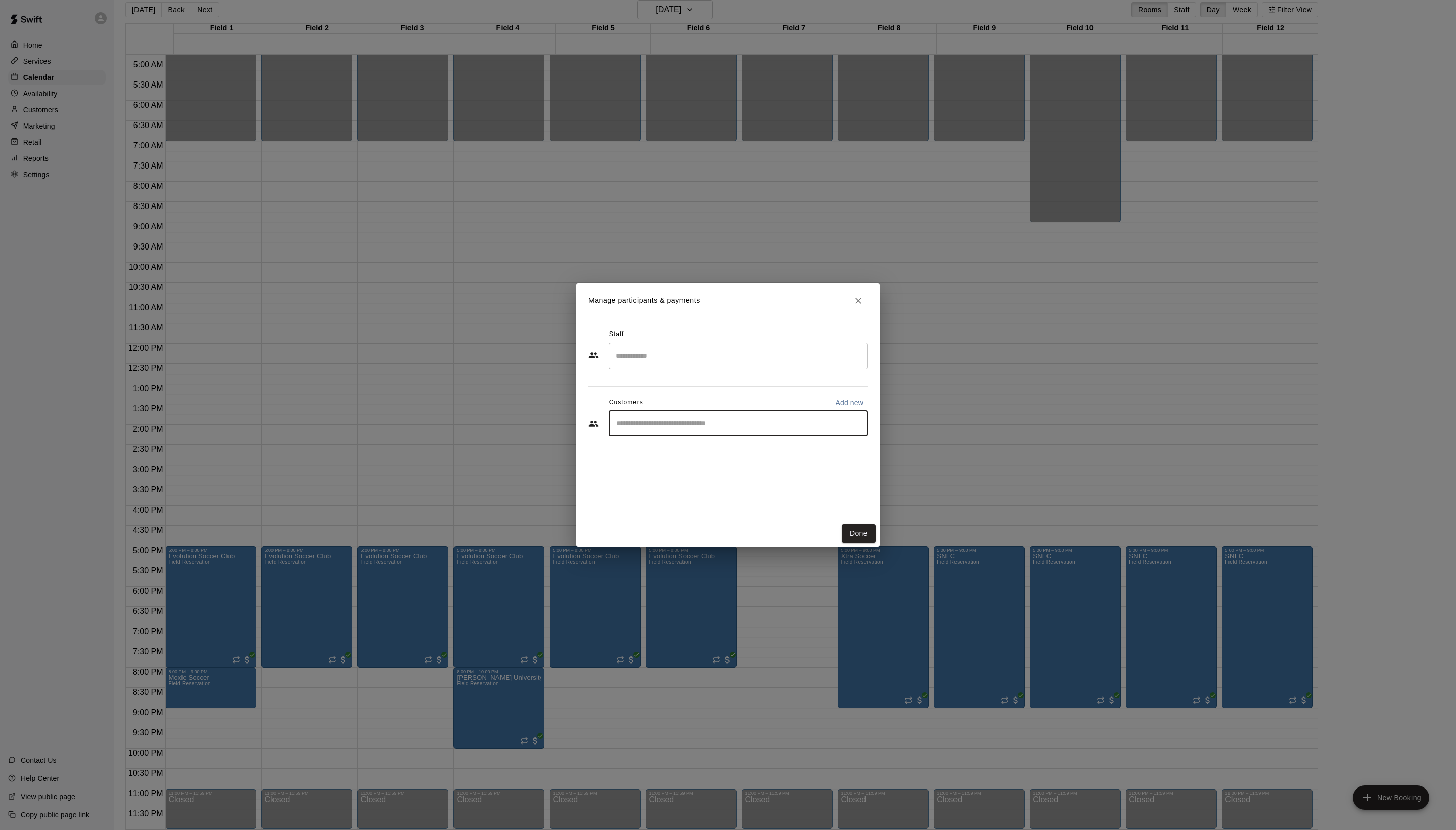
click at [711, 429] on input "Start typing to search customers..." at bounding box center [738, 423] width 249 height 10
type input "***"
click at [707, 480] on span "[EMAIL_ADDRESS][DOMAIN_NAME]" at bounding box center [712, 479] width 109 height 7
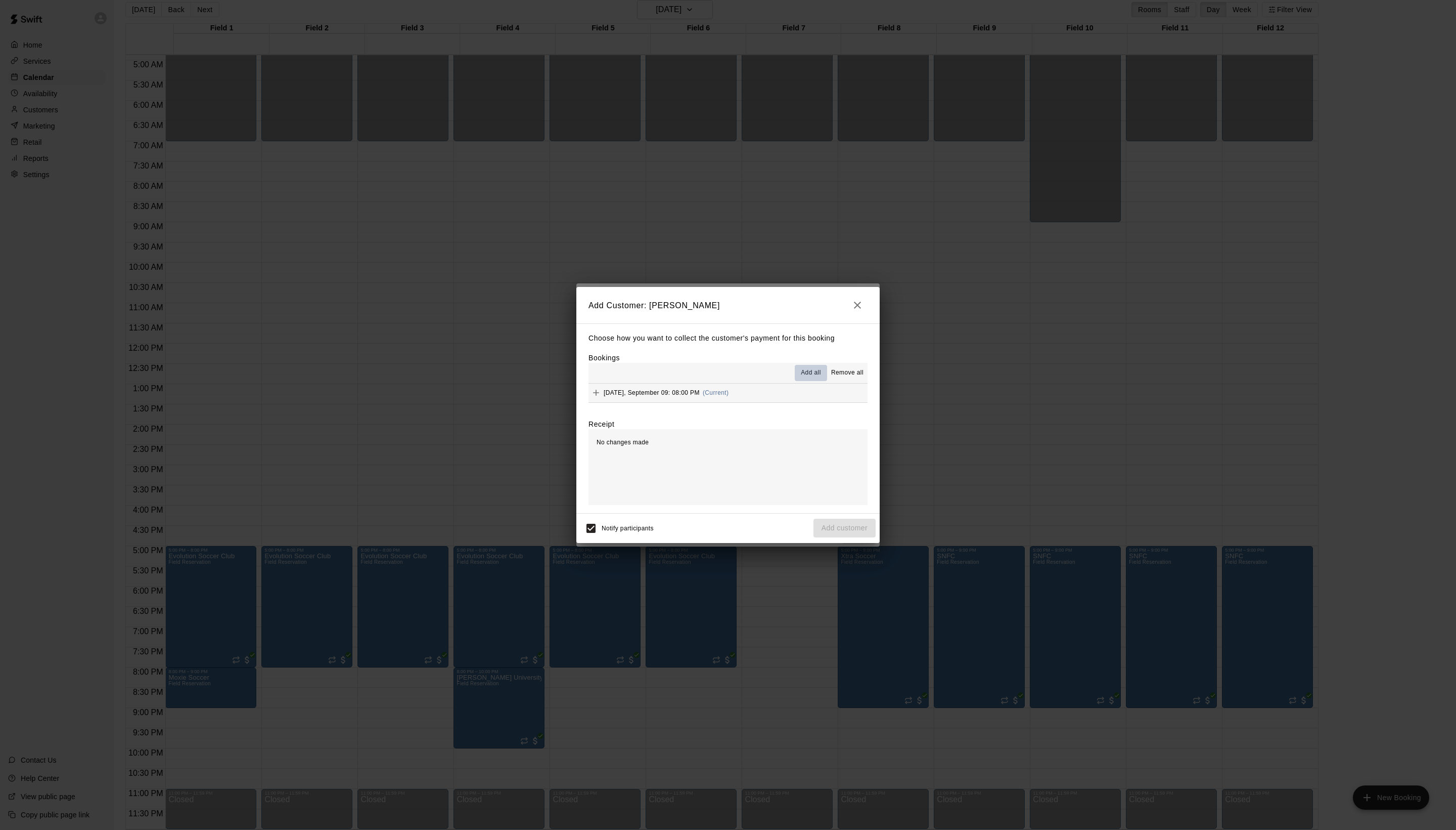
click at [801, 368] on span "Add all" at bounding box center [811, 372] width 20 height 10
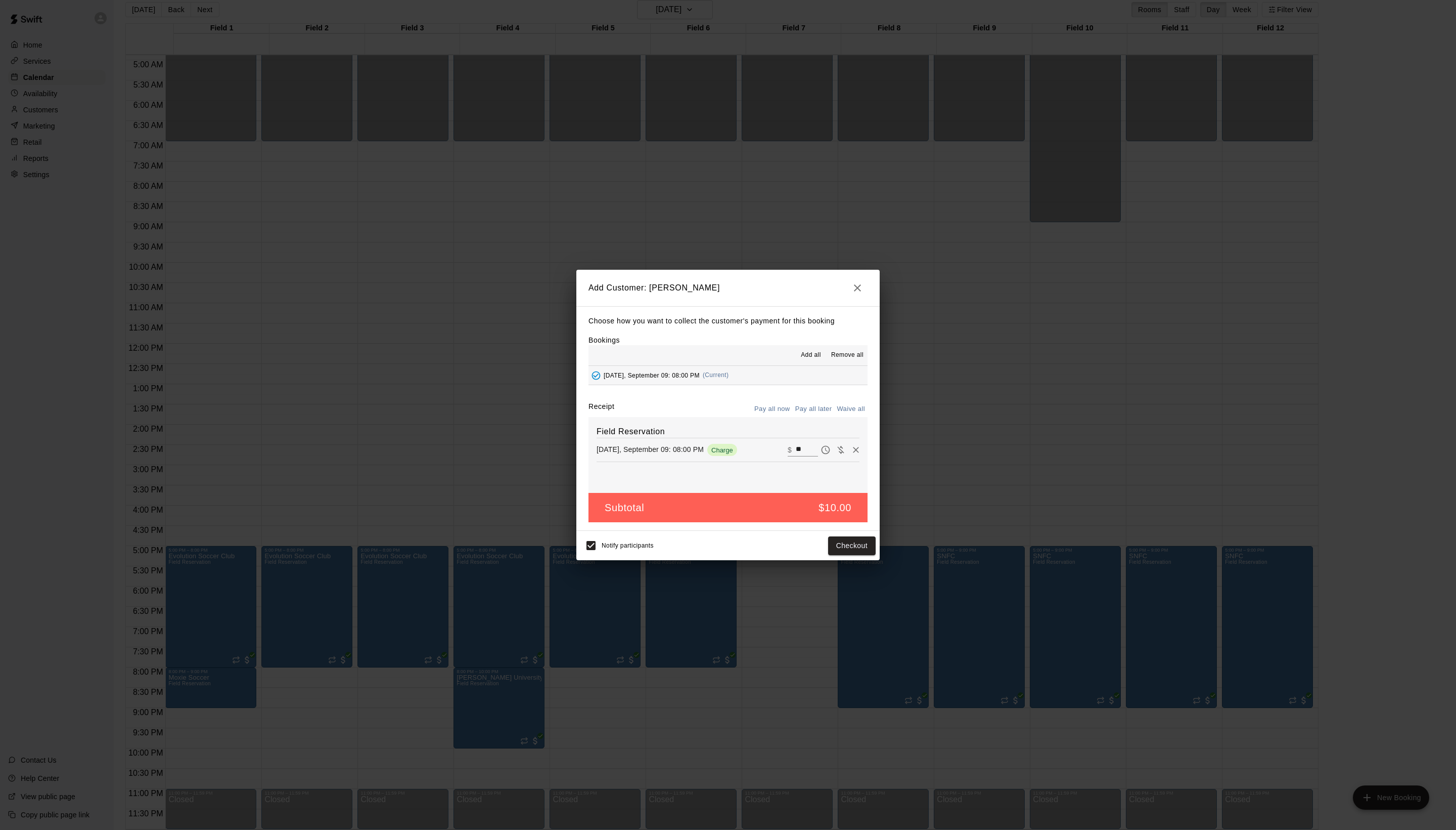
click at [844, 408] on div "Choose how you want to collect the customer's payment for this booking Bookings…" at bounding box center [728, 419] width 303 height 225
click at [842, 417] on button "Waive all" at bounding box center [851, 409] width 34 height 15
type input "*"
click at [860, 555] on button "Add customer" at bounding box center [844, 546] width 62 height 19
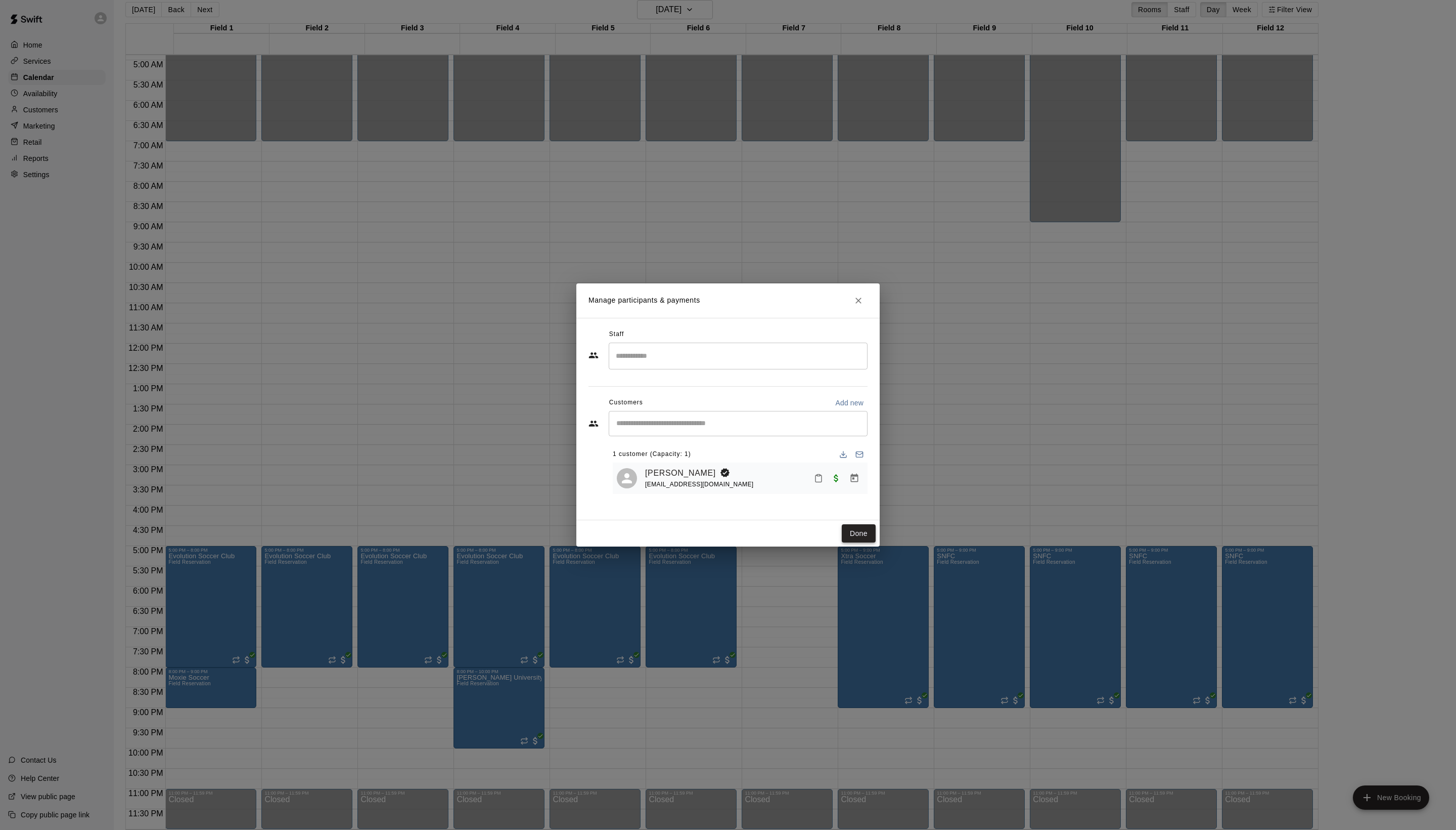
click at [842, 543] on button "Done" at bounding box center [858, 533] width 34 height 19
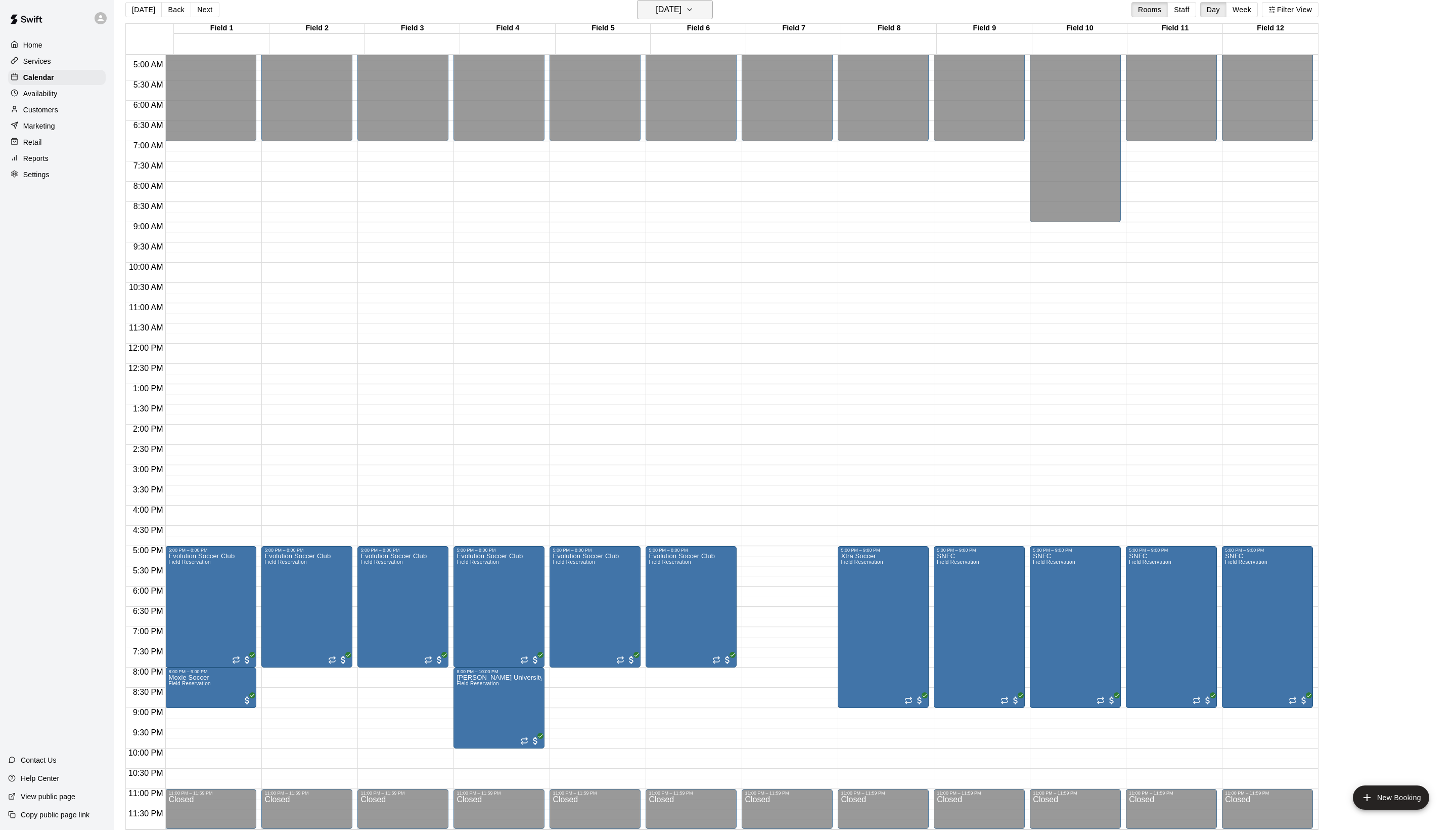
click at [671, 18] on button "[DATE]" at bounding box center [675, 9] width 76 height 19
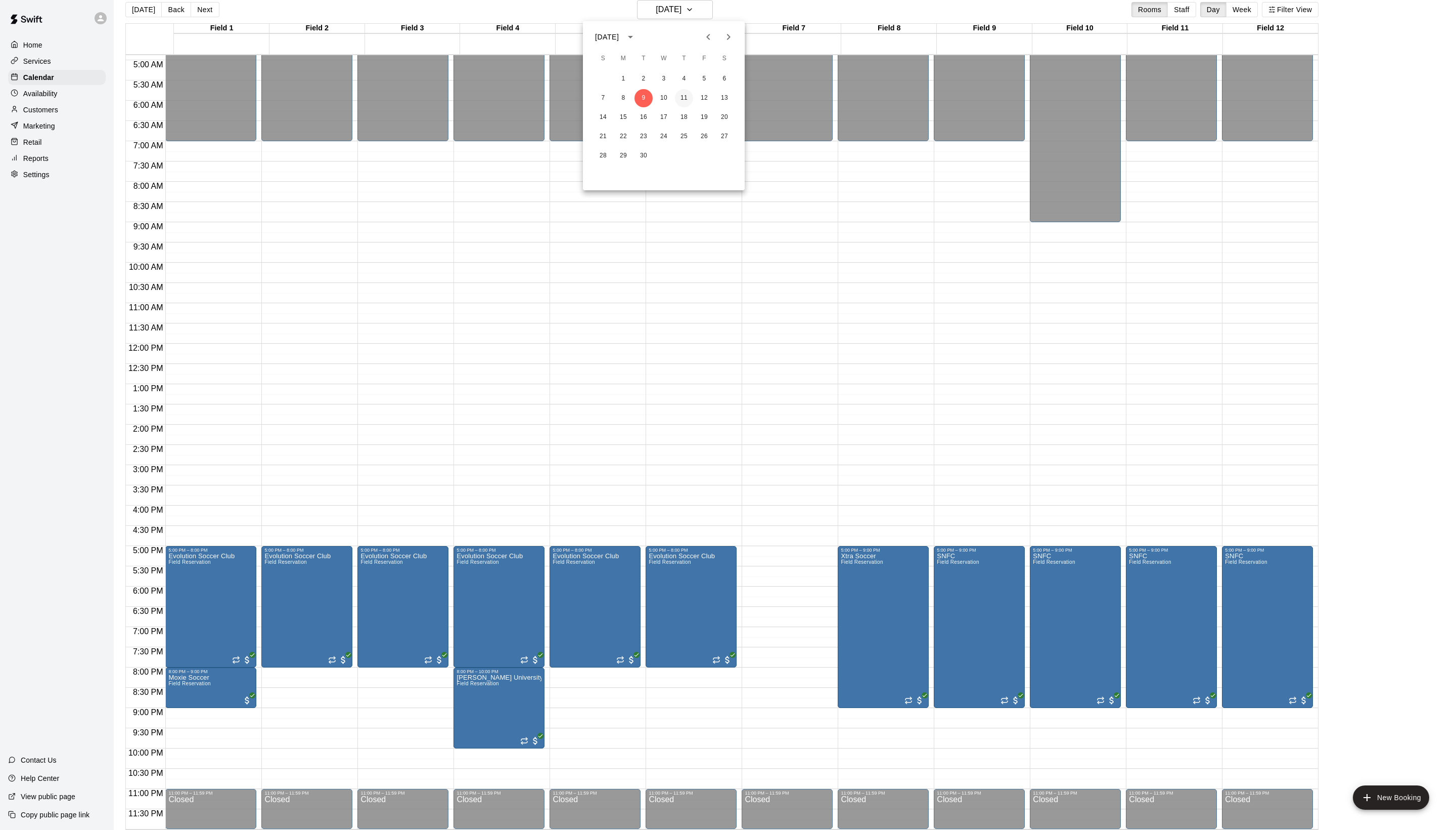
click at [685, 97] on button "11" at bounding box center [684, 98] width 18 height 18
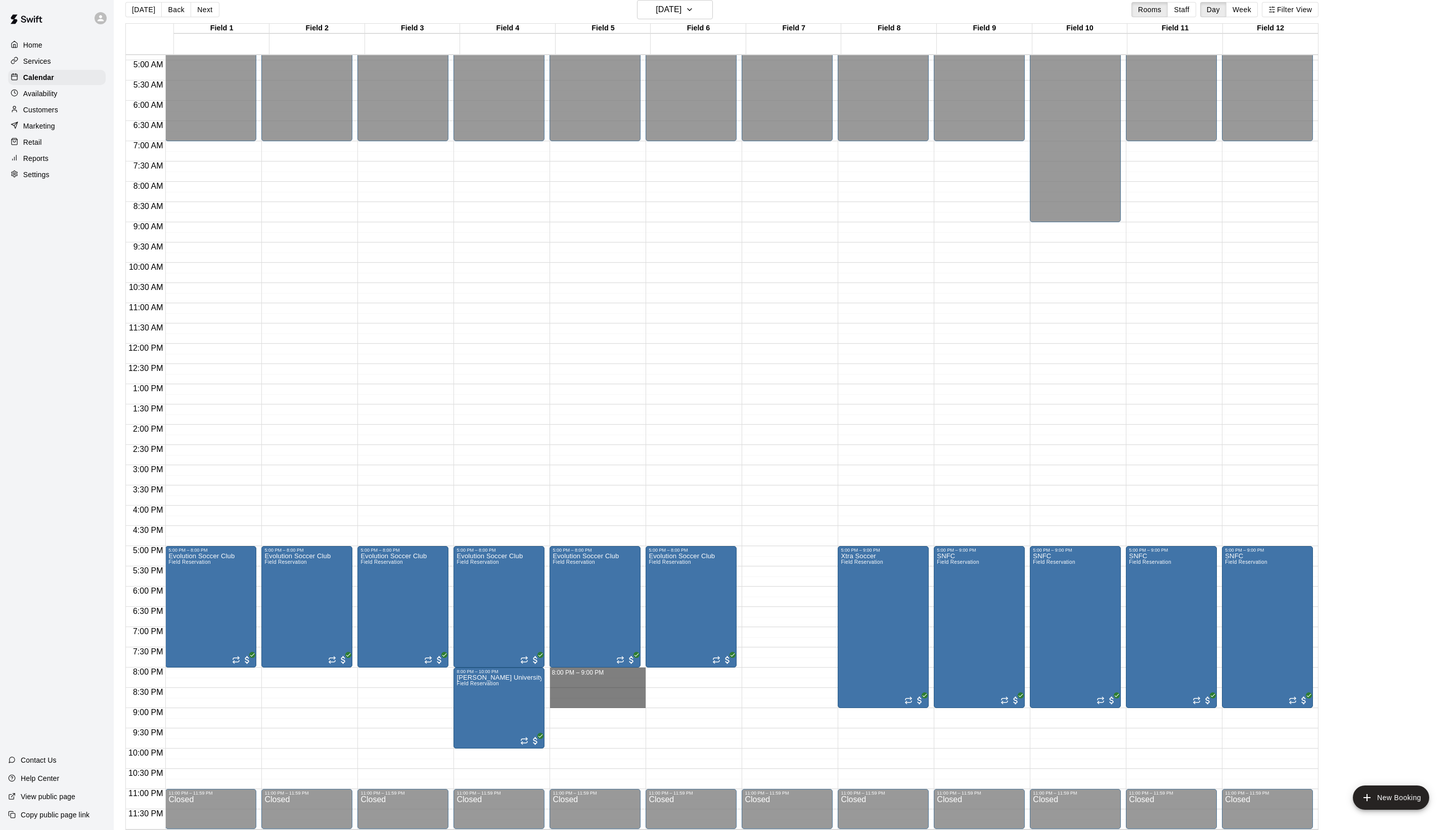
drag, startPoint x: 583, startPoint y: 670, endPoint x: 583, endPoint y: 701, distance: 31.0
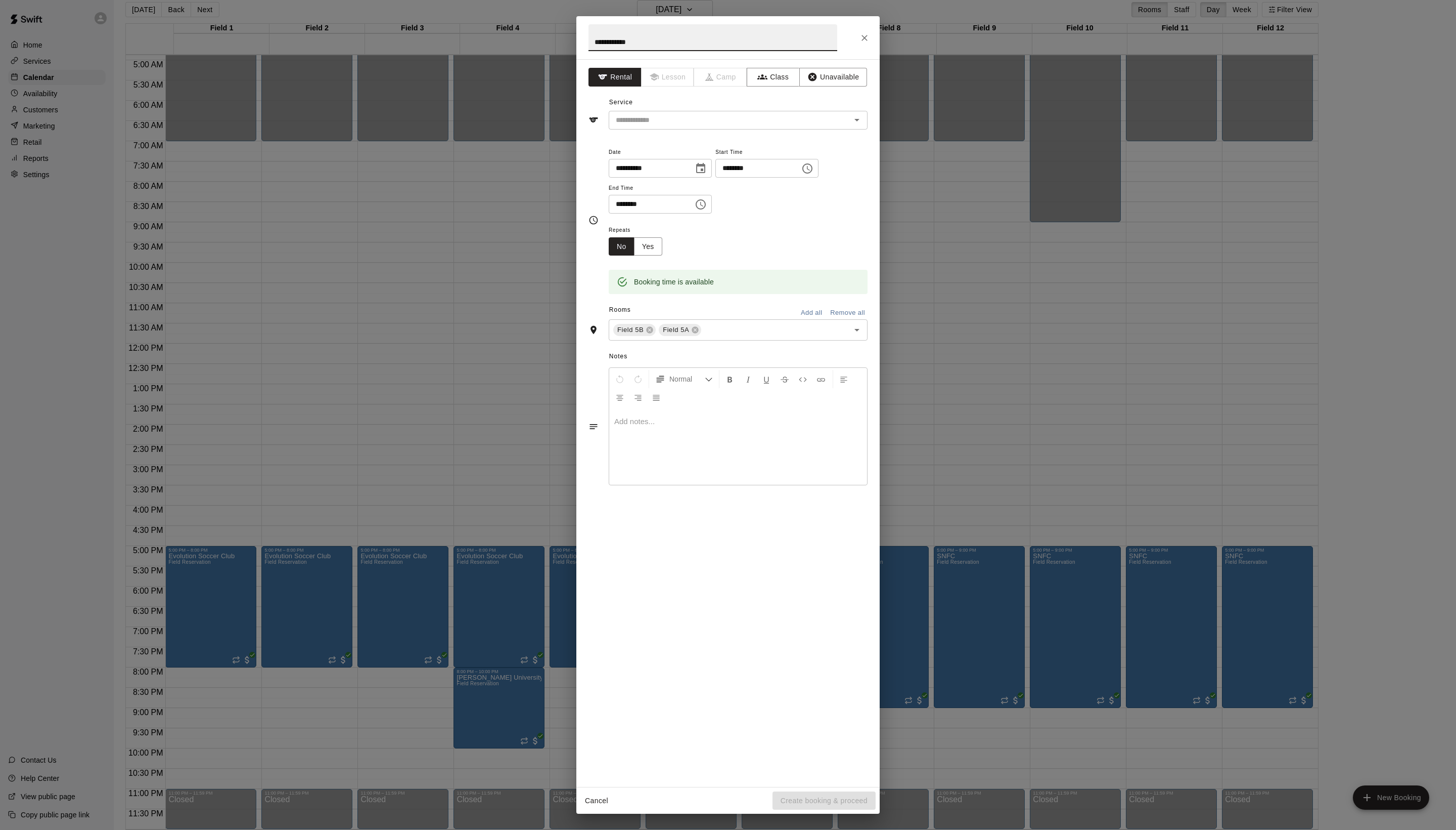
type input "**********"
click at [687, 124] on div "Service ​" at bounding box center [728, 112] width 279 height 35
click at [687, 126] on input "text" at bounding box center [723, 120] width 223 height 13
click at [687, 167] on li "Field Reservation" at bounding box center [748, 165] width 239 height 17
type input "**********"
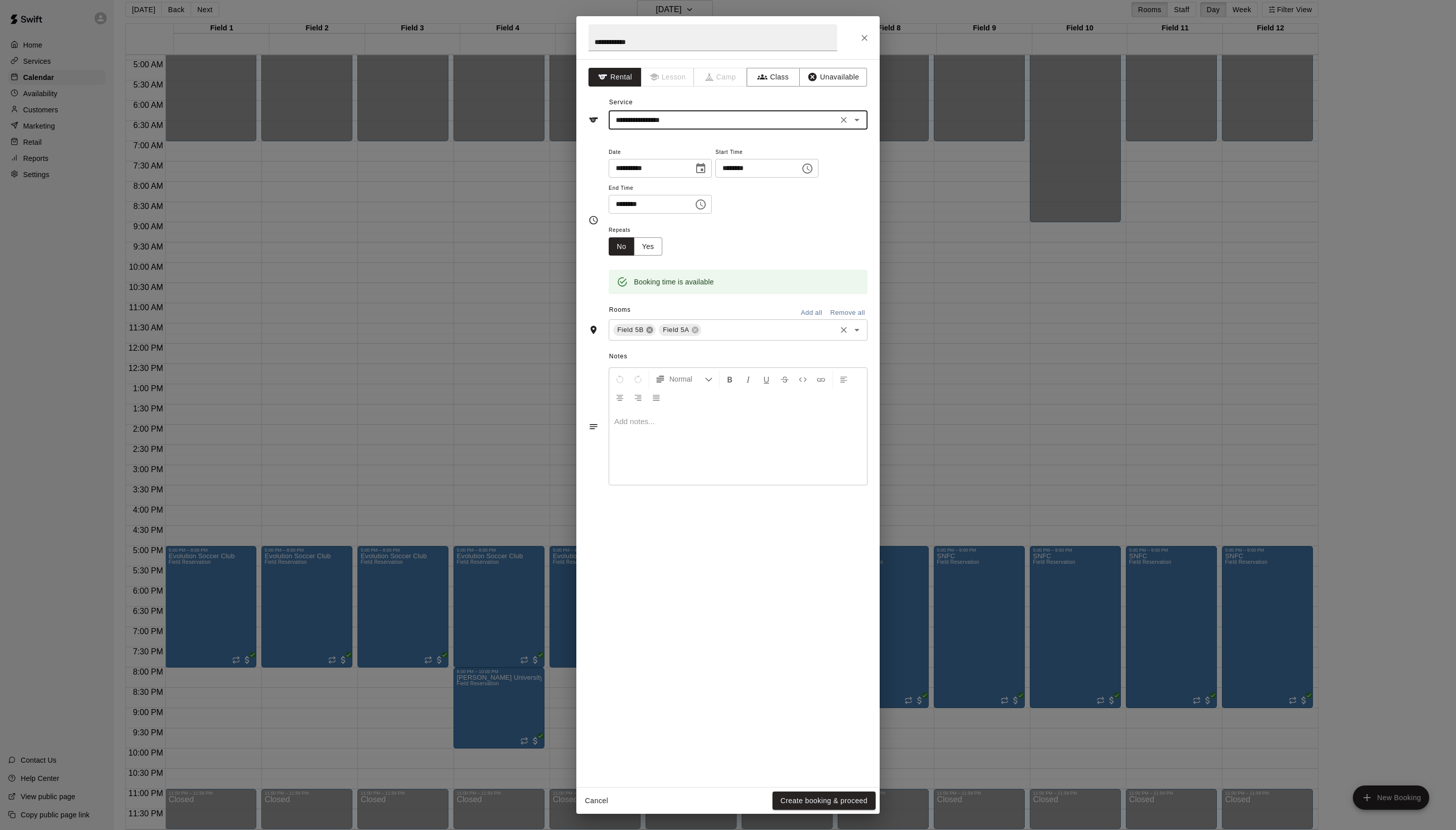
click at [653, 333] on icon at bounding box center [650, 330] width 7 height 7
click at [810, 782] on div "**********" at bounding box center [728, 423] width 303 height 727
click at [809, 805] on button "Create booking & proceed" at bounding box center [824, 800] width 103 height 19
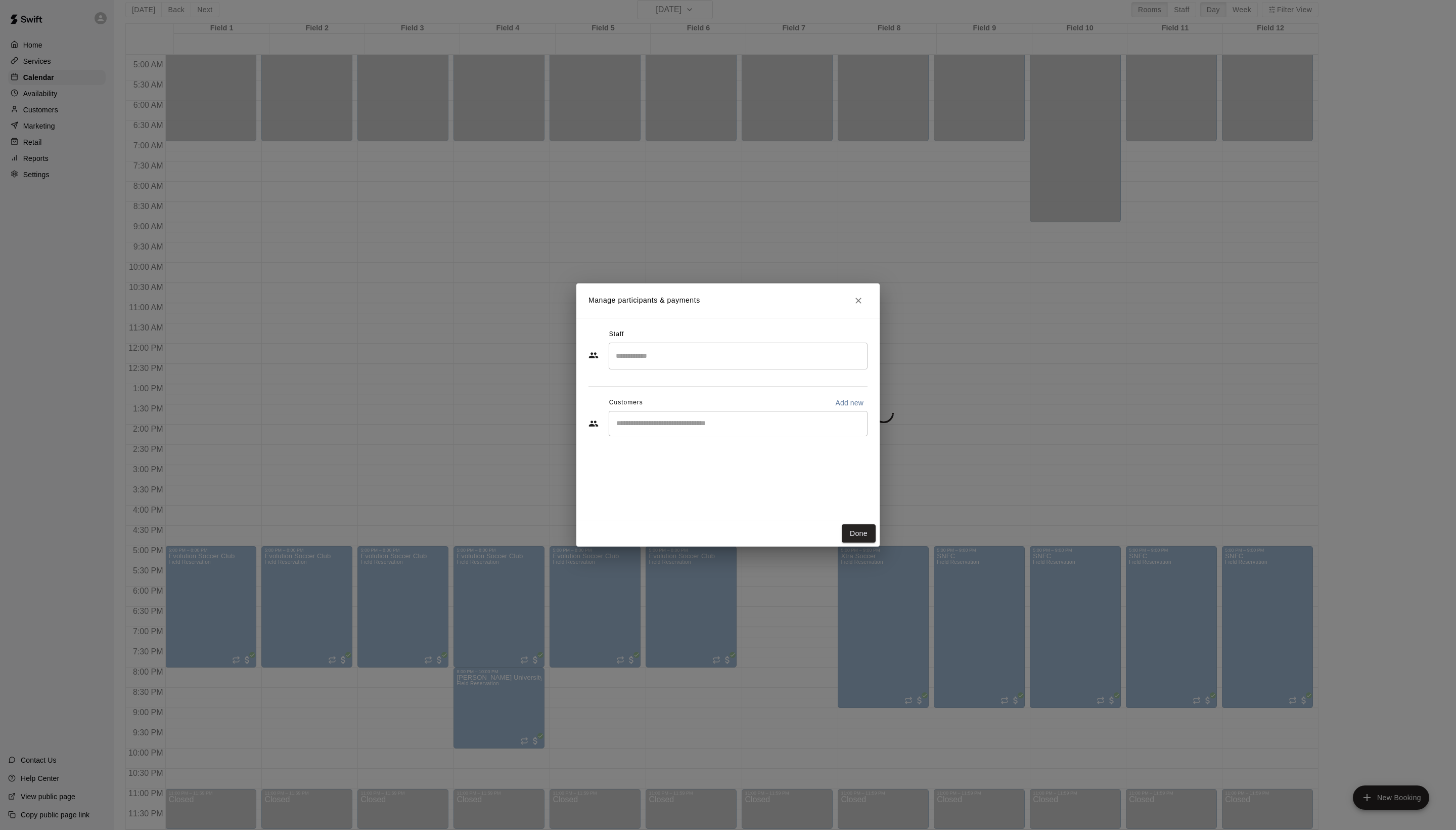
click at [709, 411] on div "Customers Add new" at bounding box center [728, 403] width 279 height 16
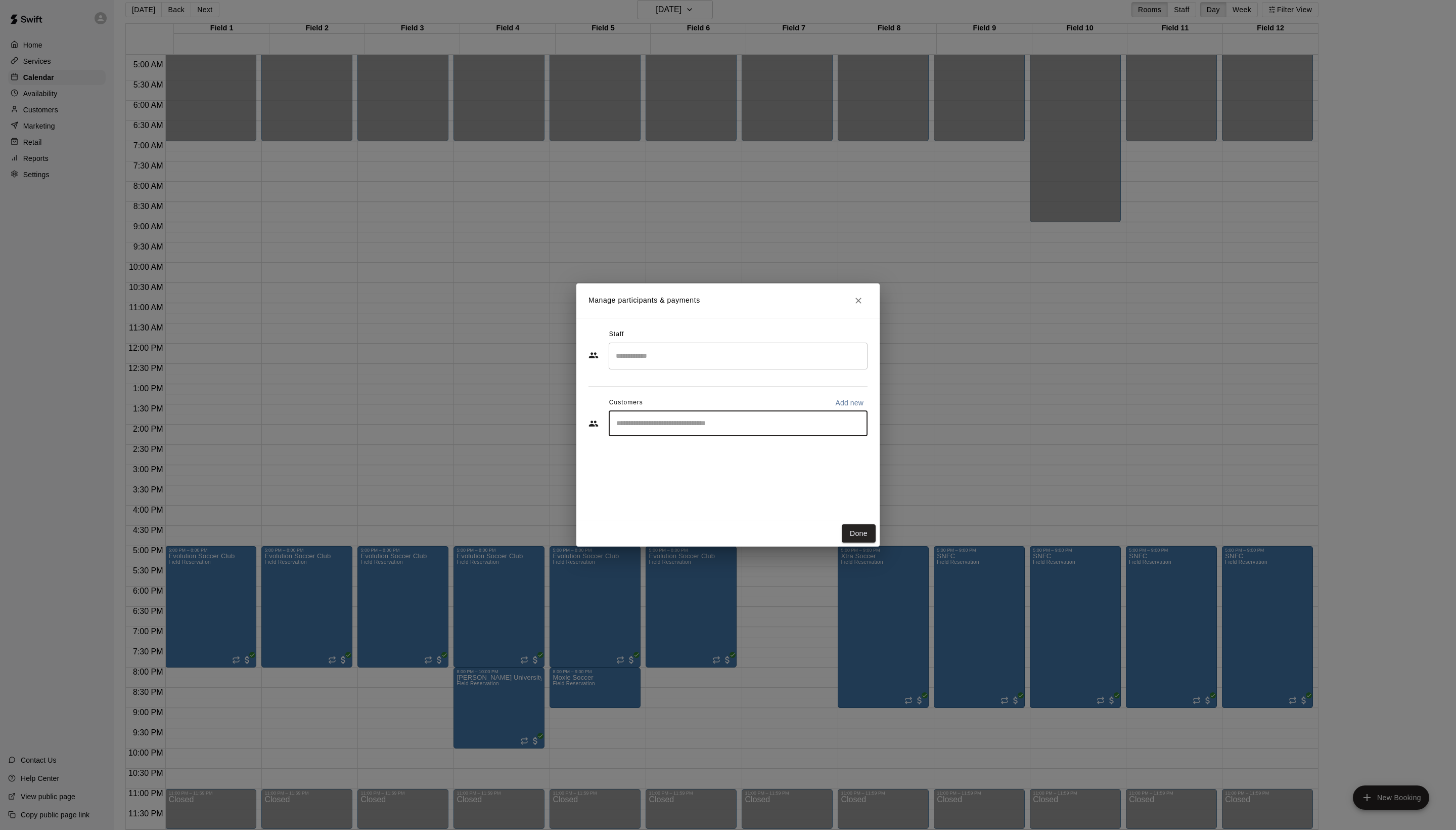
click at [709, 429] on input "Start typing to search customers..." at bounding box center [738, 423] width 249 height 10
type input "****"
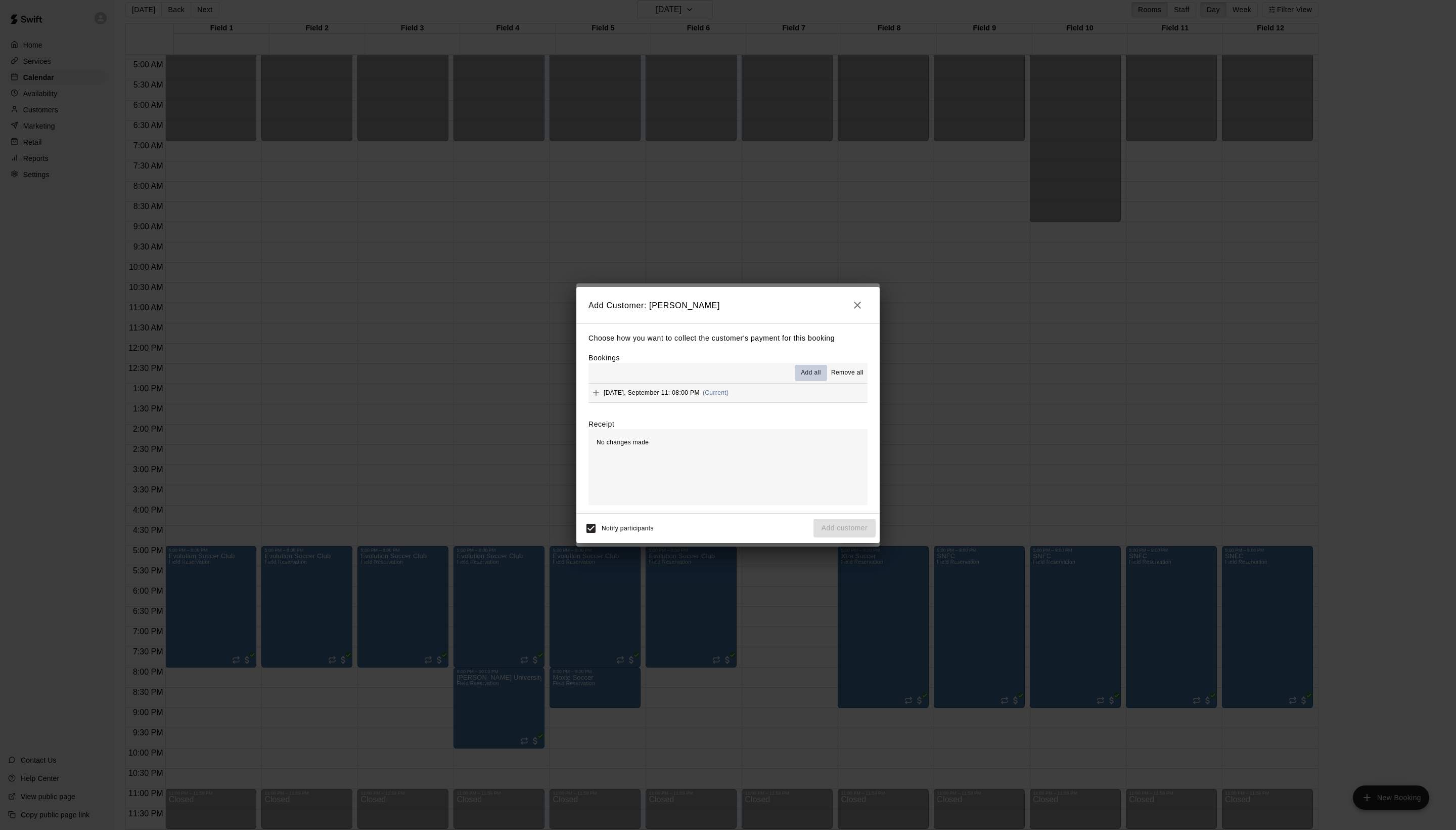
click at [801, 374] on span "Add all" at bounding box center [811, 372] width 20 height 10
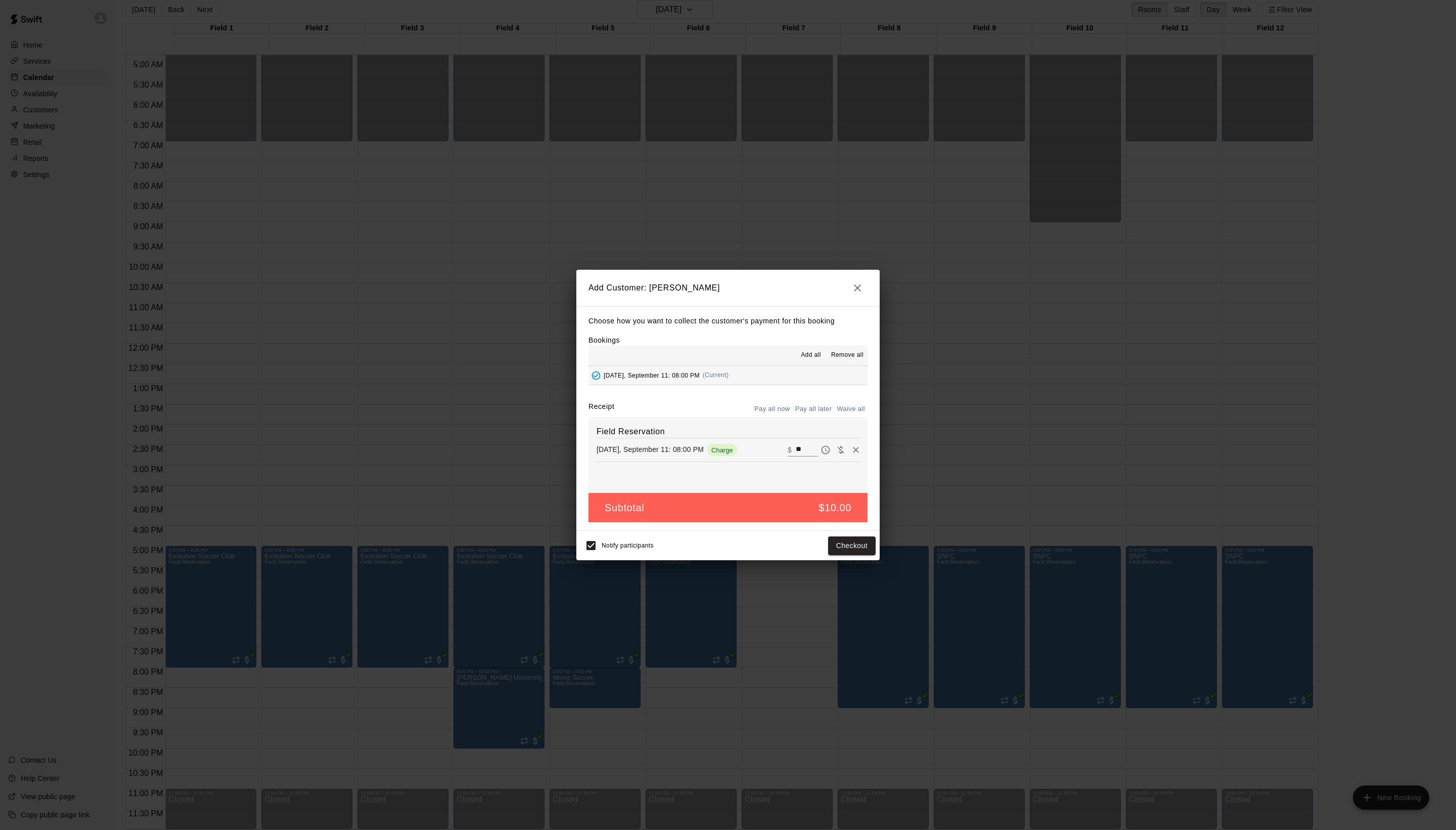
click at [834, 417] on button "Waive all" at bounding box center [851, 409] width 34 height 15
type input "*"
click at [844, 555] on button "Add customer" at bounding box center [844, 546] width 62 height 19
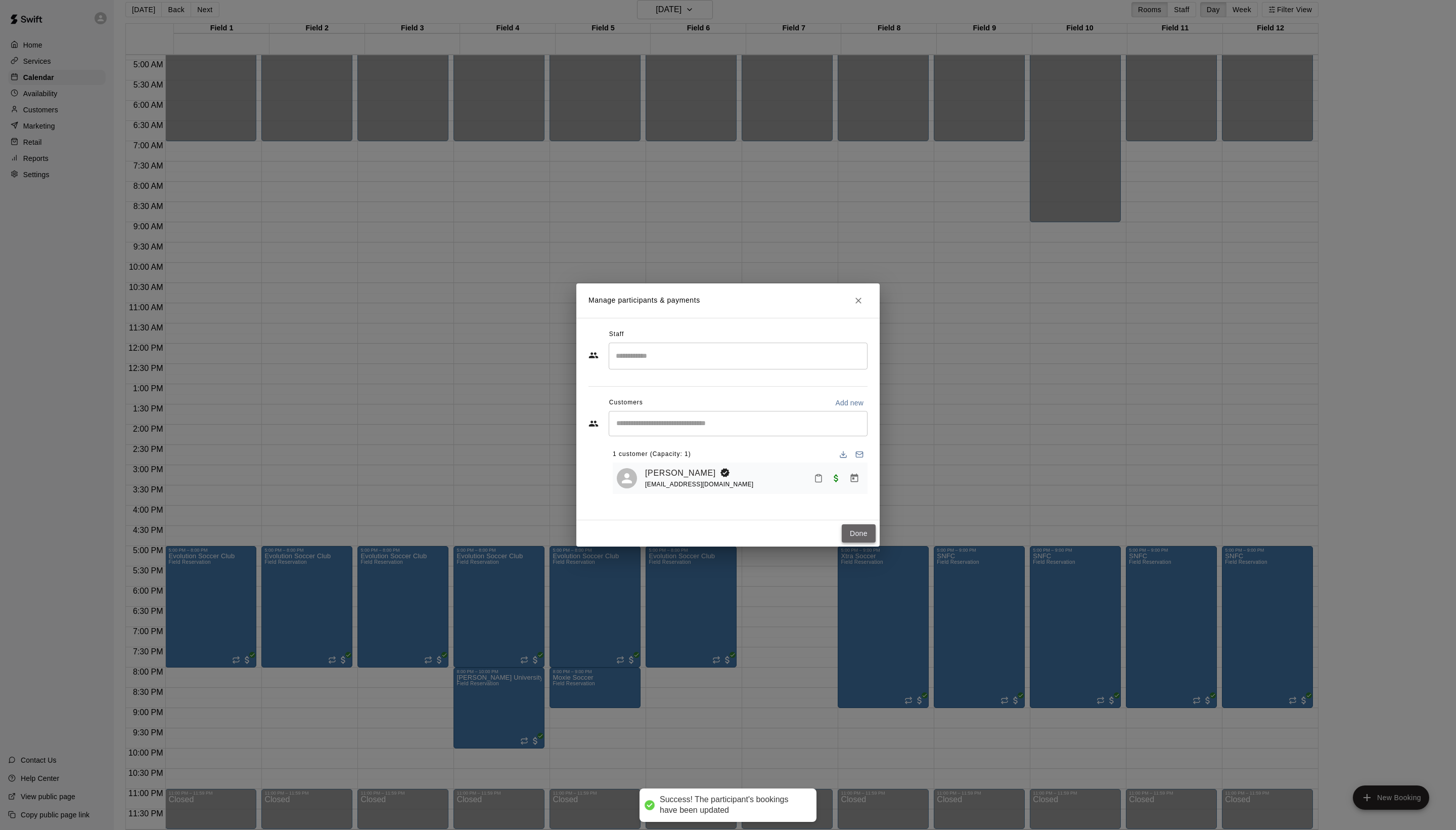
click at [856, 543] on button "Done" at bounding box center [858, 533] width 34 height 19
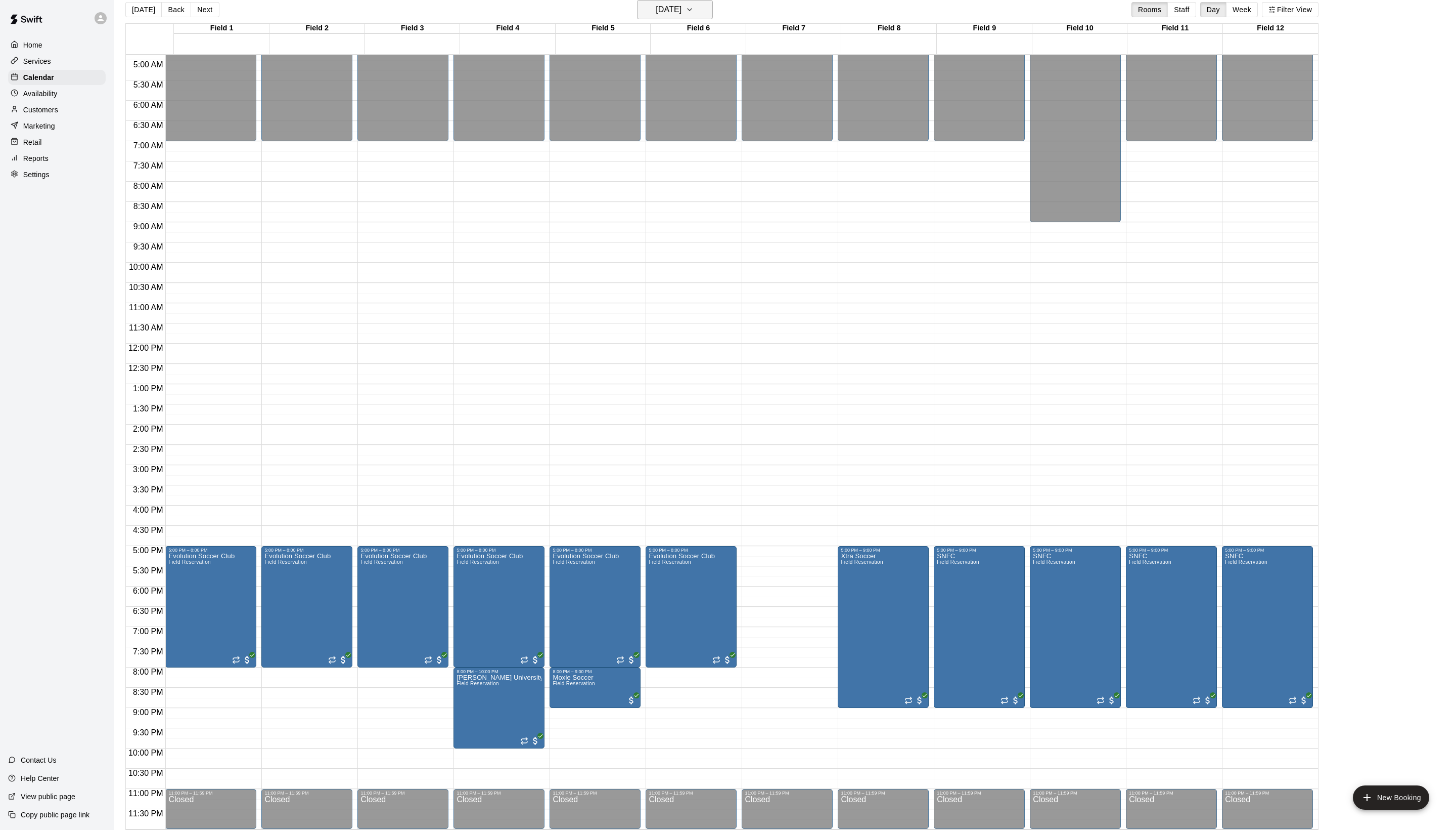
click at [706, 8] on button "[DATE]" at bounding box center [675, 9] width 76 height 19
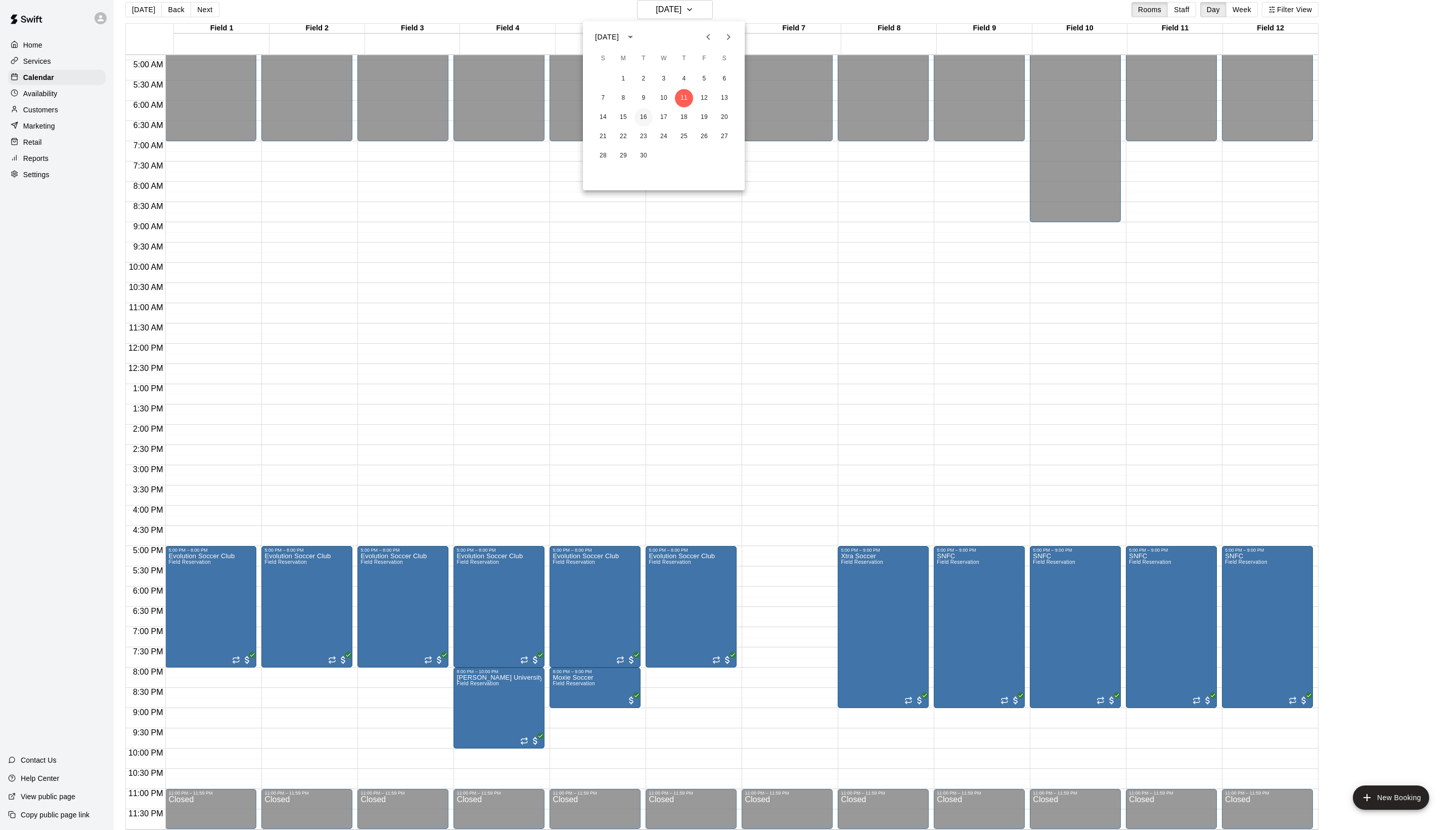
click at [647, 119] on button "16" at bounding box center [643, 117] width 18 height 18
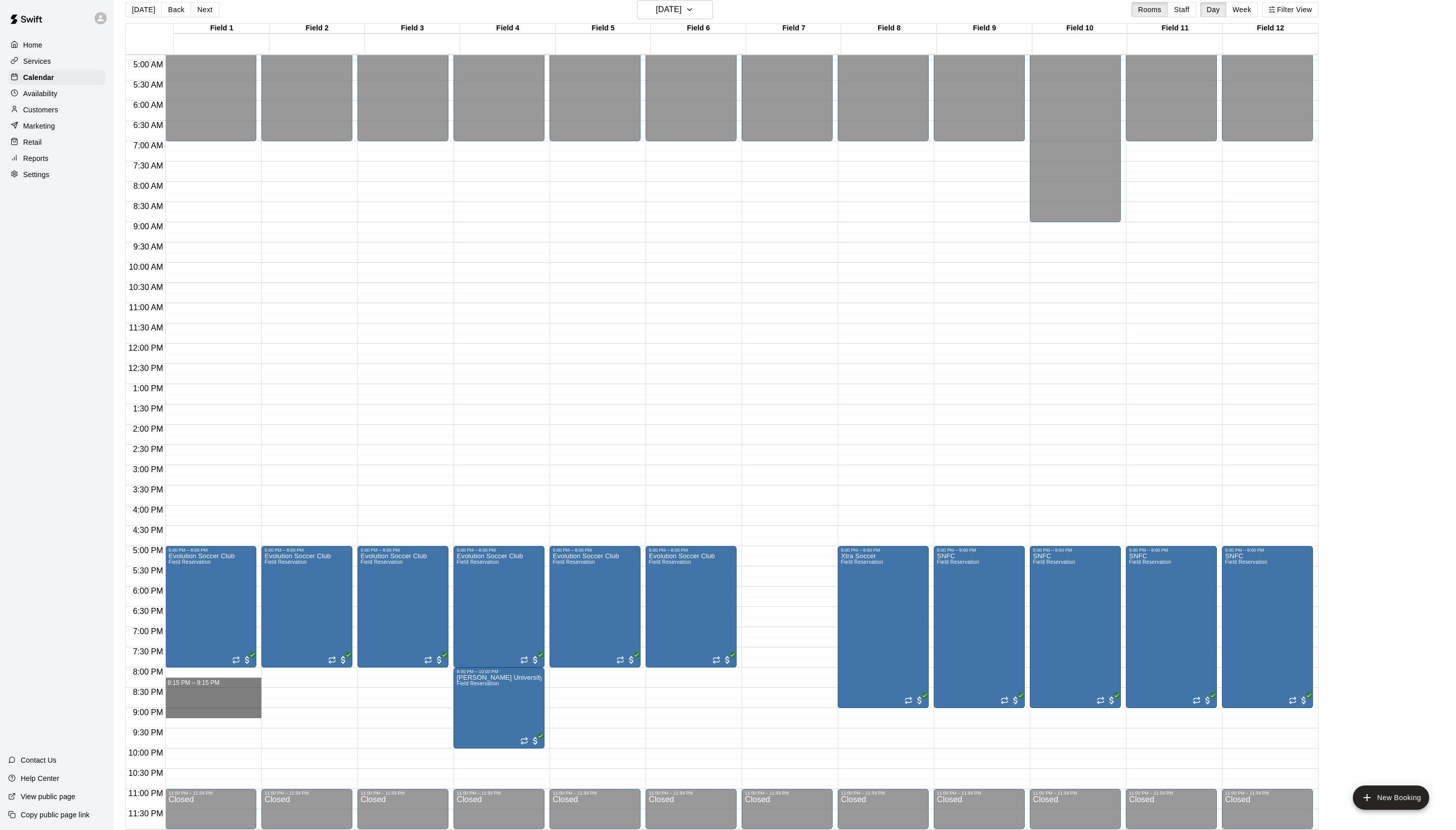
drag, startPoint x: 211, startPoint y: 677, endPoint x: 211, endPoint y: 713, distance: 36.0
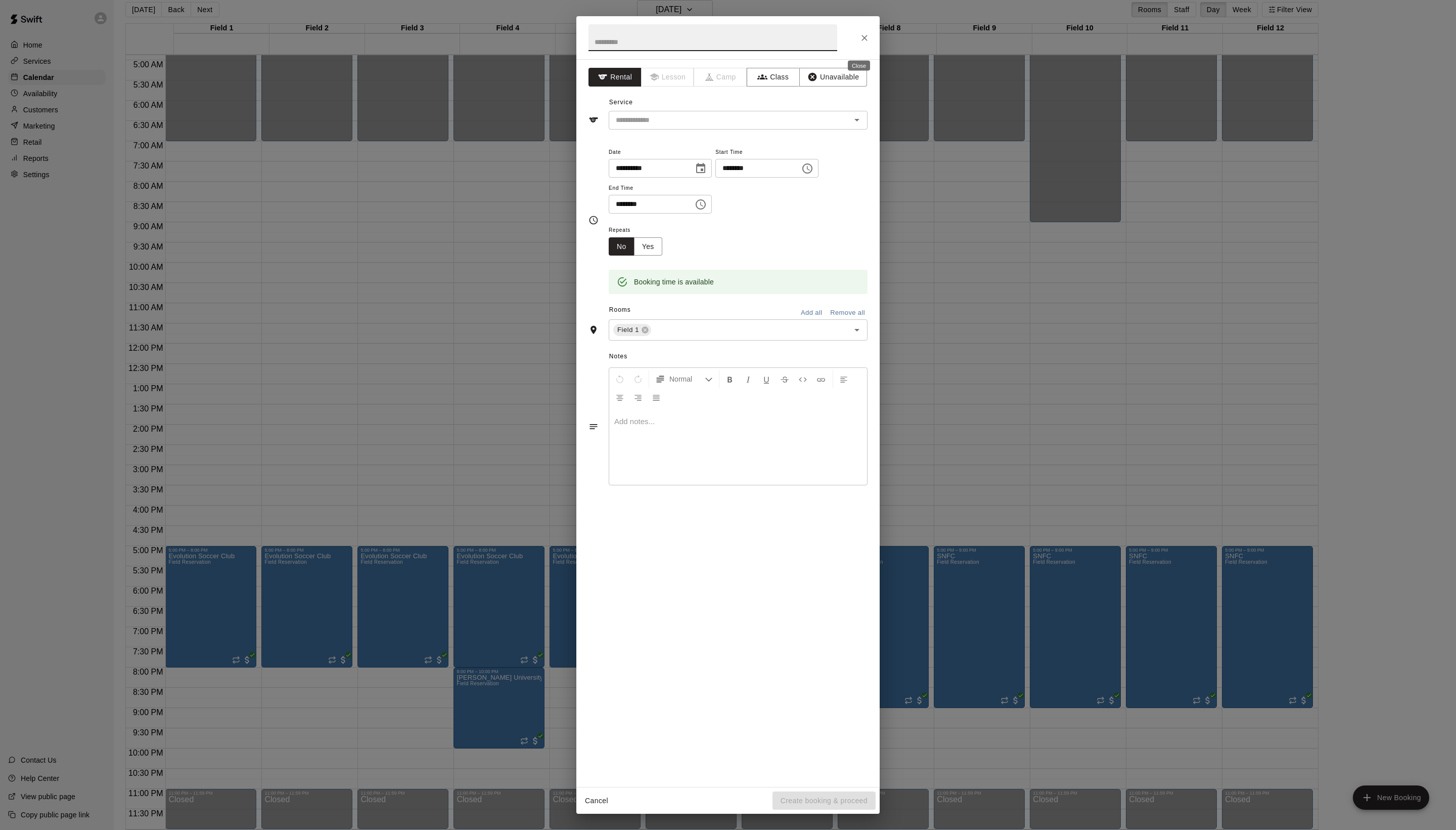
click at [862, 43] on icon "Close" at bounding box center [864, 38] width 10 height 10
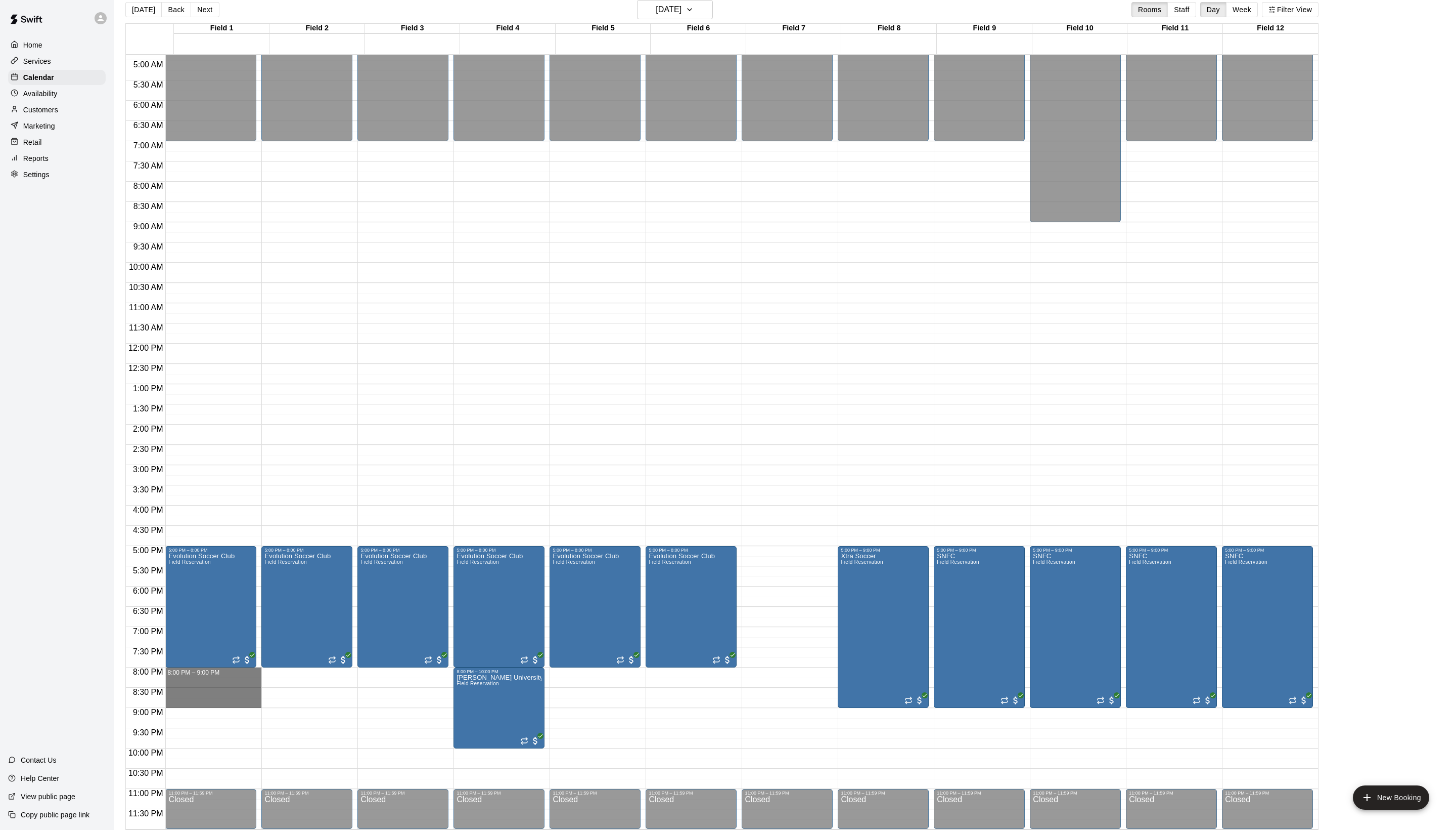
drag, startPoint x: 235, startPoint y: 673, endPoint x: 235, endPoint y: 705, distance: 32.0
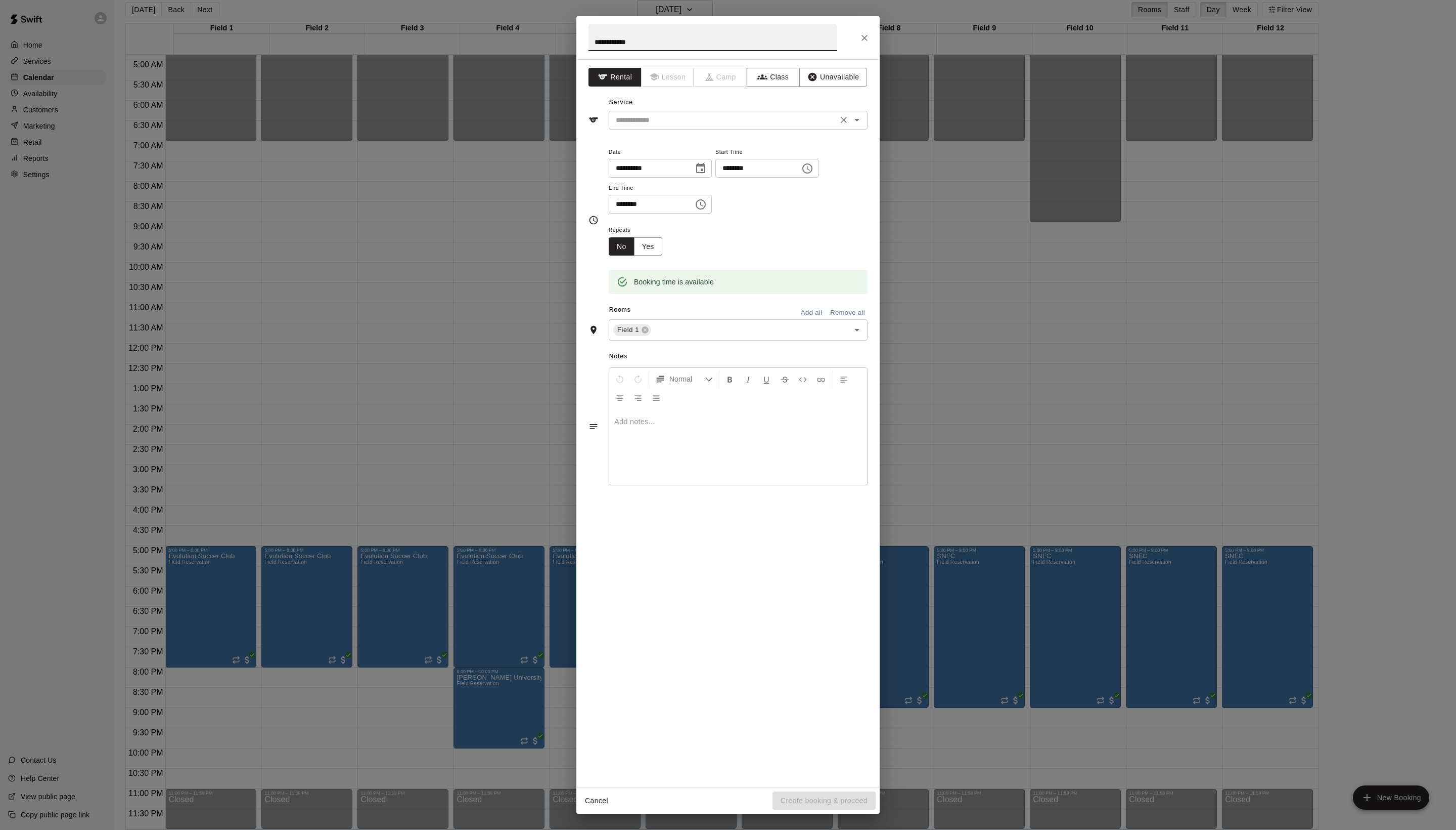
type input "**********"
click at [691, 126] on input "text" at bounding box center [723, 120] width 223 height 13
click at [685, 165] on li "Field Reservation" at bounding box center [748, 165] width 239 height 17
type input "**********"
click at [846, 803] on button "Create booking & proceed" at bounding box center [824, 800] width 103 height 19
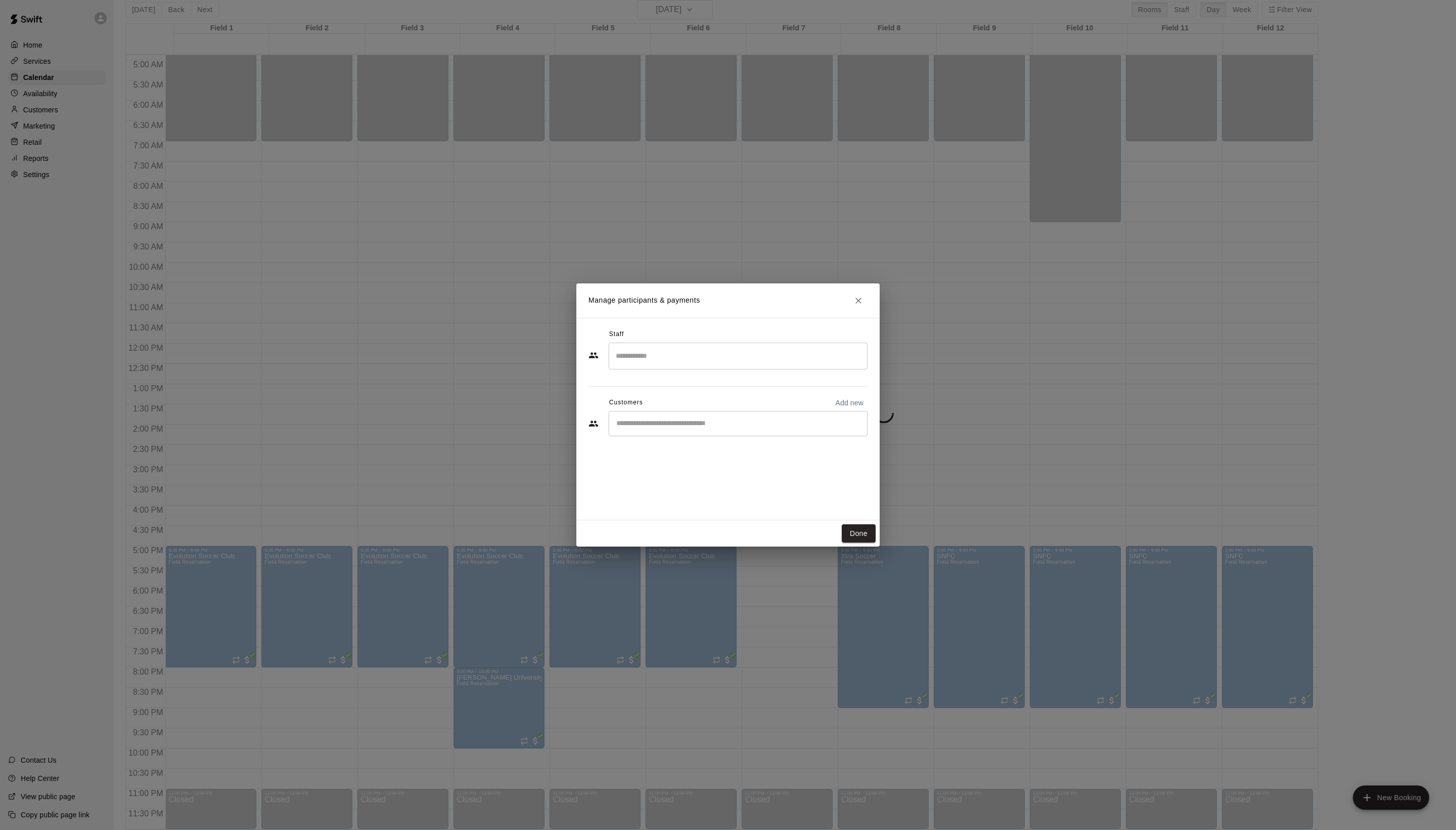
click at [710, 429] on input "Start typing to search customers..." at bounding box center [738, 423] width 249 height 10
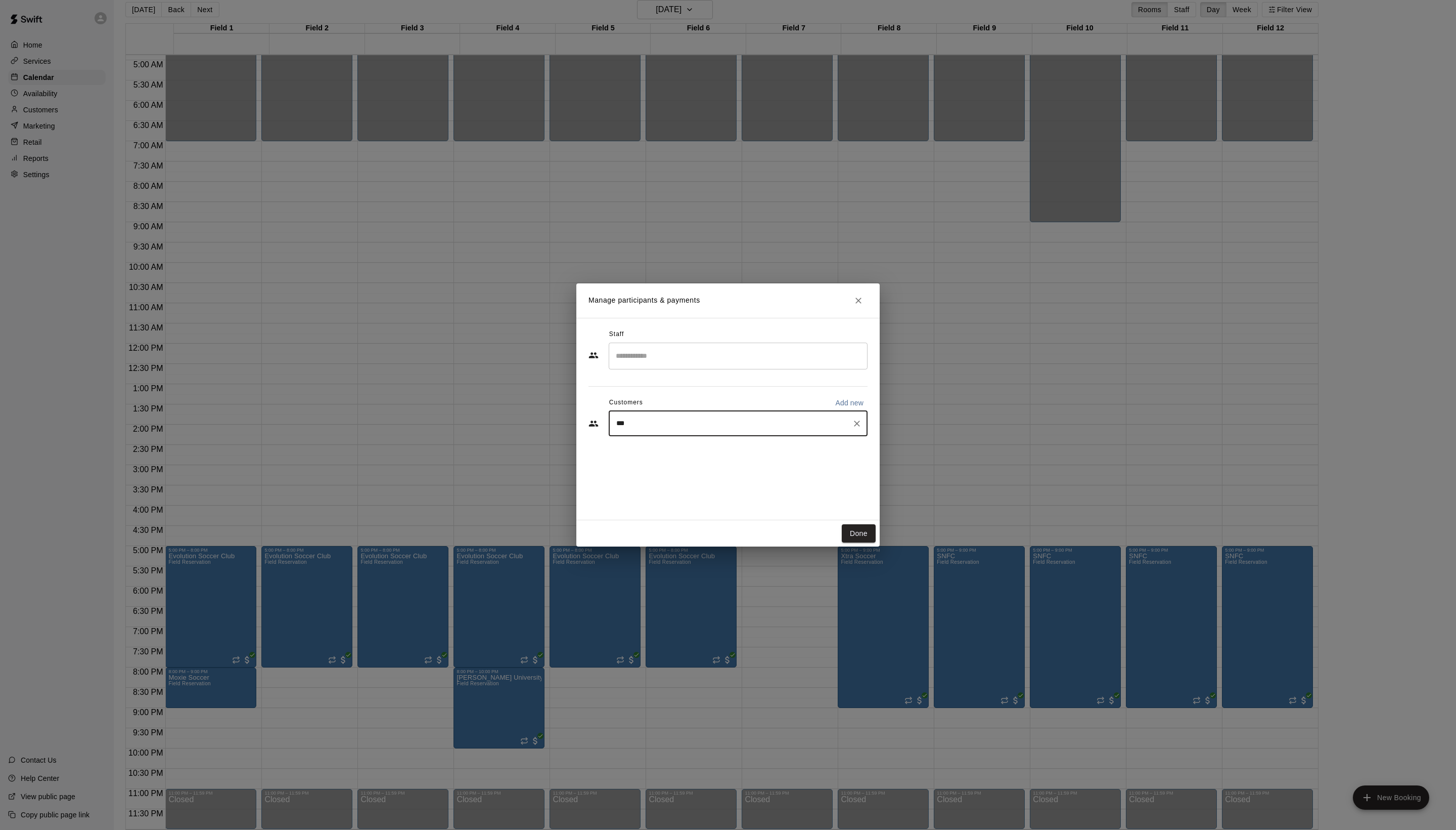
type input "****"
click at [738, 470] on div "[PERSON_NAME]" at bounding box center [712, 469] width 109 height 11
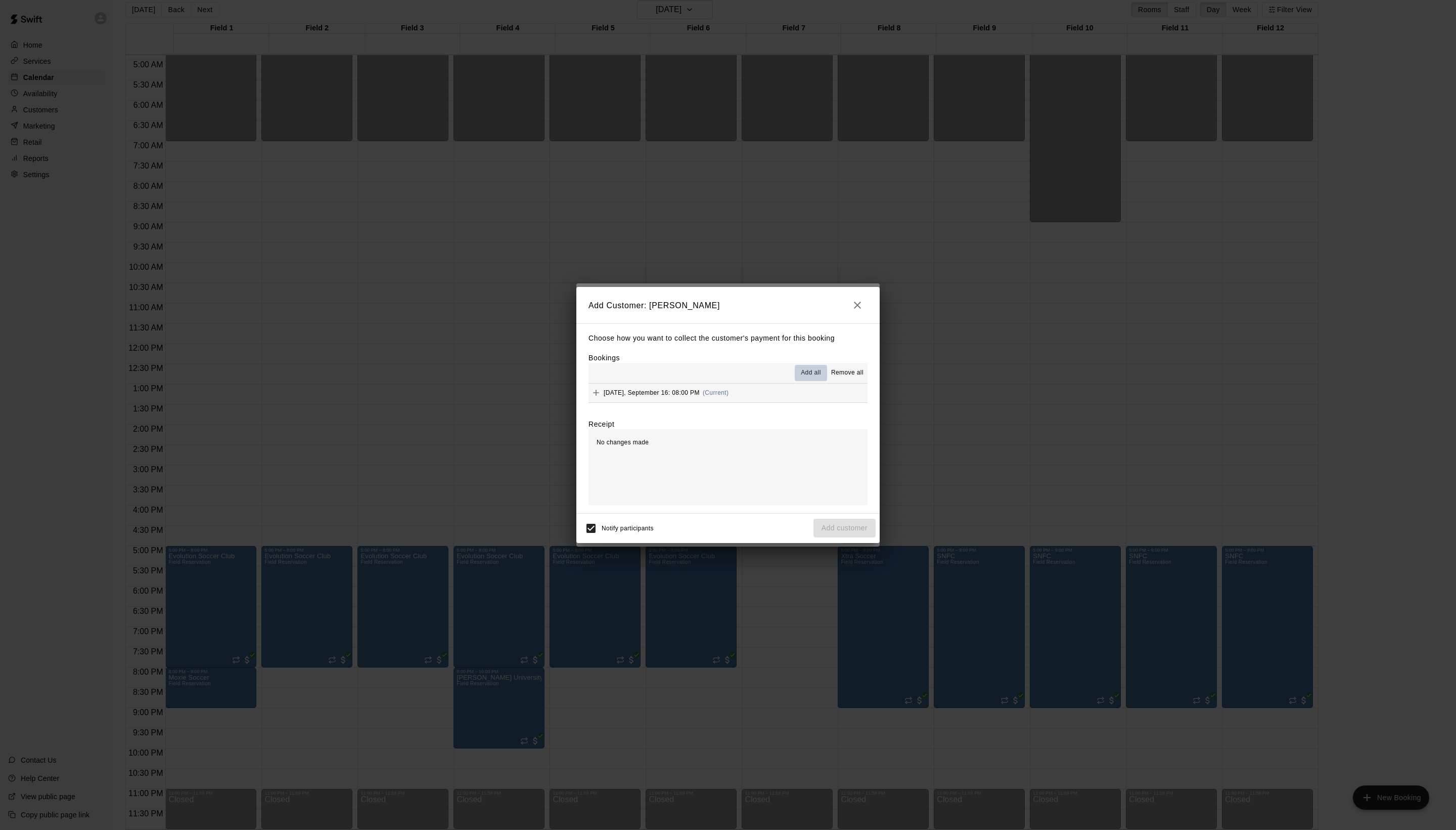
click at [801, 378] on span "Add all" at bounding box center [811, 372] width 20 height 10
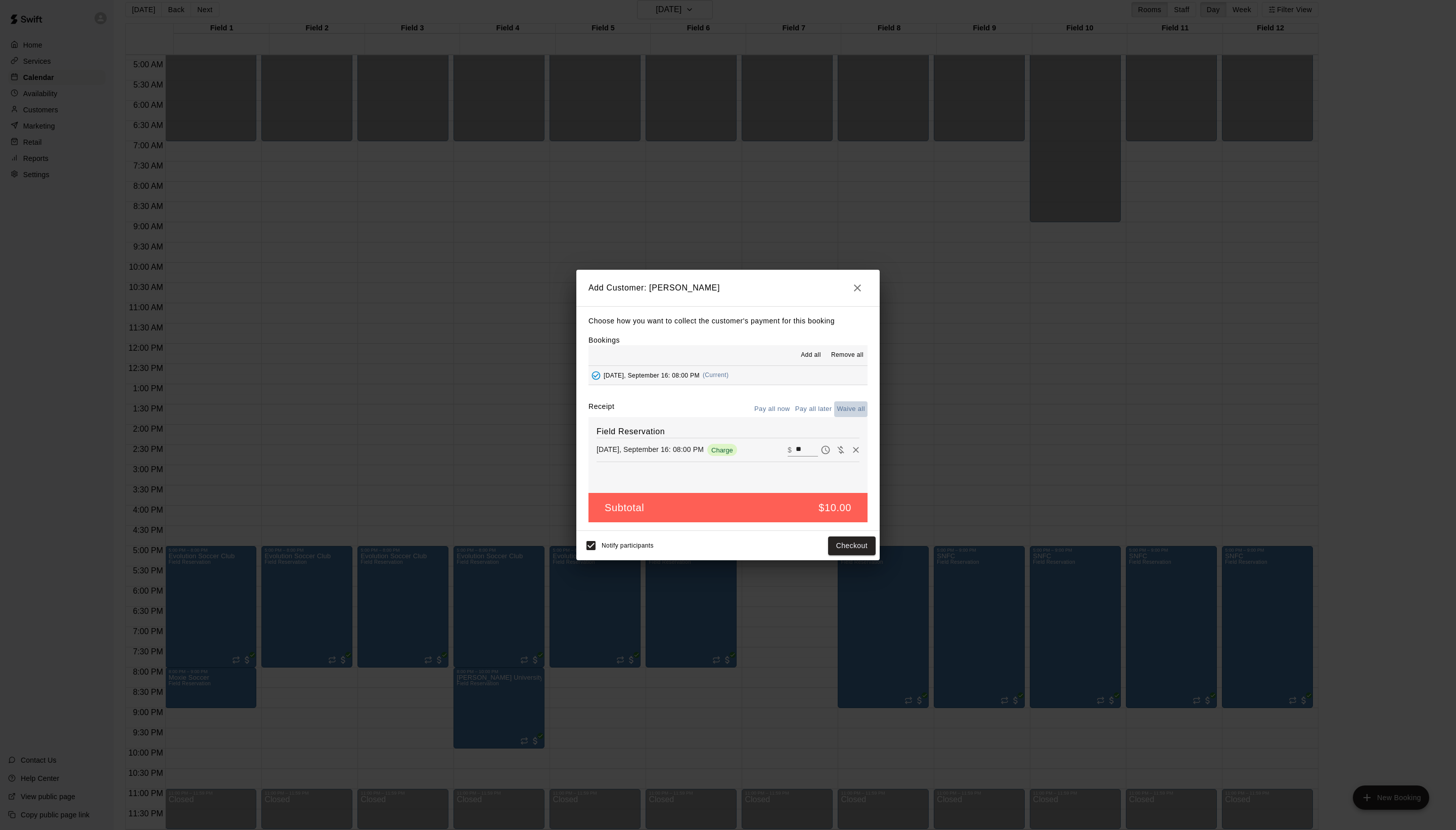
click at [834, 417] on button "Waive all" at bounding box center [851, 409] width 34 height 15
type input "*"
click at [854, 555] on button "Add customer" at bounding box center [844, 546] width 62 height 19
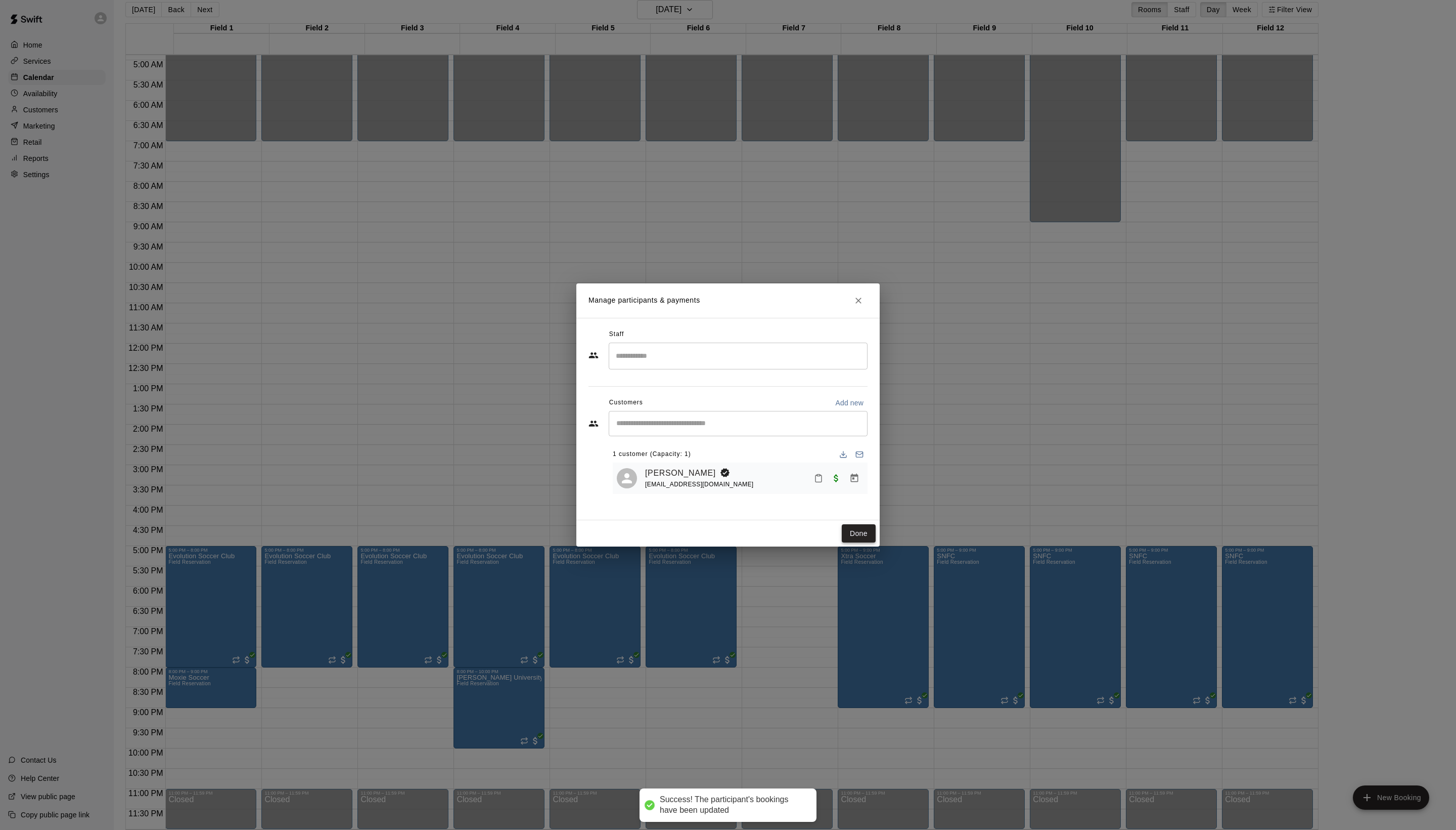
click at [862, 543] on button "Done" at bounding box center [858, 533] width 34 height 19
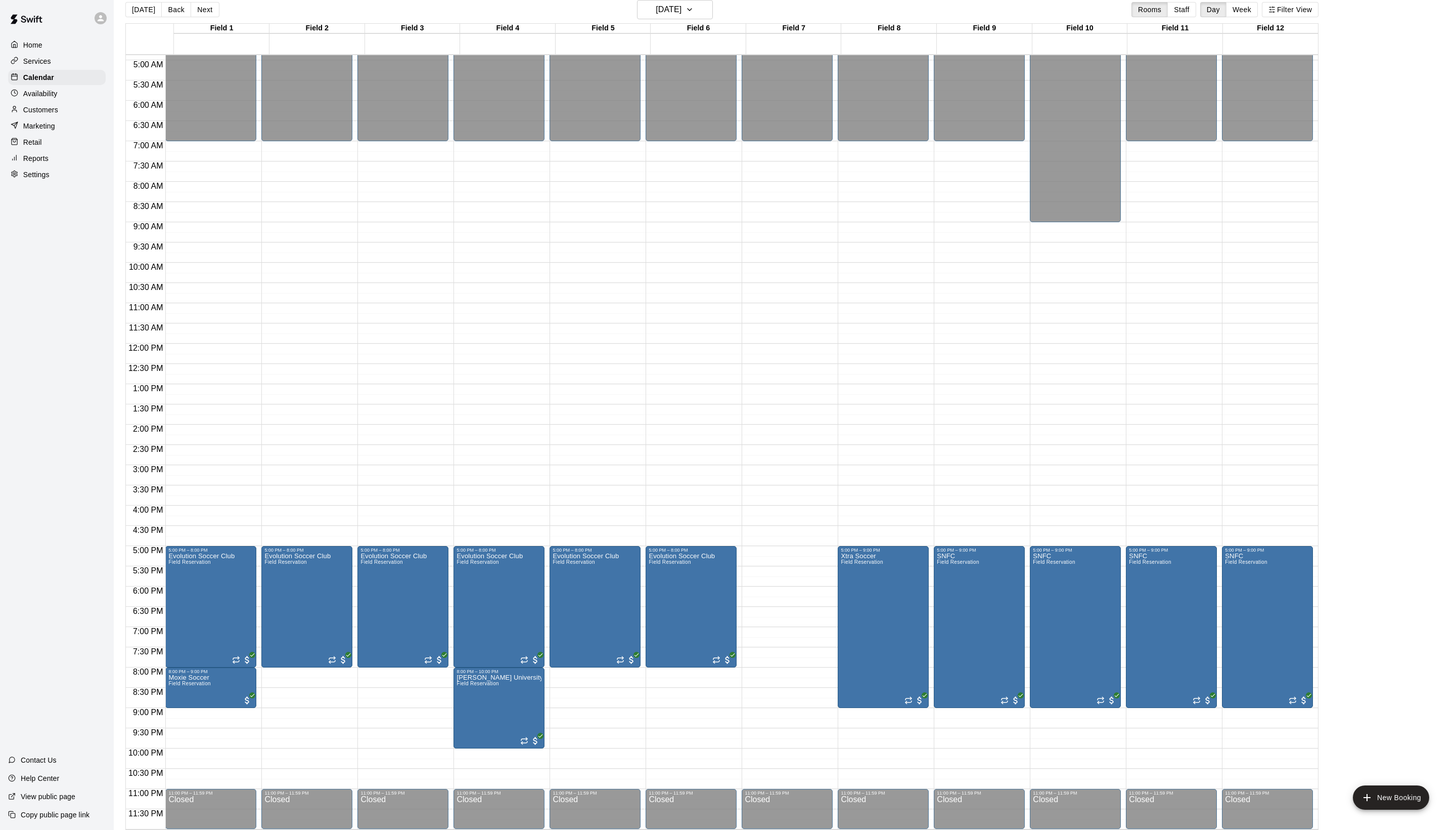
click at [695, 25] on div "Field 1 16 [GEOGRAPHIC_DATA] 2 16 [GEOGRAPHIC_DATA] 3 16 [GEOGRAPHIC_DATA] 4 16…" at bounding box center [722, 427] width 1193 height 807
click at [695, 18] on button "[DATE]" at bounding box center [675, 9] width 76 height 19
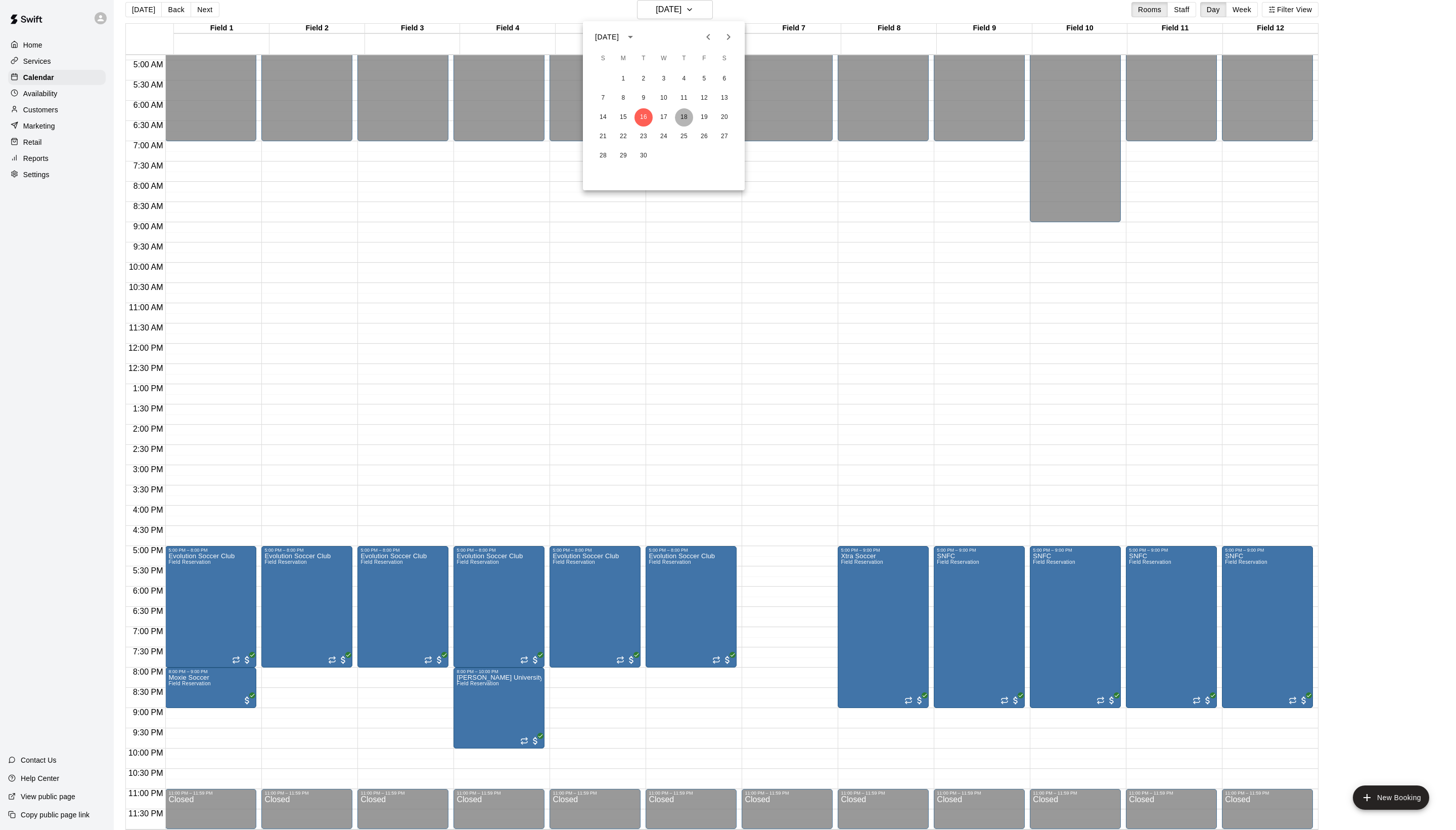
click at [687, 115] on button "18" at bounding box center [684, 117] width 18 height 18
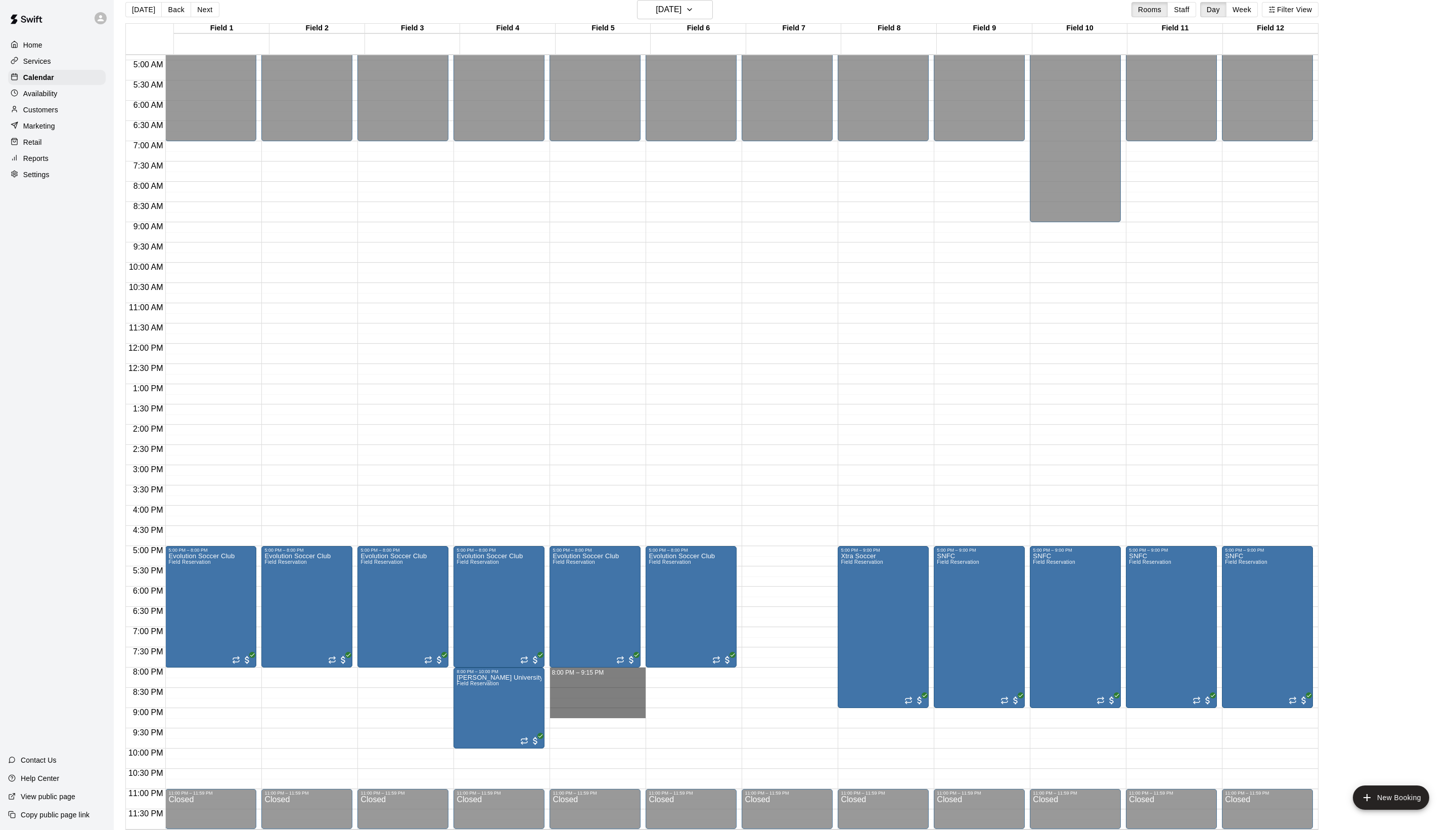
drag, startPoint x: 573, startPoint y: 672, endPoint x: 573, endPoint y: 711, distance: 39.0
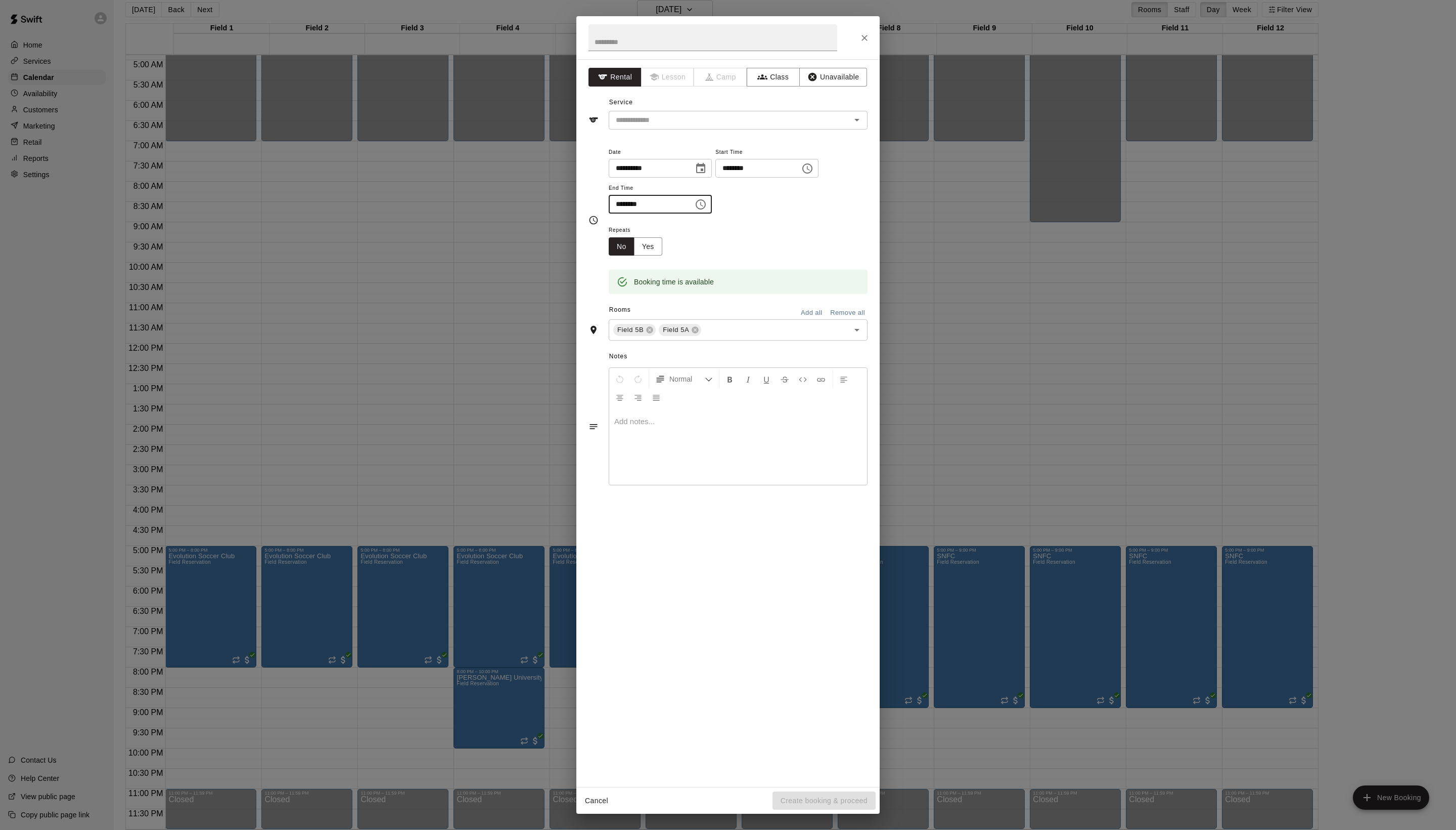
click at [687, 213] on input "********" at bounding box center [648, 204] width 78 height 19
click at [712, 213] on div "******** ​" at bounding box center [661, 204] width 103 height 19
click at [707, 211] on icon "Choose time, selected time is 9:15 PM" at bounding box center [701, 205] width 12 height 12
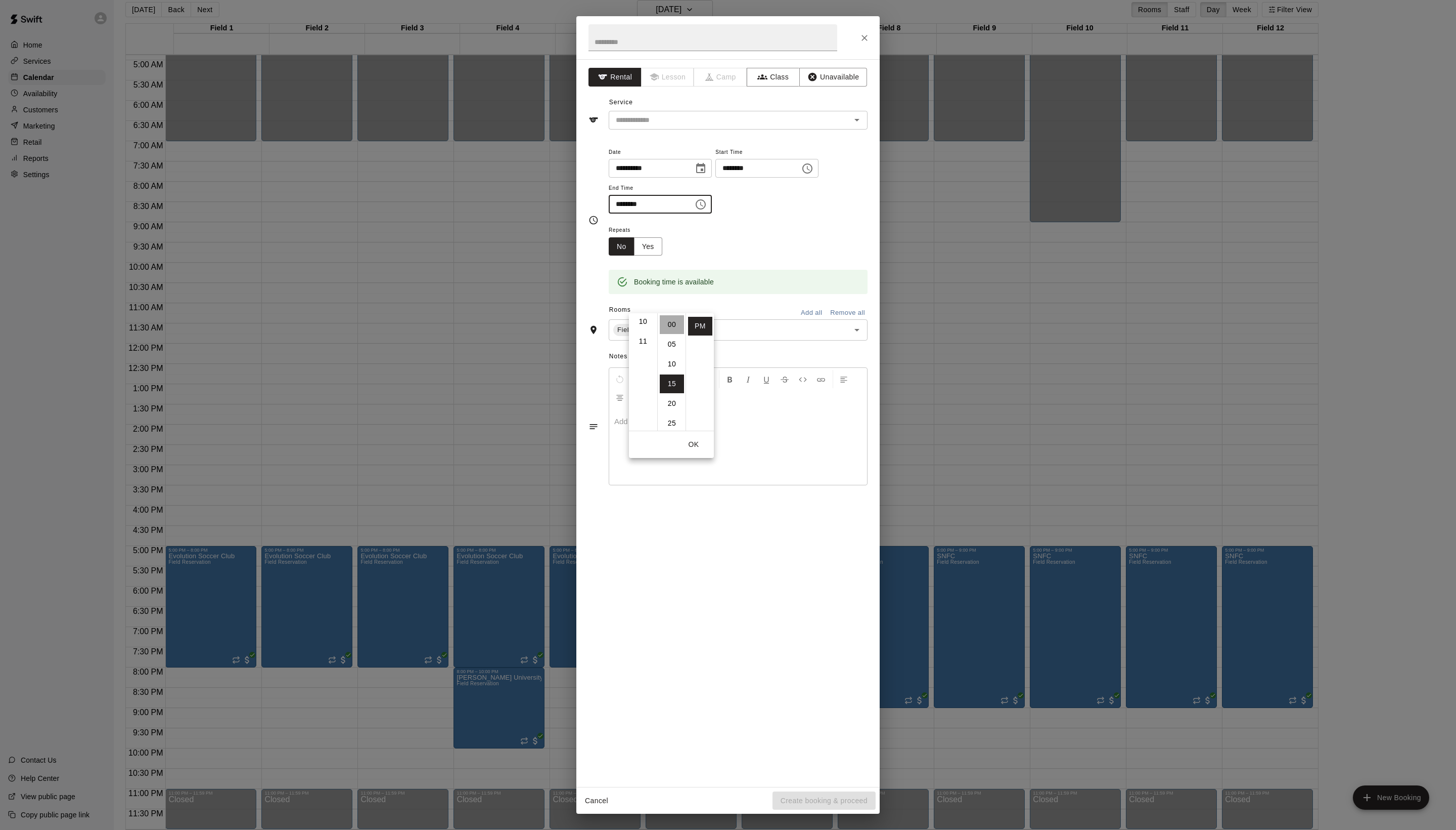
click at [669, 328] on li "00" at bounding box center [672, 325] width 24 height 19
type input "********"
click at [778, 256] on div "Repeats No Yes" at bounding box center [738, 240] width 259 height 32
click at [663, 44] on input "text" at bounding box center [713, 38] width 249 height 27
paste input "**********"
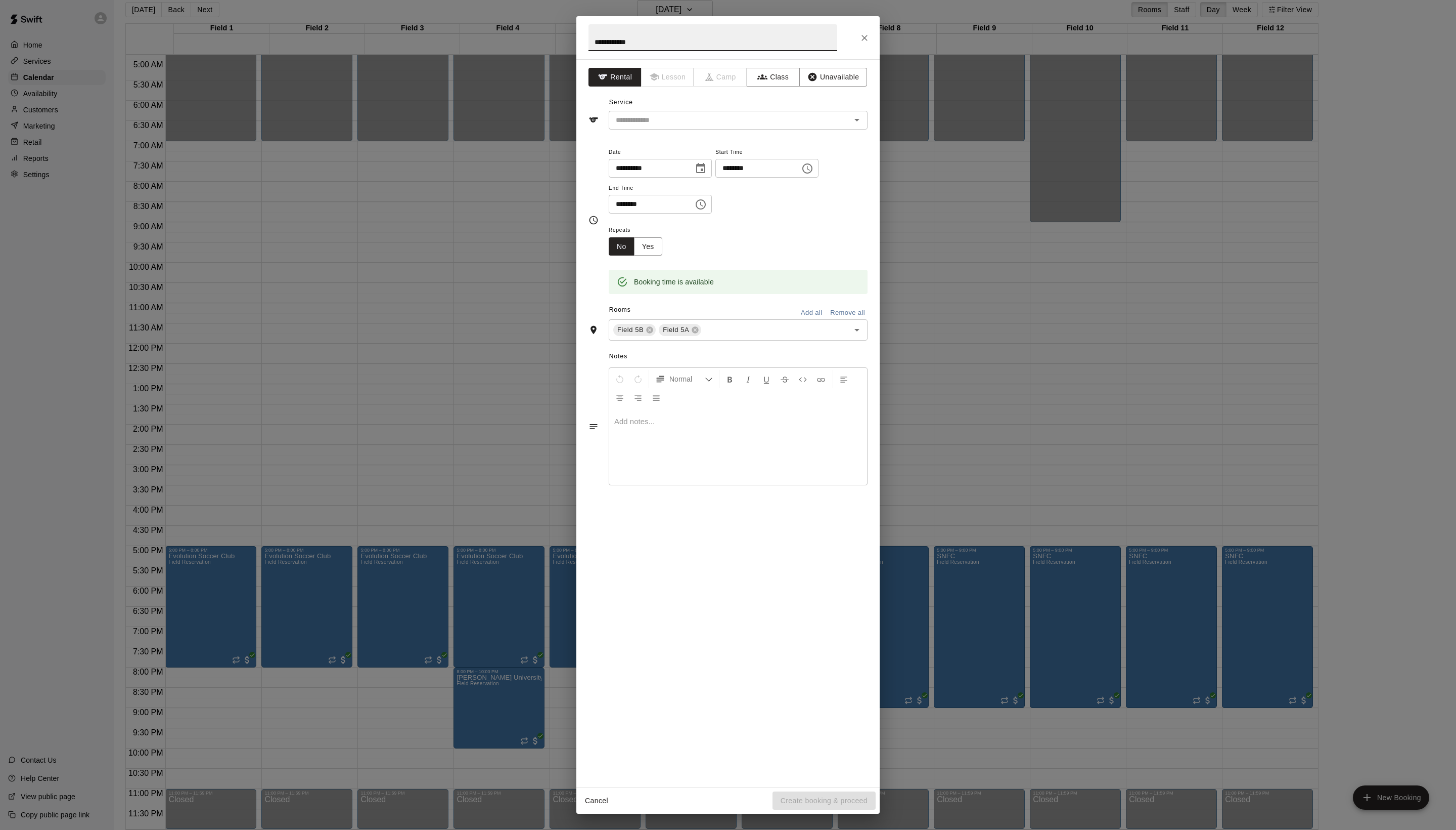
type input "**********"
click at [683, 129] on div "Service ​" at bounding box center [728, 112] width 279 height 35
click at [681, 126] on input "text" at bounding box center [723, 120] width 223 height 13
click at [681, 162] on li "Field Reservation" at bounding box center [748, 165] width 239 height 17
type input "**********"
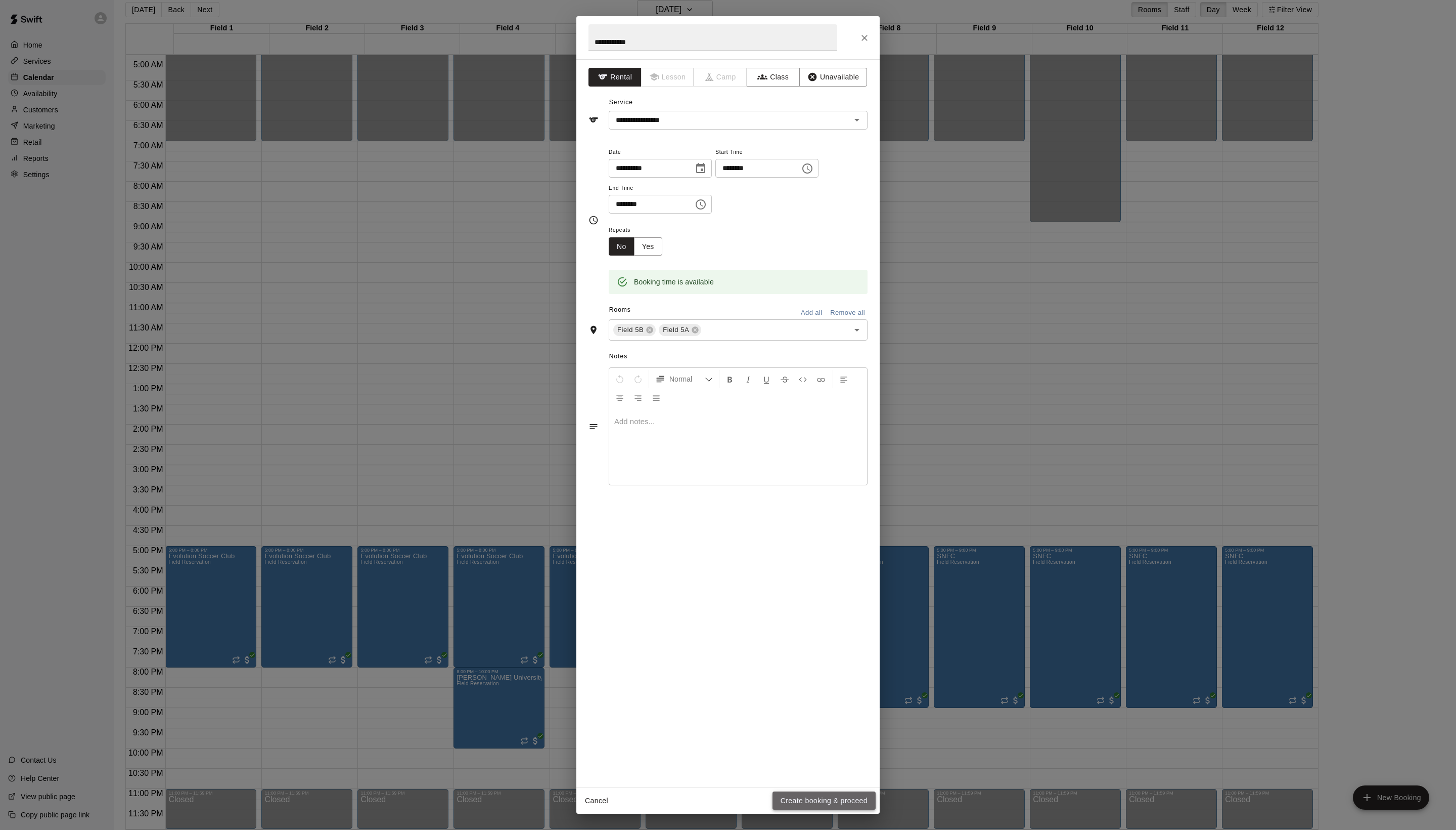
click at [812, 805] on button "Create booking & proceed" at bounding box center [824, 800] width 103 height 19
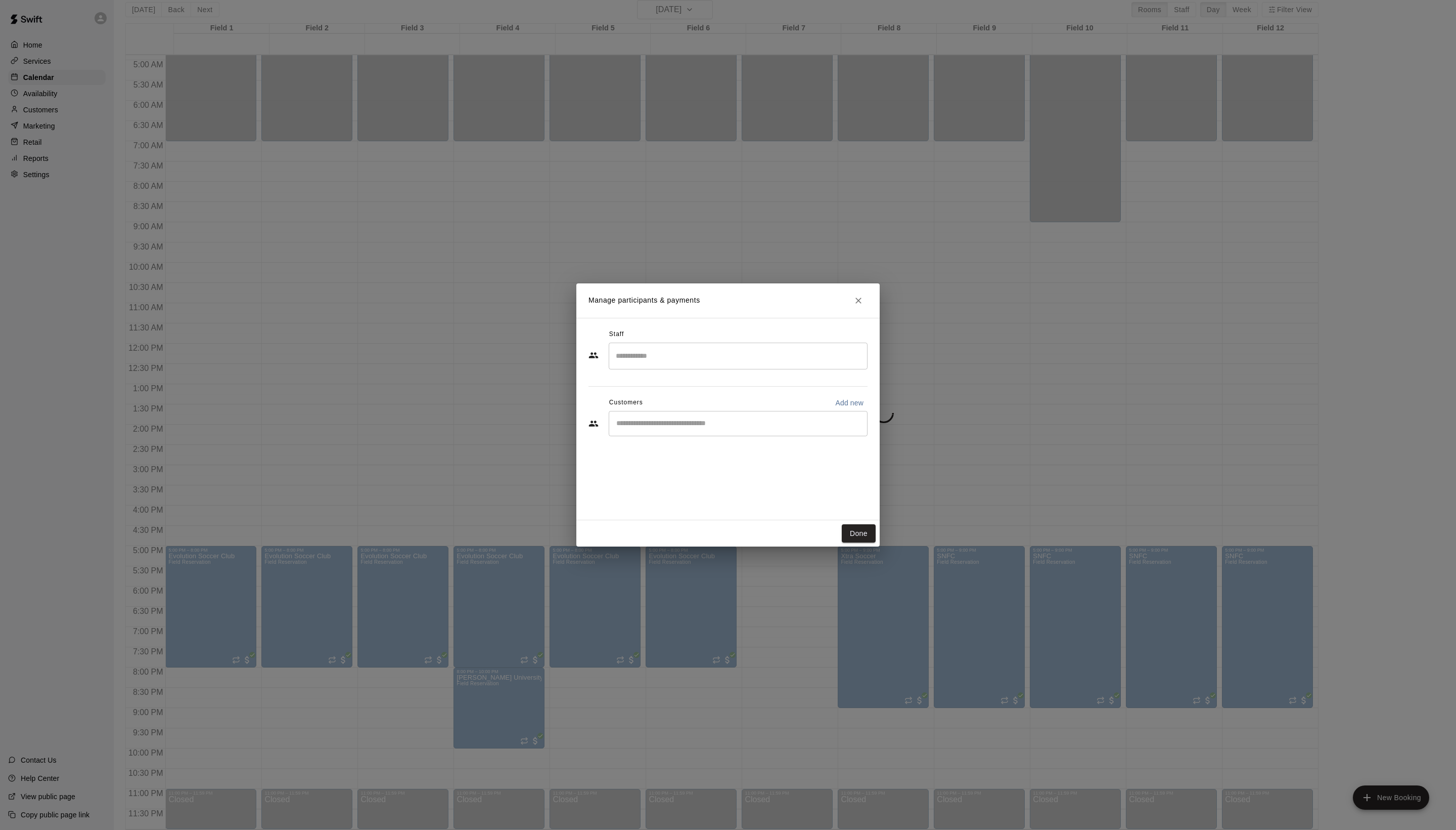
click at [683, 434] on div "​" at bounding box center [738, 423] width 259 height 25
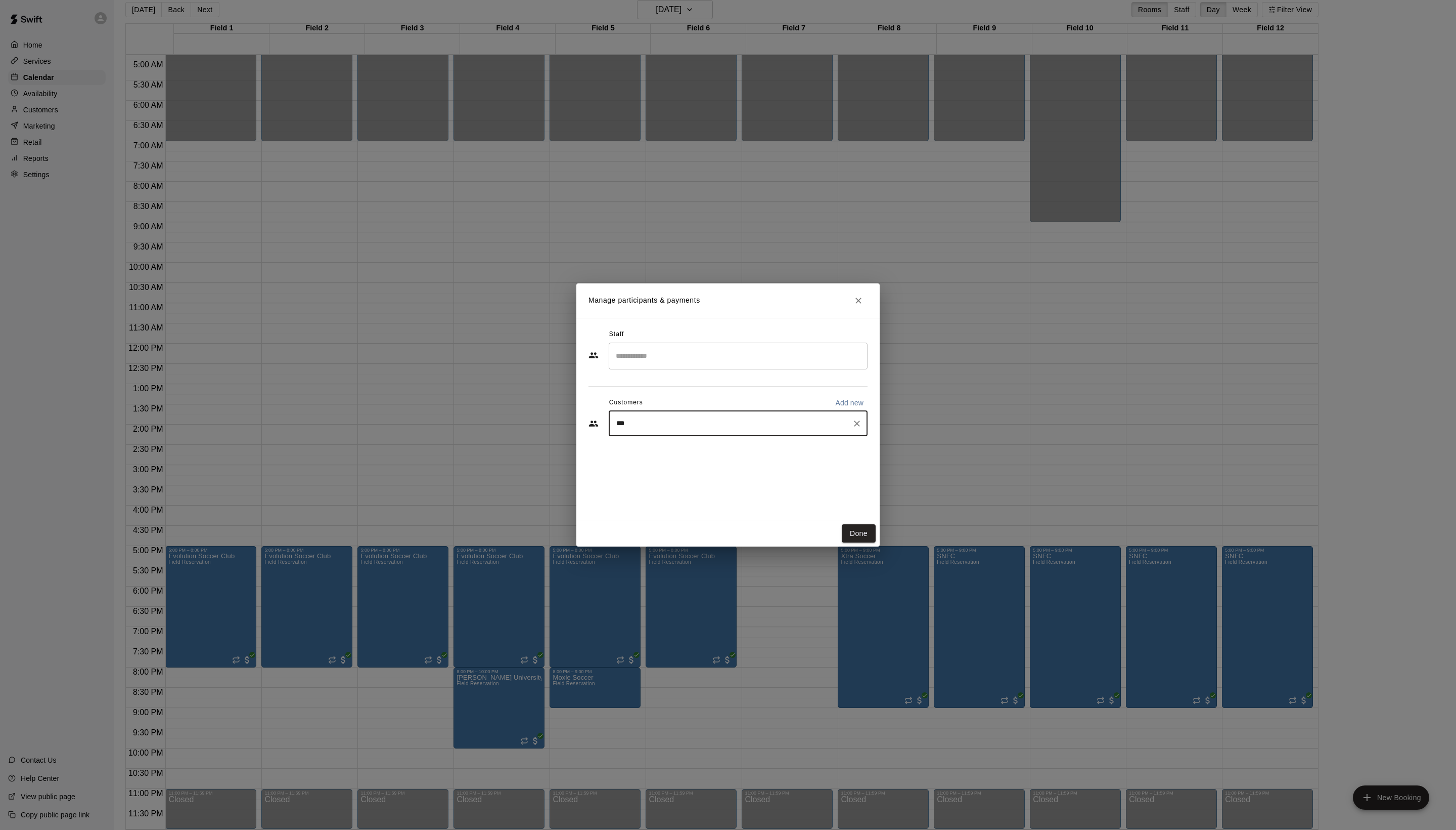
type input "****"
click at [713, 472] on div "[PERSON_NAME]" at bounding box center [712, 469] width 109 height 11
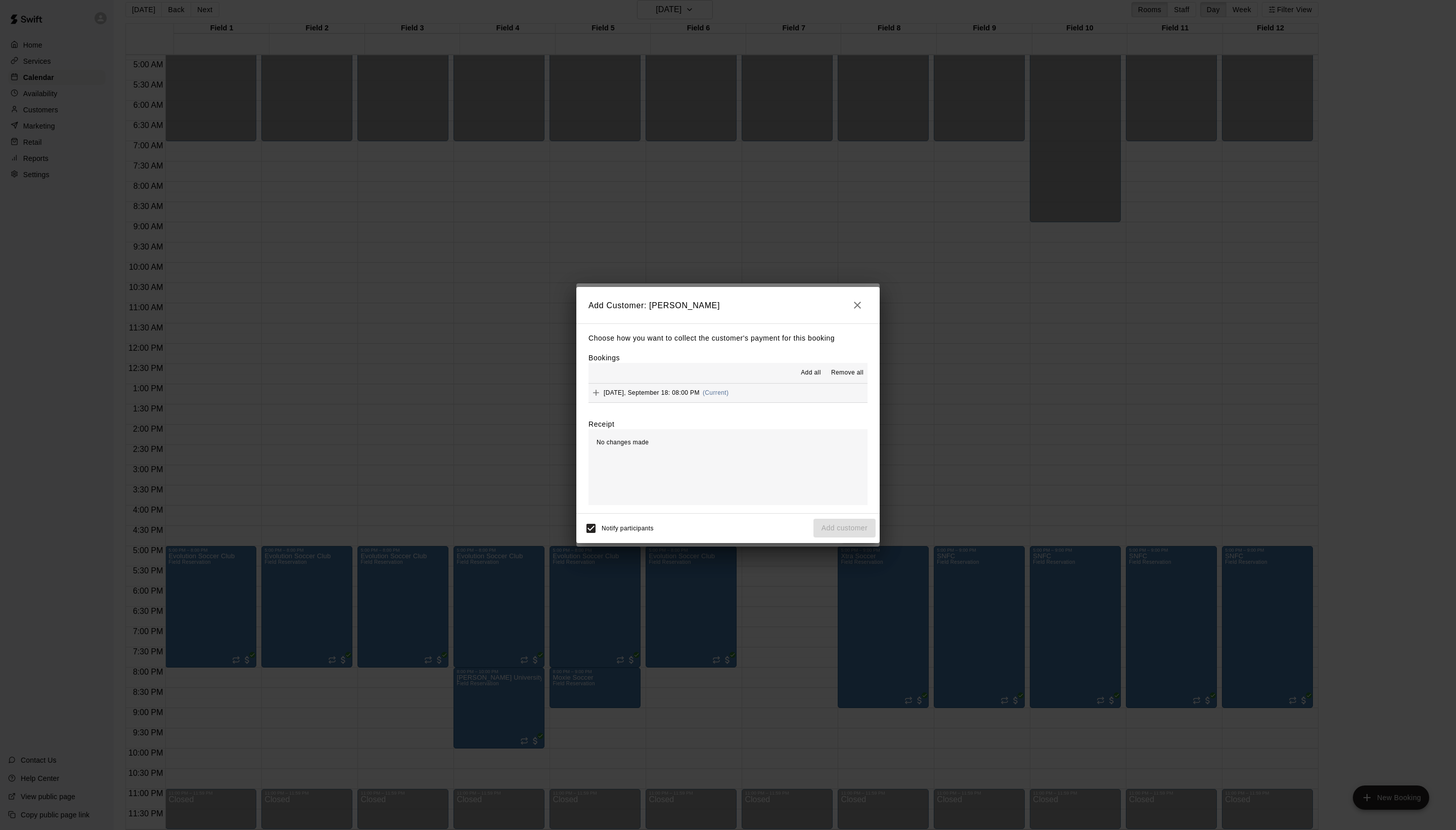
click at [801, 372] on span "Add all" at bounding box center [811, 372] width 20 height 10
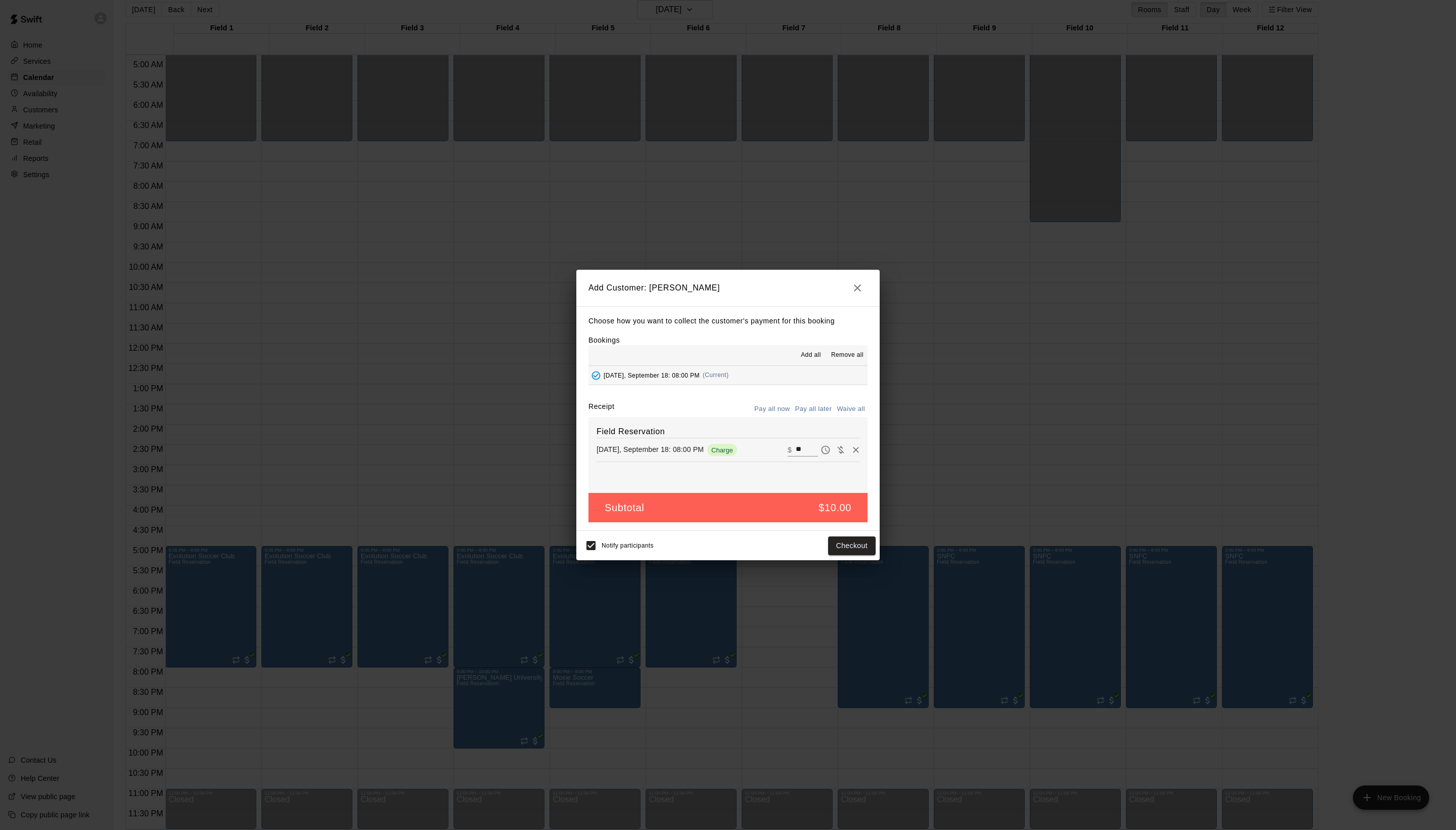
click at [840, 412] on button "Waive all" at bounding box center [851, 409] width 34 height 15
type input "*"
click at [856, 555] on button "Add customer" at bounding box center [844, 546] width 62 height 19
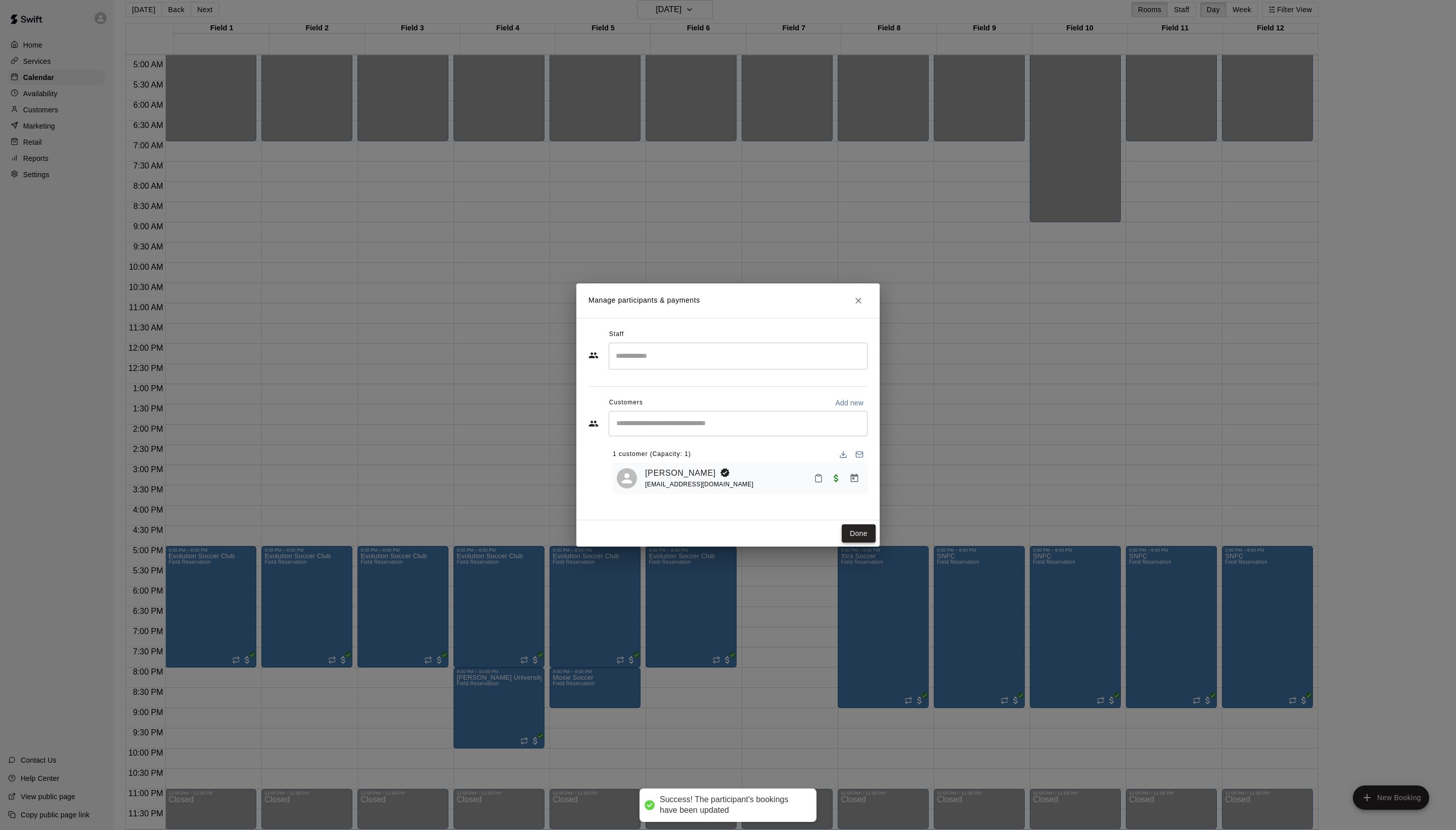
click at [856, 543] on button "Done" at bounding box center [858, 533] width 34 height 19
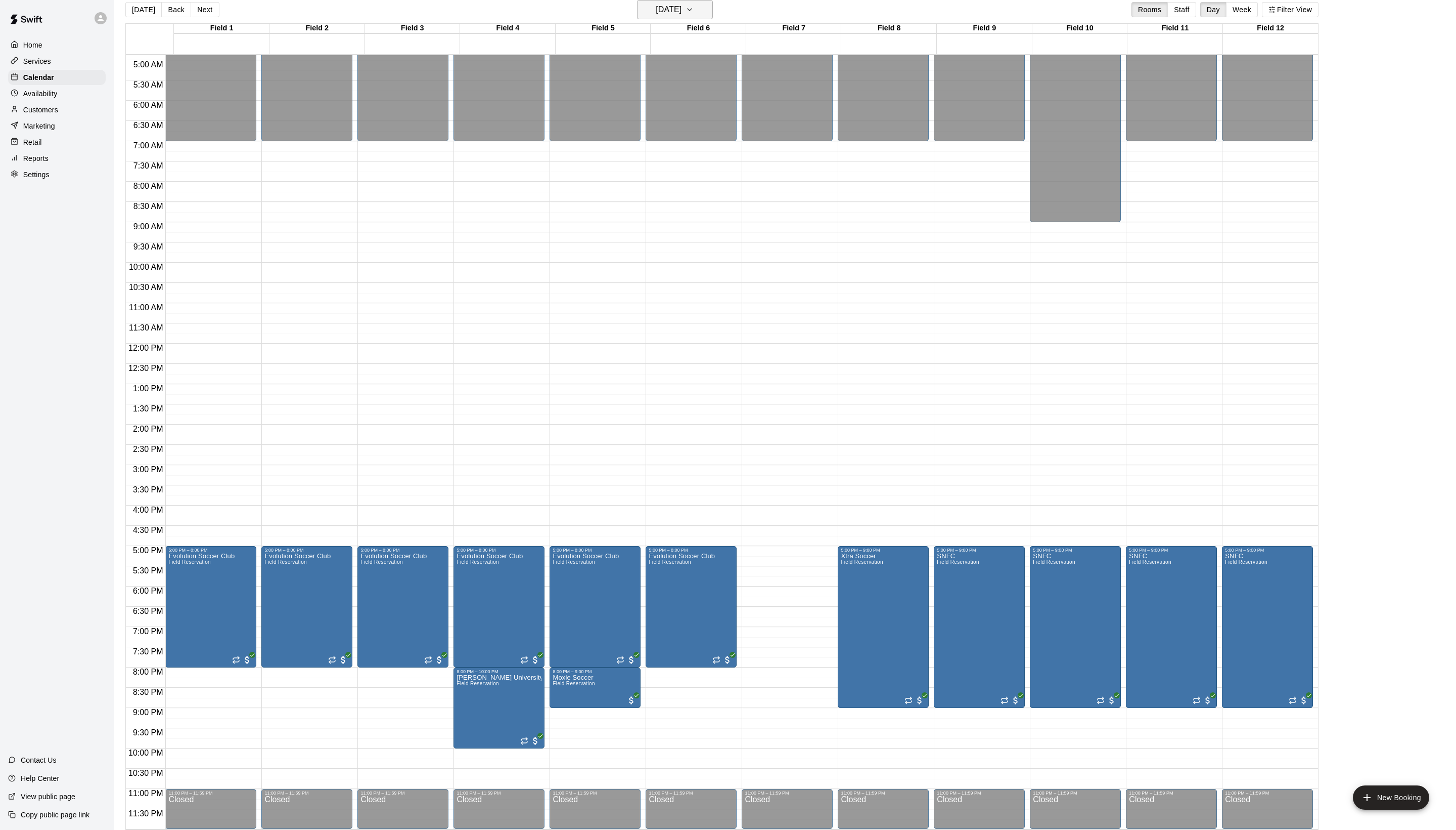
click at [695, 11] on button "[DATE]" at bounding box center [675, 9] width 76 height 19
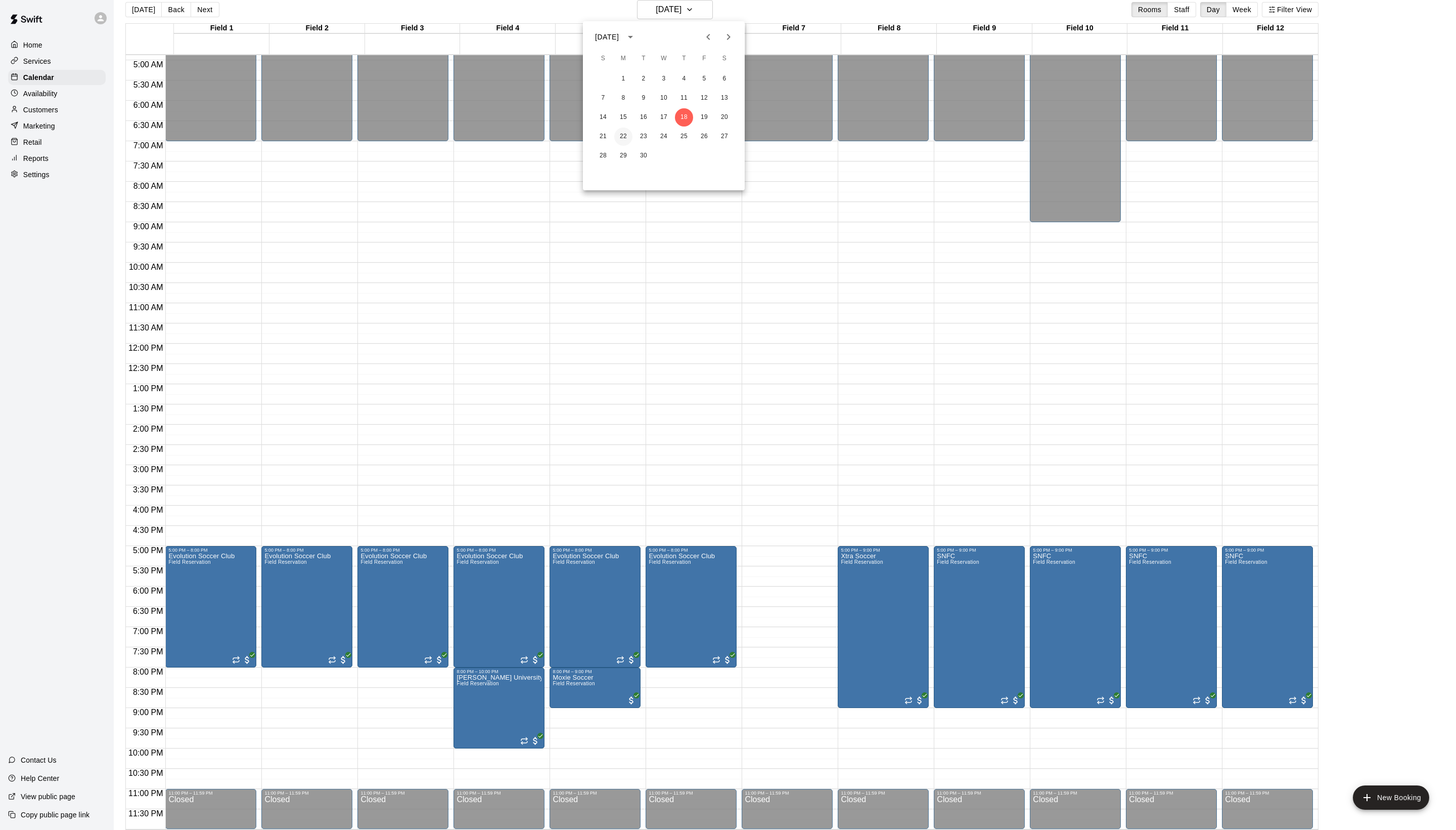
click at [621, 140] on button "22" at bounding box center [623, 136] width 18 height 18
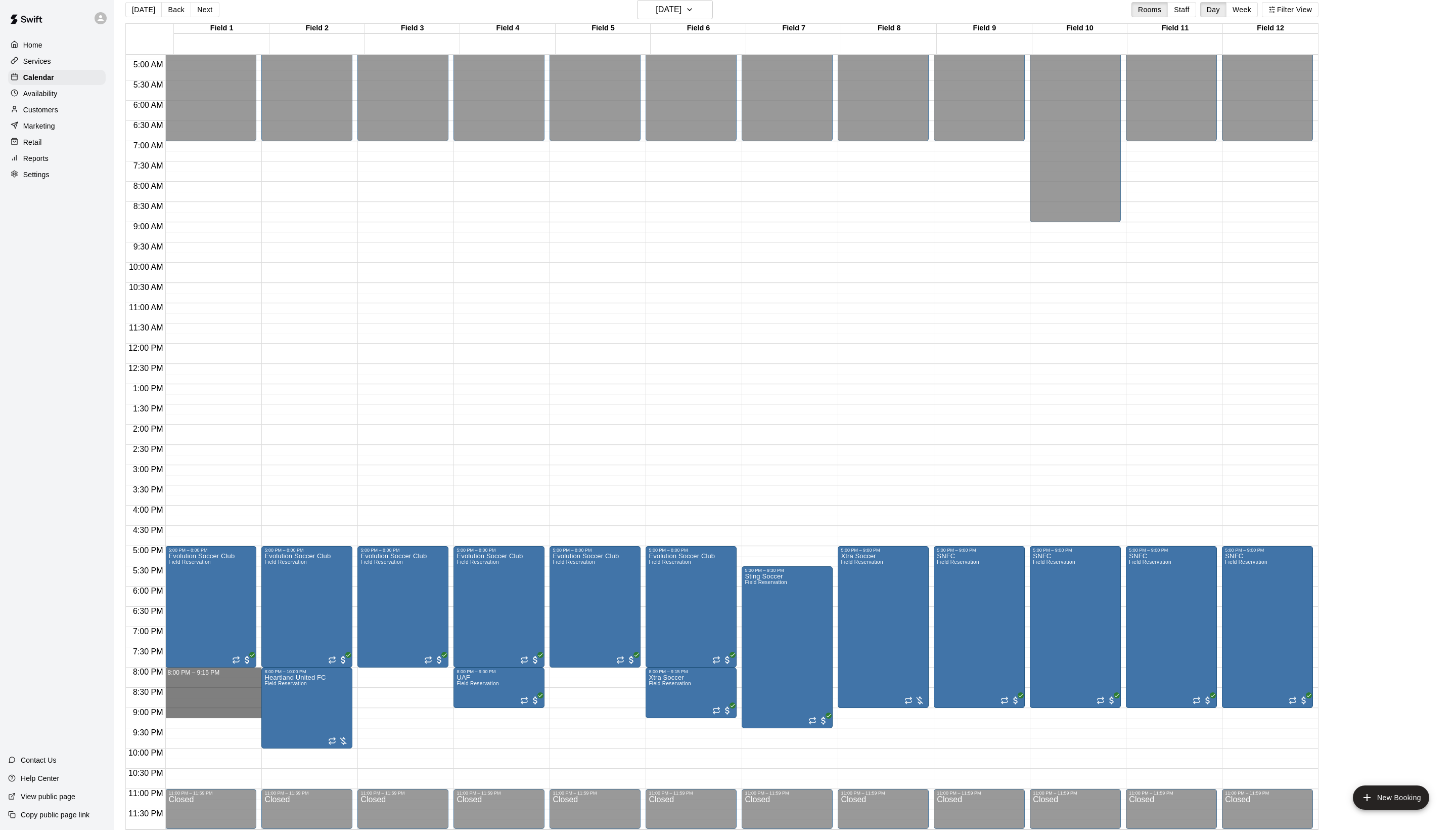
drag, startPoint x: 209, startPoint y: 674, endPoint x: 207, endPoint y: 707, distance: 33.1
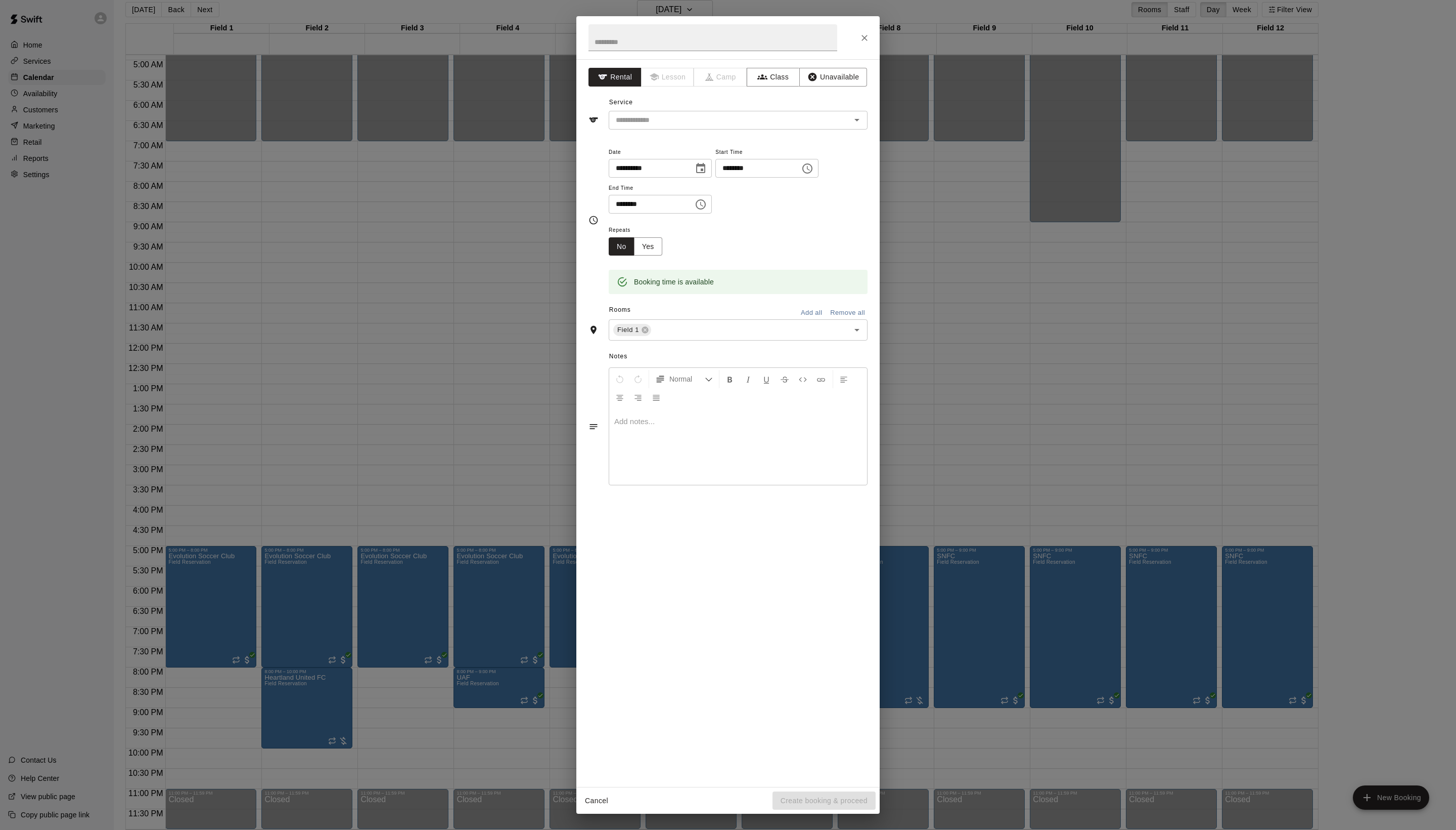
click at [207, 707] on div "**********" at bounding box center [728, 415] width 1456 height 830
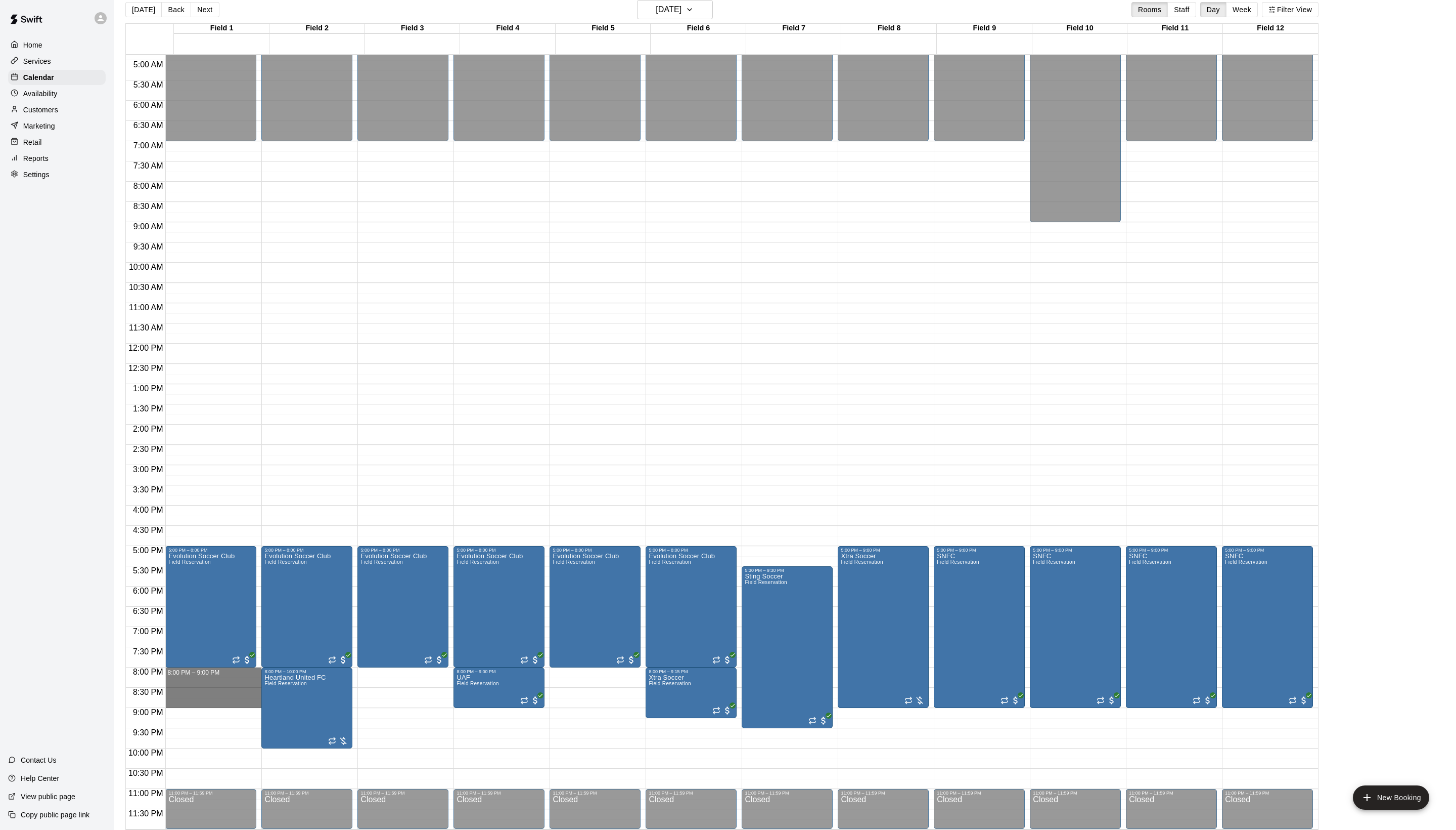
drag, startPoint x: 188, startPoint y: 674, endPoint x: 188, endPoint y: 707, distance: 33.0
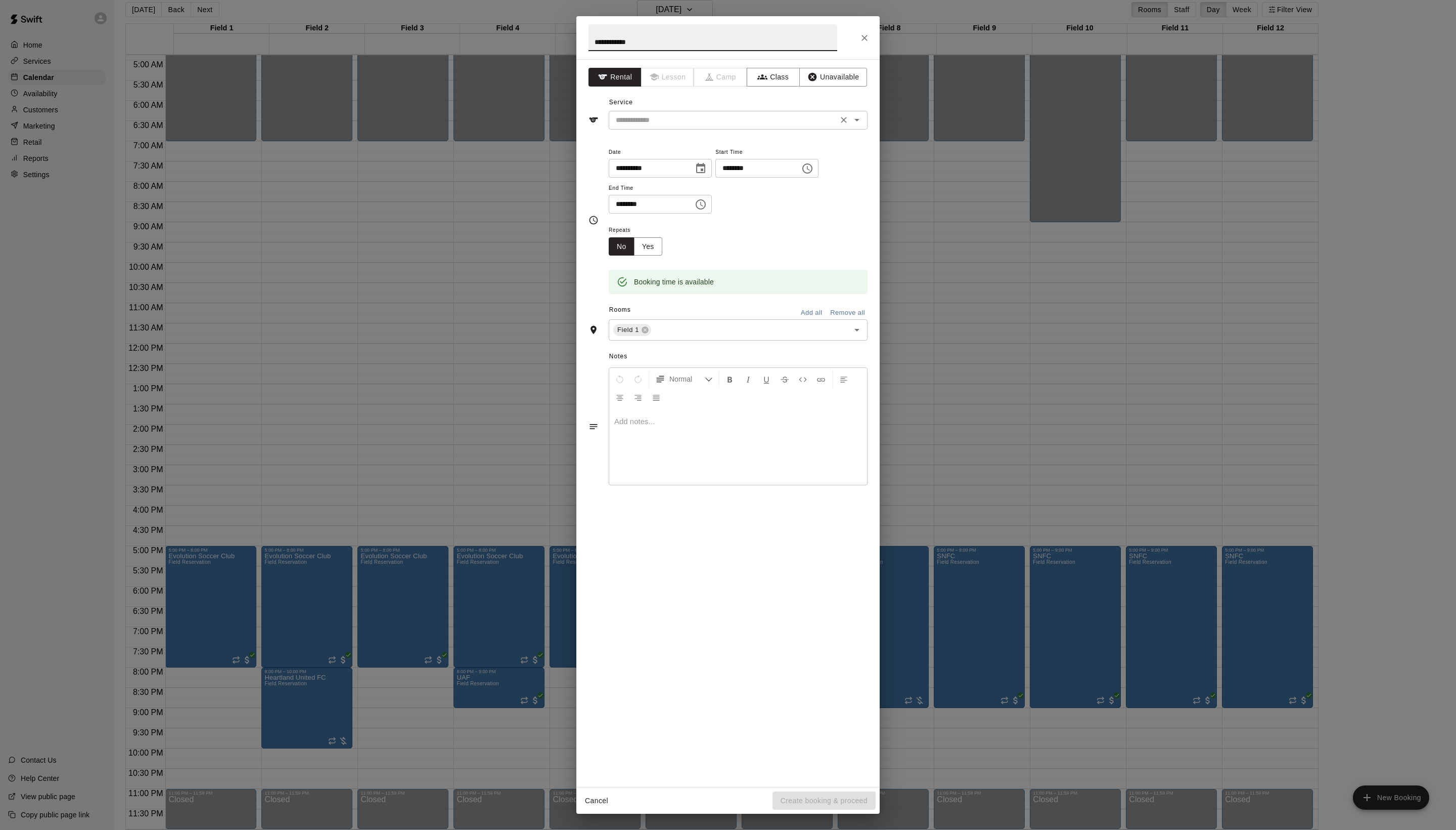
click at [714, 129] on div "​" at bounding box center [738, 120] width 259 height 19
type input "**********"
click at [709, 158] on li "Field Reservation" at bounding box center [748, 165] width 239 height 17
type input "**********"
click at [663, 256] on button "Yes" at bounding box center [648, 247] width 28 height 19
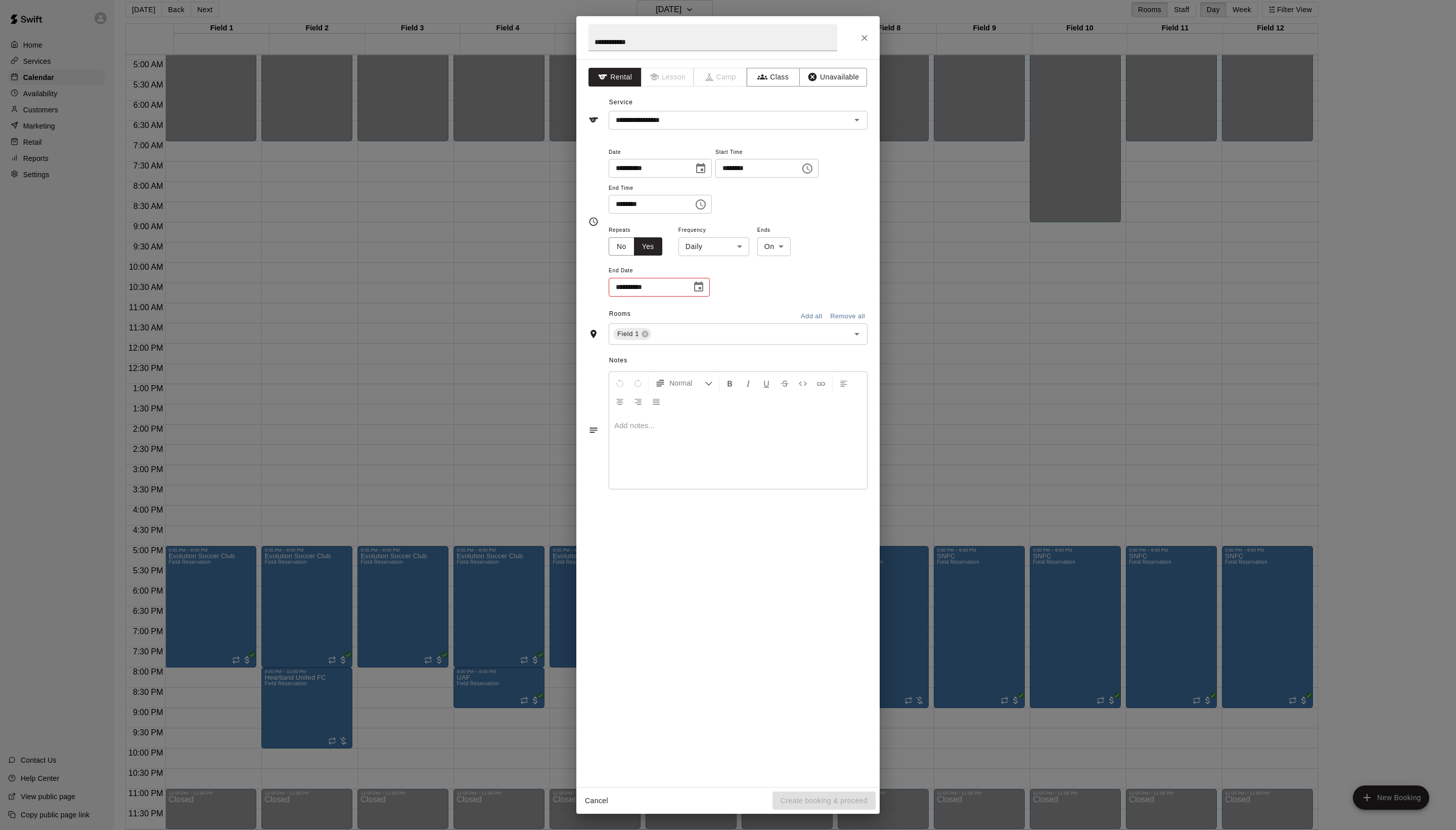
click at [704, 291] on icon "Choose date" at bounding box center [699, 286] width 9 height 10
click at [691, 537] on button "23" at bounding box center [689, 538] width 18 height 18
type input "**********"
click at [791, 799] on button "Create booking & proceed" at bounding box center [824, 800] width 103 height 19
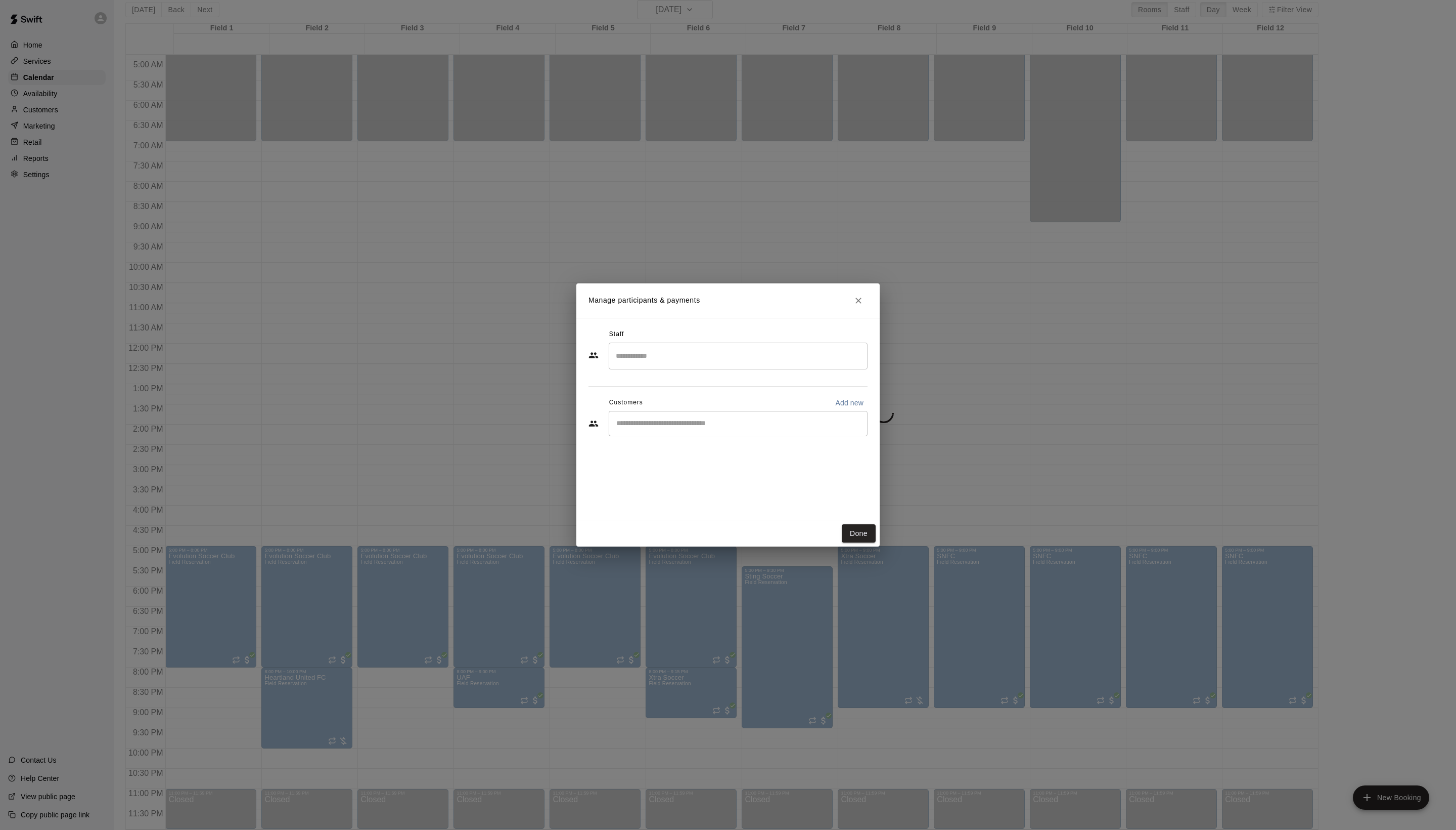
click at [695, 446] on div "Staff ​ Customers Add new ​" at bounding box center [728, 386] width 279 height 120
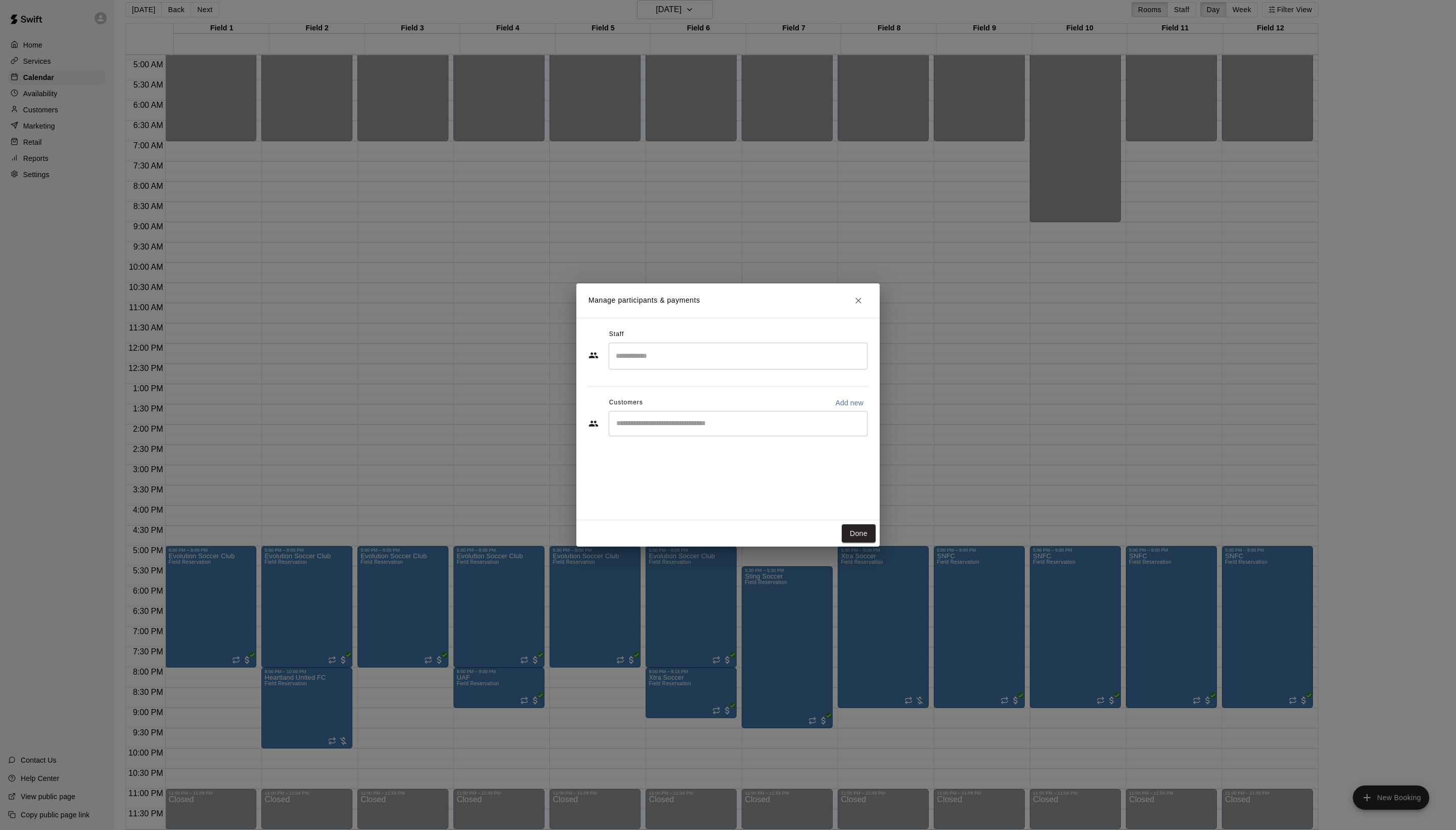
click at [695, 436] on div "​" at bounding box center [738, 423] width 259 height 25
type input "****"
click at [723, 483] on span "[EMAIL_ADDRESS][DOMAIN_NAME]" at bounding box center [712, 479] width 109 height 7
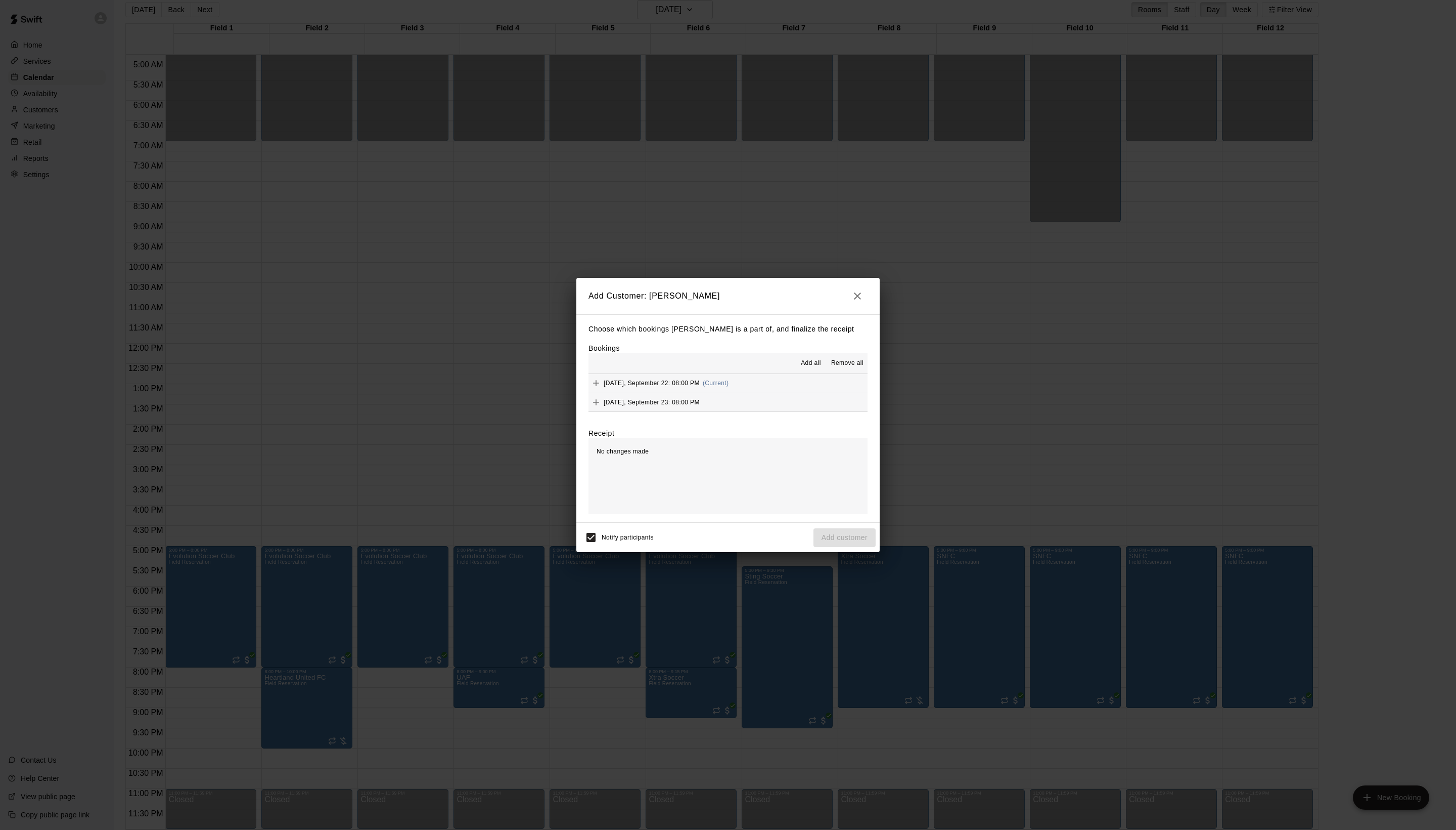
click at [795, 367] on button "Add all" at bounding box center [811, 363] width 32 height 16
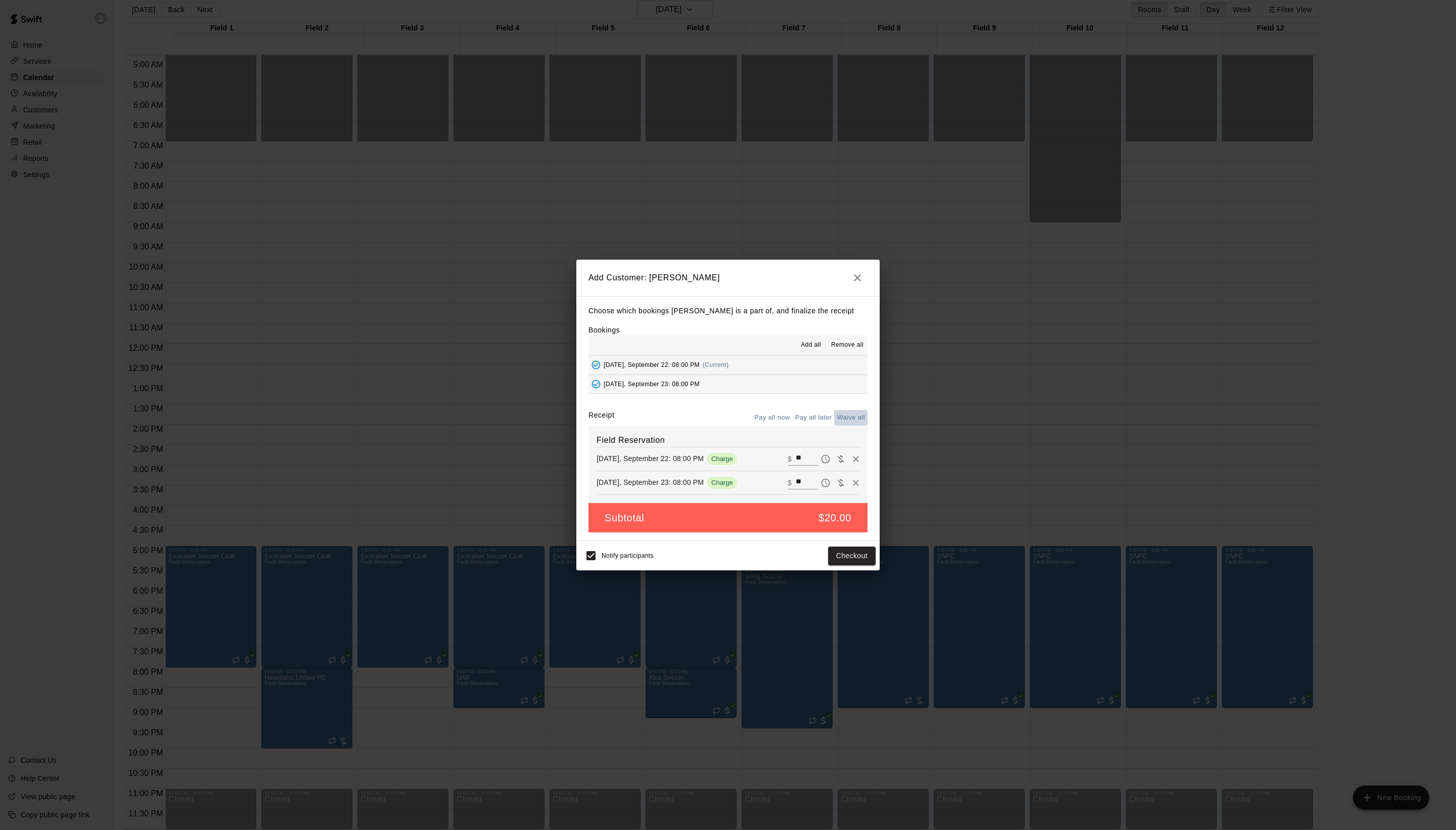
click at [844, 410] on button "Waive all" at bounding box center [851, 417] width 34 height 15
type input "*"
click at [850, 565] on button "Add customer" at bounding box center [844, 556] width 62 height 19
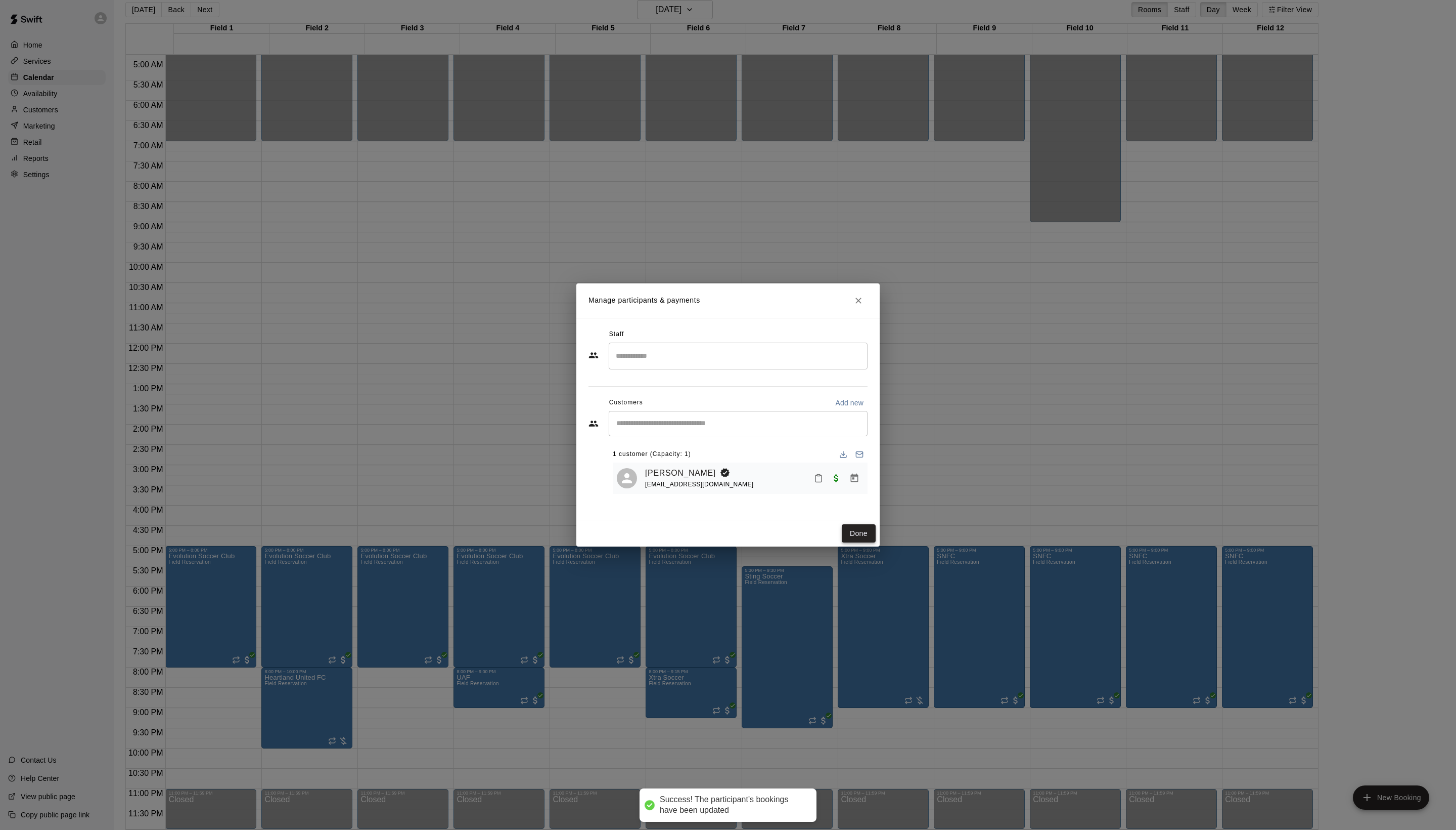
click at [842, 543] on button "Done" at bounding box center [858, 533] width 34 height 19
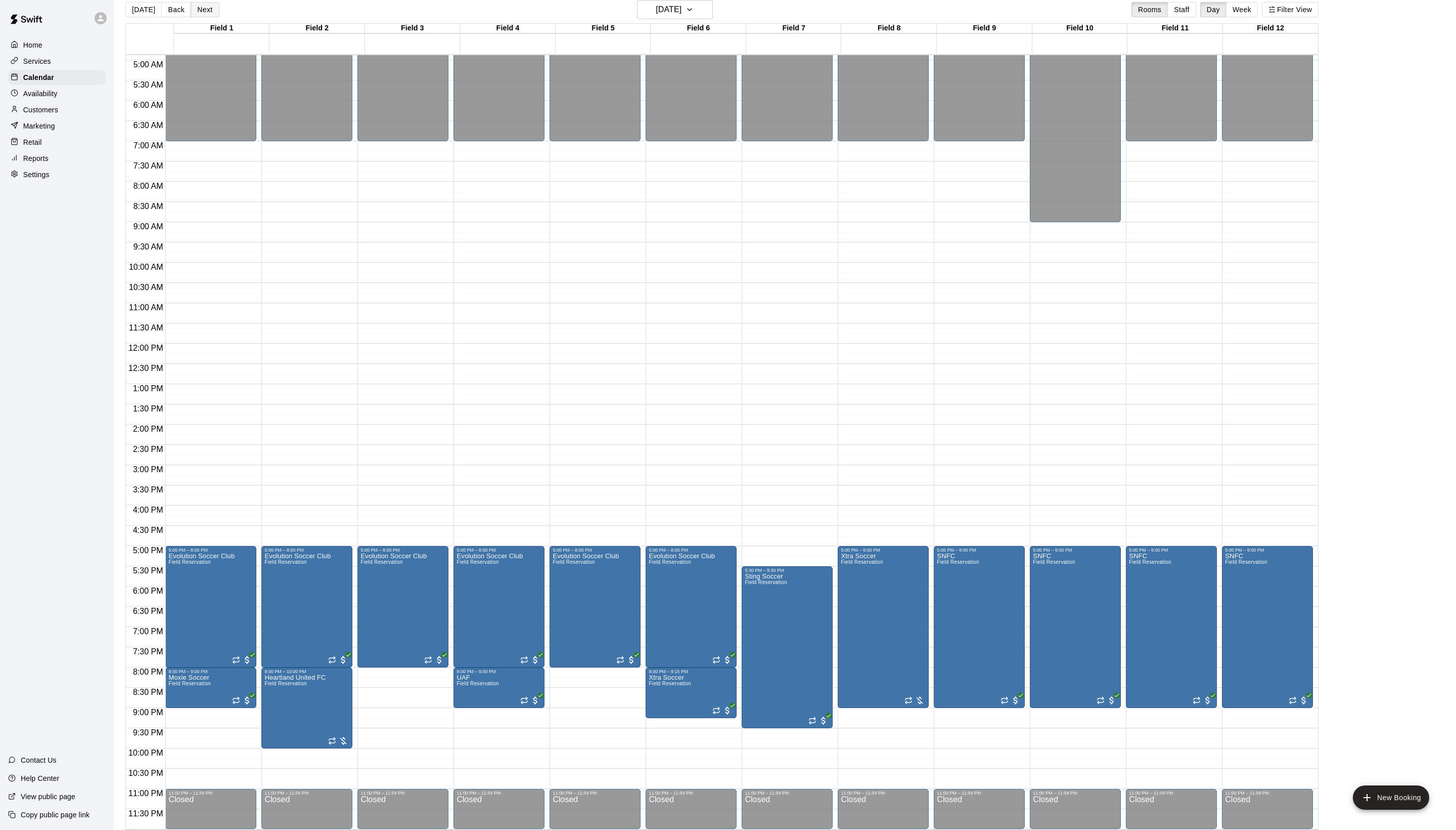
click at [211, 11] on button "Next" at bounding box center [205, 9] width 28 height 15
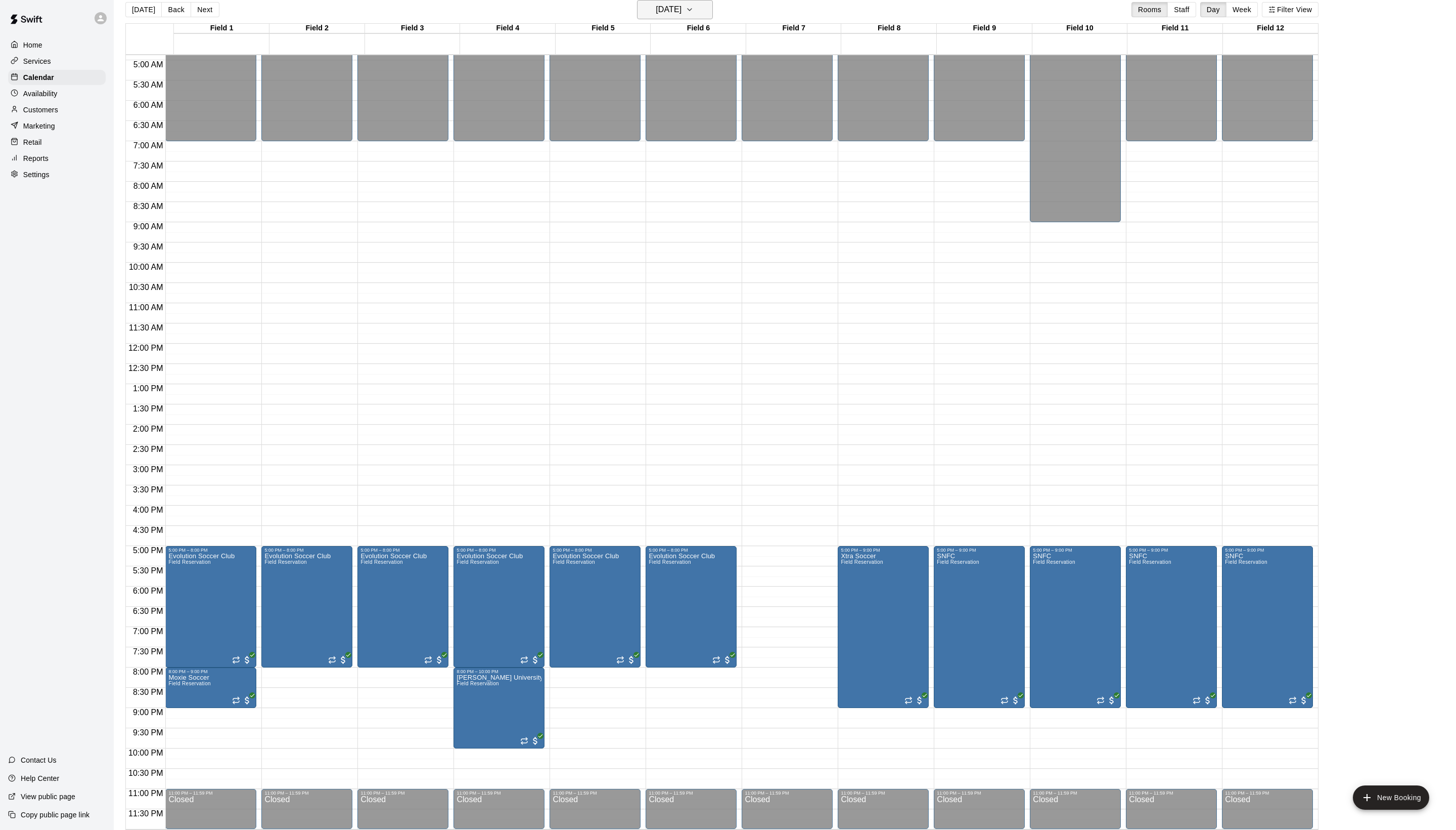
click at [679, 4] on h6 "[DATE]" at bounding box center [669, 9] width 25 height 14
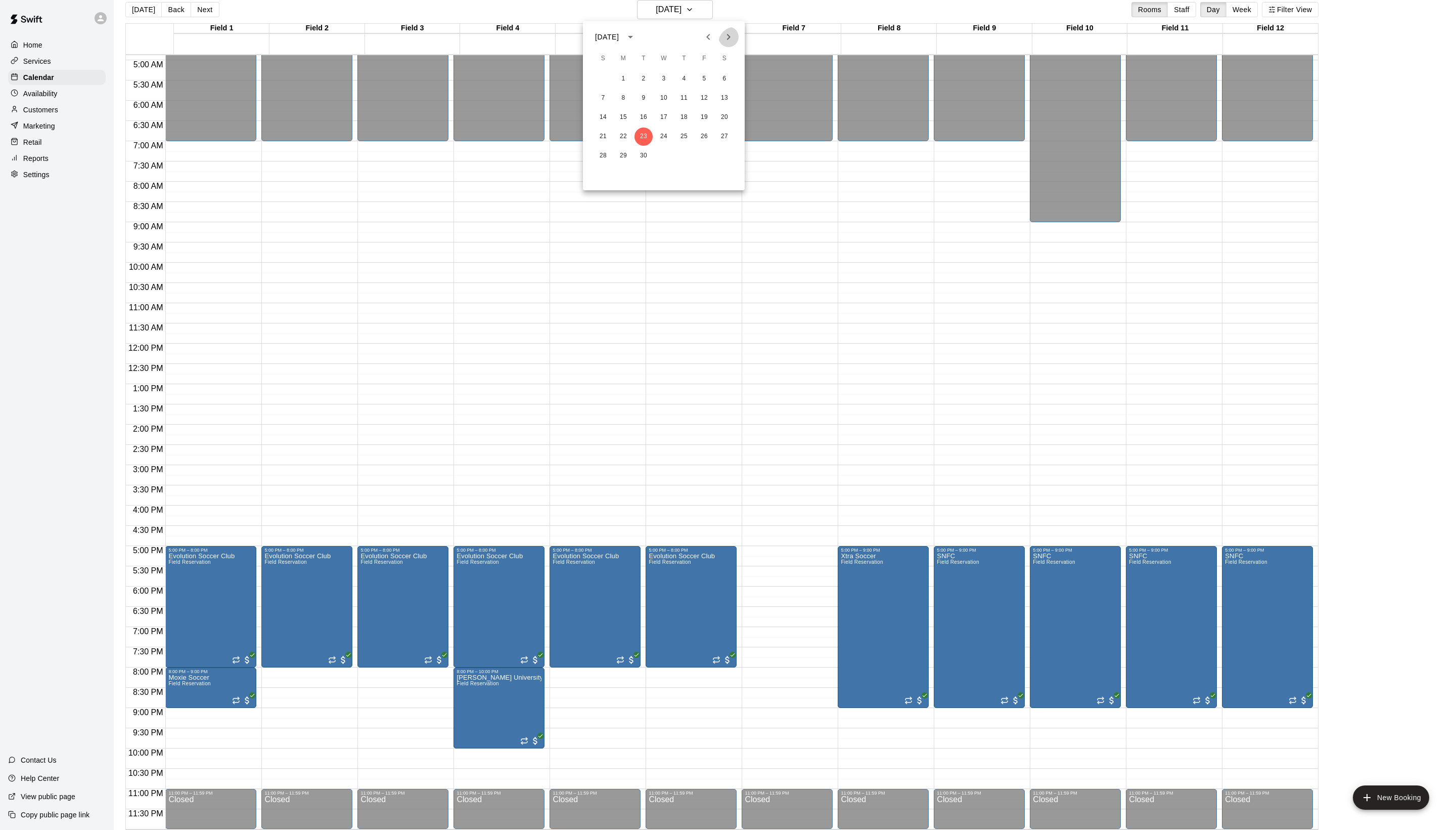
click at [726, 36] on icon "Next month" at bounding box center [728, 37] width 12 height 12
click at [722, 40] on icon "Next month" at bounding box center [728, 37] width 12 height 12
click at [729, 101] on button "8" at bounding box center [724, 98] width 18 height 18
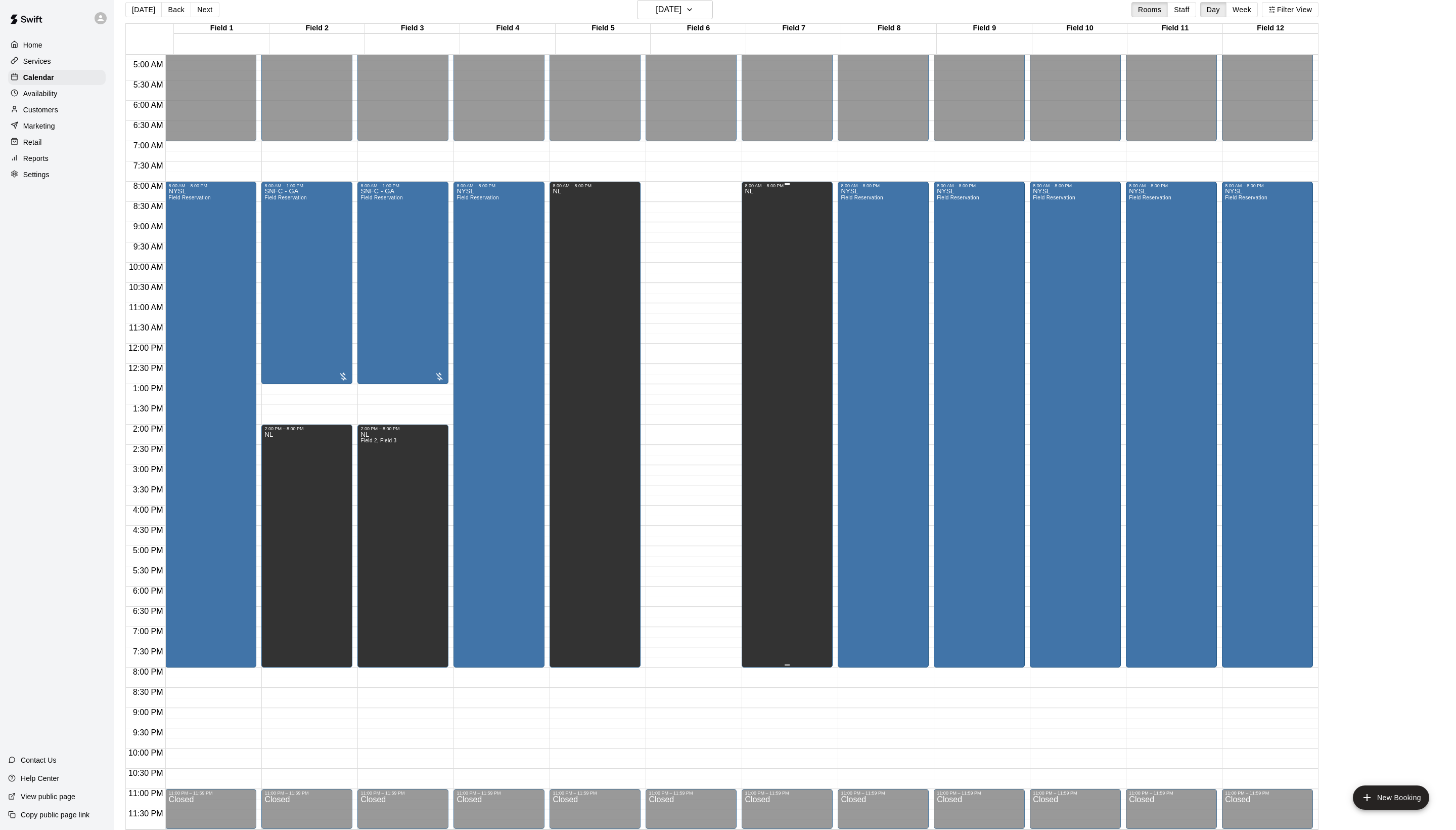
click at [788, 221] on div "NL" at bounding box center [787, 603] width 85 height 830
click at [761, 209] on icon "edit" at bounding box center [760, 205] width 9 height 9
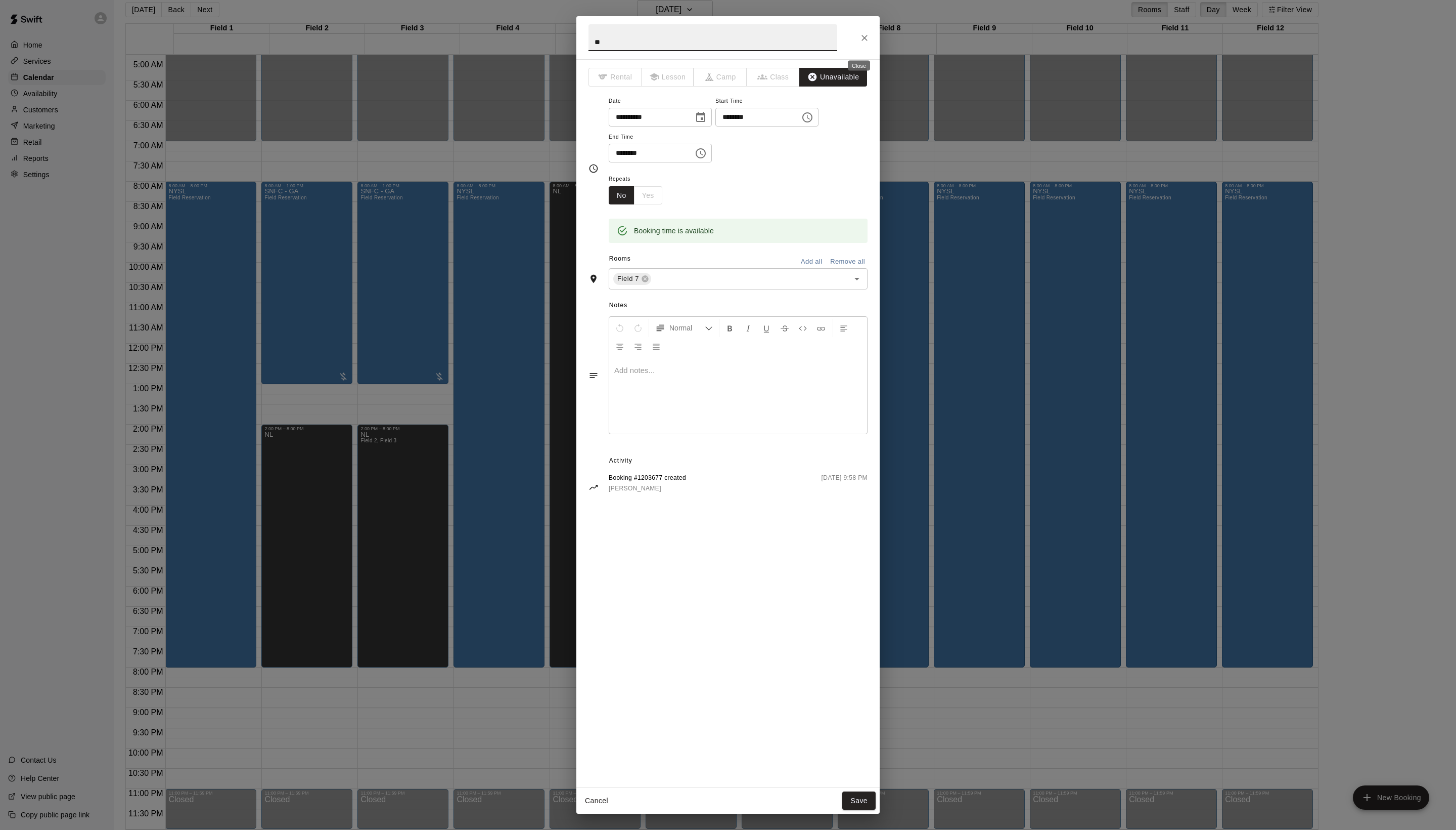
click at [860, 34] on icon "Close" at bounding box center [864, 38] width 10 height 10
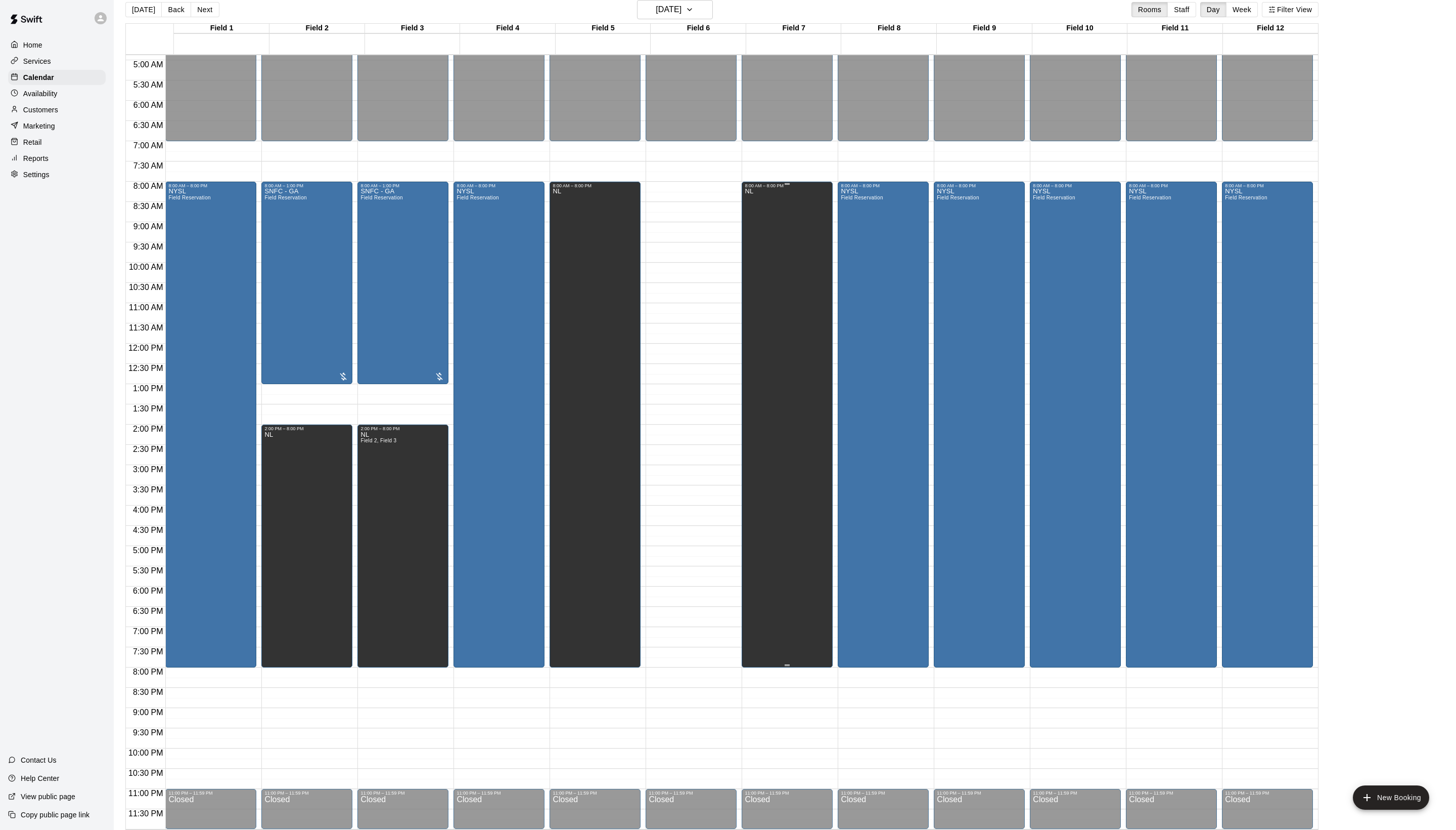
click at [803, 301] on div "NL" at bounding box center [787, 603] width 85 height 830
click at [763, 234] on icon "delete" at bounding box center [759, 229] width 7 height 9
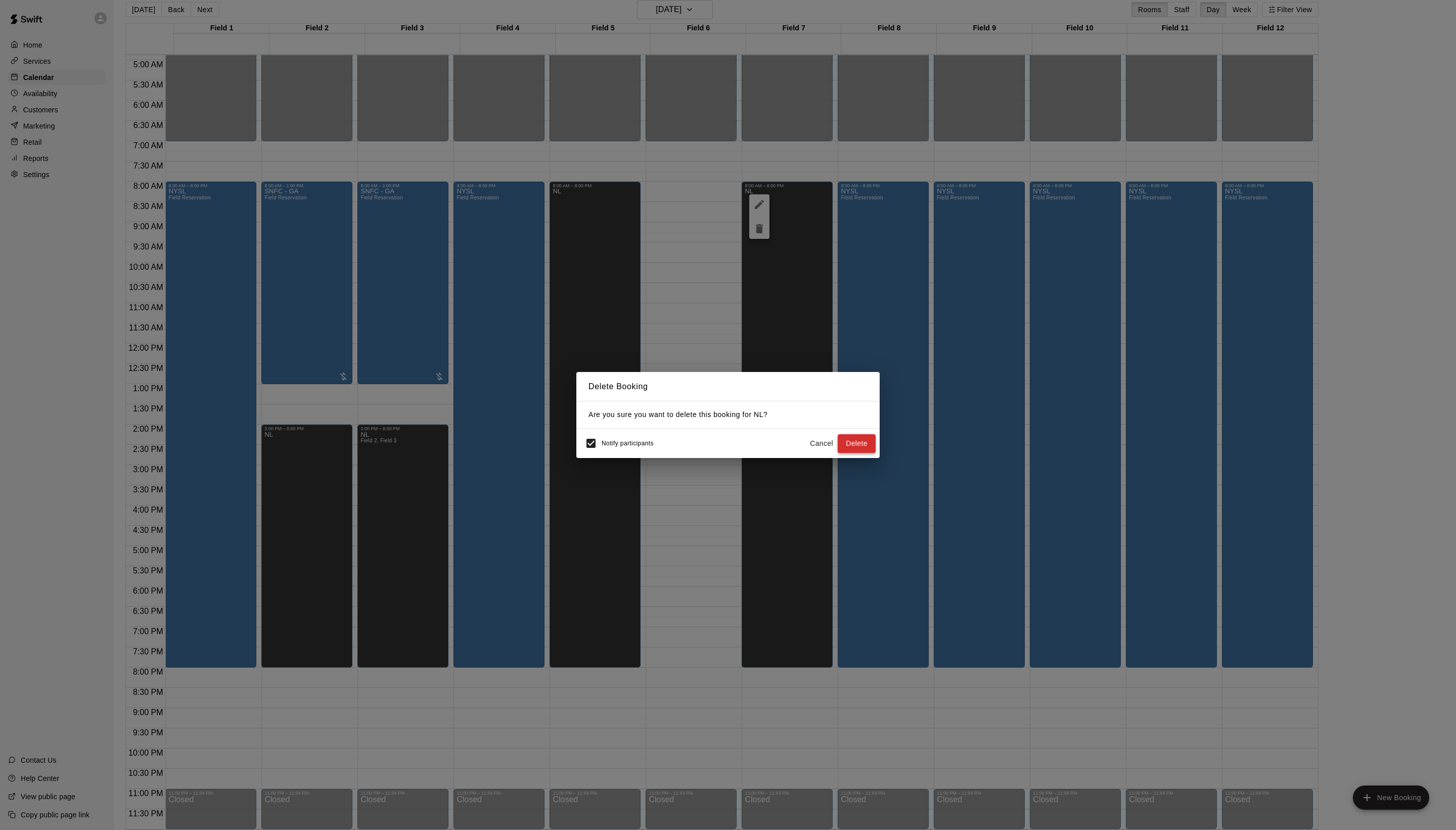
click at [854, 448] on button "Delete" at bounding box center [856, 444] width 38 height 19
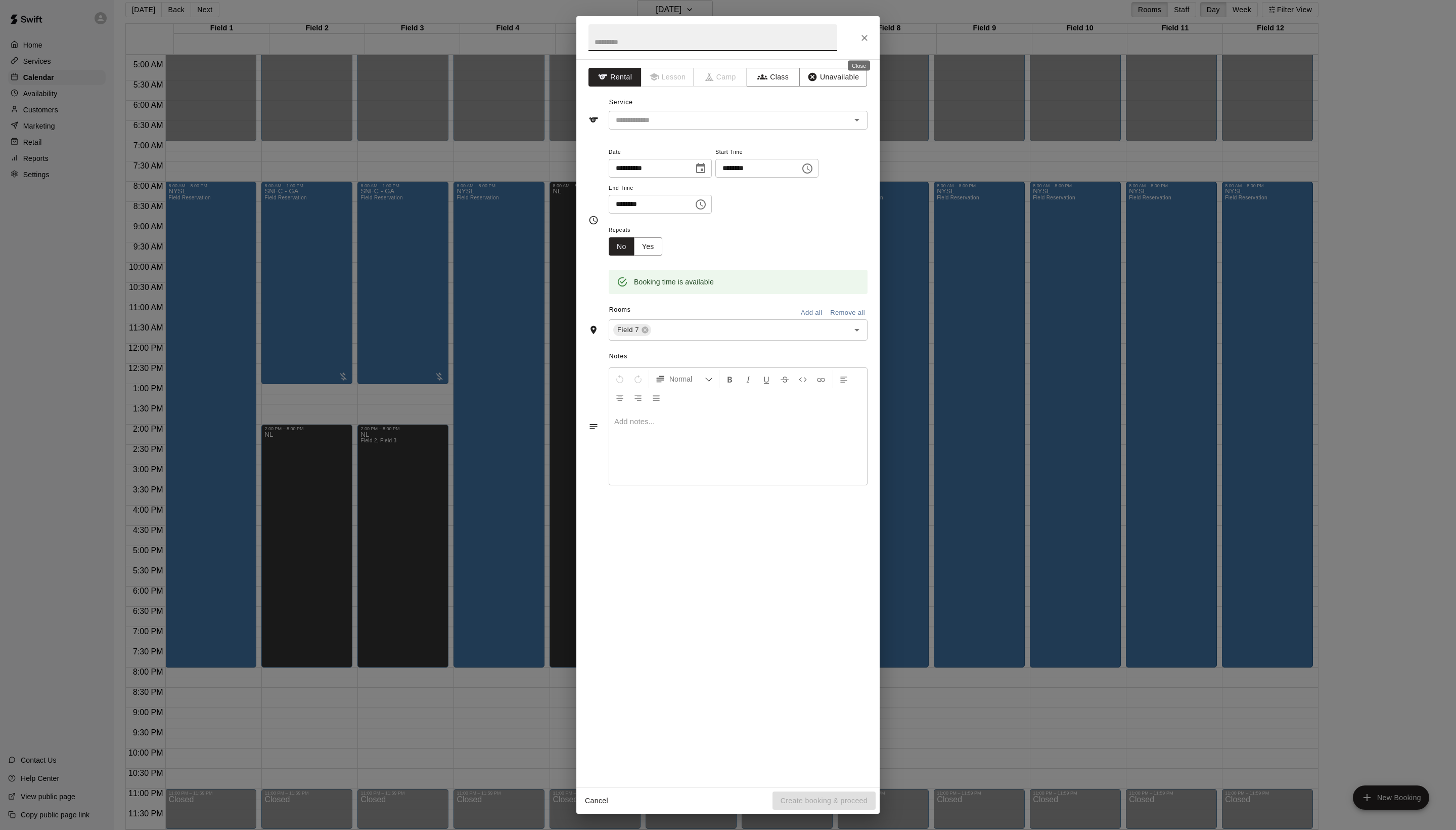
click at [860, 38] on icon "Close" at bounding box center [864, 38] width 10 height 10
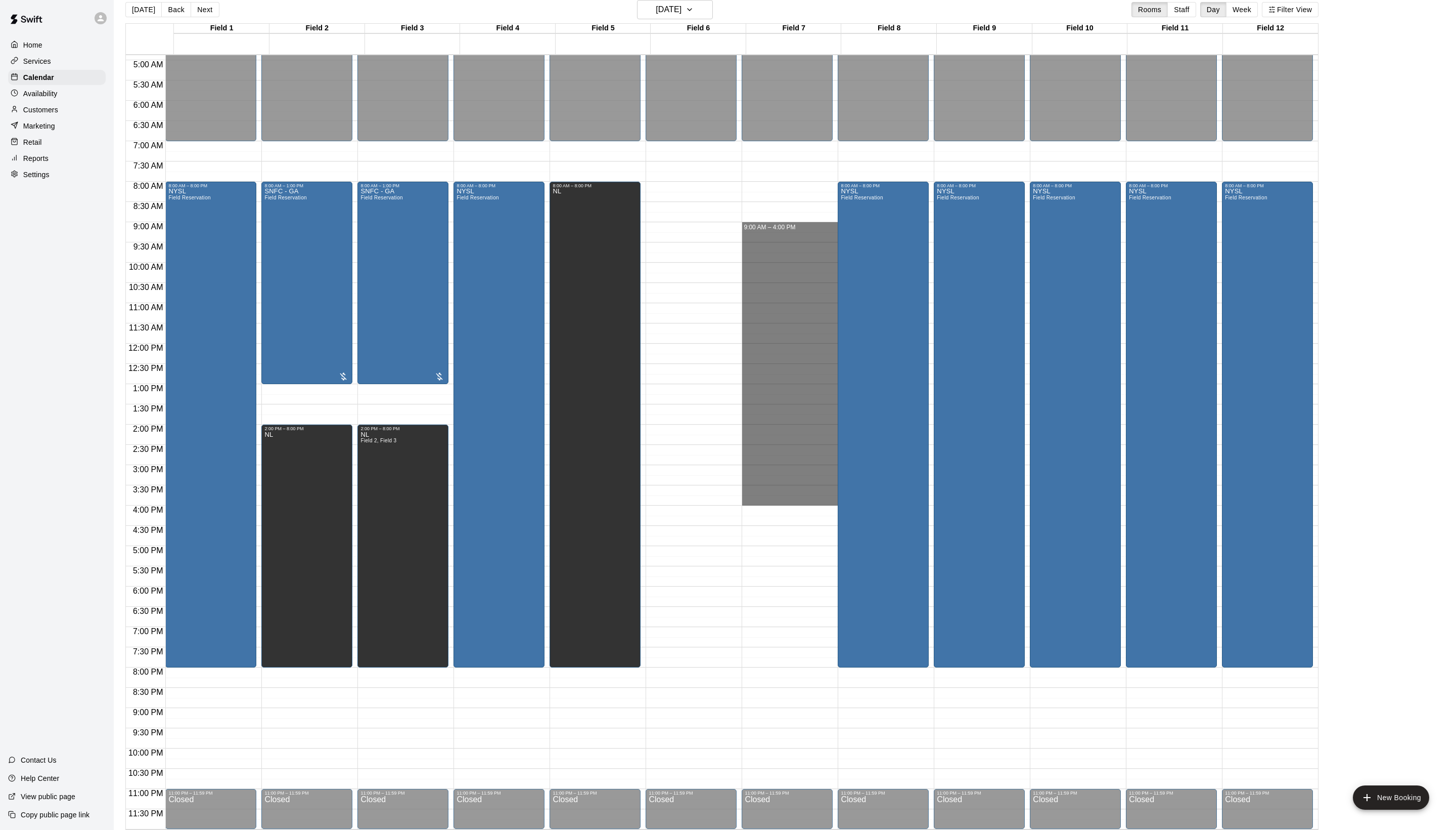
drag, startPoint x: 765, startPoint y: 223, endPoint x: 757, endPoint y: 501, distance: 278.1
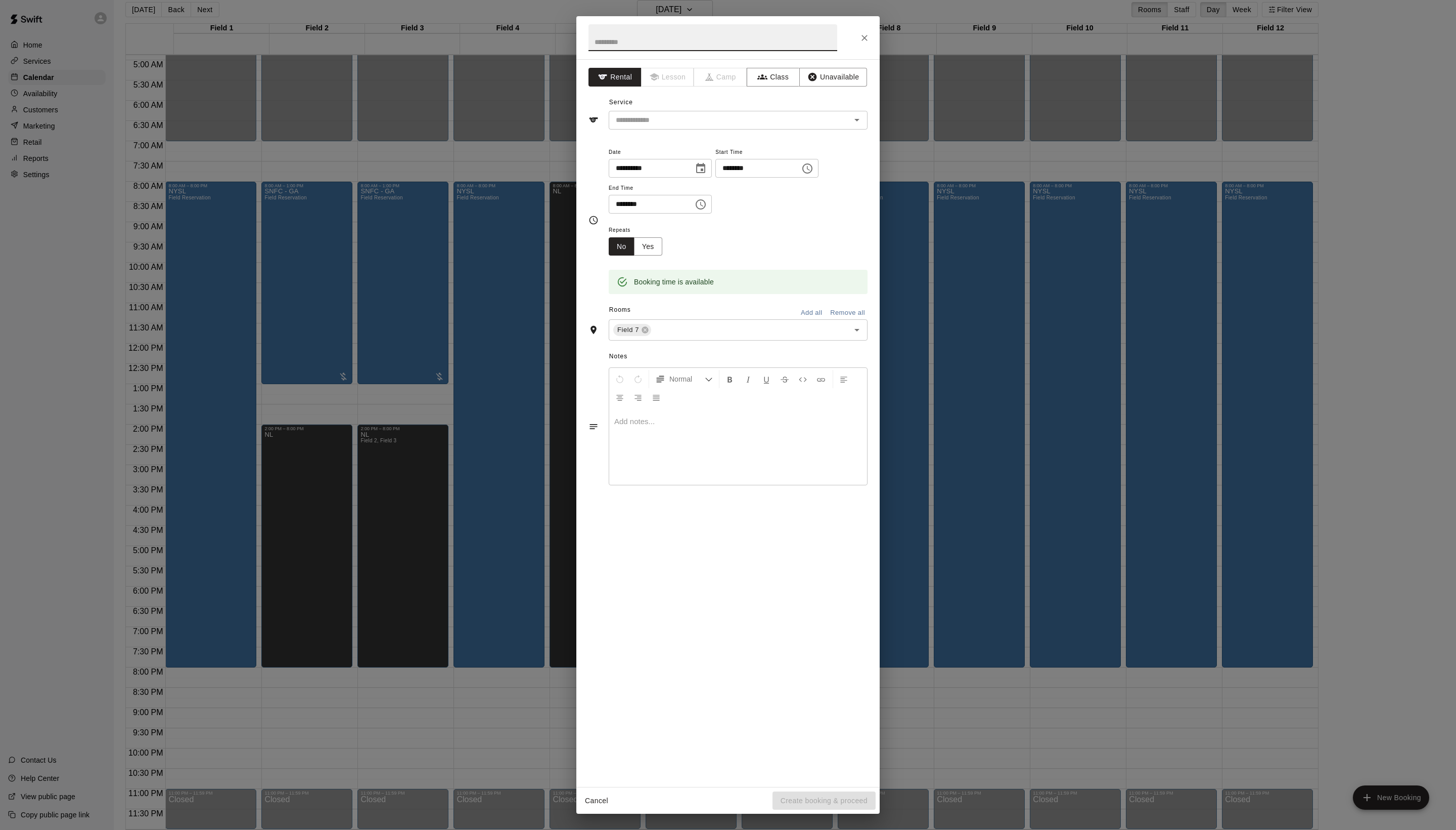
paste input "**********"
click at [663, 46] on input "**********" at bounding box center [713, 38] width 249 height 27
type input "**********"
click at [706, 126] on input "text" at bounding box center [723, 120] width 223 height 13
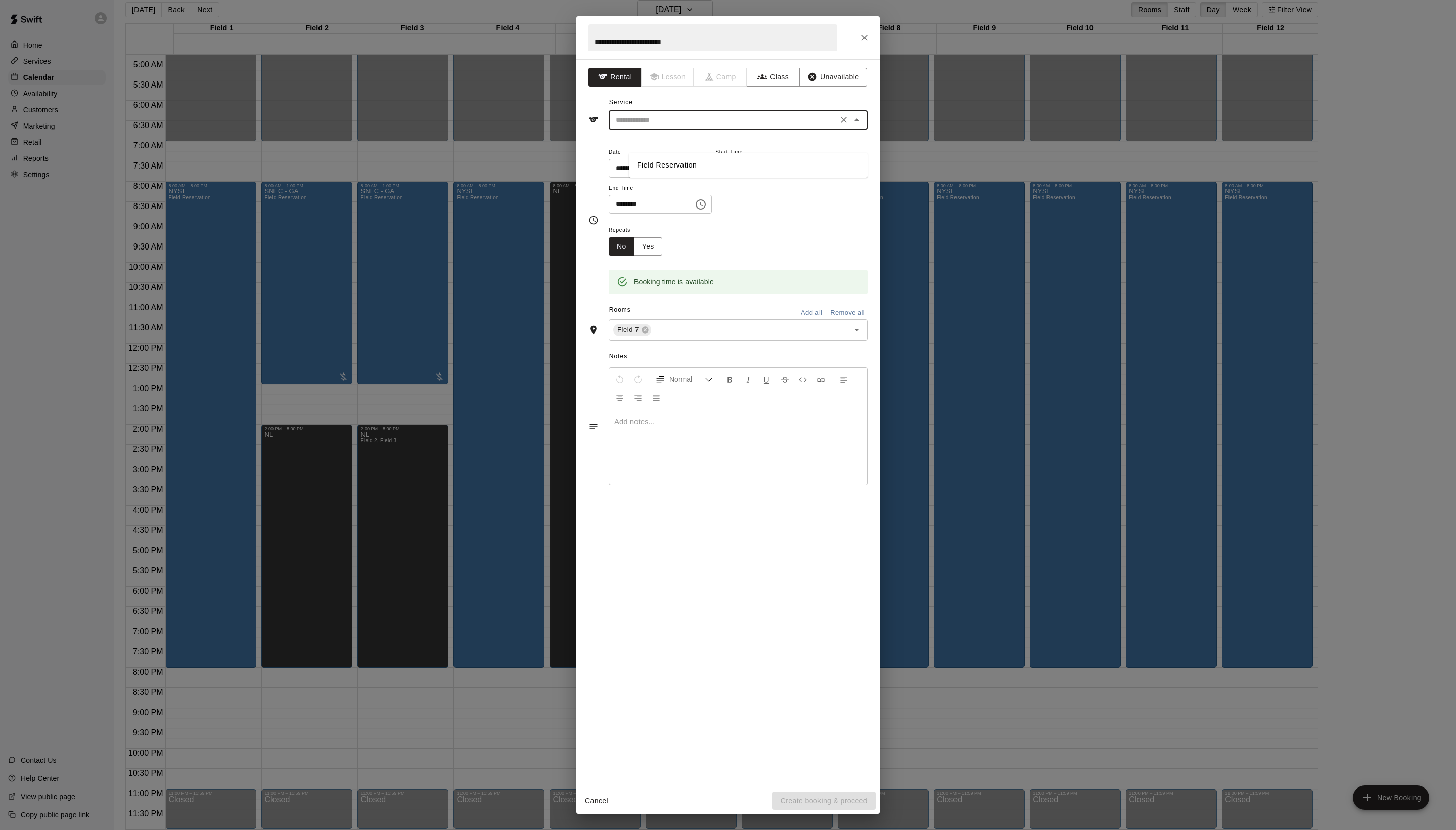
click at [693, 170] on li "Field Reservation" at bounding box center [748, 165] width 239 height 17
type input "**********"
click at [785, 802] on button "Create booking & proceed" at bounding box center [824, 800] width 103 height 19
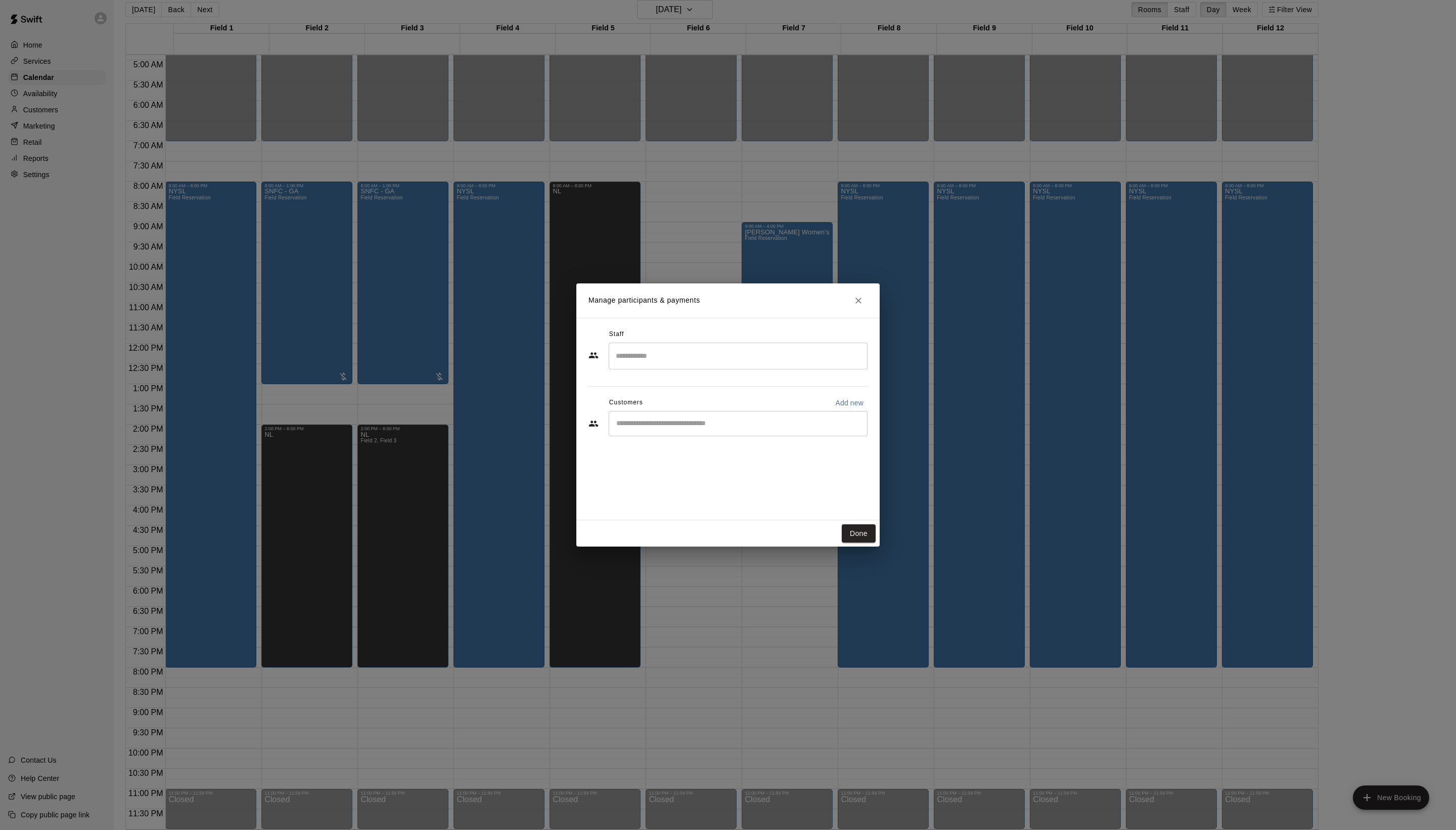
click at [675, 429] on input "Start typing to search customers..." at bounding box center [738, 423] width 249 height 10
type input "*"
click at [842, 408] on p "Add new" at bounding box center [850, 403] width 28 height 10
select select "**"
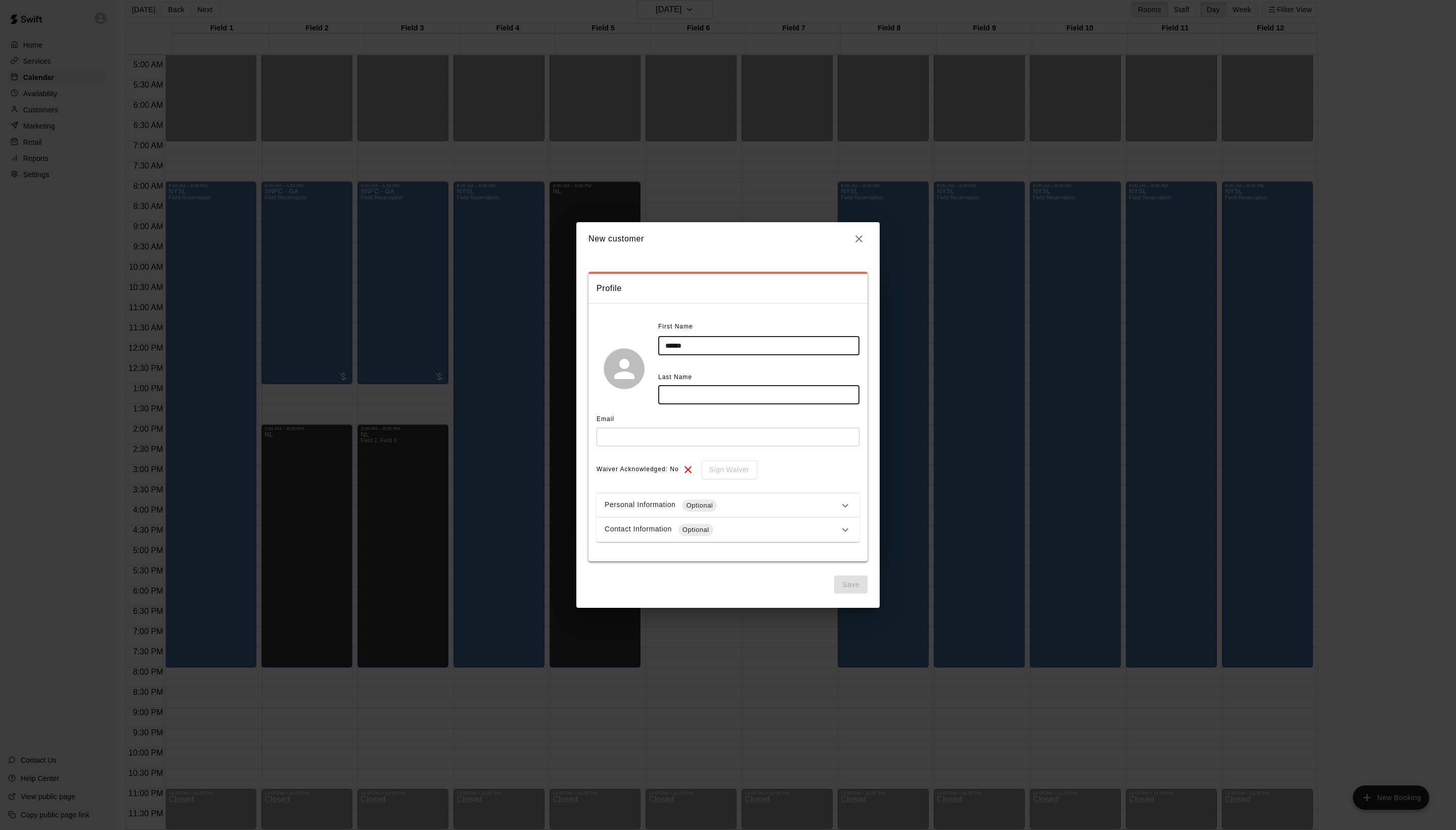
type input "******"
type input "********"
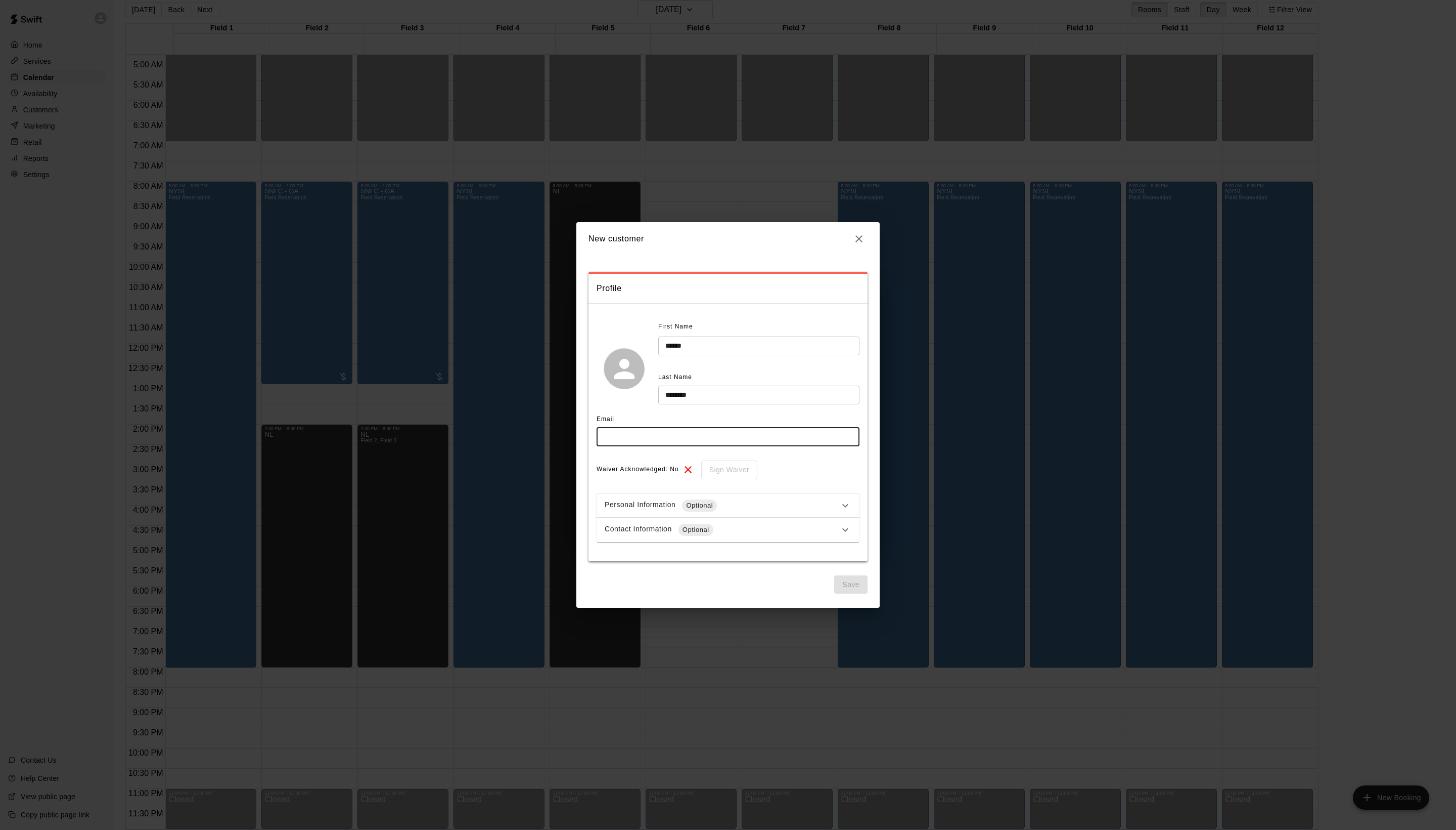
paste input "**********"
type input "**********"
click at [834, 586] on button "Save" at bounding box center [851, 584] width 34 height 19
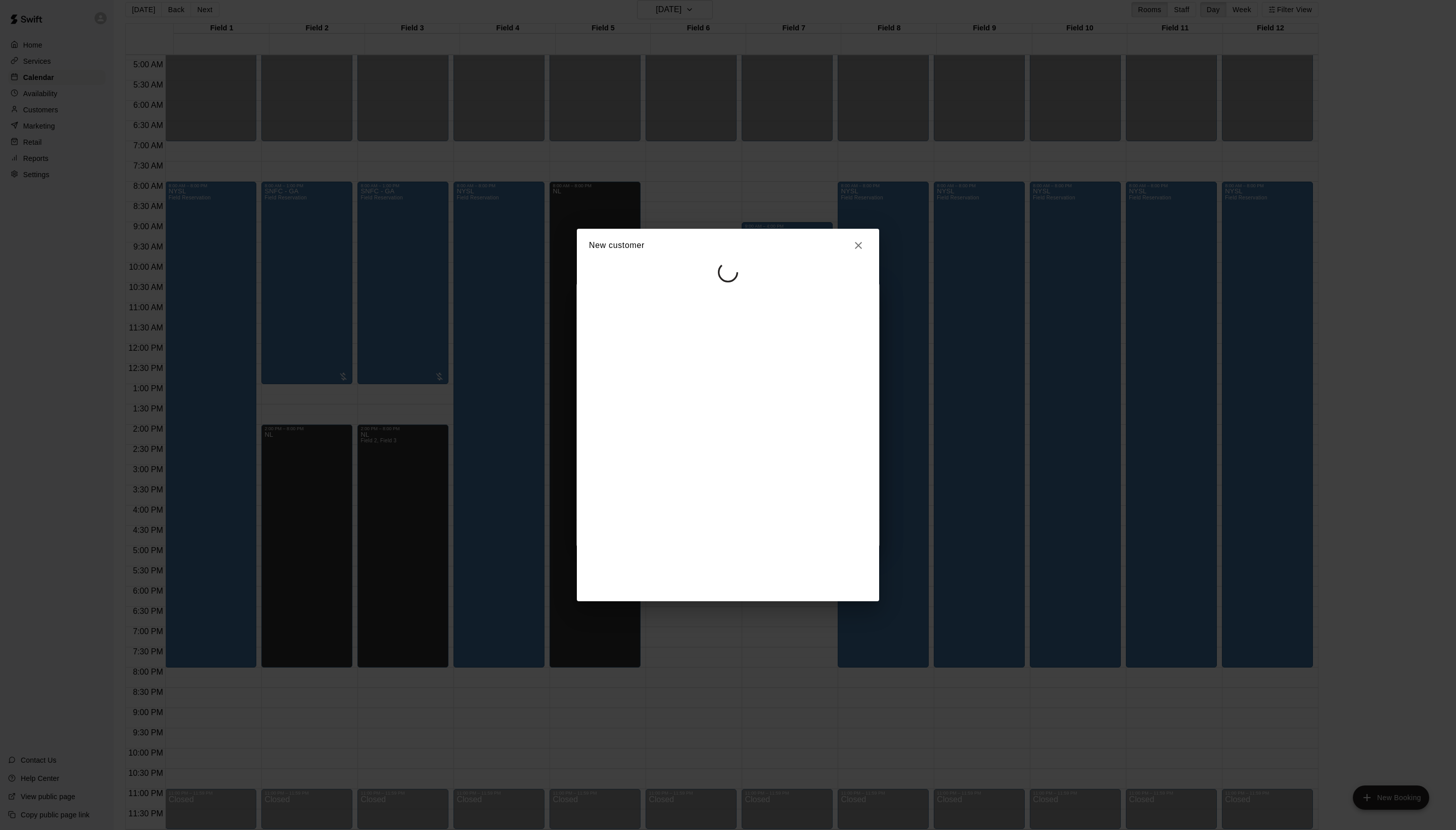
scroll to position [0, 0]
select select "**"
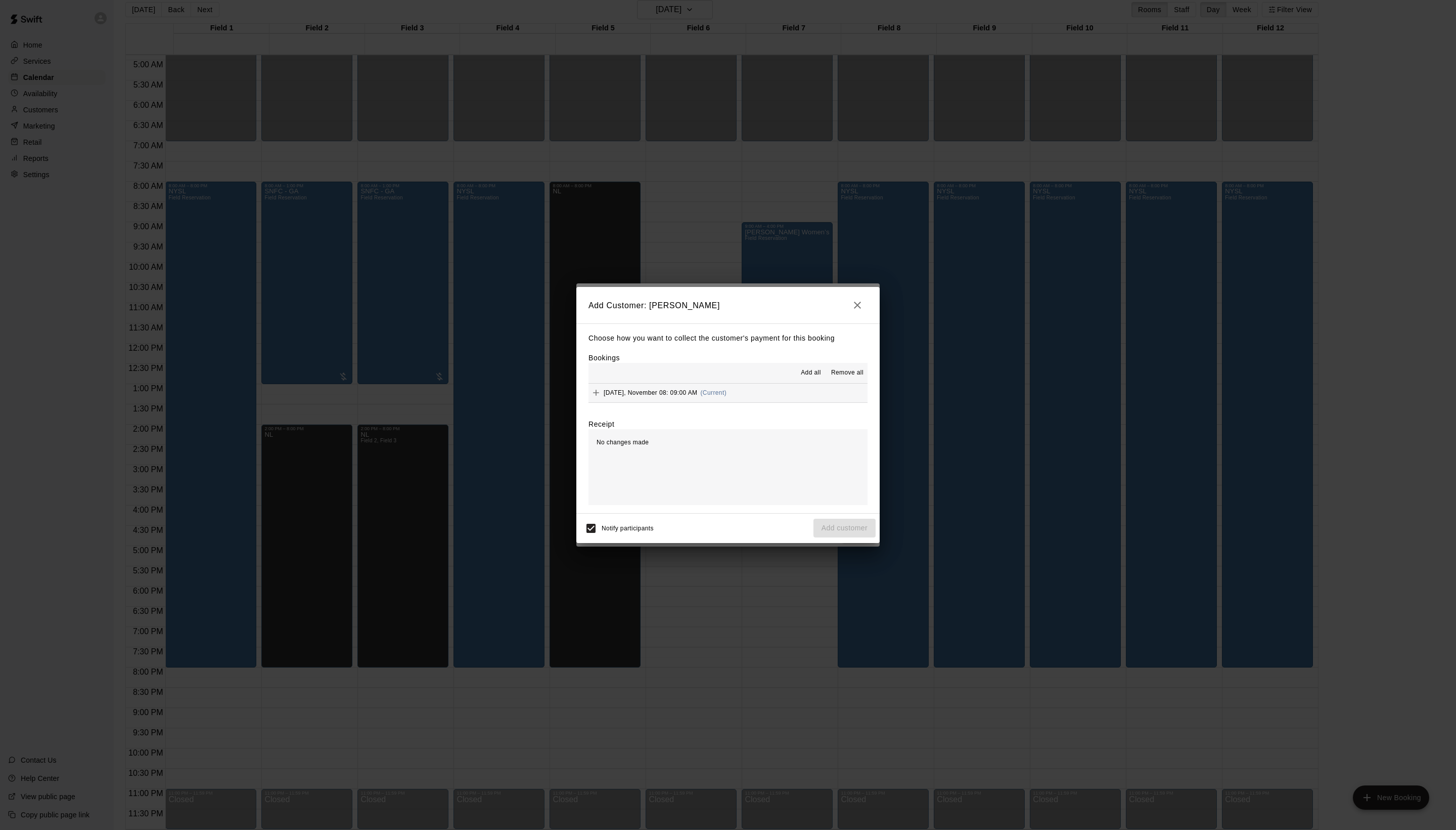
click at [801, 373] on span "Add all" at bounding box center [811, 372] width 20 height 10
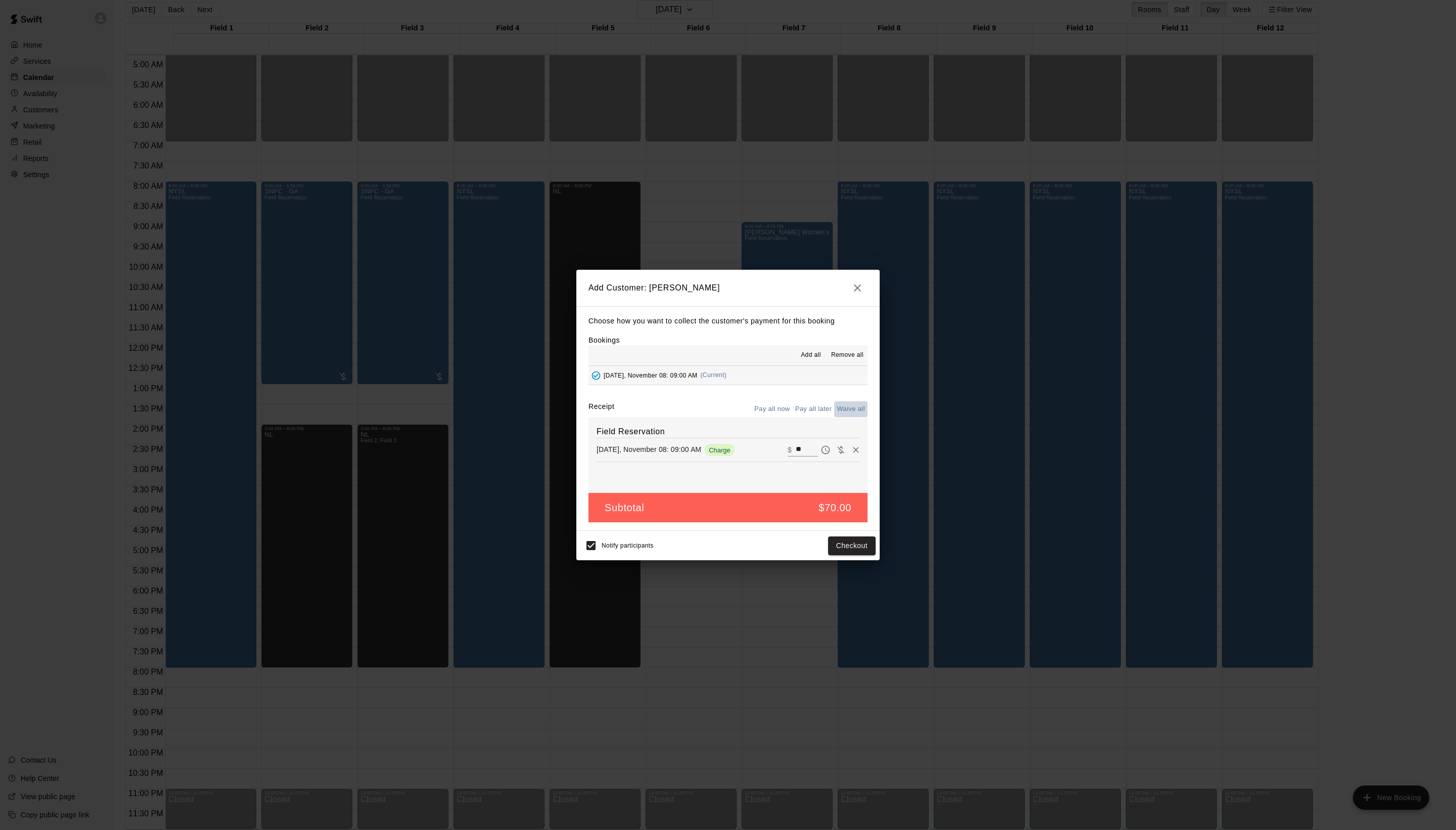
click at [844, 417] on button "Waive all" at bounding box center [851, 409] width 34 height 15
type input "*"
click at [850, 555] on button "Add customer" at bounding box center [844, 546] width 62 height 19
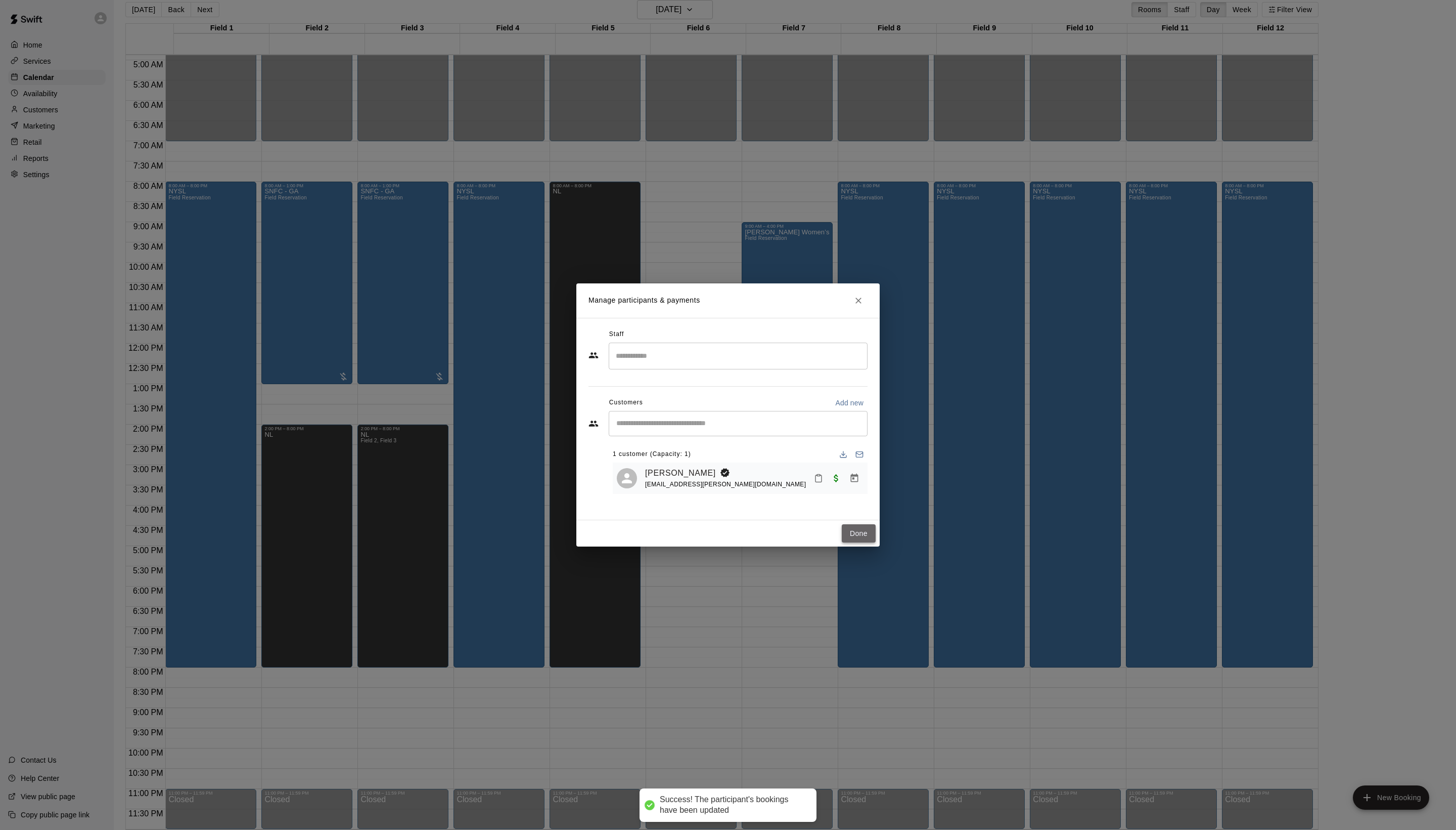
click at [862, 543] on button "Done" at bounding box center [858, 533] width 34 height 19
